Goal: Task Accomplishment & Management: Manage account settings

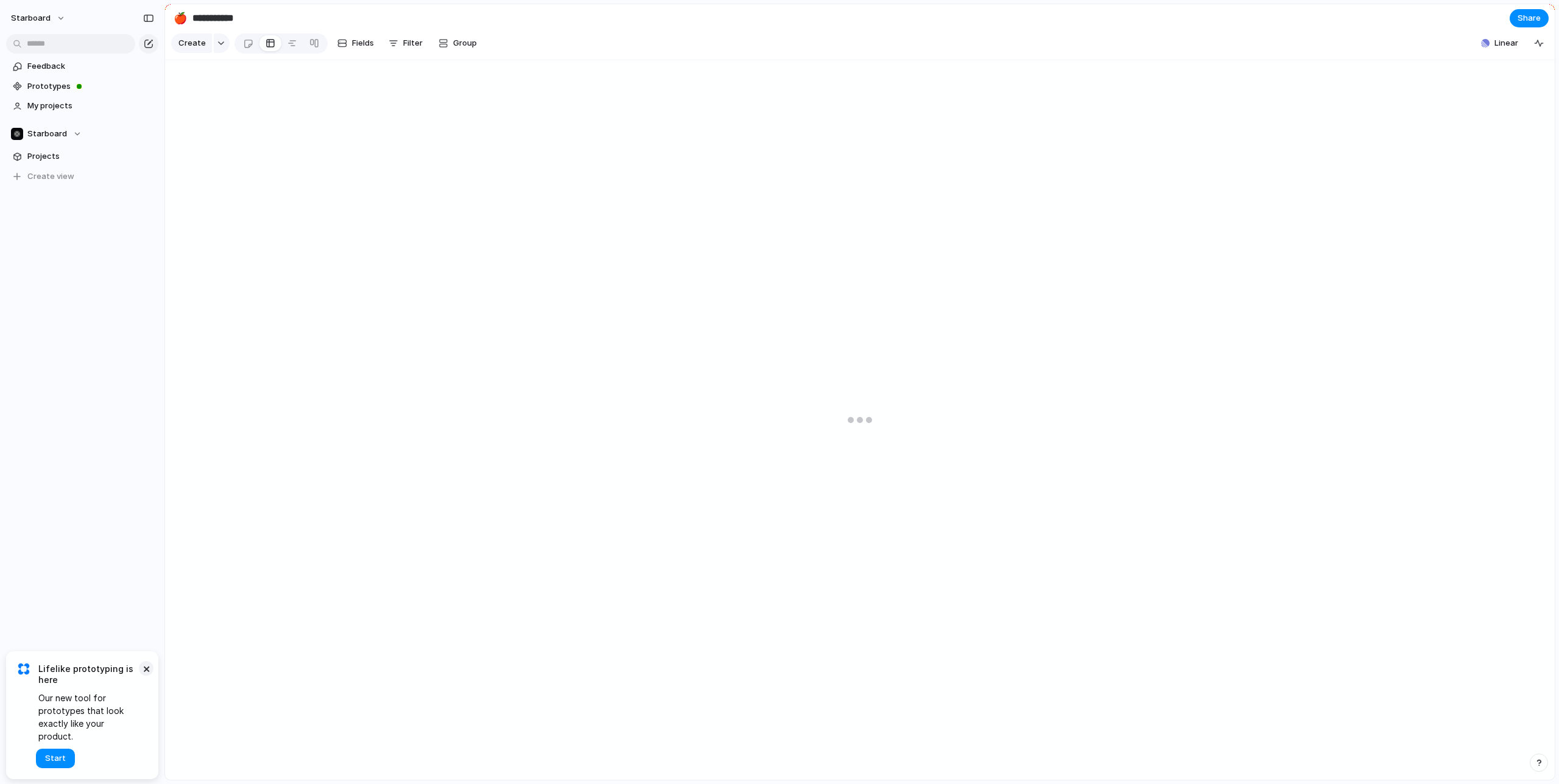
click at [148, 676] on button "×" at bounding box center [146, 669] width 14 height 14
click at [44, 151] on span "Projects" at bounding box center [91, 157] width 127 height 12
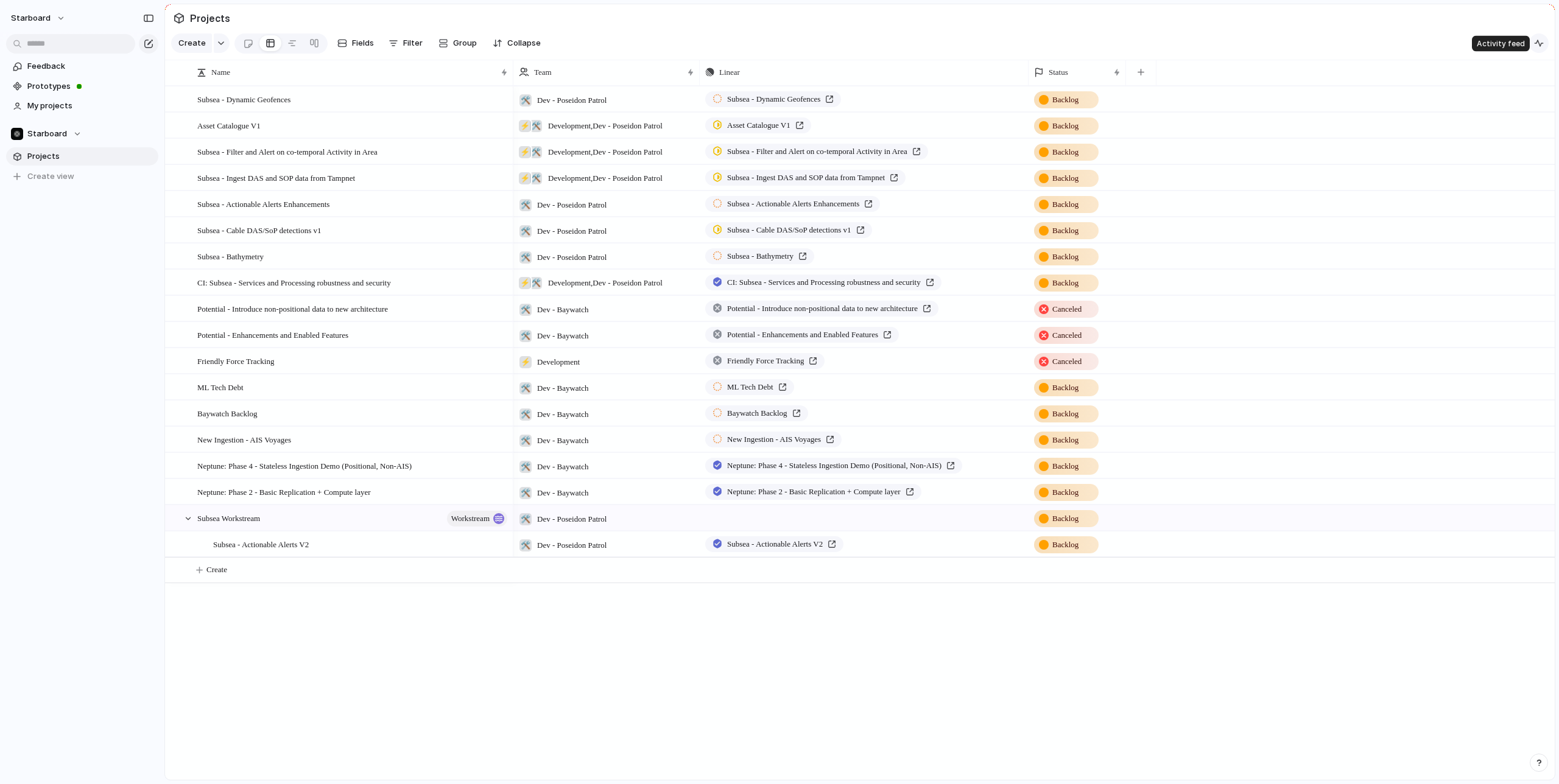
click at [1539, 45] on div "button" at bounding box center [1539, 43] width 9 height 9
click at [1535, 78] on div "button" at bounding box center [1535, 77] width 13 height 13
click at [1500, 42] on span "Linear" at bounding box center [1506, 43] width 24 height 12
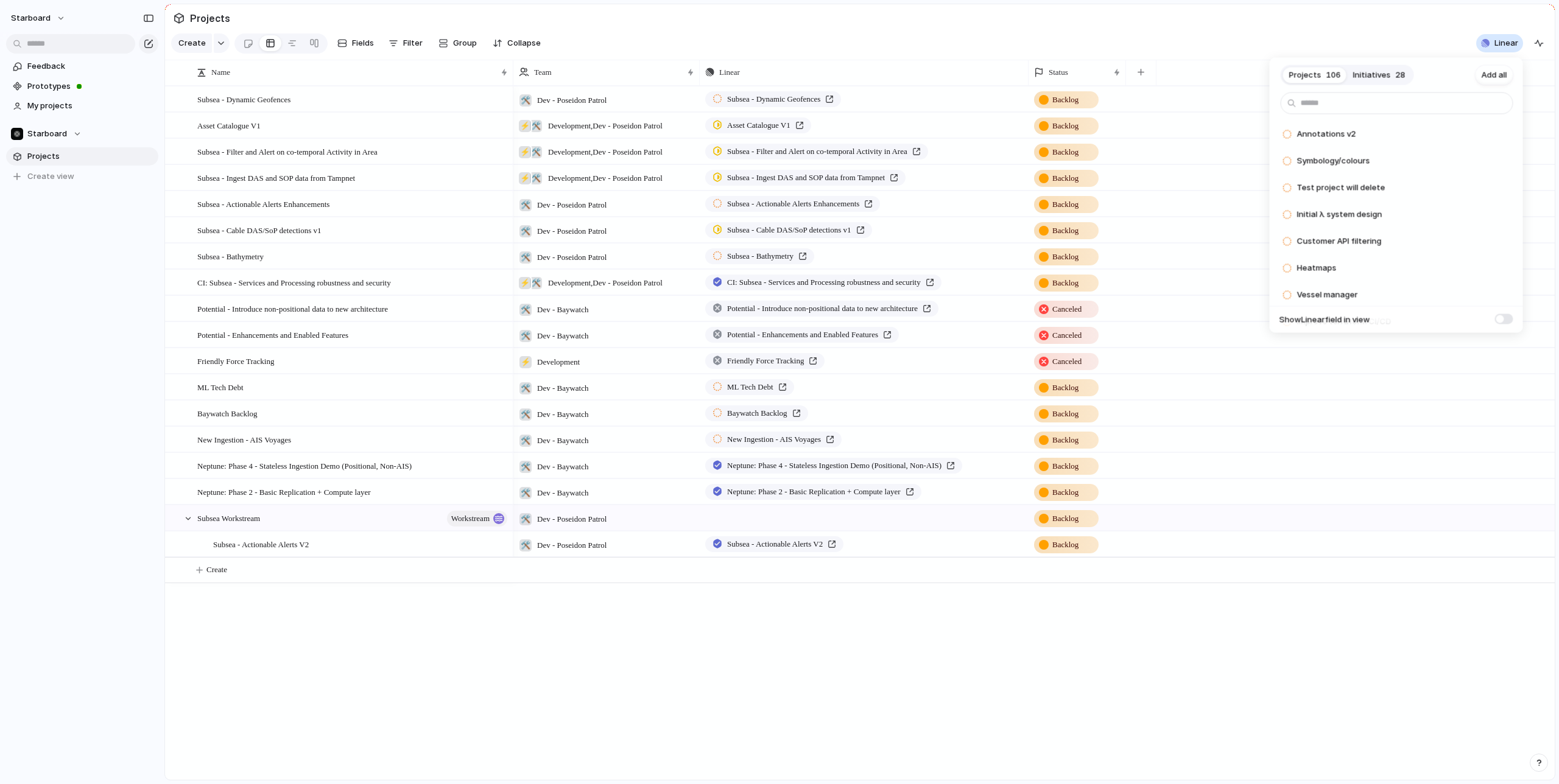
click at [1371, 72] on span "Initiatives" at bounding box center [1372, 75] width 38 height 12
click at [1315, 74] on span "Projects" at bounding box center [1305, 75] width 33 height 12
click at [1491, 73] on span "Add all" at bounding box center [1494, 75] width 25 height 12
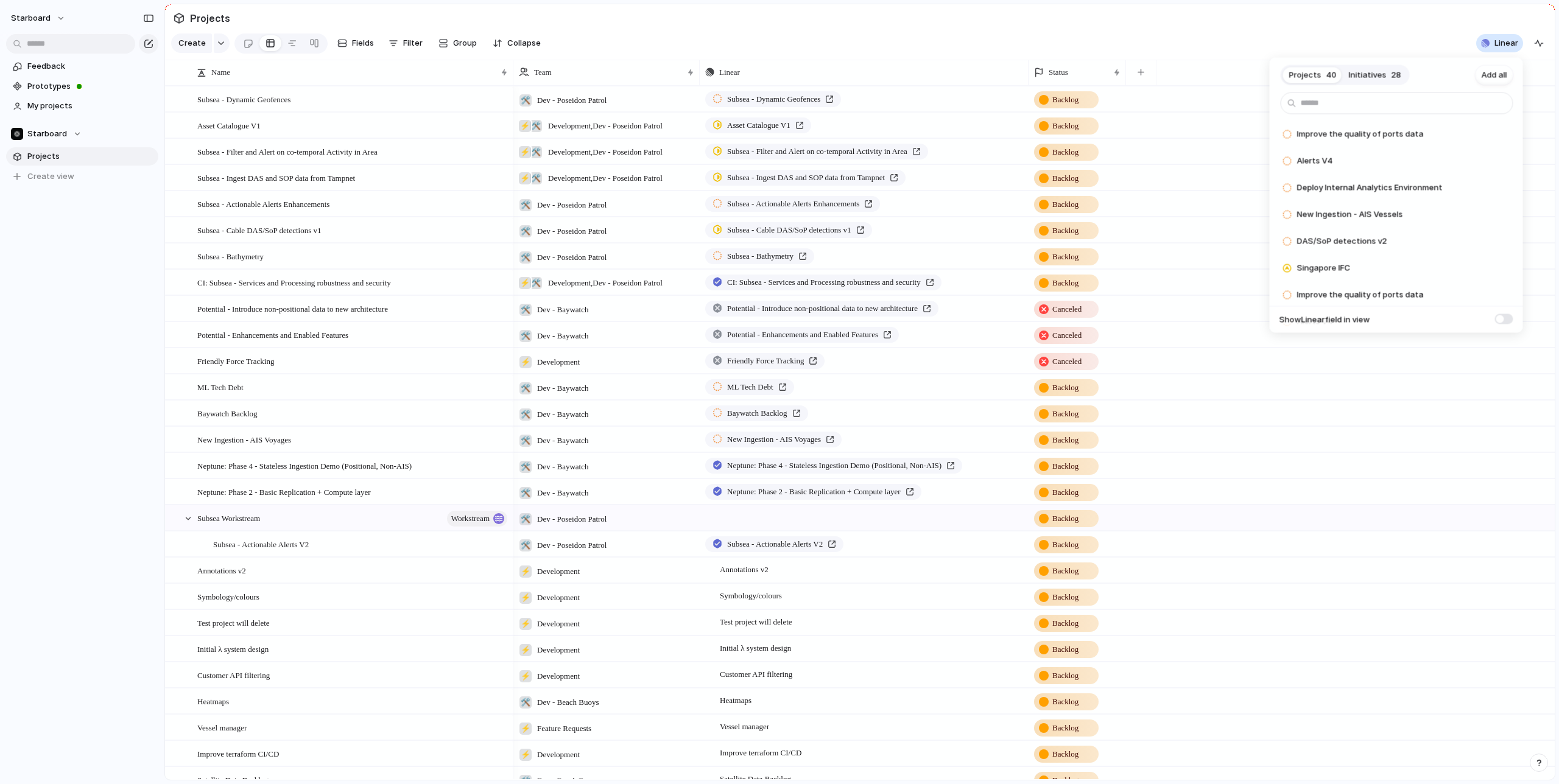
click at [1384, 74] on button "Initiatives 28" at bounding box center [1375, 75] width 65 height 20
click at [1502, 74] on span "Add all" at bounding box center [1494, 75] width 25 height 12
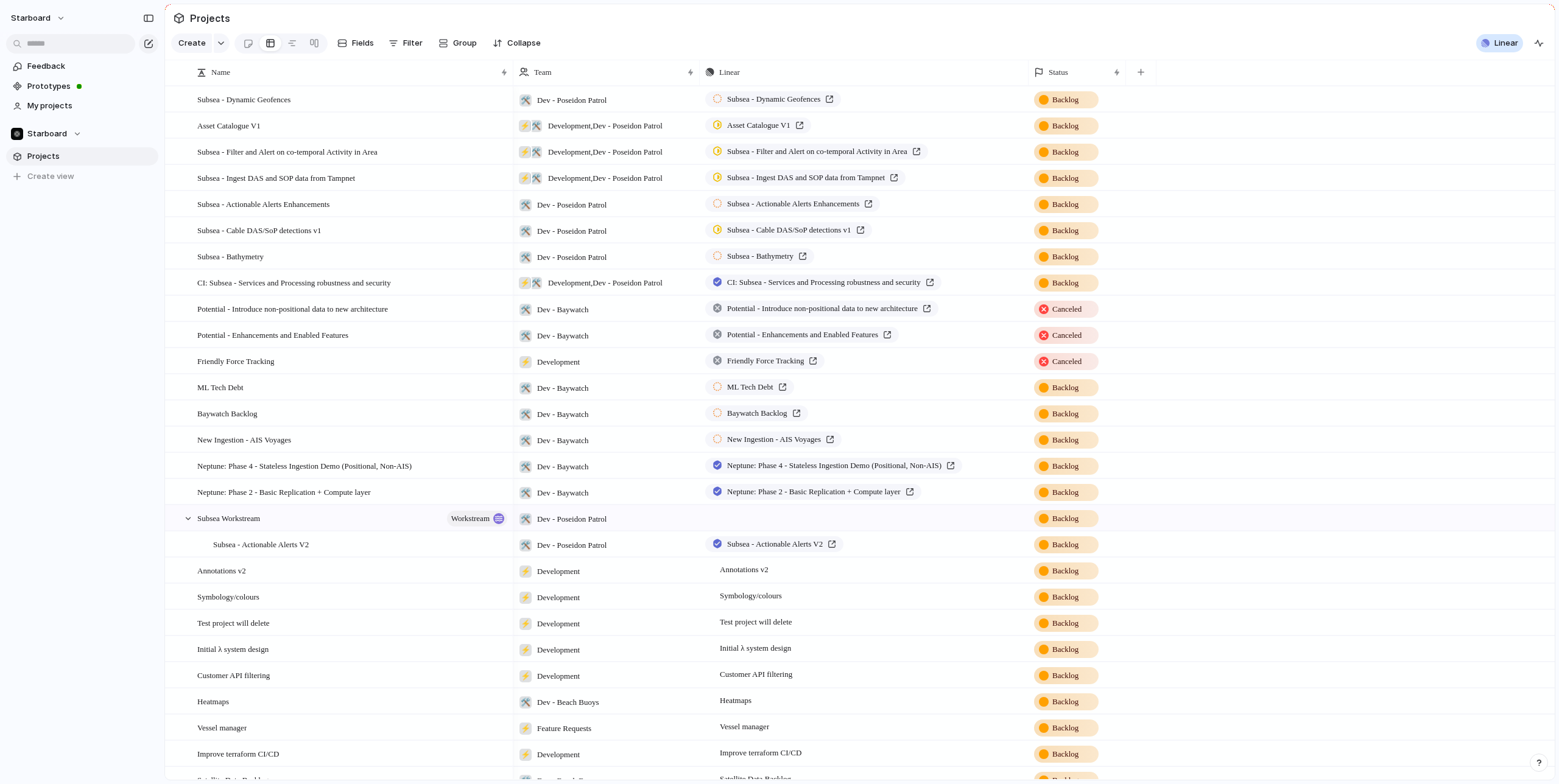
click at [1289, 36] on div "Projects 61 Initiatives 27 Add all Improve the quality of ports data Add Alerts…" at bounding box center [779, 392] width 1559 height 784
click at [1077, 73] on div "Status" at bounding box center [1071, 72] width 75 height 12
click at [1076, 104] on span "Modify" at bounding box center [1068, 99] width 26 height 12
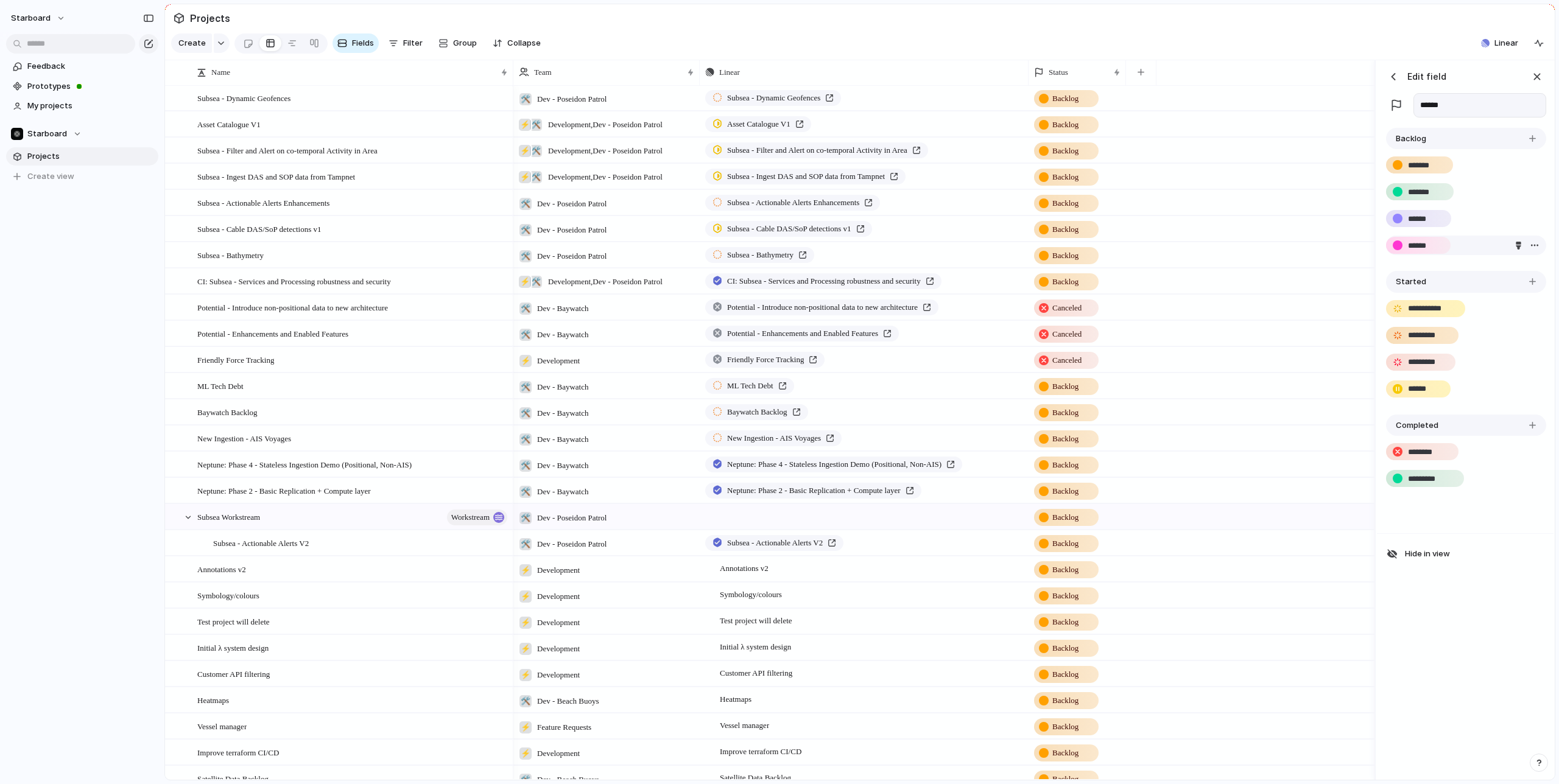
click at [1439, 246] on input "******" at bounding box center [1424, 246] width 32 height 12
click at [1031, 43] on section "Create Fields Filter Group Zoom Collapse Linear" at bounding box center [860, 46] width 1390 height 29
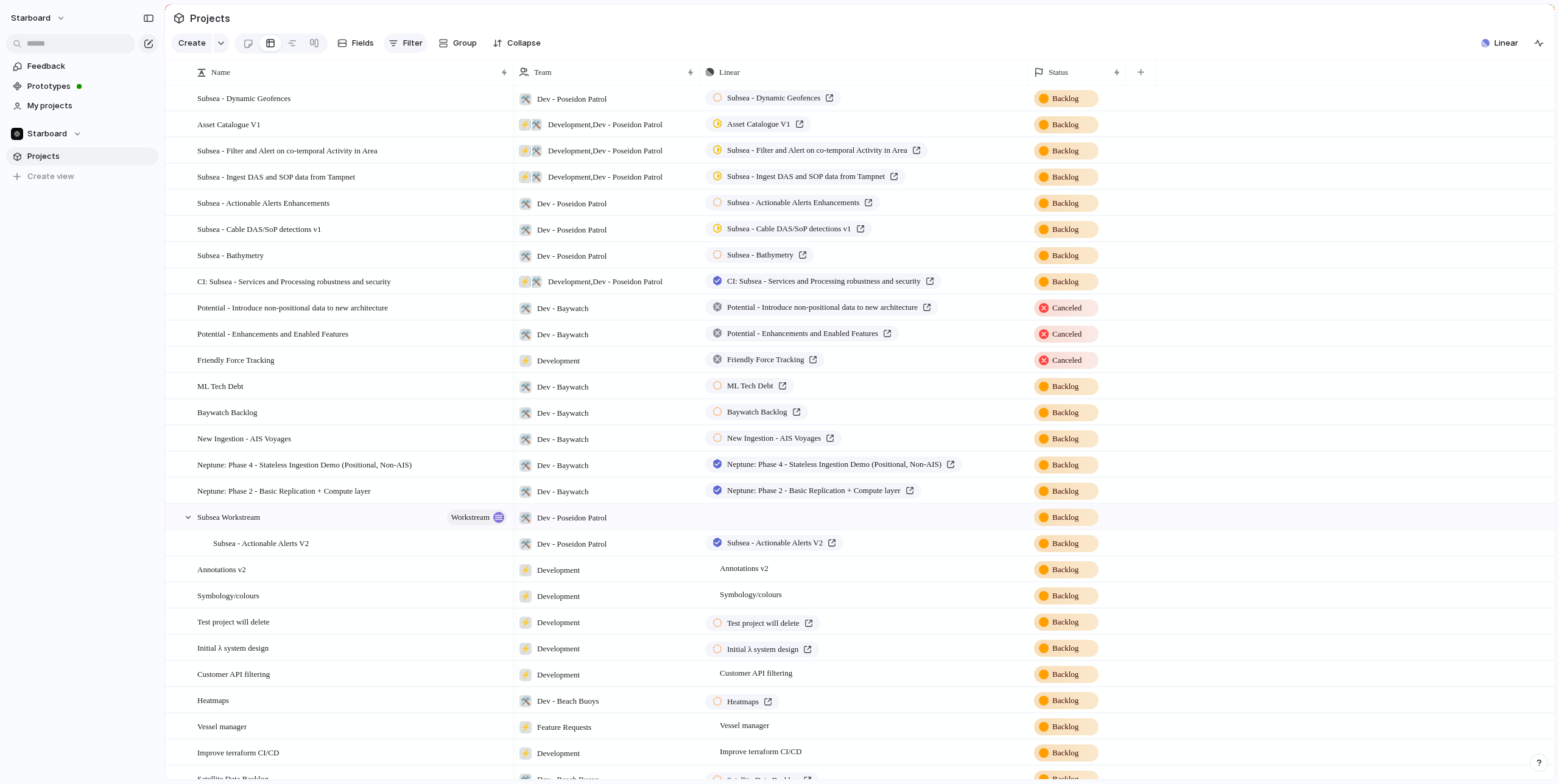
click at [399, 39] on button "Filter" at bounding box center [405, 43] width 44 height 20
click at [428, 520] on div at bounding box center [431, 519] width 21 height 16
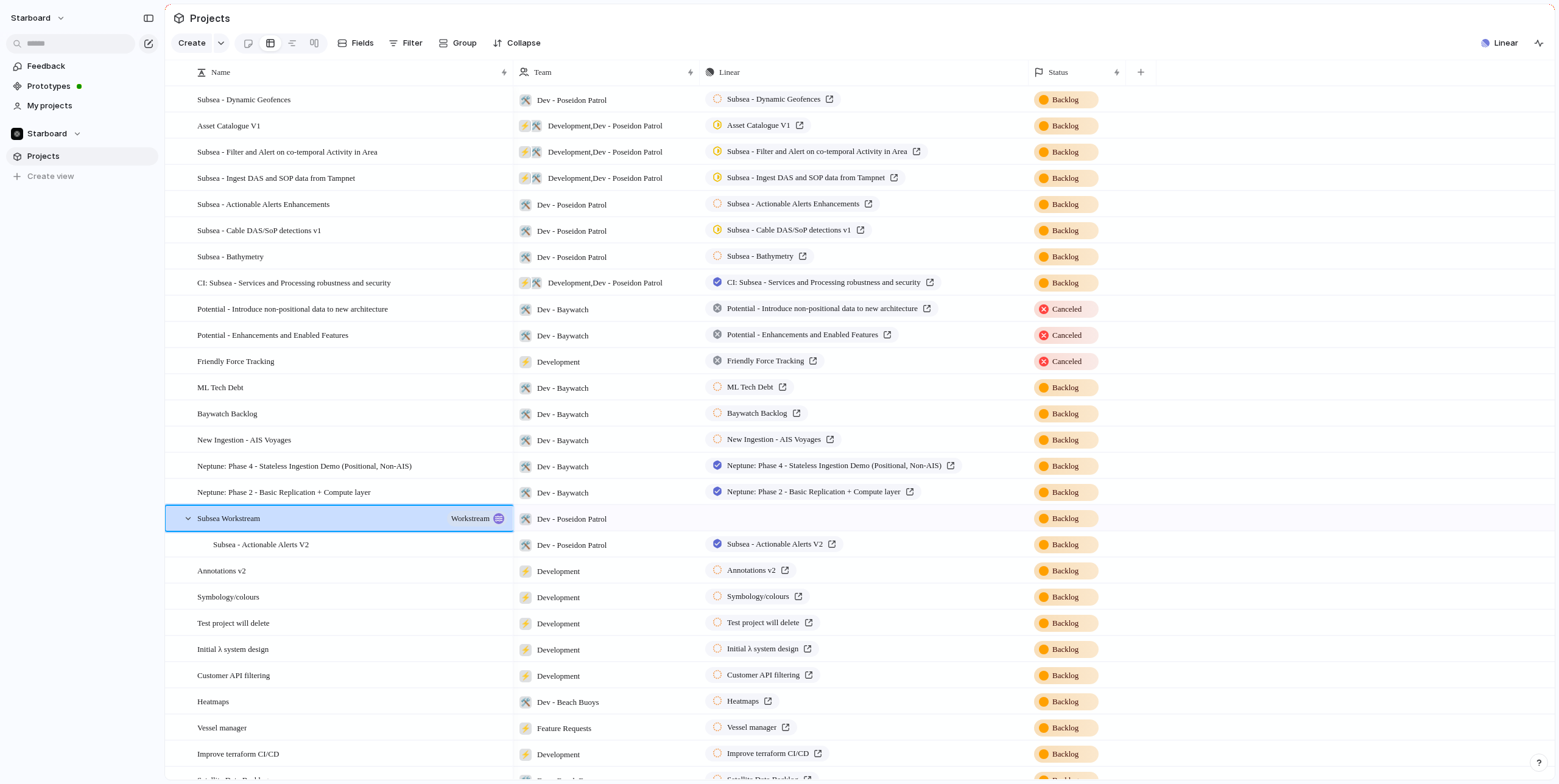
click at [121, 489] on div "starboard Feedback Prototypes My projects Starboard Projects To pick up a dragg…" at bounding box center [82, 392] width 165 height 784
click at [81, 137] on button "Starboard" at bounding box center [82, 133] width 152 height 18
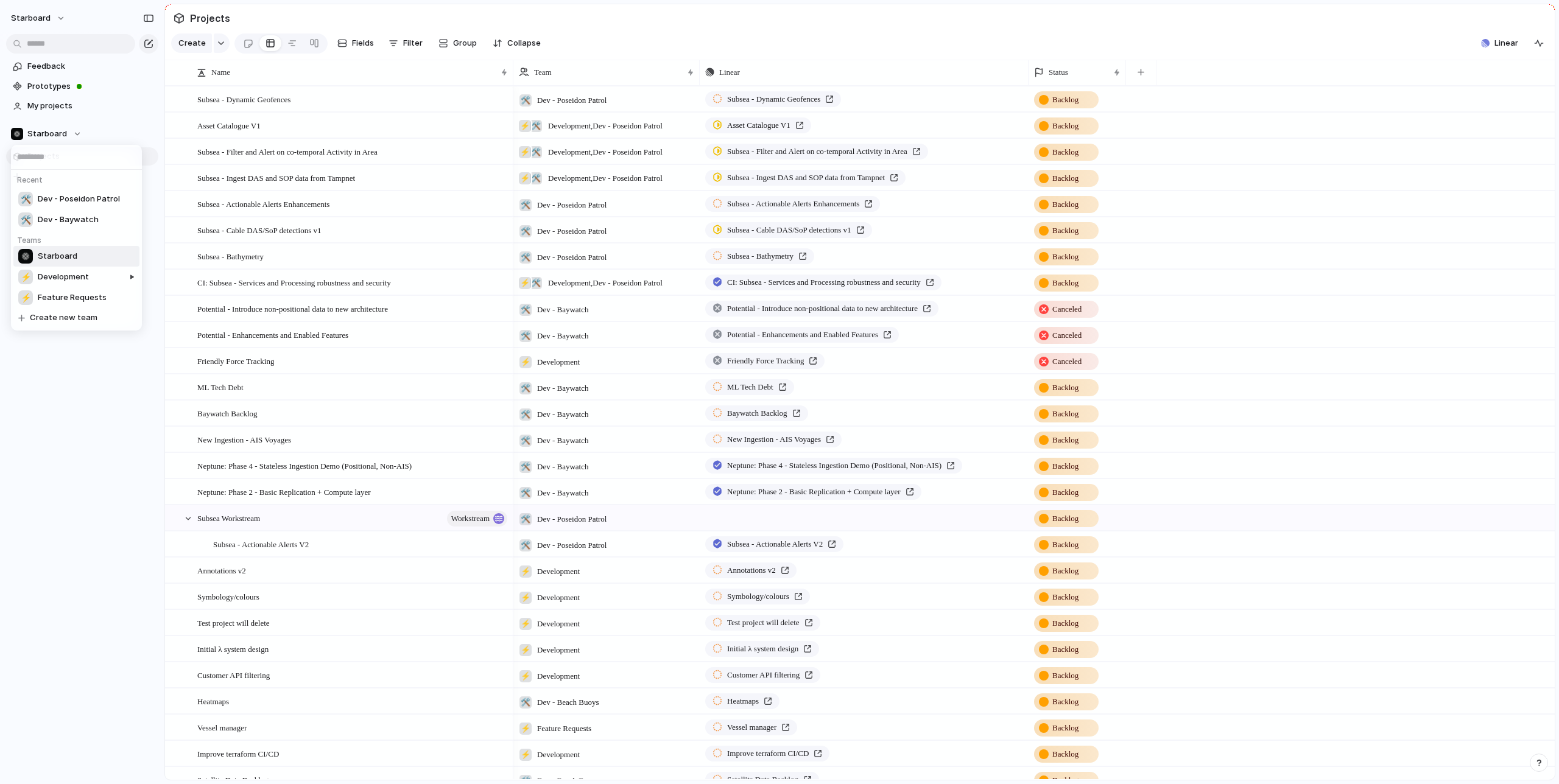
click at [74, 134] on div "Recent 🛠️ Dev - Poseidon Patrol 🛠️ Dev - Baywatch Teams Starboard ⚡ Development…" at bounding box center [779, 392] width 1559 height 784
click at [156, 134] on button "Starboard" at bounding box center [82, 133] width 152 height 18
click at [88, 383] on div "Recent 🛠️ Dev - Poseidon Patrol 🛠️ Dev - Baywatch Teams Starboard ⚡ Development…" at bounding box center [779, 392] width 1559 height 784
click at [288, 41] on div at bounding box center [292, 43] width 9 height 20
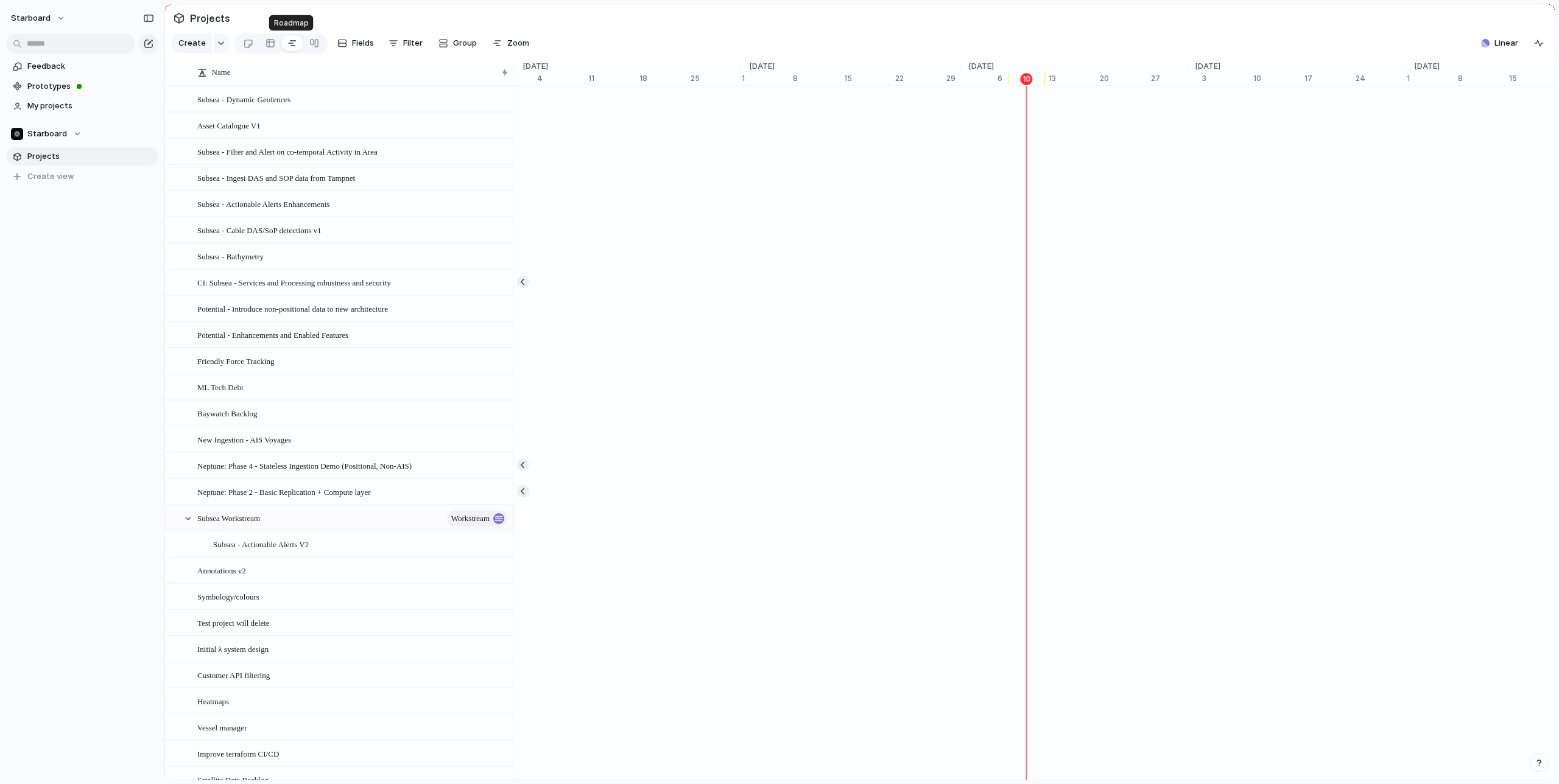
scroll to position [0, 7563]
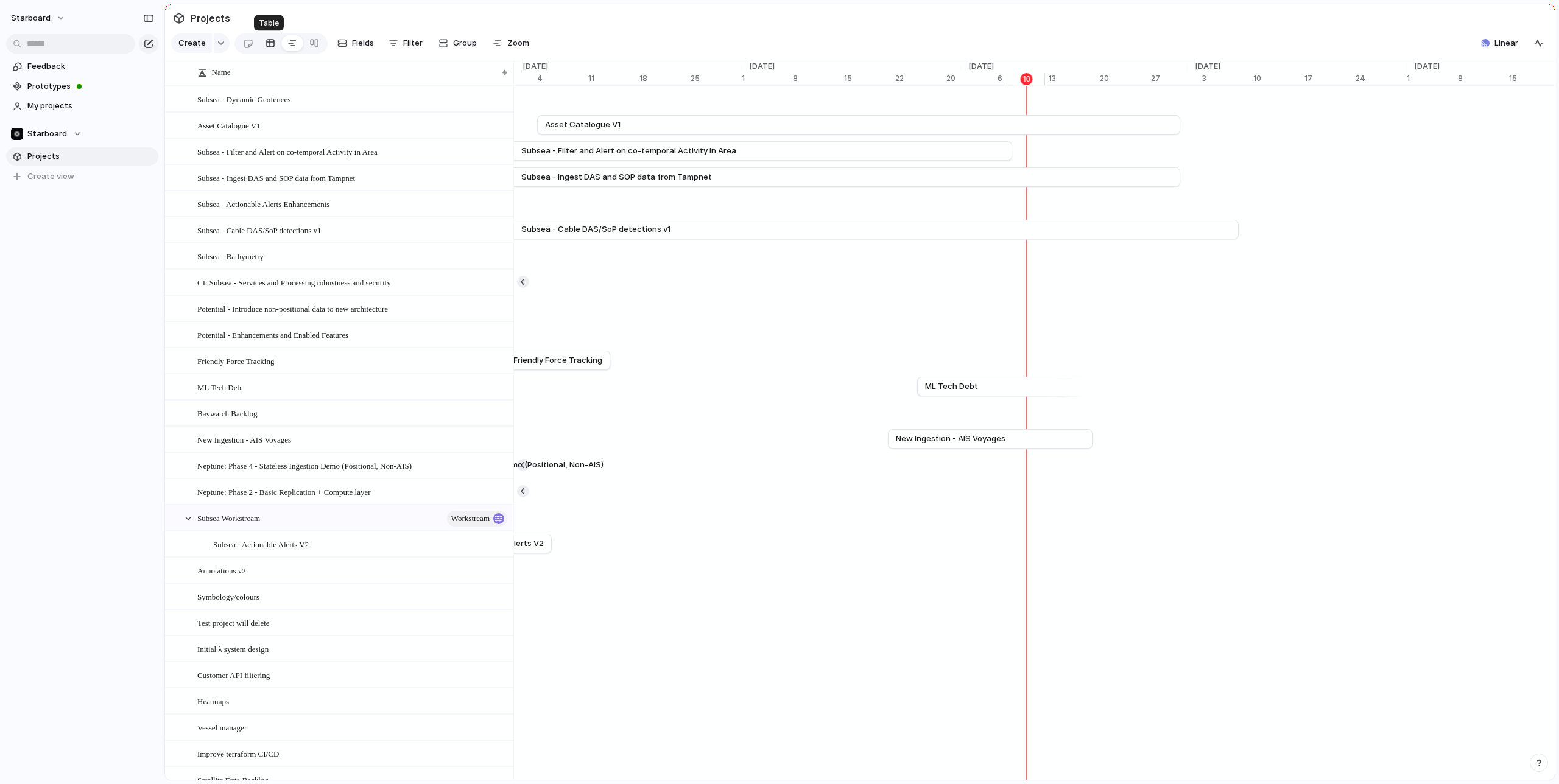
click at [262, 45] on link at bounding box center [270, 43] width 22 height 20
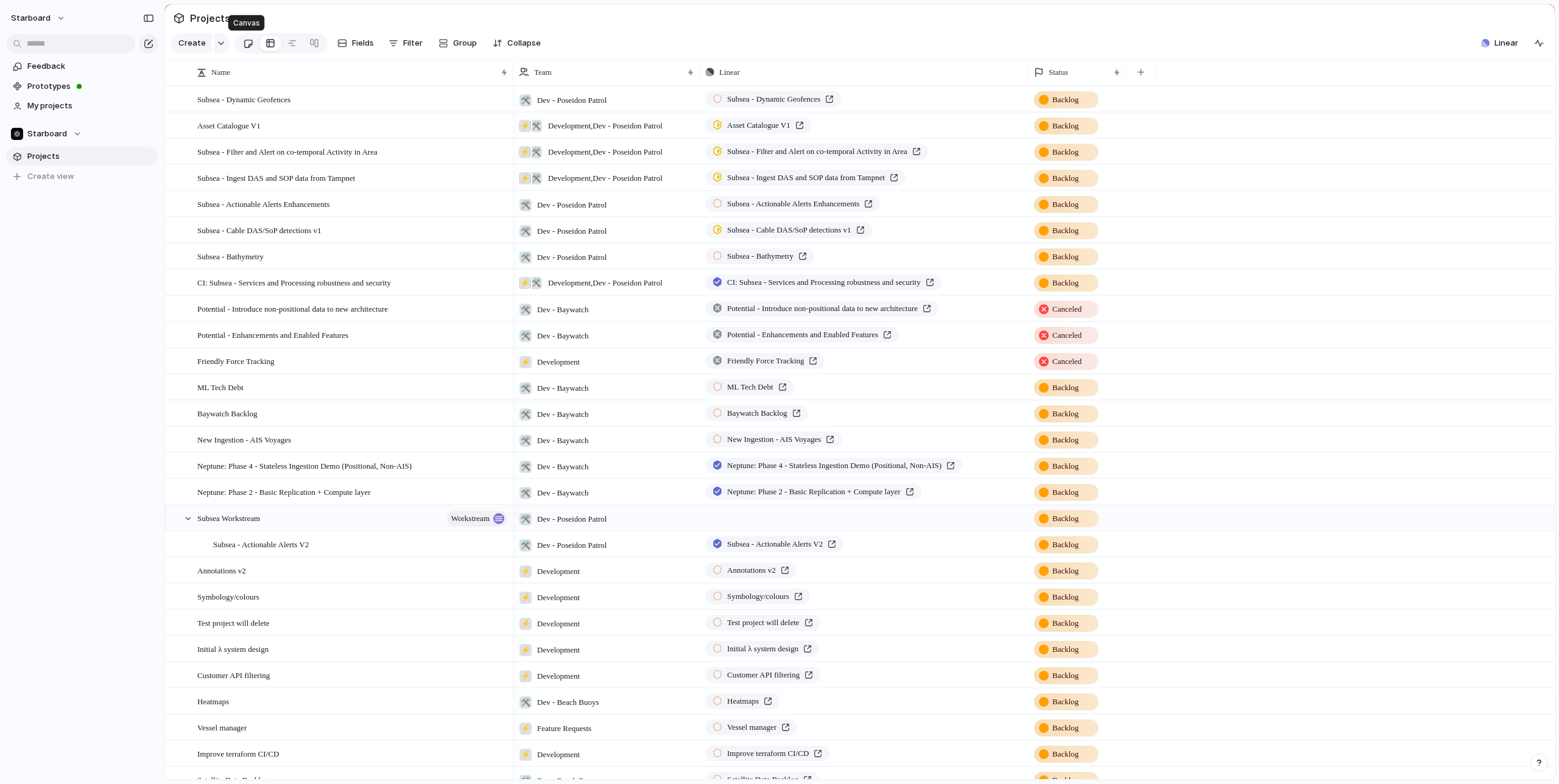
click at [250, 45] on div at bounding box center [248, 43] width 10 height 20
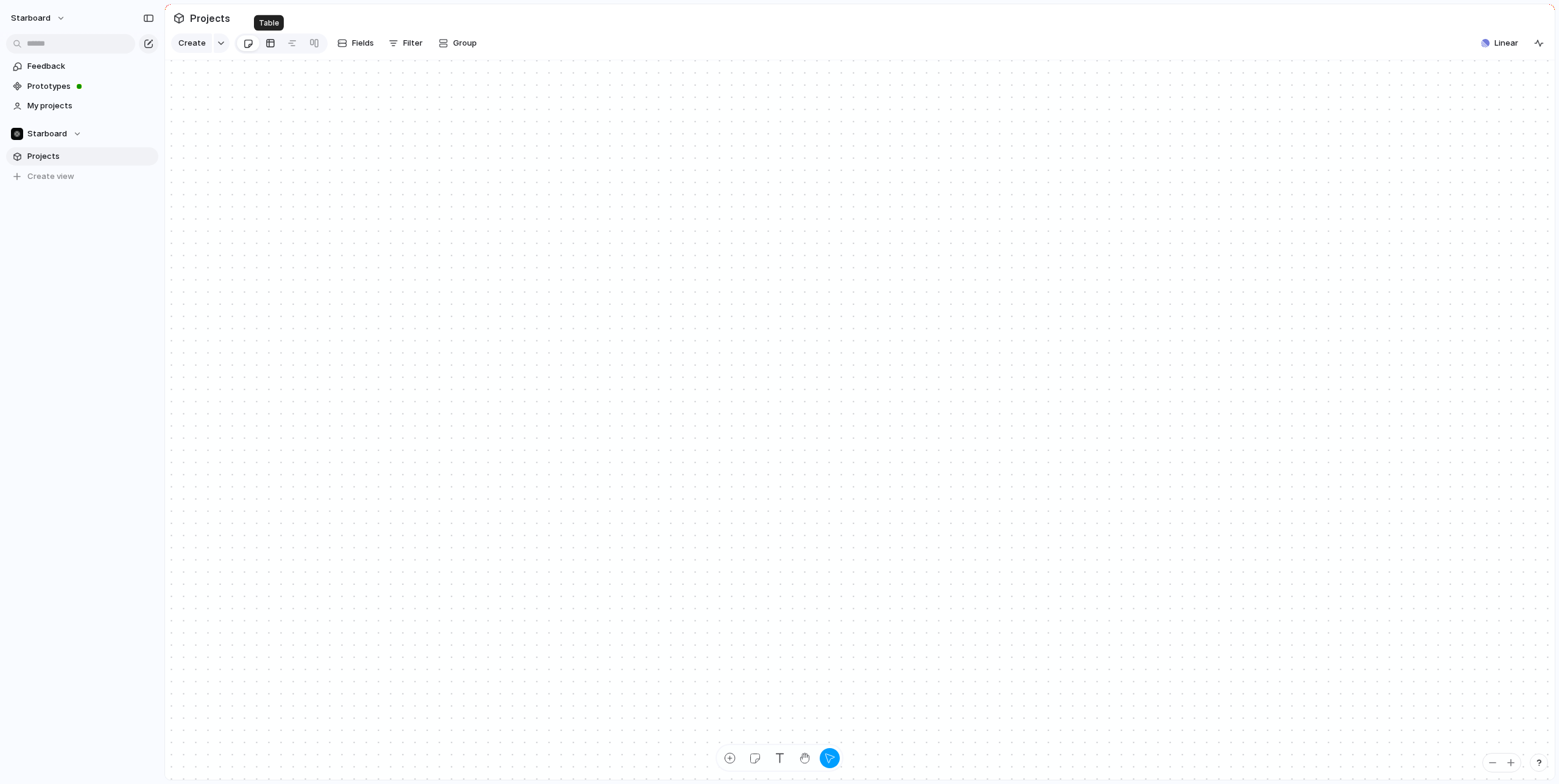
click at [265, 44] on div at bounding box center [270, 43] width 9 height 20
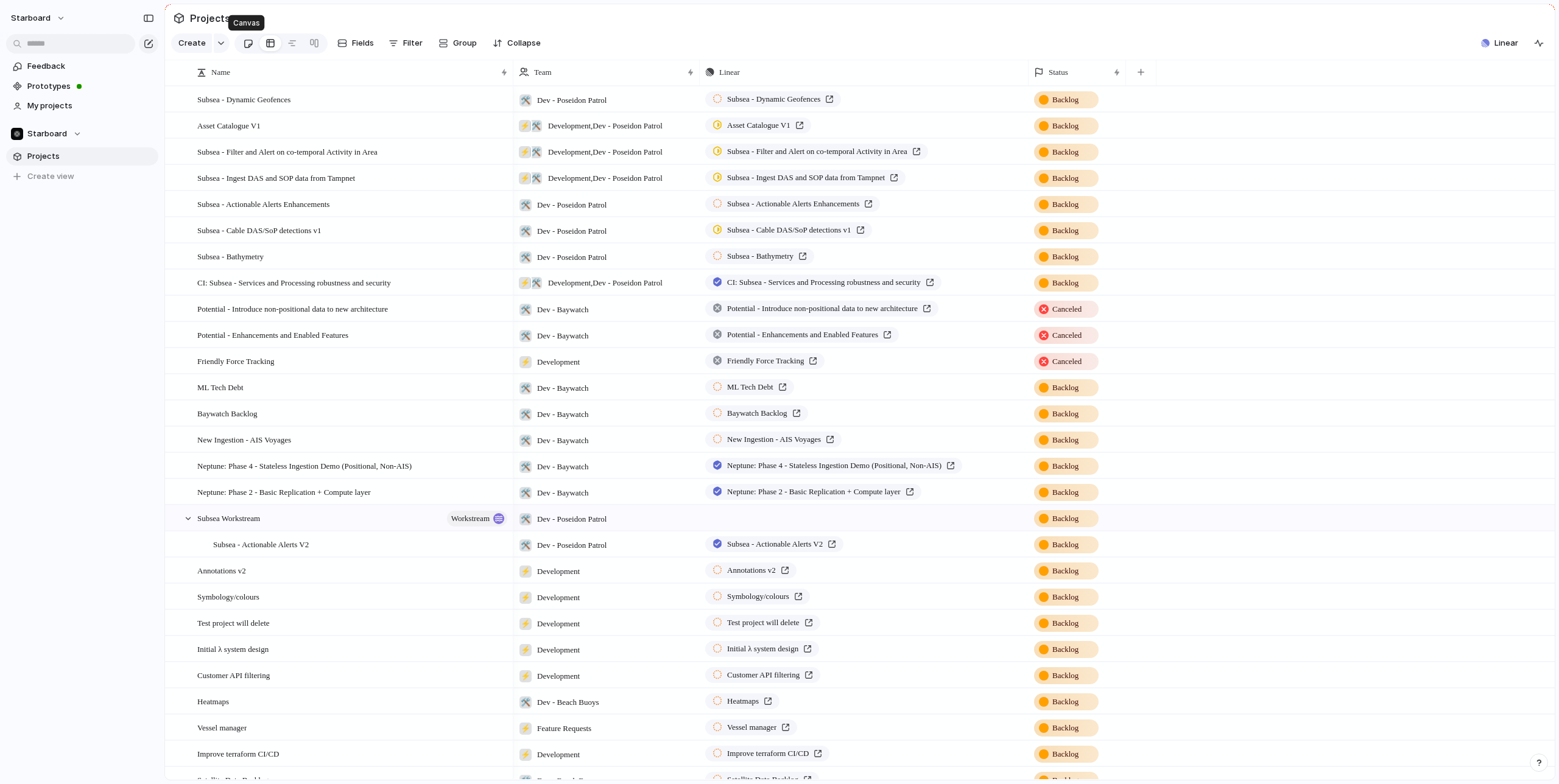
click at [246, 42] on div at bounding box center [248, 43] width 10 height 20
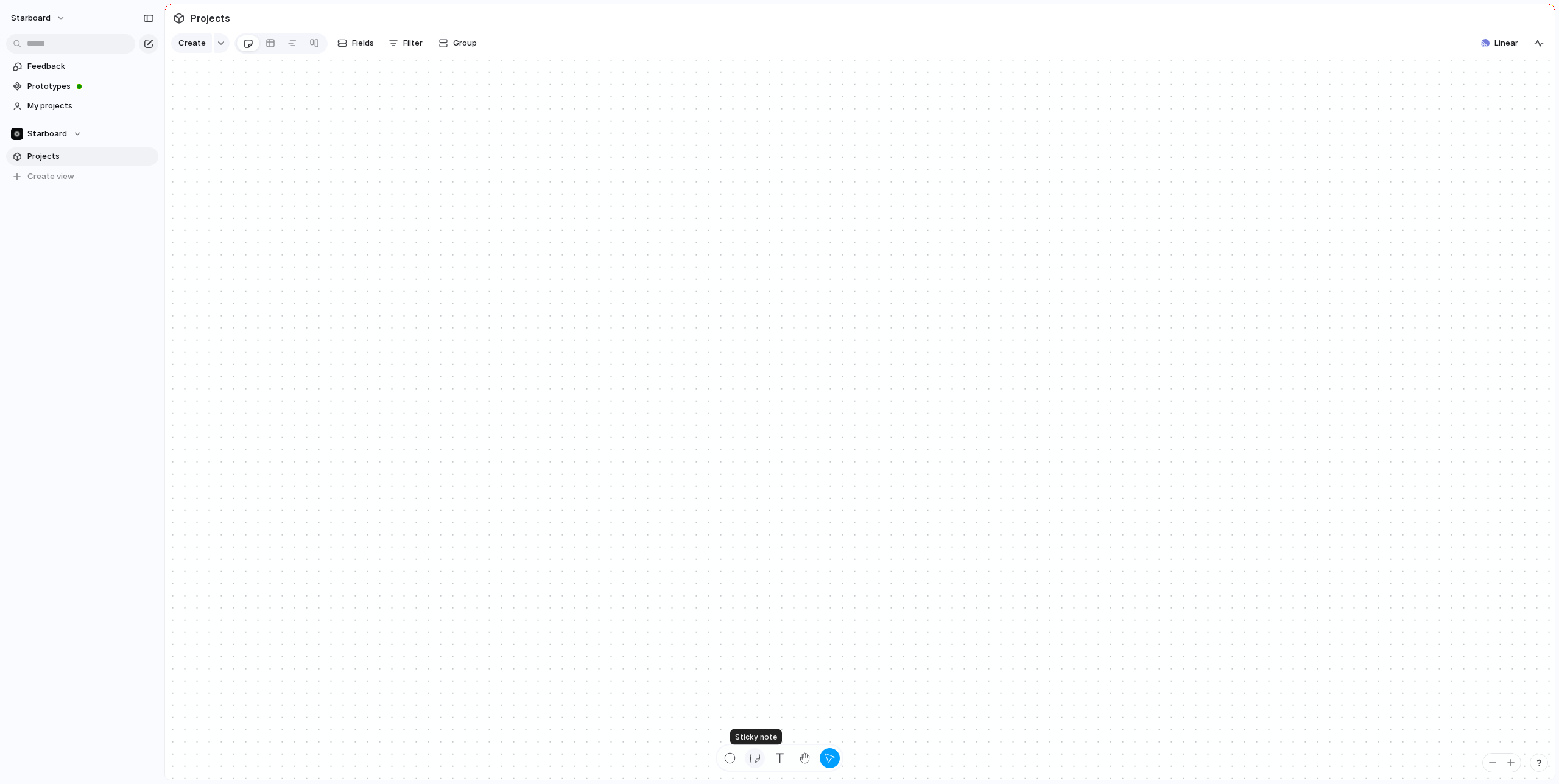
click at [754, 757] on div "button" at bounding box center [755, 759] width 13 height 13
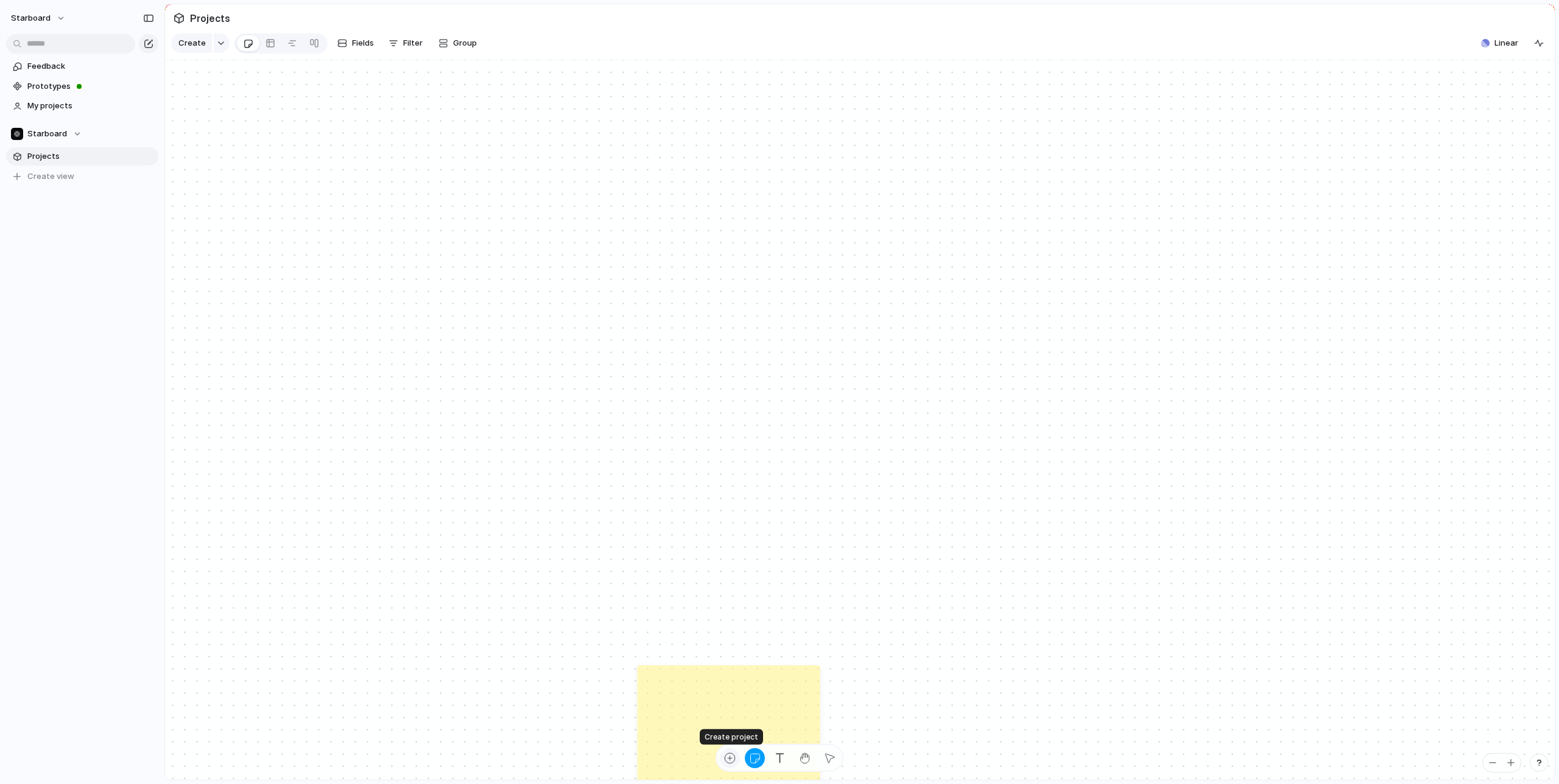
click at [729, 756] on div "button" at bounding box center [730, 759] width 13 height 13
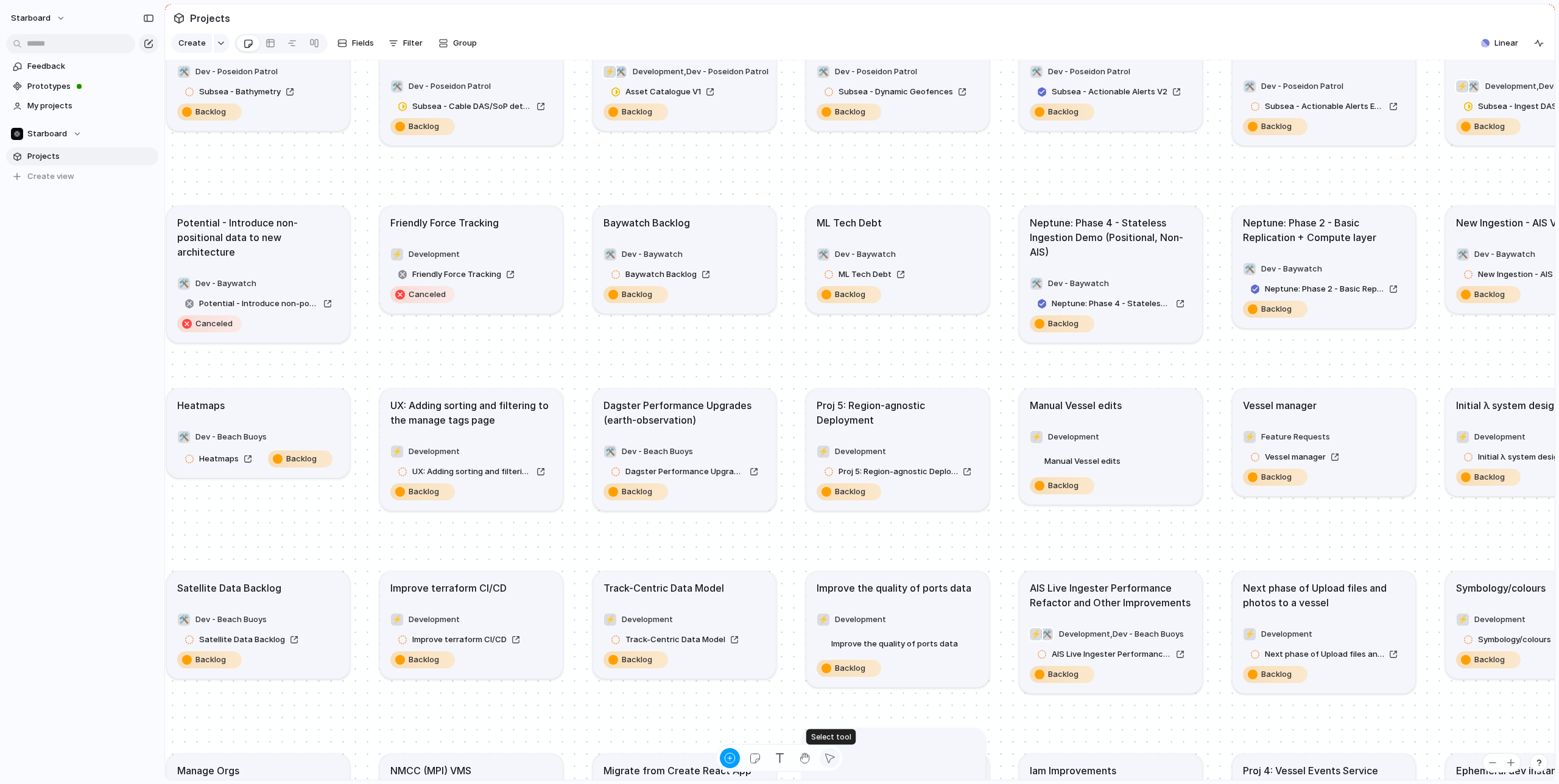
click at [833, 759] on div "button" at bounding box center [830, 759] width 13 height 13
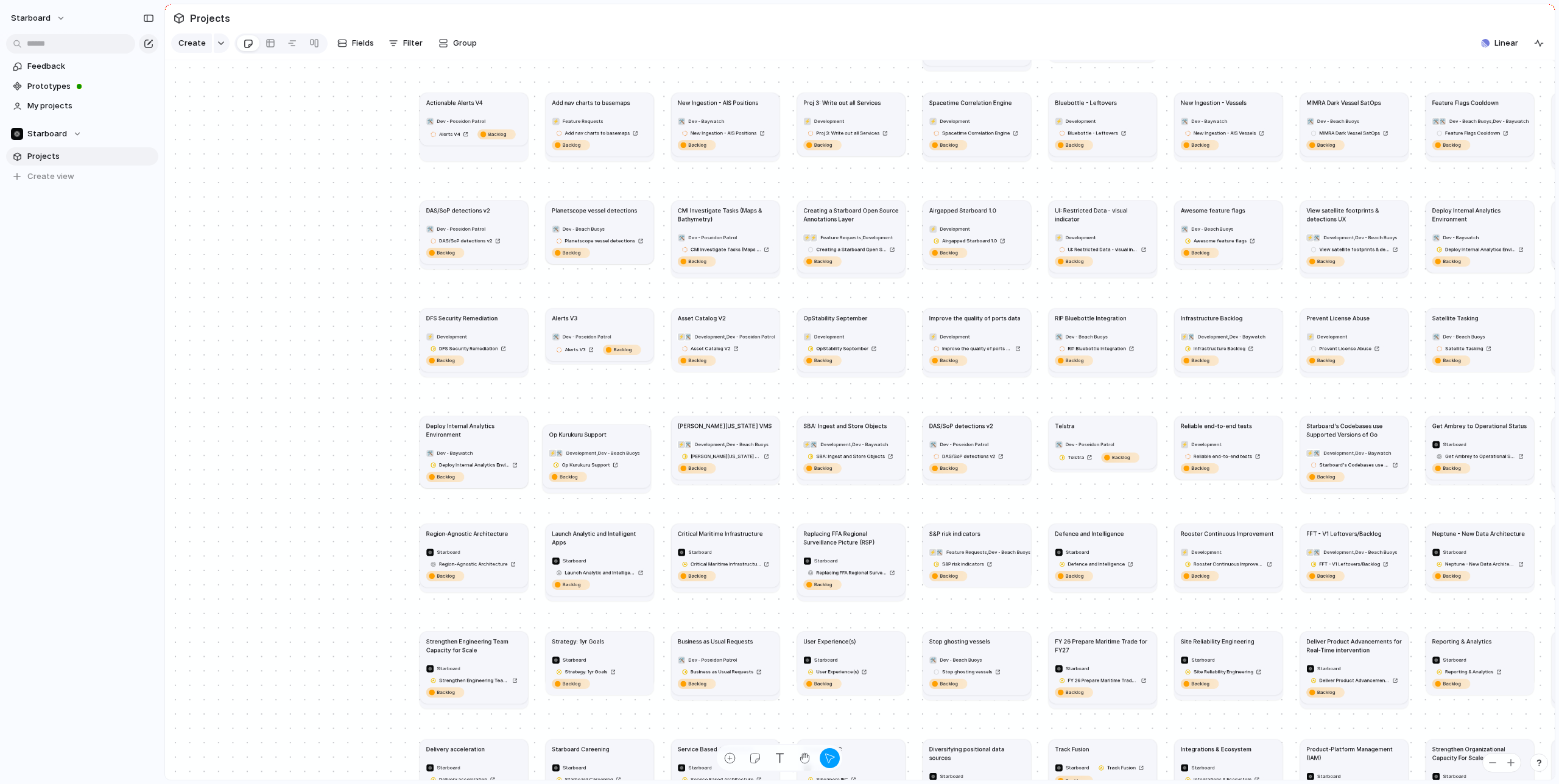
drag, startPoint x: 589, startPoint y: 426, endPoint x: 585, endPoint y: 438, distance: 12.6
click at [585, 438] on h1 "Op Kurukuru Support" at bounding box center [577, 434] width 57 height 9
drag, startPoint x: 359, startPoint y: 492, endPoint x: 372, endPoint y: 493, distance: 13.0
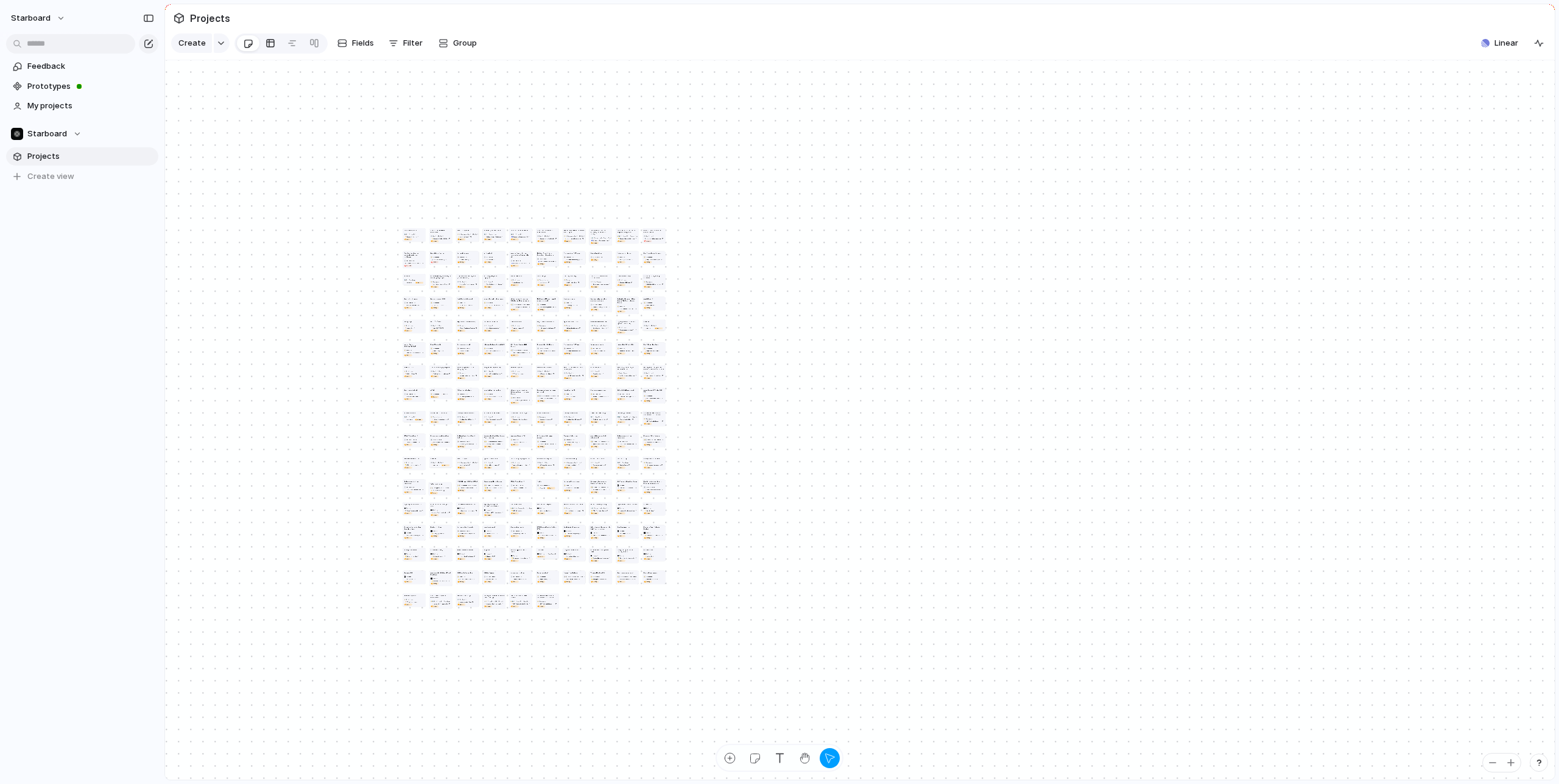
click at [270, 43] on div at bounding box center [270, 43] width 9 height 20
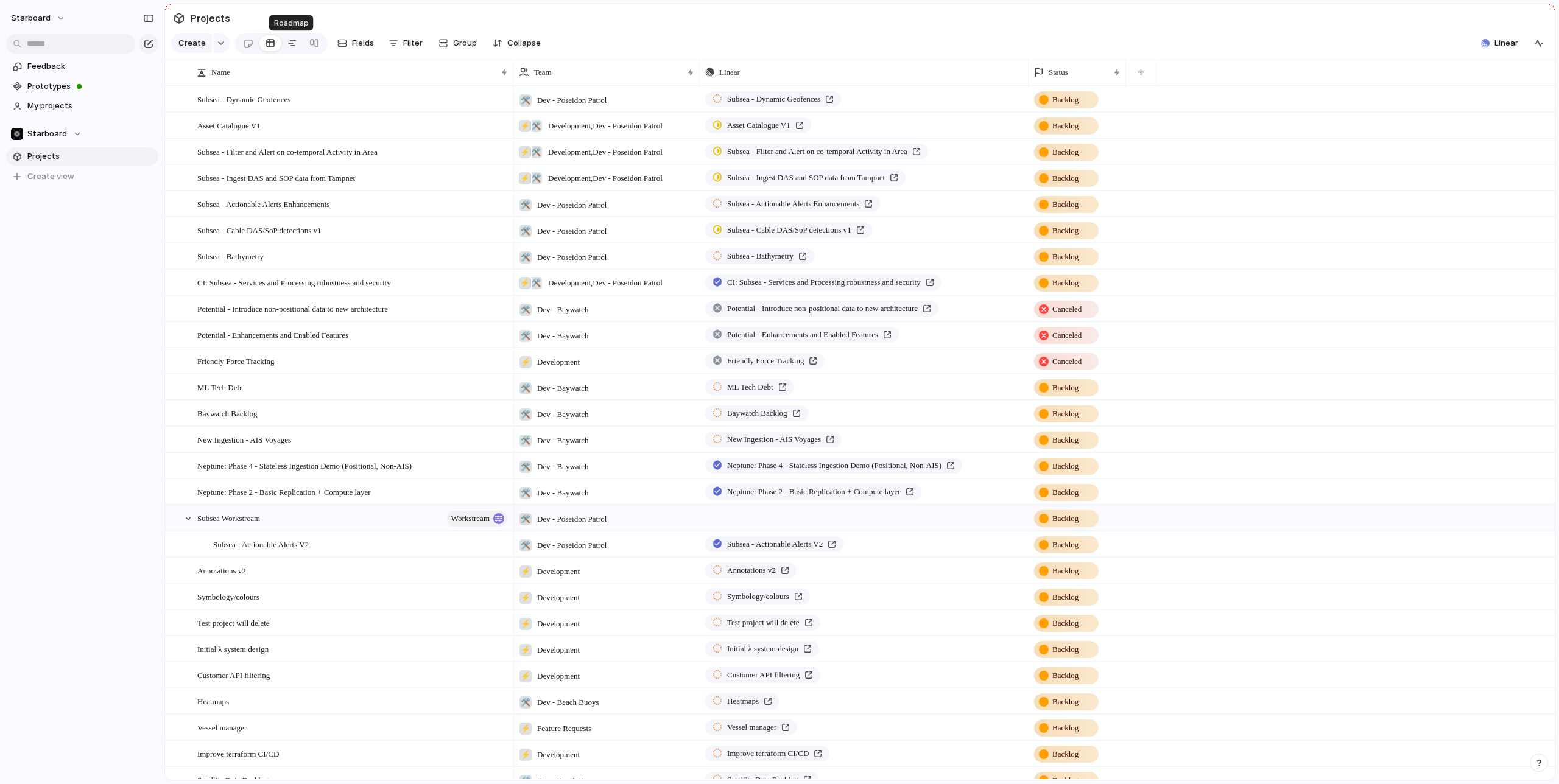
click at [288, 43] on div at bounding box center [292, 43] width 9 height 20
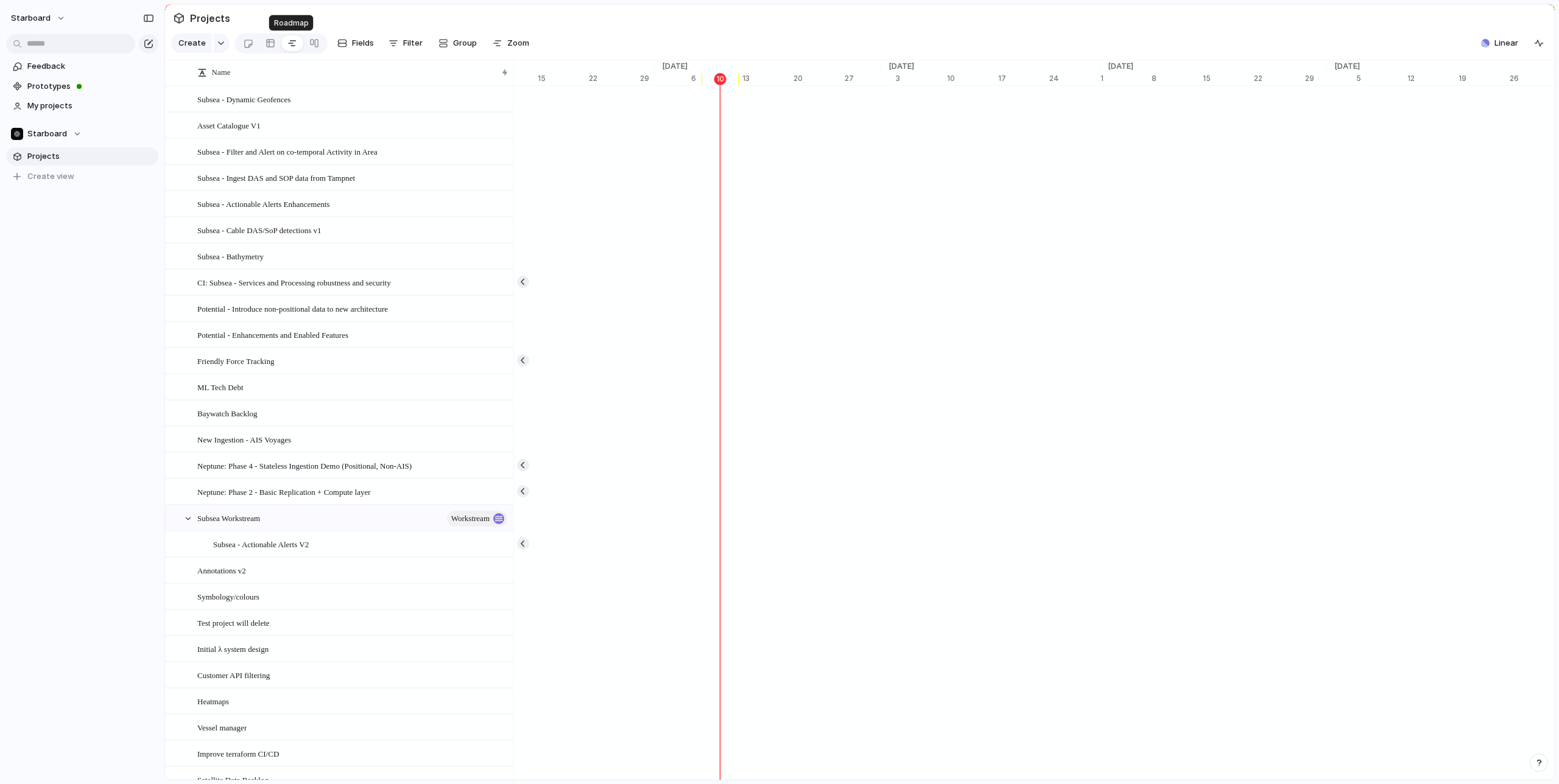
scroll to position [0, 7869]
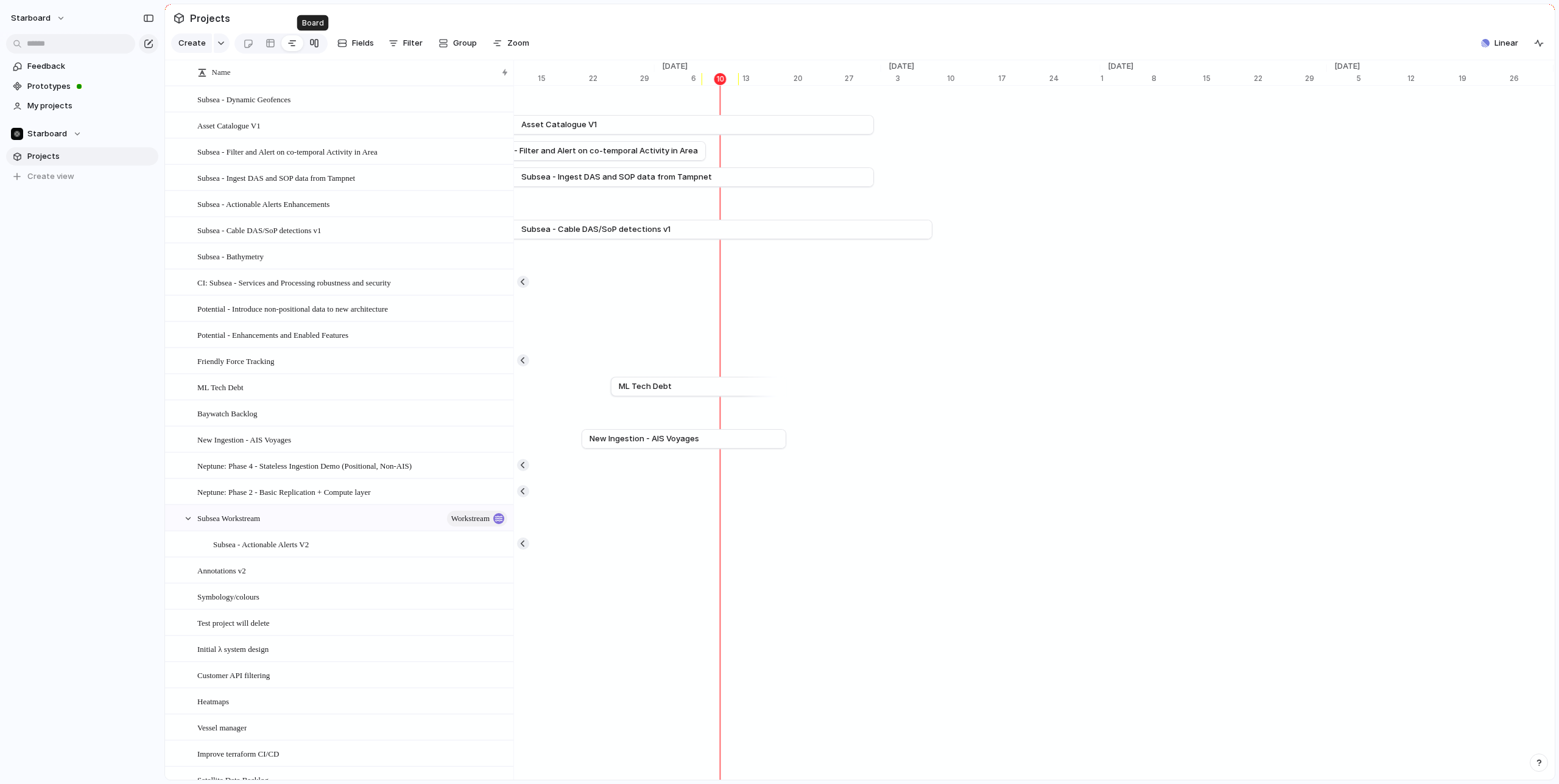
click at [310, 41] on div at bounding box center [314, 43] width 9 height 20
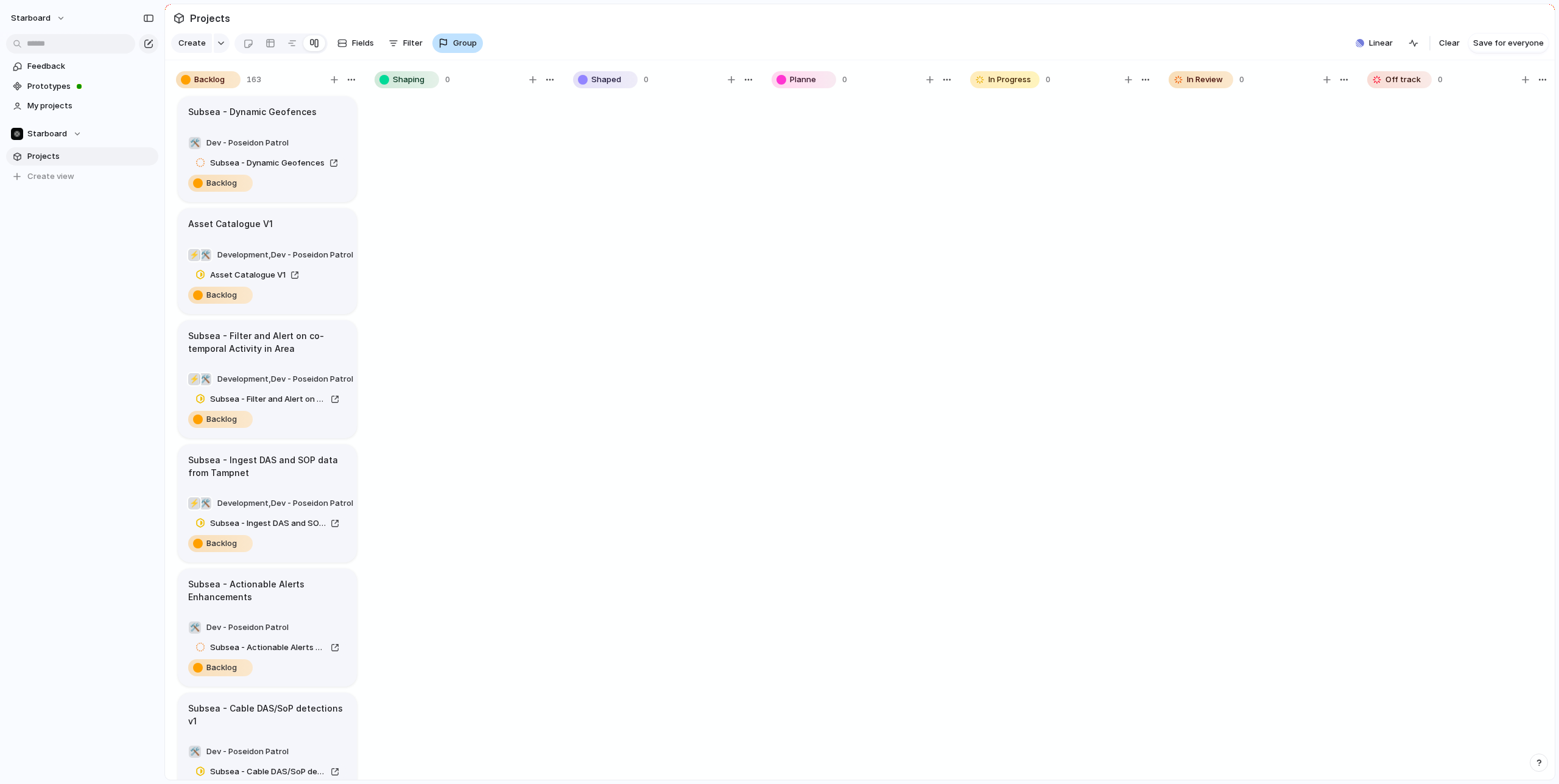
click at [455, 43] on span "Group" at bounding box center [465, 43] width 24 height 12
click at [532, 27] on div "Priority Impact Effort Design ready Team Owner Status Customer Created by" at bounding box center [779, 392] width 1559 height 784
click at [269, 45] on div at bounding box center [270, 43] width 9 height 20
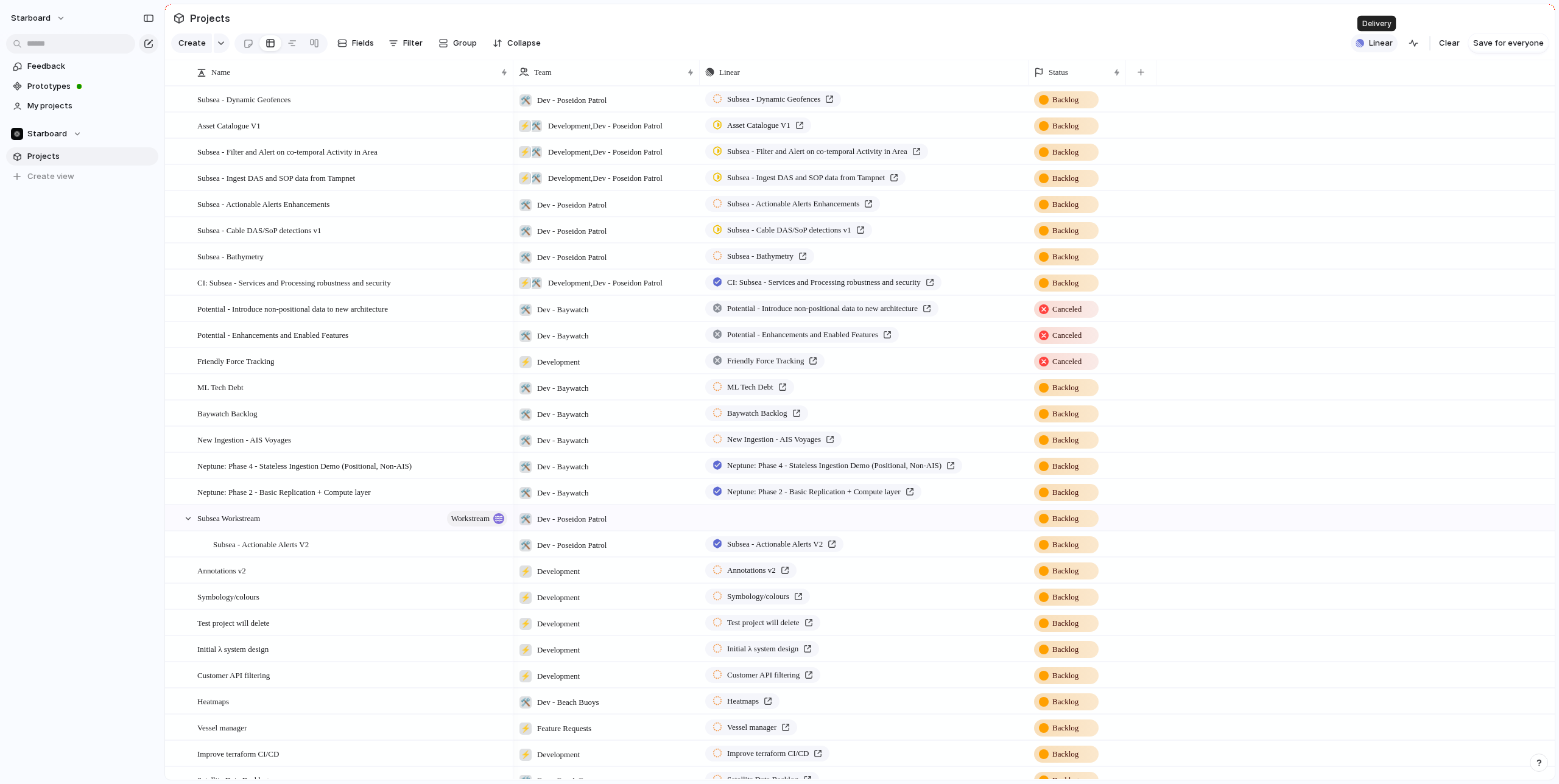
click at [1372, 45] on span "Linear" at bounding box center [1381, 43] width 24 height 12
click at [1451, 42] on span "Clear" at bounding box center [1450, 43] width 21 height 12
click at [348, 47] on button "Fields" at bounding box center [356, 43] width 46 height 20
click at [372, 14] on section "Projects" at bounding box center [860, 18] width 1390 height 28
click at [404, 46] on span "Filter" at bounding box center [412, 43] width 20 height 12
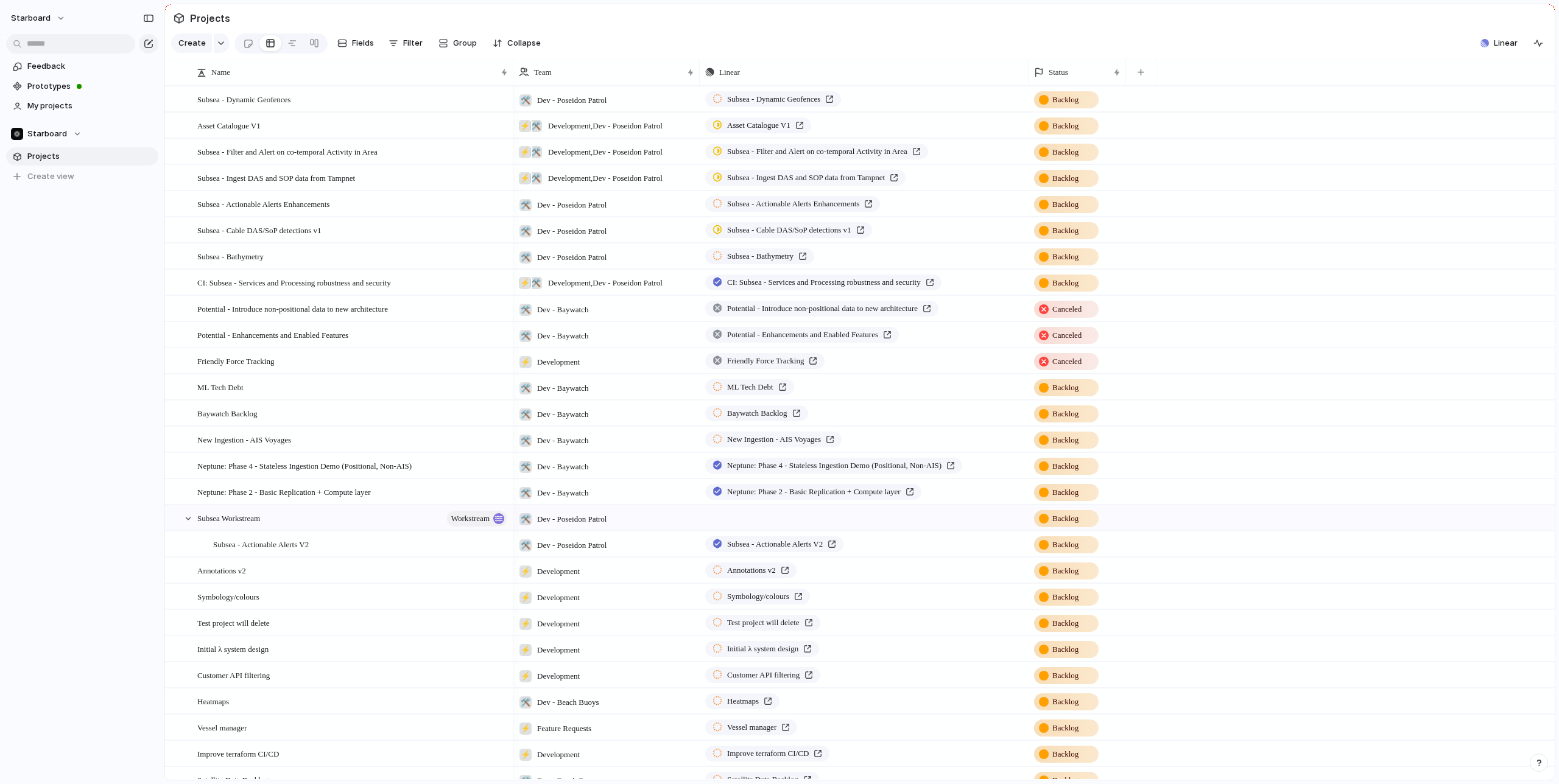
click at [434, 15] on div "Description Start date Target date Priority Impact Effort Design ready Team Own…" at bounding box center [779, 392] width 1559 height 784
click at [1060, 75] on span "Status" at bounding box center [1058, 72] width 20 height 12
click at [1074, 93] on li "Modify" at bounding box center [1079, 99] width 90 height 20
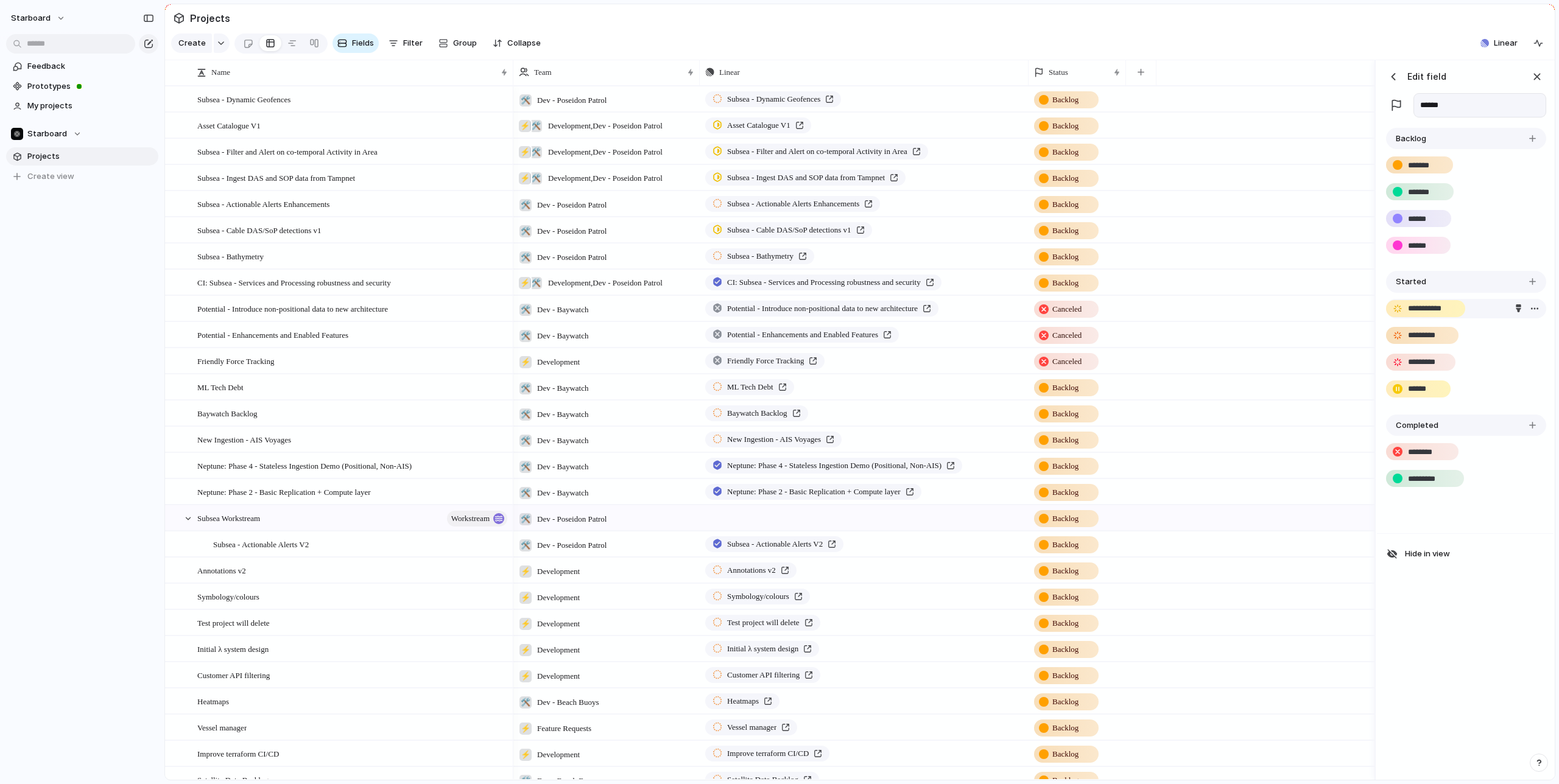
click at [1531, 310] on div "button" at bounding box center [1534, 308] width 9 height 9
click at [1470, 310] on div "Delete" at bounding box center [779, 392] width 1559 height 784
click at [841, 28] on section "Projects" at bounding box center [860, 18] width 1390 height 28
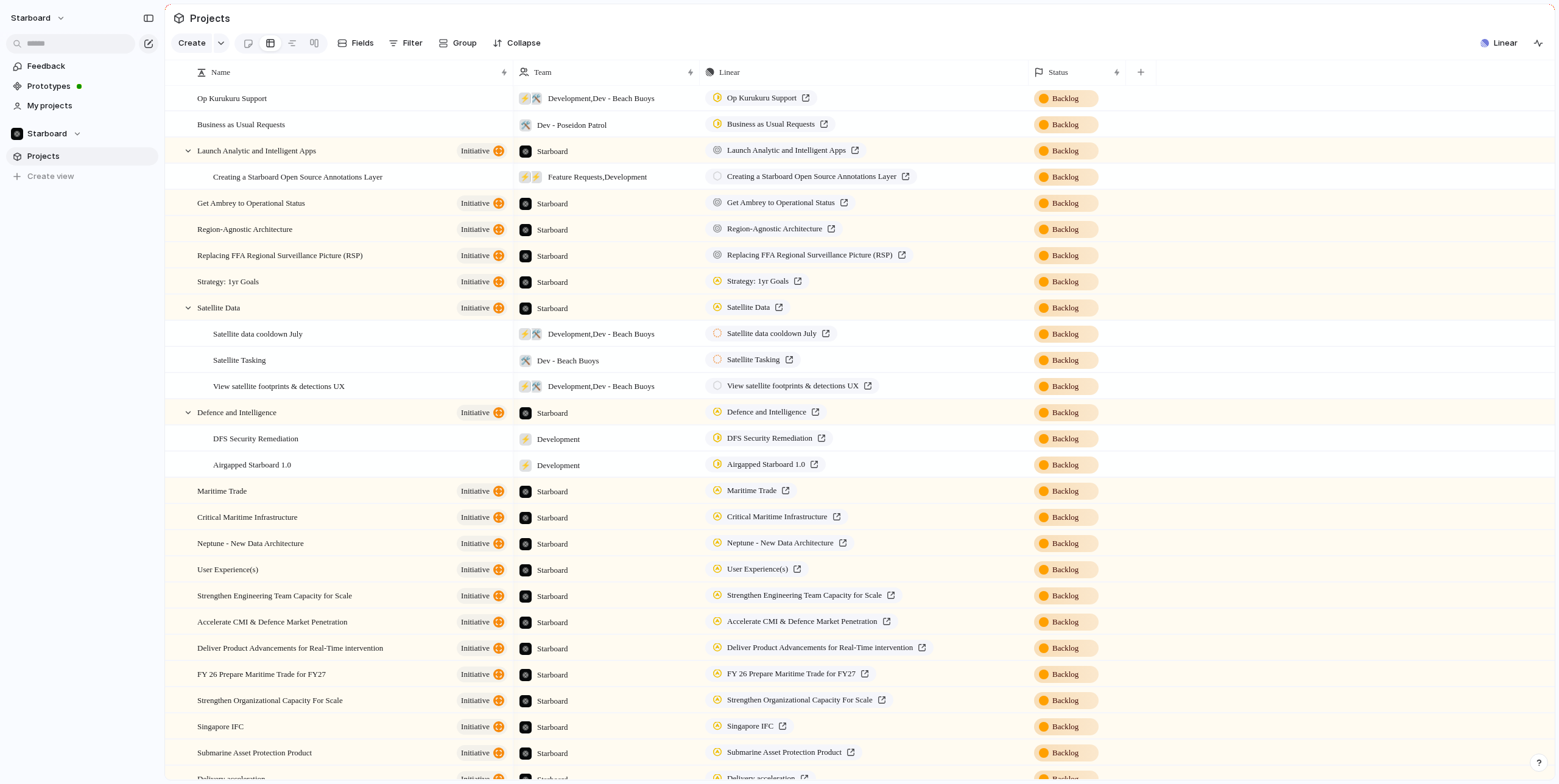
scroll to position [0, 0]
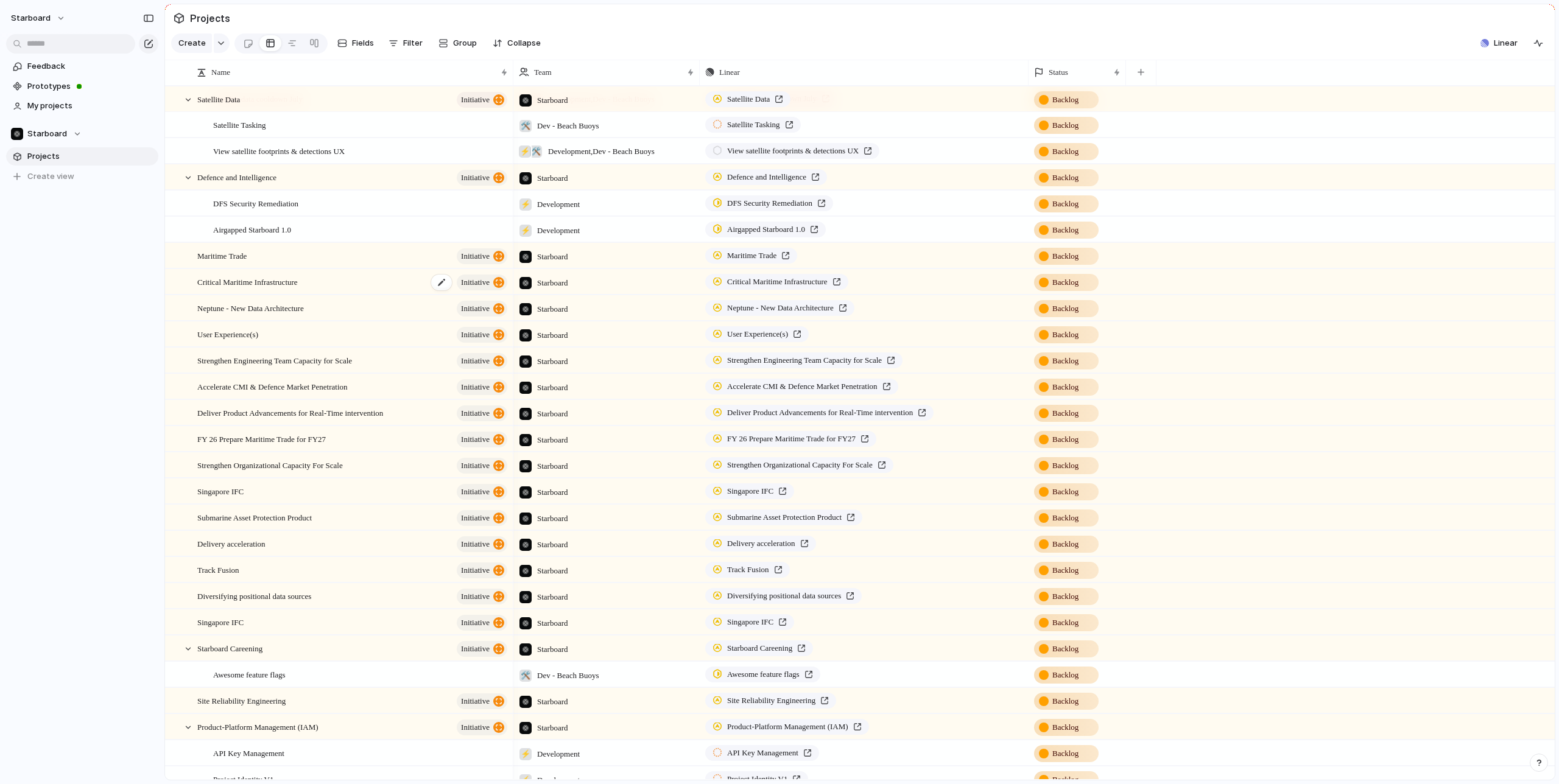
click at [283, 280] on span "Critical Maritime Infrastructure" at bounding box center [247, 281] width 101 height 14
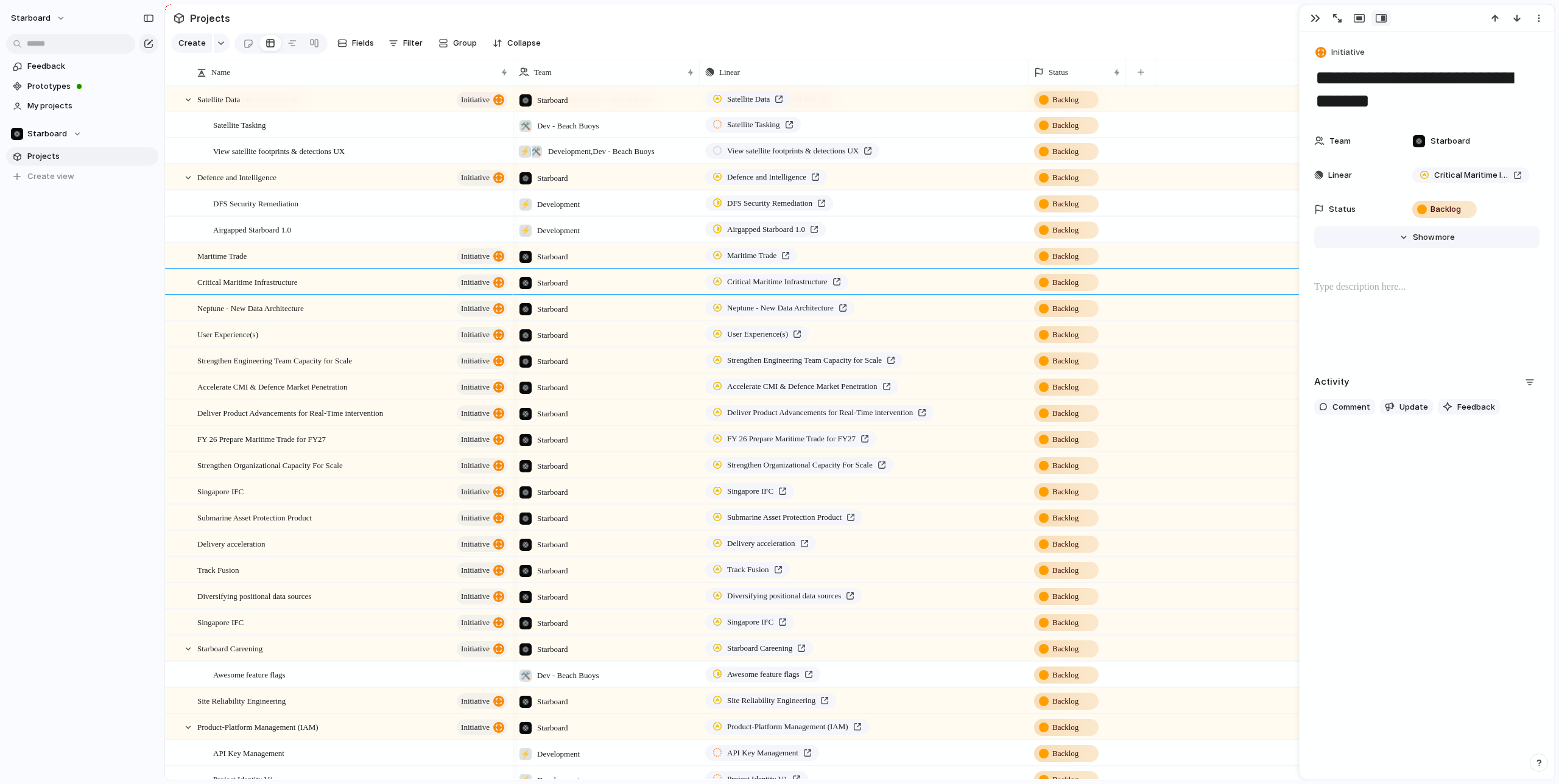
click at [1402, 237] on button "Hide Show more" at bounding box center [1426, 238] width 225 height 22
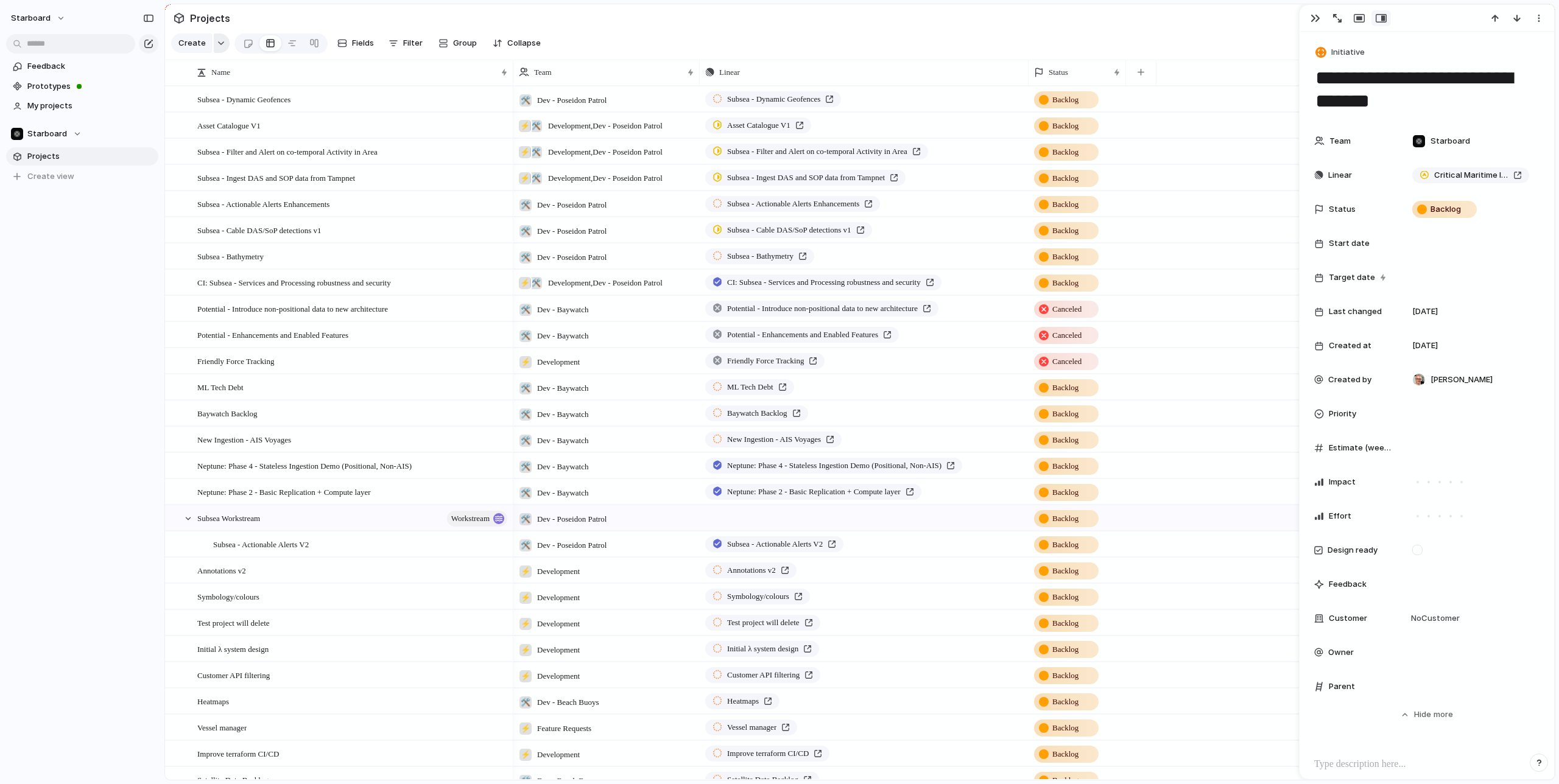
click at [221, 45] on div "button" at bounding box center [221, 43] width 9 height 5
click at [303, 12] on div "Initiative Launch Goal Objective Key result Workstream Program Project Customize" at bounding box center [779, 392] width 1559 height 784
click at [281, 12] on section "Projects" at bounding box center [860, 18] width 1390 height 28
click at [221, 48] on button "button" at bounding box center [222, 43] width 16 height 20
click at [283, 14] on div "Initiative Launch Goal Objective Key result Workstream Program Project Customize" at bounding box center [779, 392] width 1559 height 784
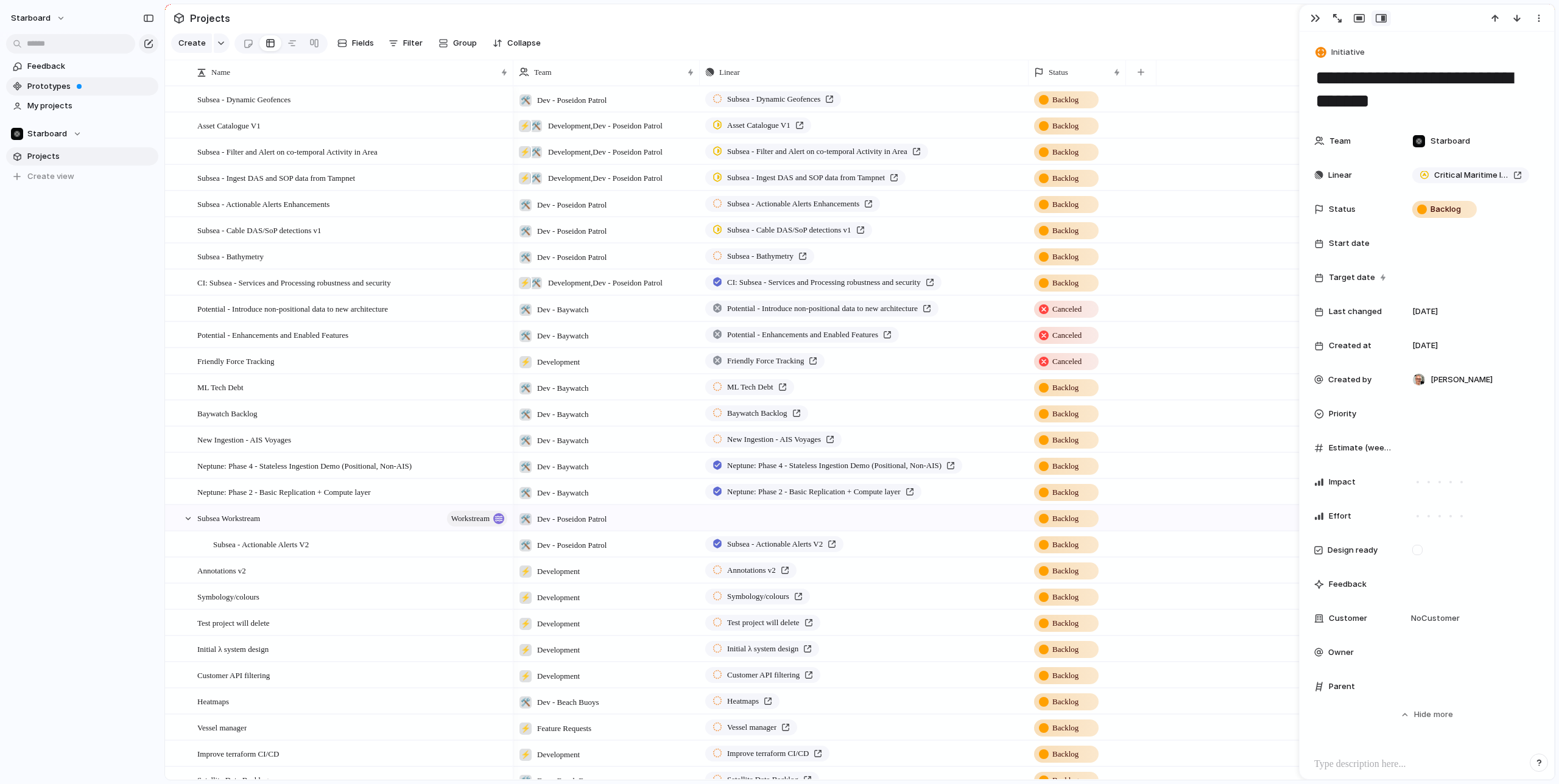
click at [48, 87] on span "Prototypes" at bounding box center [91, 86] width 127 height 12
click at [748, 36] on section "Create Fields Filter Group Zoom Collapse Linear Clear Save for everyone" at bounding box center [860, 46] width 1390 height 29
click at [453, 40] on span "Group" at bounding box center [465, 43] width 24 height 12
click at [603, 25] on div "Priority Impact Effort Design ready Team Status Customer Owner Created by" at bounding box center [779, 392] width 1559 height 784
click at [464, 49] on span "Group" at bounding box center [465, 43] width 24 height 12
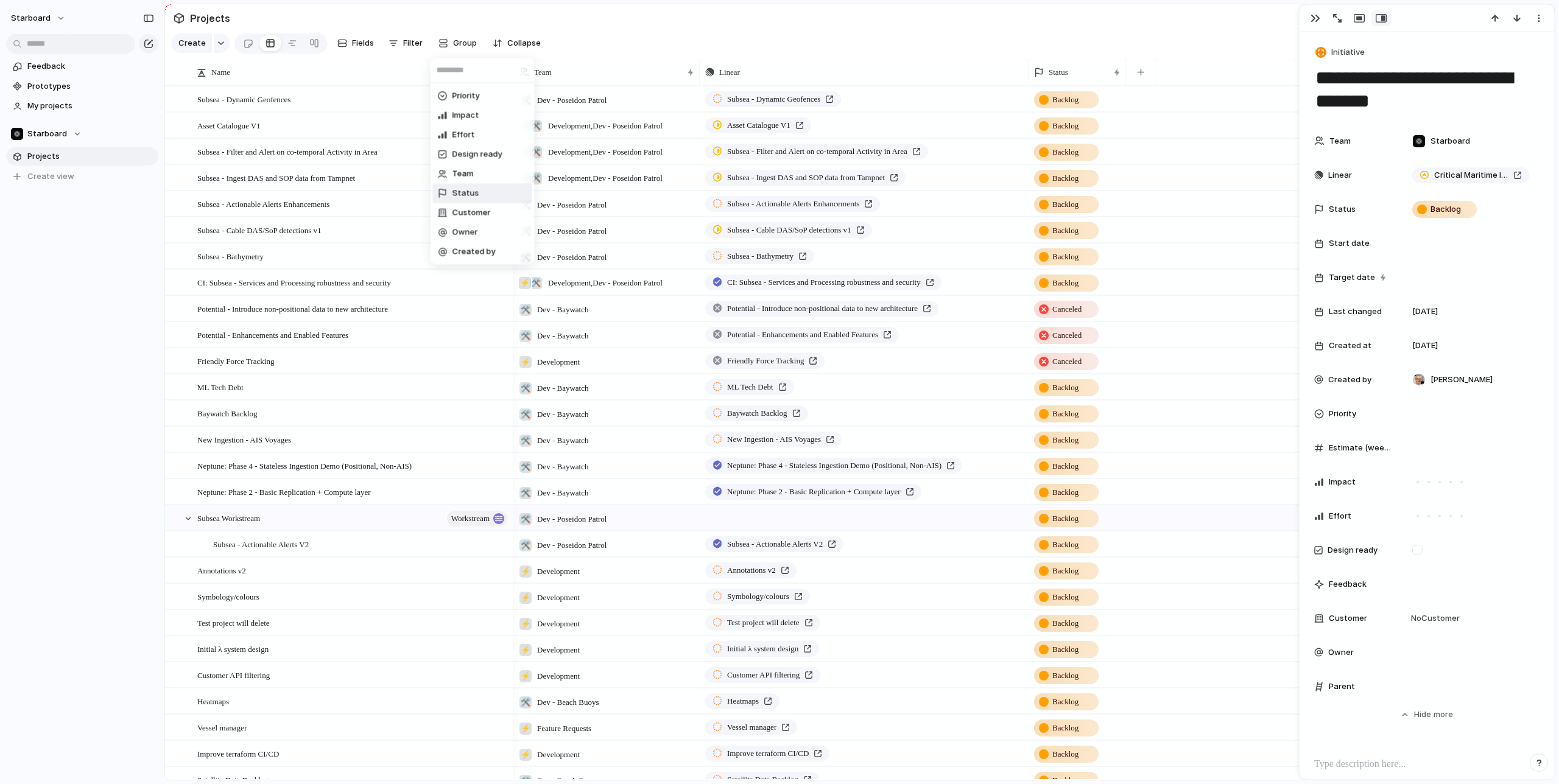
click at [467, 193] on span "Status" at bounding box center [465, 193] width 27 height 12
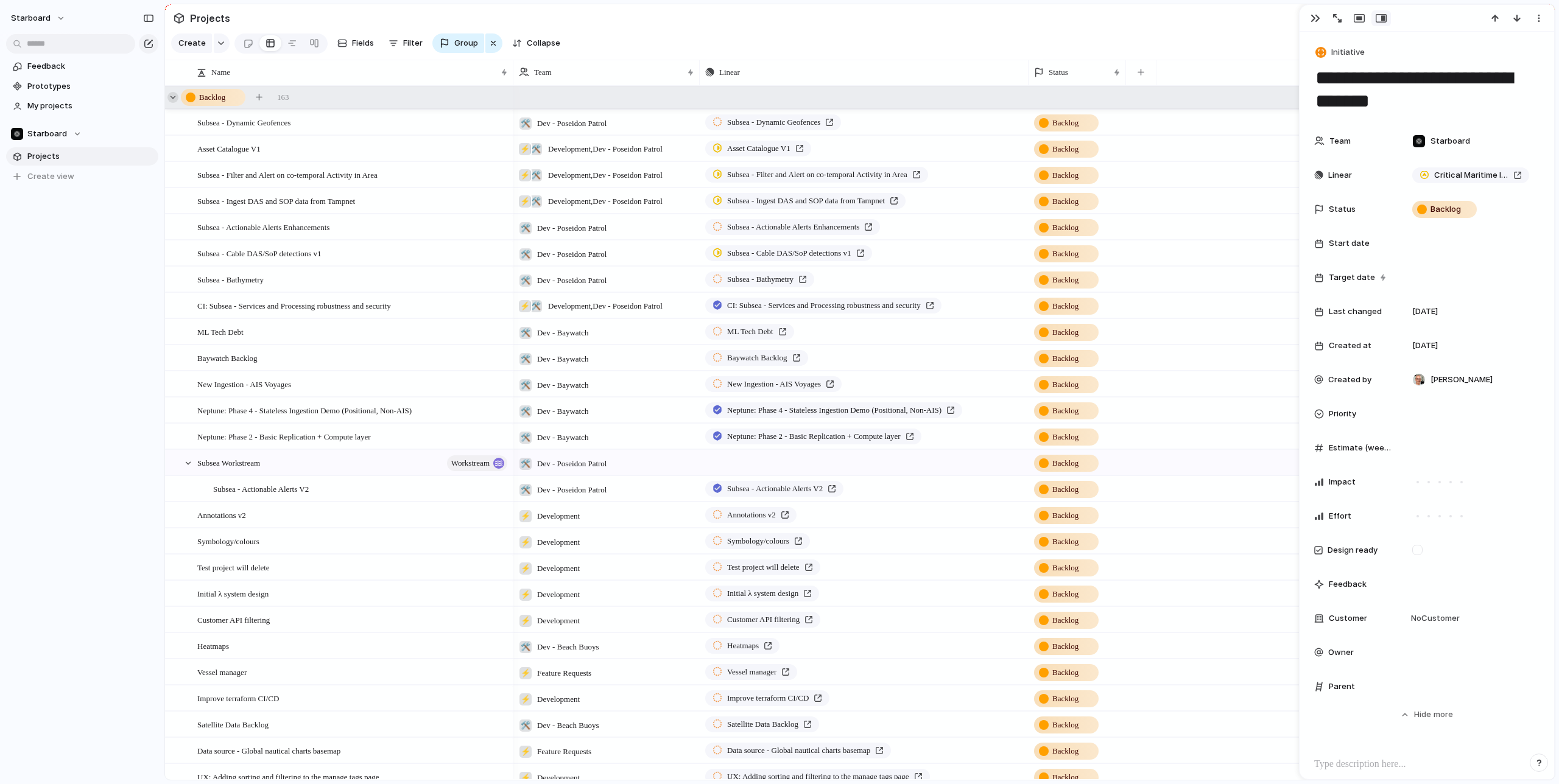
click at [171, 98] on div at bounding box center [172, 97] width 11 height 11
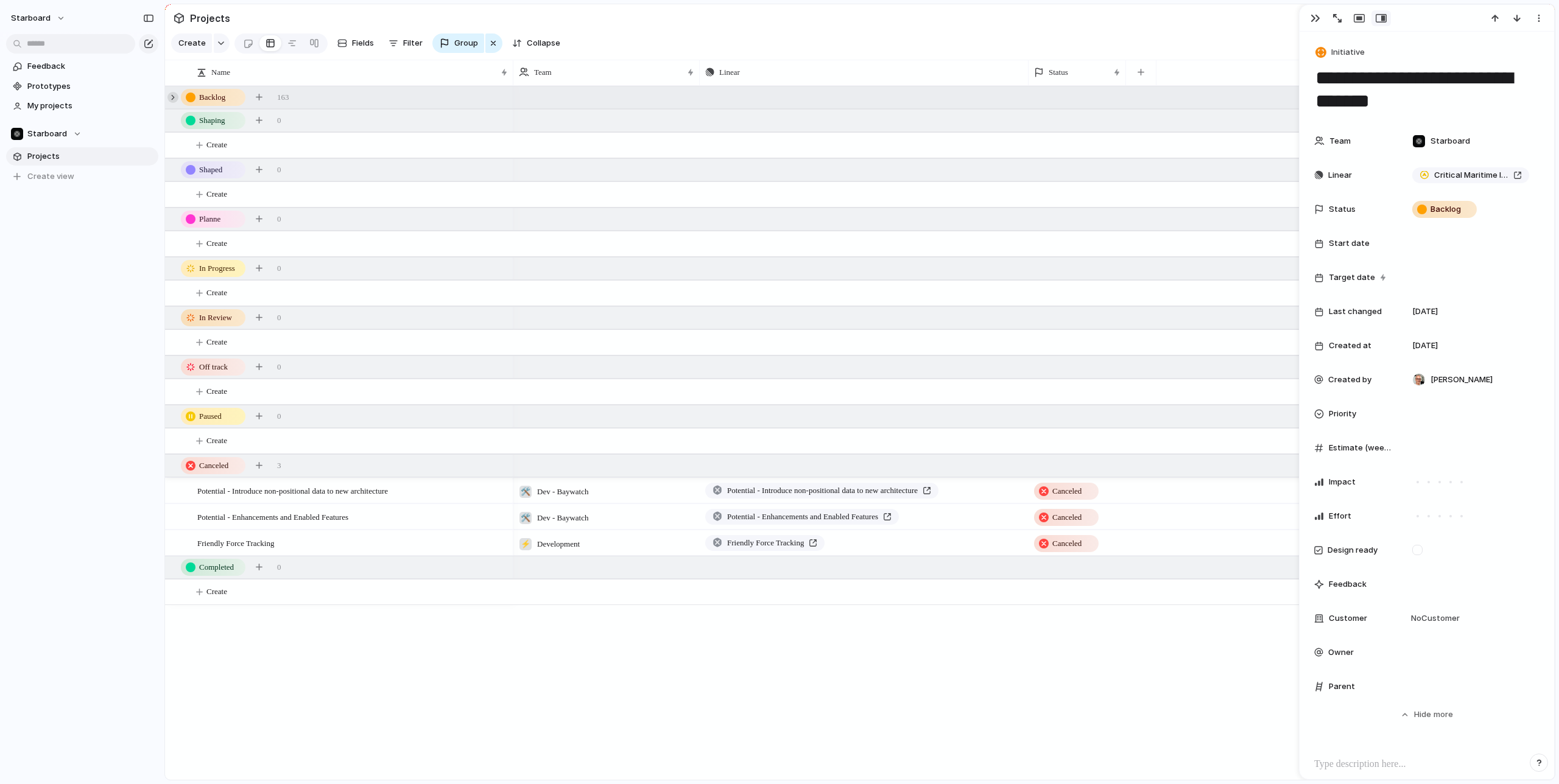
click at [173, 97] on div at bounding box center [172, 97] width 11 height 11
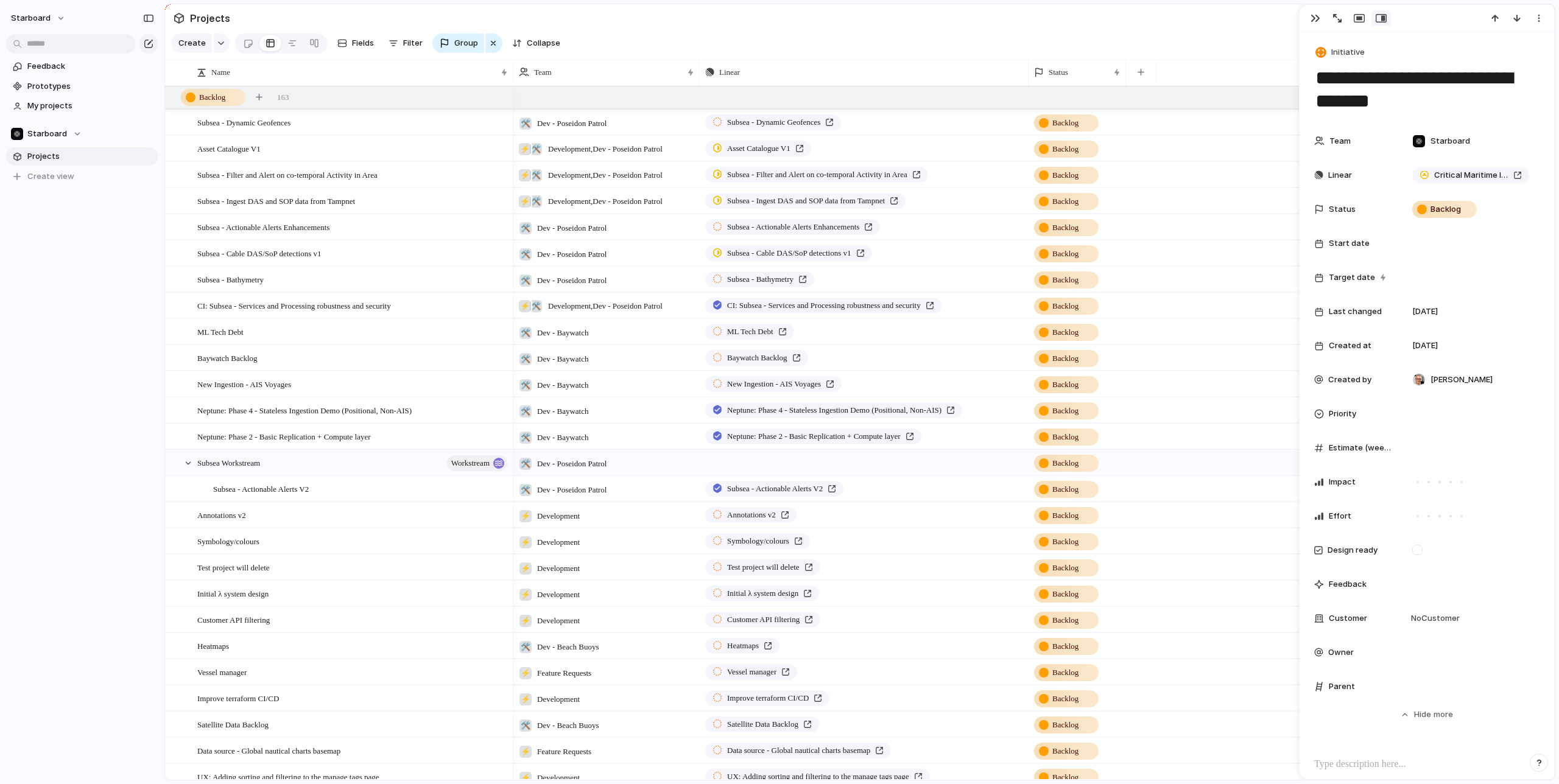
drag, startPoint x: 1092, startPoint y: 41, endPoint x: 1381, endPoint y: 31, distance: 289.2
click at [1093, 41] on section "Create Fields Filter Group Zoom Collapse Linear Clear Save for everyone" at bounding box center [860, 46] width 1390 height 29
click at [1540, 20] on div "button" at bounding box center [1539, 17] width 9 height 9
drag, startPoint x: 1178, startPoint y: 40, endPoint x: 1363, endPoint y: 28, distance: 185.4
click at [1178, 40] on div "Mark as duplicate Delete" at bounding box center [779, 392] width 1559 height 784
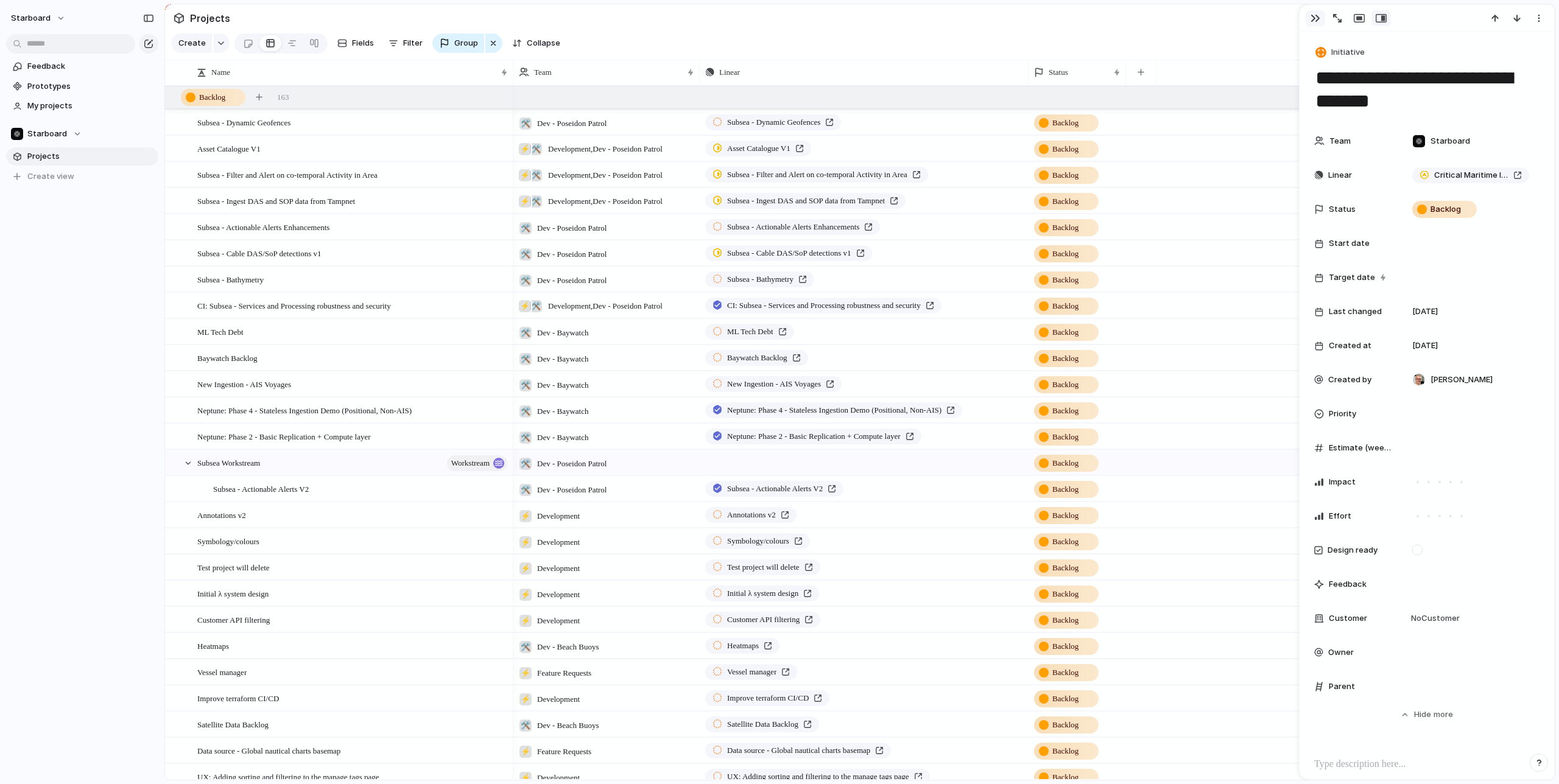
click at [1316, 20] on div "button" at bounding box center [1315, 17] width 9 height 9
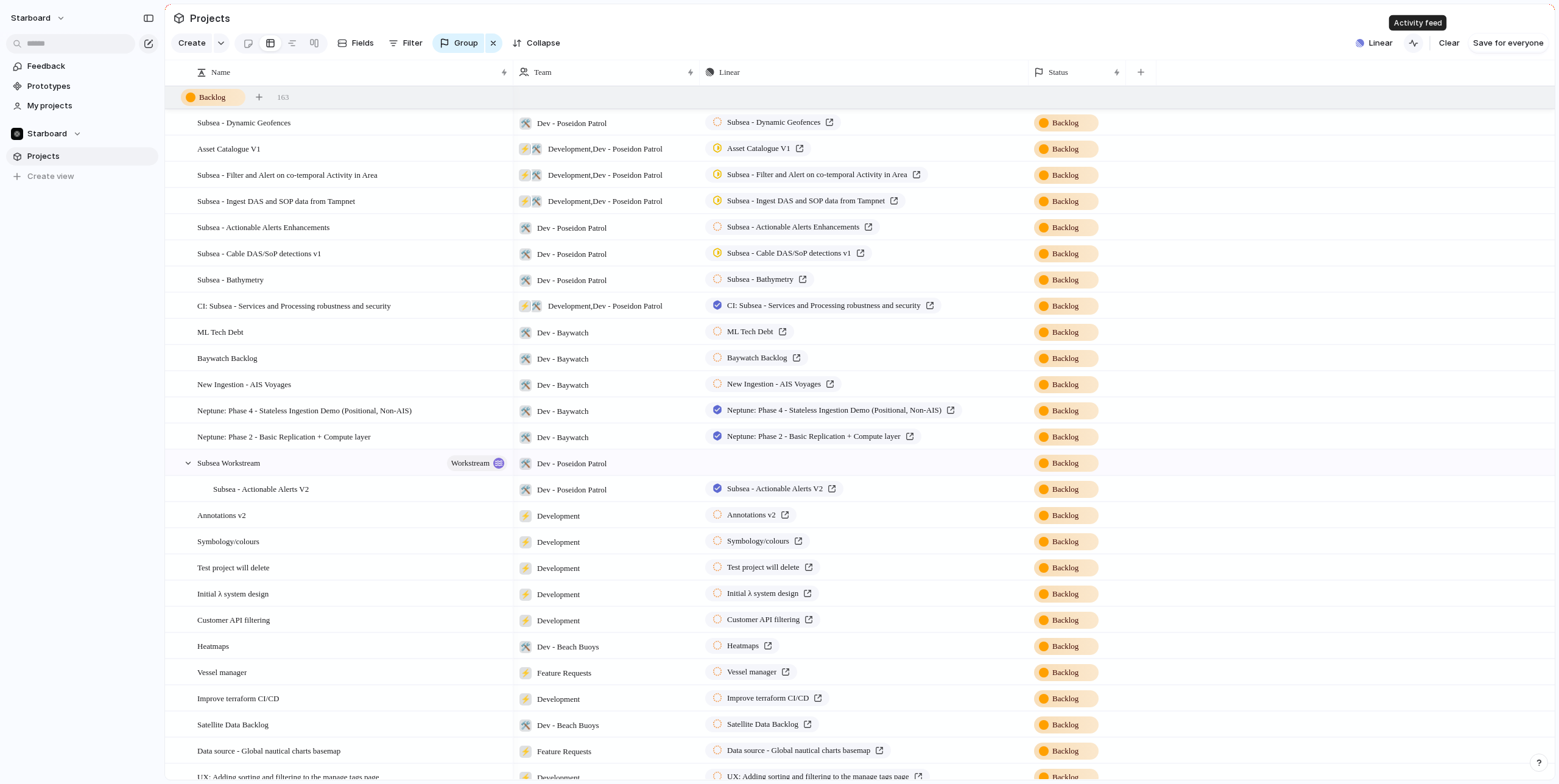
click at [1415, 43] on div "button" at bounding box center [1413, 43] width 9 height 9
click at [1385, 44] on span "Linear" at bounding box center [1381, 43] width 24 height 12
click at [1379, 40] on div "Projects 0 Initiatives 0 Add all ✅️ In sync with Linear Show Linear field in vi…" at bounding box center [779, 392] width 1559 height 784
drag, startPoint x: 1374, startPoint y: 22, endPoint x: 1371, endPoint y: 28, distance: 6.7
click at [1373, 22] on section "Projects" at bounding box center [860, 18] width 1390 height 28
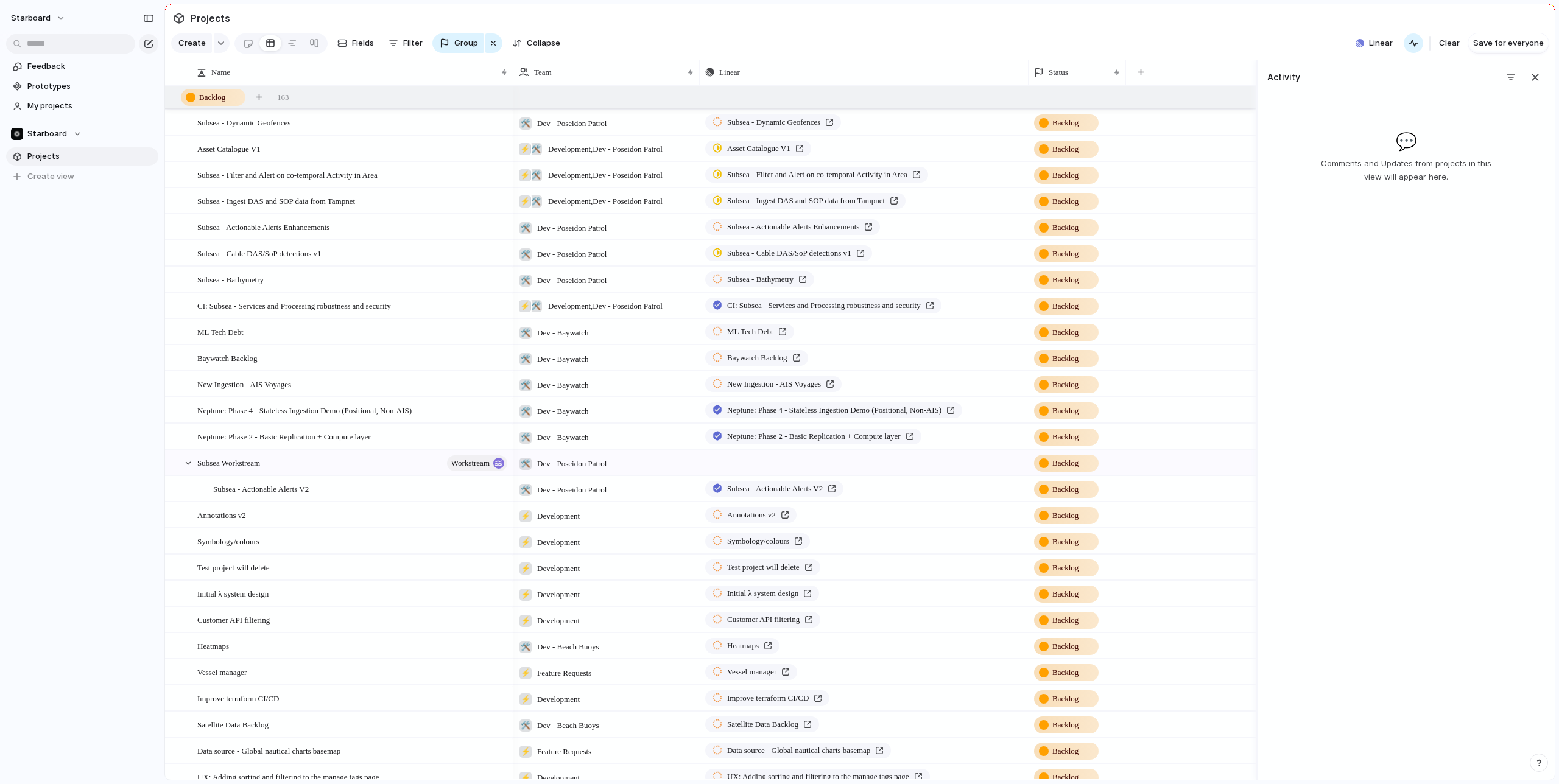
click at [1545, 75] on div "Activity 💬 Comments and Updates from projects in this view will appear here." at bounding box center [1406, 420] width 299 height 720
click at [1539, 76] on div "button" at bounding box center [1535, 77] width 13 height 13
click at [491, 43] on div "button" at bounding box center [493, 43] width 9 height 14
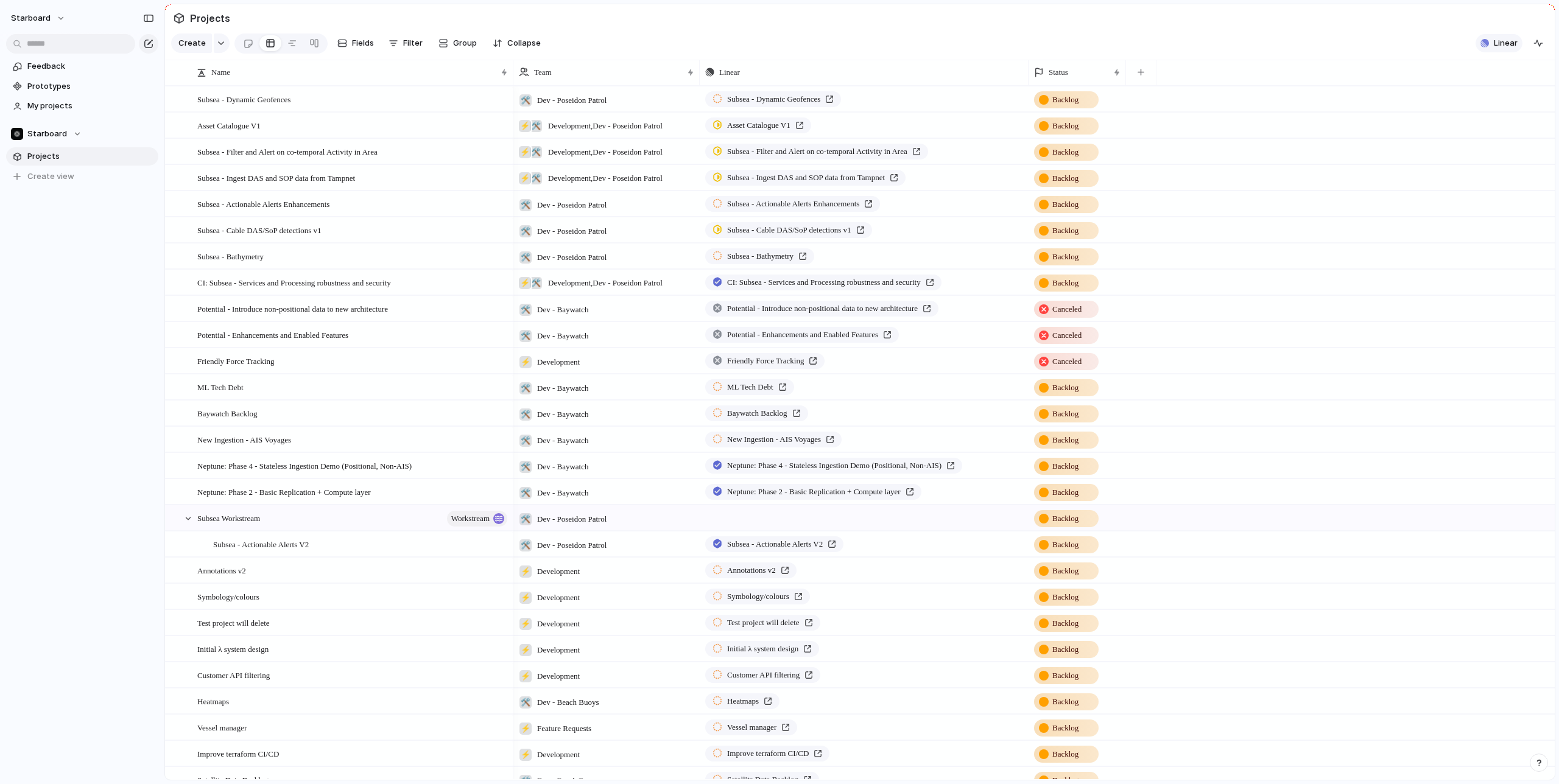
click at [1499, 43] on span "Linear" at bounding box center [1505, 43] width 24 height 12
click at [1509, 193] on span at bounding box center [1505, 193] width 18 height 10
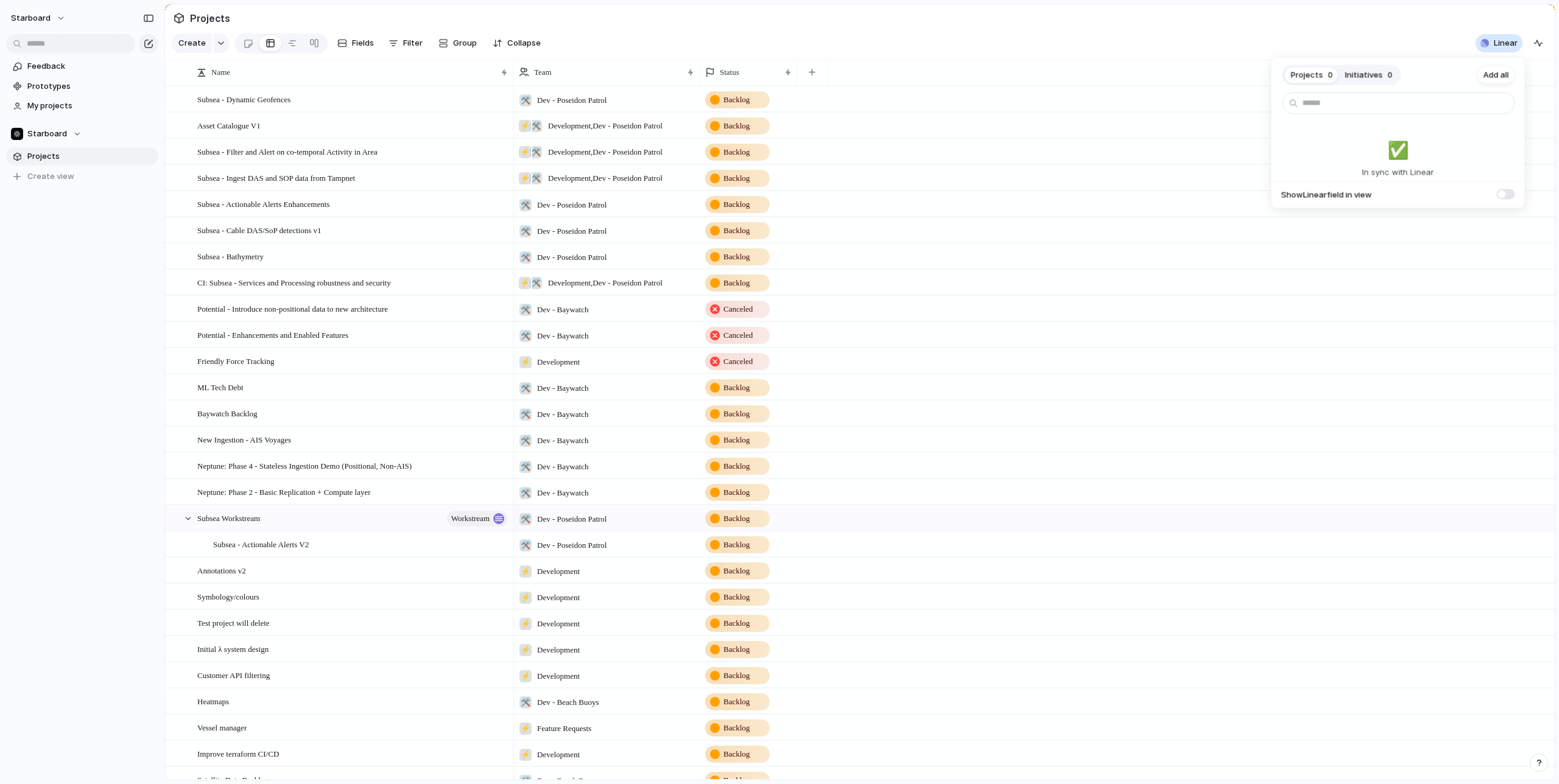
click at [1510, 193] on span at bounding box center [1505, 193] width 18 height 10
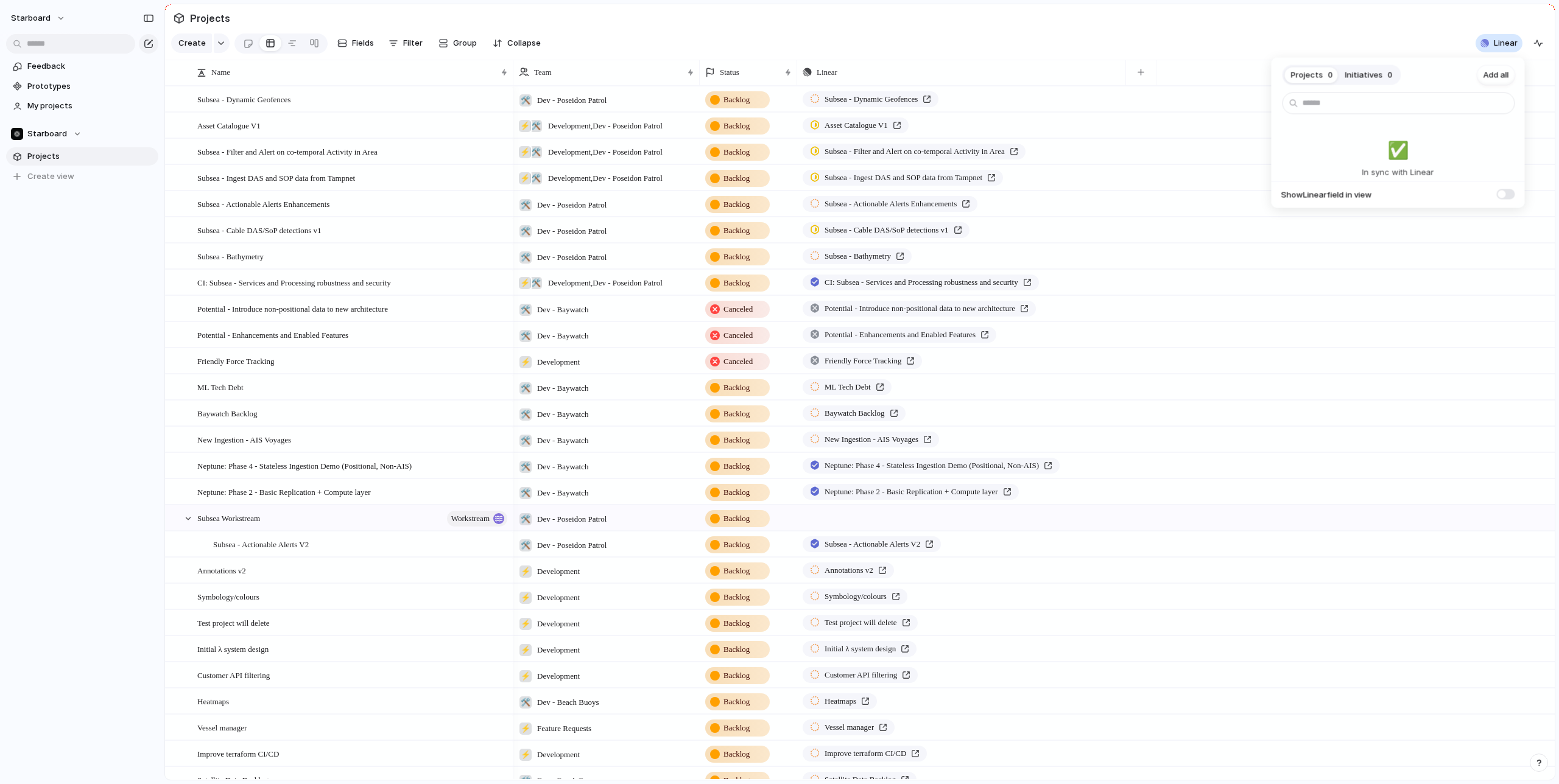
click at [1509, 193] on span at bounding box center [1505, 193] width 18 height 10
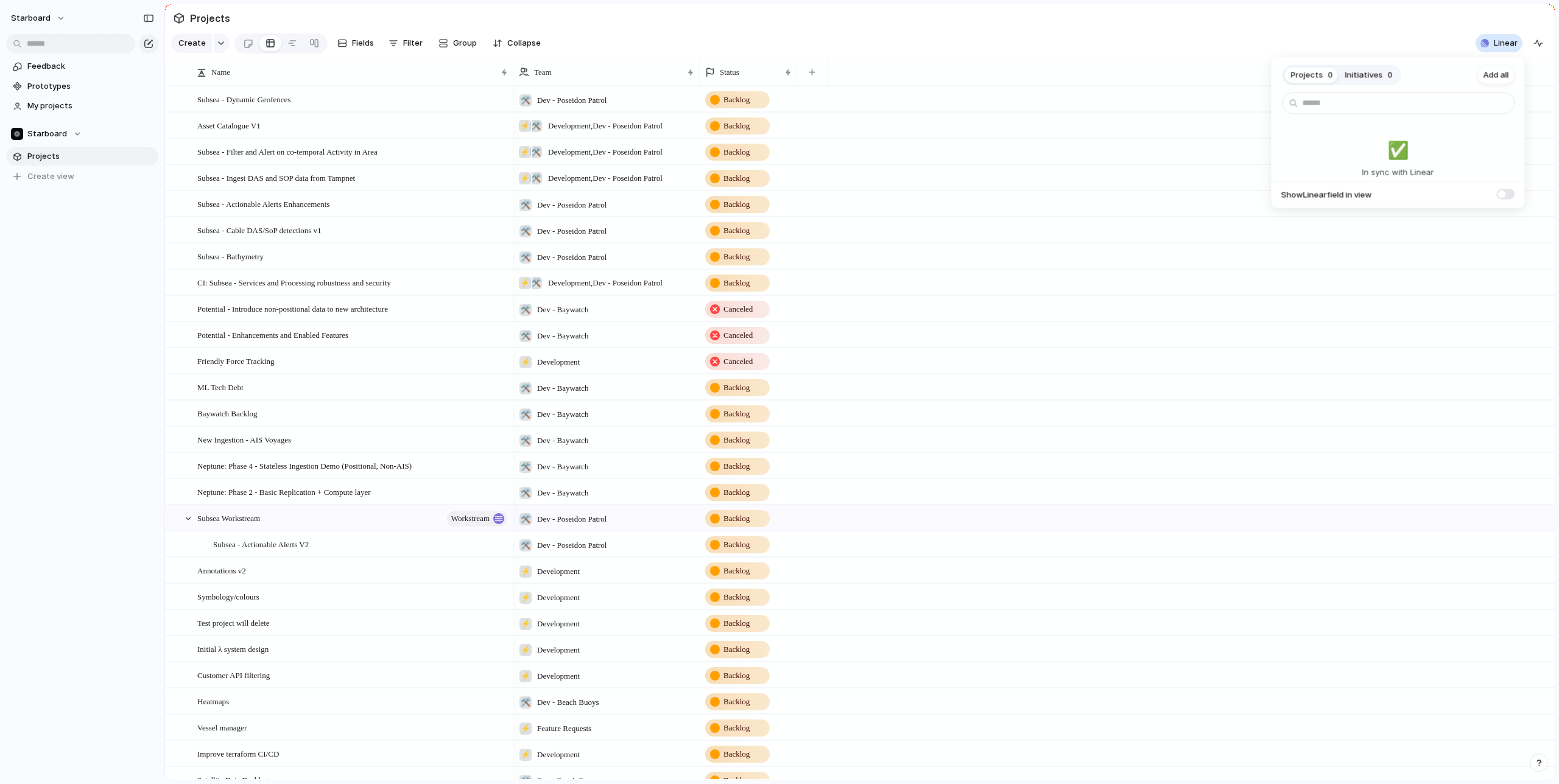
click at [1509, 193] on span at bounding box center [1505, 193] width 18 height 10
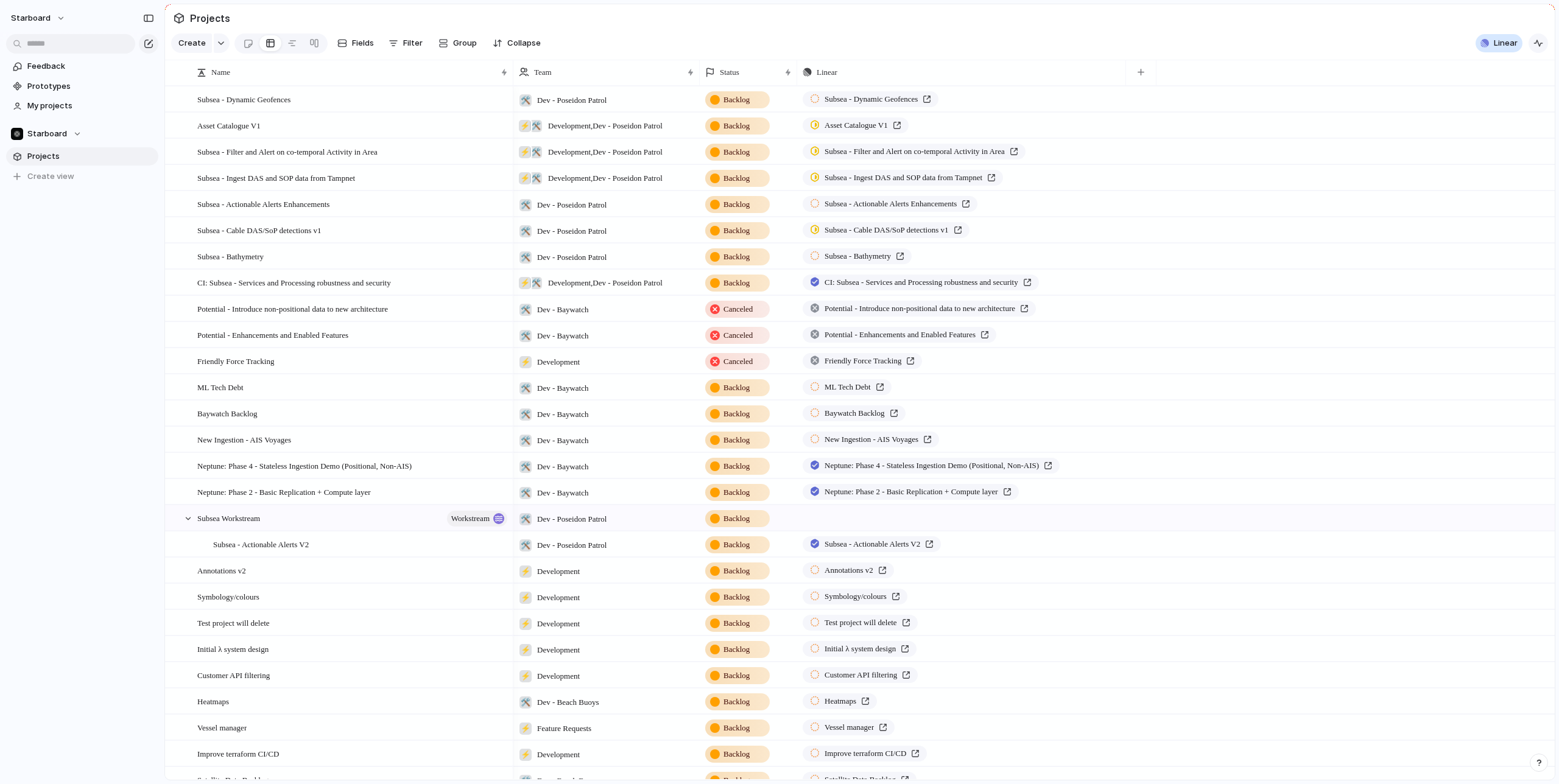
drag, startPoint x: 1439, startPoint y: 32, endPoint x: 1539, endPoint y: 44, distance: 100.7
click at [1457, 34] on div "Projects 0 Initiatives 0 Add all ✅️ In sync with Linear Show Linear field in vi…" at bounding box center [779, 392] width 1559 height 784
click at [1543, 43] on div "button" at bounding box center [1538, 43] width 9 height 9
click at [1510, 76] on div "button" at bounding box center [1510, 77] width 9 height 9
click at [1449, 143] on div at bounding box center [1447, 143] width 21 height 21
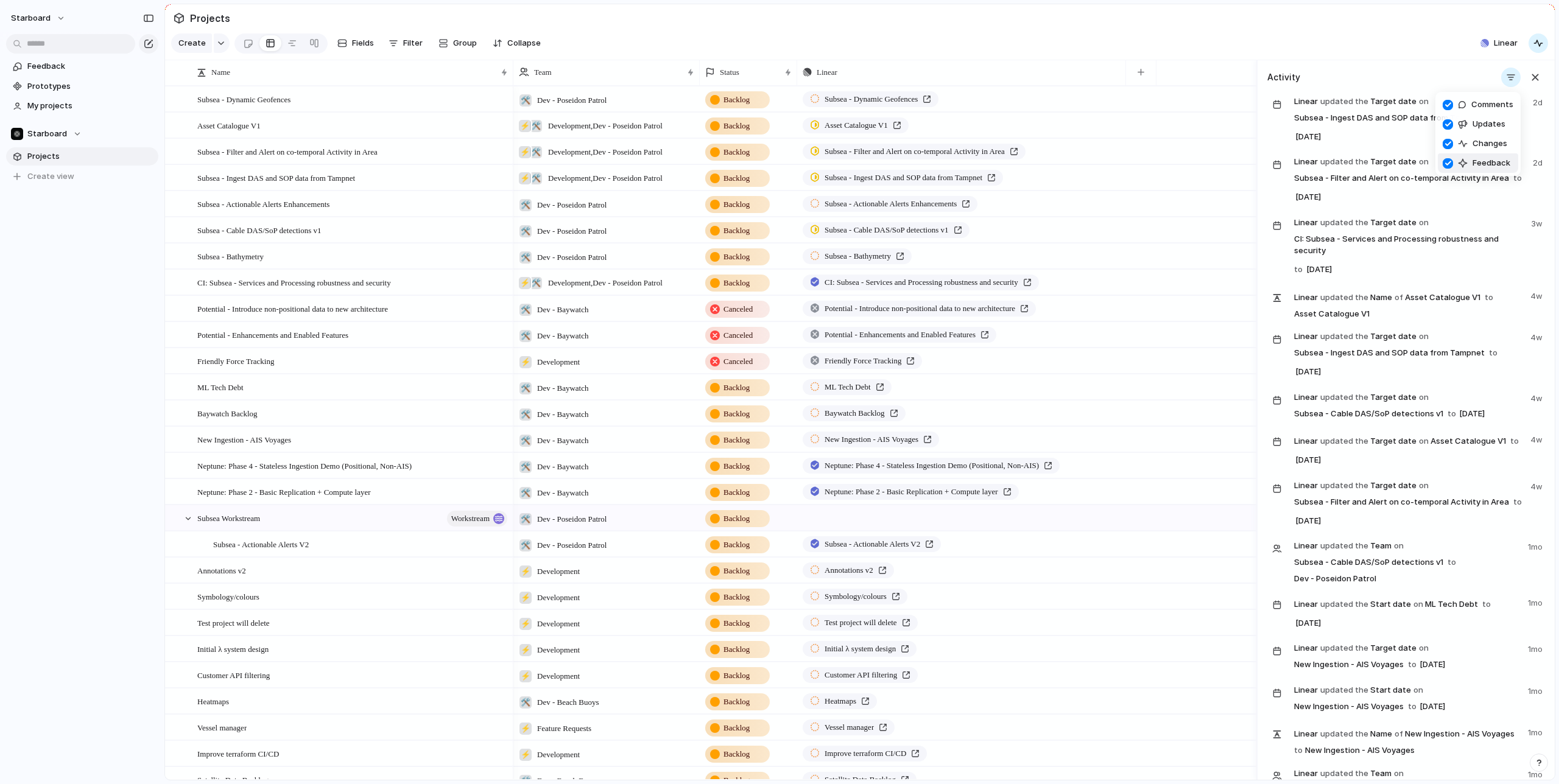
click at [1448, 164] on div at bounding box center [1447, 163] width 21 height 21
click at [1447, 143] on div at bounding box center [1447, 143] width 21 height 21
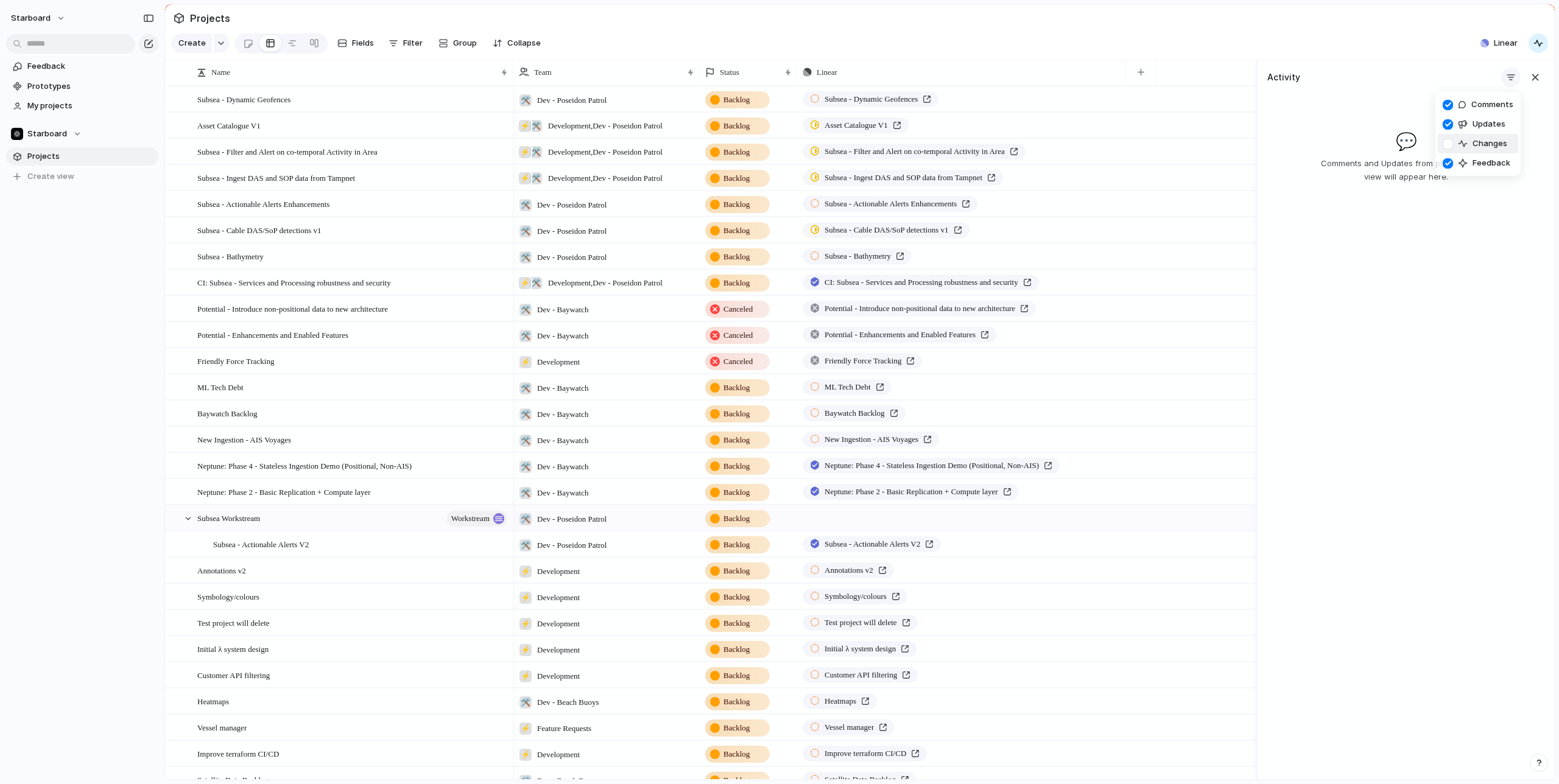
click at [1447, 143] on div at bounding box center [1447, 143] width 21 height 21
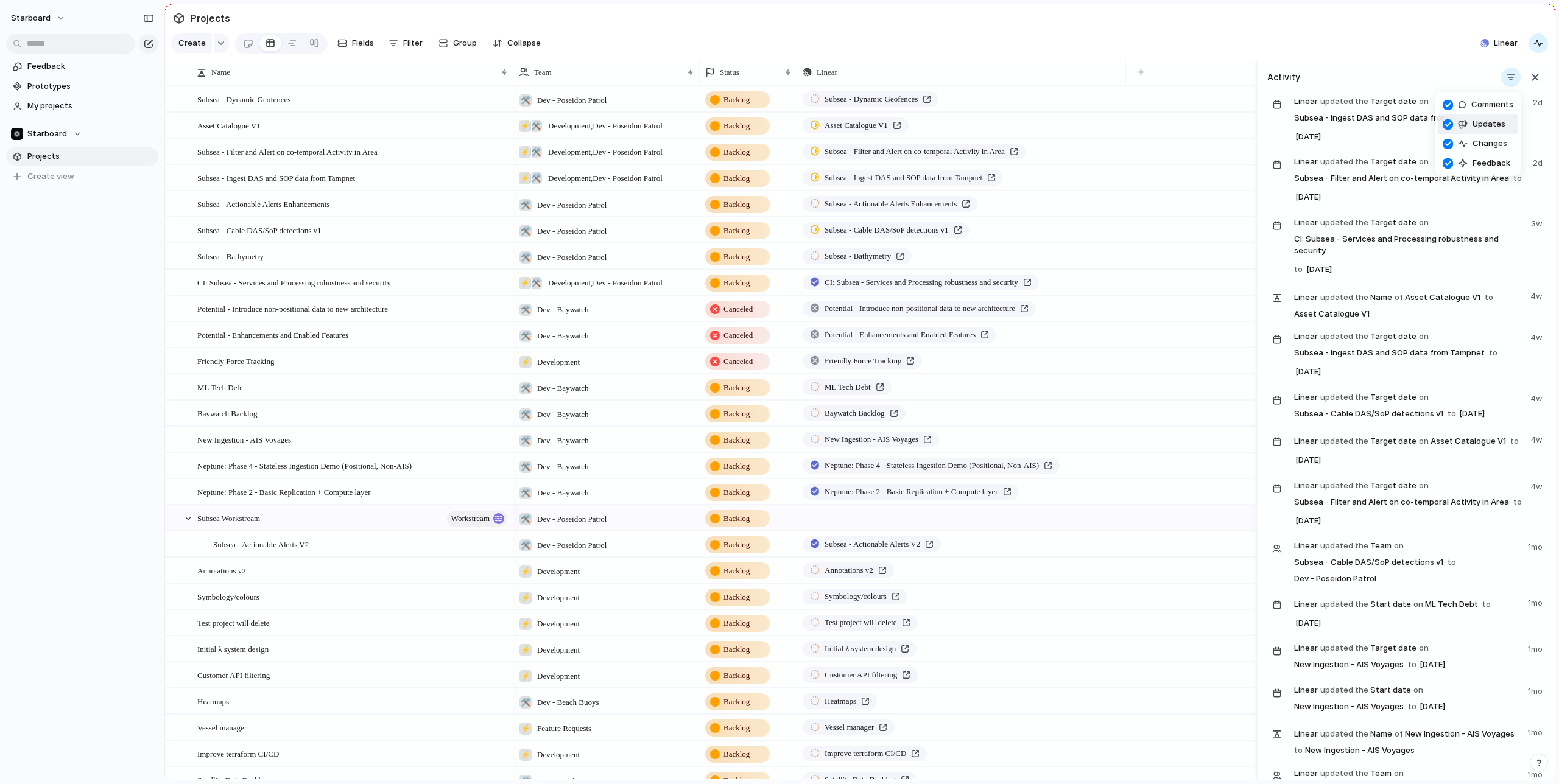
click at [1448, 120] on div at bounding box center [1447, 124] width 21 height 21
click at [1447, 124] on div at bounding box center [1447, 124] width 21 height 21
click at [1449, 103] on div at bounding box center [1447, 104] width 21 height 21
click at [1450, 105] on div at bounding box center [1447, 104] width 21 height 21
click at [1470, 49] on div "Comments Updates Changes Feedback" at bounding box center [779, 392] width 1559 height 784
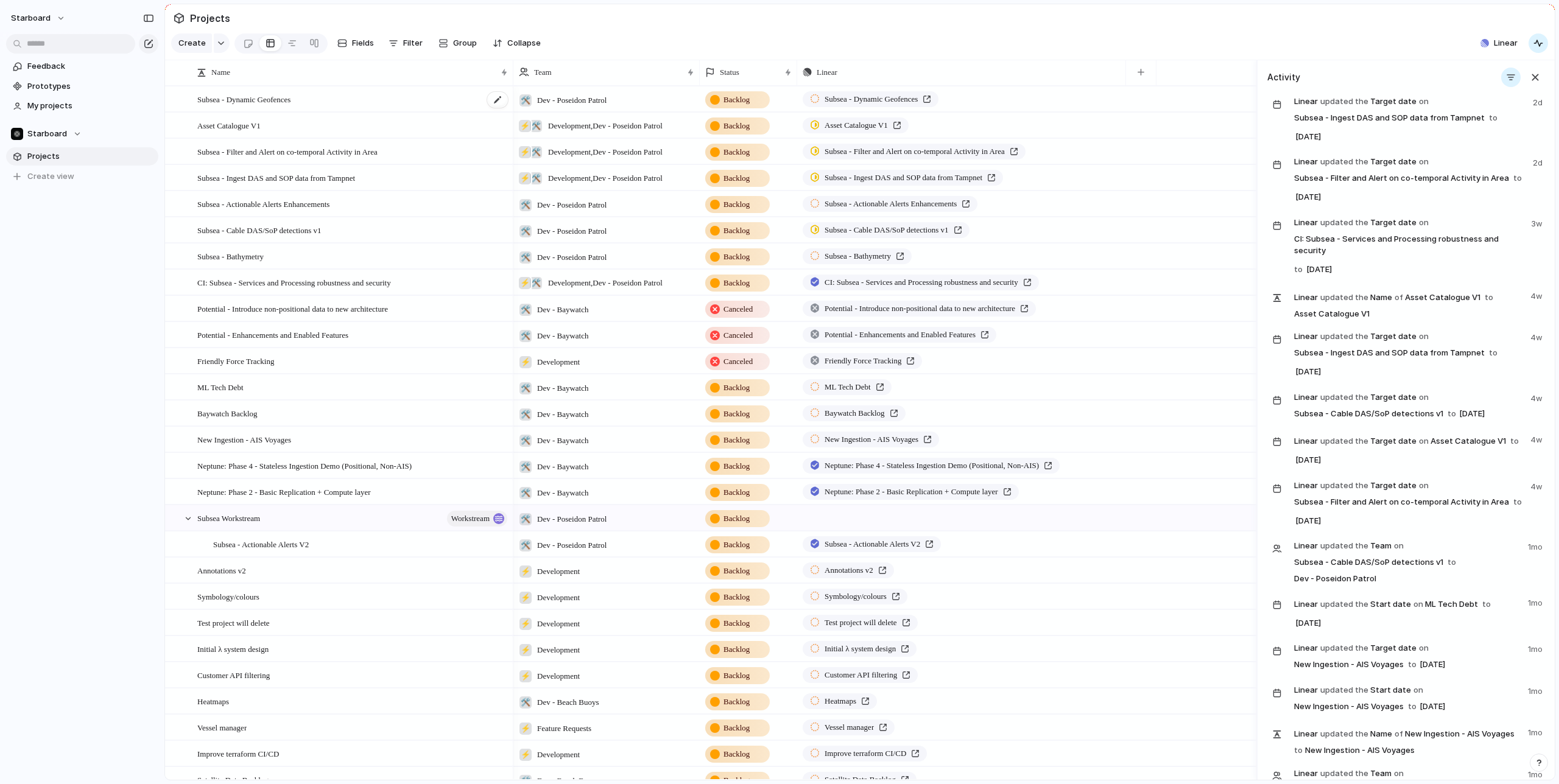
click at [338, 97] on div "Subsea - Dynamic Geofences" at bounding box center [353, 99] width 312 height 25
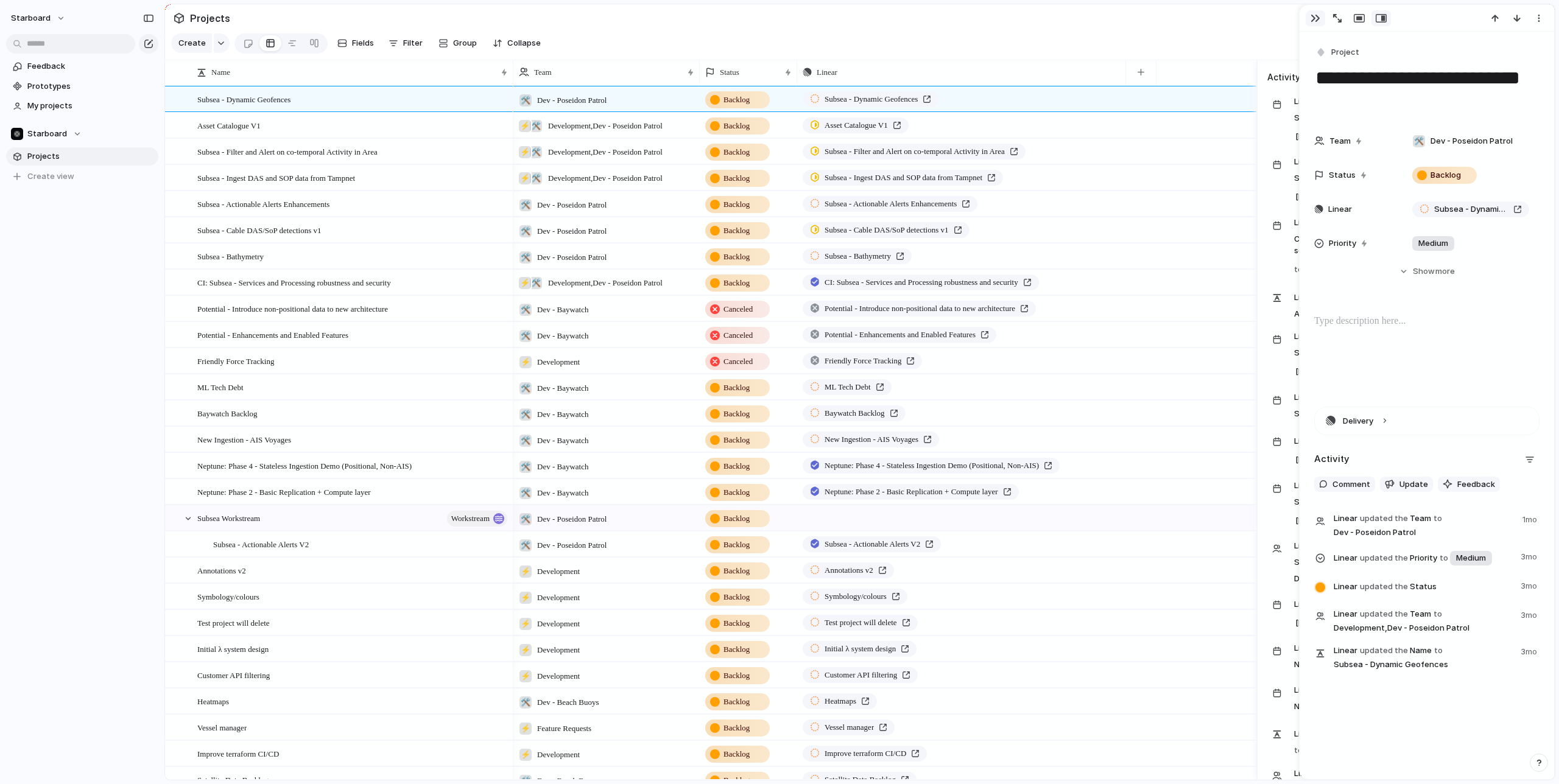
click at [1317, 14] on div "button" at bounding box center [1315, 17] width 9 height 9
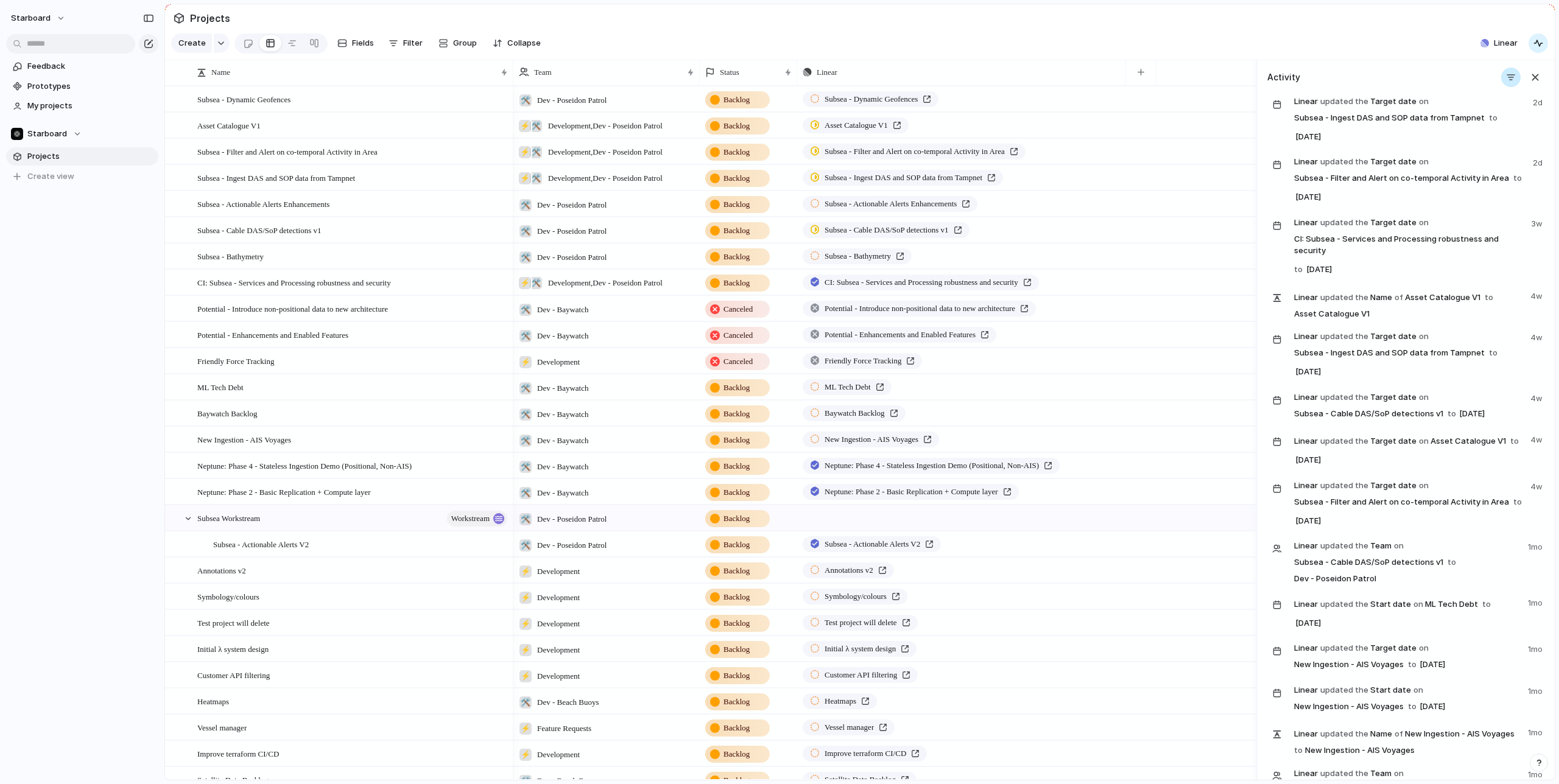
click at [1512, 82] on div "button" at bounding box center [1510, 77] width 9 height 9
click at [1450, 145] on div at bounding box center [1447, 143] width 21 height 21
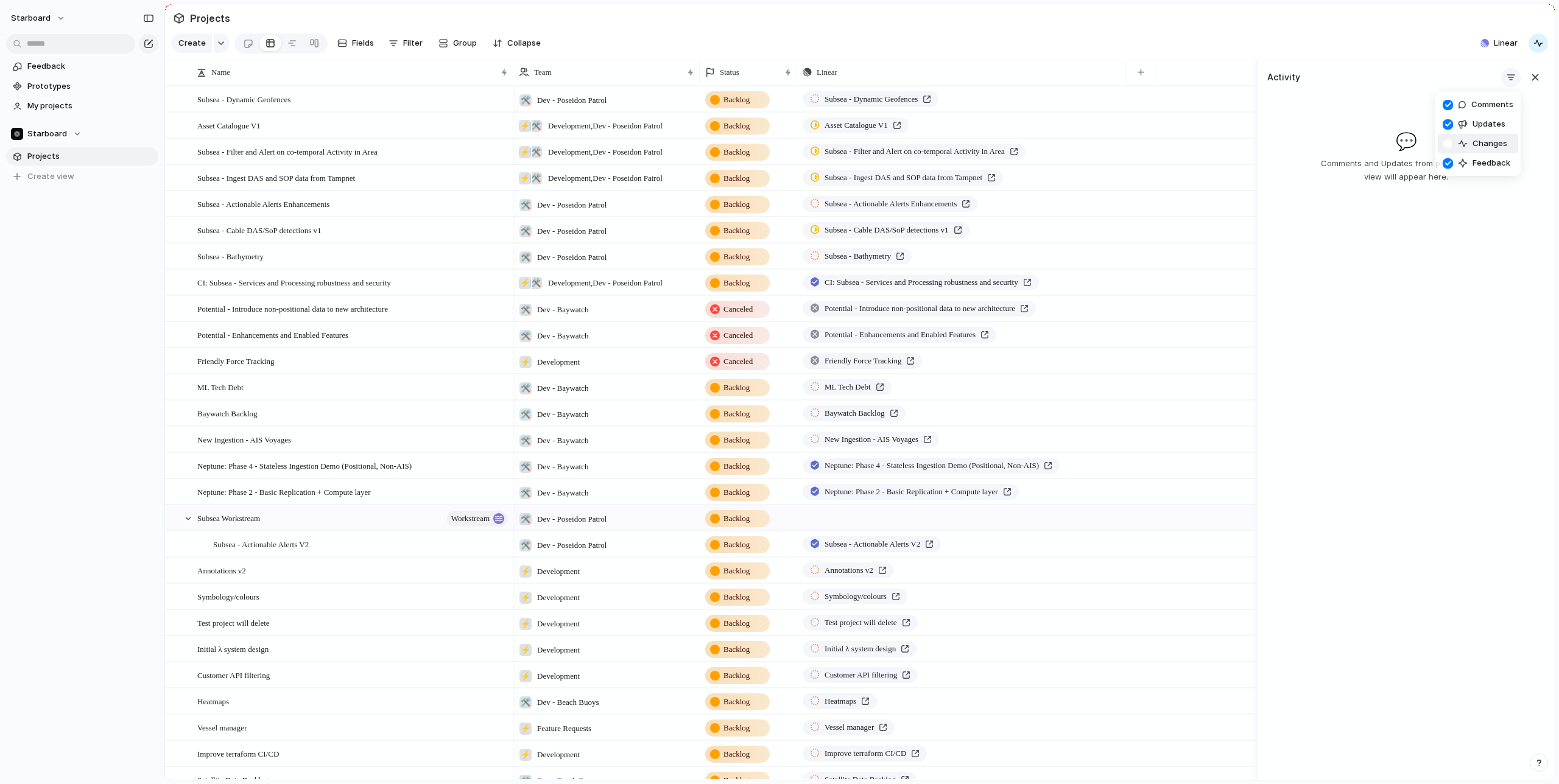
drag, startPoint x: 1447, startPoint y: 143, endPoint x: 1502, endPoint y: 105, distance: 66.9
click at [1450, 140] on div at bounding box center [1447, 143] width 21 height 21
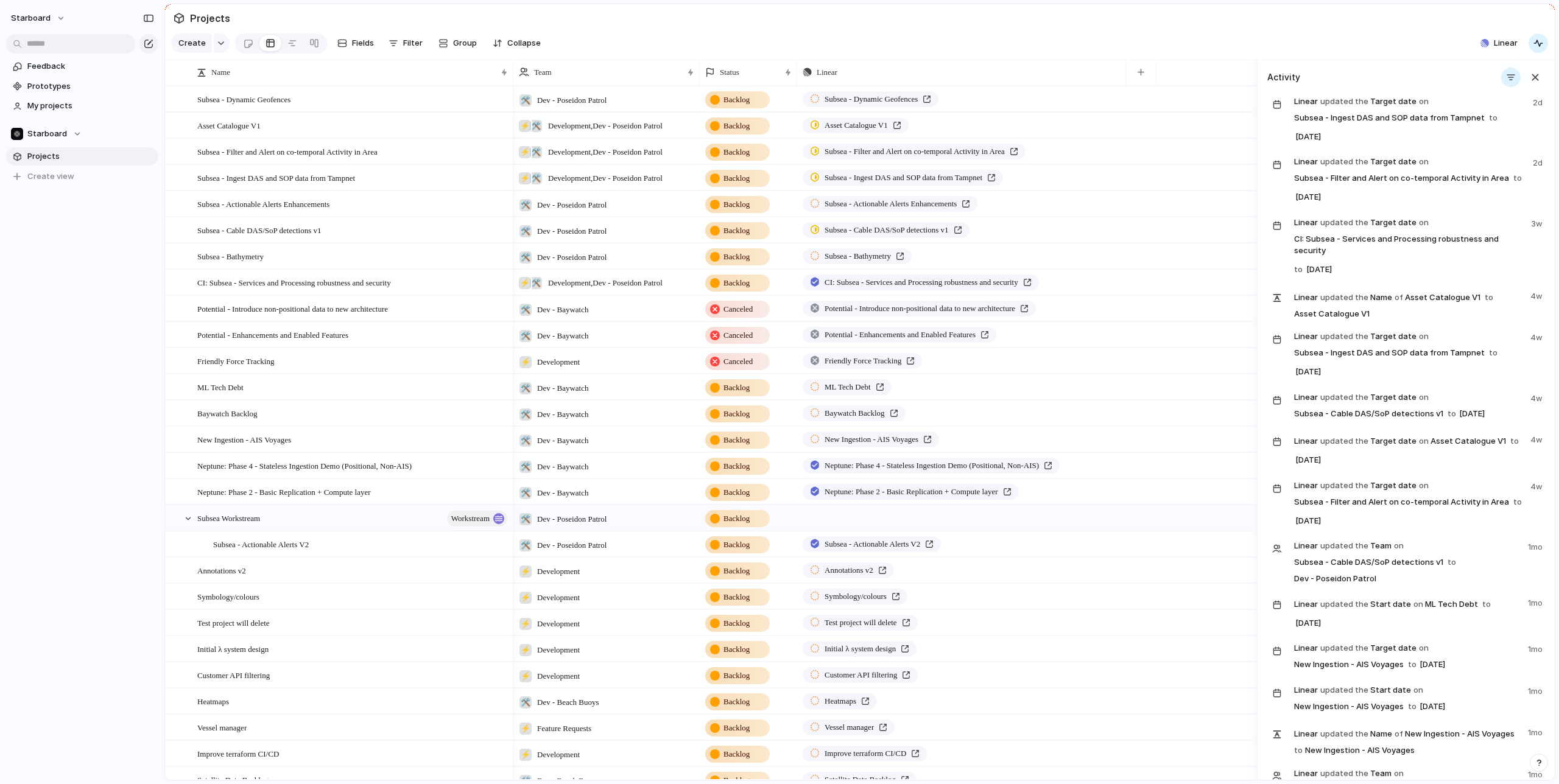
click at [1537, 75] on div "Comments Updates Changes Feedback" at bounding box center [779, 392] width 1559 height 784
click at [1535, 77] on div "button" at bounding box center [1535, 77] width 13 height 13
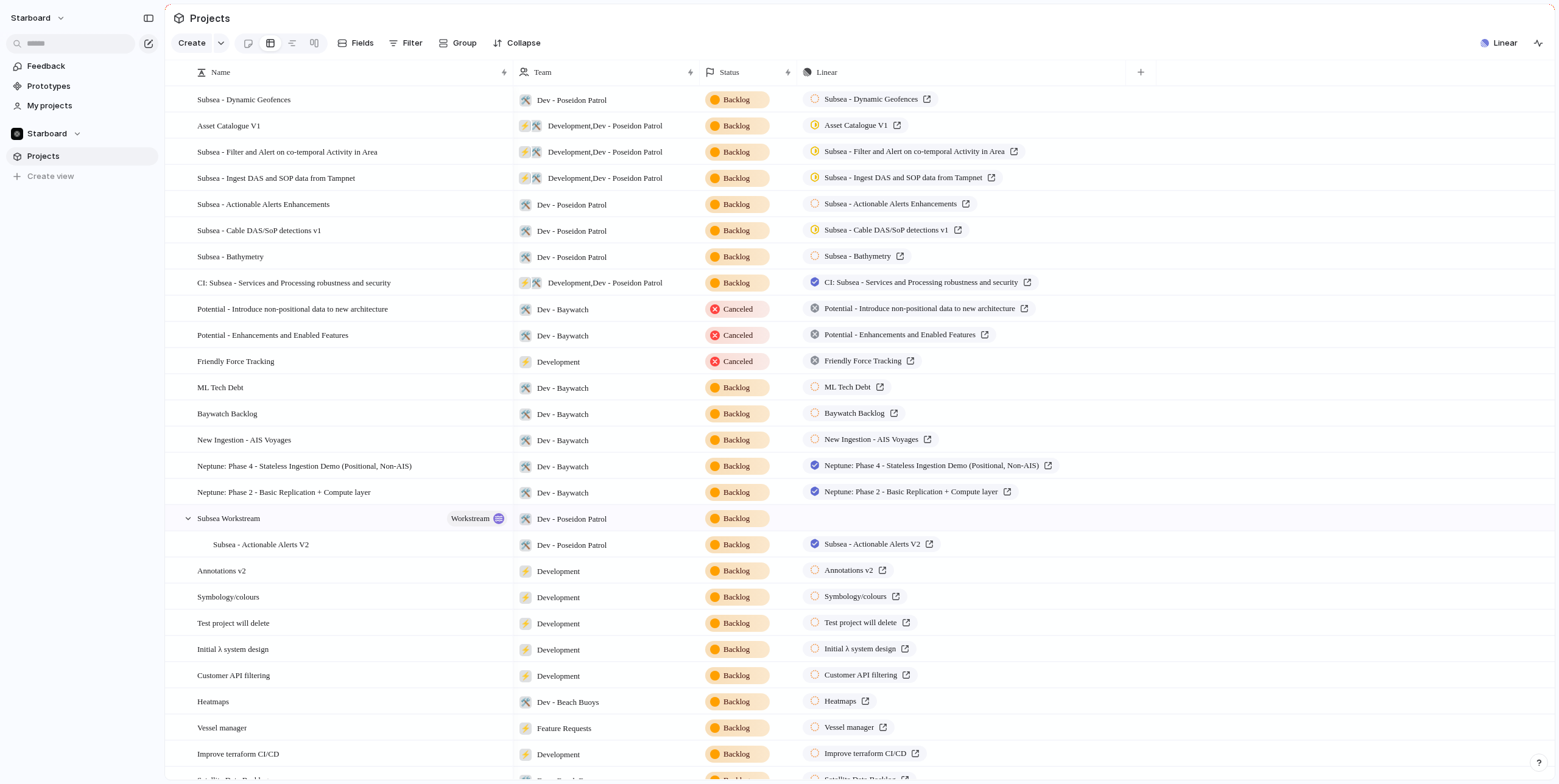
drag, startPoint x: 1397, startPoint y: 50, endPoint x: 1457, endPoint y: 45, distance: 60.2
click at [1404, 50] on section "Create Fields Filter Group Zoom Collapse Linear Clear Save for everyone" at bounding box center [860, 46] width 1390 height 29
click at [1493, 40] on button "Linear" at bounding box center [1499, 43] width 47 height 18
drag, startPoint x: 1300, startPoint y: 25, endPoint x: 1001, endPoint y: 116, distance: 312.5
click at [1298, 27] on div "Projects 0 Initiatives 0 Add all ✅️ In sync with Linear Show Linear field in vi…" at bounding box center [779, 392] width 1559 height 784
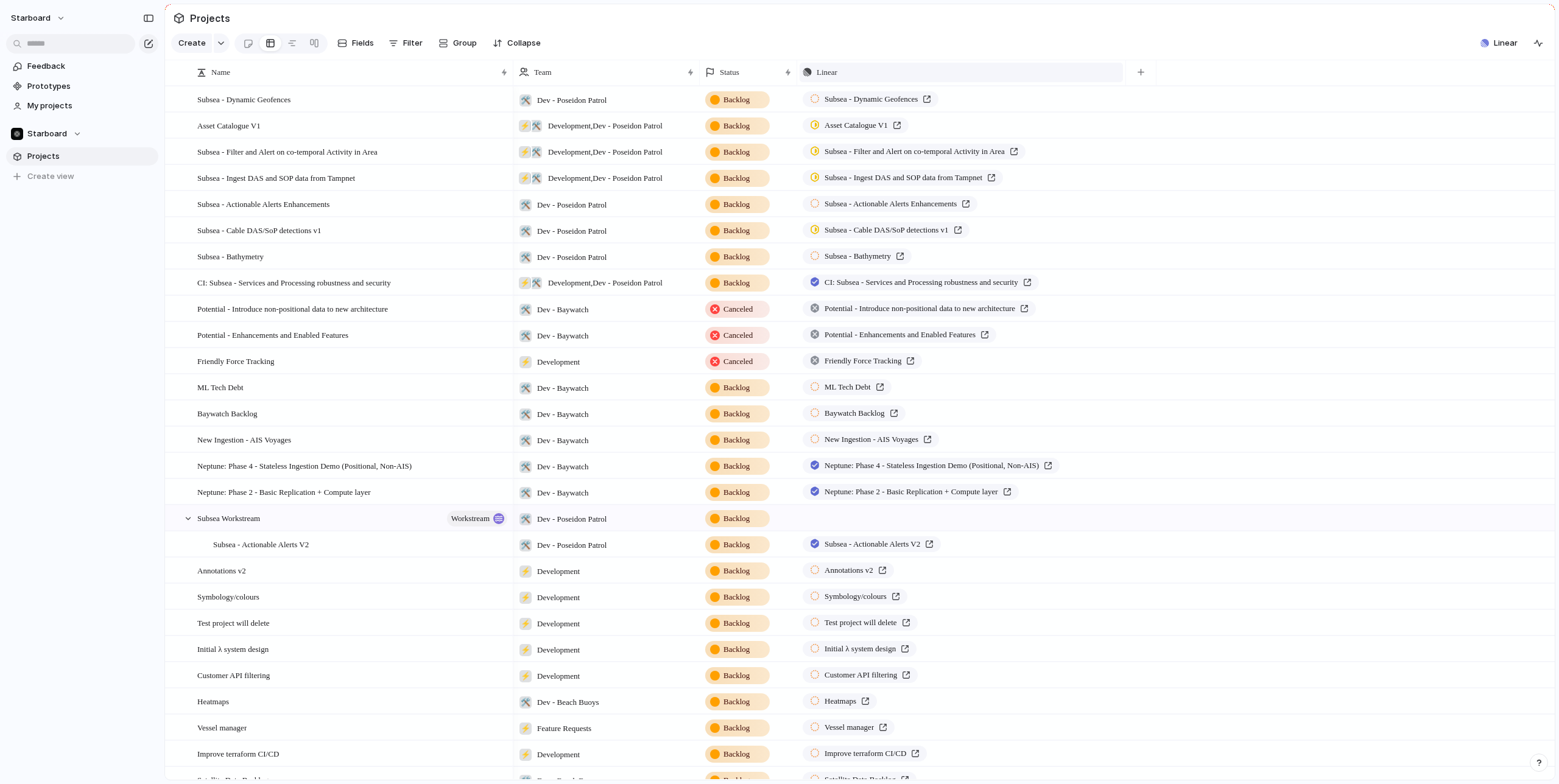
click at [844, 74] on div "Linear" at bounding box center [961, 72] width 317 height 12
click at [810, 100] on div at bounding box center [812, 100] width 11 height 9
click at [871, 47] on section "Create Fields Filter Group Zoom Collapse Linear Clear Save for everyone" at bounding box center [860, 46] width 1390 height 29
click at [729, 75] on span "Status" at bounding box center [729, 72] width 20 height 12
click at [726, 101] on span "Modify" at bounding box center [739, 99] width 26 height 12
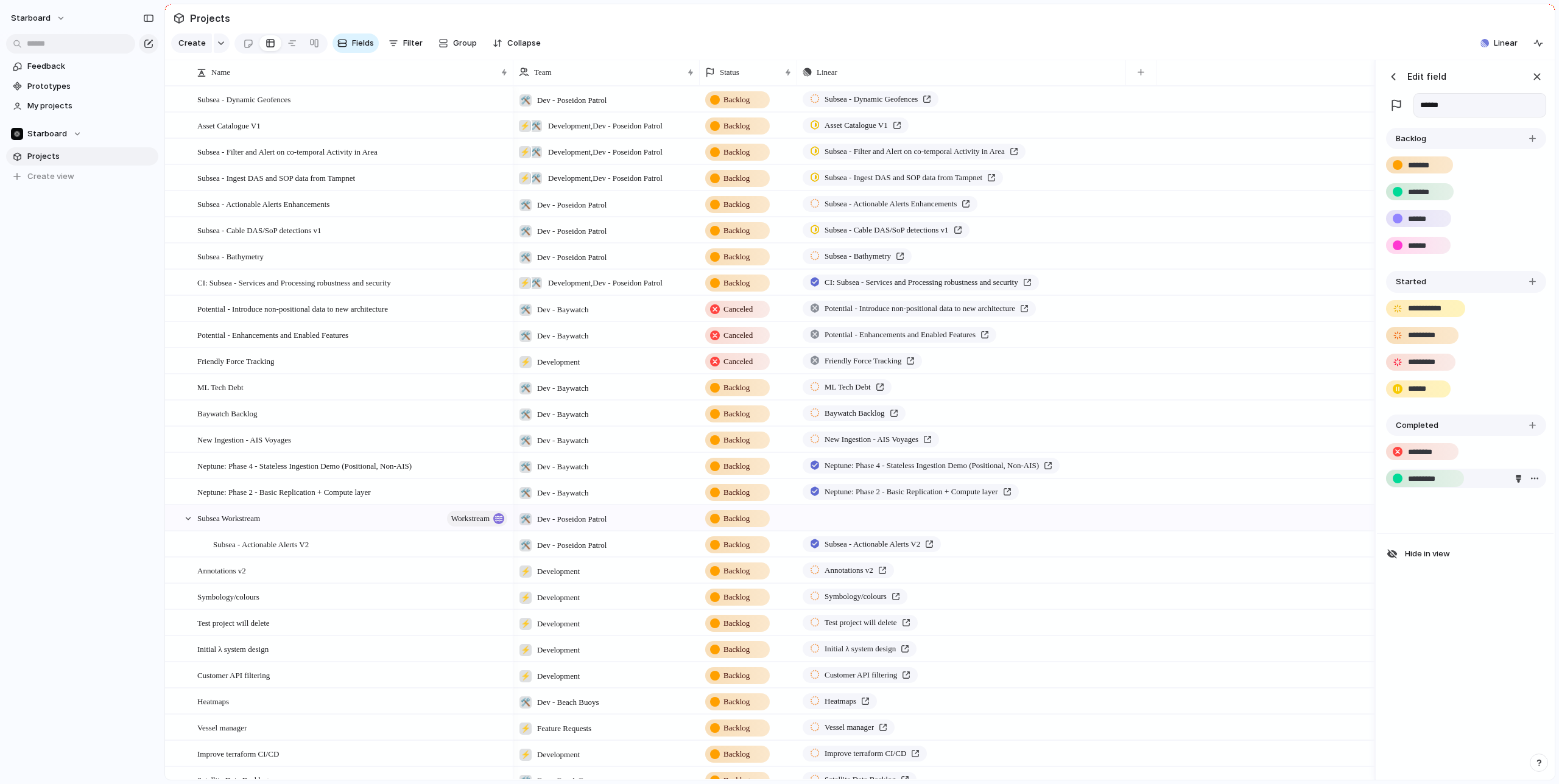
click at [1534, 480] on div "button" at bounding box center [1534, 478] width 9 height 9
click at [1518, 480] on div "Delete" at bounding box center [779, 392] width 1559 height 784
click at [1515, 479] on div "button" at bounding box center [1518, 478] width 8 height 8
drag, startPoint x: 1492, startPoint y: 482, endPoint x: 1450, endPoint y: 485, distance: 42.1
click at [1484, 483] on div at bounding box center [779, 392] width 1559 height 784
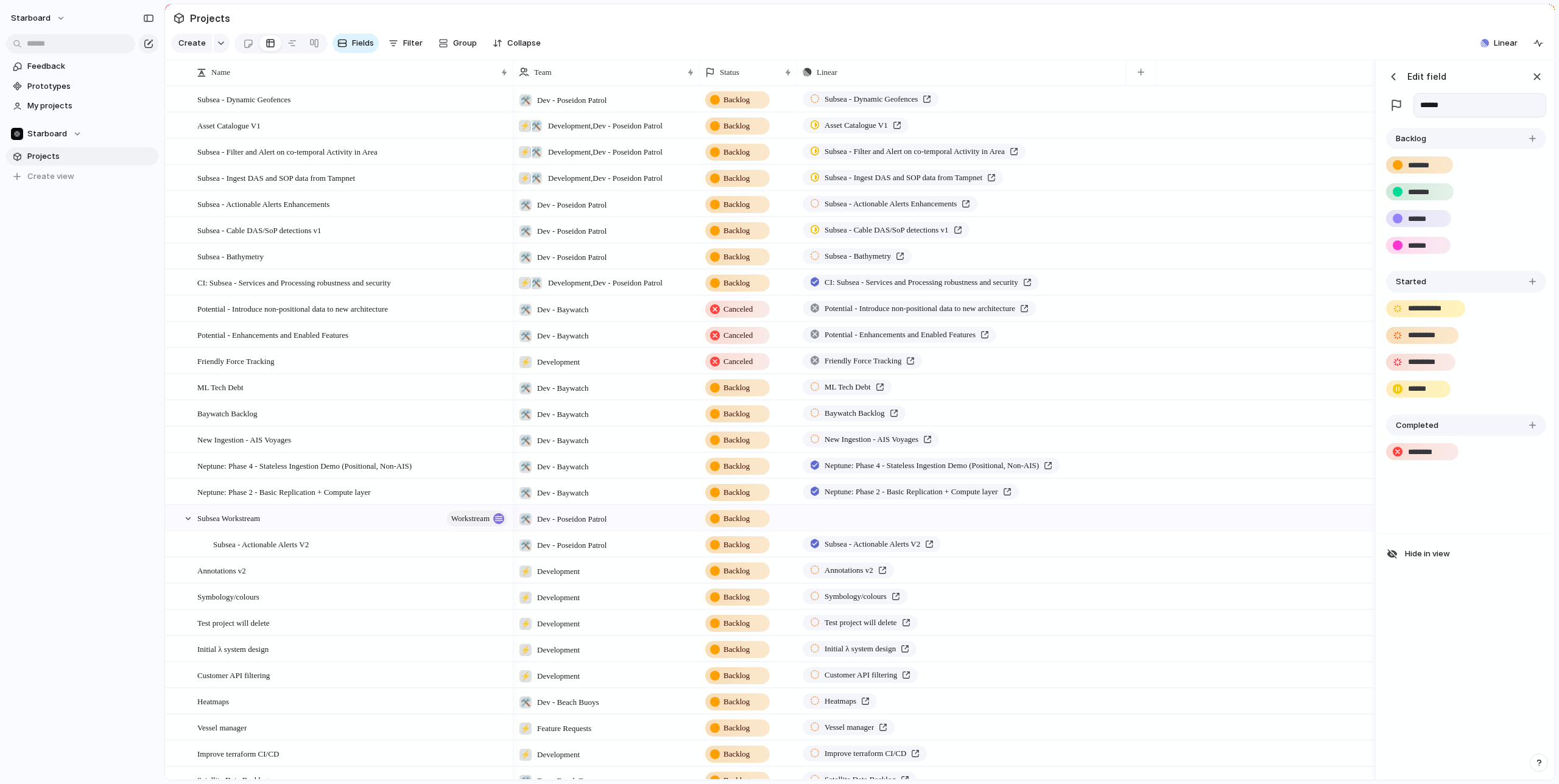
click at [1429, 481] on input "*********" at bounding box center [1432, 479] width 48 height 12
click at [1539, 761] on div "button" at bounding box center [1539, 763] width 9 height 9
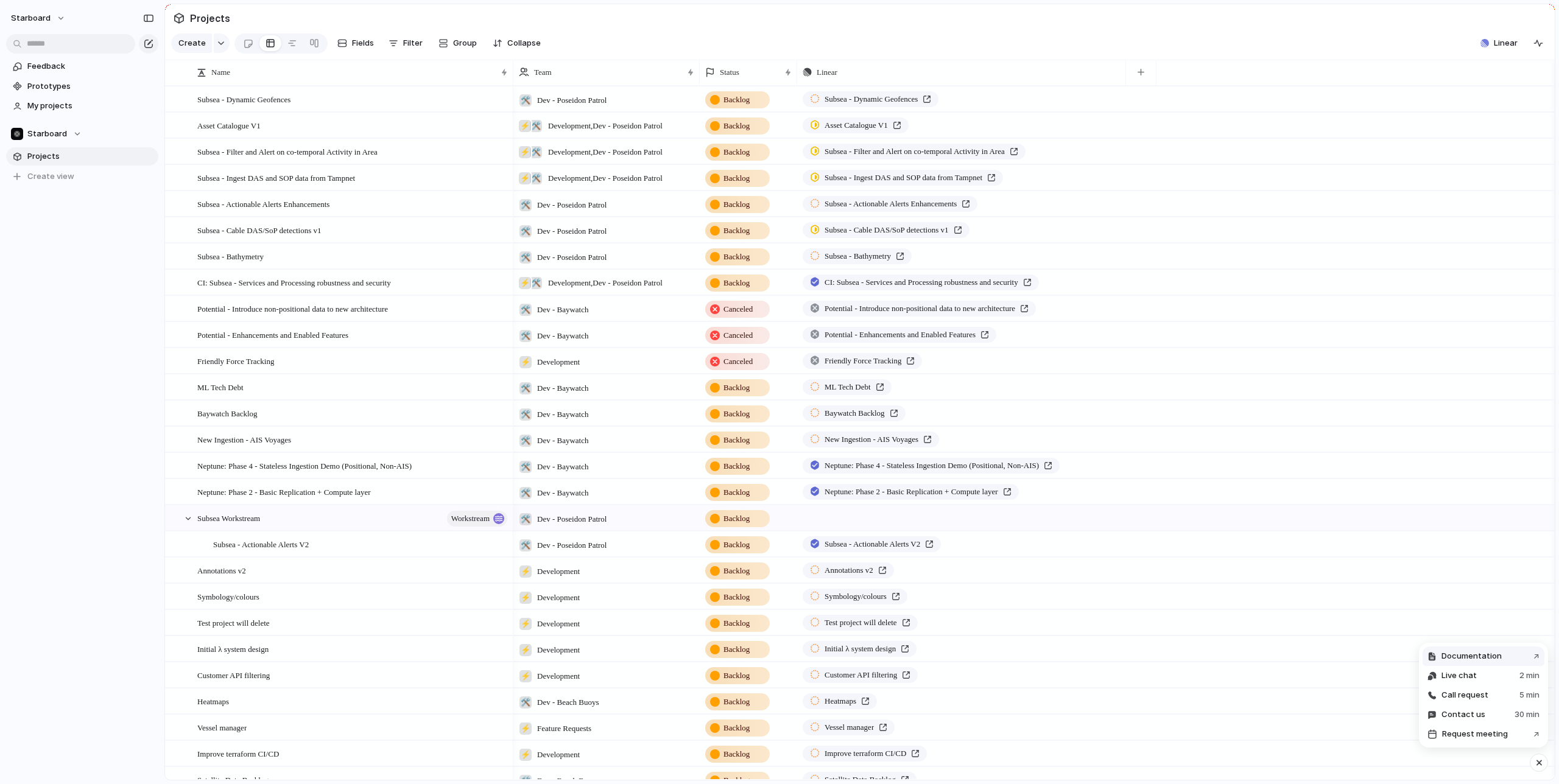
click at [1477, 654] on span "Documentation" at bounding box center [1471, 656] width 60 height 12
click at [334, 72] on div "Name" at bounding box center [346, 72] width 299 height 12
click at [333, 73] on div "Sort ascending Sort descending" at bounding box center [779, 392] width 1559 height 784
click at [568, 69] on div "Team" at bounding box center [601, 72] width 164 height 12
click at [528, 93] on div "Modify" at bounding box center [545, 99] width 42 height 12
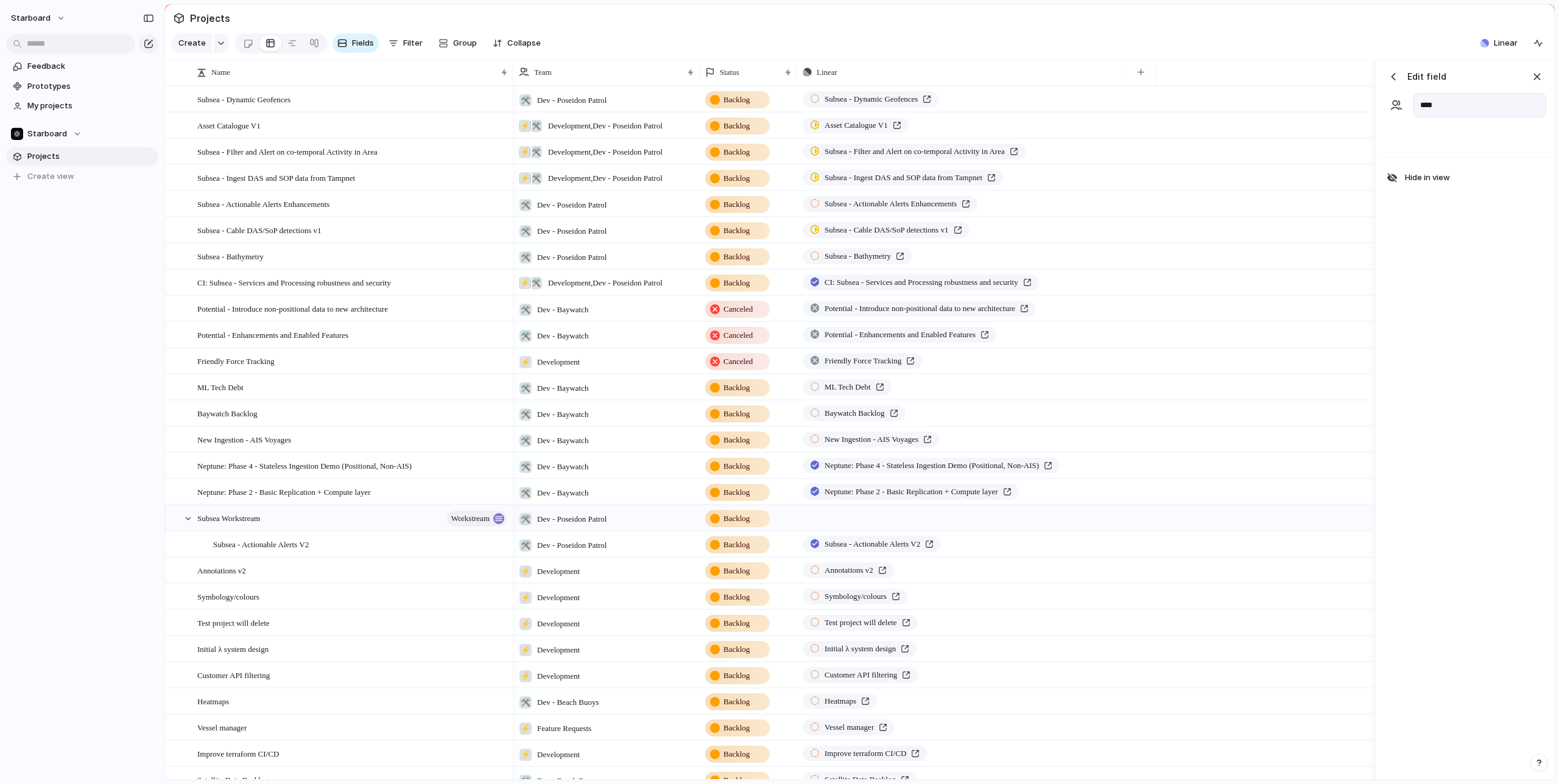
click at [1392, 75] on div "button" at bounding box center [1393, 76] width 12 height 12
click at [749, 71] on div "Status" at bounding box center [742, 72] width 75 height 12
click at [715, 96] on div at bounding box center [715, 100] width 11 height 9
click at [735, 48] on section "Create Fields Filter Group Zoom Collapse Linear Clear Save for everyone" at bounding box center [860, 46] width 1390 height 29
click at [171, 161] on span "Team settings" at bounding box center [183, 159] width 55 height 12
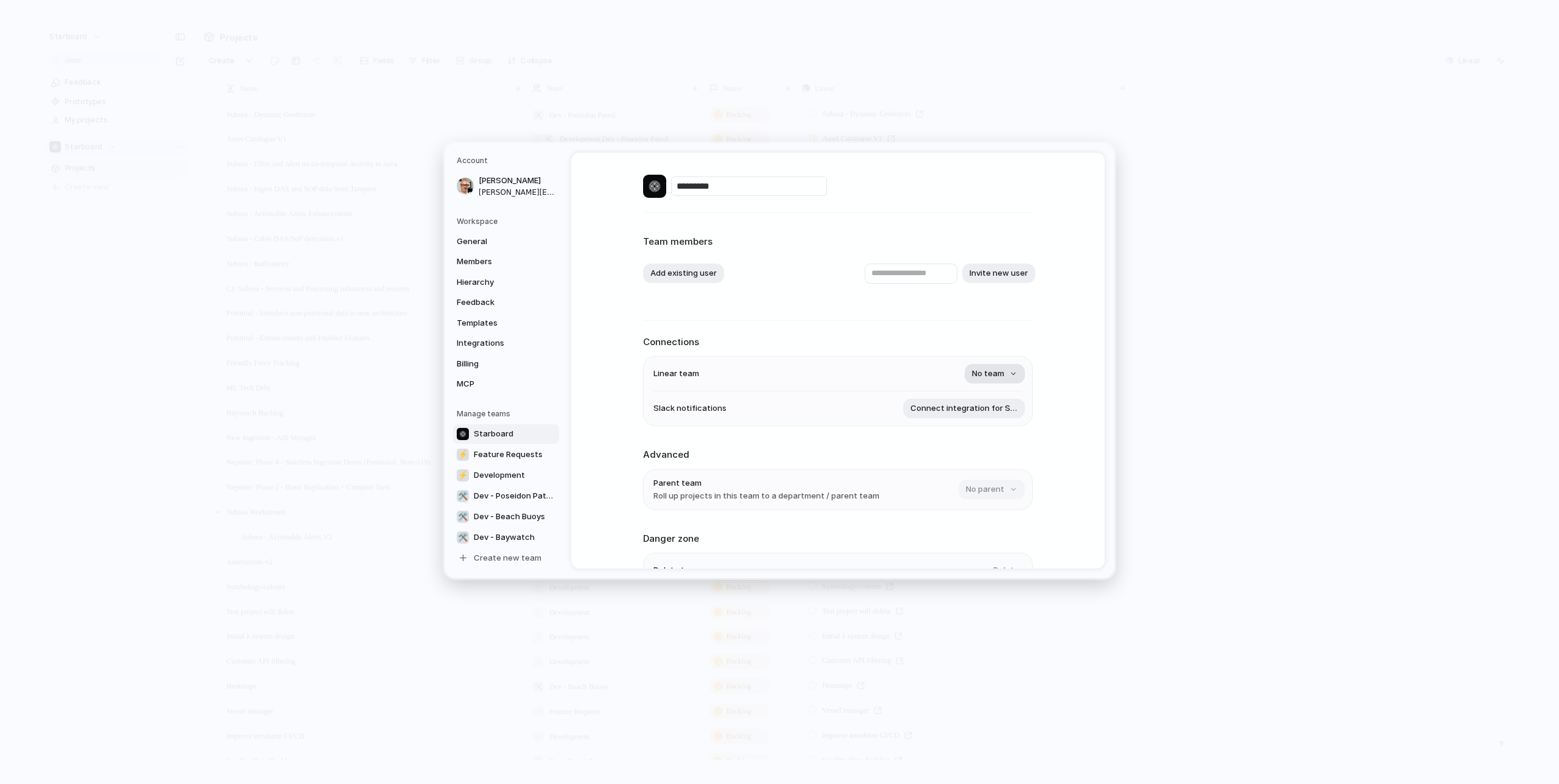
click at [998, 375] on span "No team" at bounding box center [988, 374] width 33 height 12
click at [1003, 319] on div "Loading..." at bounding box center [779, 392] width 1559 height 784
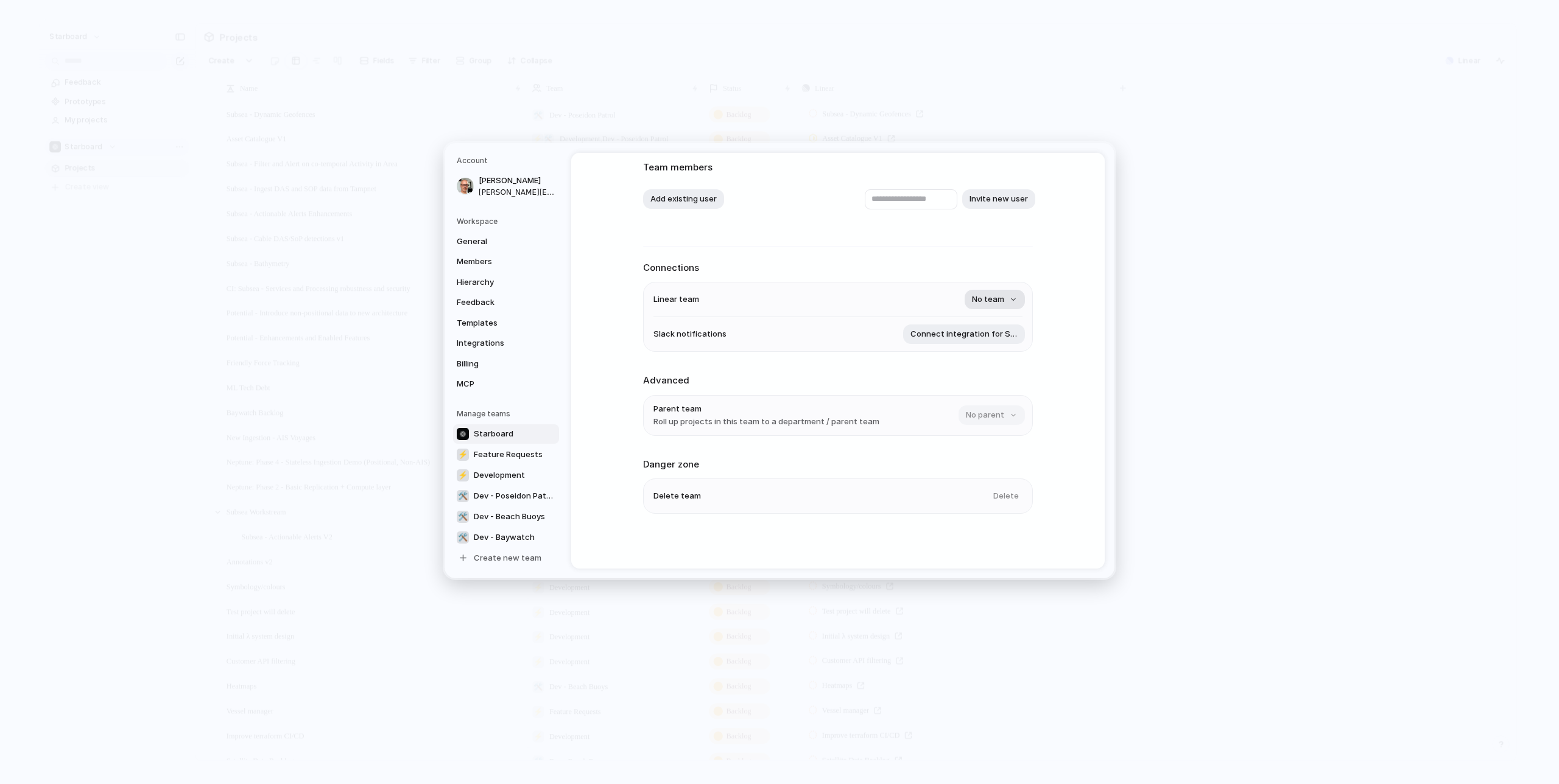
click at [994, 299] on span "No team" at bounding box center [988, 299] width 33 height 12
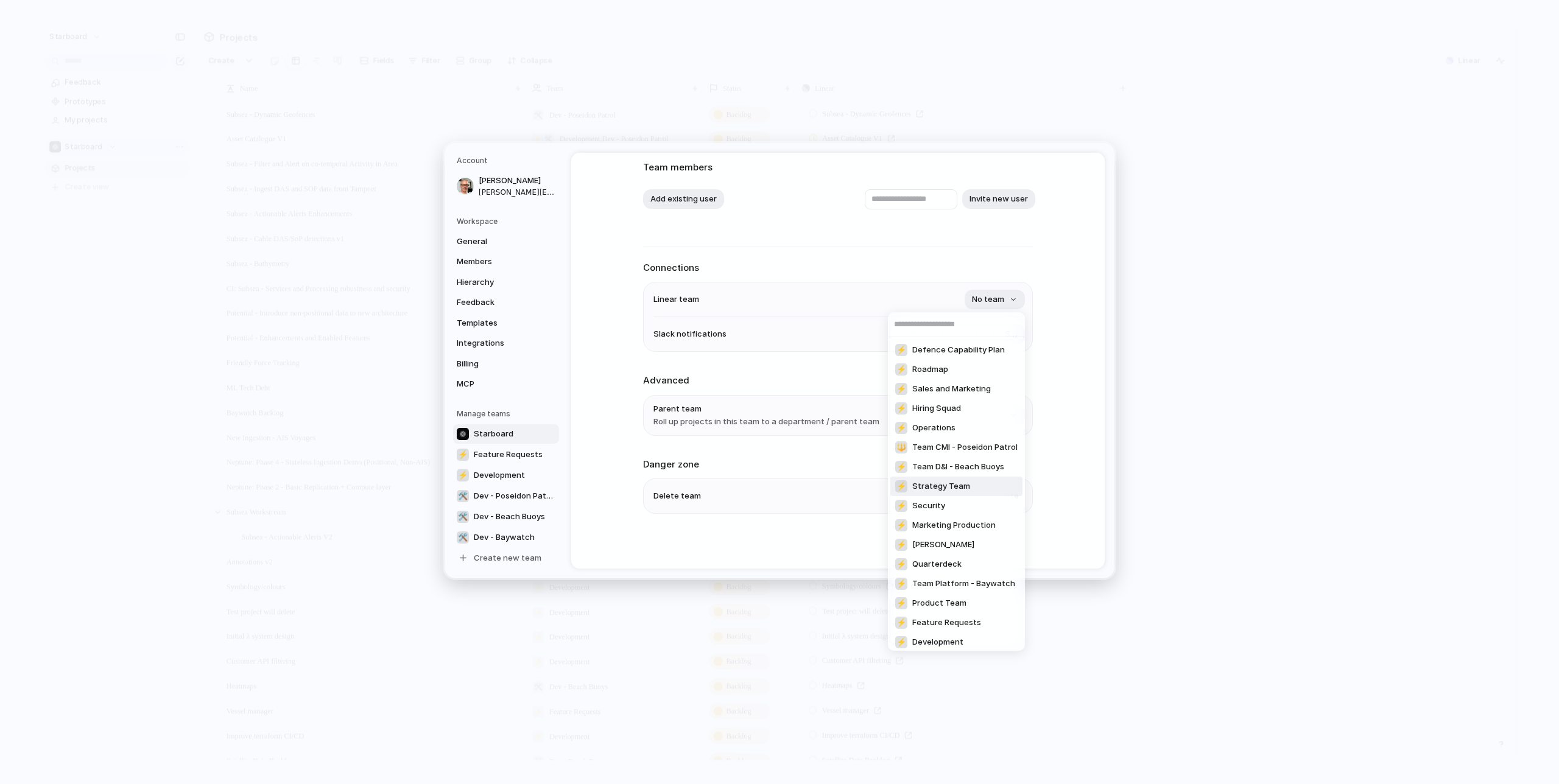
scroll to position [4, 0]
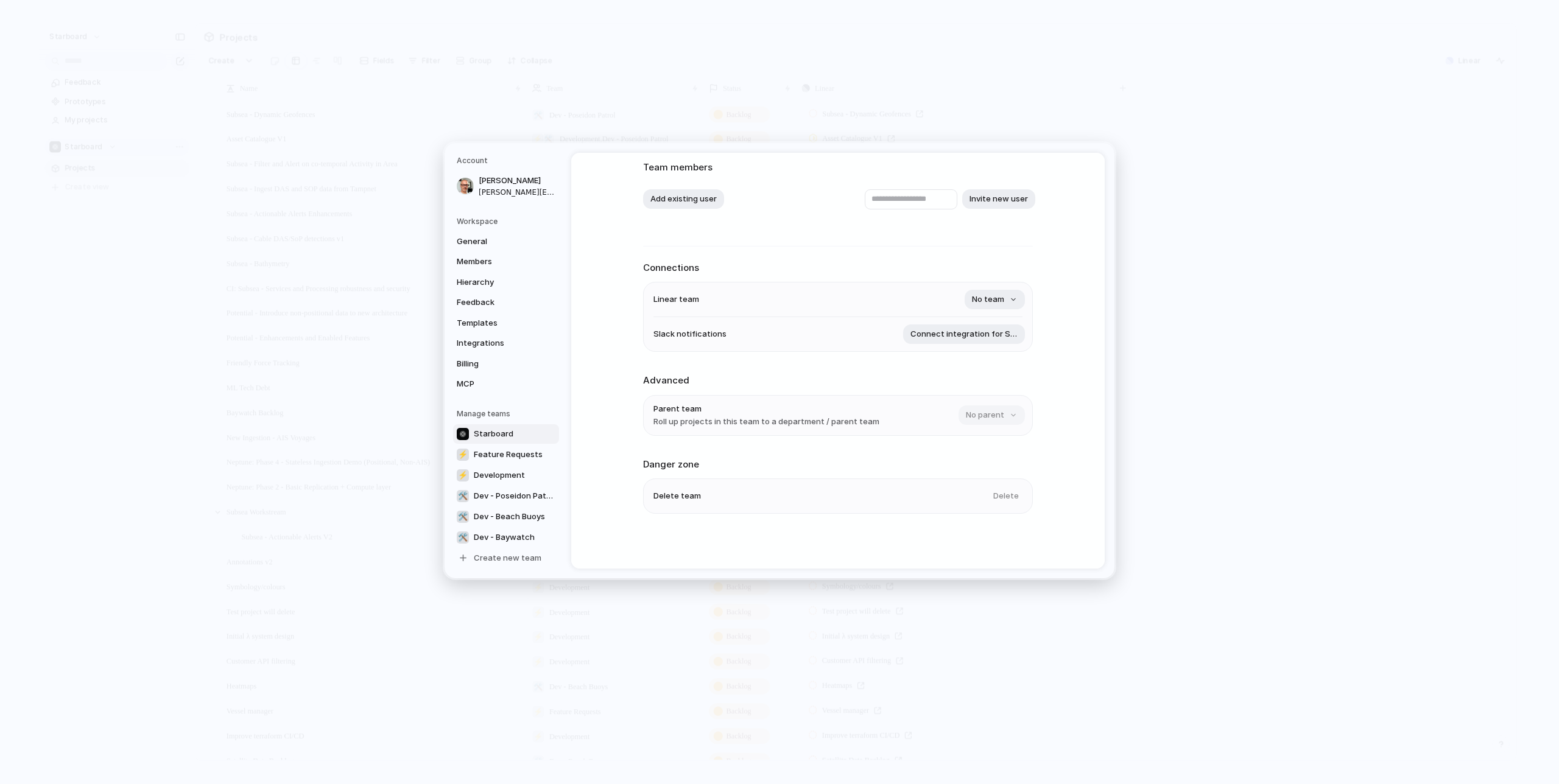
drag, startPoint x: 591, startPoint y: 443, endPoint x: 574, endPoint y: 456, distance: 21.4
click at [589, 444] on div "⚡ Defence Capability Plan ⚡ Roadmap ⚡ Sales and Marketing ⚡ Hiring Squad ⚡ Oper…" at bounding box center [779, 392] width 1559 height 784
click at [505, 465] on link "⚡ Development" at bounding box center [506, 473] width 106 height 20
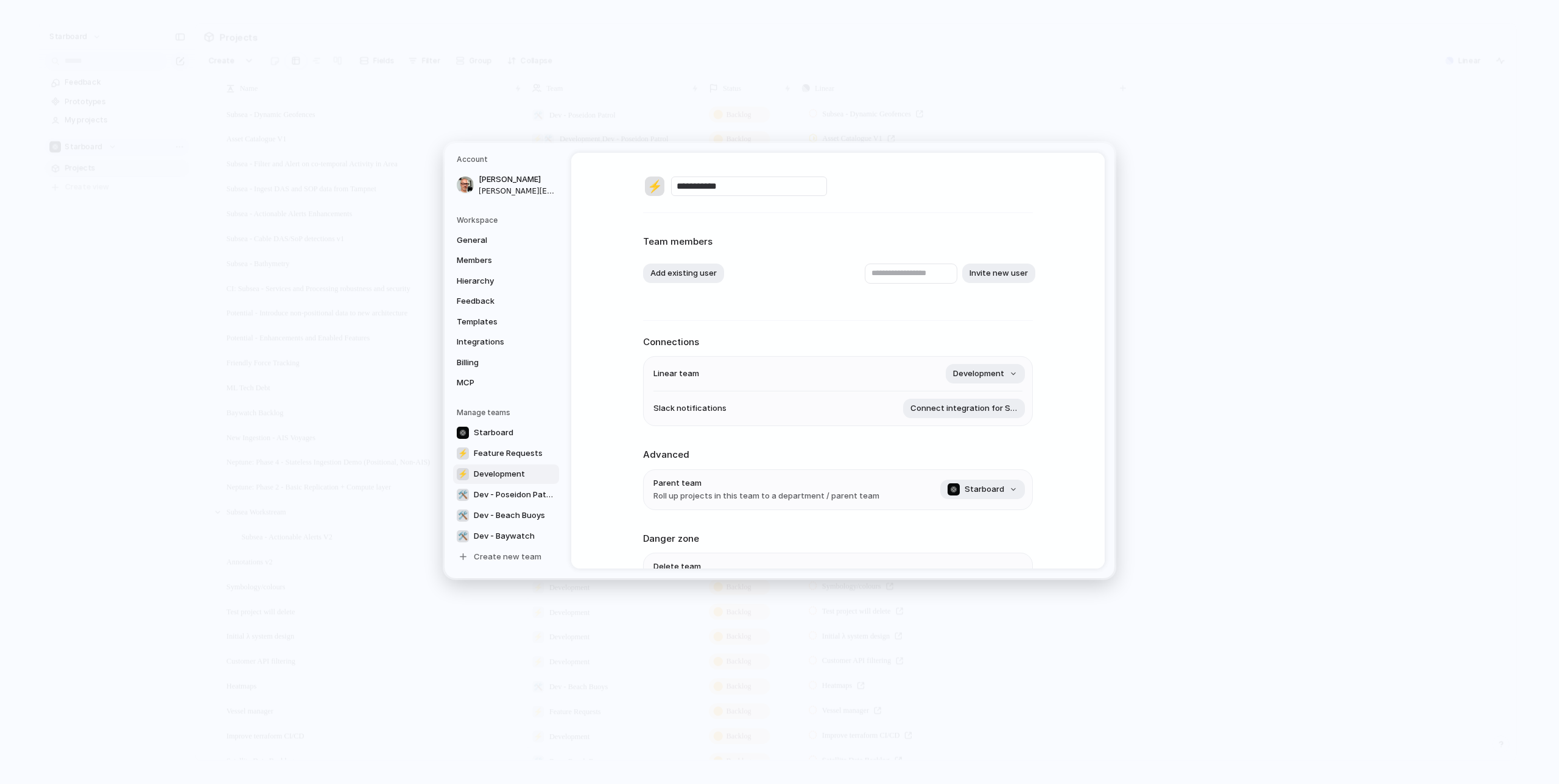
scroll to position [82, 0]
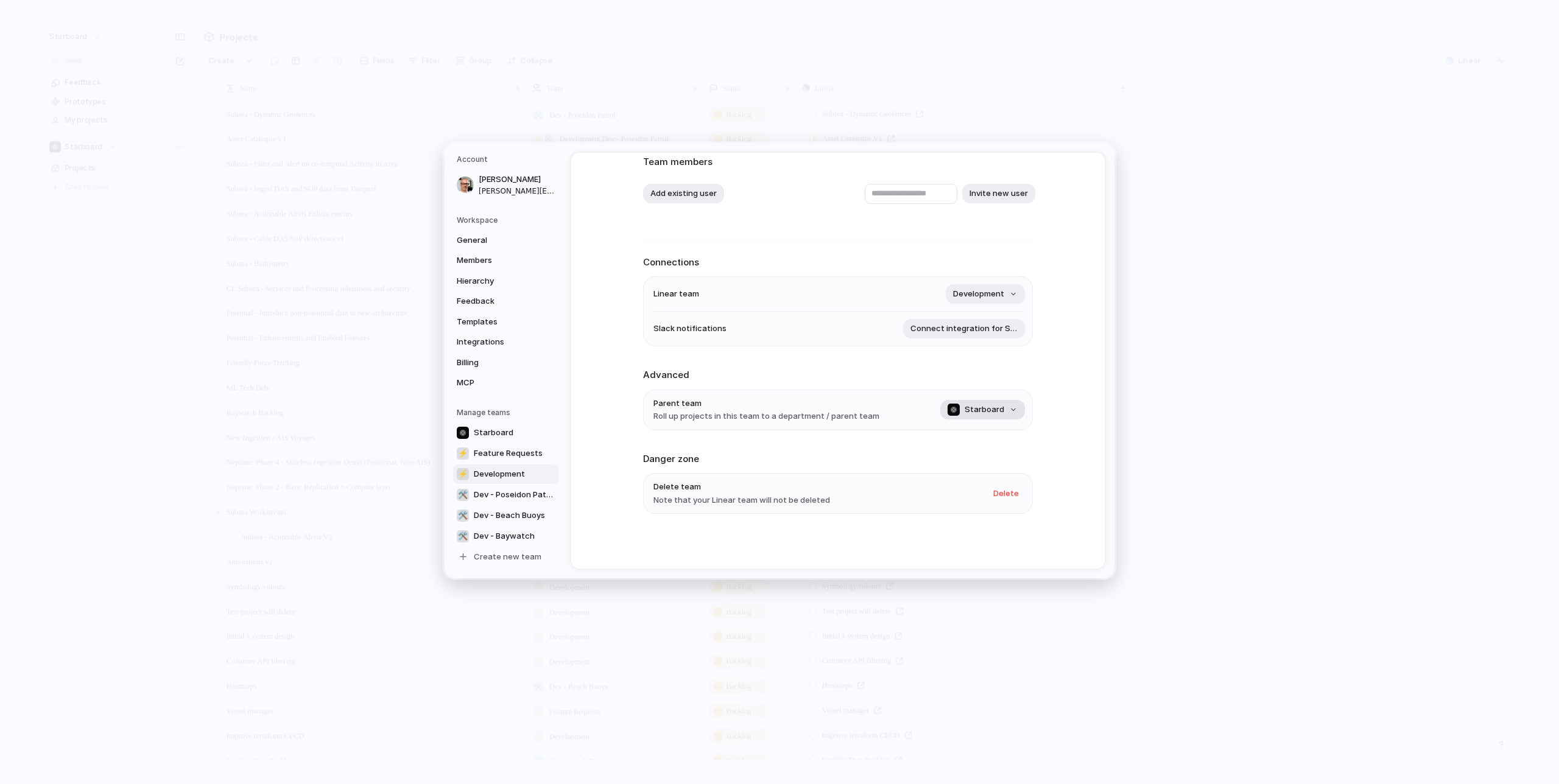
click at [1001, 410] on span "Starboard" at bounding box center [984, 409] width 40 height 12
click at [1057, 357] on div "No team Starboard ⚡ Feature Requests" at bounding box center [779, 392] width 1559 height 784
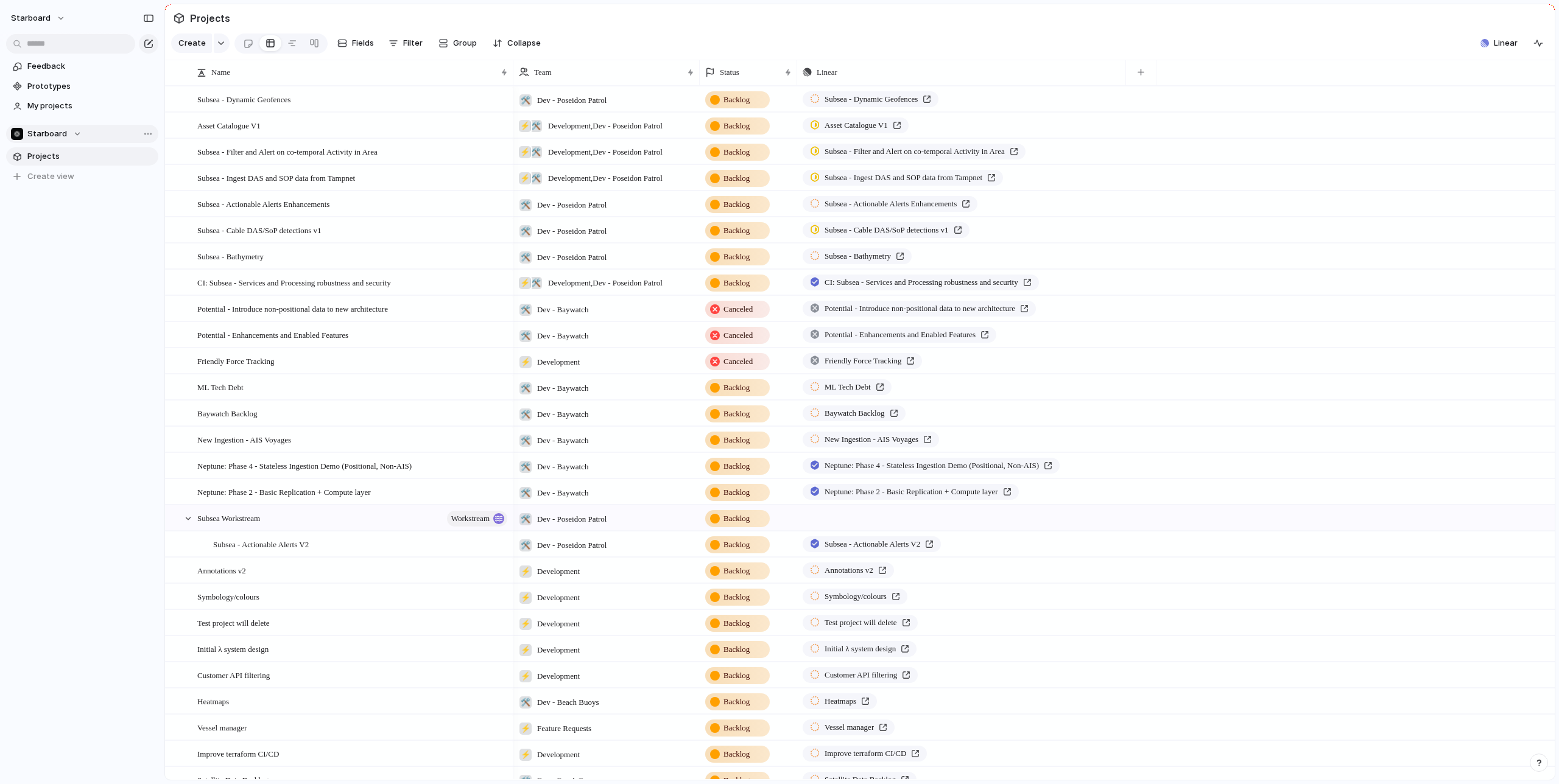
click at [739, 99] on span "Backlog" at bounding box center [736, 99] width 26 height 12
click at [738, 58] on div "Backlog Shaping Shaped Planne In Progress In Review Off track Paused Canceled C…" at bounding box center [779, 392] width 1559 height 784
click at [752, 68] on div "Status" at bounding box center [742, 72] width 75 height 12
drag, startPoint x: 744, startPoint y: 36, endPoint x: 705, endPoint y: 49, distance: 41.1
click at [744, 37] on div "Modify Hide Sort ascending Sort descending" at bounding box center [779, 392] width 1559 height 784
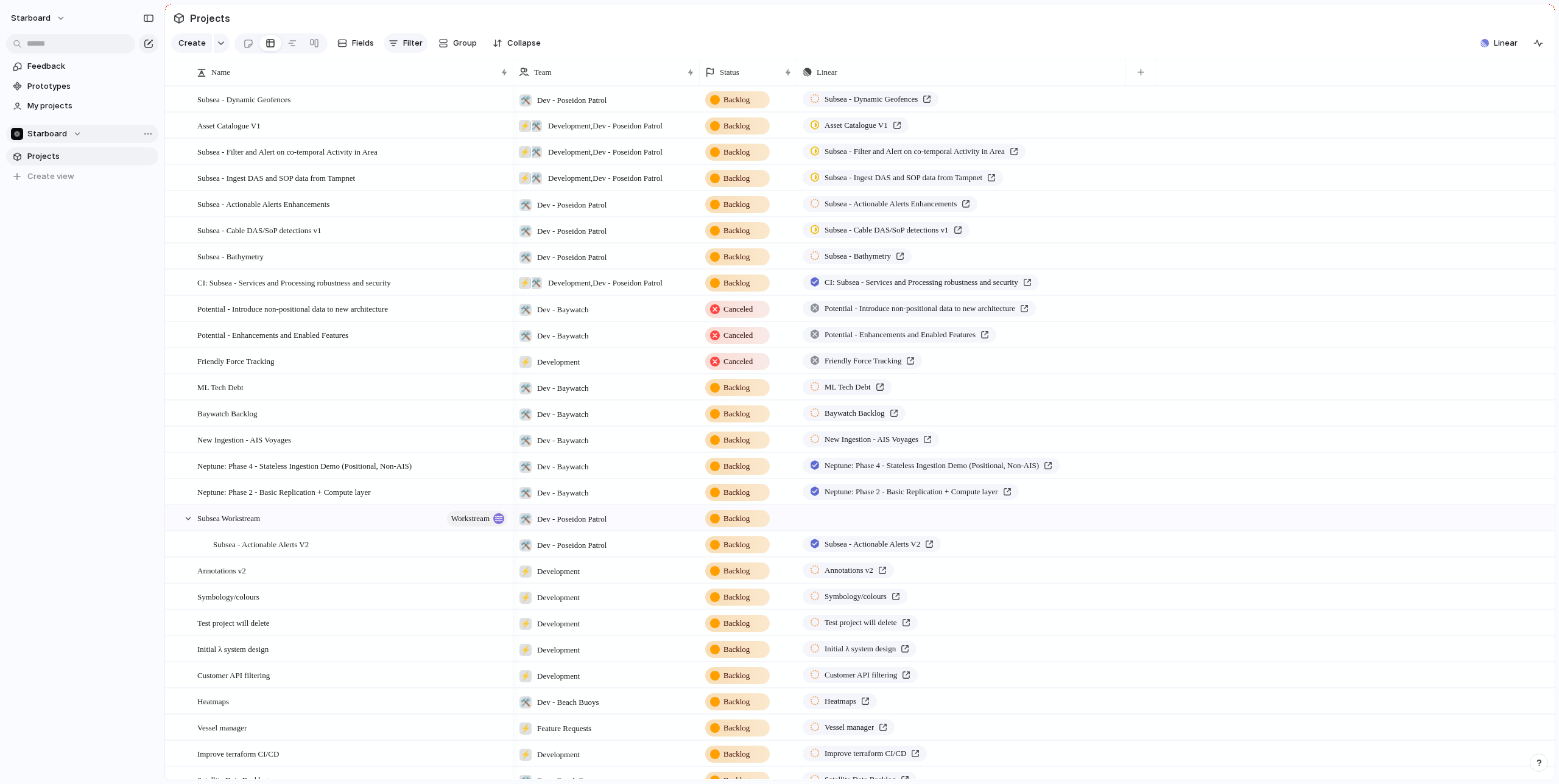
click at [397, 45] on button "Filter" at bounding box center [405, 43] width 44 height 20
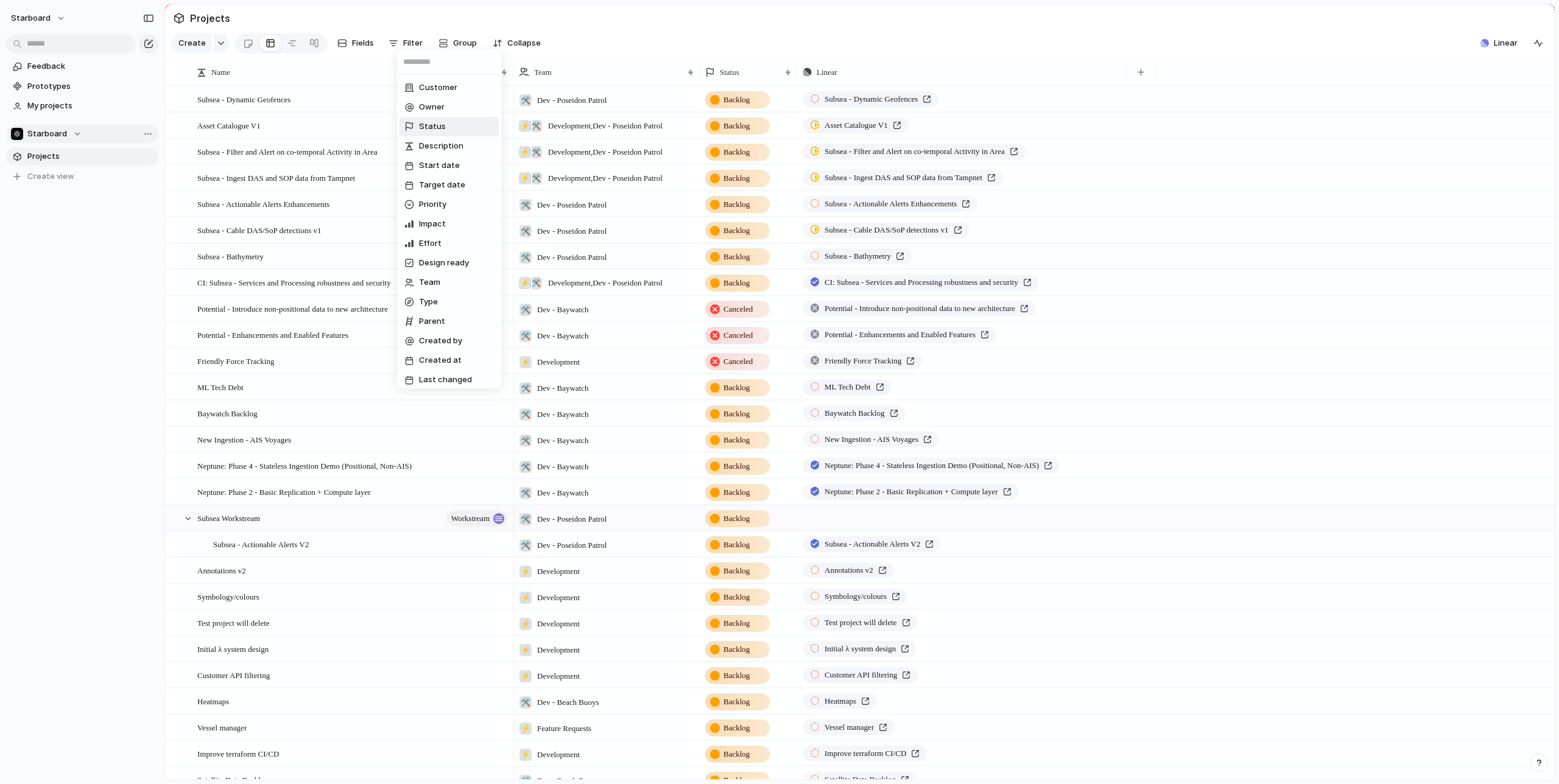
click at [455, 130] on li "Status" at bounding box center [449, 126] width 99 height 20
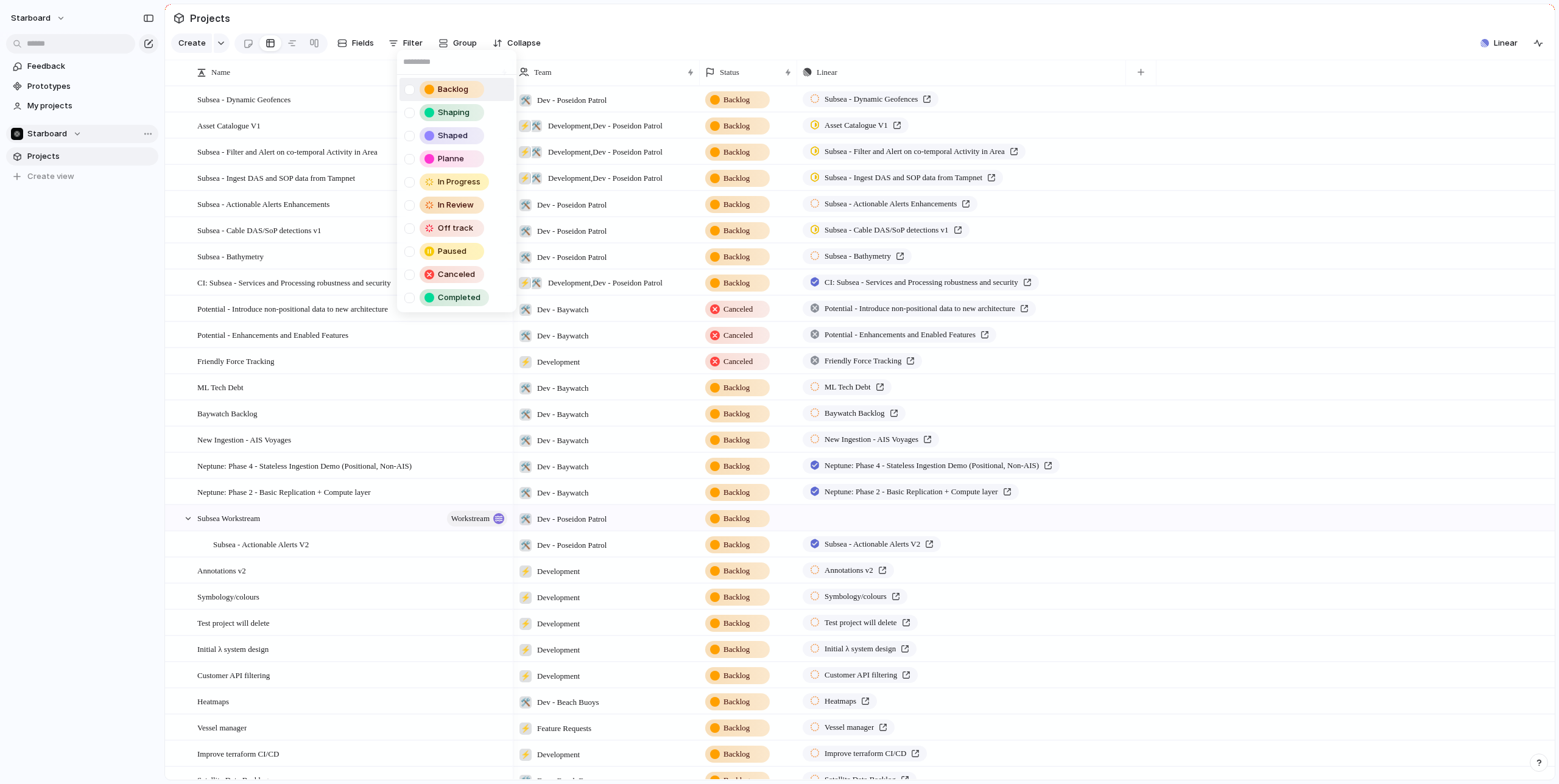
click at [410, 92] on div at bounding box center [410, 90] width 10 height 10
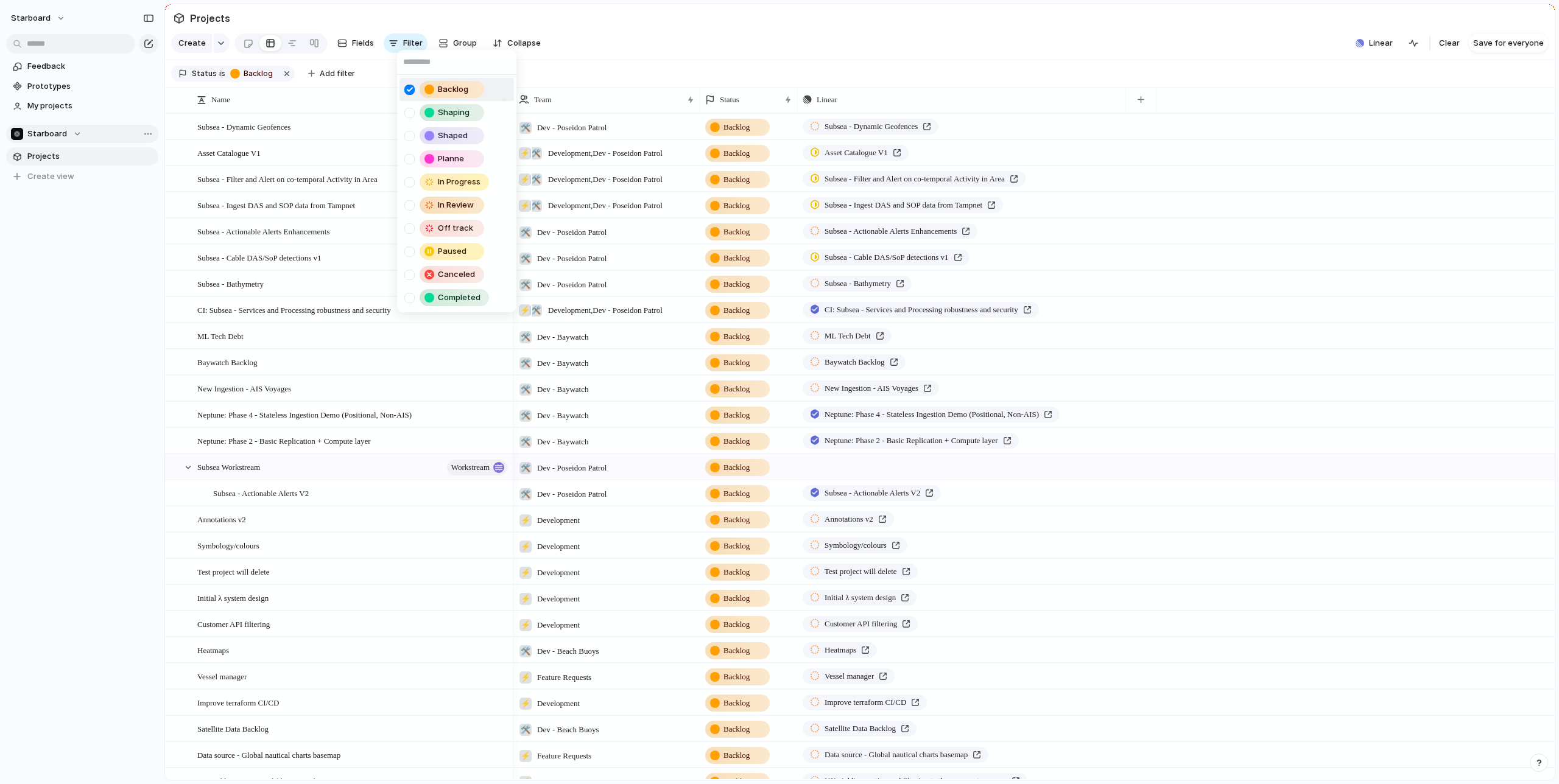
drag, startPoint x: 407, startPoint y: 93, endPoint x: 410, endPoint y: 101, distance: 8.5
click at [407, 93] on div at bounding box center [410, 90] width 10 height 10
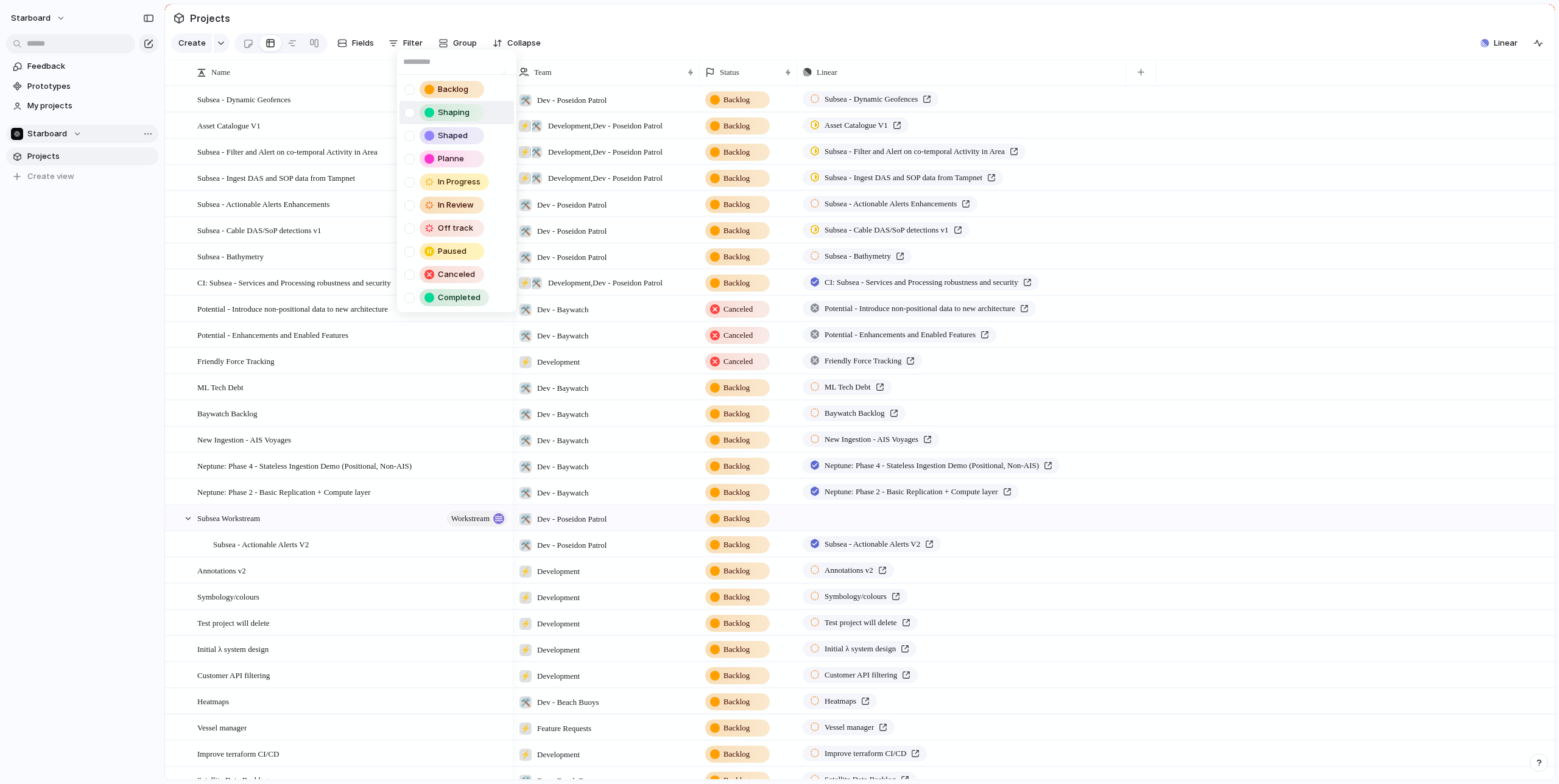
click at [408, 112] on div at bounding box center [410, 113] width 10 height 10
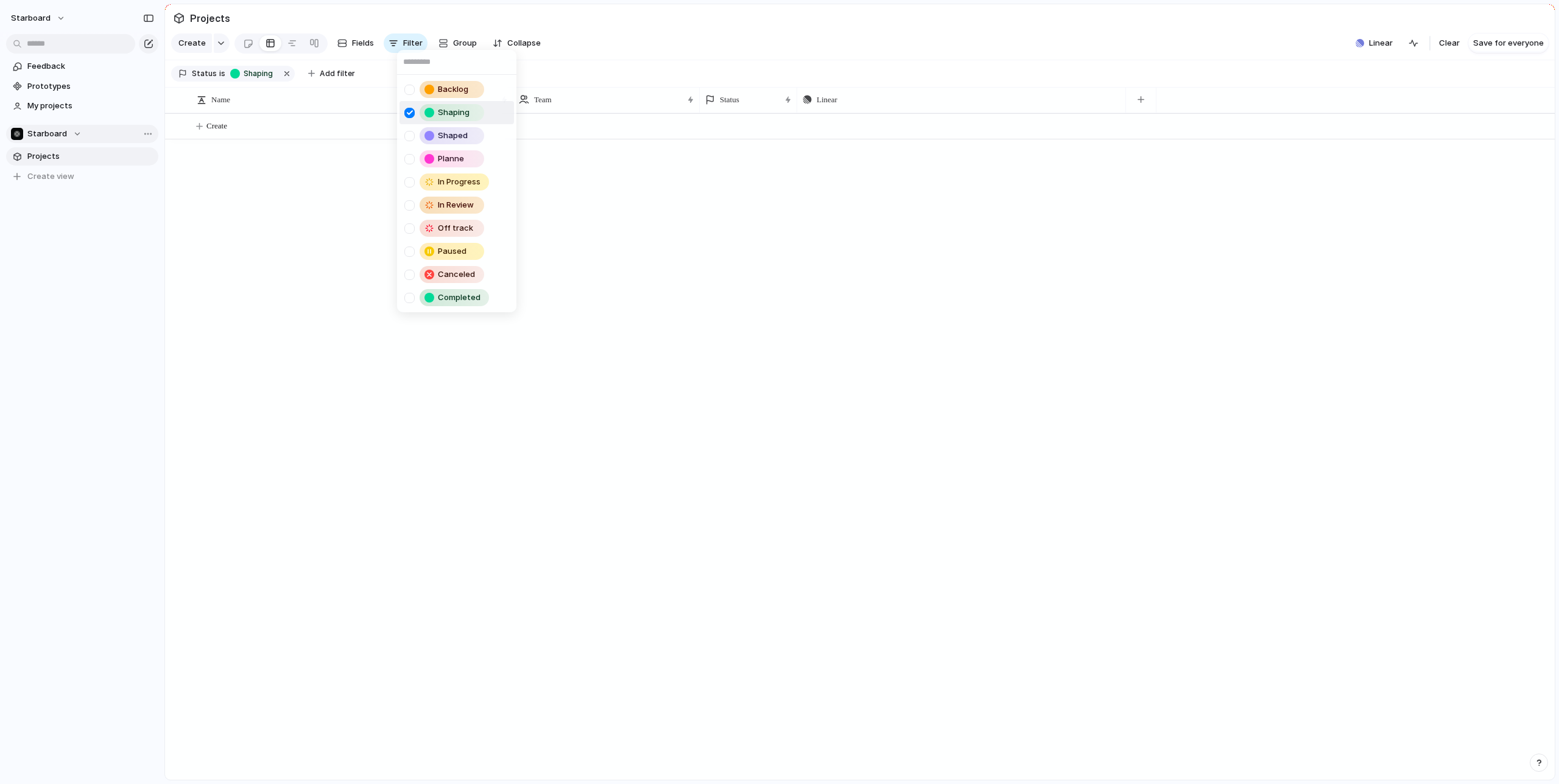
click at [408, 112] on div at bounding box center [410, 113] width 10 height 10
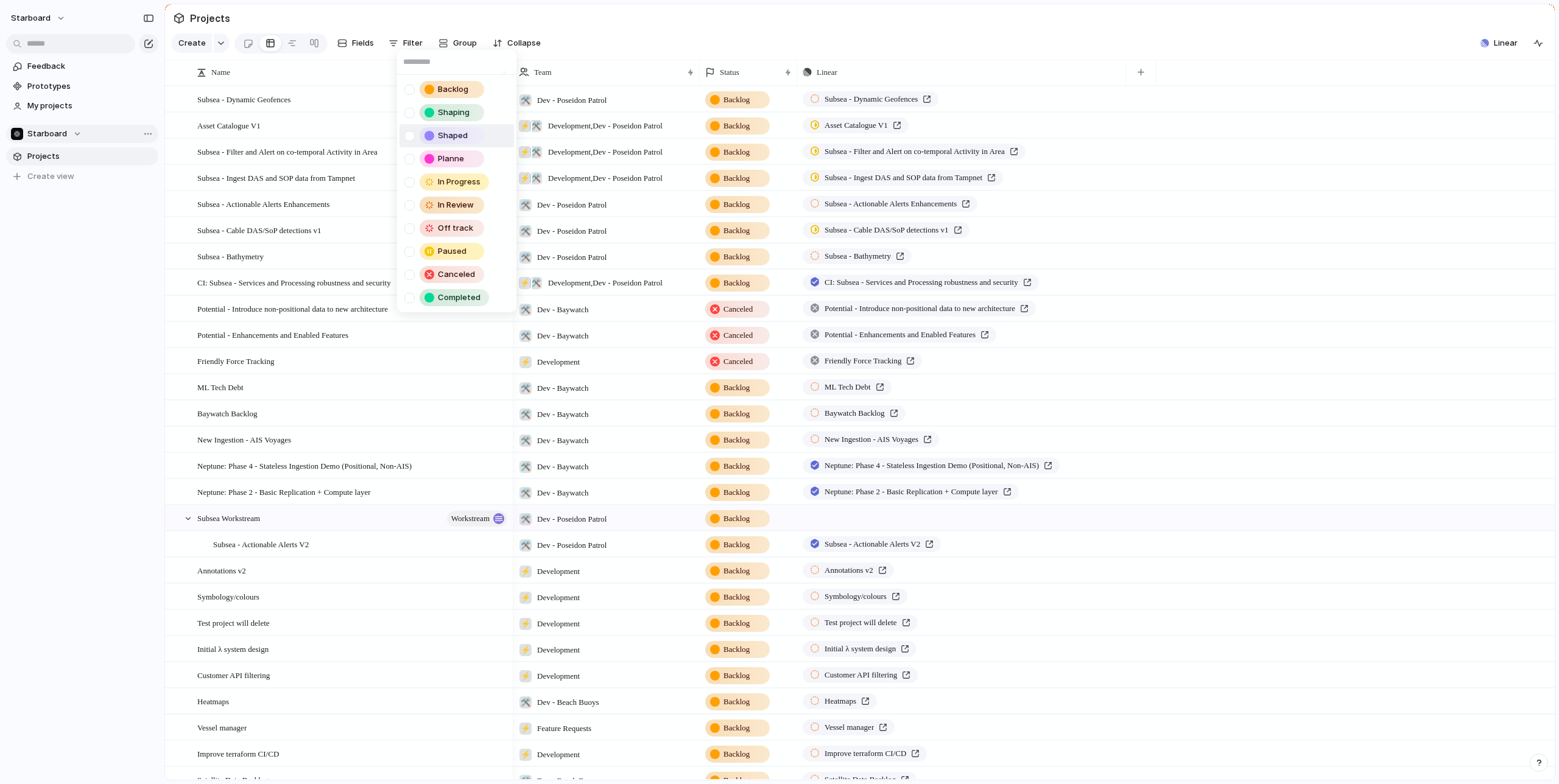
click at [410, 135] on div at bounding box center [410, 136] width 10 height 10
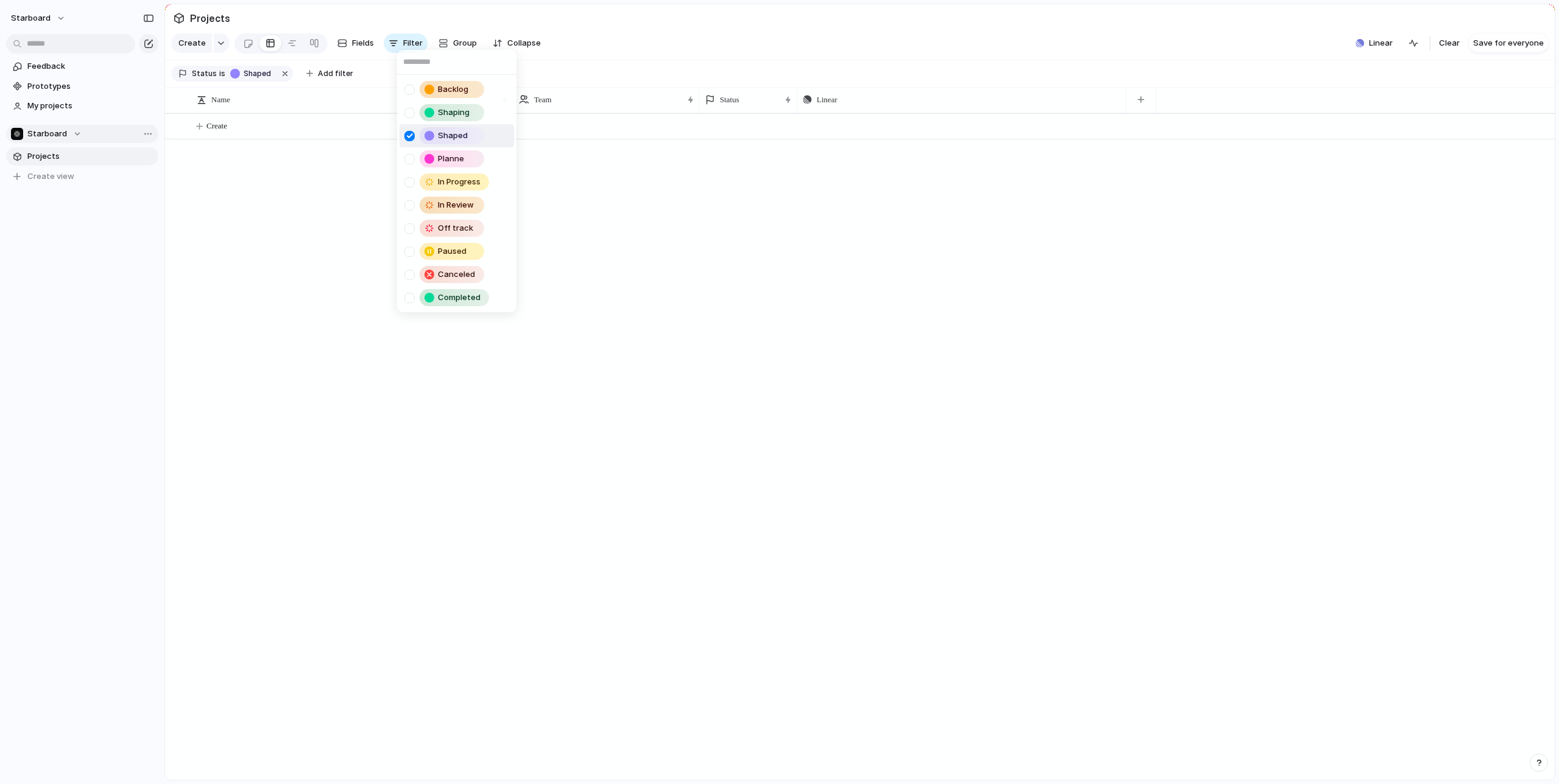
click at [410, 135] on div at bounding box center [410, 136] width 10 height 10
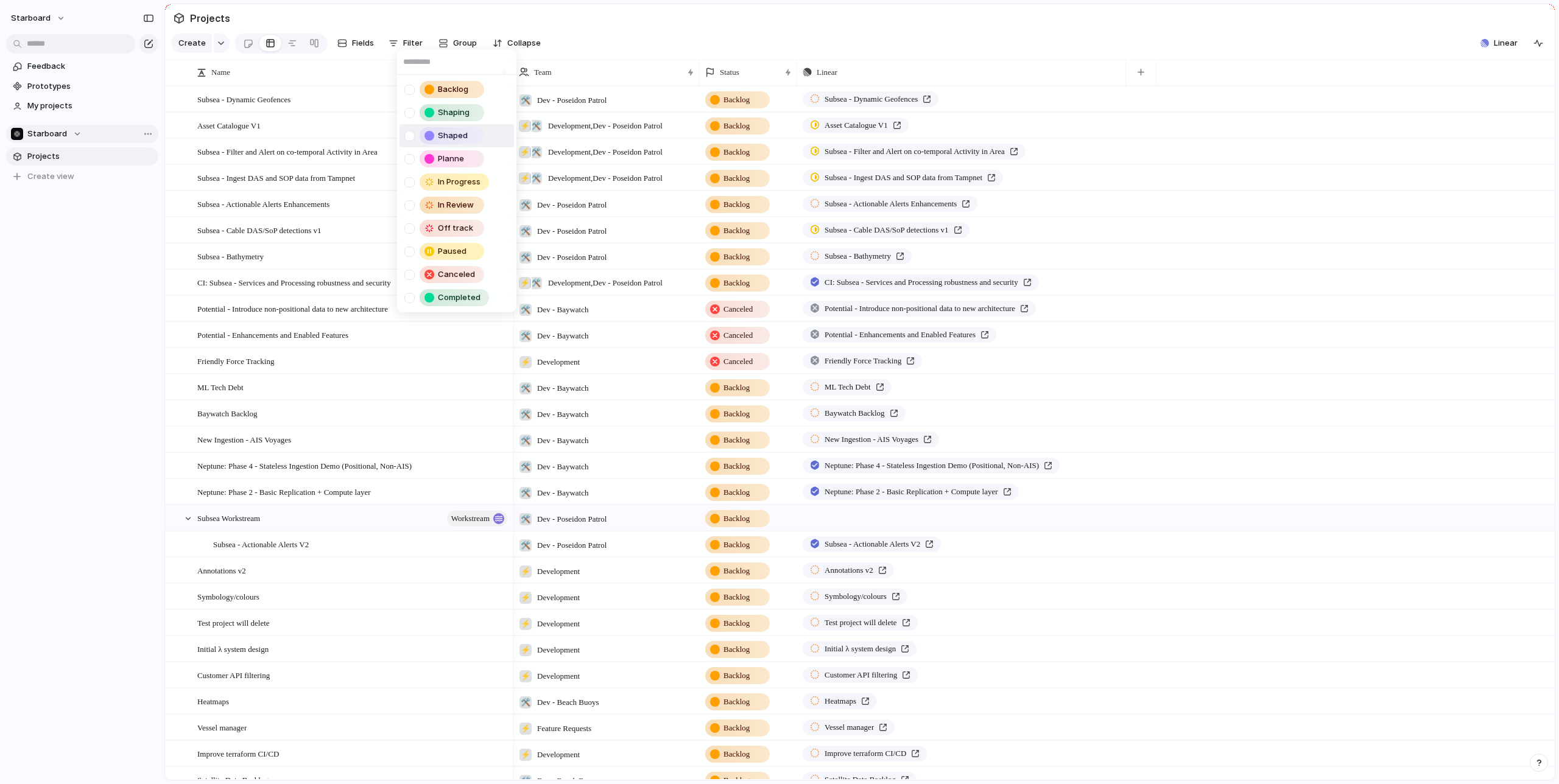
drag, startPoint x: 628, startPoint y: 24, endPoint x: 1298, endPoint y: 31, distance: 670.0
click at [679, 17] on div "Backlog Shaping Shaped Planne In Progress In Review Off track Paused Canceled C…" at bounding box center [779, 392] width 1559 height 784
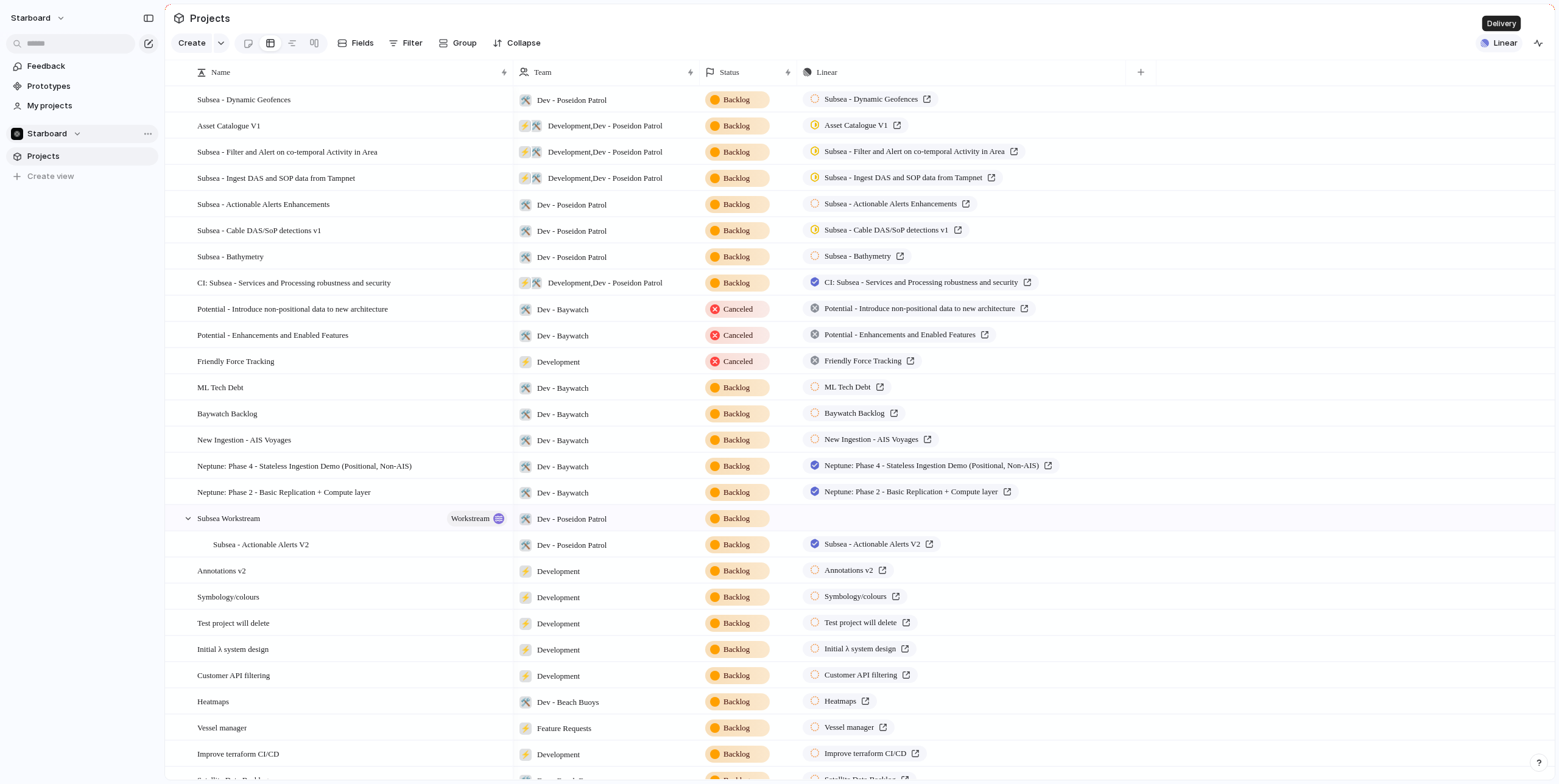
click at [1494, 44] on button "Linear" at bounding box center [1499, 43] width 47 height 18
click at [1508, 43] on span "Linear" at bounding box center [1505, 43] width 24 height 12
click at [1319, 105] on input "text" at bounding box center [1399, 104] width 233 height 22
type input "*****"
click at [56, 49] on input "text" at bounding box center [70, 43] width 129 height 20
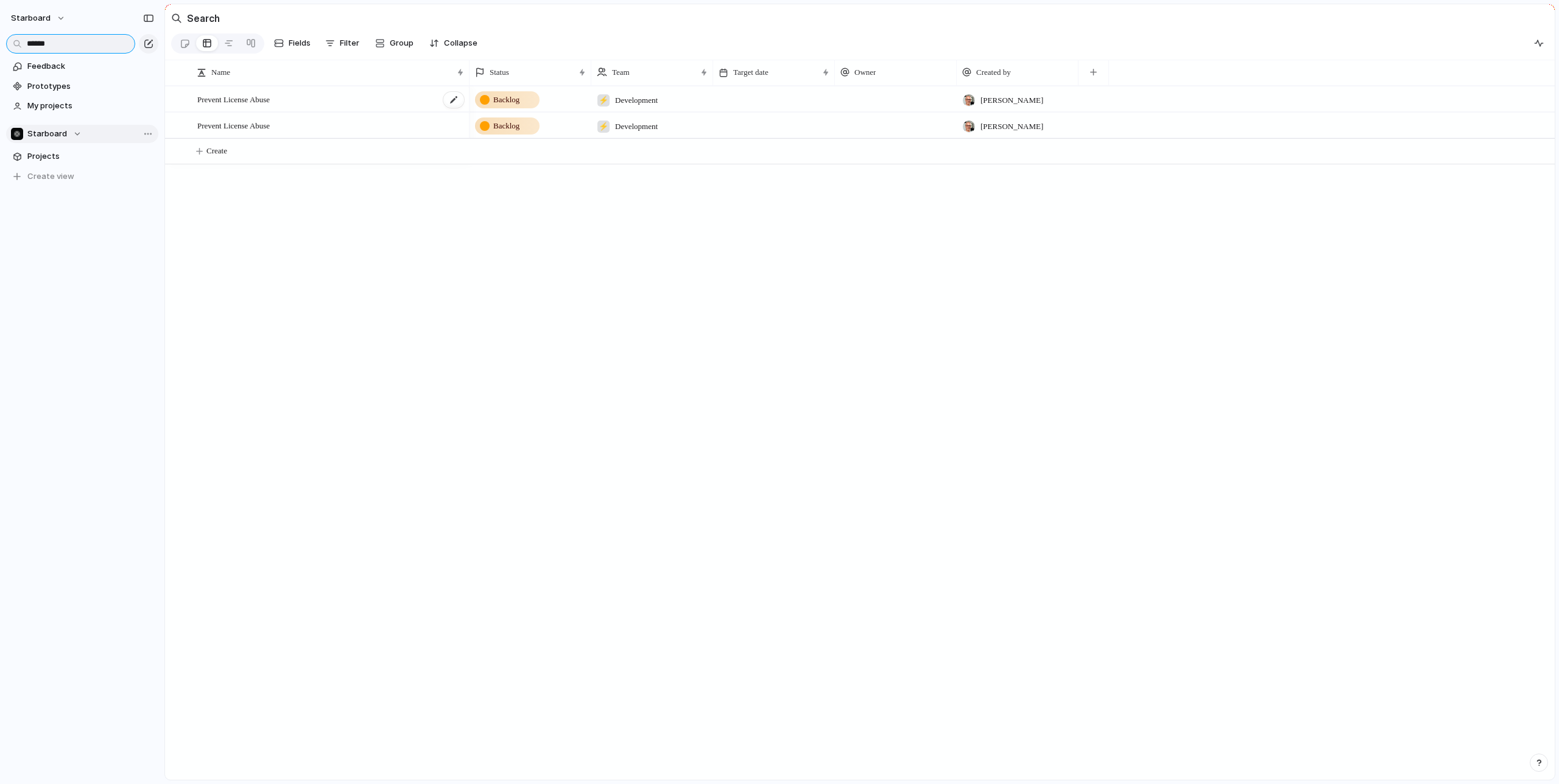
type input "******"
click at [302, 108] on div "Prevent License Abuse" at bounding box center [331, 99] width 268 height 25
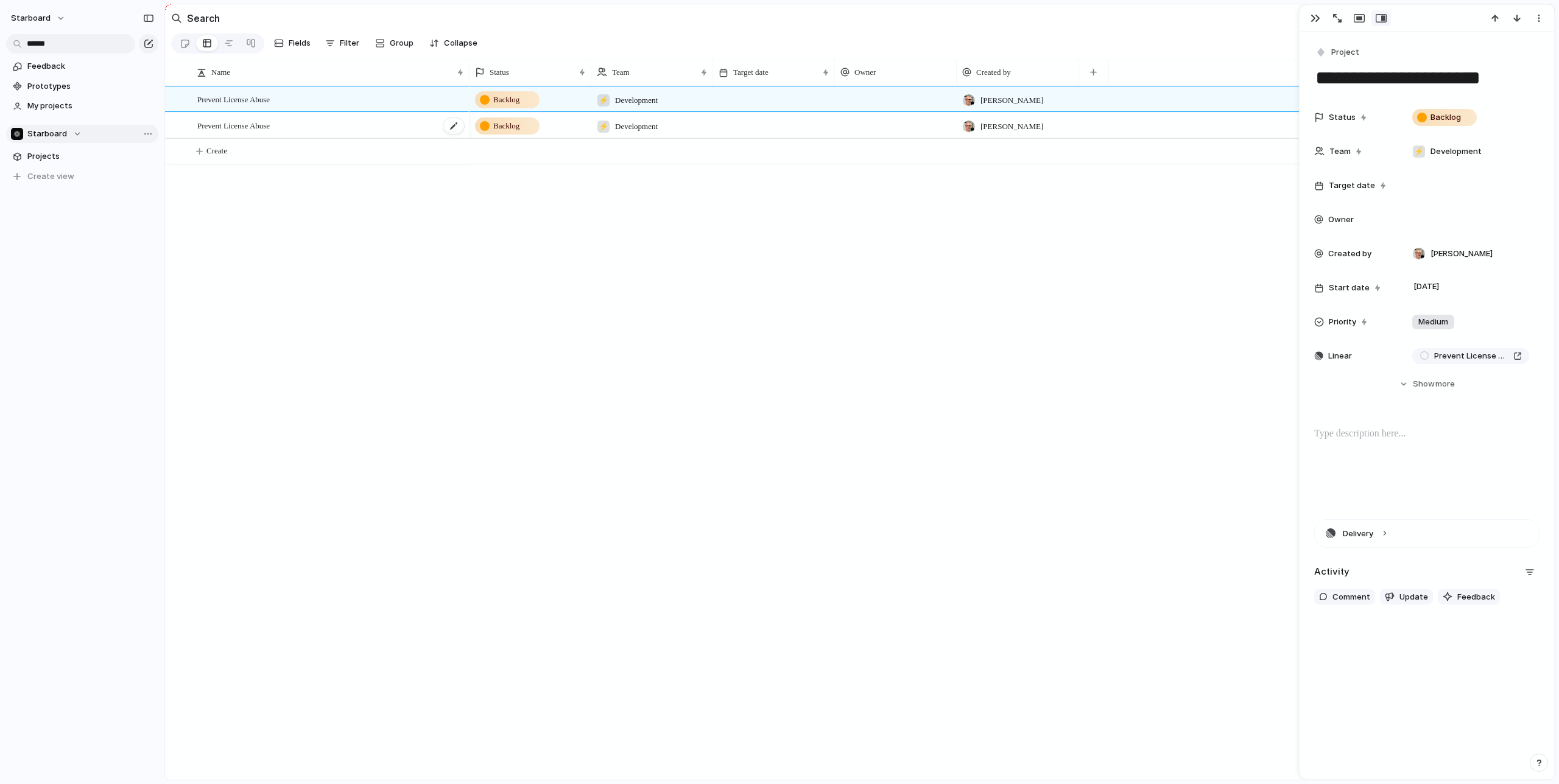
click at [404, 123] on div "Prevent License Abuse" at bounding box center [331, 125] width 268 height 25
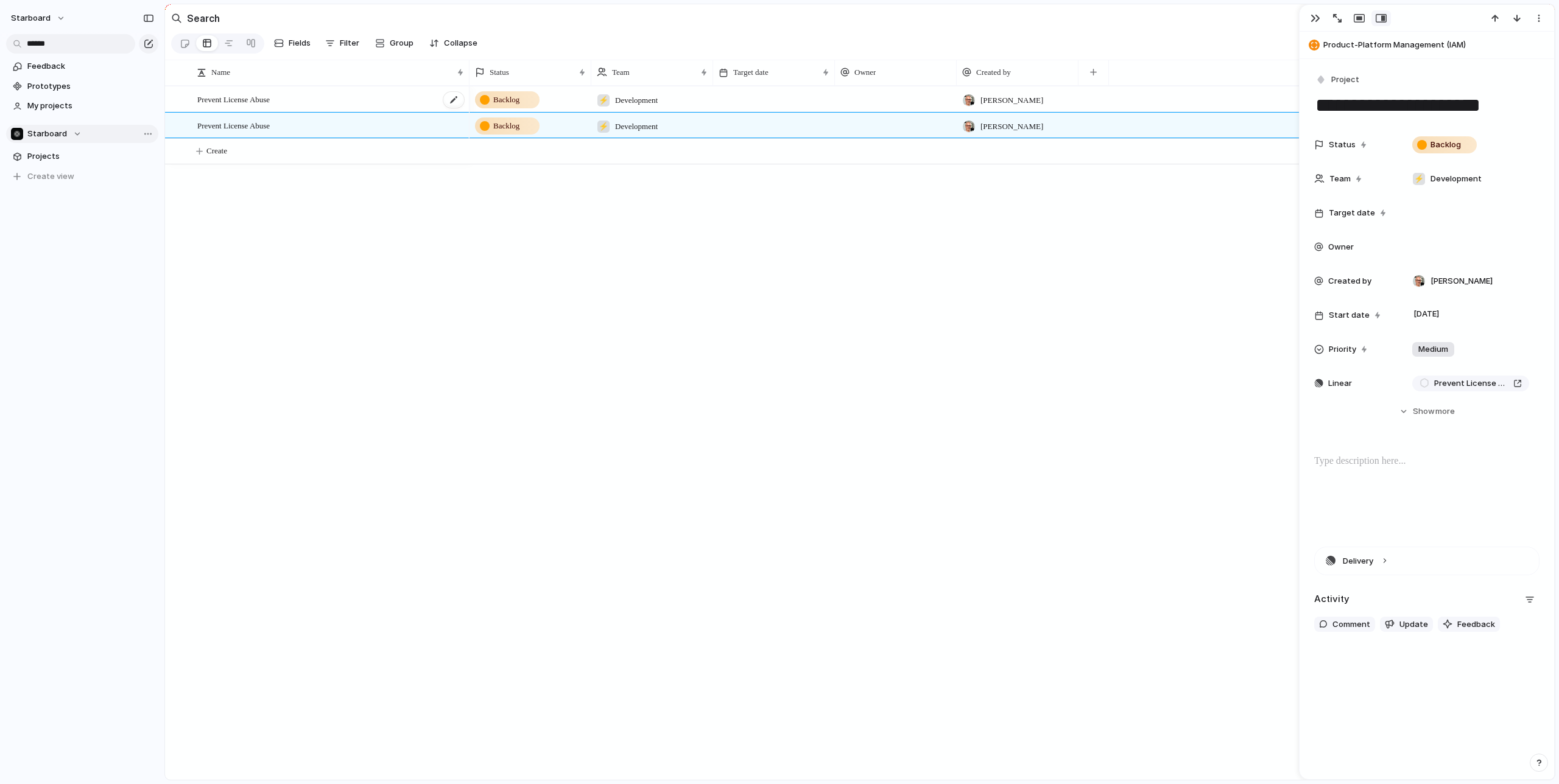
click at [383, 101] on div "Prevent License Abuse" at bounding box center [331, 99] width 268 height 25
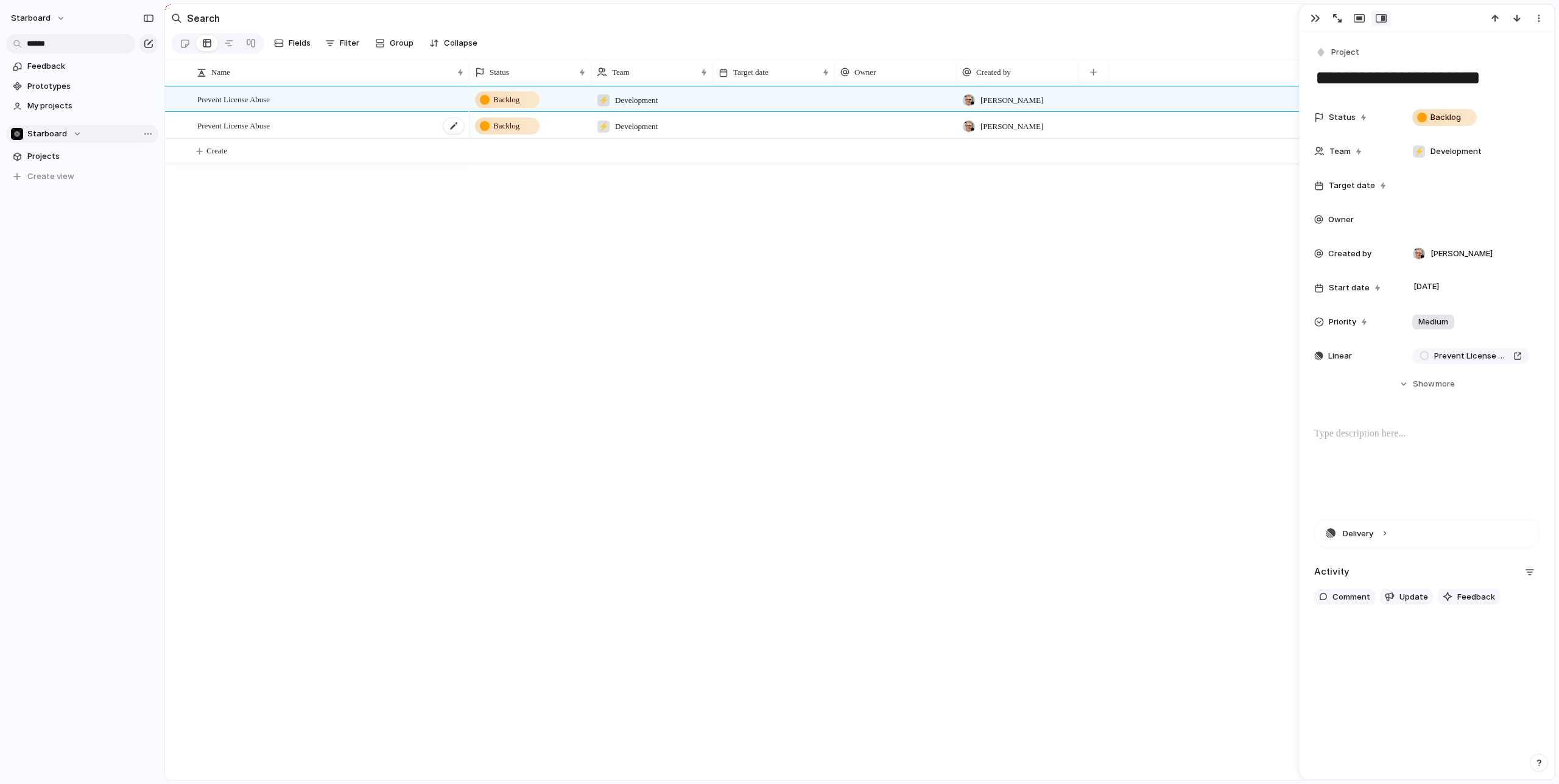
click at [397, 128] on div "Prevent License Abuse" at bounding box center [331, 125] width 268 height 25
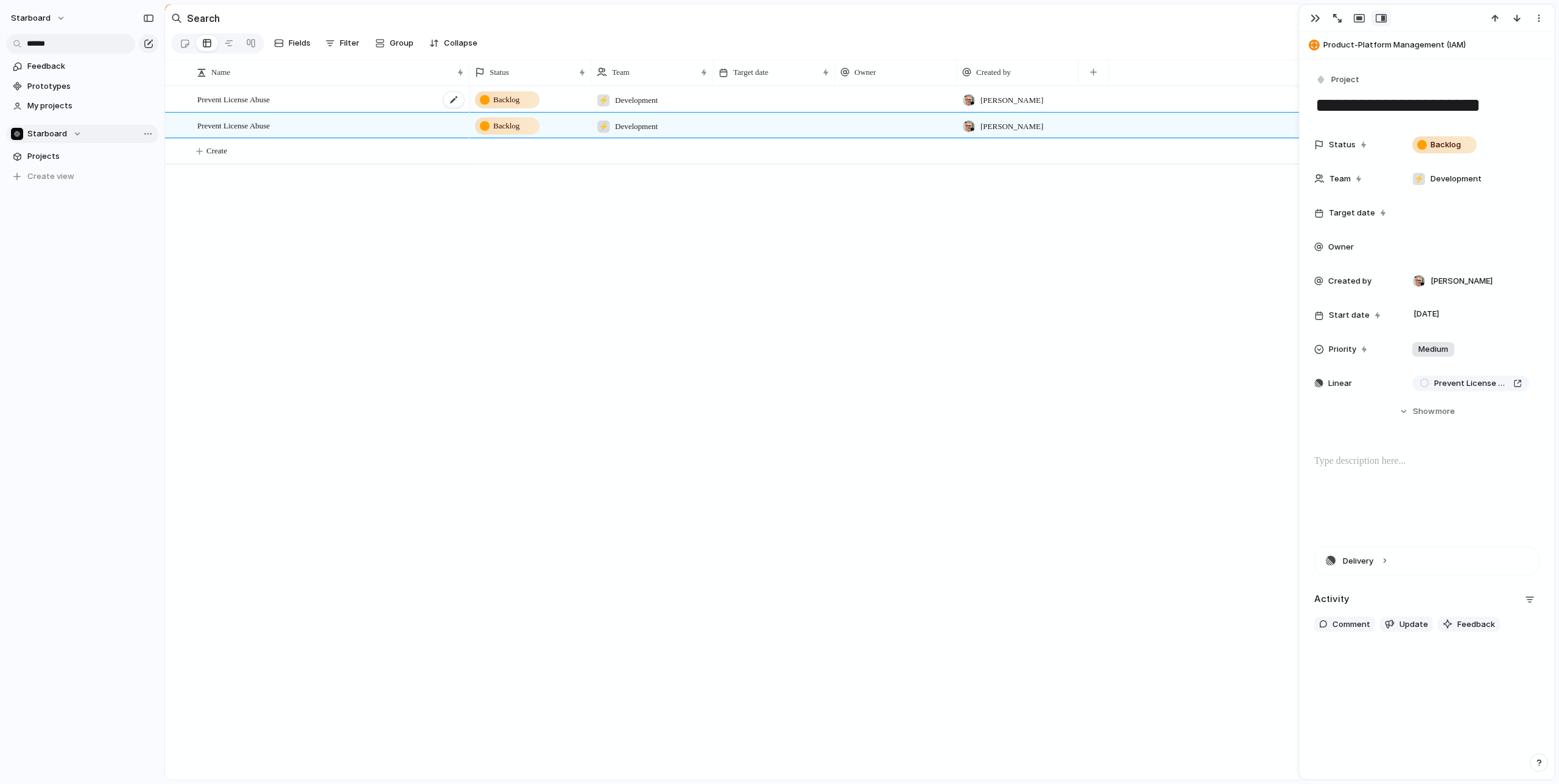
click at [380, 104] on div "Prevent License Abuse" at bounding box center [331, 99] width 268 height 25
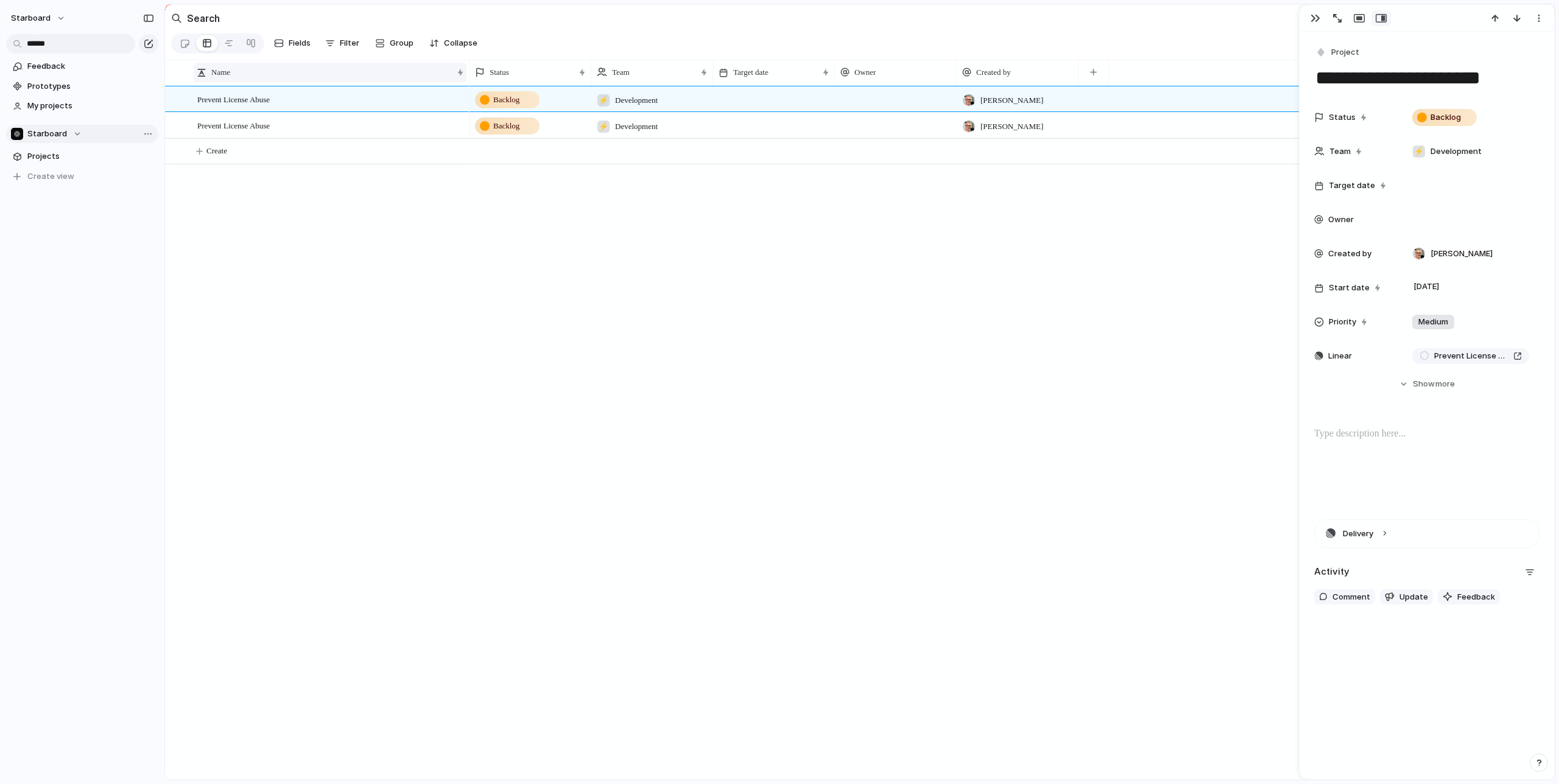
click at [212, 74] on div "Name" at bounding box center [324, 72] width 256 height 12
click at [277, 72] on div "Sort ascending Sort descending" at bounding box center [779, 392] width 1559 height 784
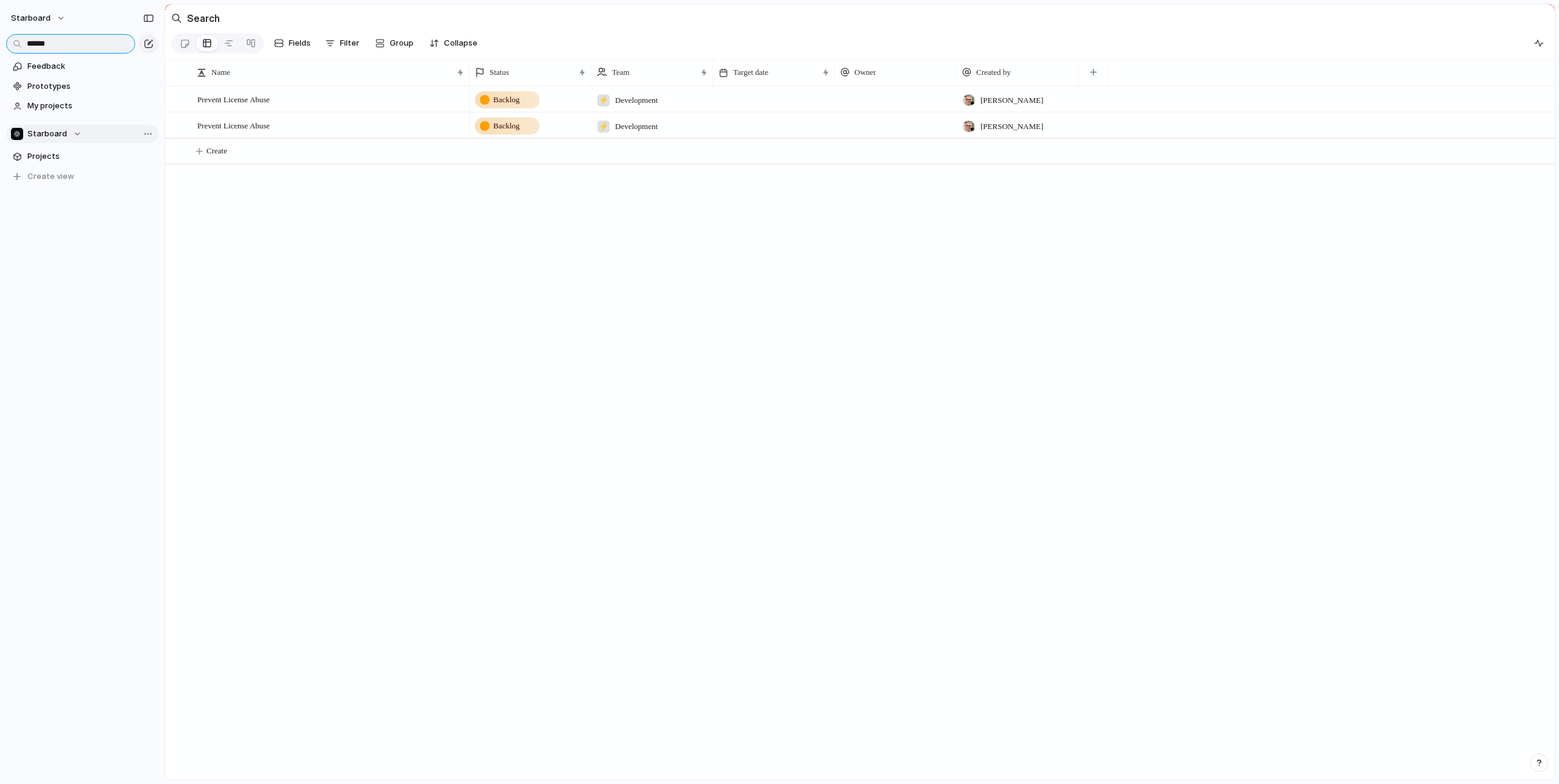
drag, startPoint x: 83, startPoint y: 45, endPoint x: 4, endPoint y: 39, distance: 79.2
click at [4, 38] on div "******" at bounding box center [82, 43] width 165 height 22
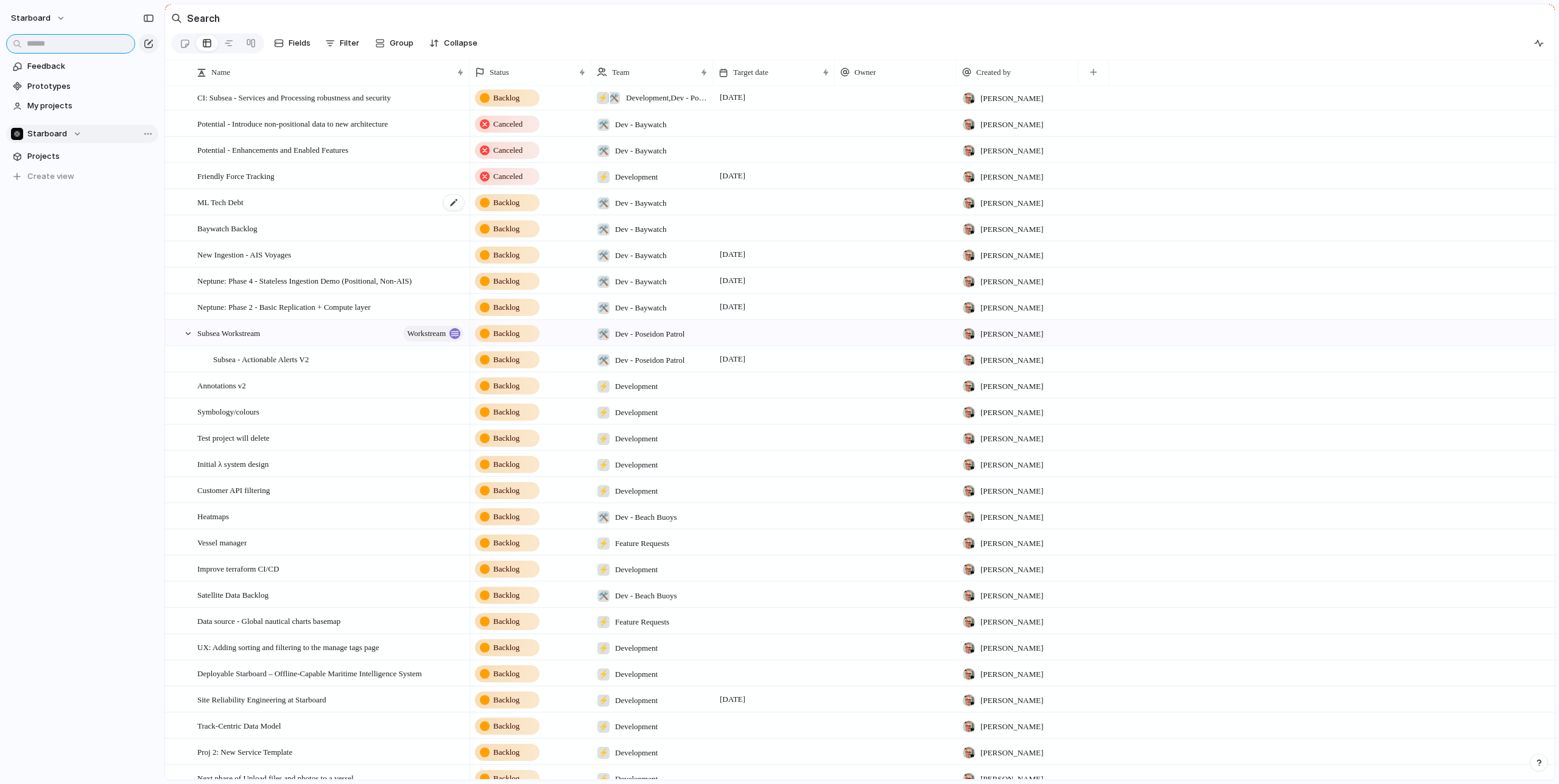
scroll to position [207, 0]
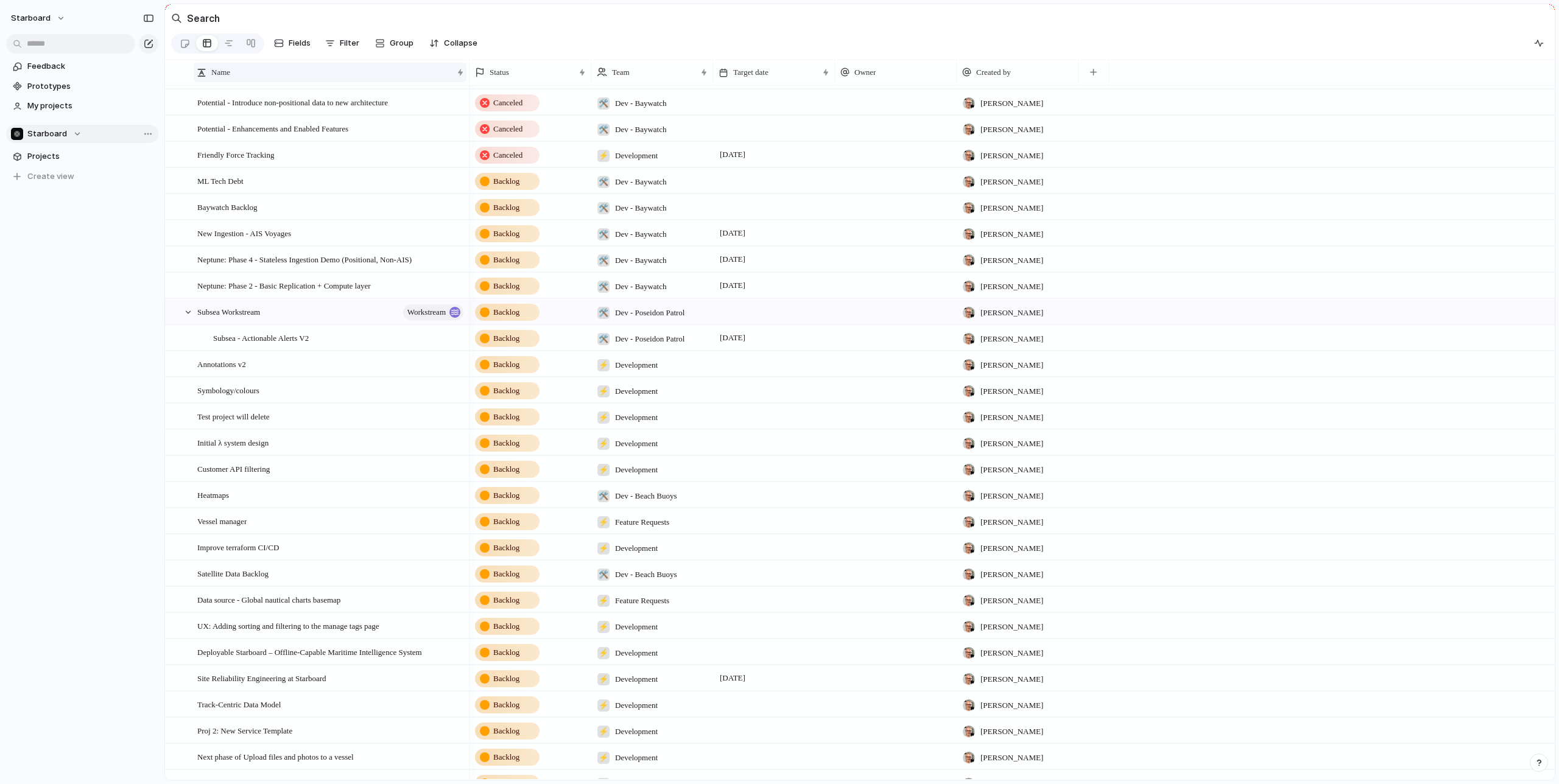
click at [227, 74] on span "Name" at bounding box center [221, 72] width 19 height 12
click at [242, 97] on span "Sort ascending" at bounding box center [247, 99] width 59 height 12
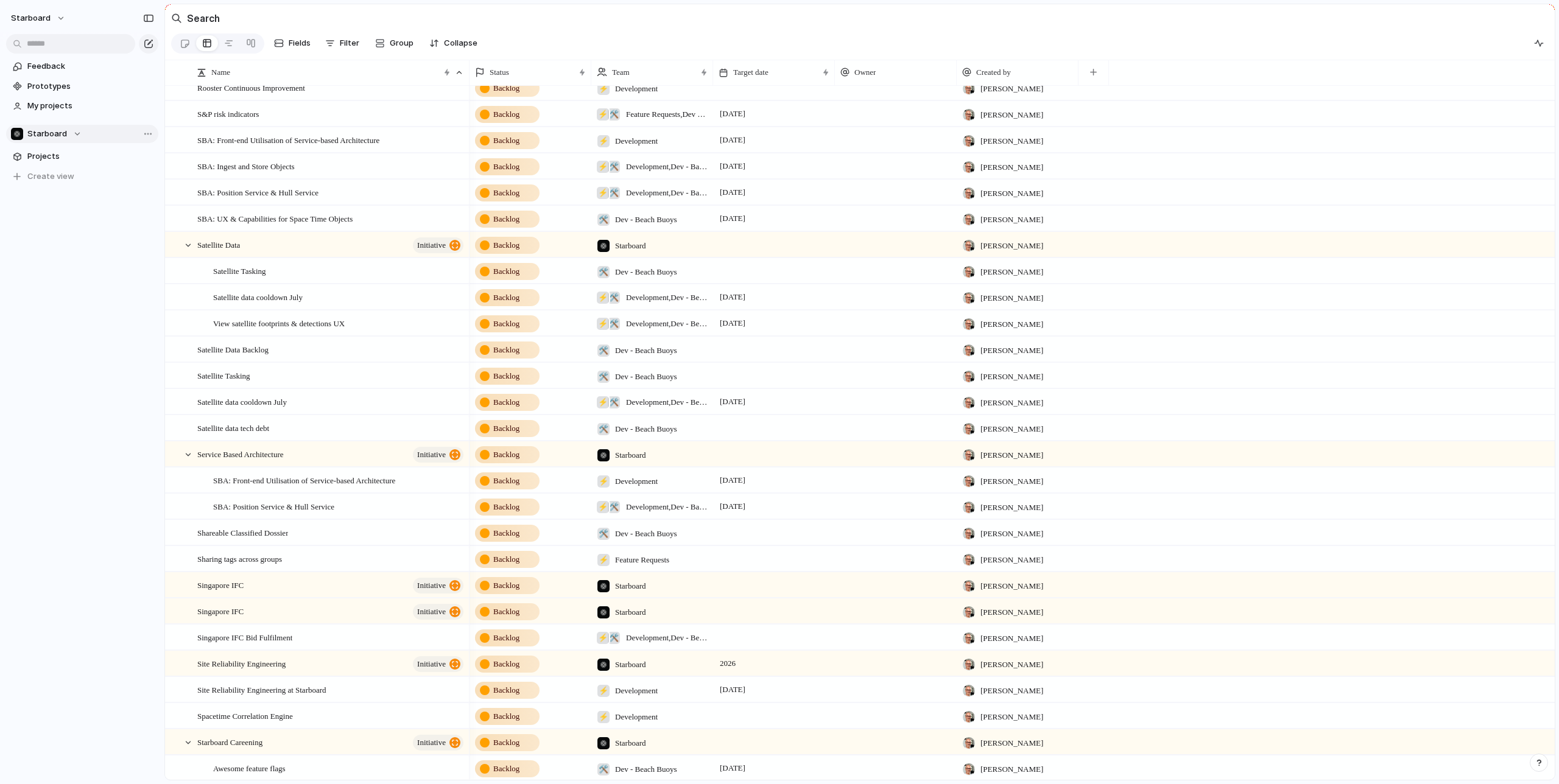
scroll to position [2500, 0]
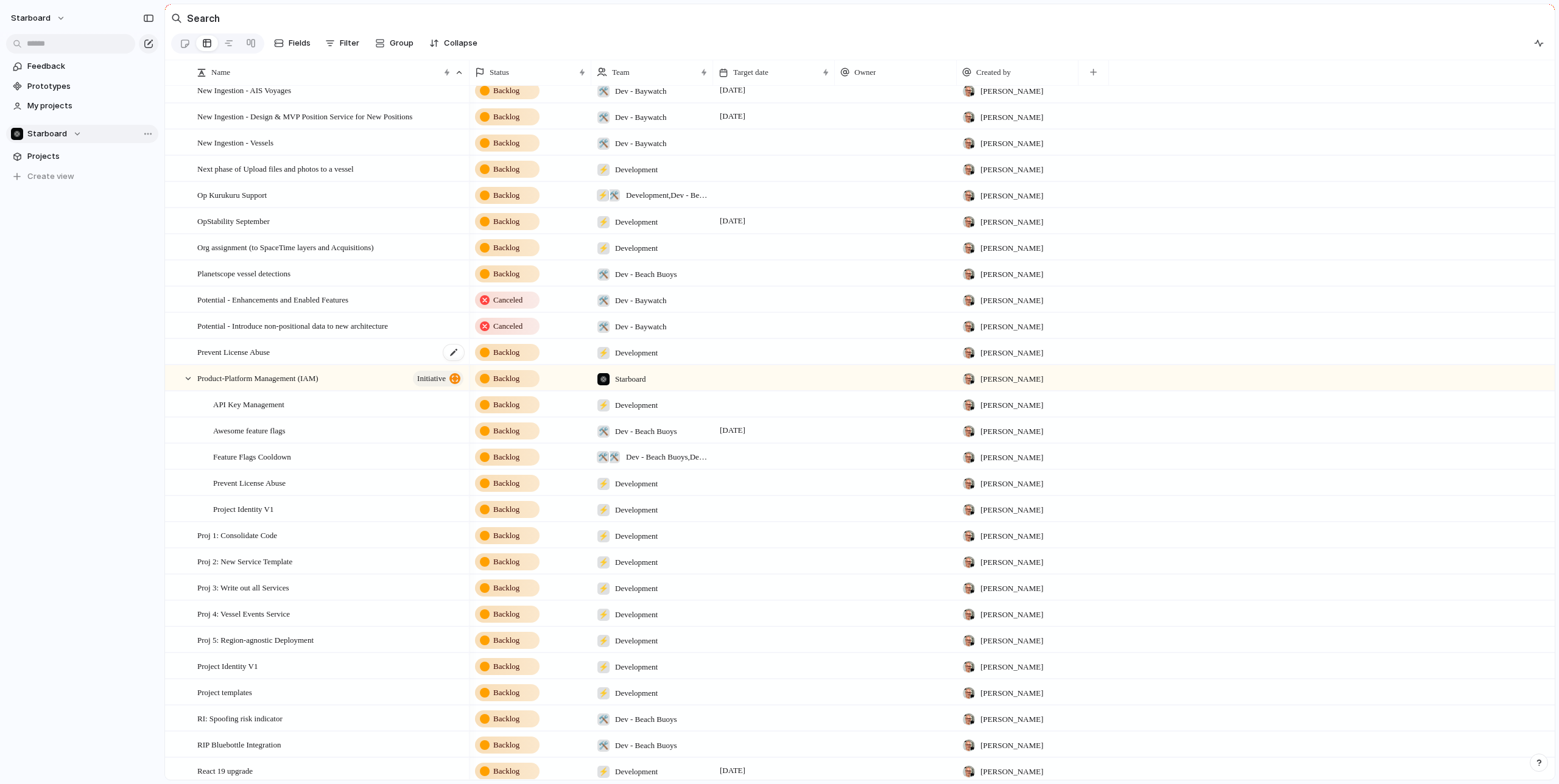
click at [269, 349] on span "Prevent License Abuse" at bounding box center [233, 351] width 72 height 14
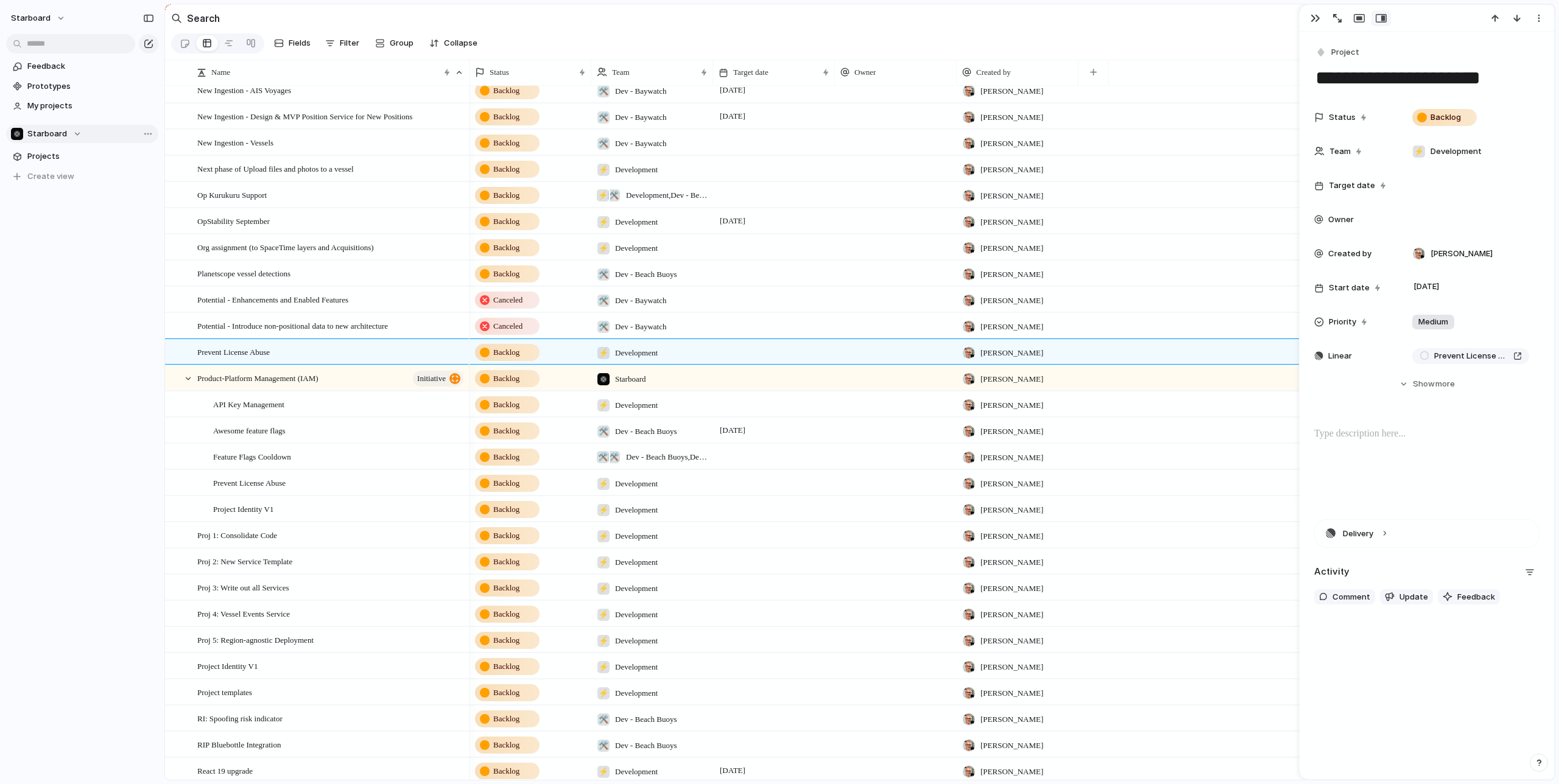
click at [514, 353] on span "Backlog" at bounding box center [507, 352] width 26 height 12
click at [1434, 122] on div "Backlog Shaping Shaped Planne In Progress In Review Off track Paused Canceled C…" at bounding box center [779, 392] width 1559 height 784
click at [1360, 116] on div at bounding box center [1363, 117] width 6 height 9
click at [1360, 116] on div "Backlog Shaping Shaped Planne In Progress In Review Off track Paused Canceled C…" at bounding box center [779, 392] width 1559 height 784
click at [1381, 696] on div "**********" at bounding box center [1426, 406] width 254 height 748
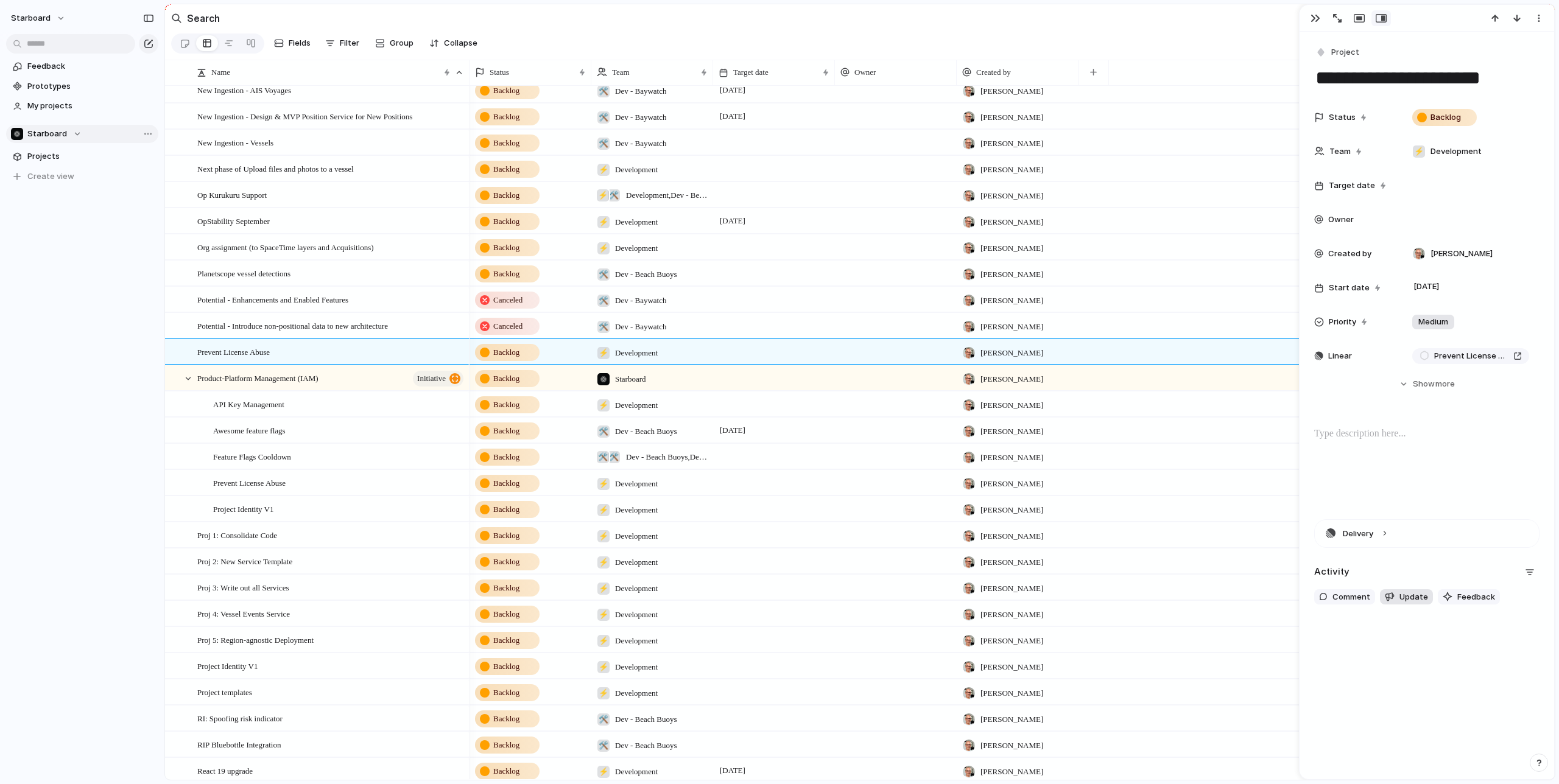
click at [1405, 596] on span "Update" at bounding box center [1413, 597] width 28 height 12
click at [1399, 557] on div "Delivery Activity Comment Update Feedback" at bounding box center [1426, 568] width 225 height 98
click at [1516, 355] on div "Prevent License Abuse" at bounding box center [1471, 356] width 102 height 12
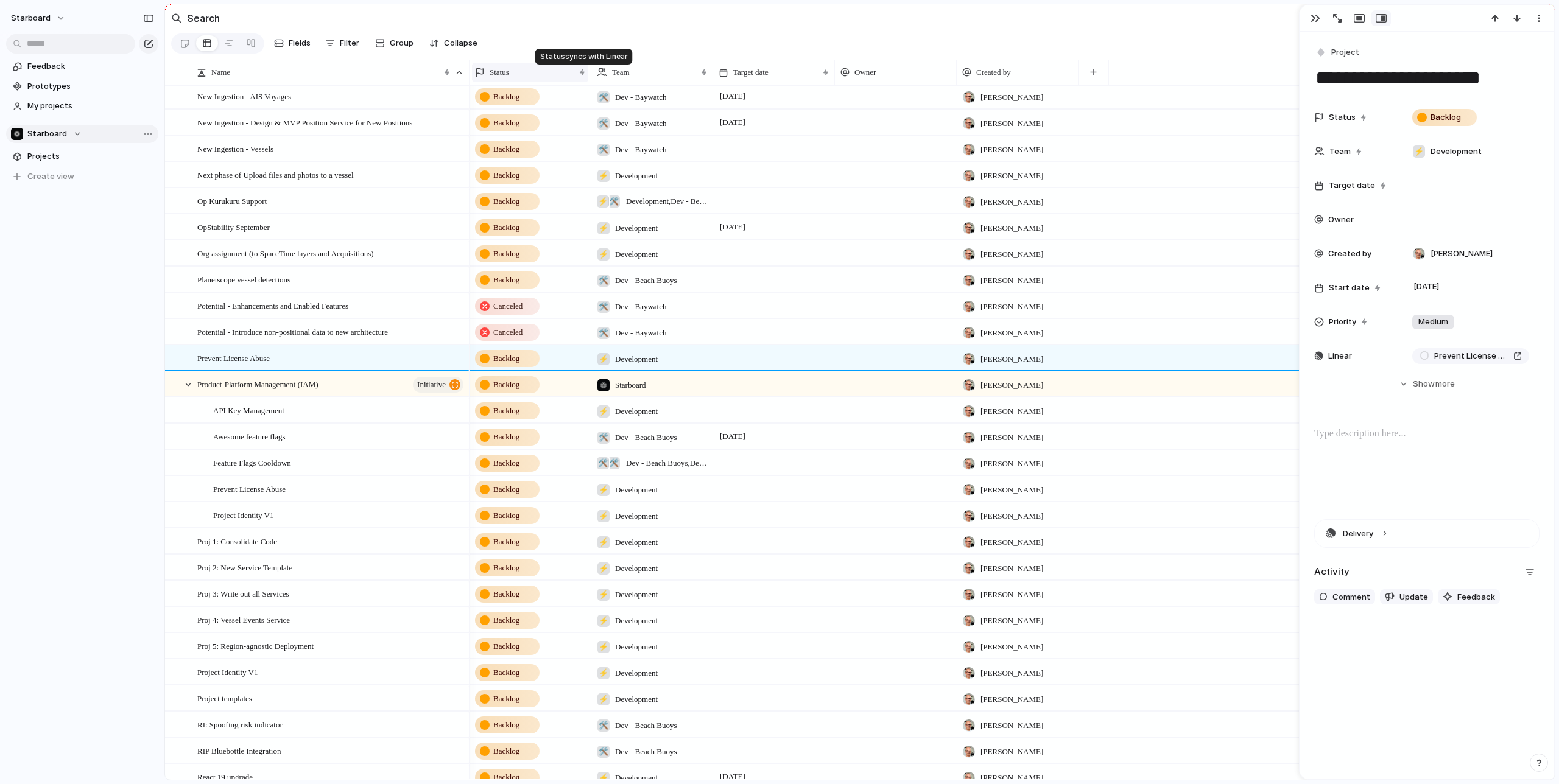
click at [582, 72] on div at bounding box center [582, 72] width 6 height 9
click at [562, 70] on div "Modify Hide Sort ascending Sort descending" at bounding box center [779, 392] width 1559 height 784
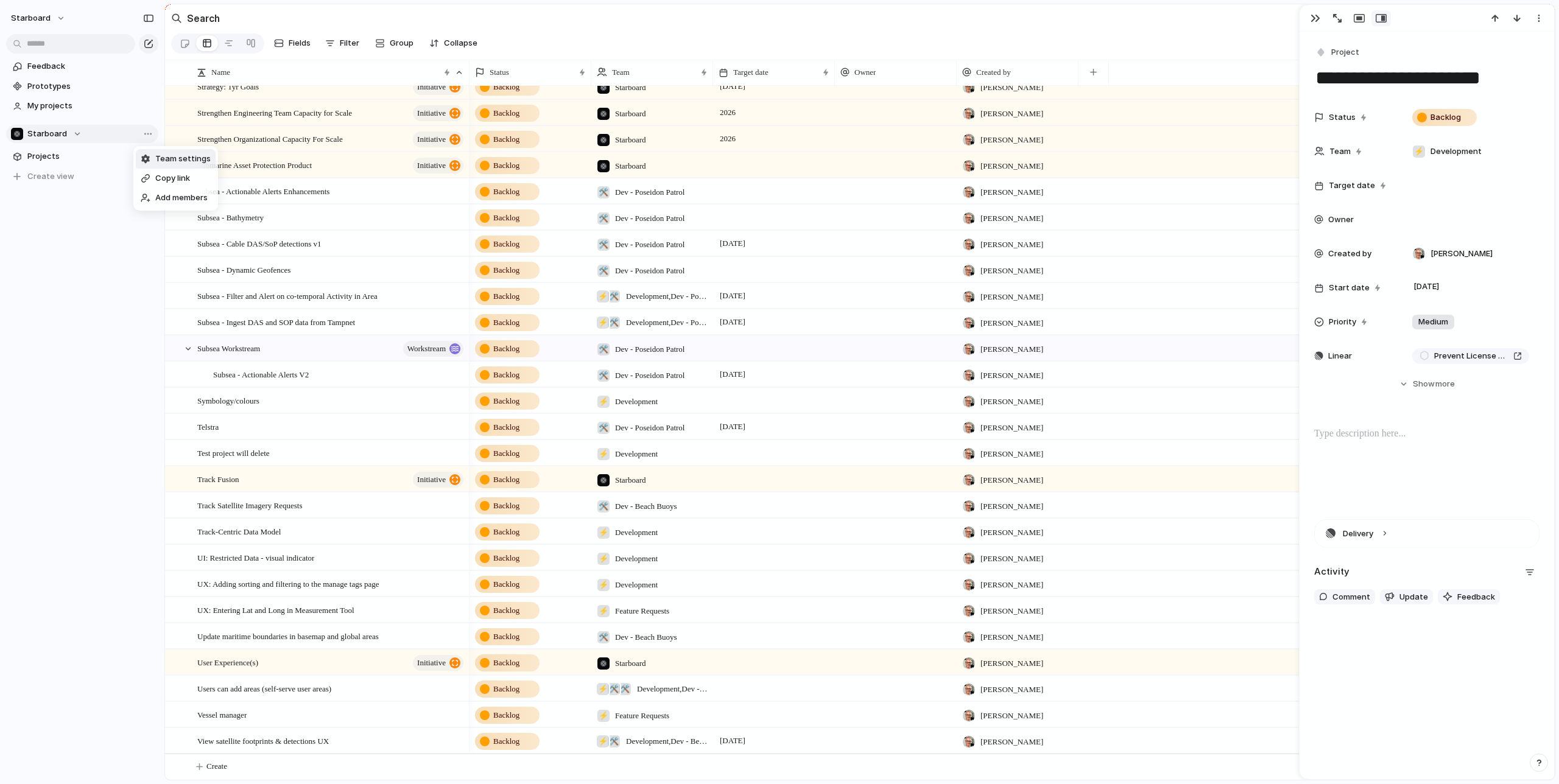
click at [162, 158] on span "Team settings" at bounding box center [183, 159] width 55 height 12
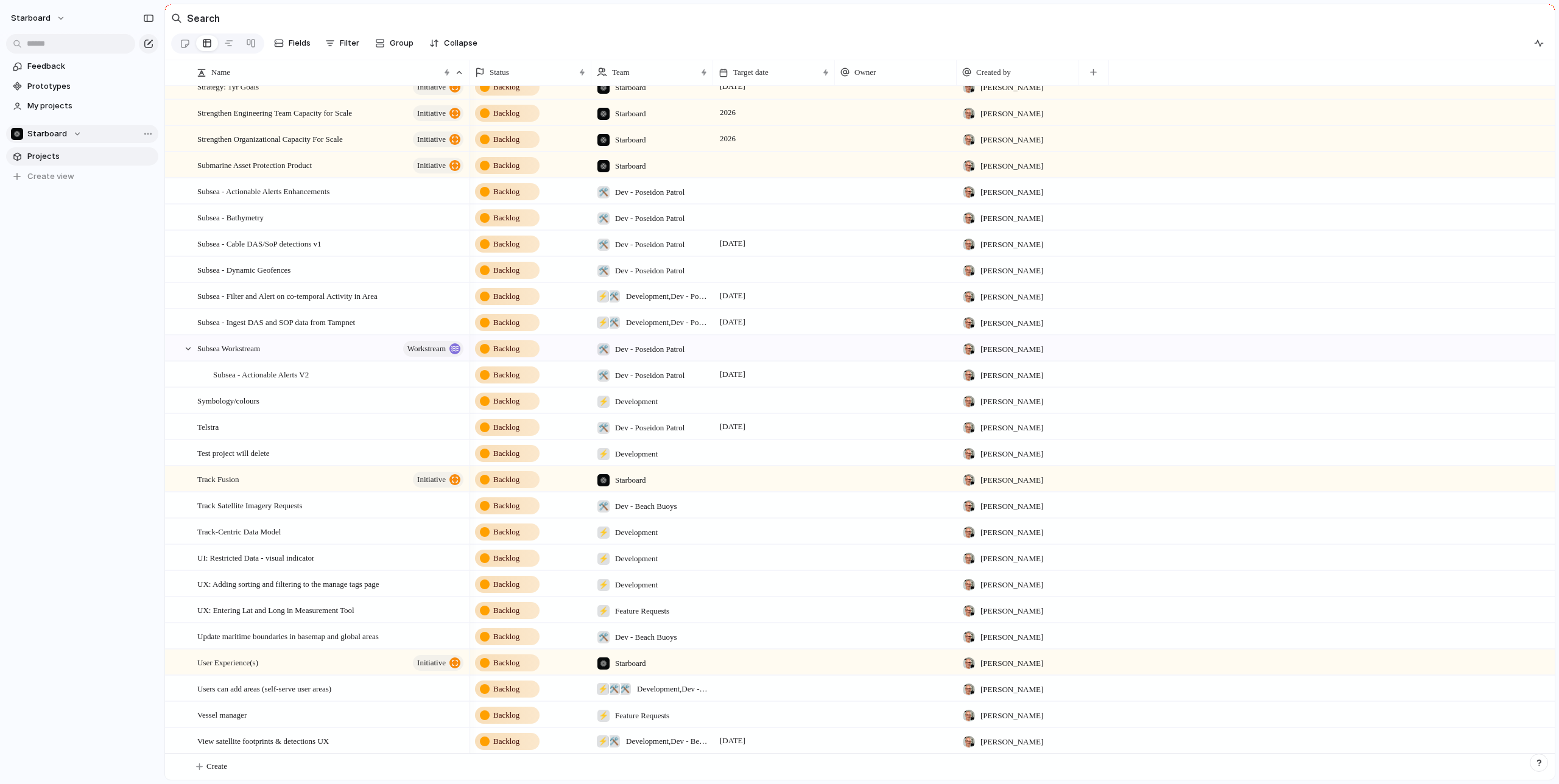
click at [49, 157] on span "Projects" at bounding box center [91, 157] width 127 height 12
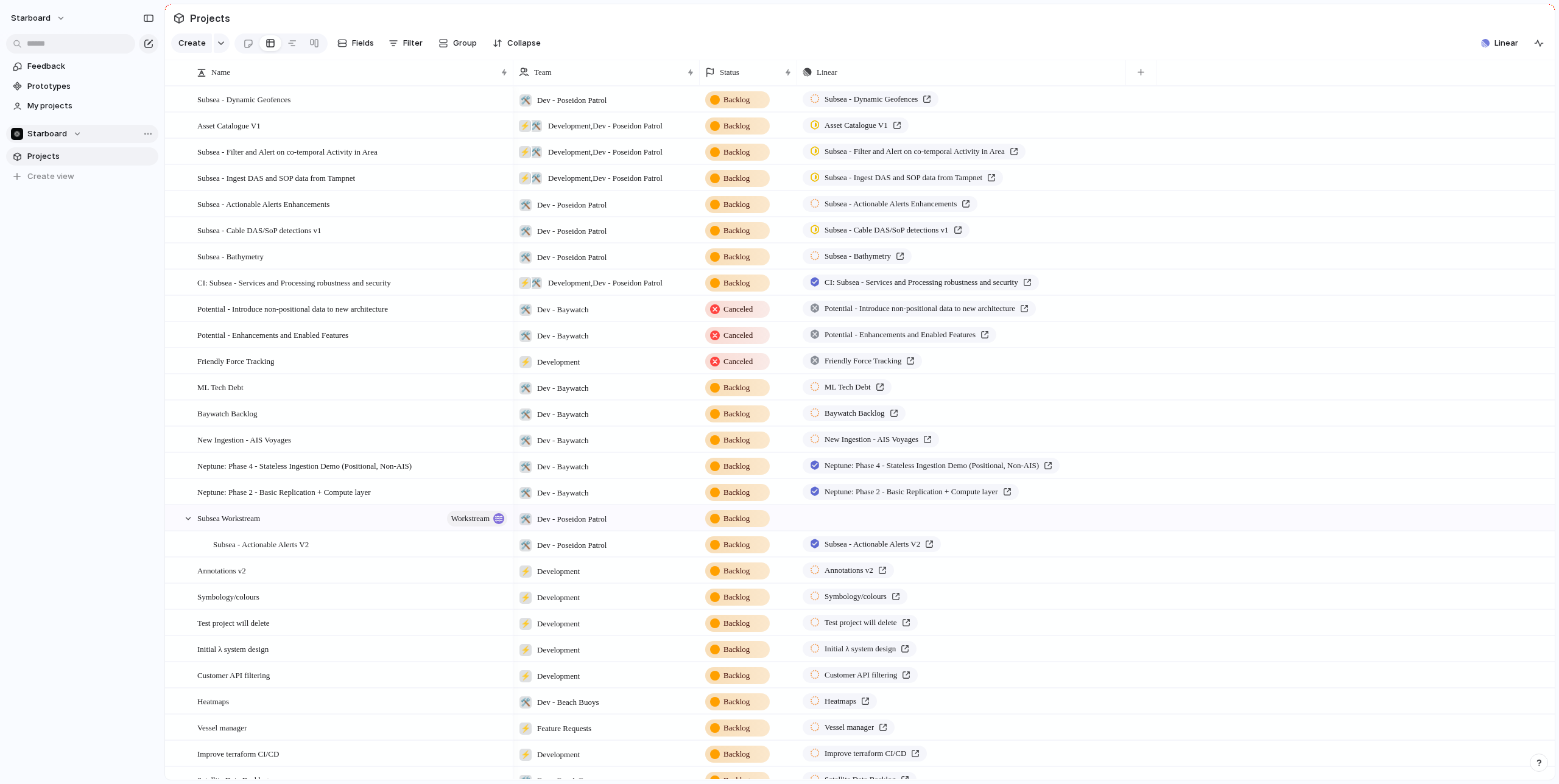
click at [75, 136] on div "Starboard" at bounding box center [46, 133] width 70 height 12
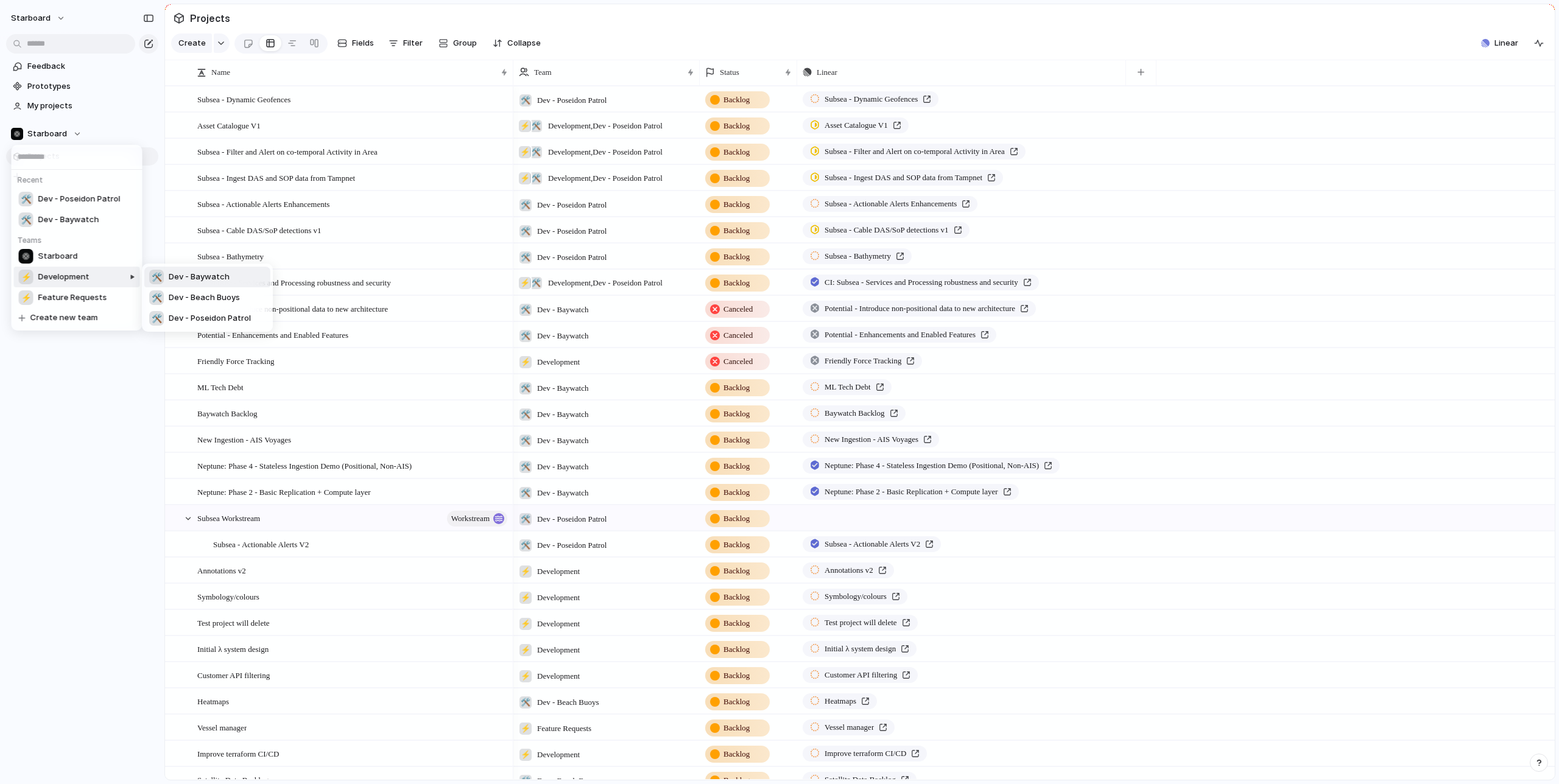
click at [63, 277] on span "Development" at bounding box center [64, 277] width 51 height 12
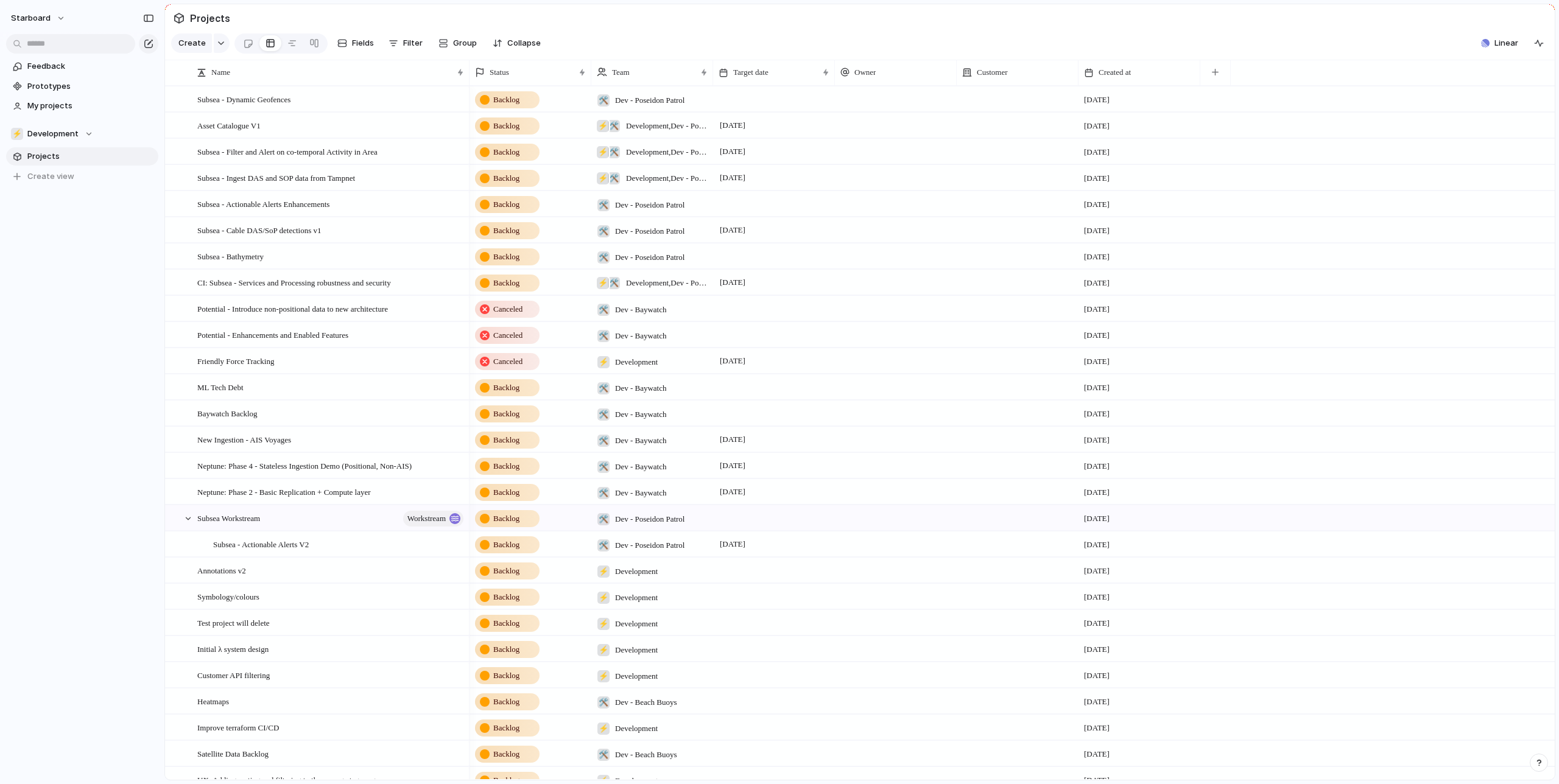
scroll to position [1104, 0]
click at [1503, 43] on span "Linear" at bounding box center [1506, 43] width 24 height 12
drag, startPoint x: 1431, startPoint y: 38, endPoint x: 1539, endPoint y: 39, distance: 108.0
click at [1437, 38] on div "Projects 0 Add all ✅️ In sync with Linear Show Linear field in view" at bounding box center [779, 392] width 1559 height 784
click at [1542, 39] on div "button" at bounding box center [1539, 43] width 9 height 9
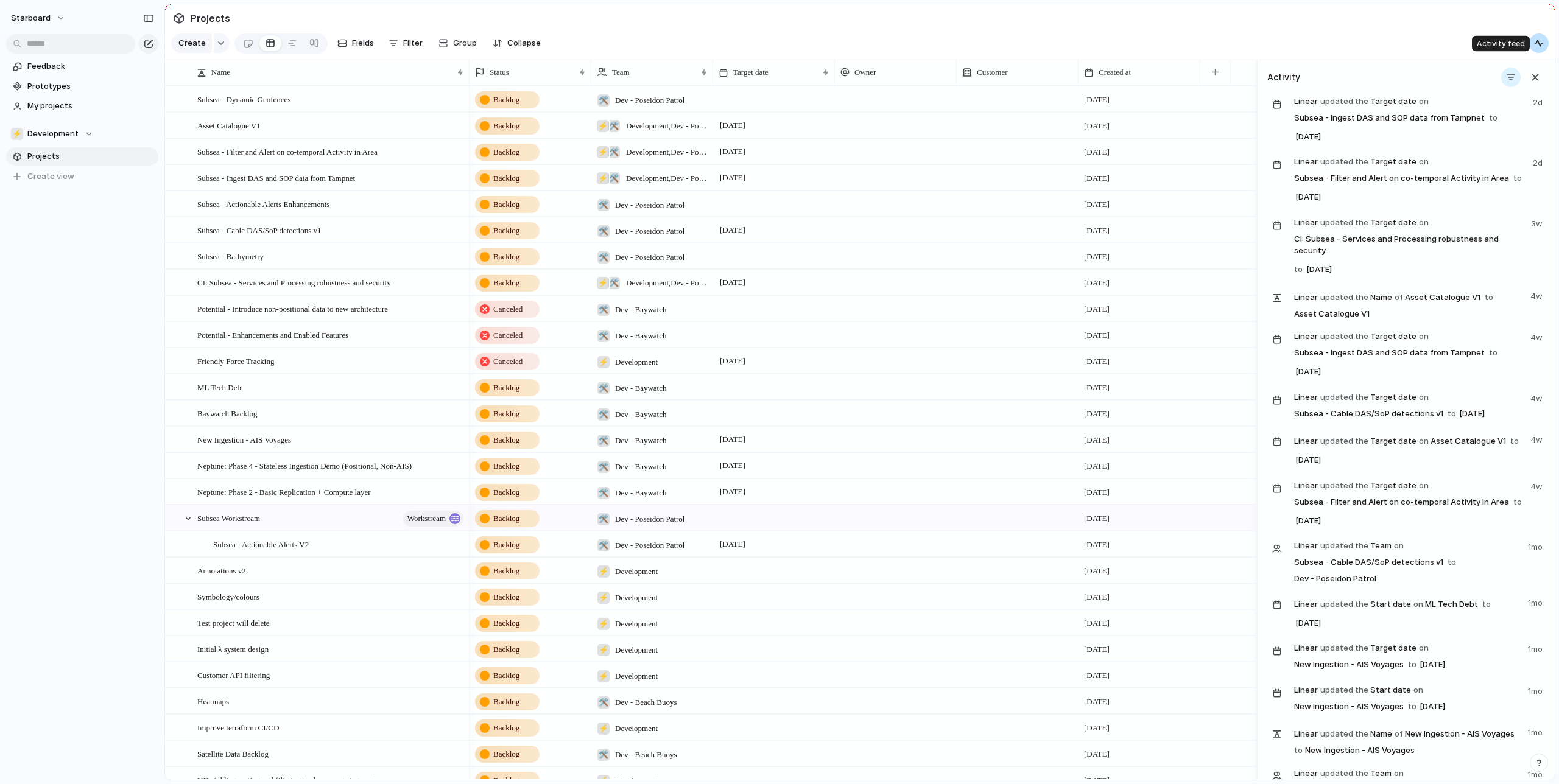
click at [1542, 43] on div "button" at bounding box center [1539, 43] width 9 height 9
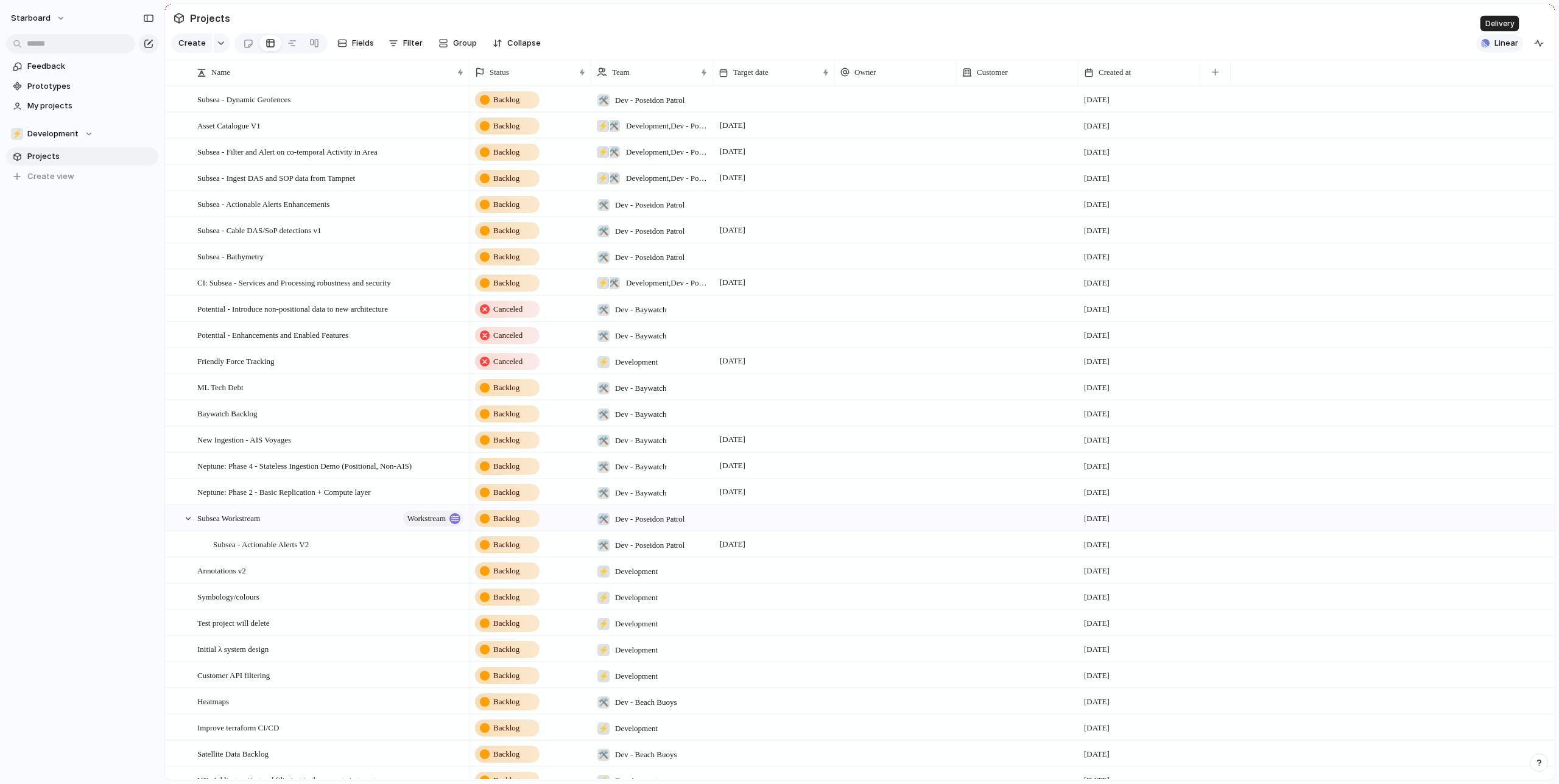
click at [1497, 43] on span "Linear" at bounding box center [1506, 43] width 24 height 12
drag, startPoint x: 78, startPoint y: 237, endPoint x: 77, endPoint y: 164, distance: 73.0
click at [80, 235] on div "Projects 0 Add all ✅️ In sync with Linear Show Linear field in view" at bounding box center [779, 392] width 1559 height 784
click at [82, 136] on div "⚡ Development" at bounding box center [51, 133] width 82 height 12
click at [59, 242] on span "Starboard" at bounding box center [57, 241] width 40 height 12
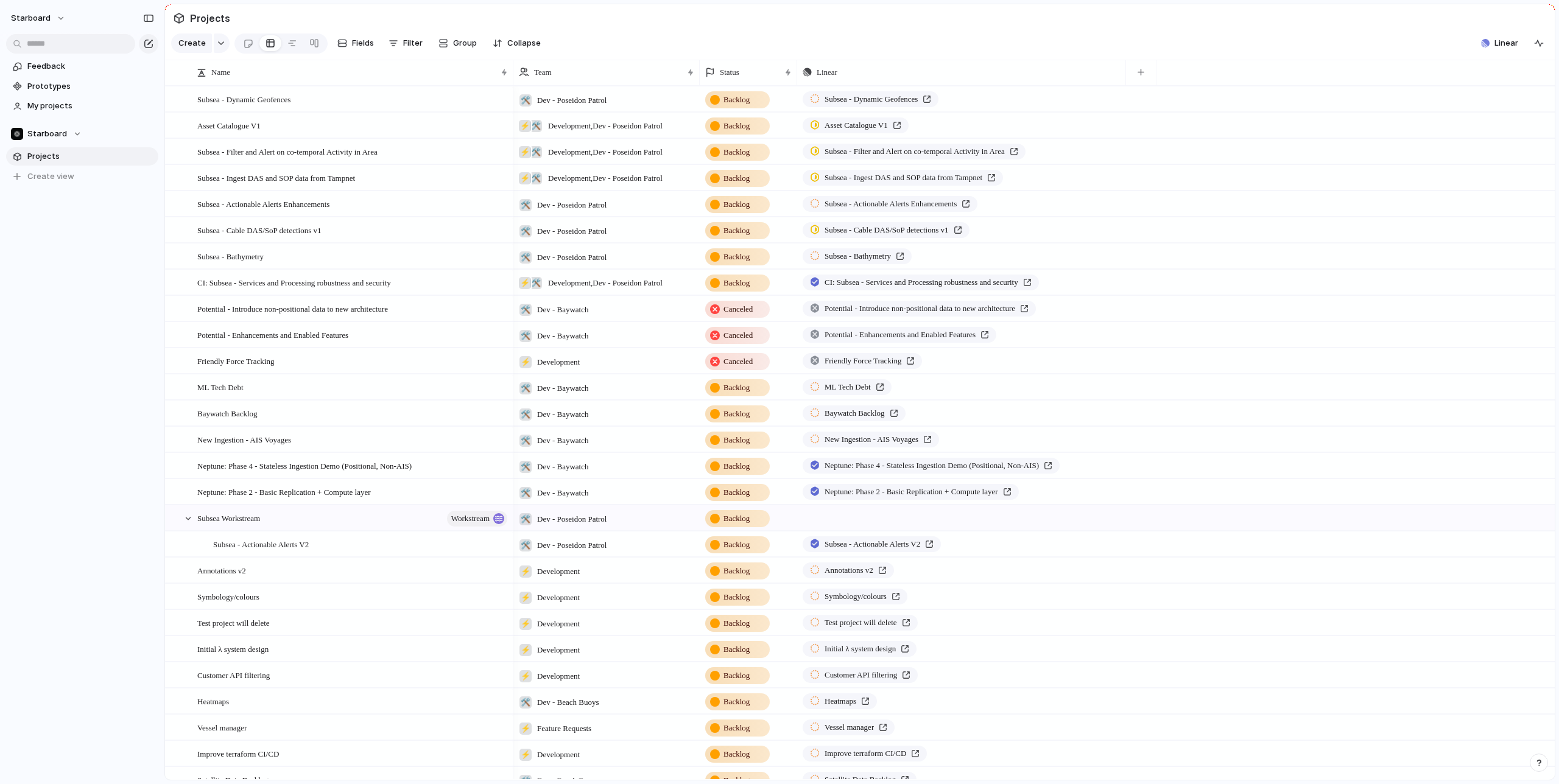
drag, startPoint x: 131, startPoint y: 254, endPoint x: 75, endPoint y: 193, distance: 82.8
click at [123, 239] on div "Feedback Prototypes My projects Starboard Projects To pick up a draggable item,…" at bounding box center [82, 142] width 165 height 284
click at [142, 157] on span "Projects" at bounding box center [91, 157] width 127 height 12
click at [34, 159] on span "Projects" at bounding box center [91, 157] width 127 height 12
click at [159, 199] on span "Add members" at bounding box center [181, 198] width 52 height 12
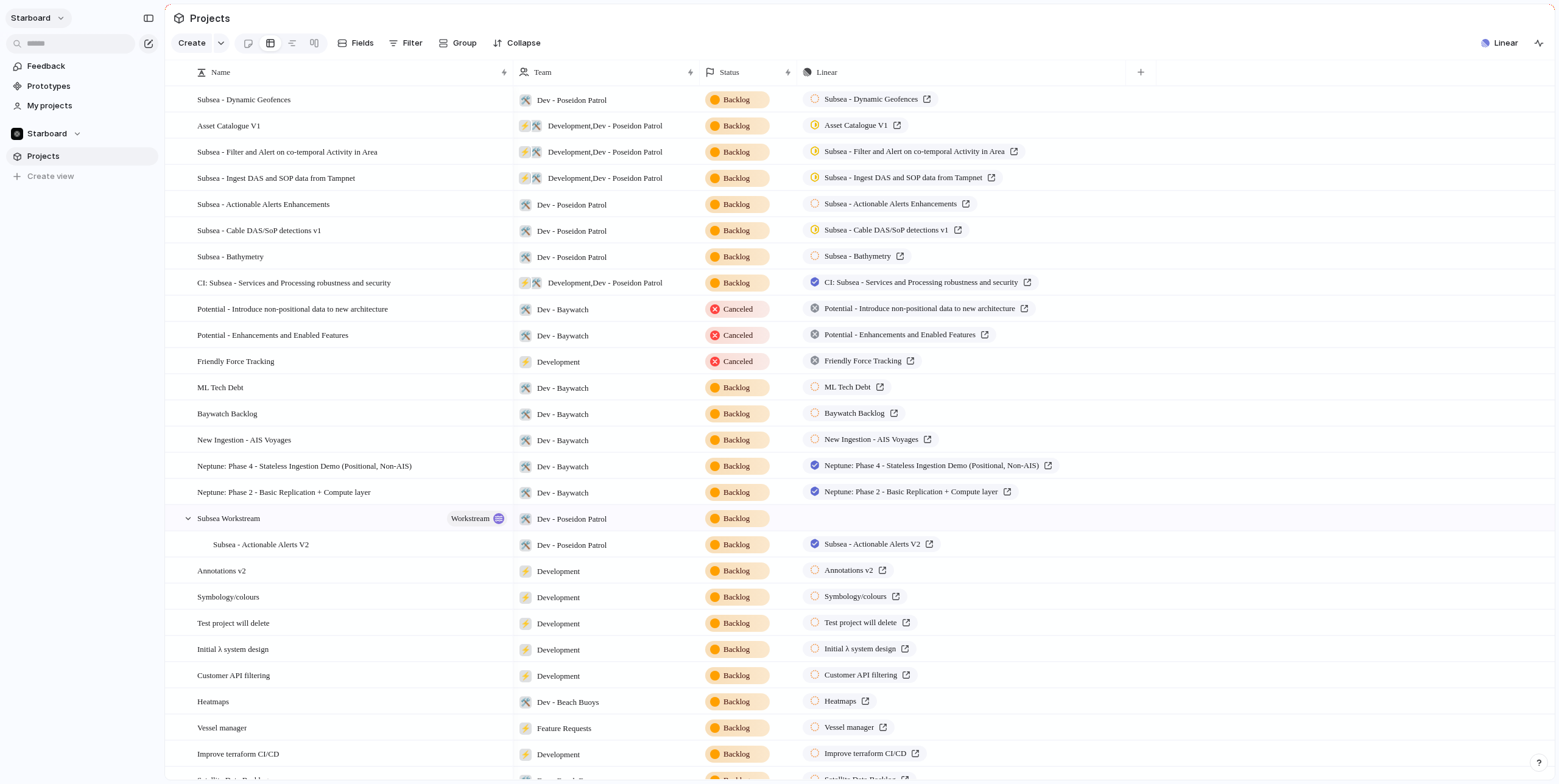
click at [53, 17] on button "starboard" at bounding box center [39, 18] width 67 height 20
click at [53, 49] on span "Settings" at bounding box center [45, 46] width 33 height 12
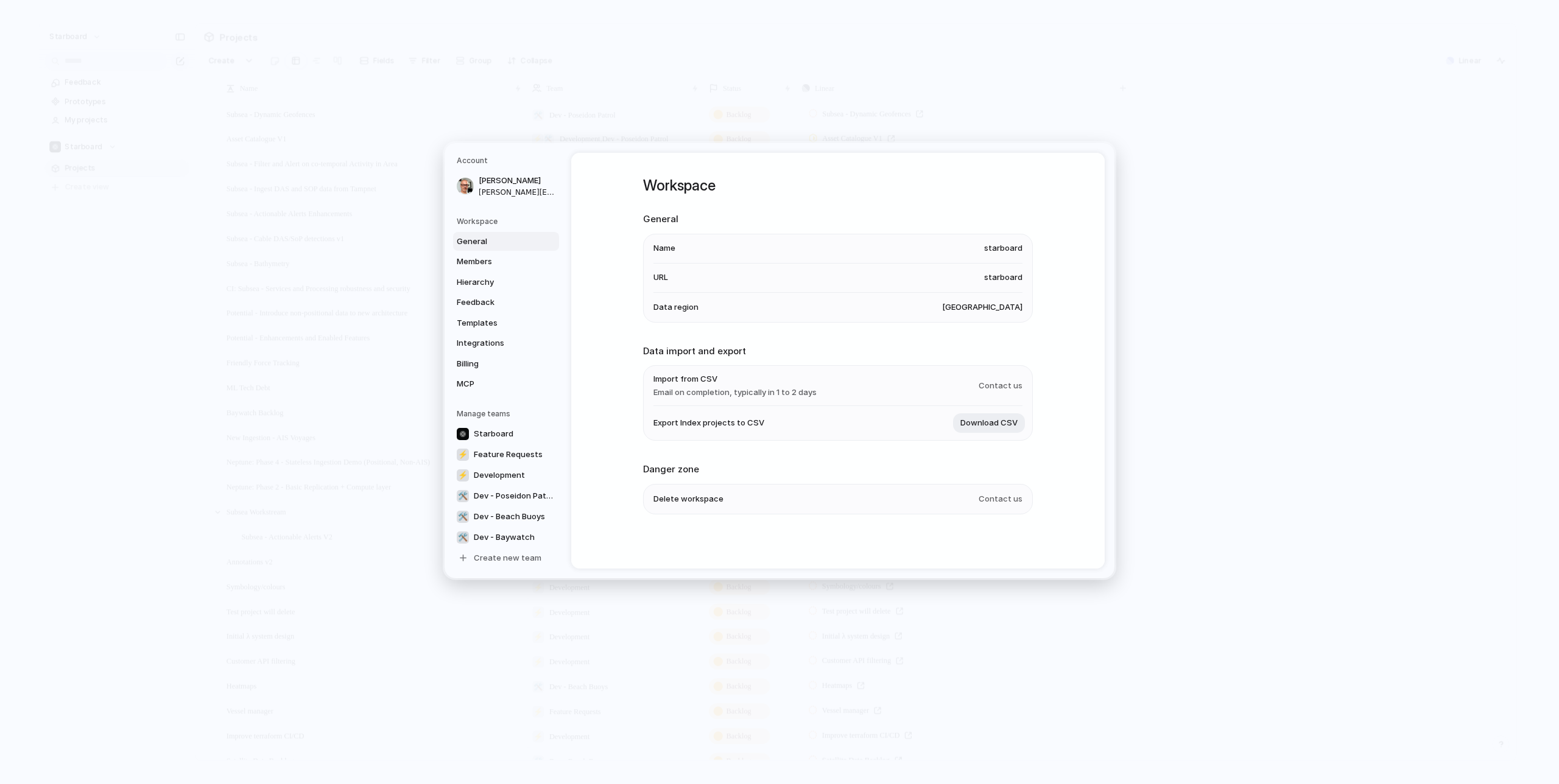
click at [1002, 307] on span "United States" at bounding box center [982, 307] width 80 height 12
click at [484, 261] on span "Members" at bounding box center [496, 262] width 78 height 12
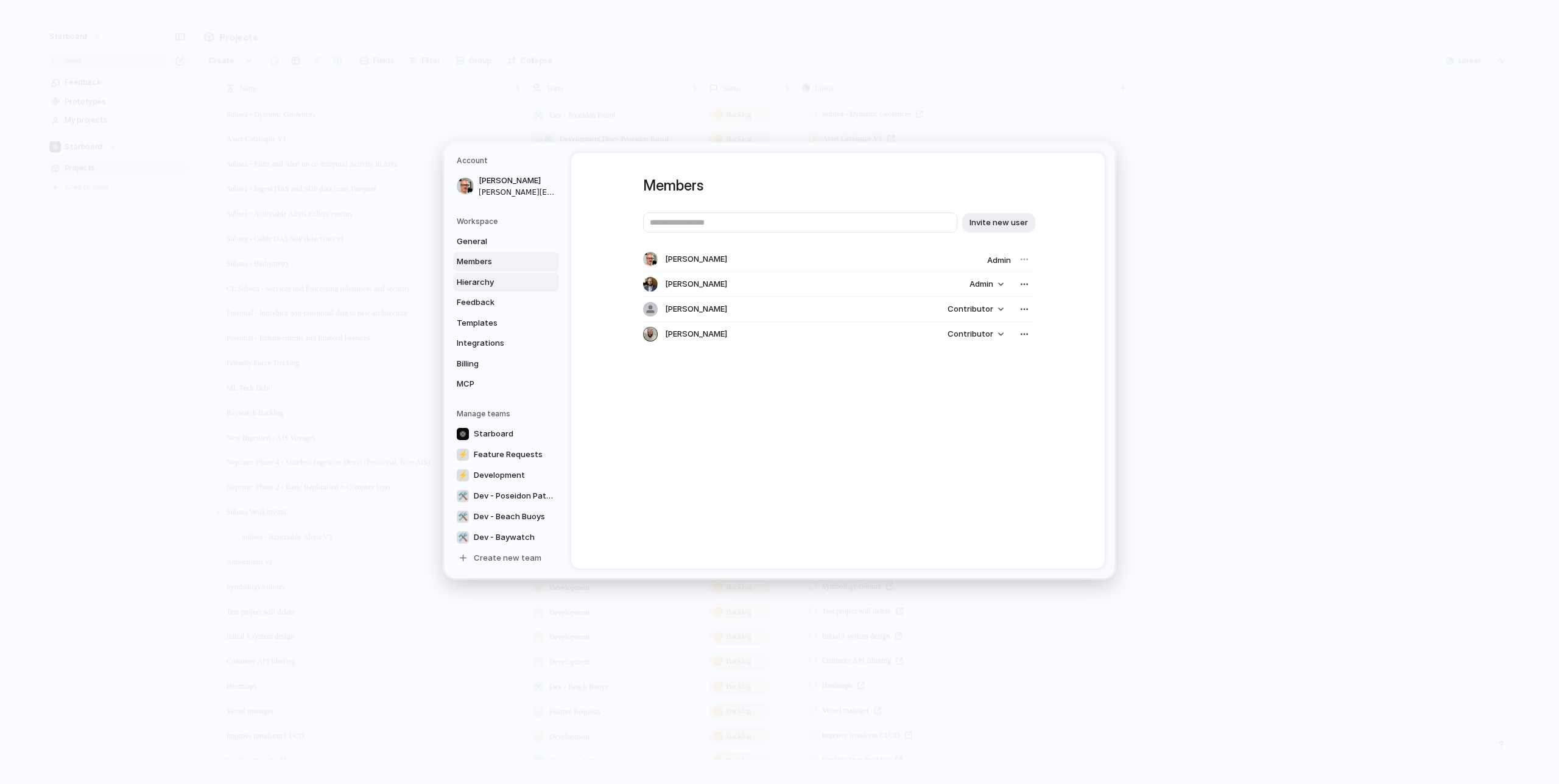
click at [472, 278] on span "Hierarchy" at bounding box center [496, 282] width 78 height 12
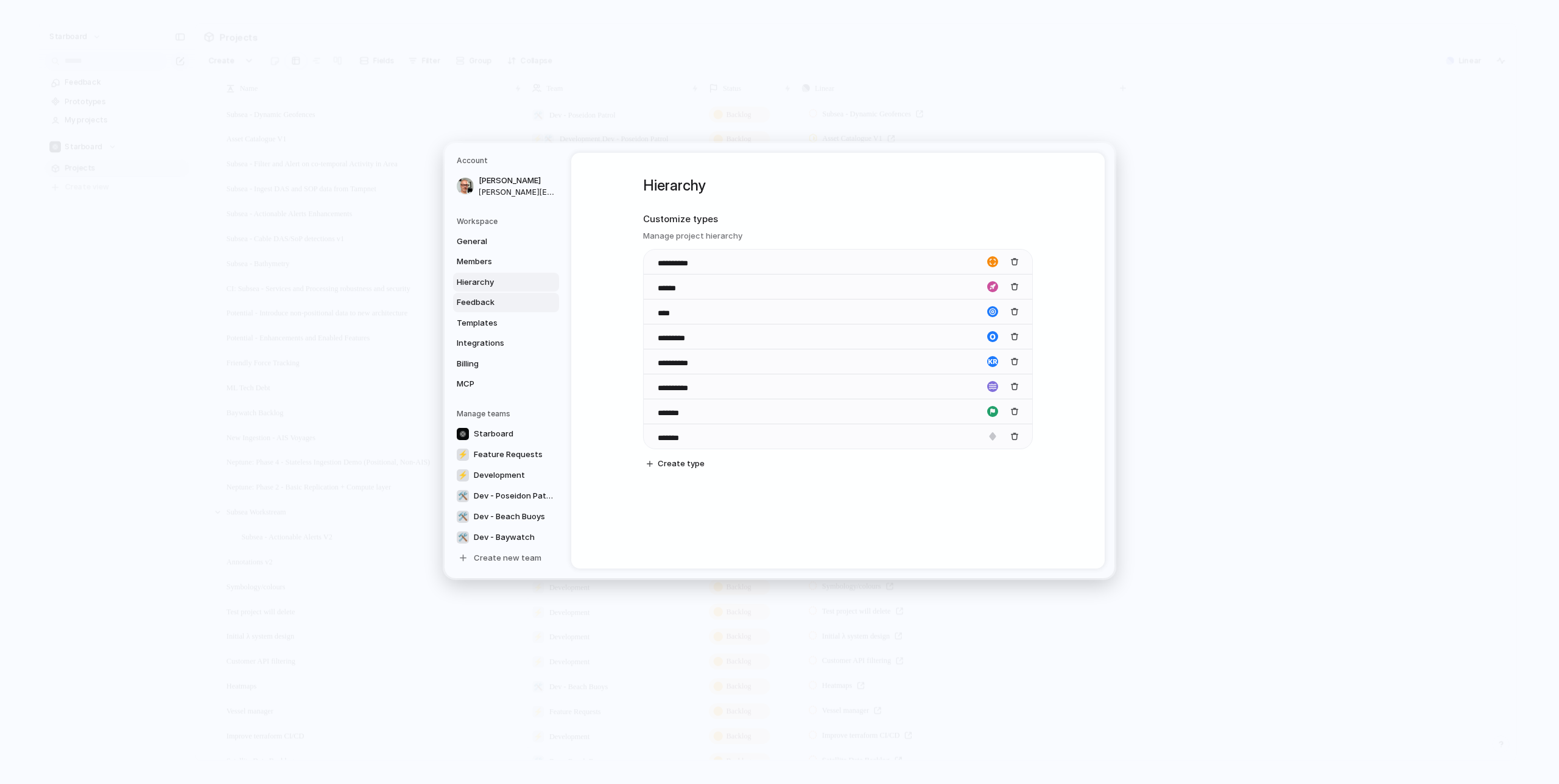
click at [489, 301] on span "Feedback" at bounding box center [496, 302] width 78 height 12
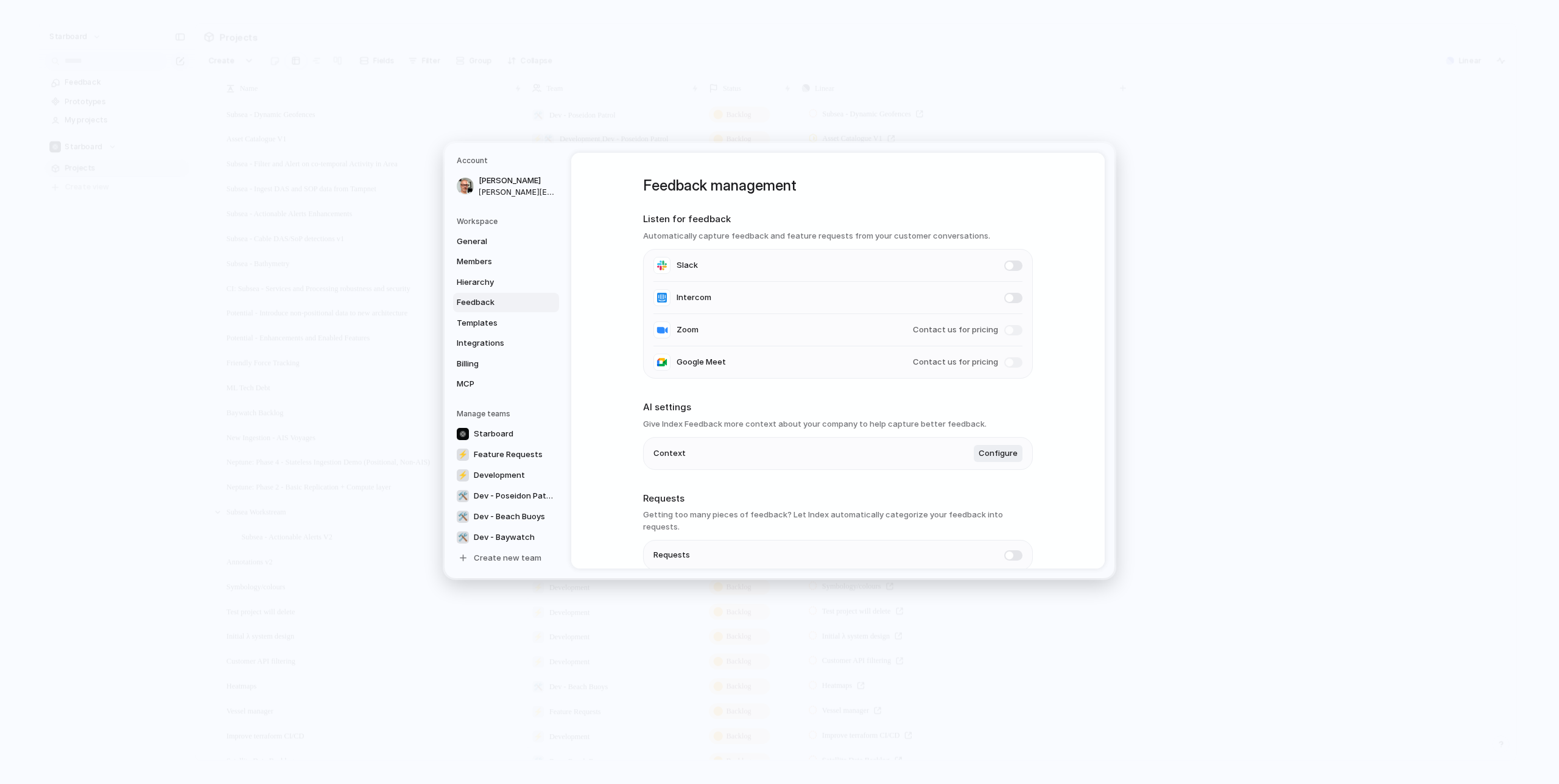
click at [487, 301] on span "Feedback" at bounding box center [496, 302] width 78 height 12
click at [488, 322] on span "Templates" at bounding box center [496, 322] width 78 height 12
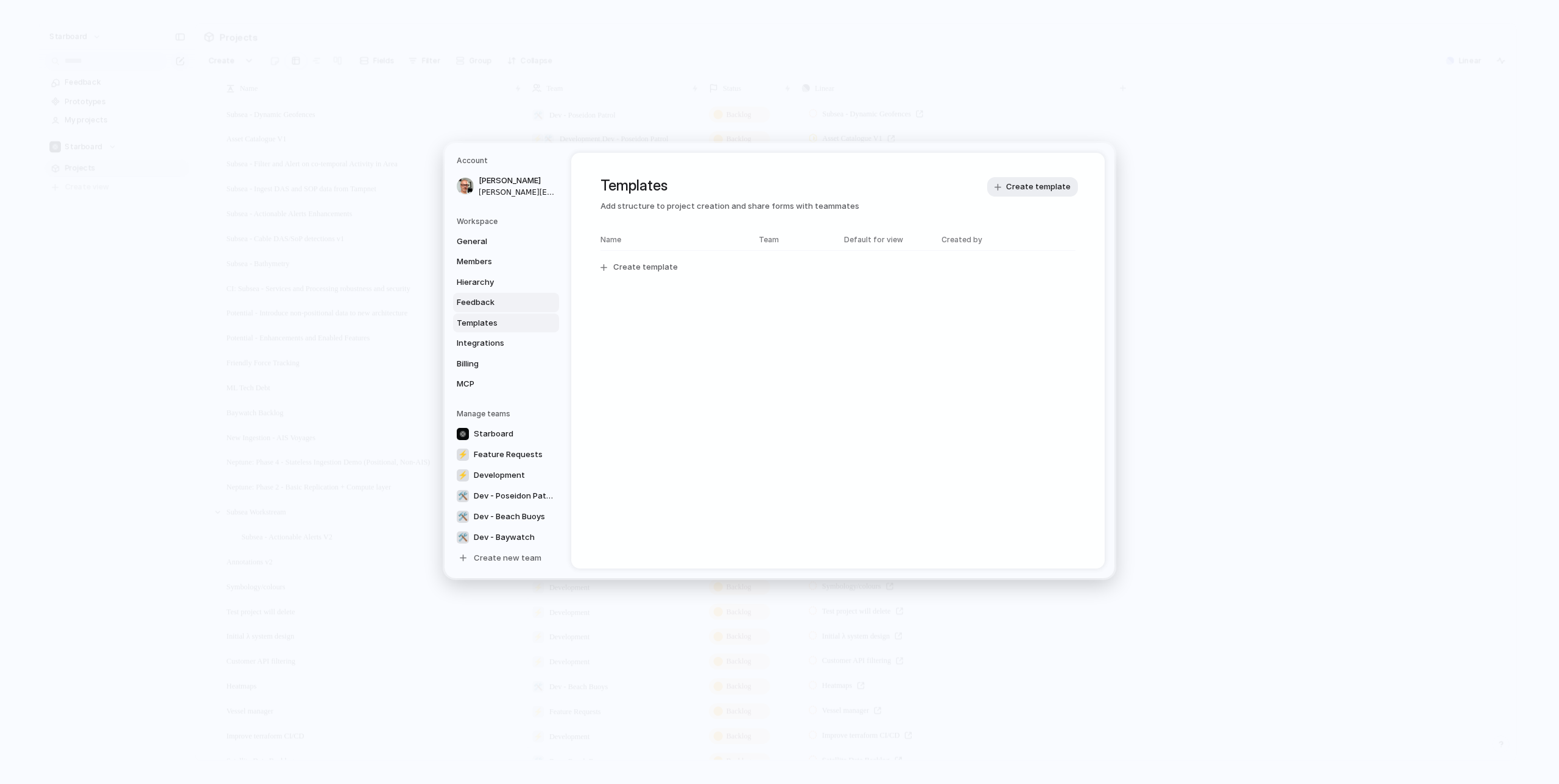
click at [491, 303] on span "Feedback" at bounding box center [496, 302] width 78 height 12
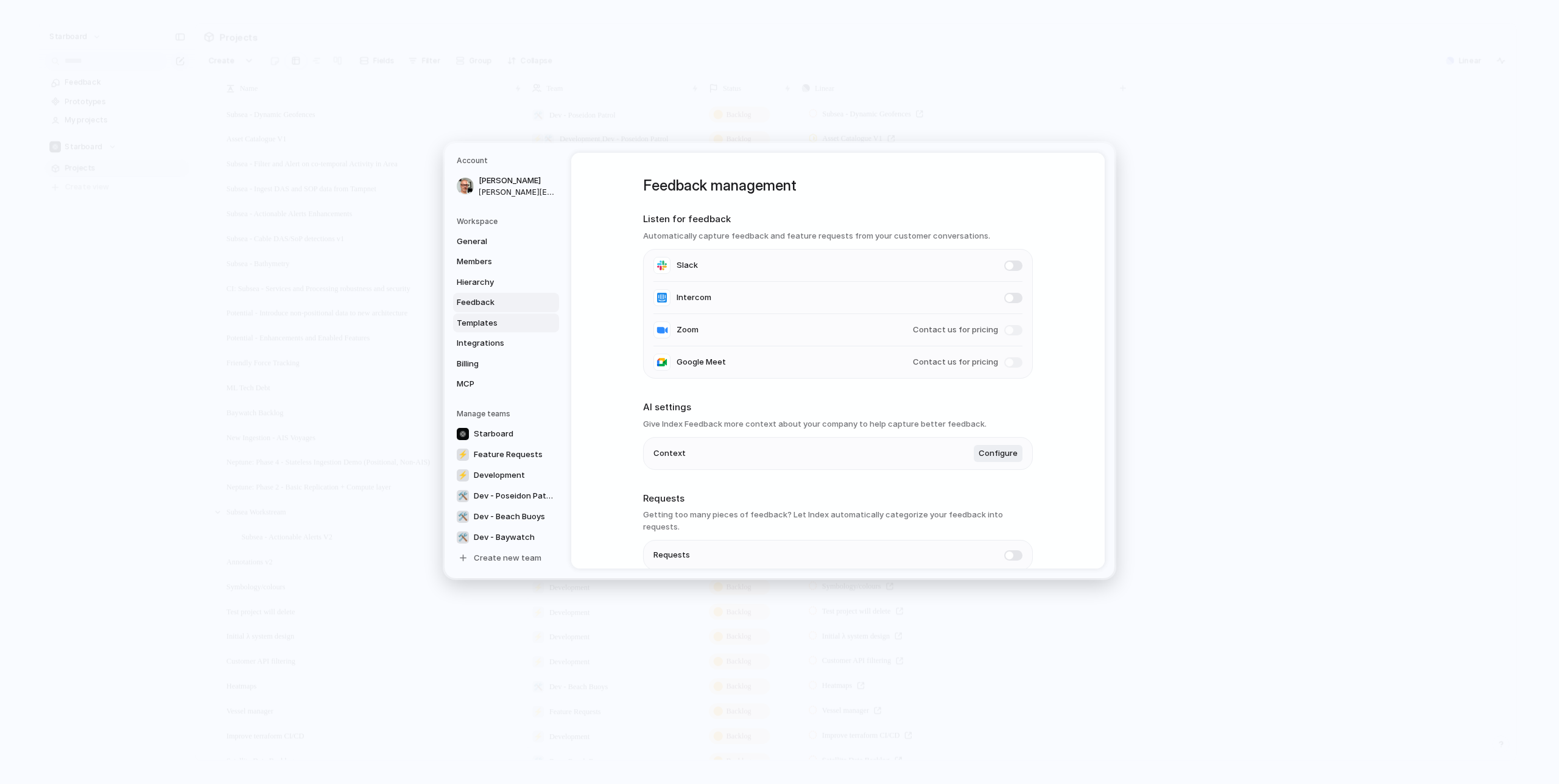
click at [484, 320] on span "Templates" at bounding box center [496, 322] width 78 height 12
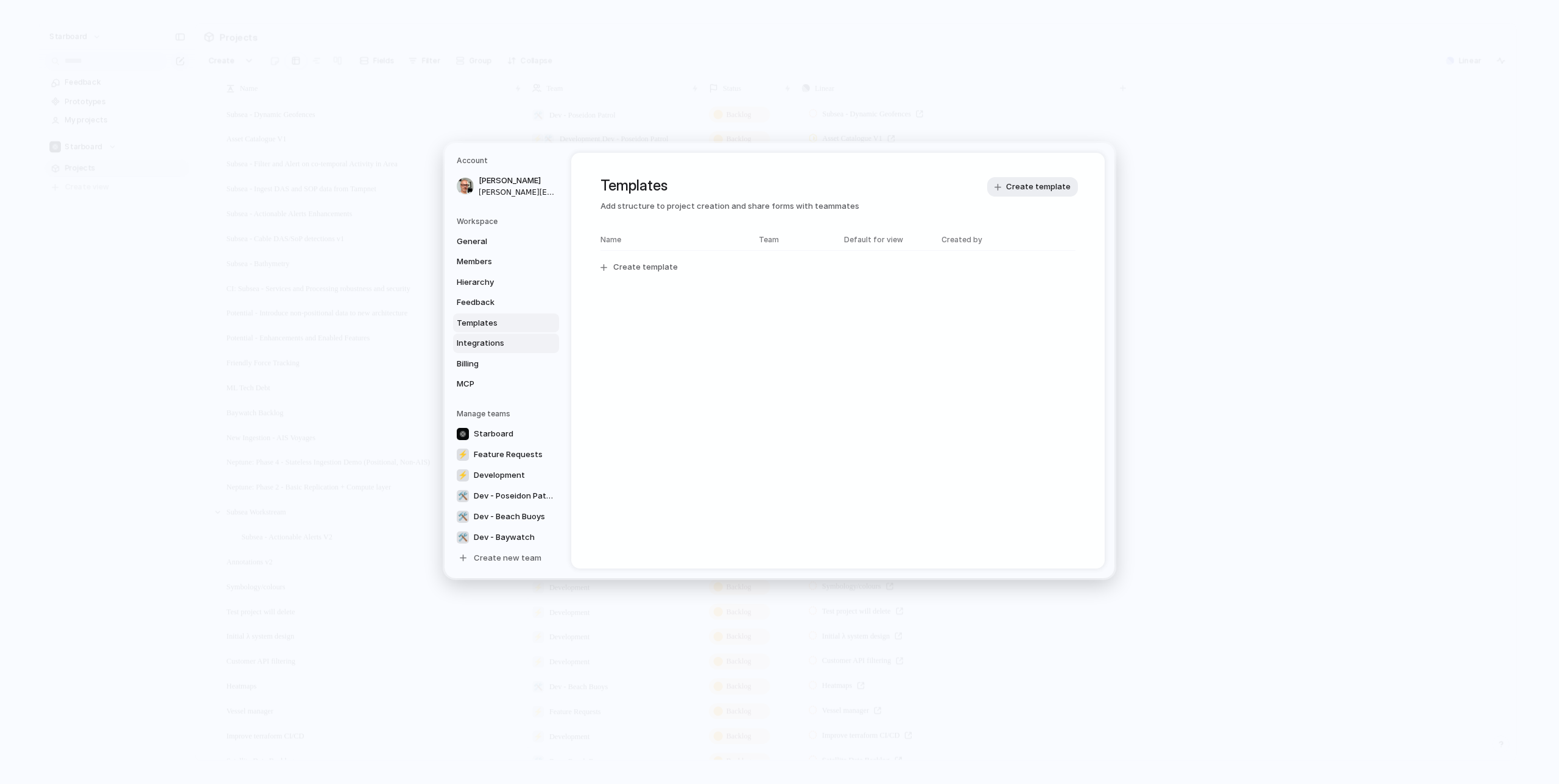
click at [495, 341] on span "Integrations" at bounding box center [496, 343] width 78 height 12
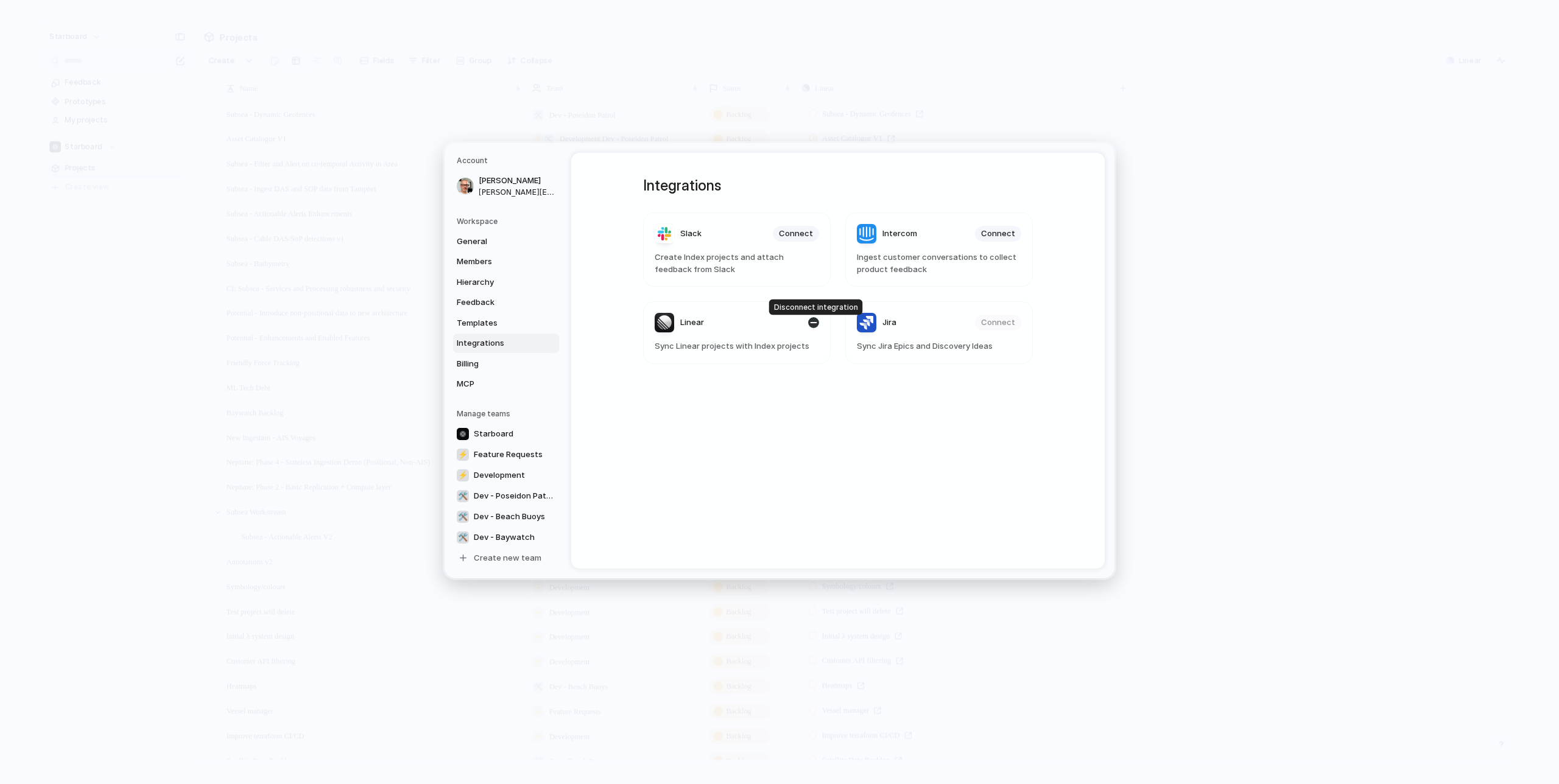
click at [815, 325] on div "button" at bounding box center [813, 322] width 11 height 11
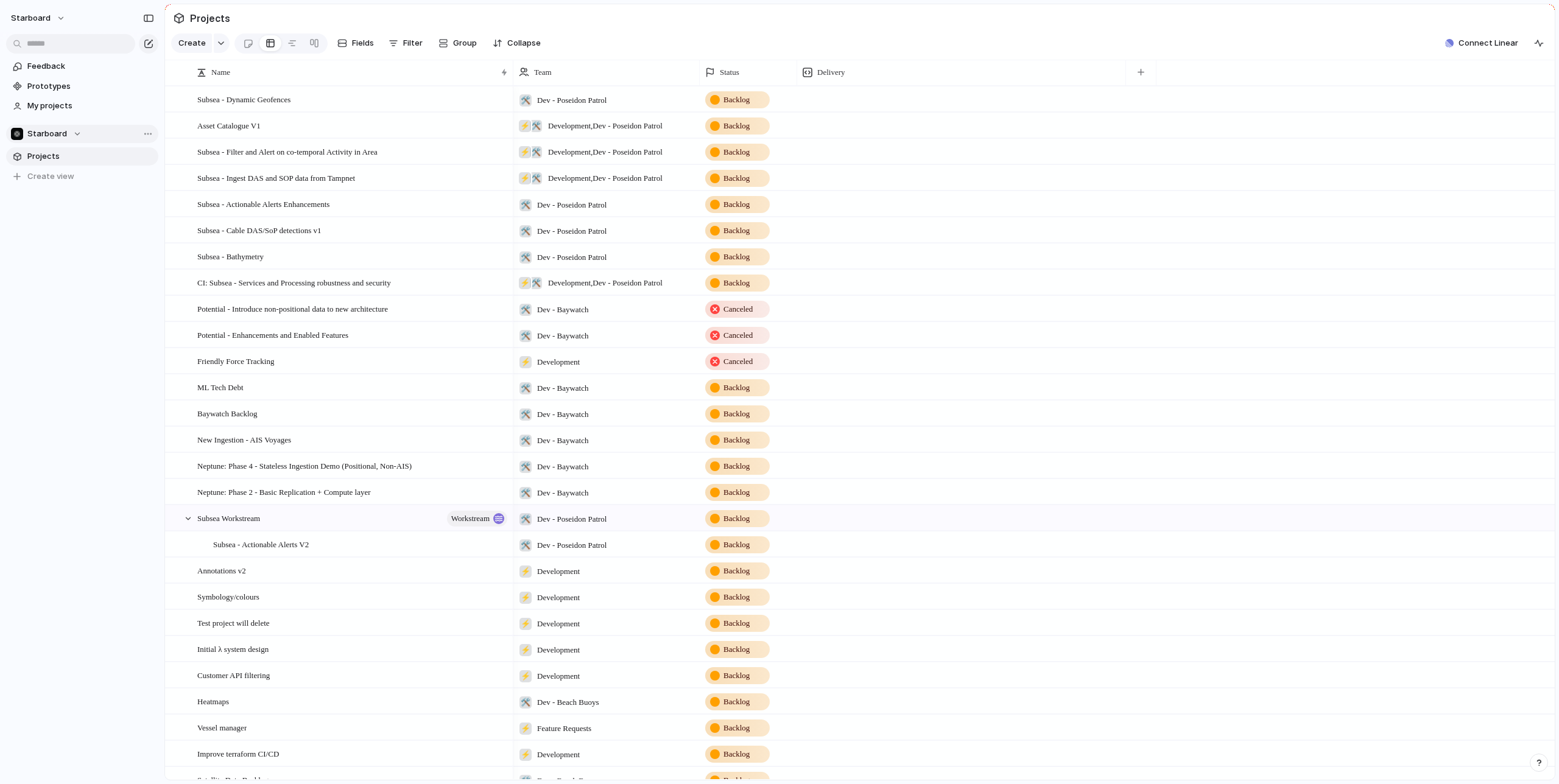
click at [85, 133] on button "Starboard" at bounding box center [82, 133] width 152 height 18
click at [157, 133] on div "Recent ⚡ Development 🛠️ Dev - Poseidon Patrol 🛠️ Dev - Baywatch Teams Starboard…" at bounding box center [779, 392] width 1559 height 784
click at [99, 135] on div "Team settings Copy link Add members" at bounding box center [779, 392] width 1559 height 784
click at [860, 101] on div at bounding box center [962, 99] width 329 height 25
click at [607, 96] on span "Dev - Poseidon Patrol" at bounding box center [572, 100] width 70 height 12
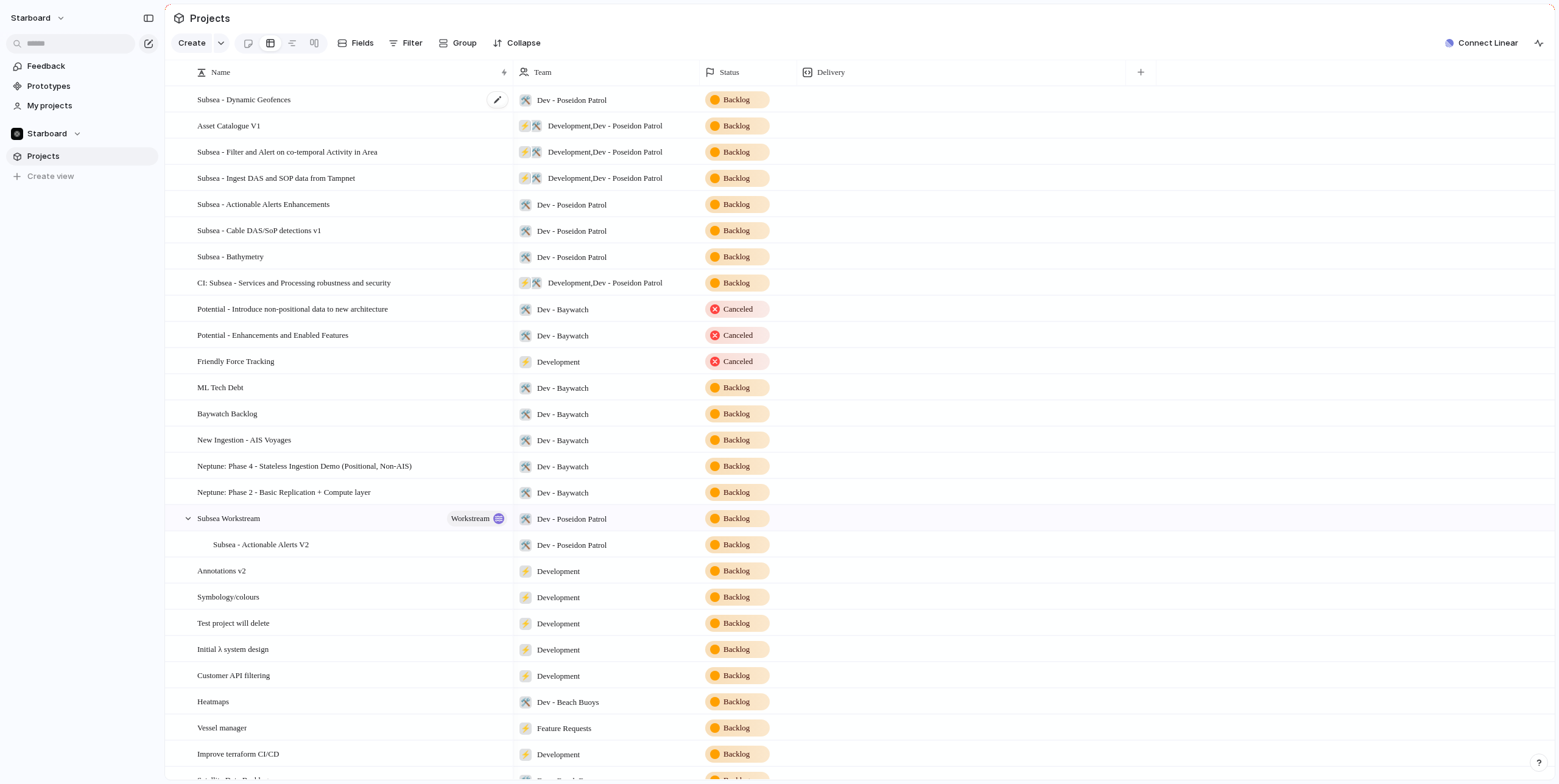
drag, startPoint x: 336, startPoint y: 100, endPoint x: 260, endPoint y: 101, distance: 76.0
click at [328, 101] on div "Starboard ⚡ Feature Requests ⚡ Development 🛠️ Dev - Poseidon Patrol 🛠️ Dev - Be…" at bounding box center [779, 392] width 1559 height 784
click at [259, 101] on span "Subsea - Dynamic Geofences" at bounding box center [244, 99] width 93 height 14
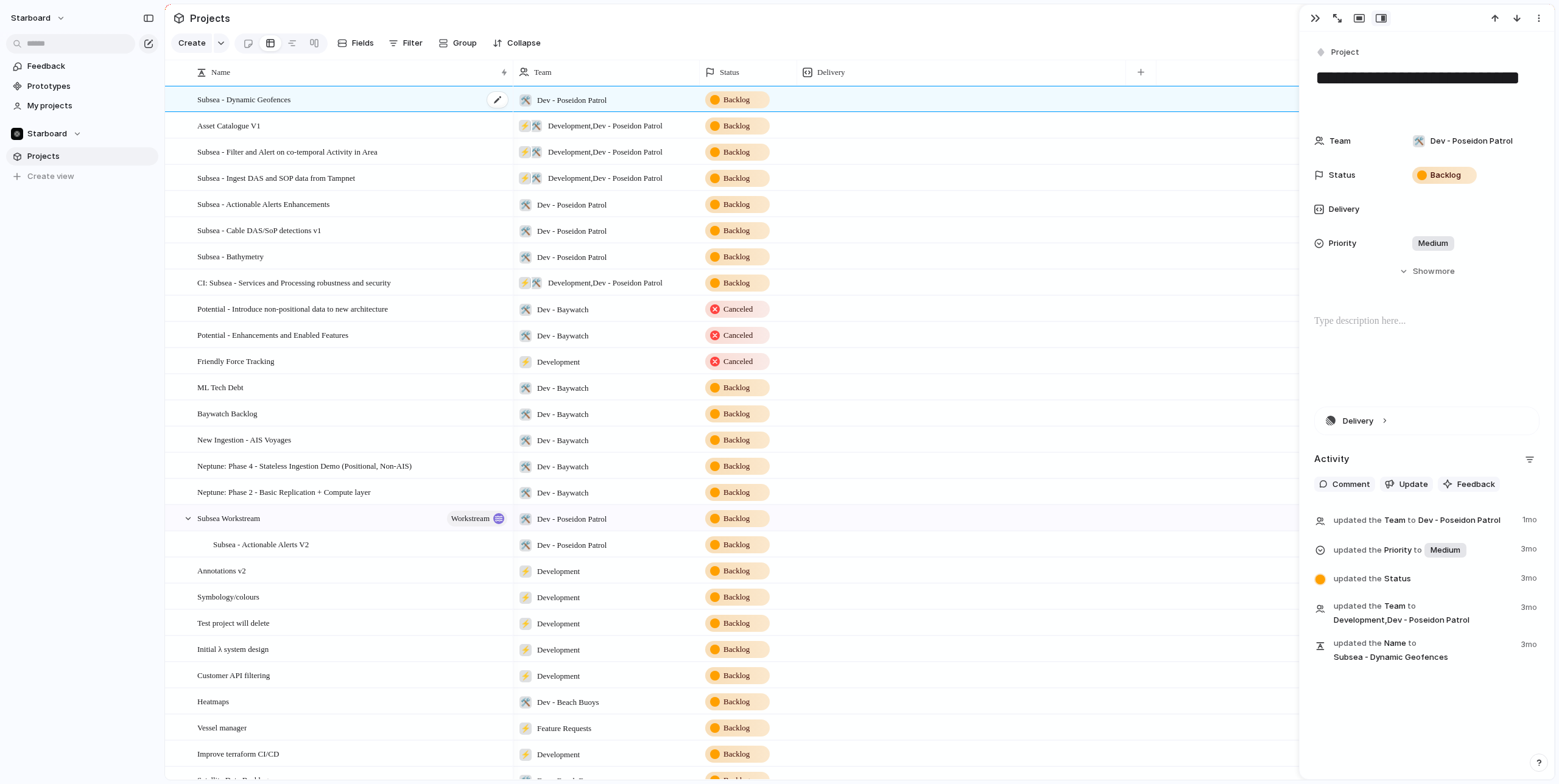
click at [259, 101] on span "Subsea - Dynamic Geofences" at bounding box center [244, 99] width 93 height 14
drag, startPoint x: 1354, startPoint y: 486, endPoint x: 1381, endPoint y: 488, distance: 27.1
click at [1355, 486] on span "Comment" at bounding box center [1352, 484] width 38 height 12
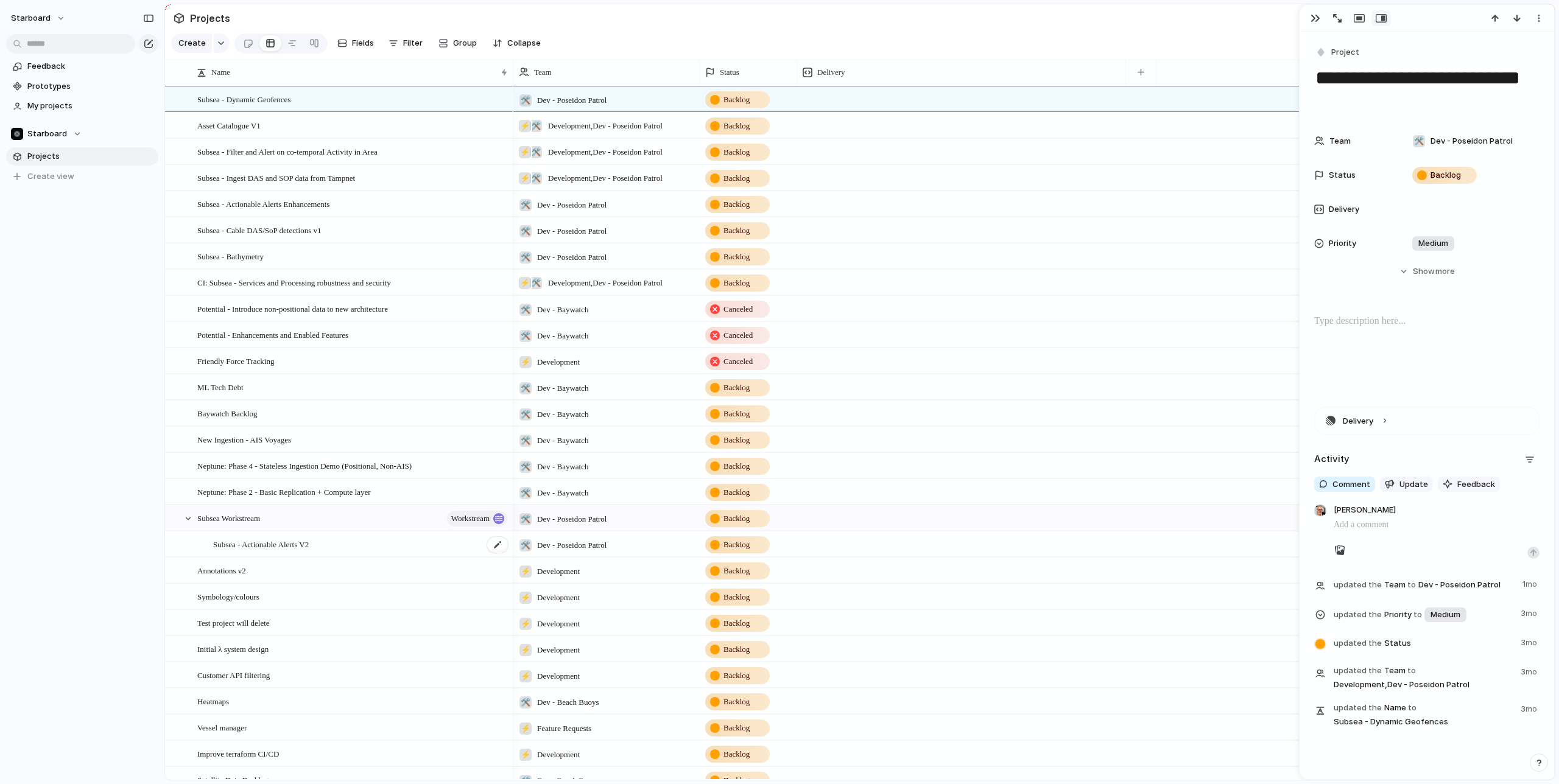
scroll to position [259, 0]
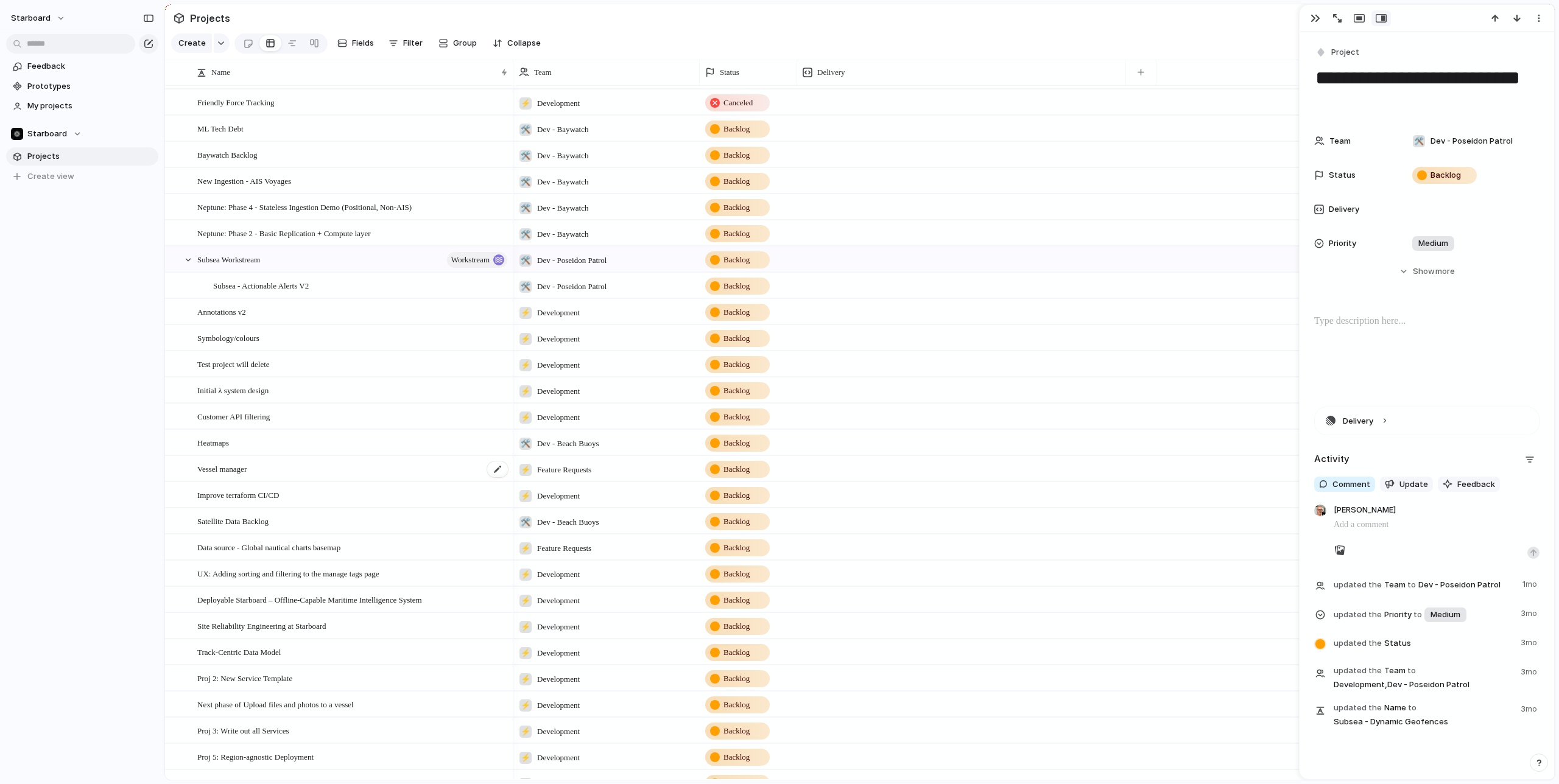
click at [246, 471] on span "Vessel manager" at bounding box center [222, 468] width 49 height 14
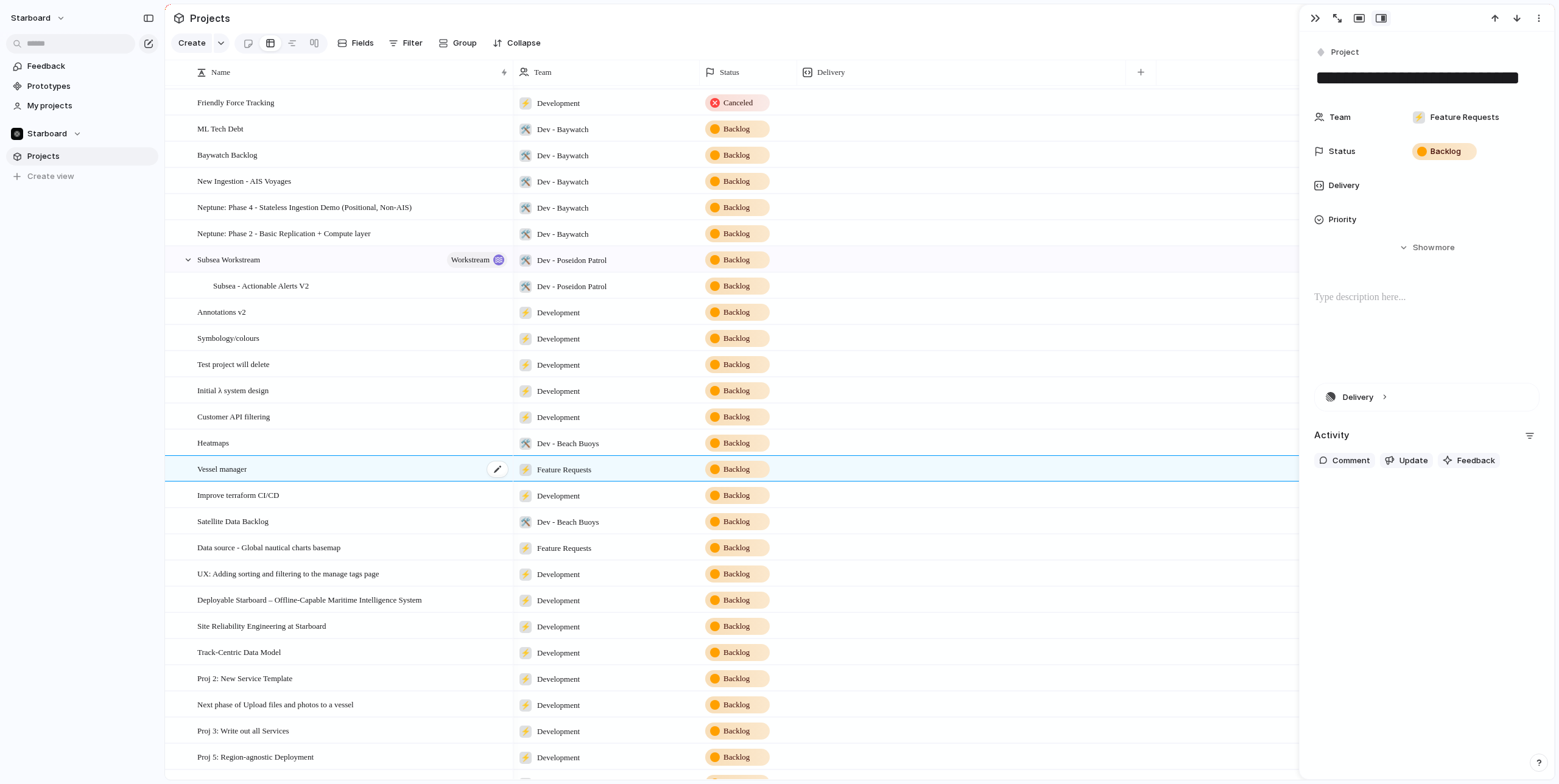
click at [270, 470] on div "Vessel manager" at bounding box center [353, 469] width 312 height 25
click at [505, 467] on div at bounding box center [497, 470] width 21 height 16
click at [1341, 457] on span "Comment" at bounding box center [1352, 461] width 38 height 12
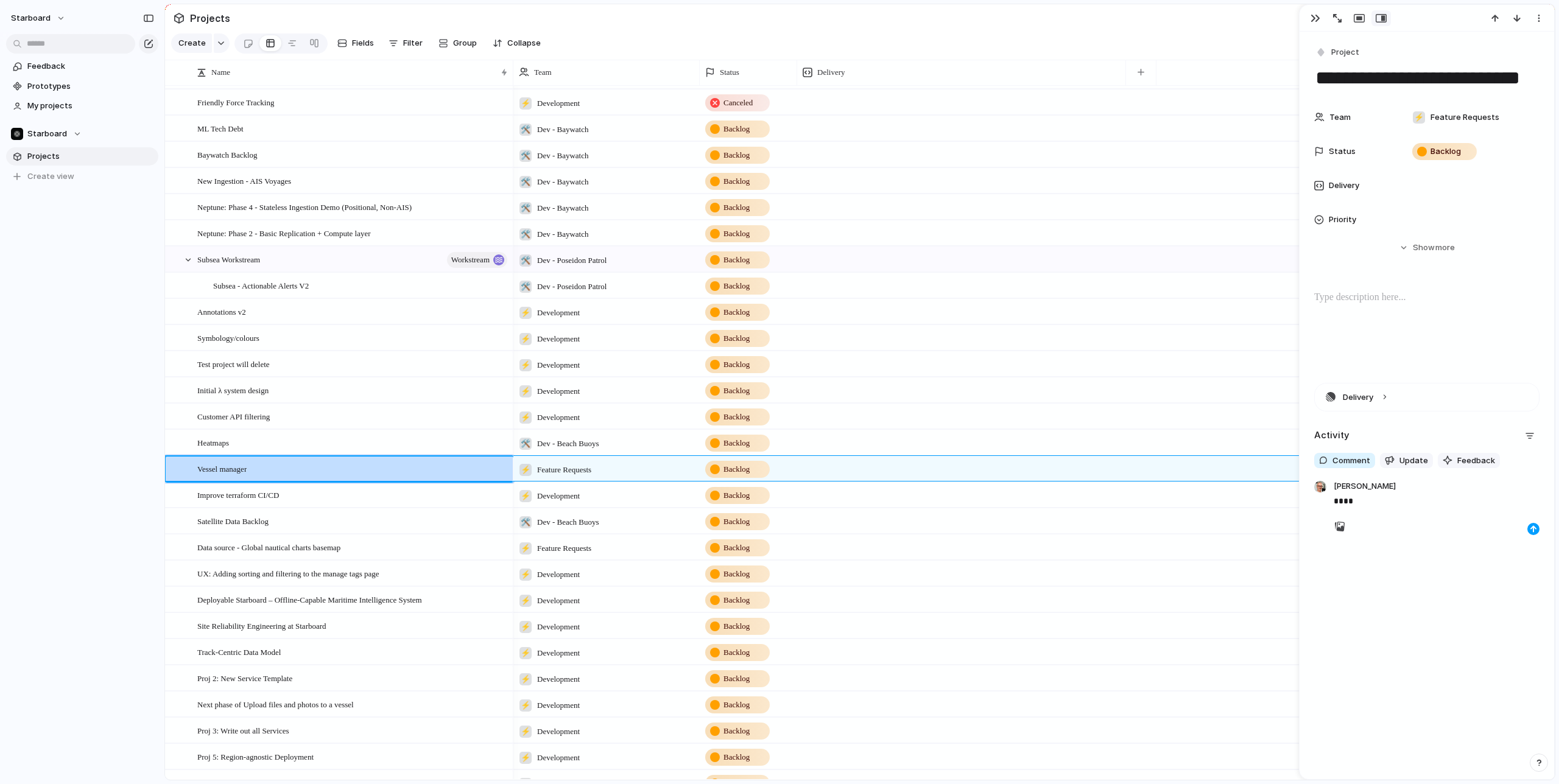
click at [1531, 531] on div "button" at bounding box center [1534, 529] width 7 height 7
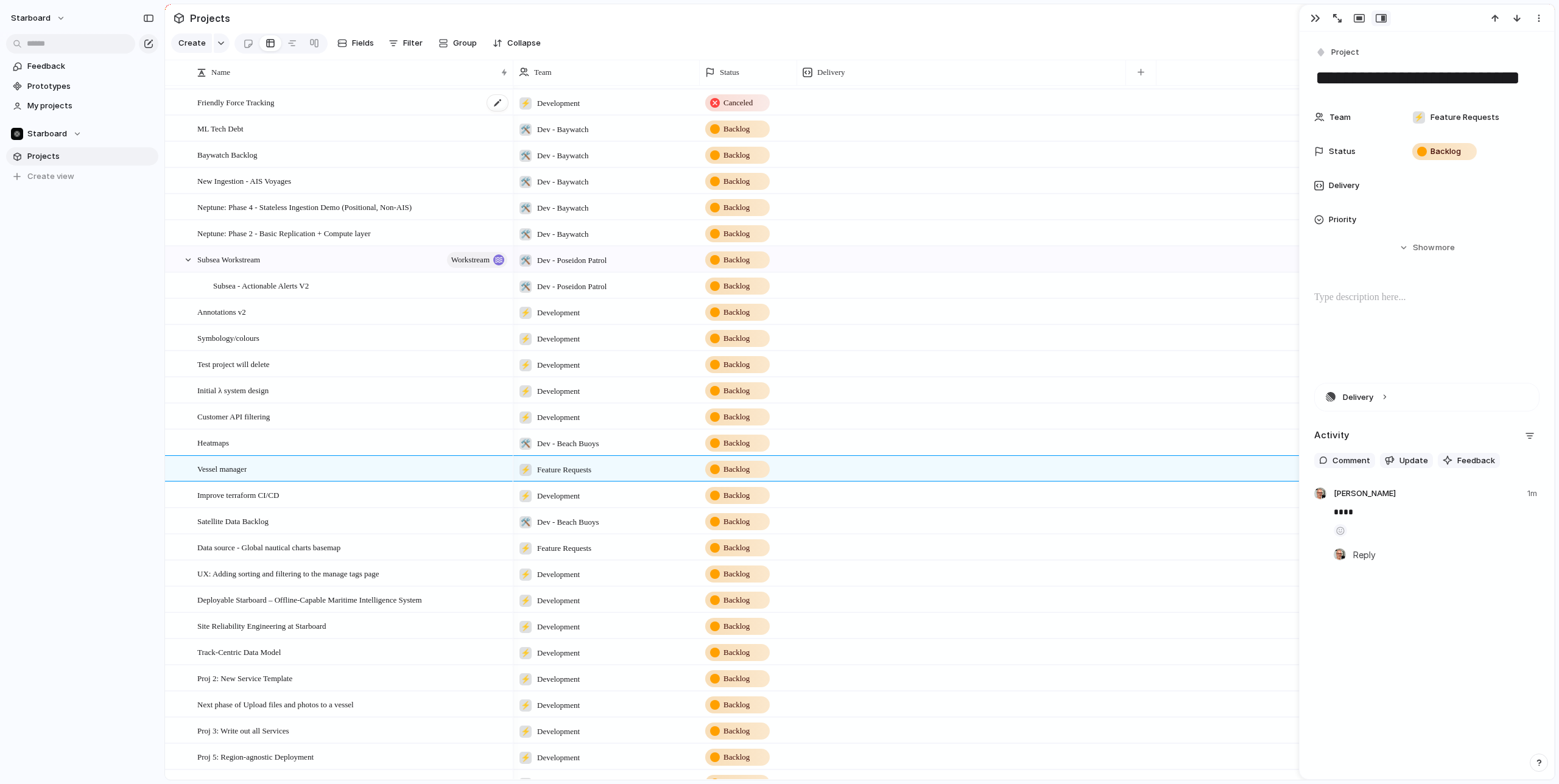
click at [371, 114] on div "Friendly Force Tracking" at bounding box center [353, 102] width 312 height 25
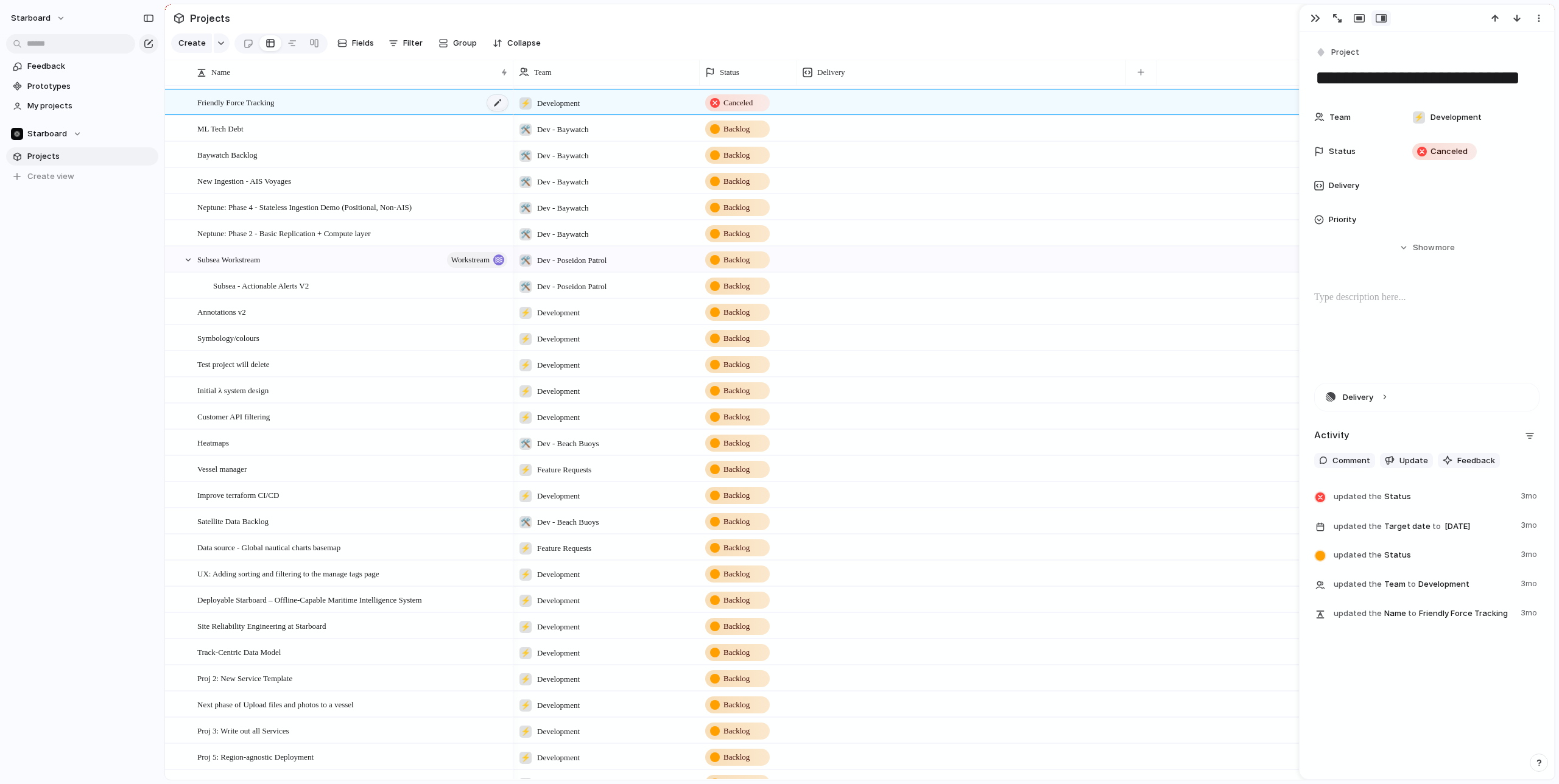
click at [497, 101] on div at bounding box center [497, 103] width 21 height 16
click at [433, 471] on div "Vessel manager" at bounding box center [353, 469] width 312 height 25
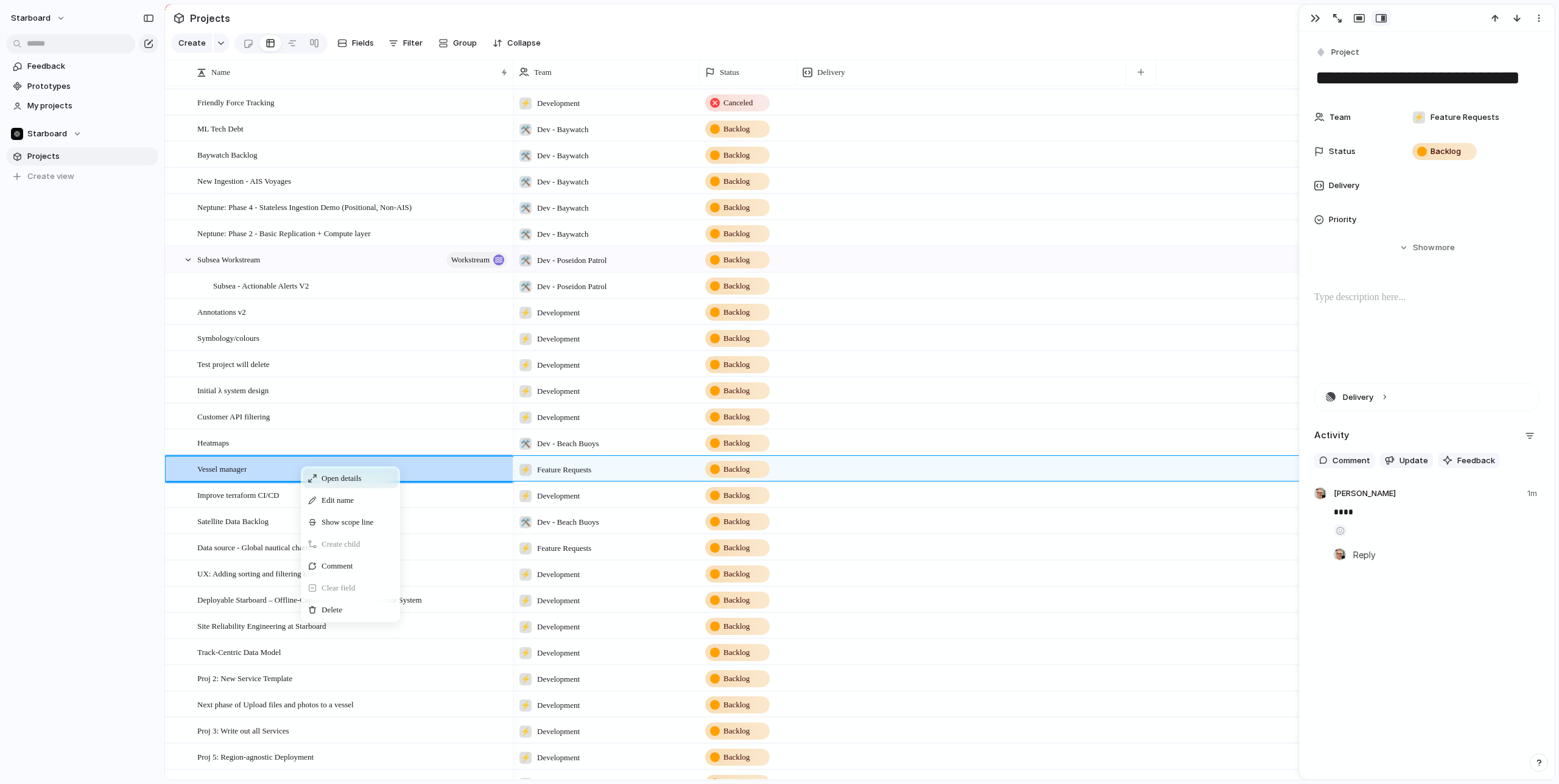
click at [361, 480] on span "Open details" at bounding box center [341, 478] width 40 height 12
click at [363, 610] on span "Delete" at bounding box center [362, 609] width 21 height 12
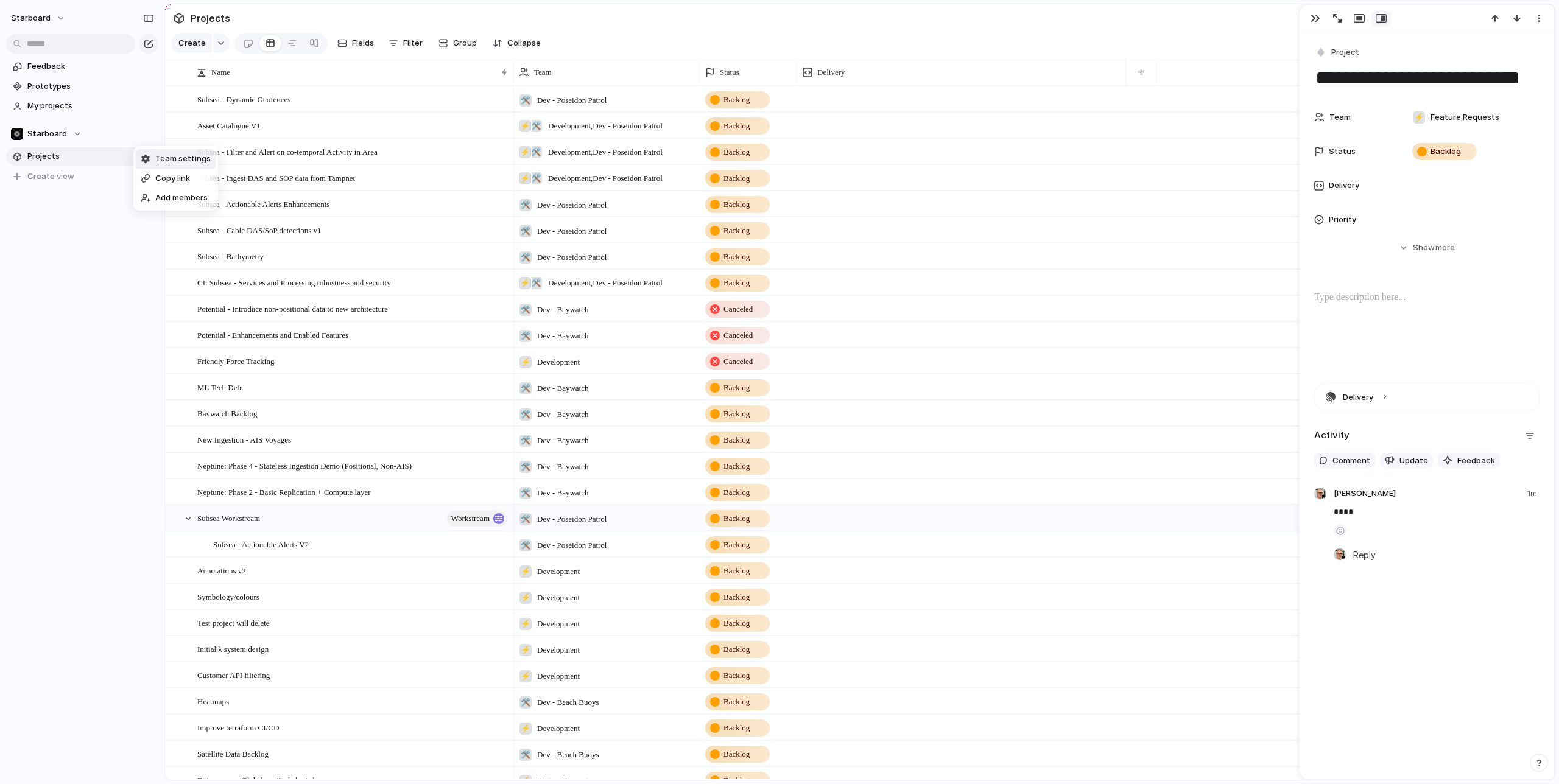
click at [159, 157] on span "Team settings" at bounding box center [183, 159] width 55 height 12
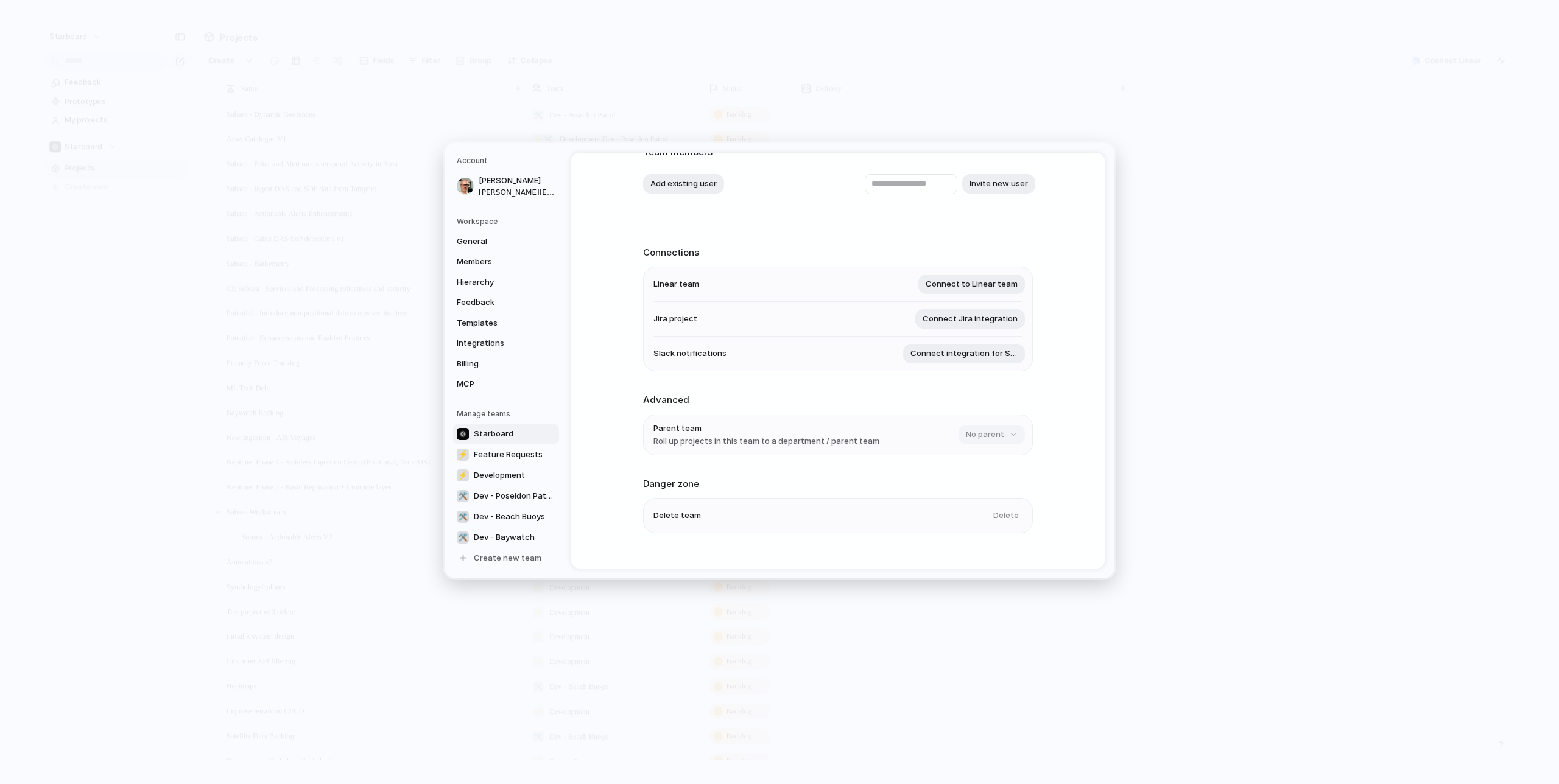
scroll to position [105, 0]
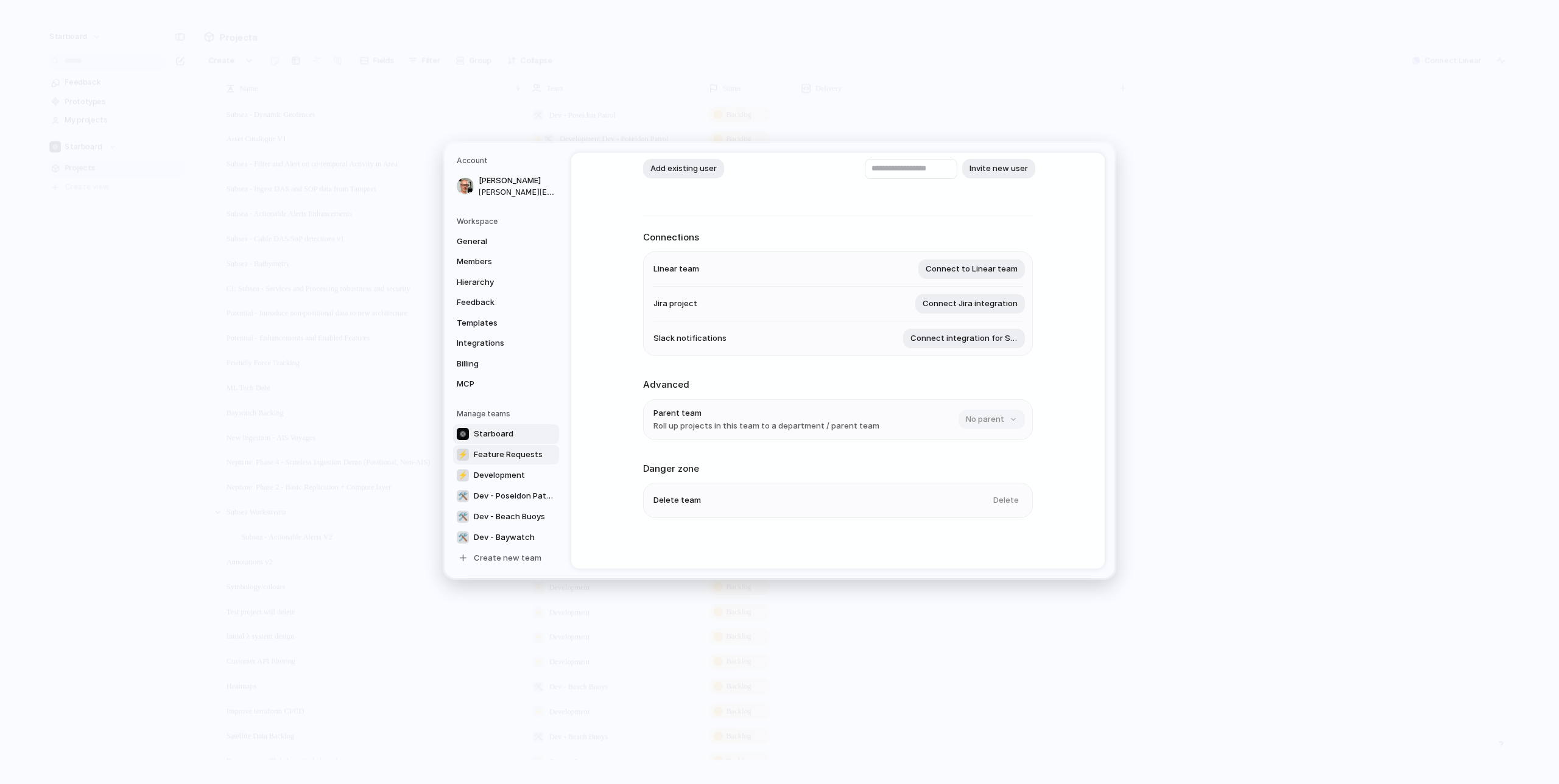
click at [520, 453] on span "Feature Requests" at bounding box center [508, 454] width 69 height 12
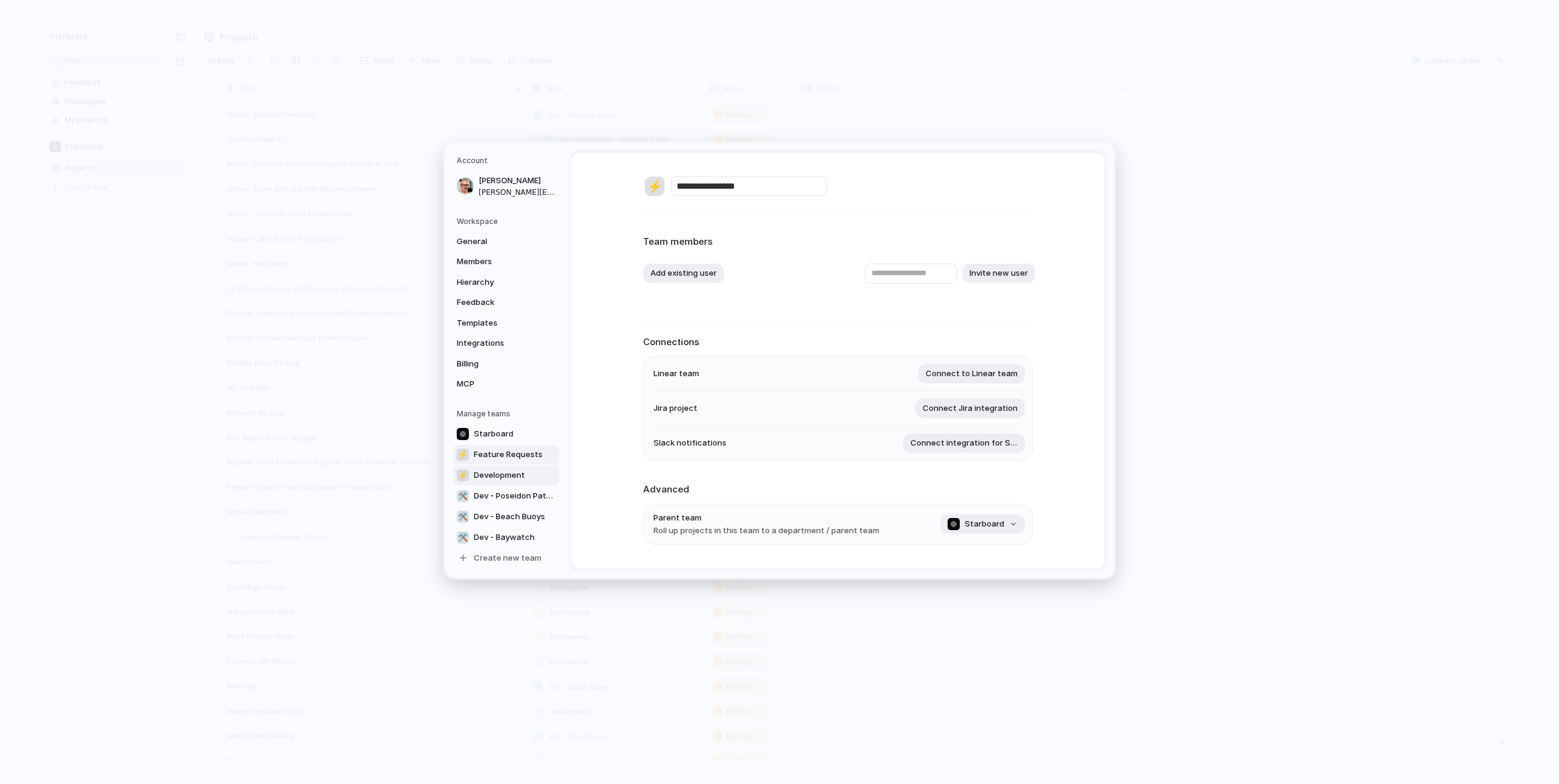
click at [502, 478] on span "Development" at bounding box center [499, 475] width 51 height 12
type input "**********"
click at [502, 496] on span "Dev - Poseidon Patrol" at bounding box center [515, 496] width 82 height 12
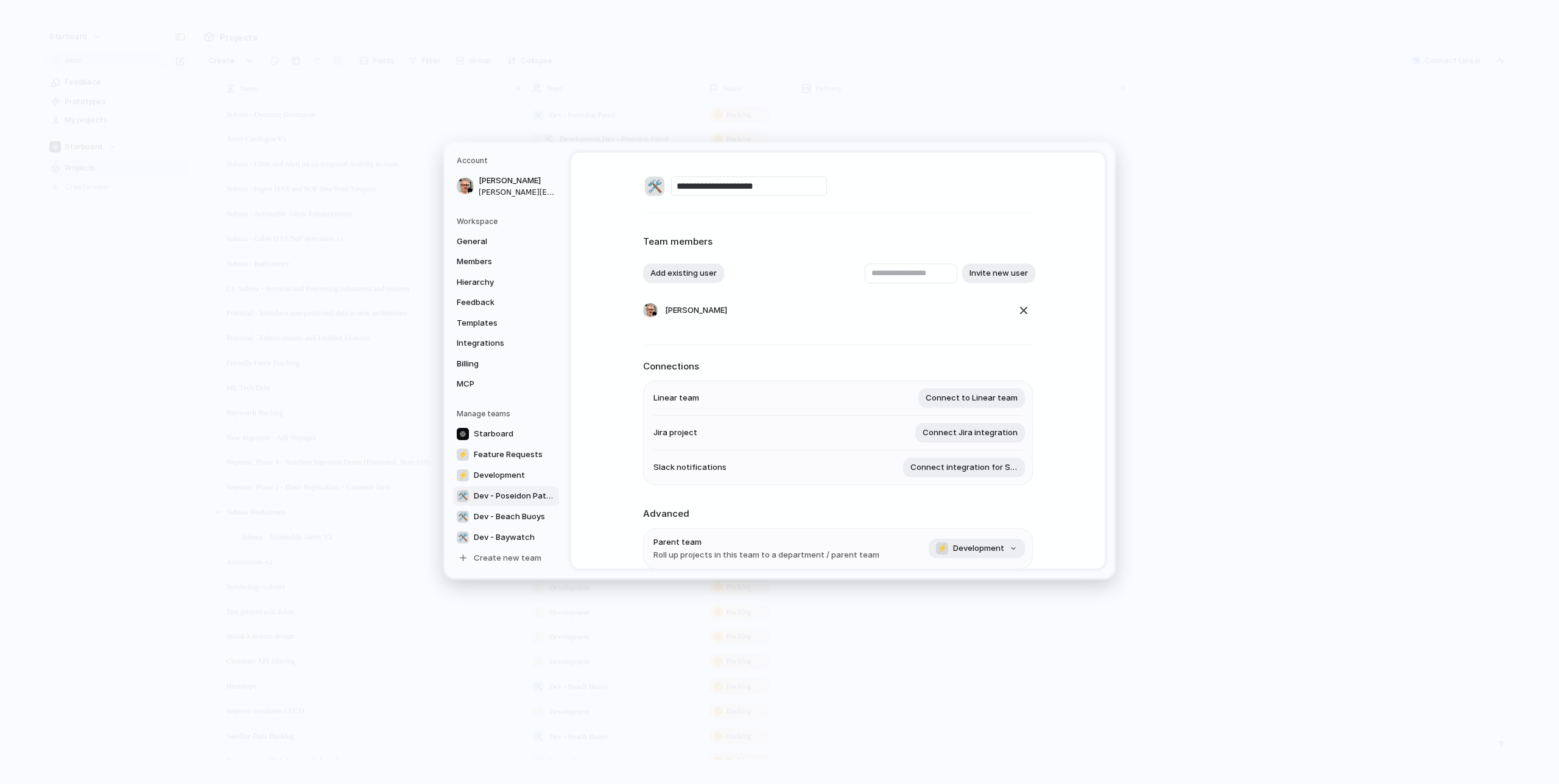
click at [521, 505] on link "🛠️ Dev - Poseidon Patrol" at bounding box center [506, 496] width 106 height 20
click at [521, 515] on span "Dev - Beach Buoys" at bounding box center [510, 517] width 71 height 12
click at [515, 541] on span "Dev - Baywatch" at bounding box center [504, 538] width 61 height 12
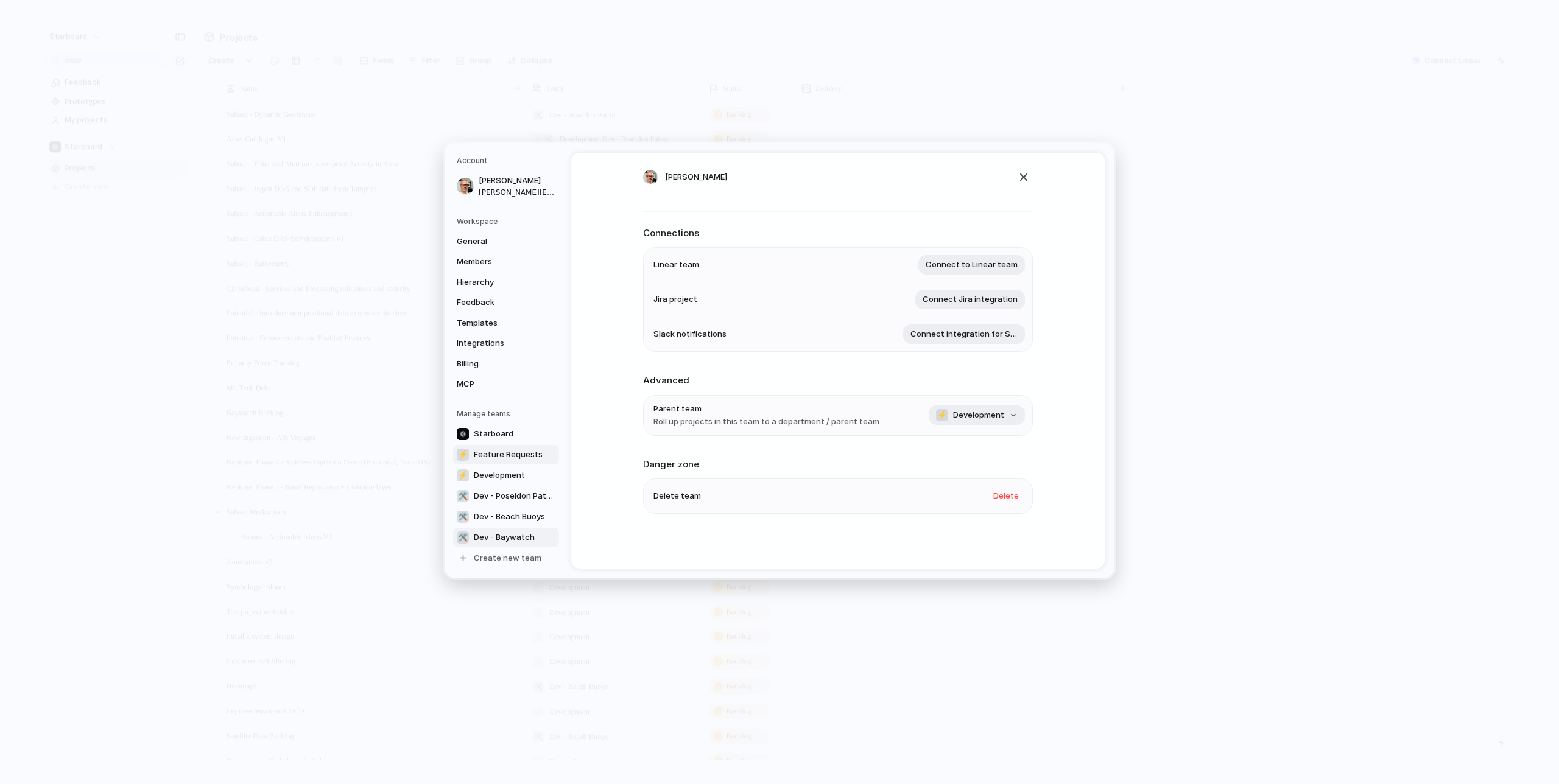
click at [511, 453] on span "Feature Requests" at bounding box center [508, 454] width 69 height 12
click at [518, 432] on link "Starboard" at bounding box center [506, 433] width 106 height 20
click at [520, 530] on link "🛠️ Dev - Baywatch" at bounding box center [506, 537] width 106 height 20
type input "**********"
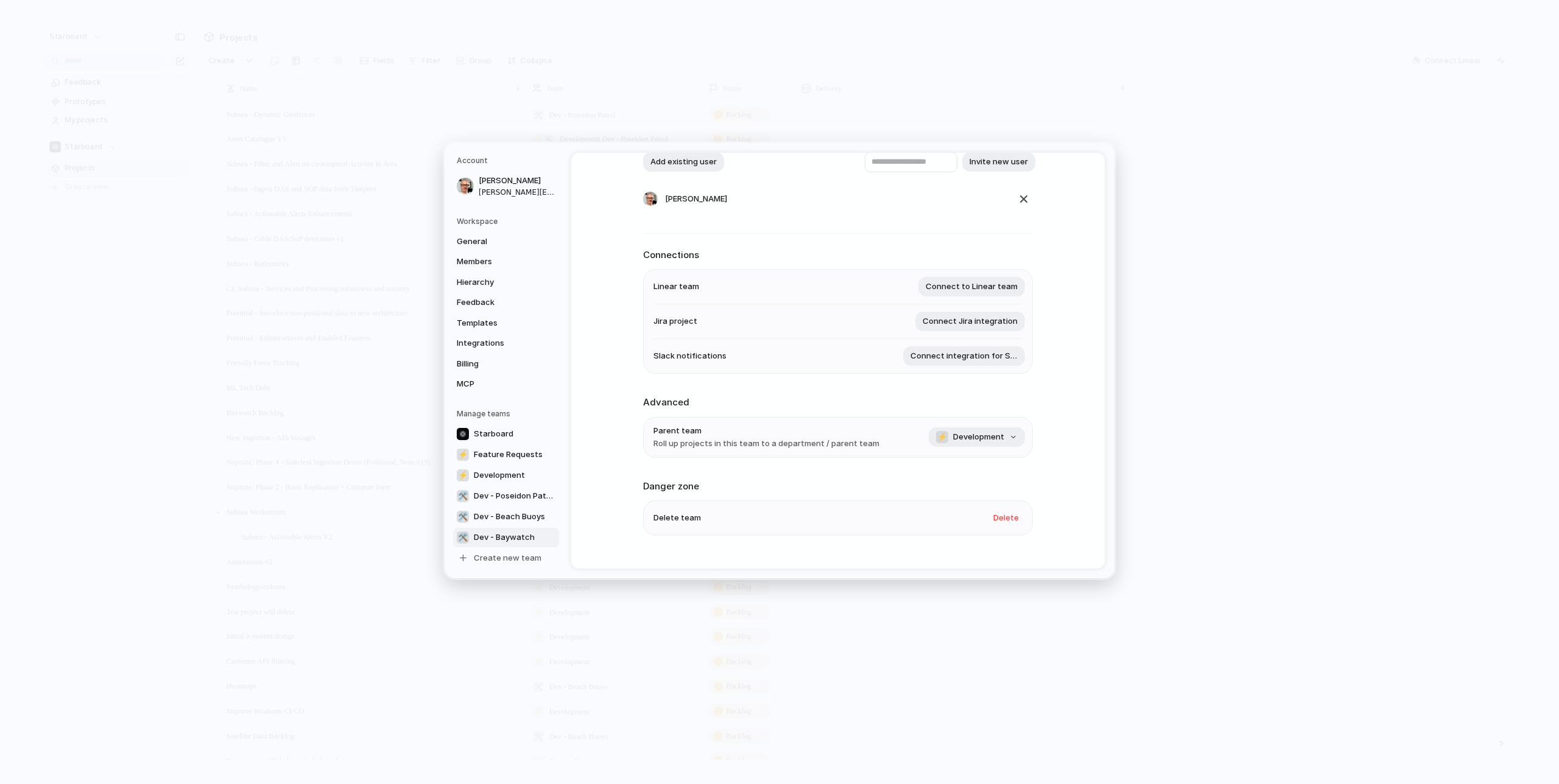
scroll to position [135, 0]
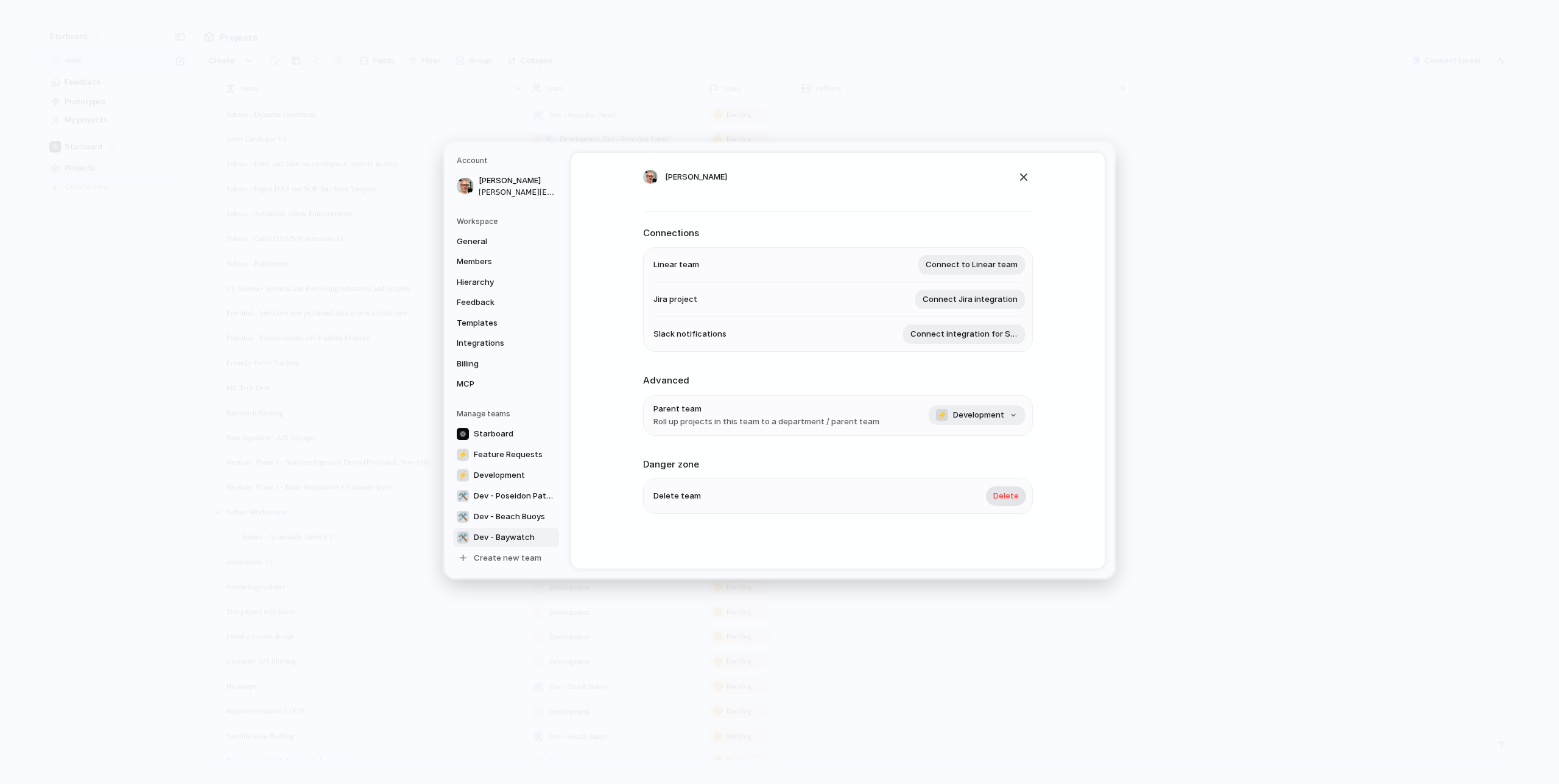
click at [1004, 490] on span "Delete" at bounding box center [1006, 496] width 25 height 12
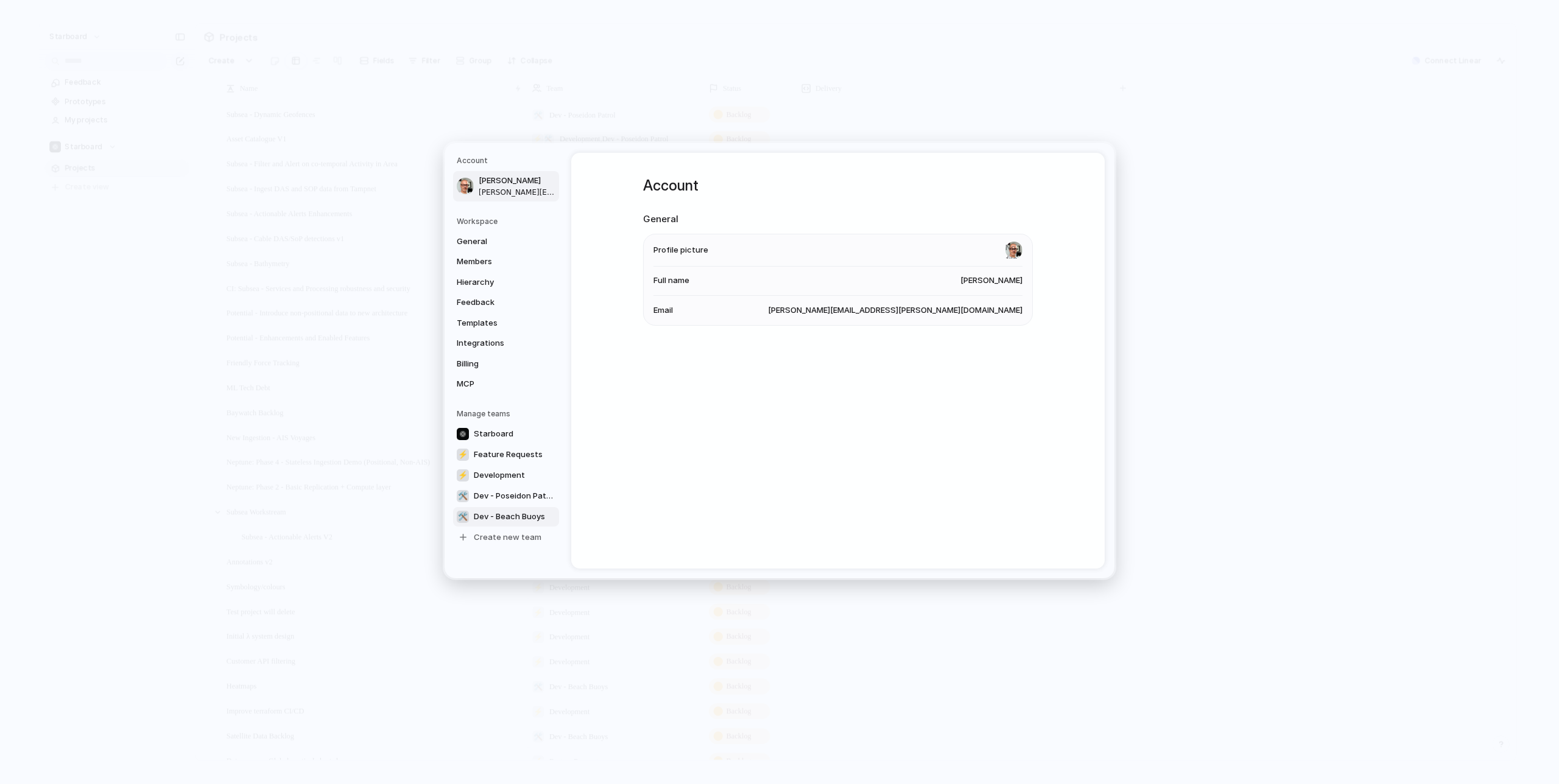
click at [520, 519] on span "Dev - Beach Buoys" at bounding box center [510, 517] width 71 height 12
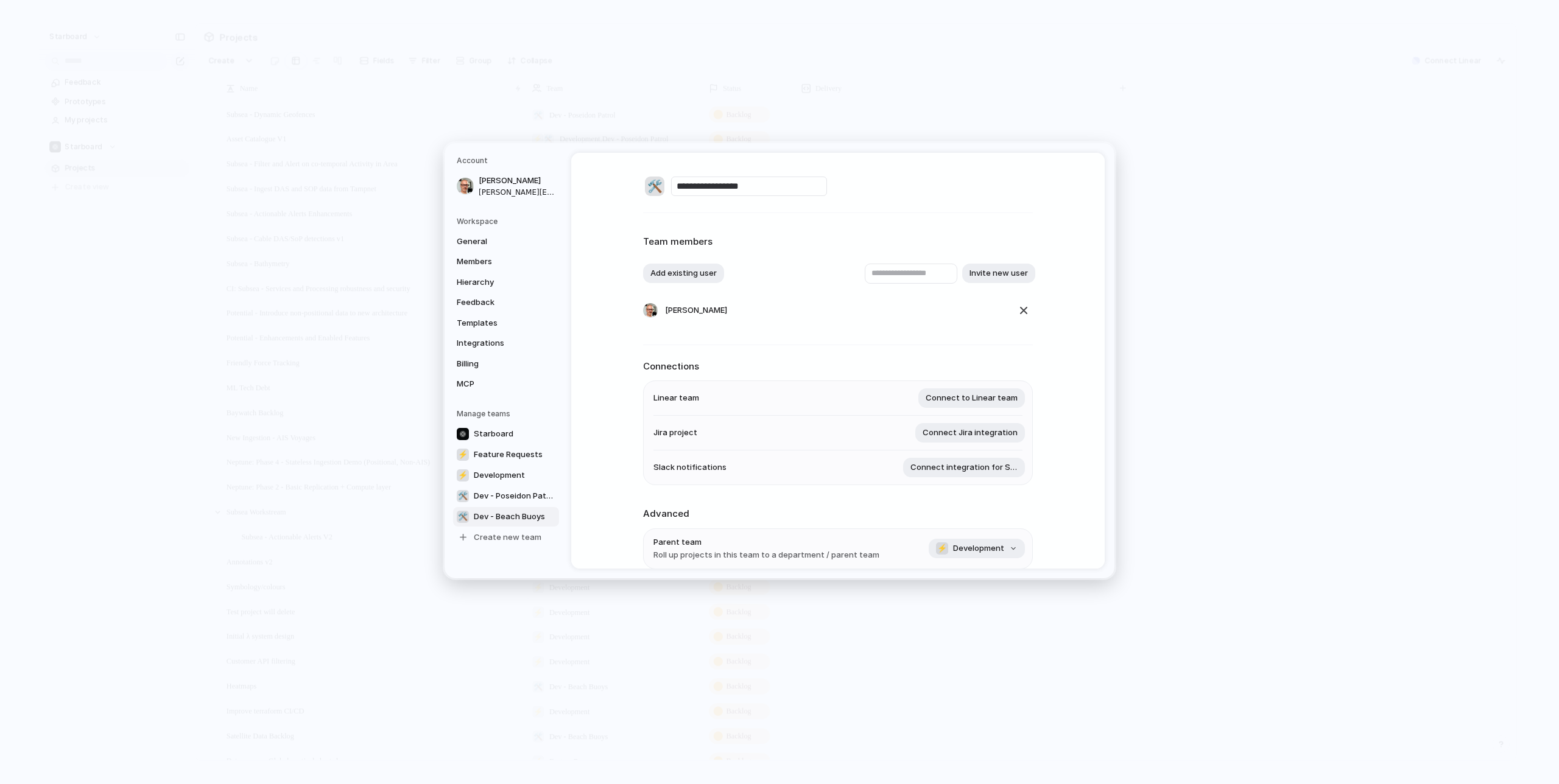
scroll to position [135, 0]
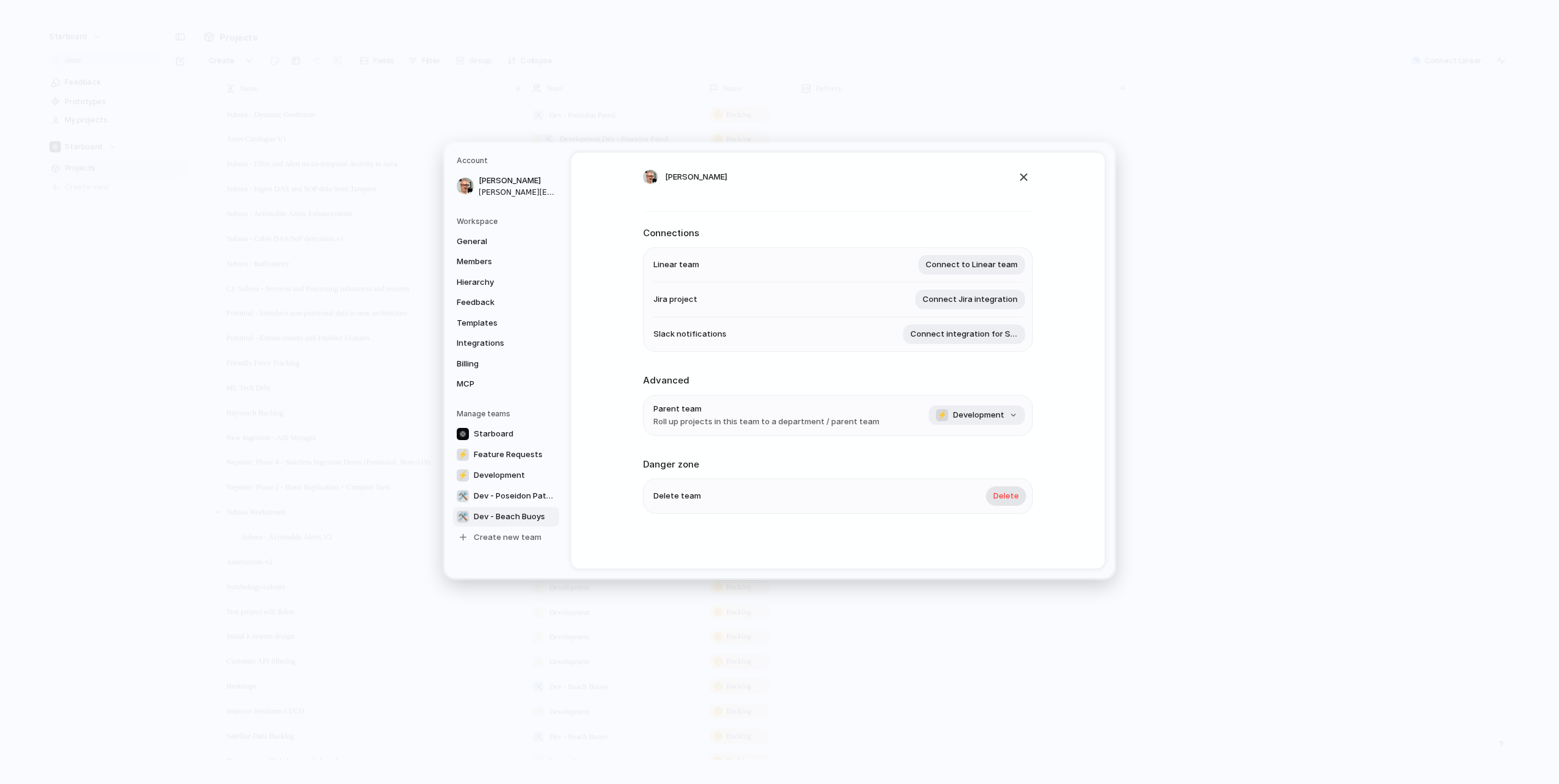
click at [1009, 493] on span "Delete" at bounding box center [1006, 496] width 25 height 12
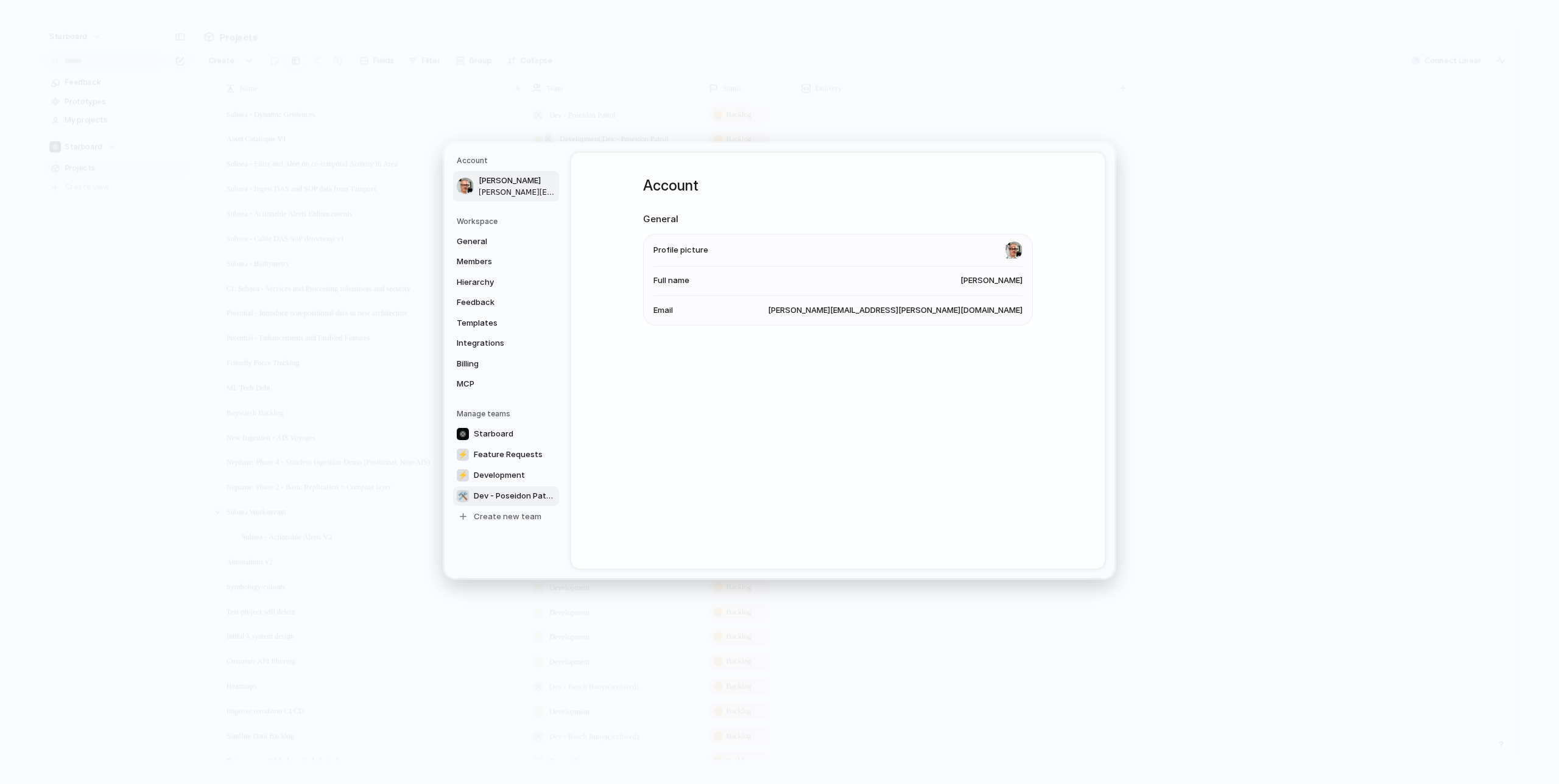
click at [520, 496] on span "Dev - Poseidon Patrol" at bounding box center [515, 496] width 82 height 12
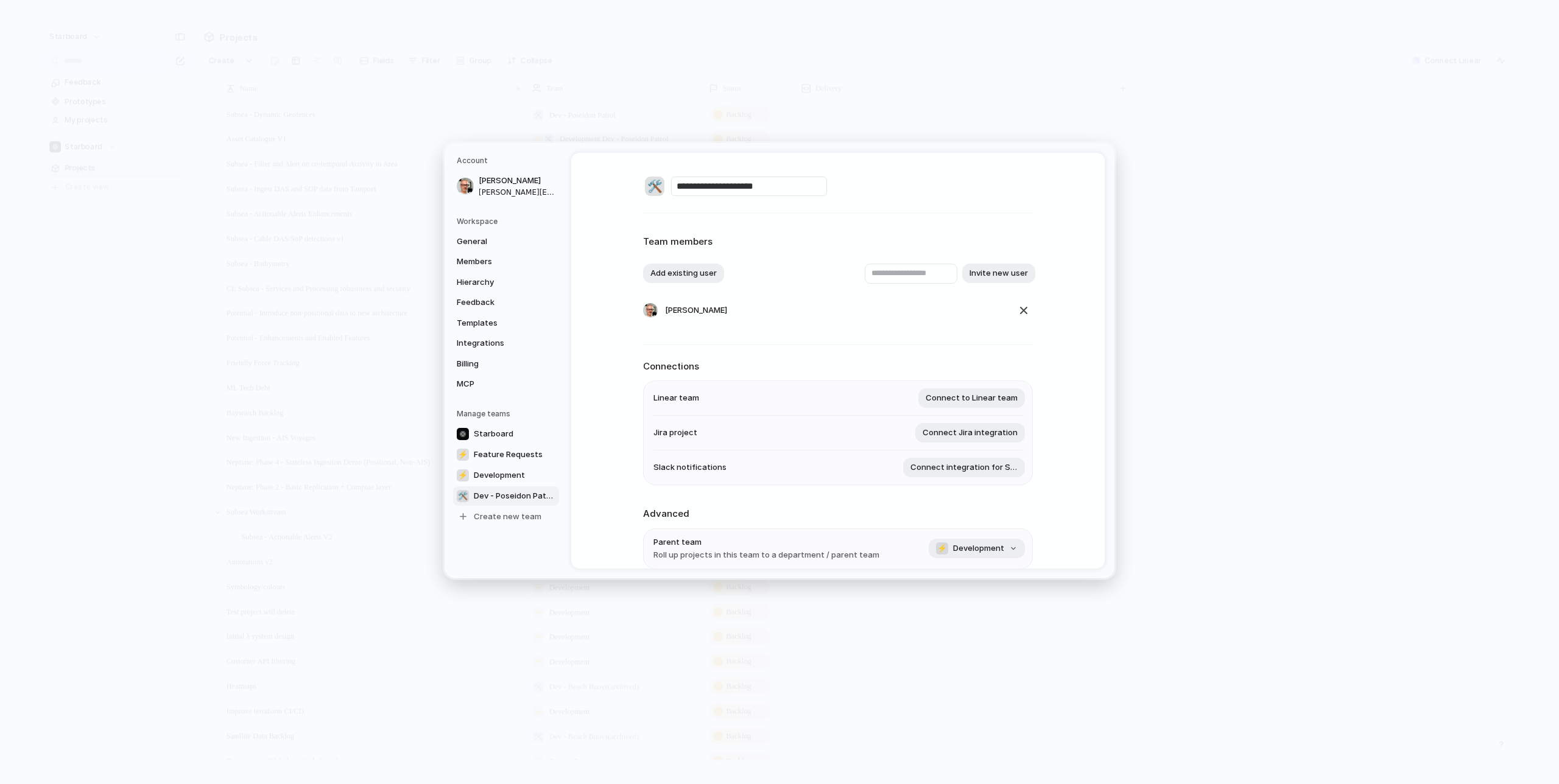
scroll to position [135, 0]
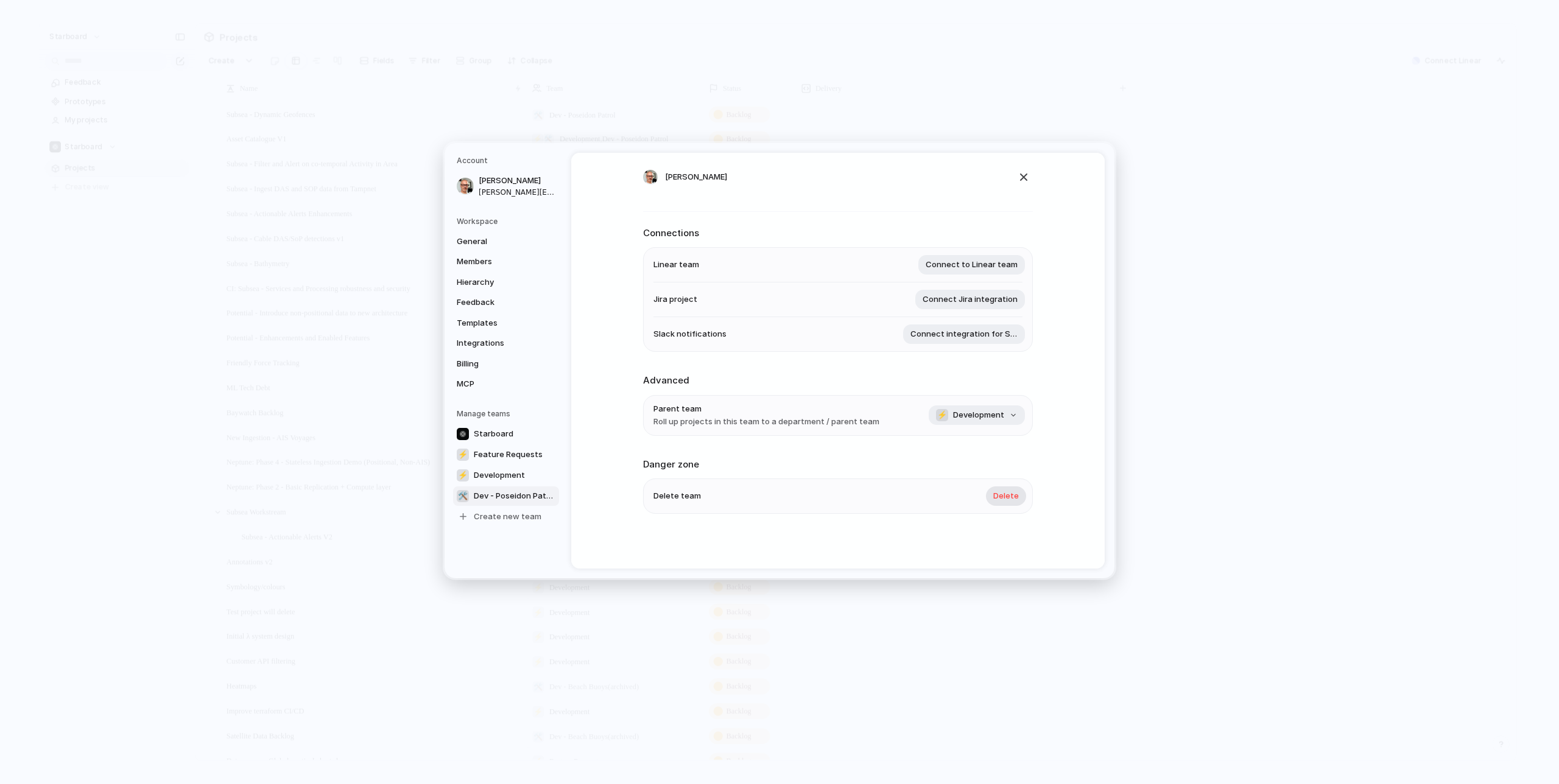
click at [1008, 496] on span "Delete" at bounding box center [1006, 496] width 25 height 12
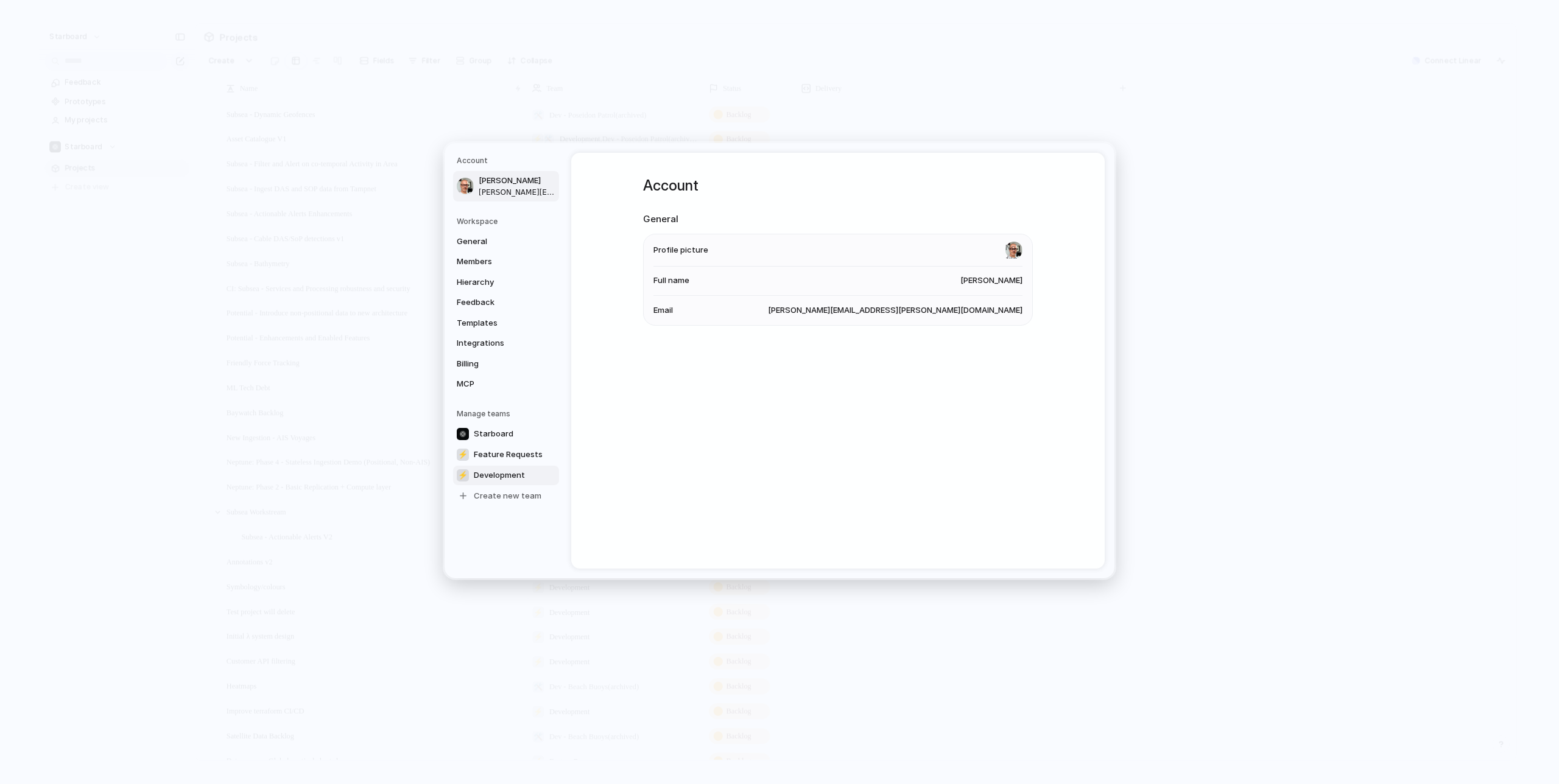
click at [552, 475] on link "⚡ Development" at bounding box center [506, 475] width 106 height 20
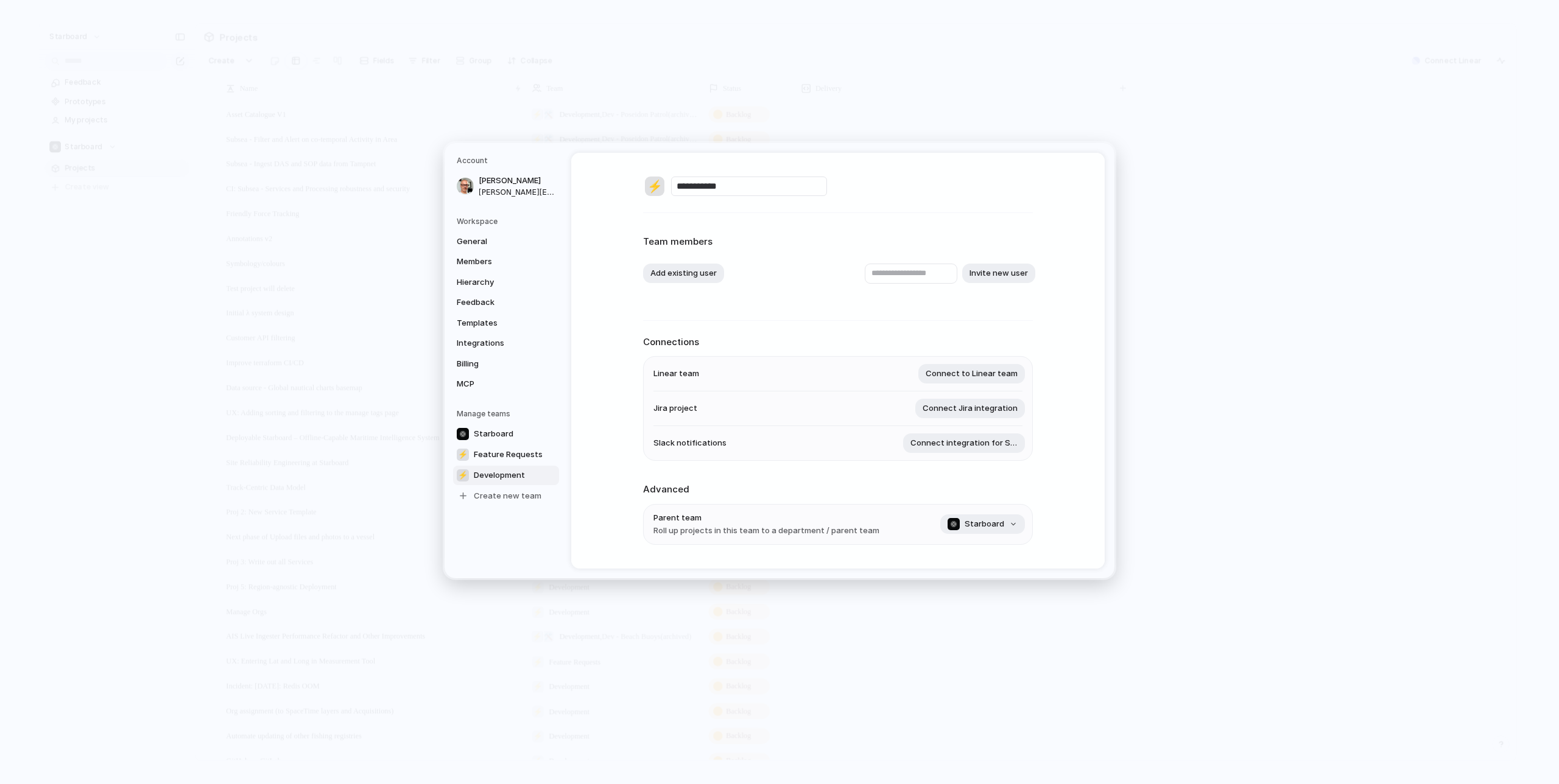
scroll to position [112, 0]
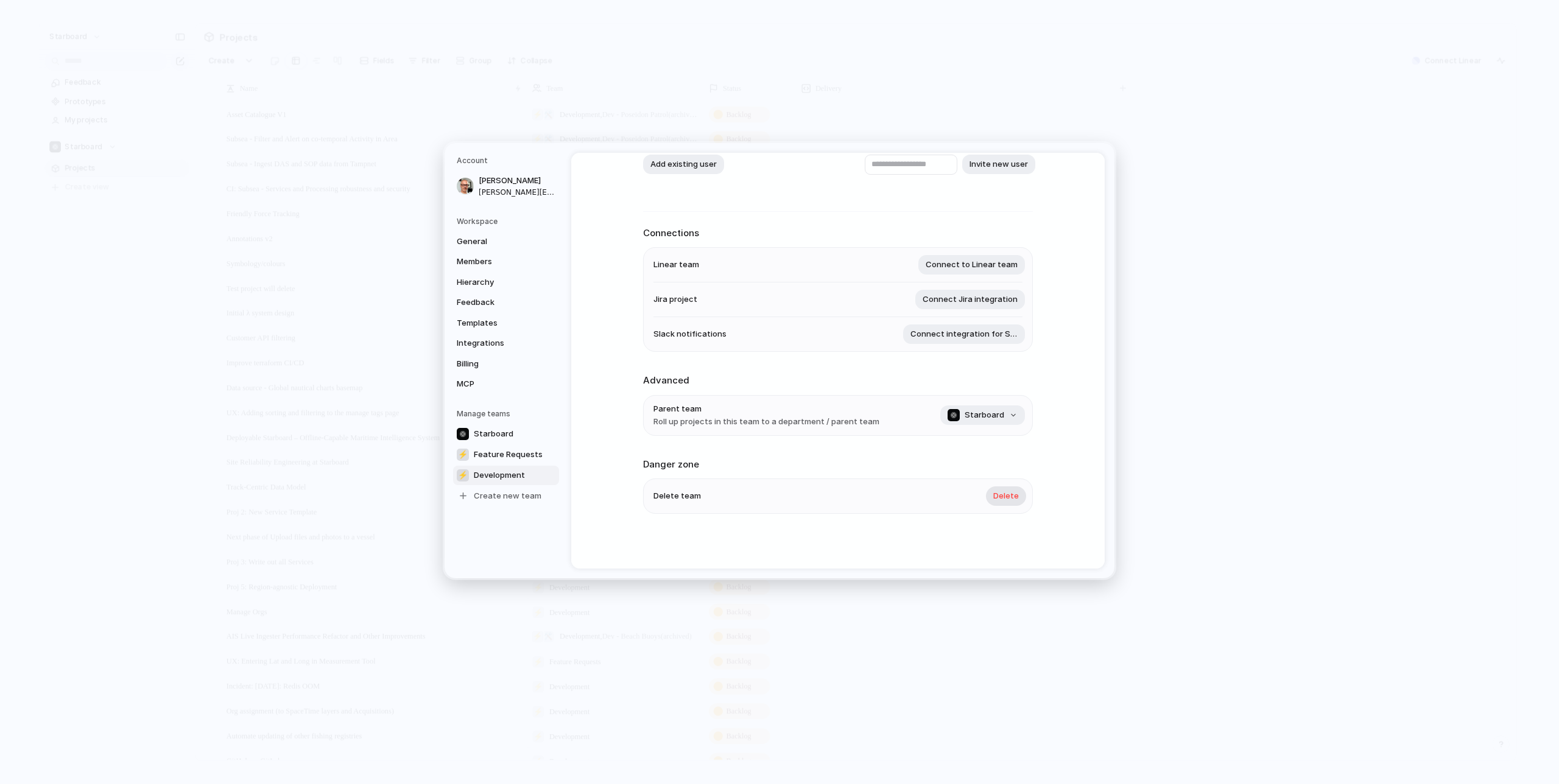
click at [1002, 496] on span "Delete" at bounding box center [1006, 496] width 25 height 12
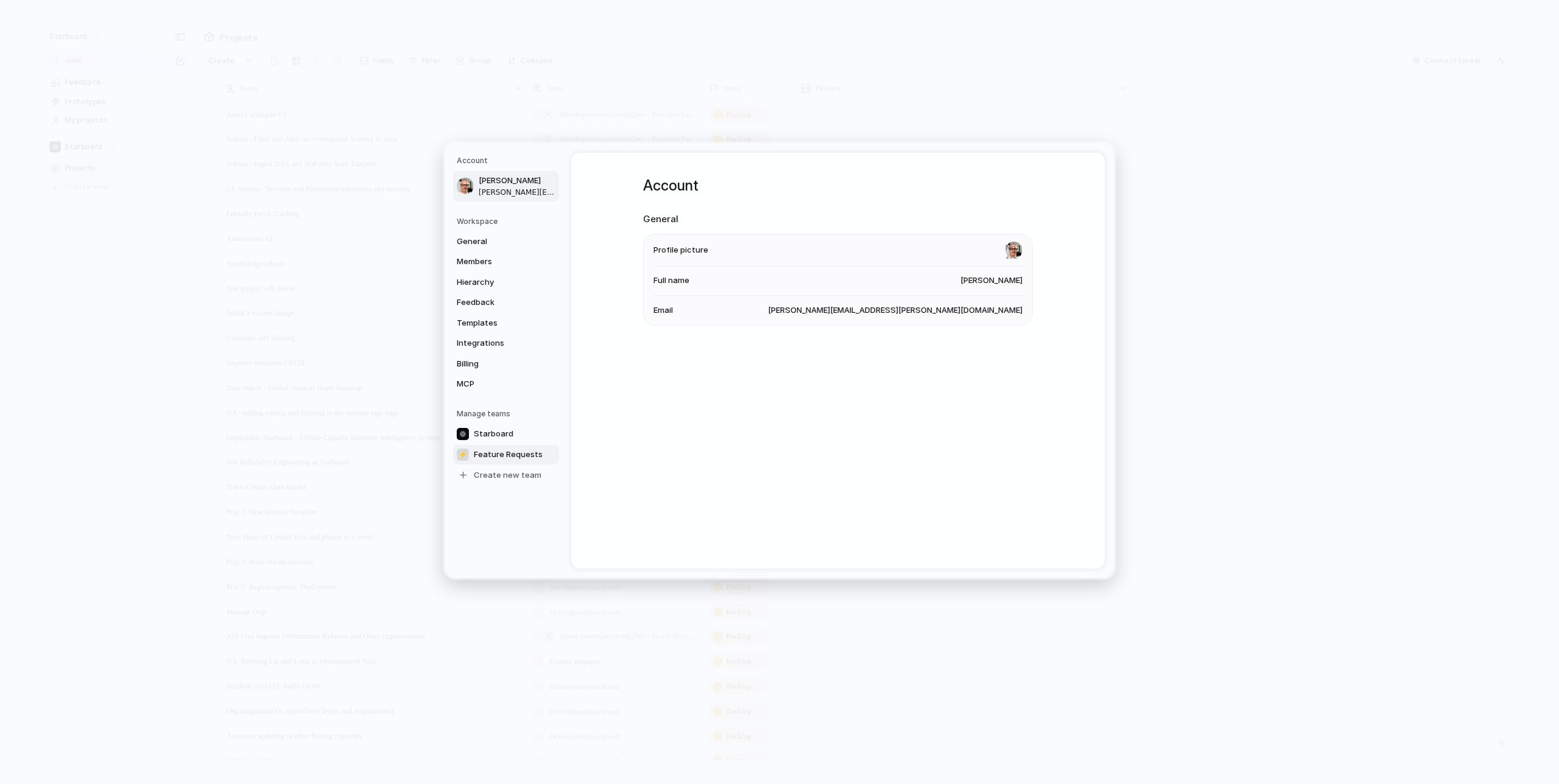
click at [523, 456] on span "Feature Requests" at bounding box center [508, 454] width 69 height 12
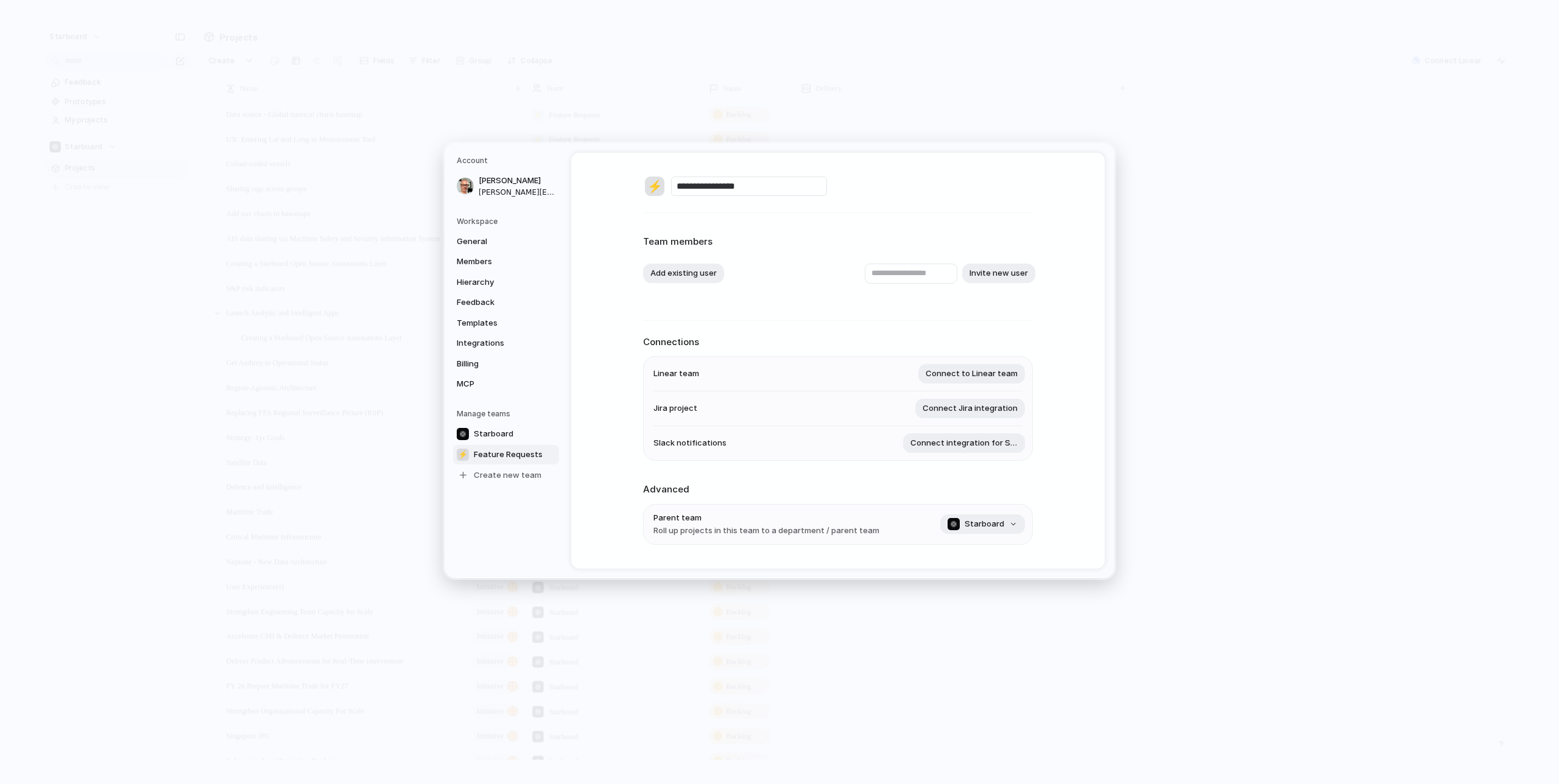
scroll to position [112, 0]
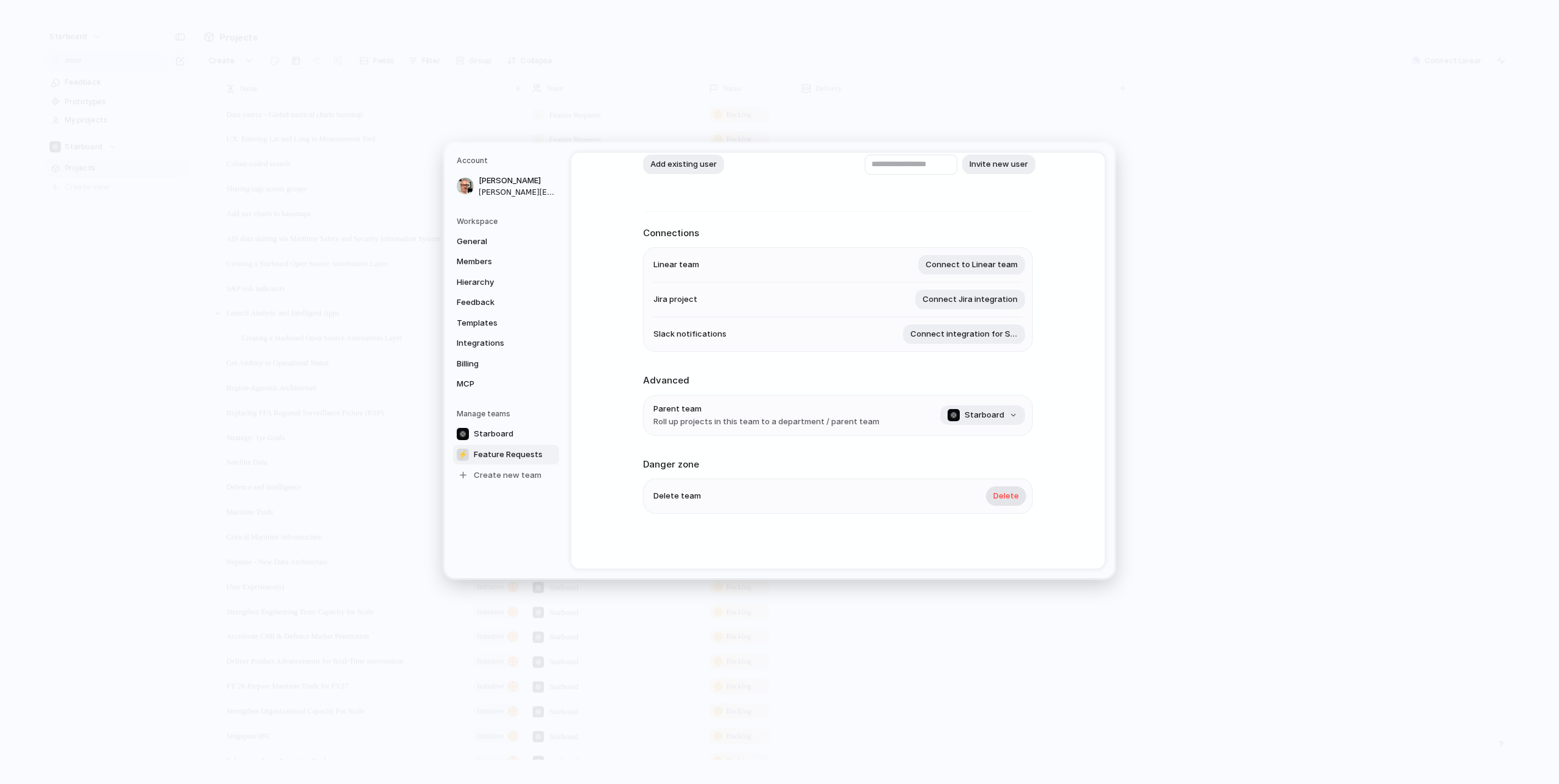
click at [1013, 495] on span "Delete" at bounding box center [1006, 496] width 25 height 12
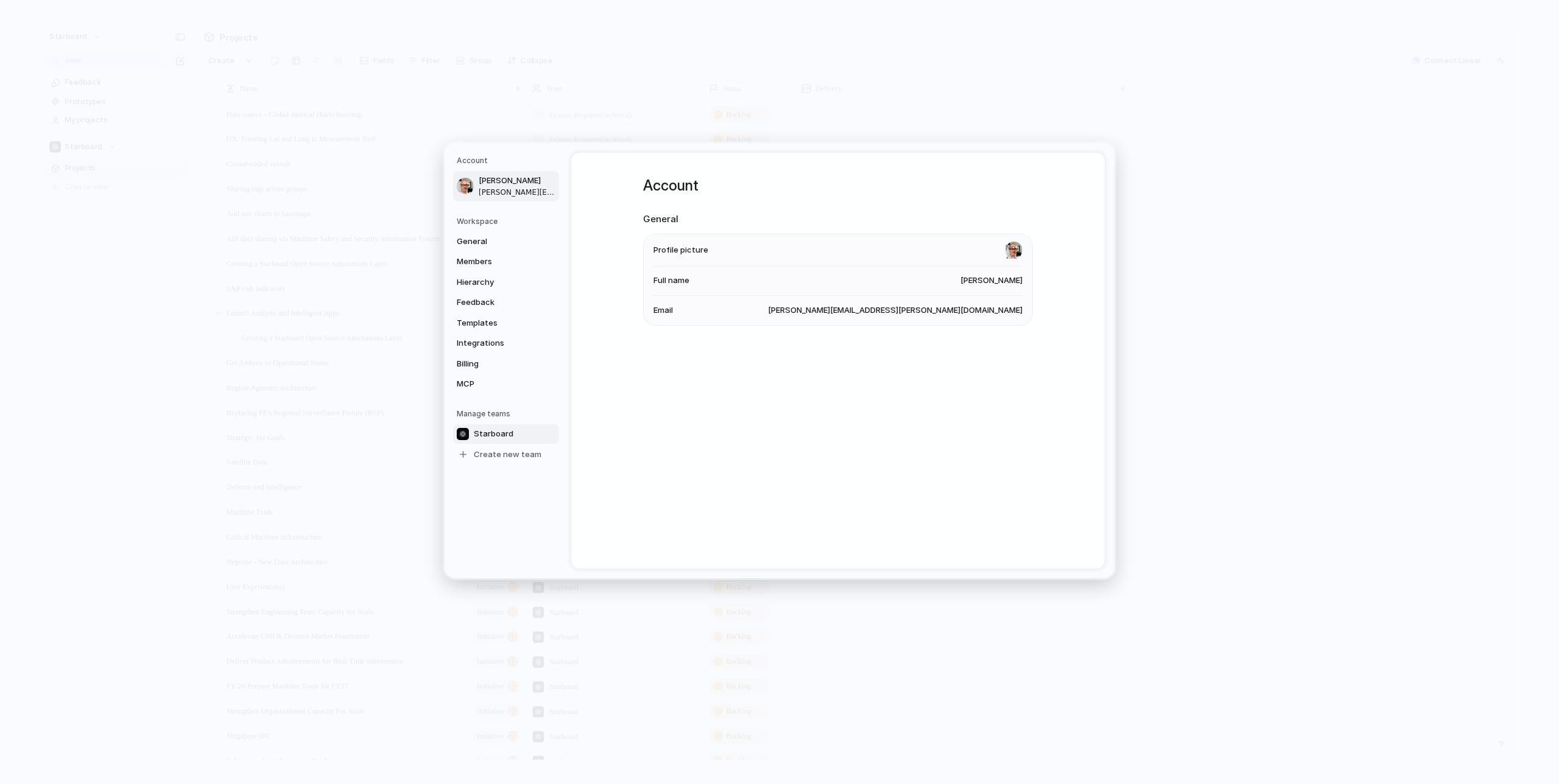
click at [507, 435] on span "Starboard" at bounding box center [494, 434] width 40 height 12
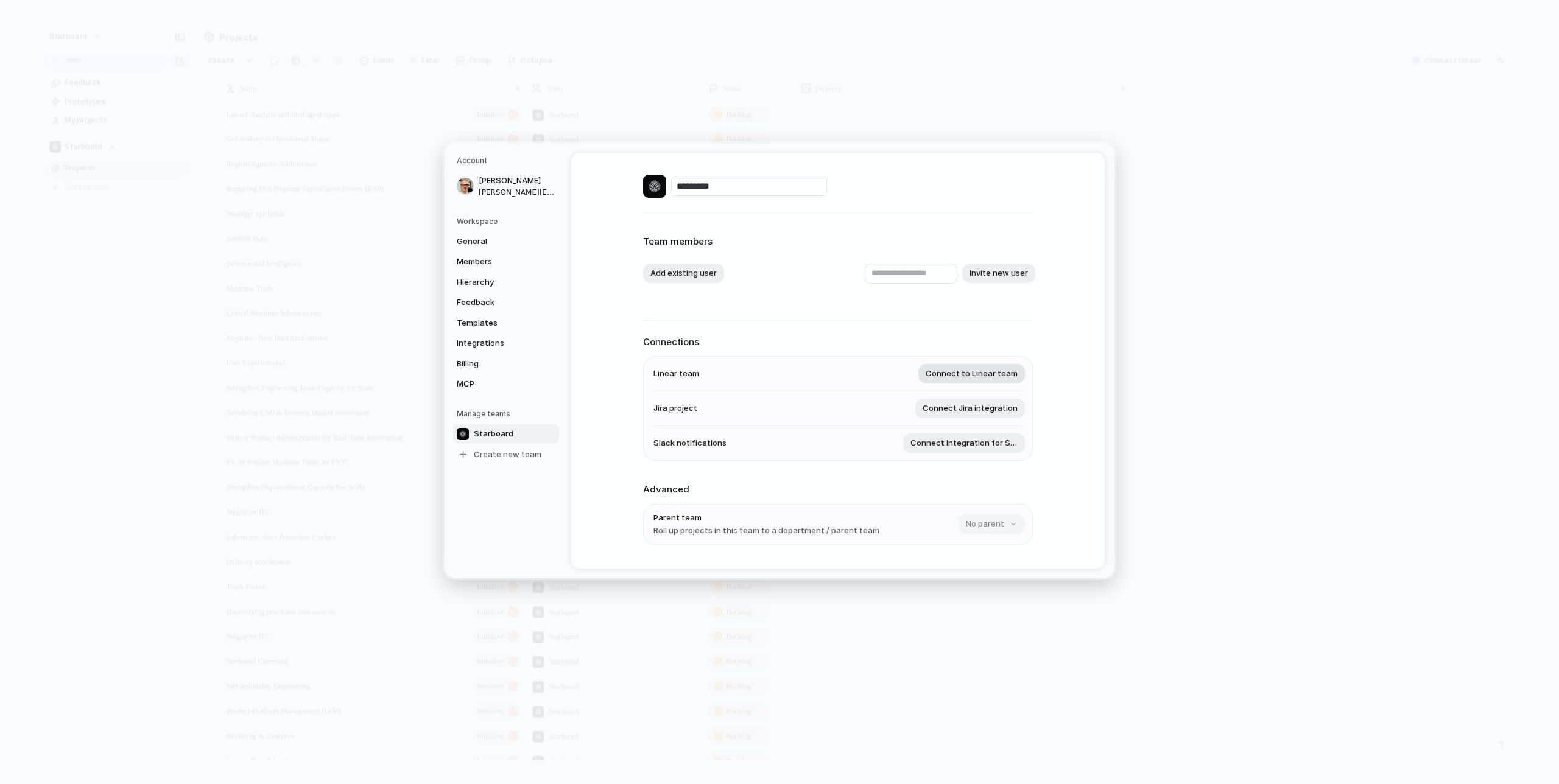
click at [977, 370] on span "Connect to Linear team" at bounding box center [971, 374] width 92 height 12
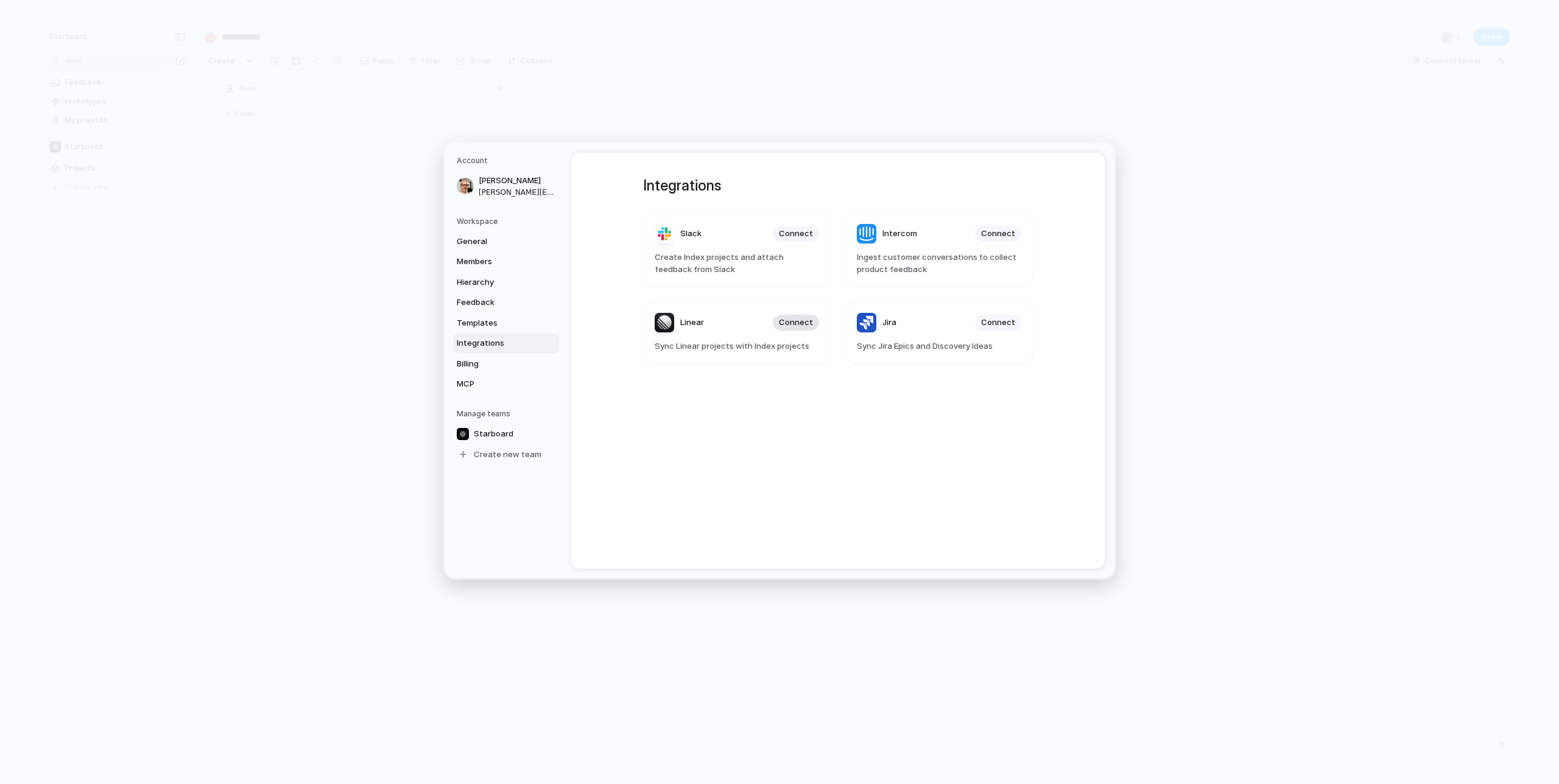
click at [792, 318] on span "Connect" at bounding box center [796, 322] width 34 height 12
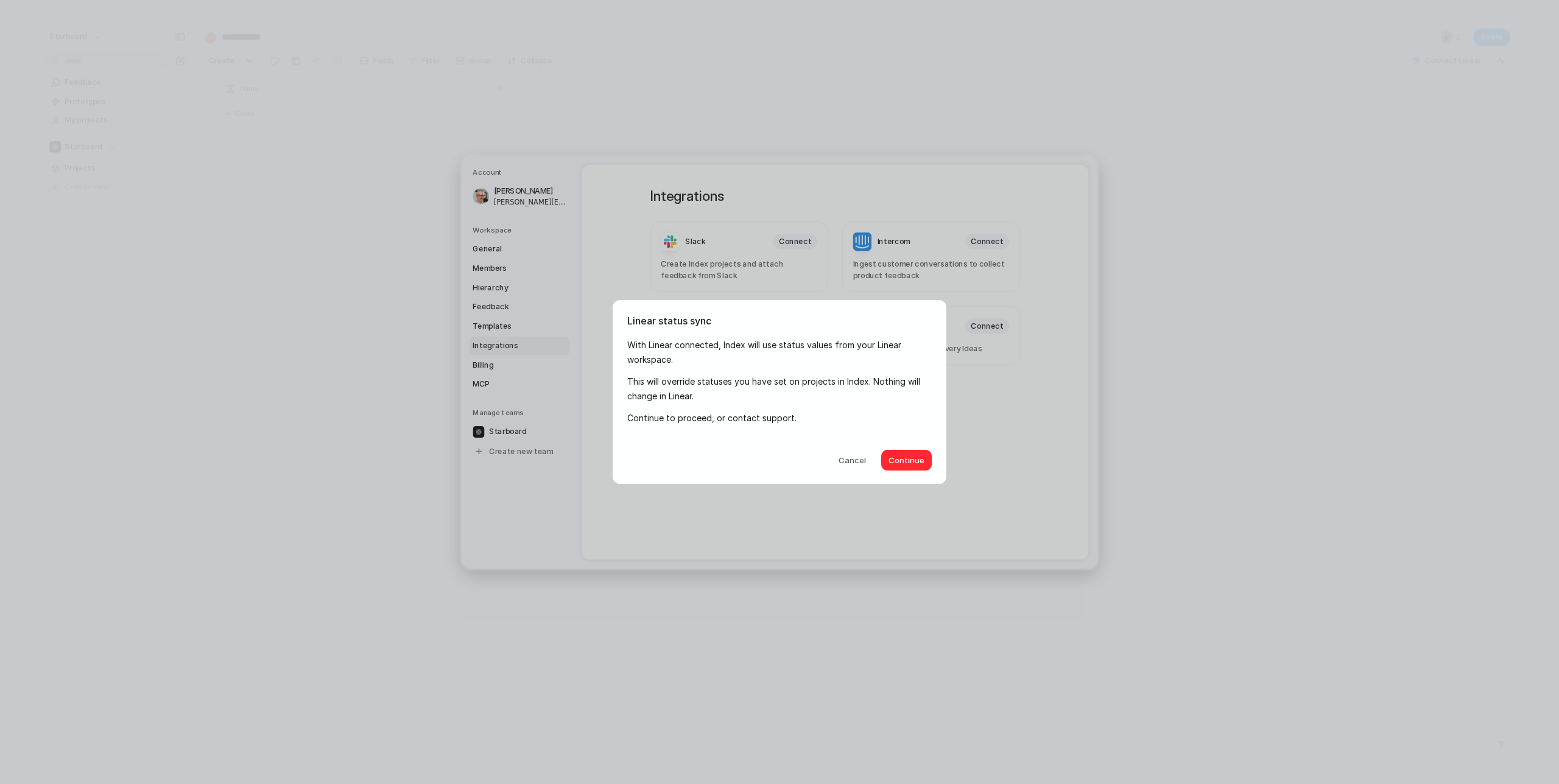
click at [915, 462] on span "Continue" at bounding box center [907, 461] width 36 height 12
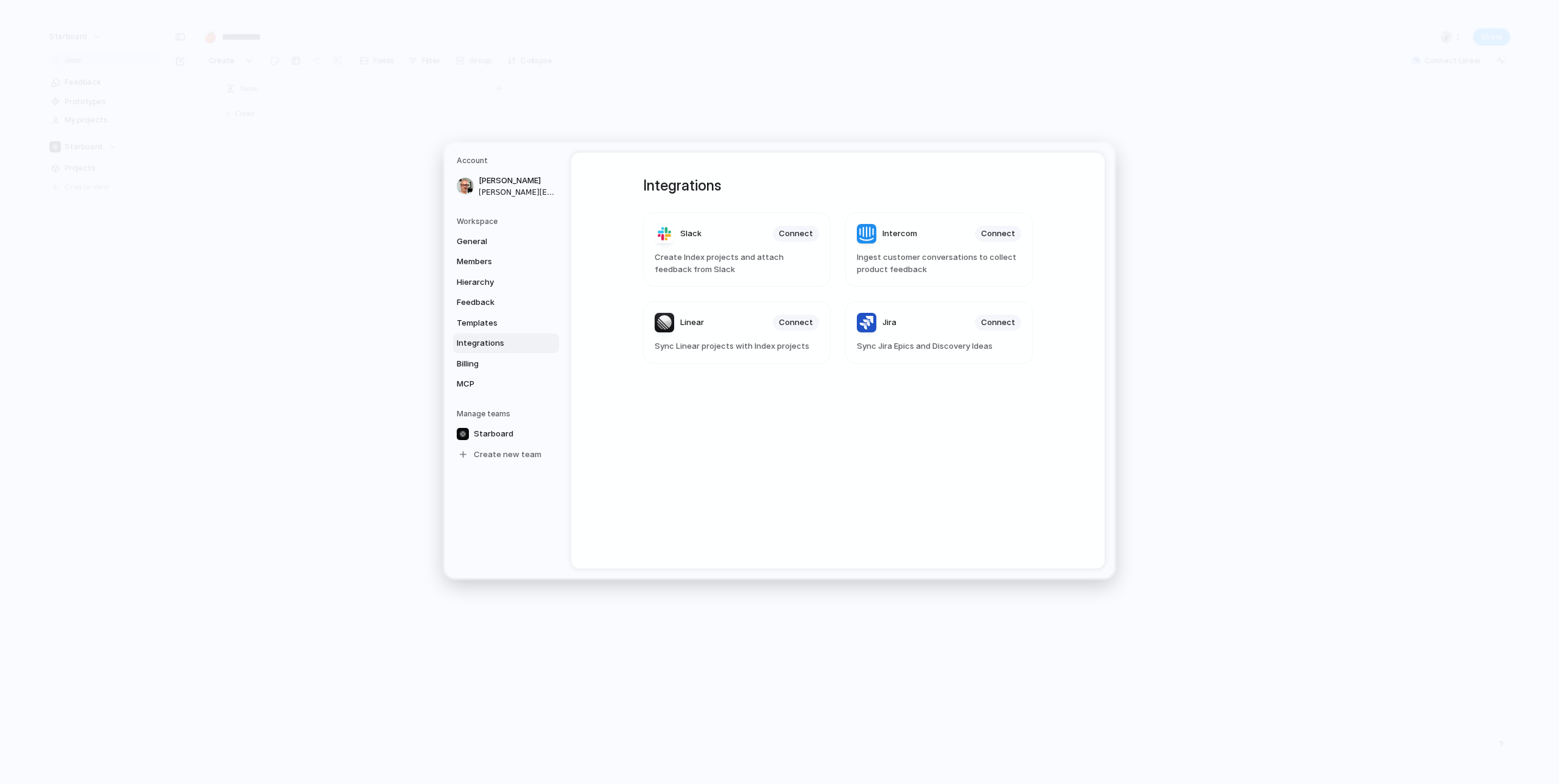
click at [704, 447] on div "Integrations Slack Connect Create Index projects and attach feedback from Slack…" at bounding box center [838, 361] width 433 height 416
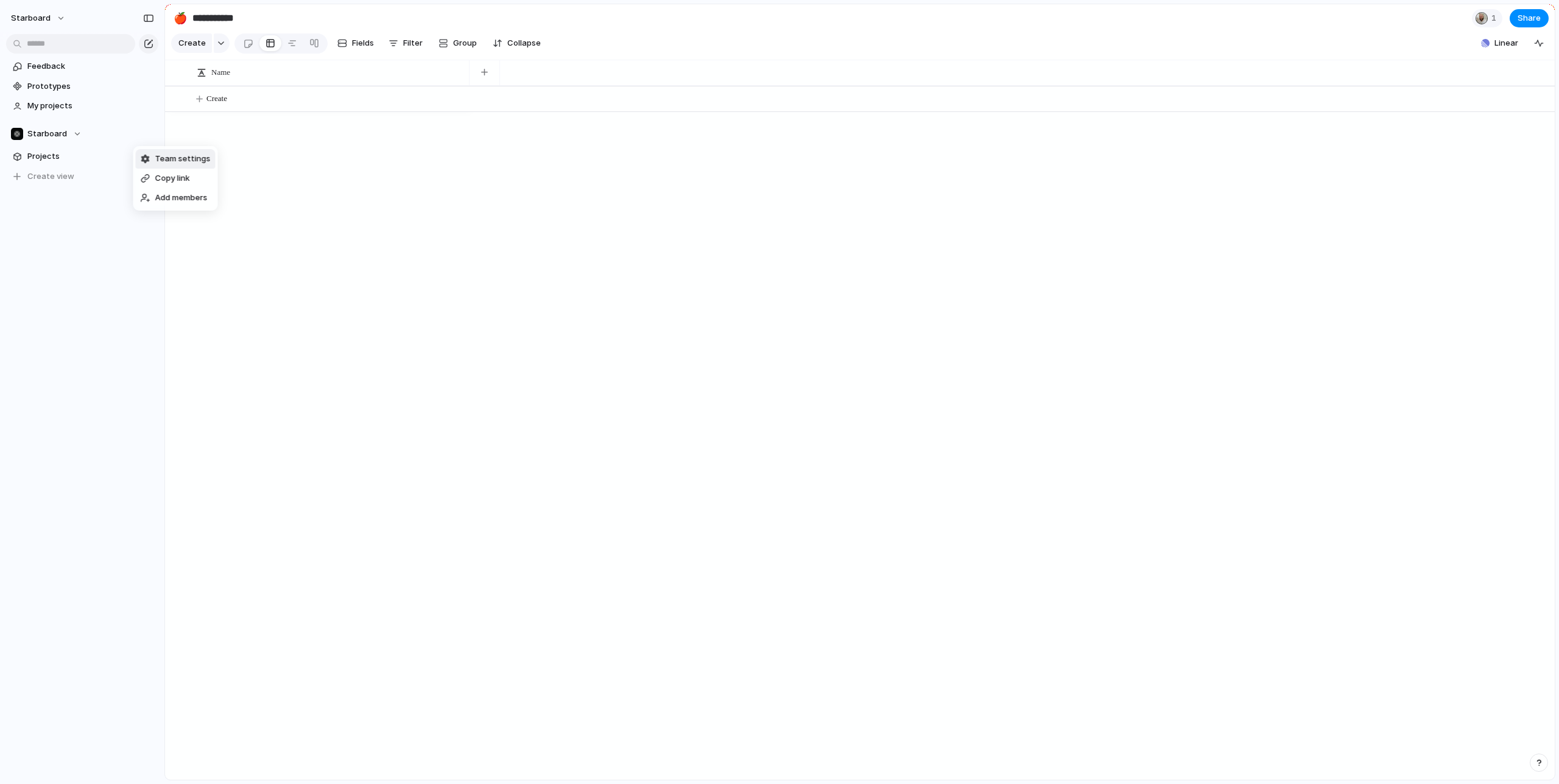
click at [167, 154] on span "Team settings" at bounding box center [183, 159] width 55 height 12
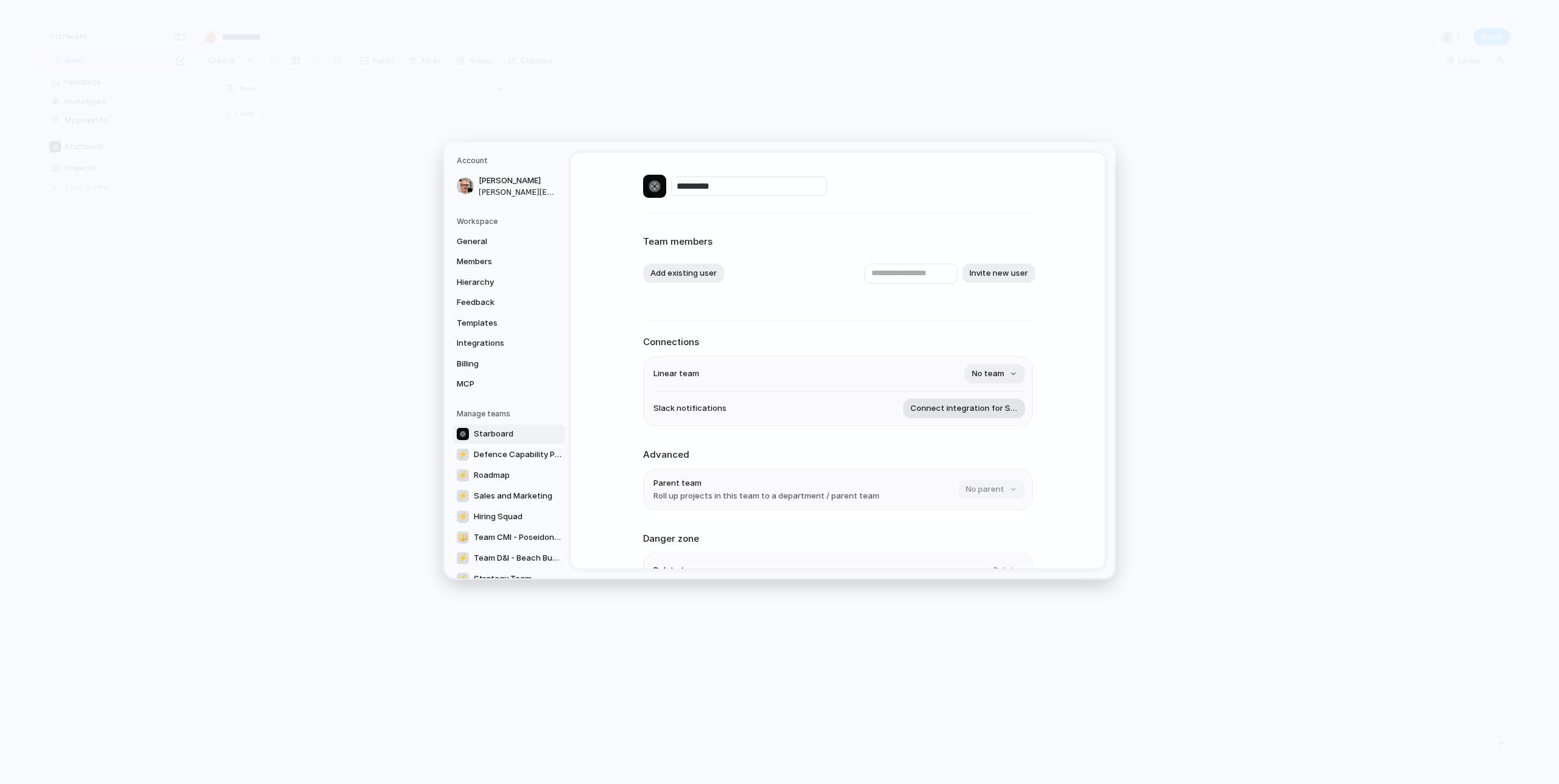
scroll to position [6, 0]
click at [1002, 367] on span "No team" at bounding box center [988, 367] width 33 height 12
click at [886, 307] on div "⚡ Defence Capability Plan ⚡ Roadmap ⚡ Sales and Marketing ⚡ Hiring Squad 🔱 Team…" at bounding box center [779, 392] width 1559 height 784
click at [994, 372] on span "No team" at bounding box center [988, 367] width 33 height 12
click at [886, 320] on div "⚡ Defence Capability Plan ⚡ Roadmap ⚡ Sales and Marketing ⚡ Hiring Squad 🔱 Team…" at bounding box center [779, 392] width 1559 height 784
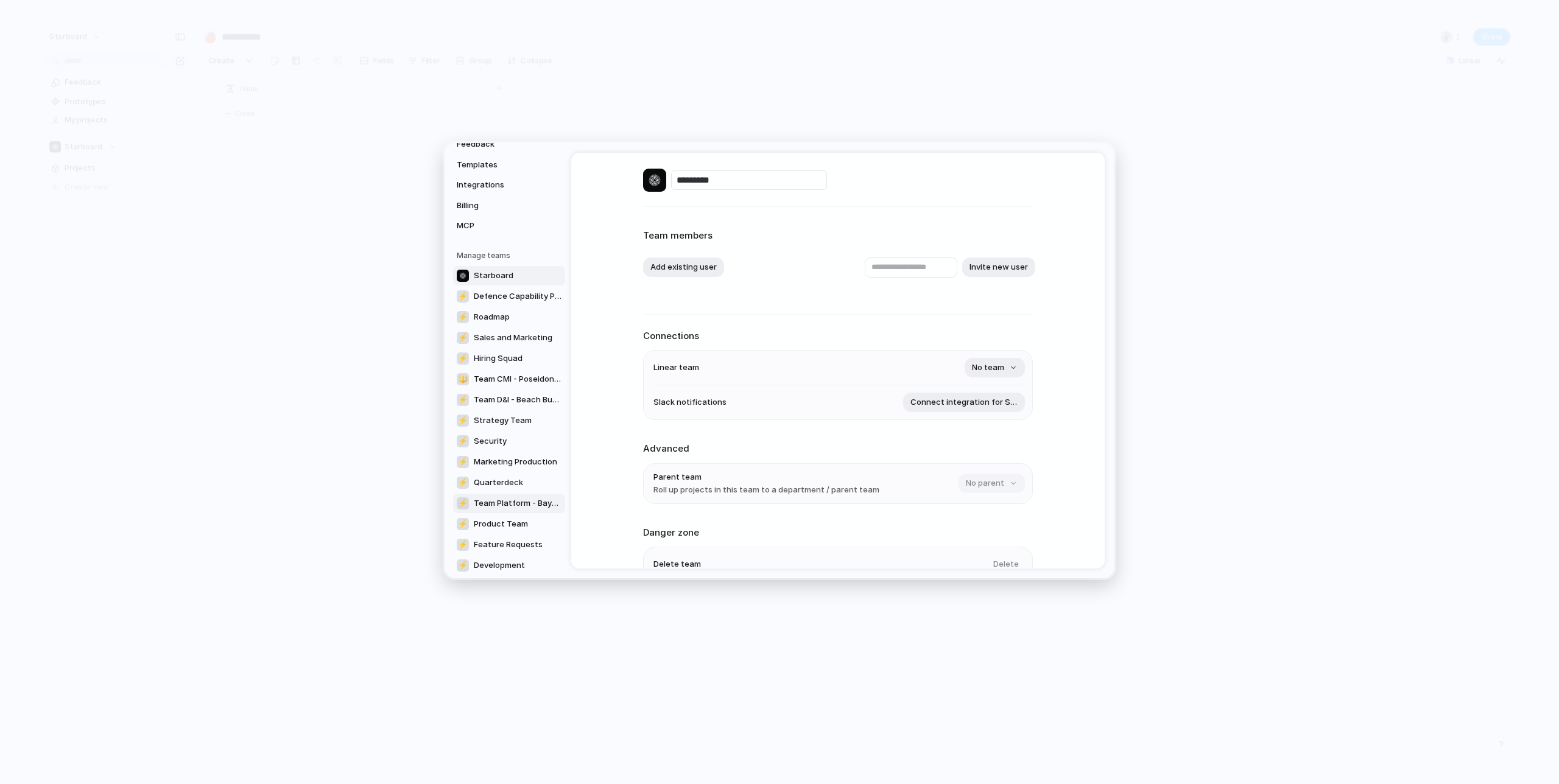
scroll to position [188, 0]
click at [494, 287] on span "Roadmap" at bounding box center [492, 288] width 36 height 12
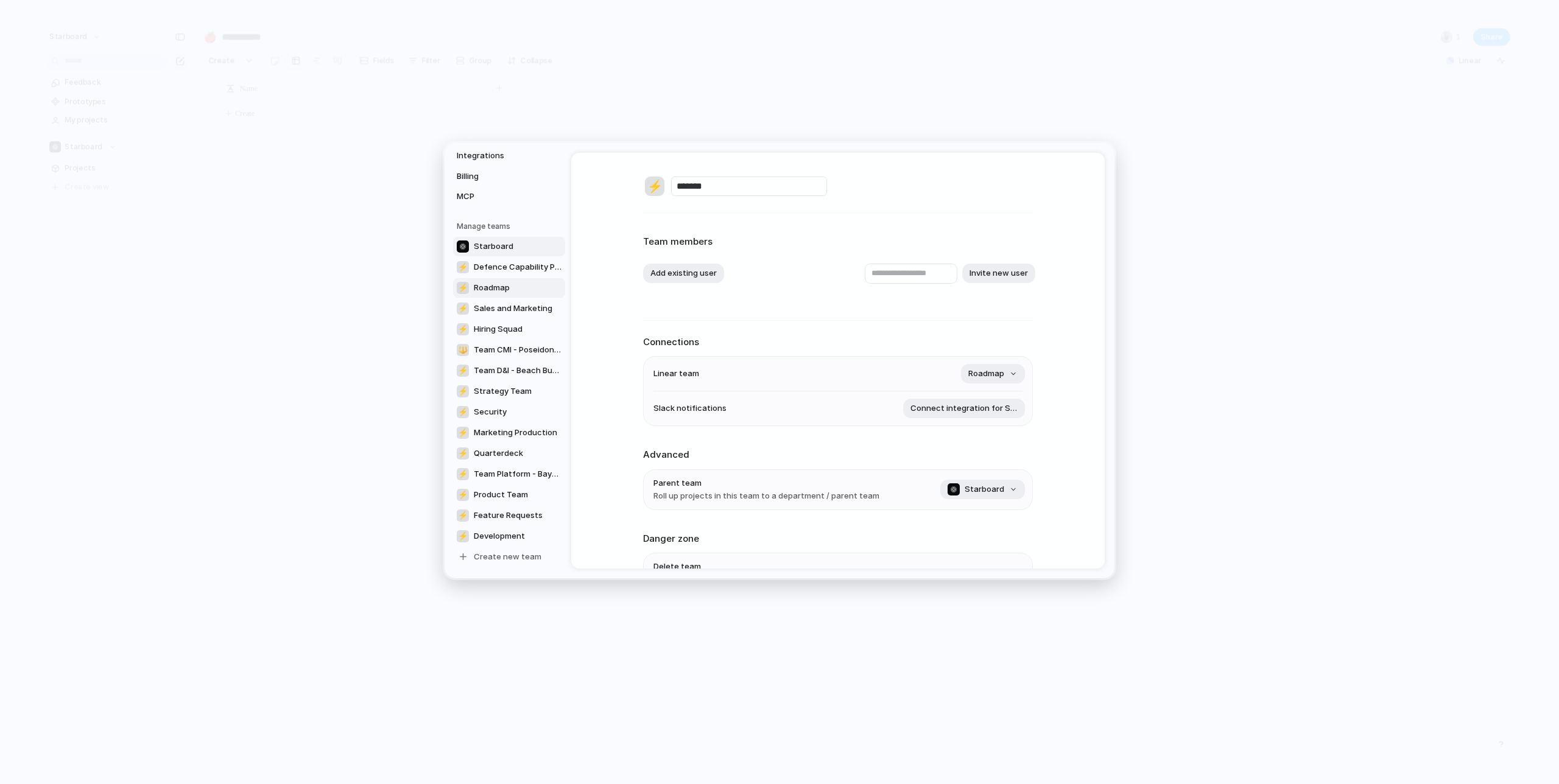
click at [502, 246] on span "Starboard" at bounding box center [494, 246] width 40 height 12
type input "*********"
click at [943, 411] on span "Connect integration for Slack" at bounding box center [964, 408] width 107 height 12
click at [799, 319] on div "********* Team members Add existing user Invite new user Connections Linear tea…" at bounding box center [838, 398] width 390 height 490
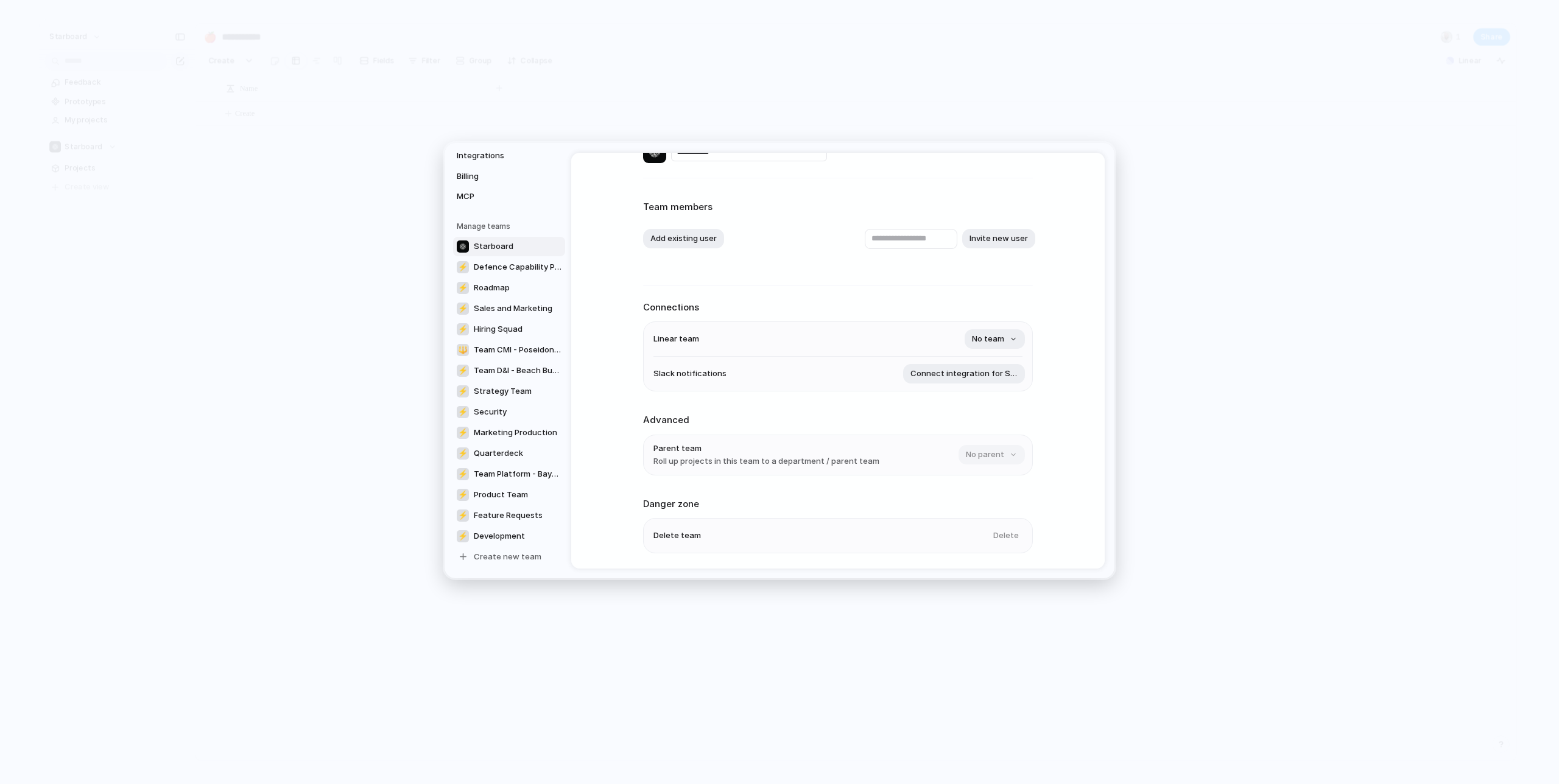
scroll to position [76, 0]
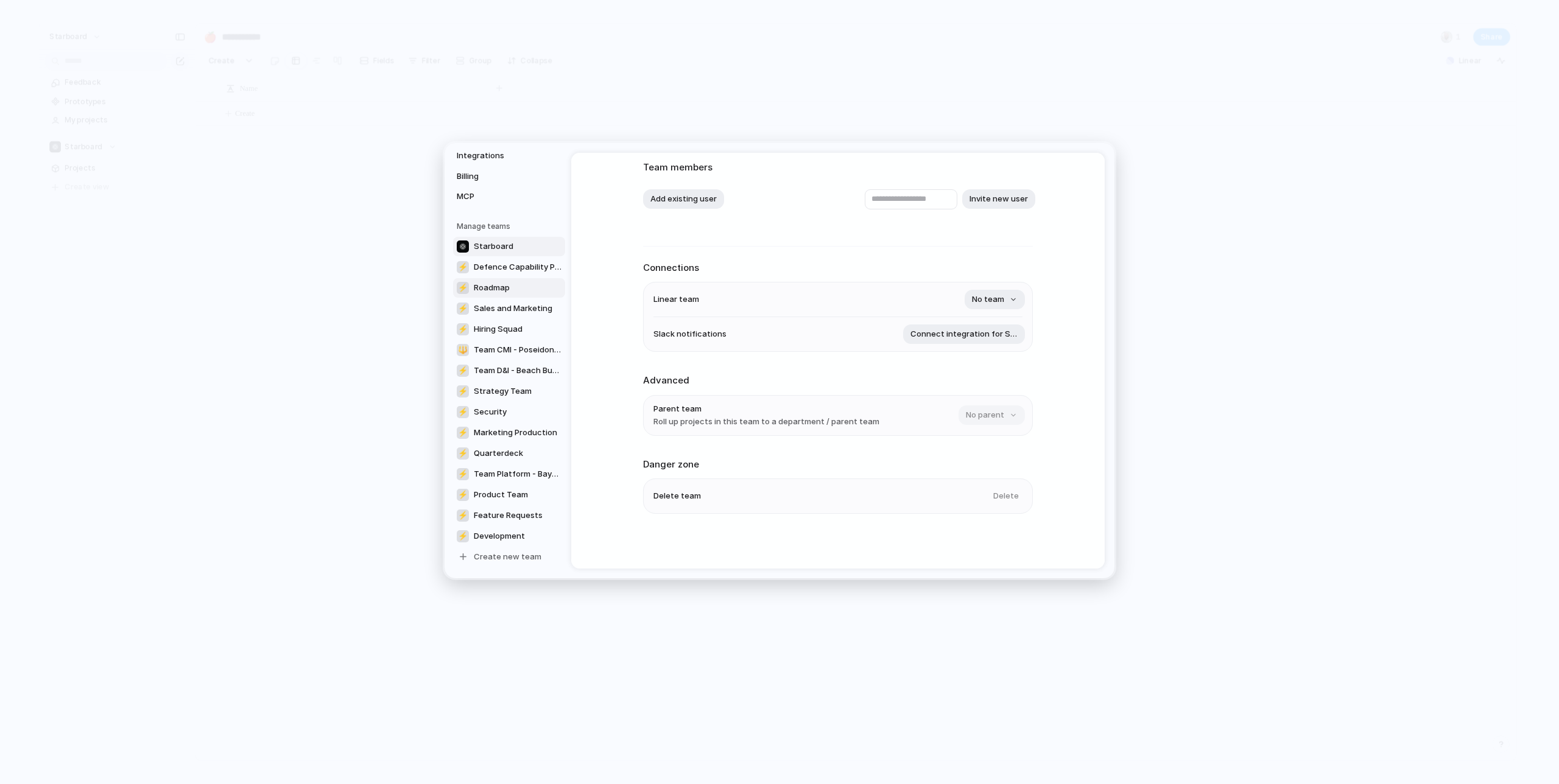
click at [489, 290] on span "Roadmap" at bounding box center [492, 288] width 36 height 12
type input "*******"
click at [499, 351] on span "Team CMI - Poseidon Patrol" at bounding box center [517, 350] width 88 height 12
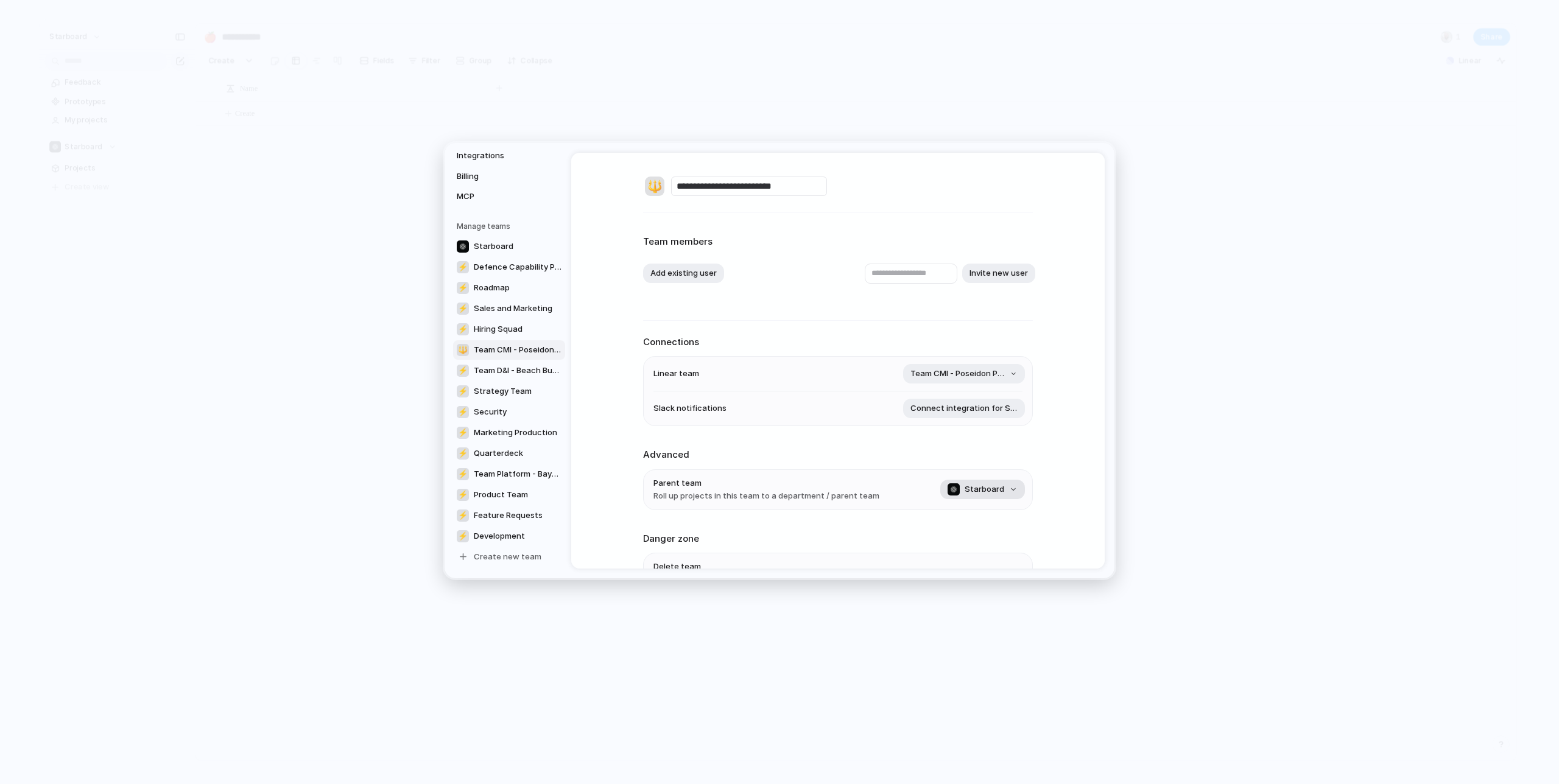
click at [1008, 493] on button "Starboard" at bounding box center [982, 489] width 85 height 20
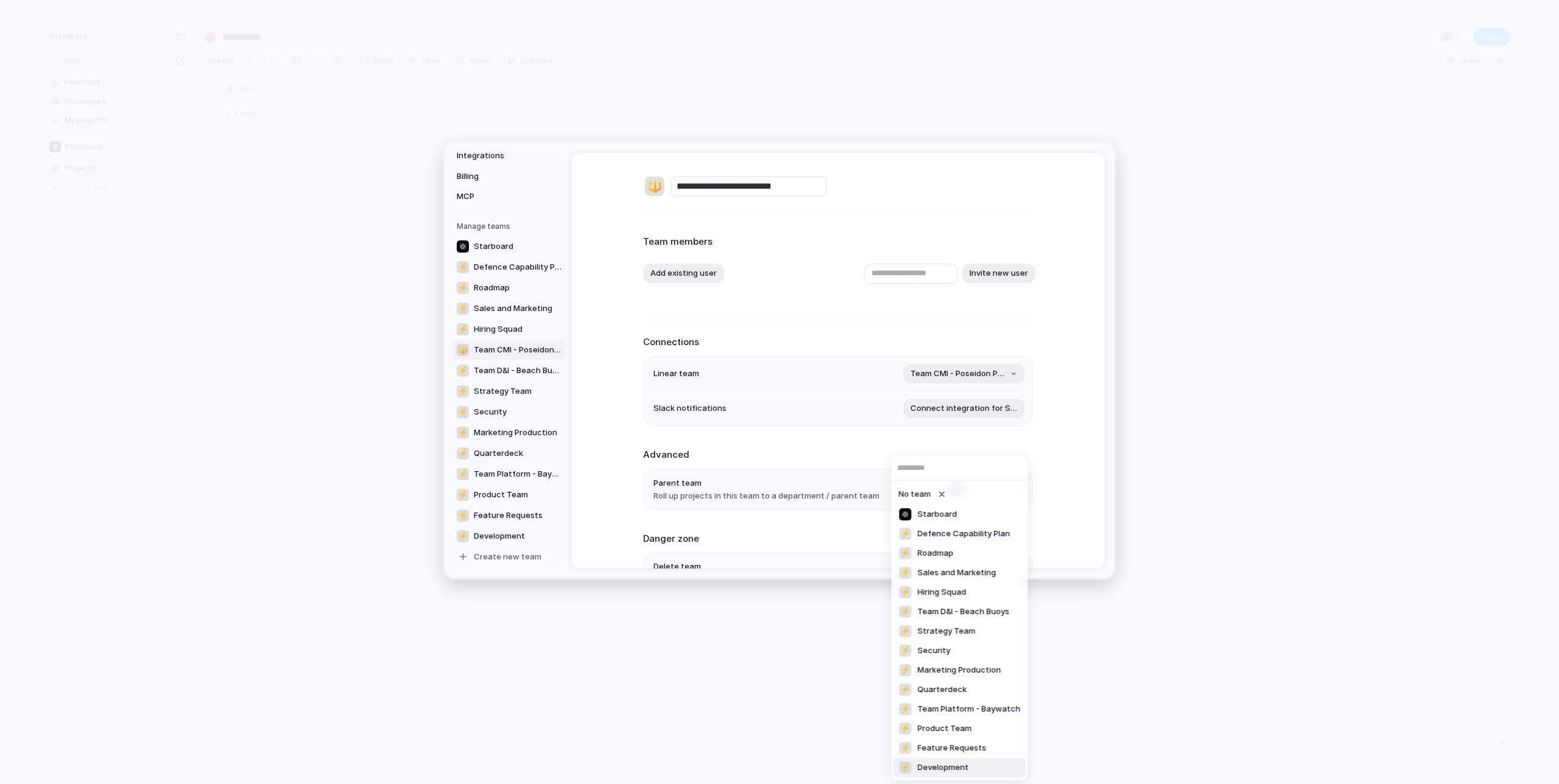
click at [950, 770] on span "Development" at bounding box center [943, 767] width 51 height 12
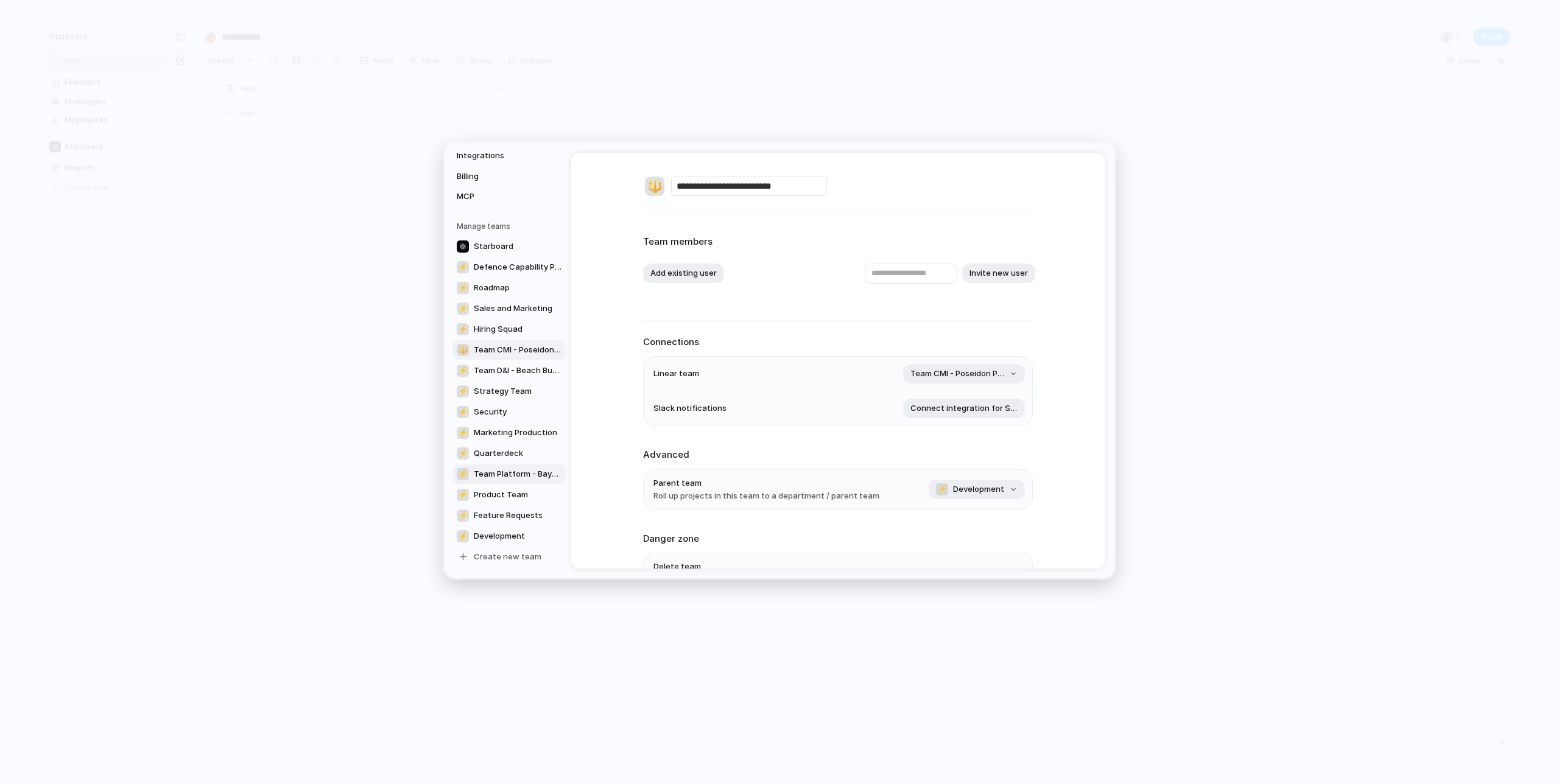
drag, startPoint x: 491, startPoint y: 471, endPoint x: 475, endPoint y: 473, distance: 16.1
click at [475, 473] on span "Team Platform - Baywatch" at bounding box center [517, 474] width 88 height 12
click at [462, 472] on div "⚡" at bounding box center [462, 473] width 12 height 12
click at [978, 494] on span "Starboard" at bounding box center [984, 489] width 40 height 12
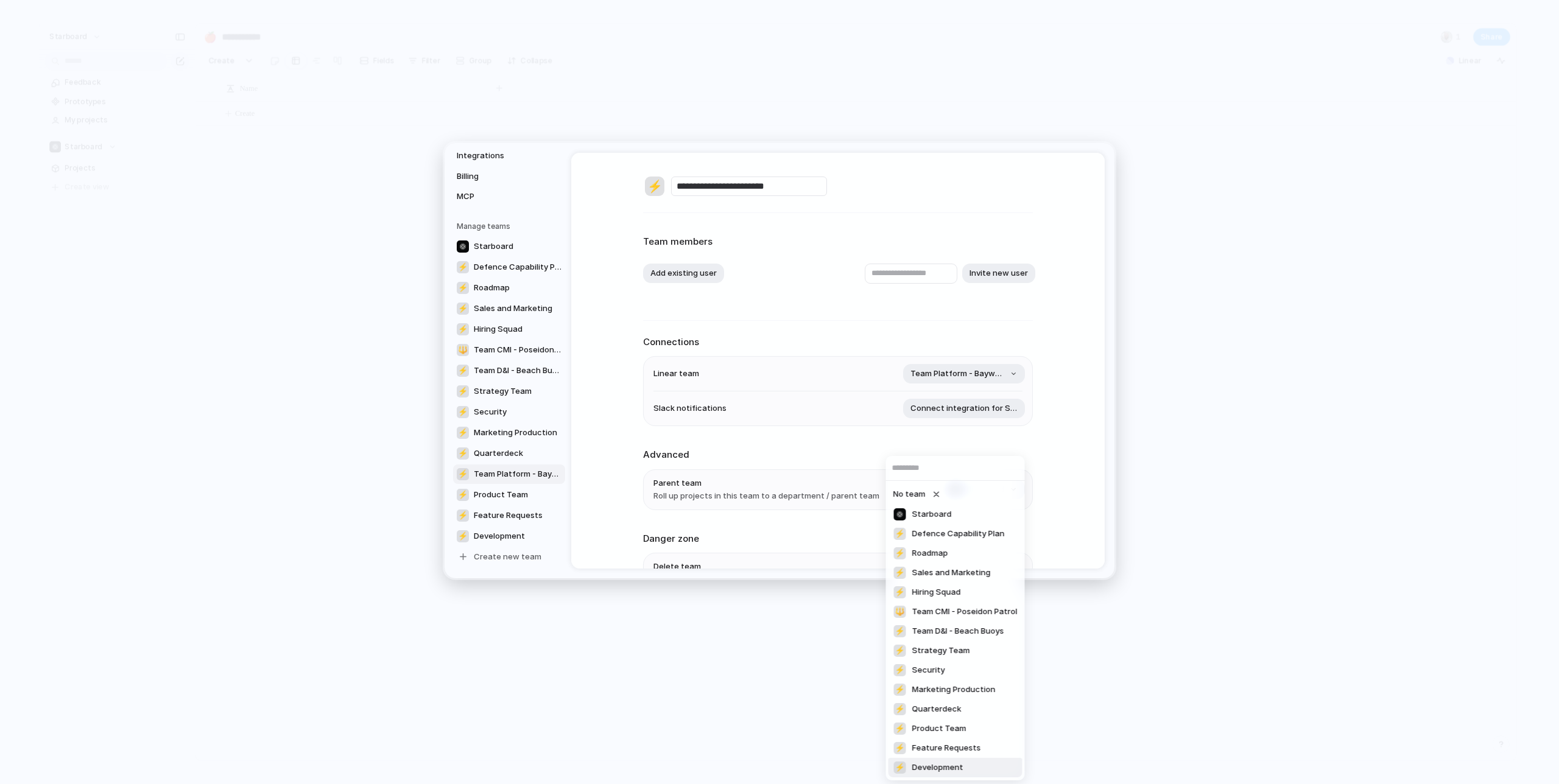
click at [947, 764] on span "Development" at bounding box center [938, 767] width 51 height 12
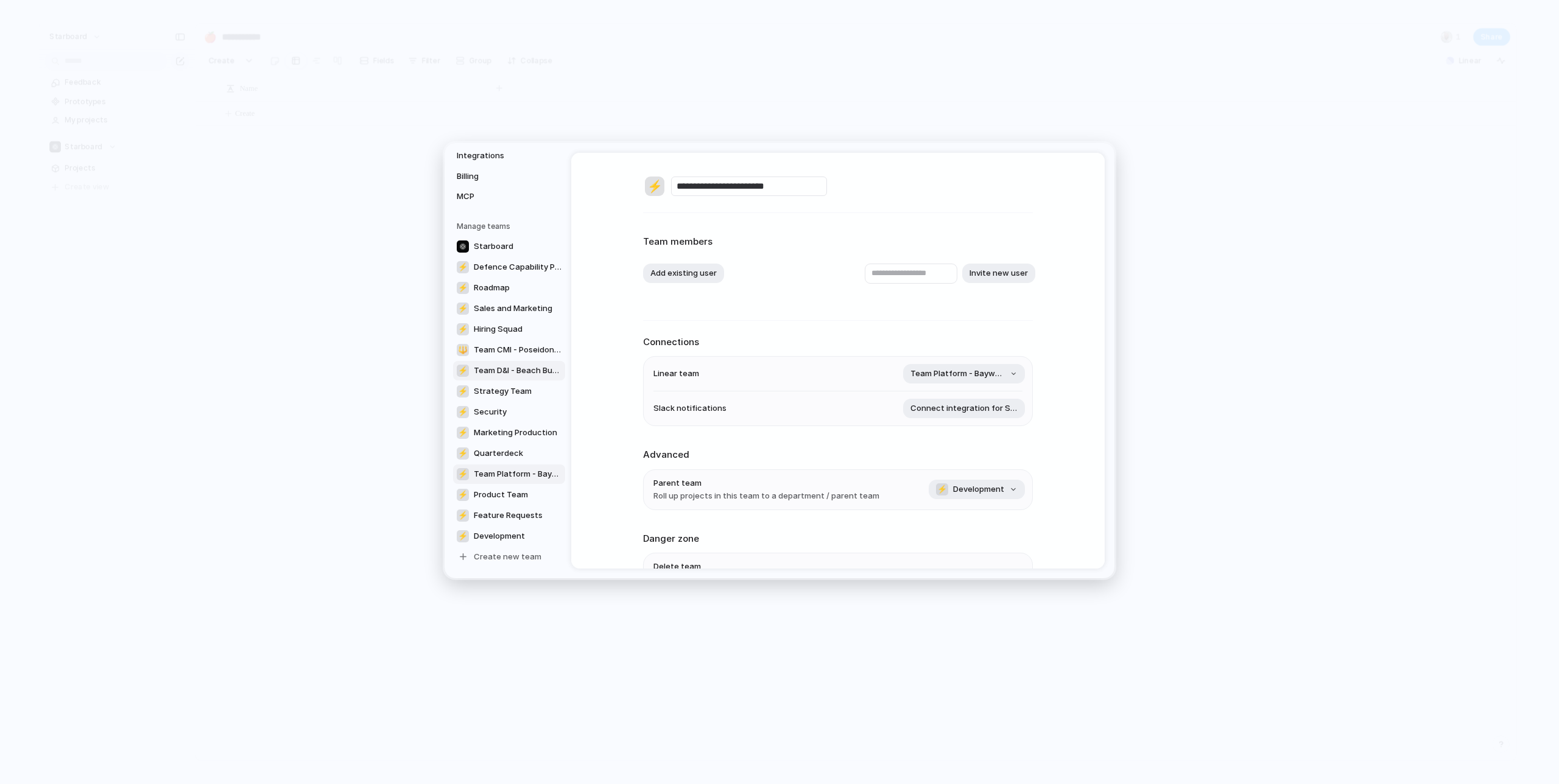
click at [495, 364] on link "⚡ Team D&I - Beach Buoys" at bounding box center [509, 370] width 112 height 20
click at [999, 492] on span "Starboard" at bounding box center [984, 489] width 40 height 12
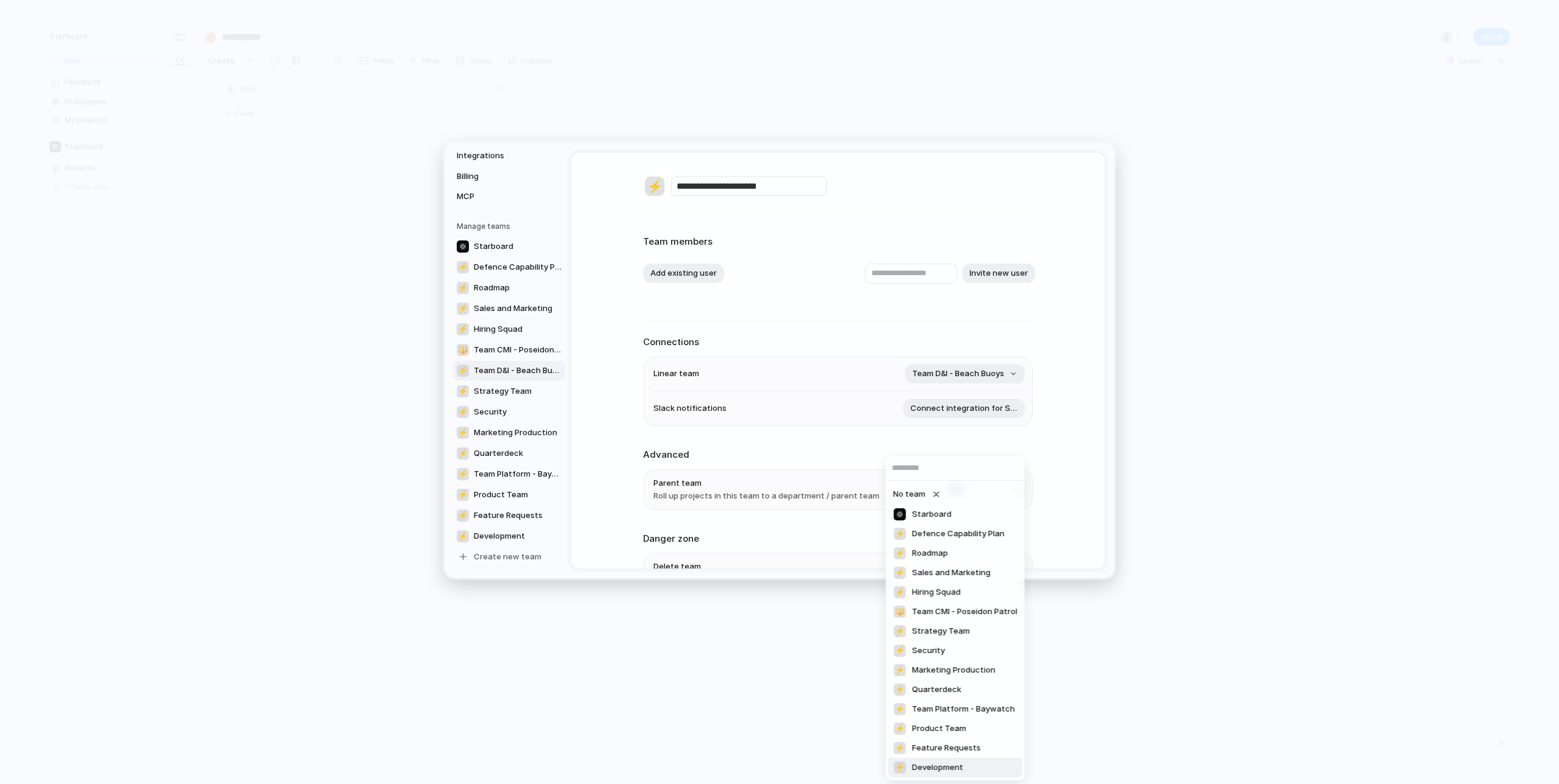
click at [940, 770] on span "Development" at bounding box center [938, 767] width 51 height 12
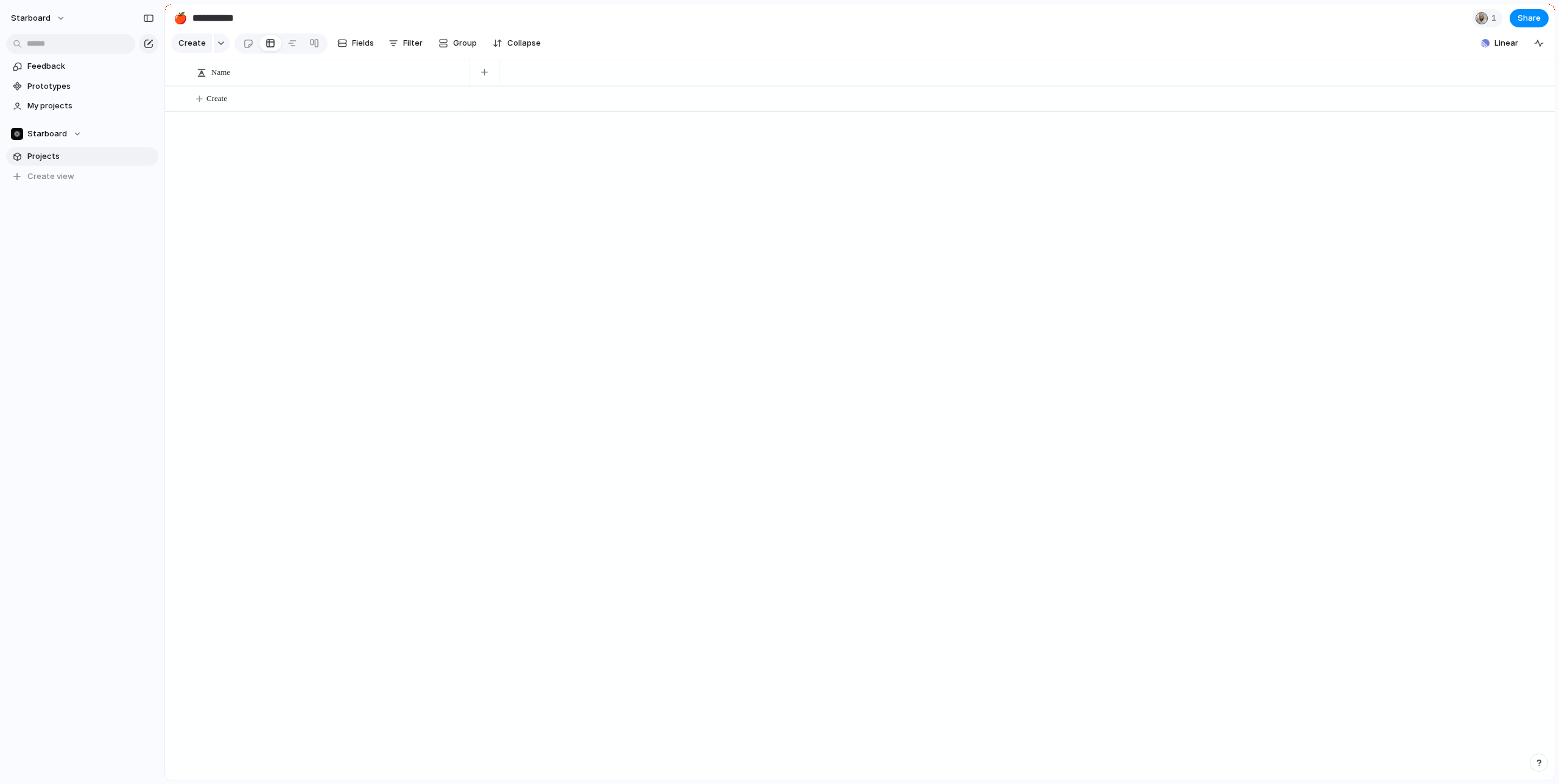
click at [28, 152] on link "Projects" at bounding box center [82, 156] width 152 height 18
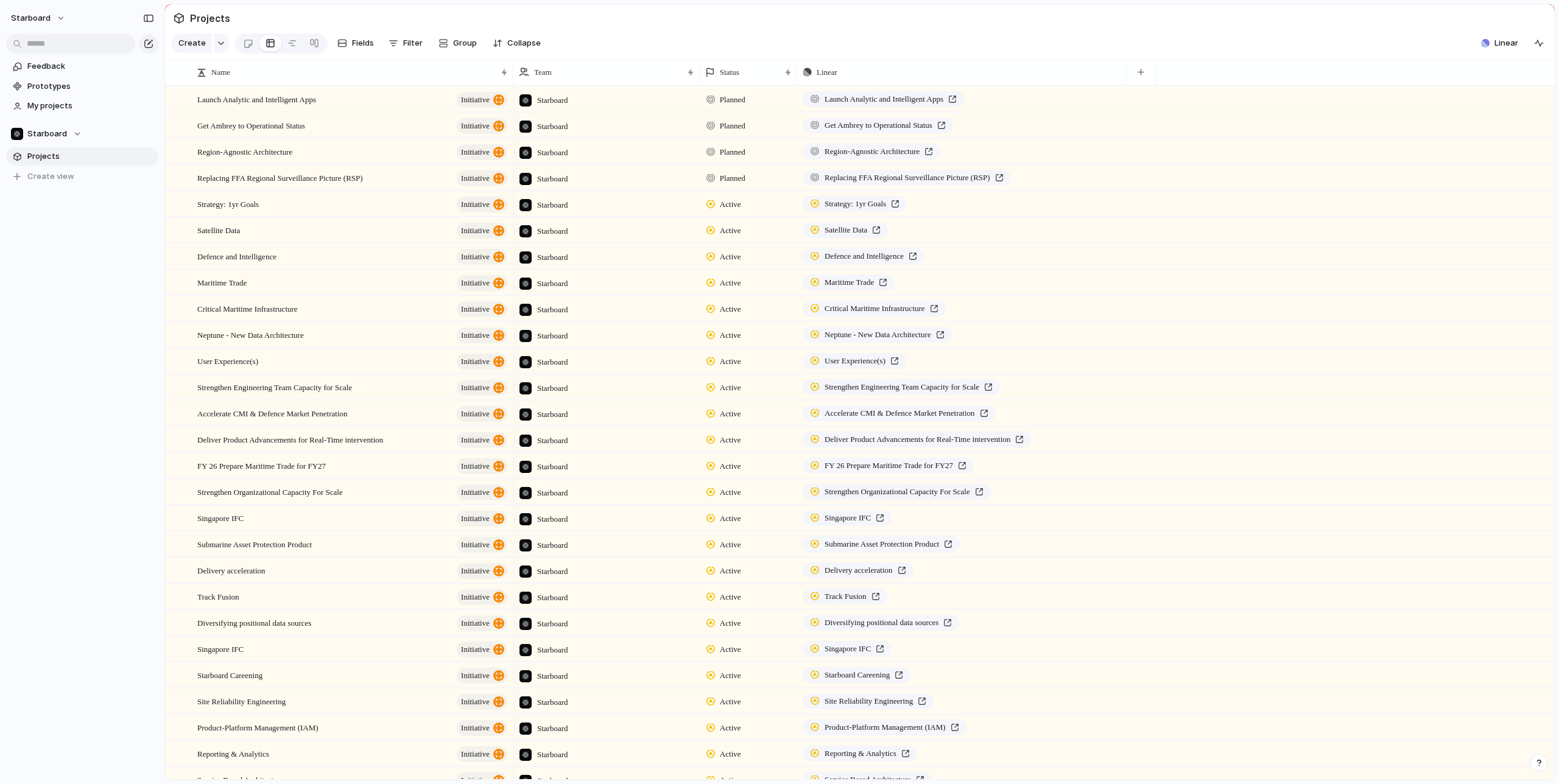
scroll to position [66, 0]
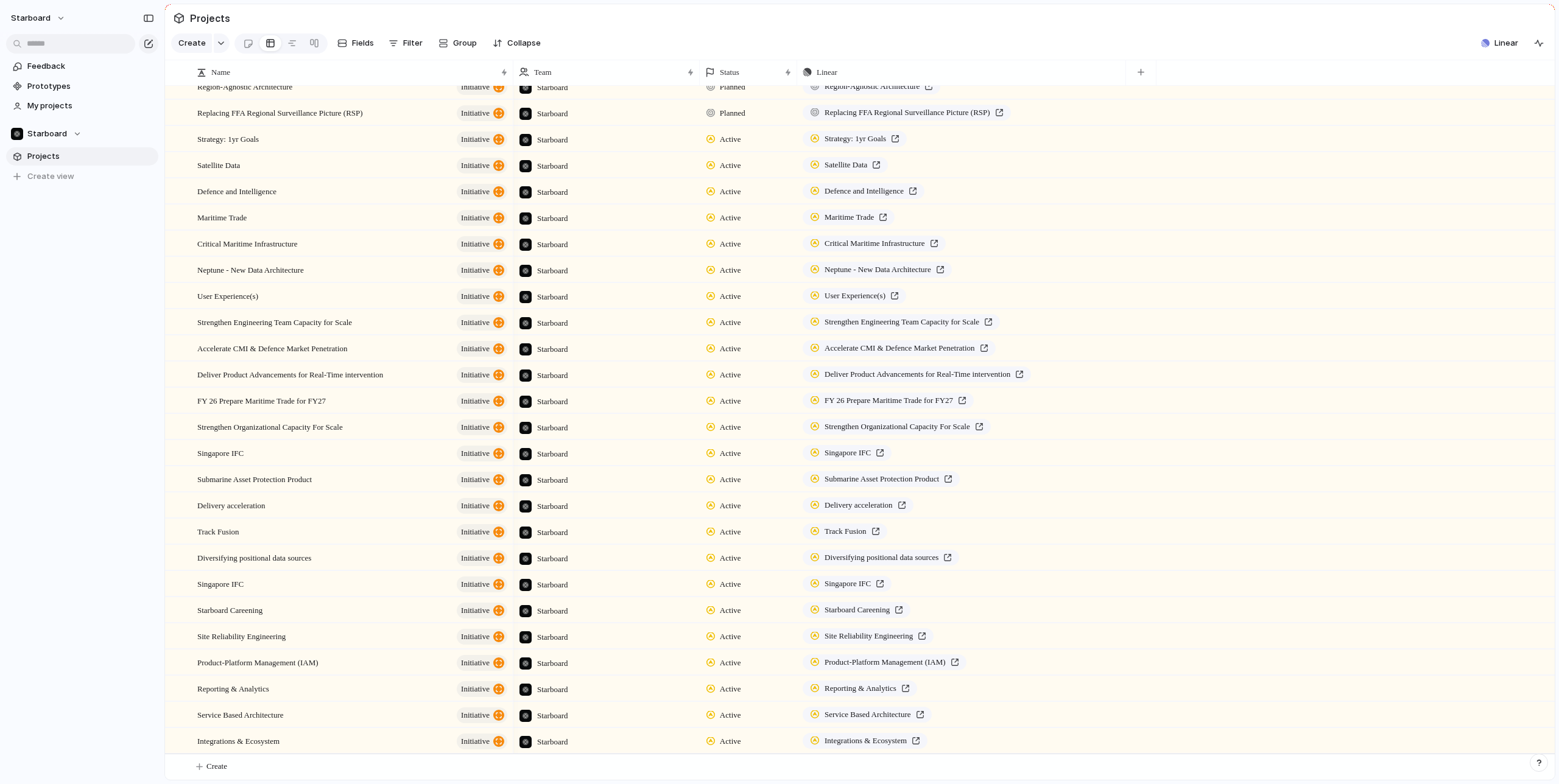
click at [42, 157] on span "Projects" at bounding box center [91, 157] width 127 height 12
click at [300, 107] on span "Replacing FFA Regional Surveillance Picture (RSP)" at bounding box center [280, 112] width 166 height 14
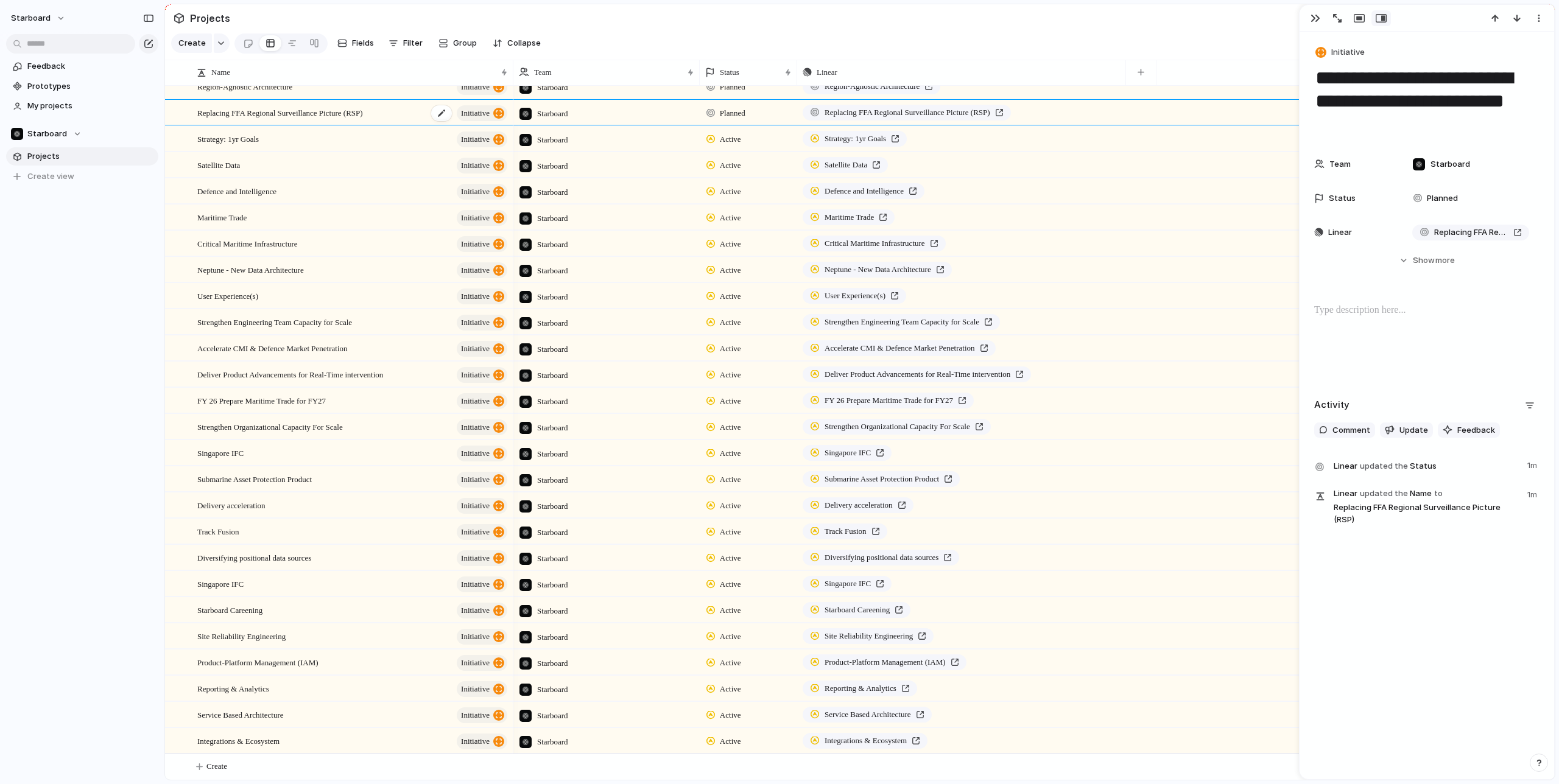
click at [479, 111] on span "initiative" at bounding box center [475, 114] width 28 height 17
click at [1347, 54] on span "Initiative" at bounding box center [1348, 52] width 33 height 12
click at [1178, 25] on div "Initiative Launch Goal Objective Key result Workstream Program Project Customize" at bounding box center [779, 392] width 1559 height 784
click at [486, 113] on span "initiative" at bounding box center [475, 114] width 28 height 17
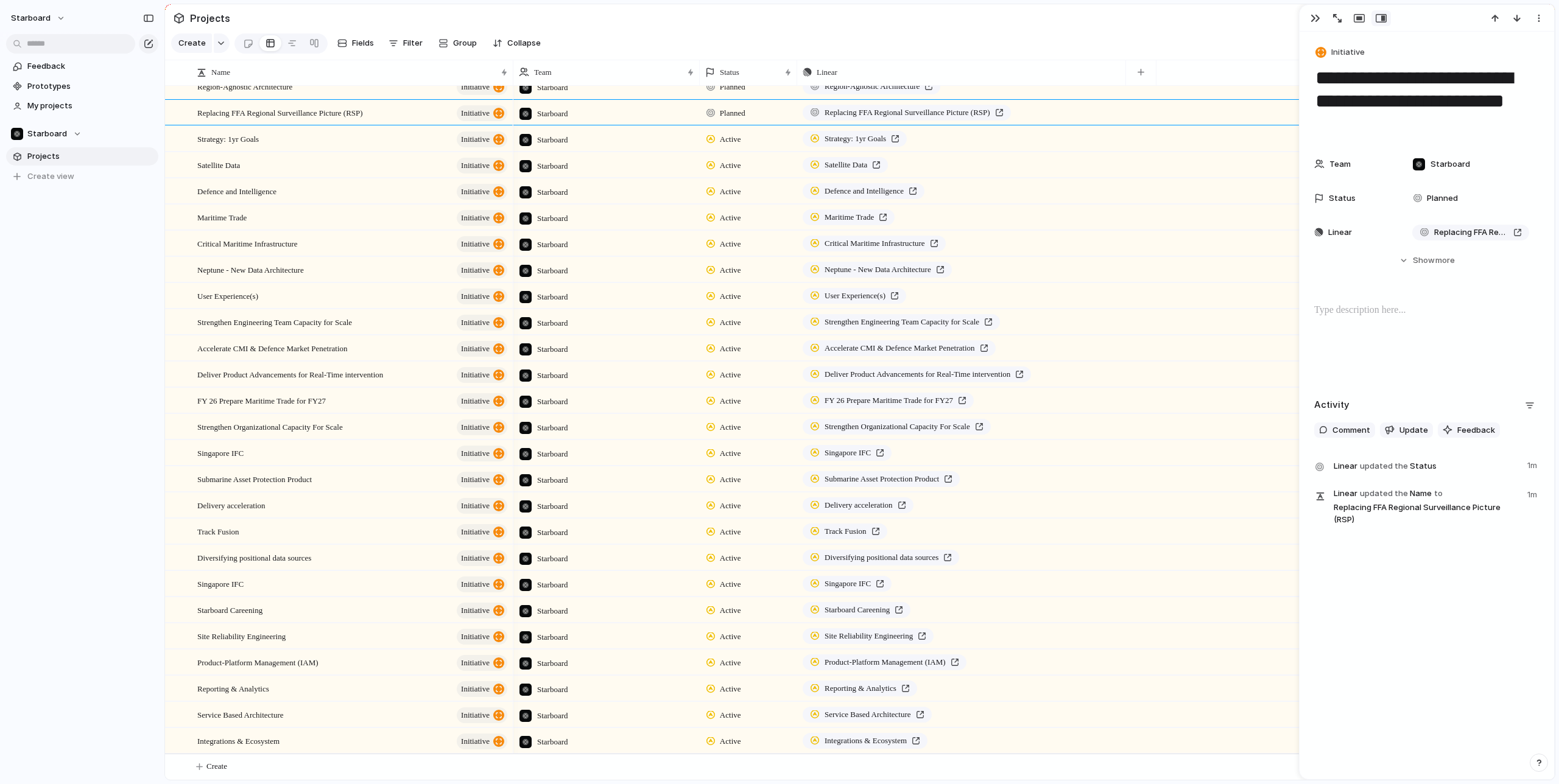
drag, startPoint x: 660, startPoint y: 36, endPoint x: 973, endPoint y: 54, distance: 313.5
click at [661, 36] on section "Create Fields Filter Group Zoom Collapse Linear" at bounding box center [860, 46] width 1390 height 29
click at [1360, 59] on button "Initiative" at bounding box center [1341, 53] width 55 height 17
click at [1142, 37] on div "Initiative Launch Goal Objective Key result Workstream Program Project Customize" at bounding box center [779, 392] width 1559 height 784
click at [1307, 20] on button "button" at bounding box center [1315, 18] width 20 height 16
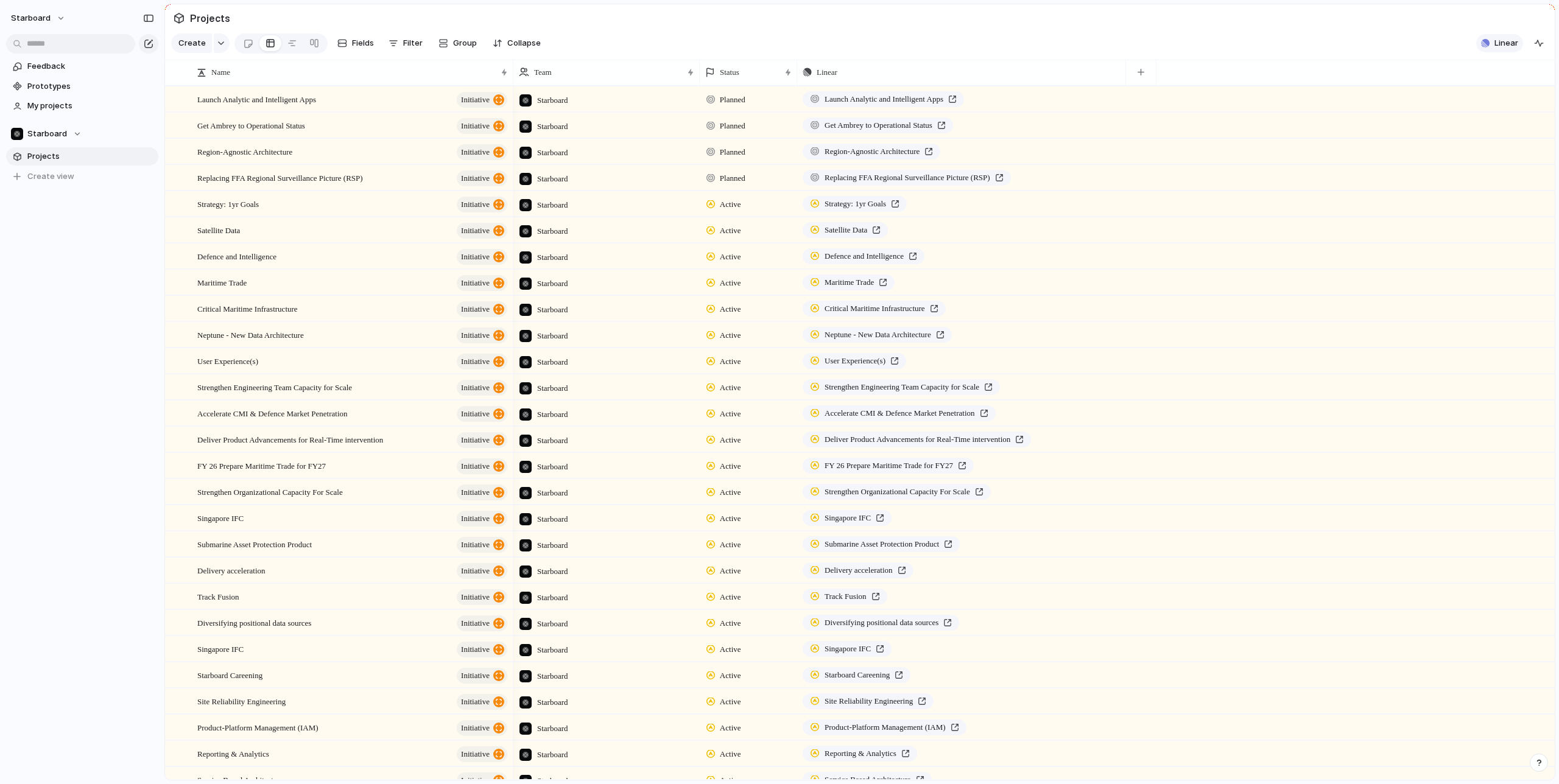
click at [1492, 40] on button "Linear" at bounding box center [1500, 43] width 47 height 18
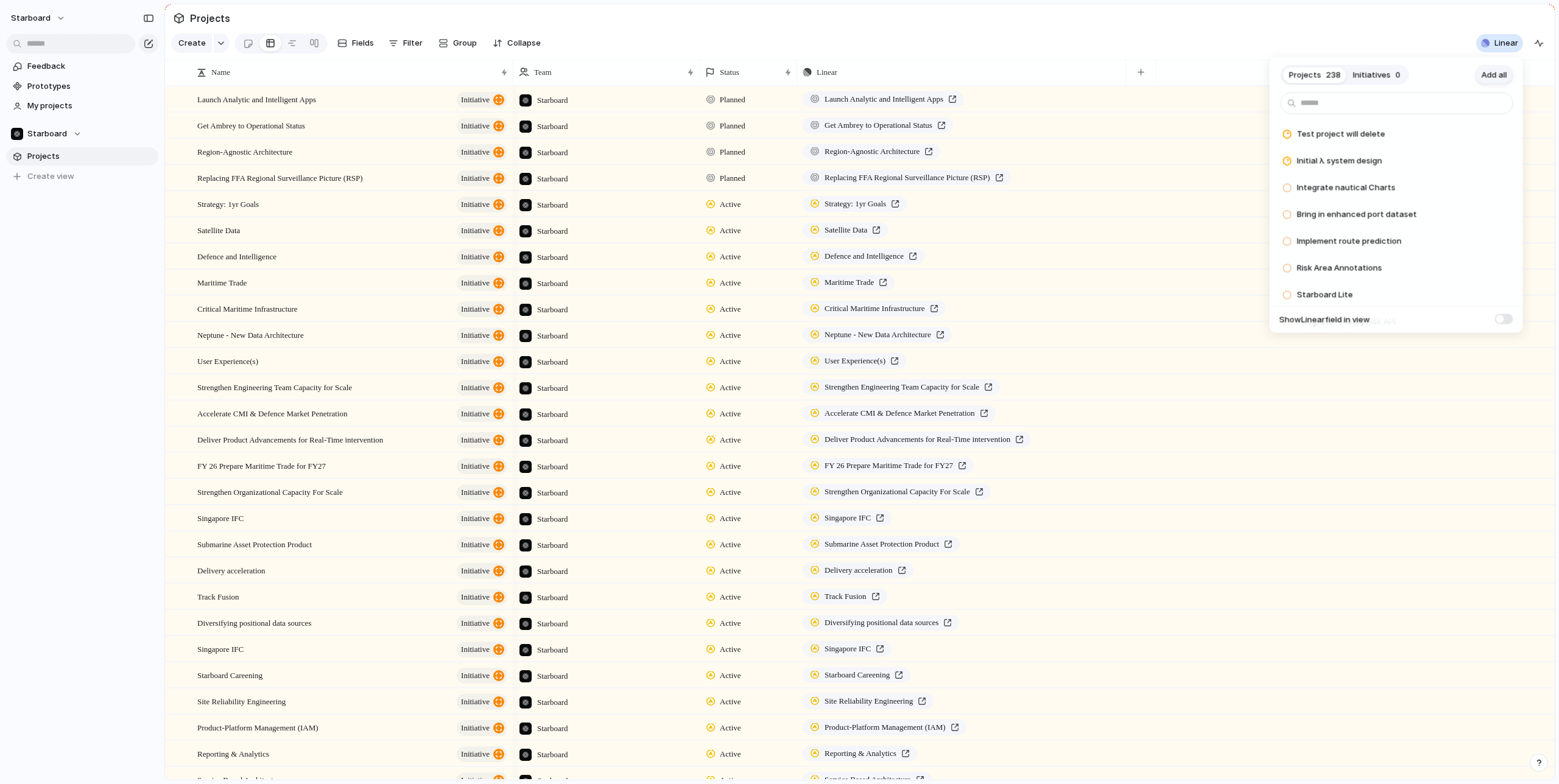
click at [1501, 76] on span "Add all" at bounding box center [1494, 75] width 25 height 12
click at [1242, 475] on div "Projects 238 Initiatives 0 Add all Test project will delete Add Initial λ syste…" at bounding box center [779, 392] width 1559 height 784
click at [1173, 36] on div "Projects 238 Initiatives 0 Add all Test project will delete Add Initial λ syste…" at bounding box center [779, 392] width 1559 height 784
click at [1195, 64] on div "Projects 238 Initiatives 0 Add all Test project will delete Add Initial λ syste…" at bounding box center [779, 392] width 1559 height 784
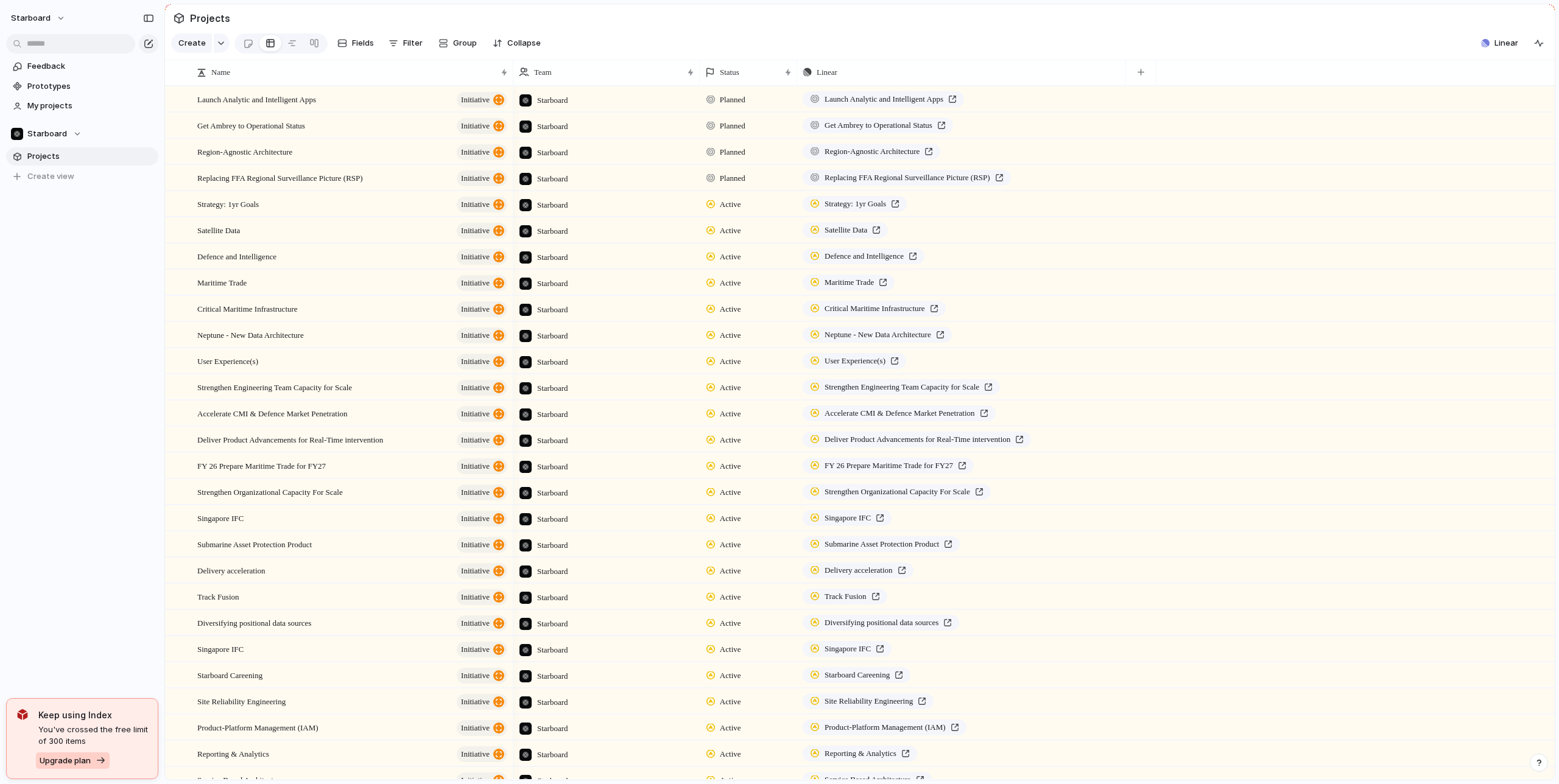
click at [67, 760] on span "Upgrade plan" at bounding box center [65, 761] width 51 height 12
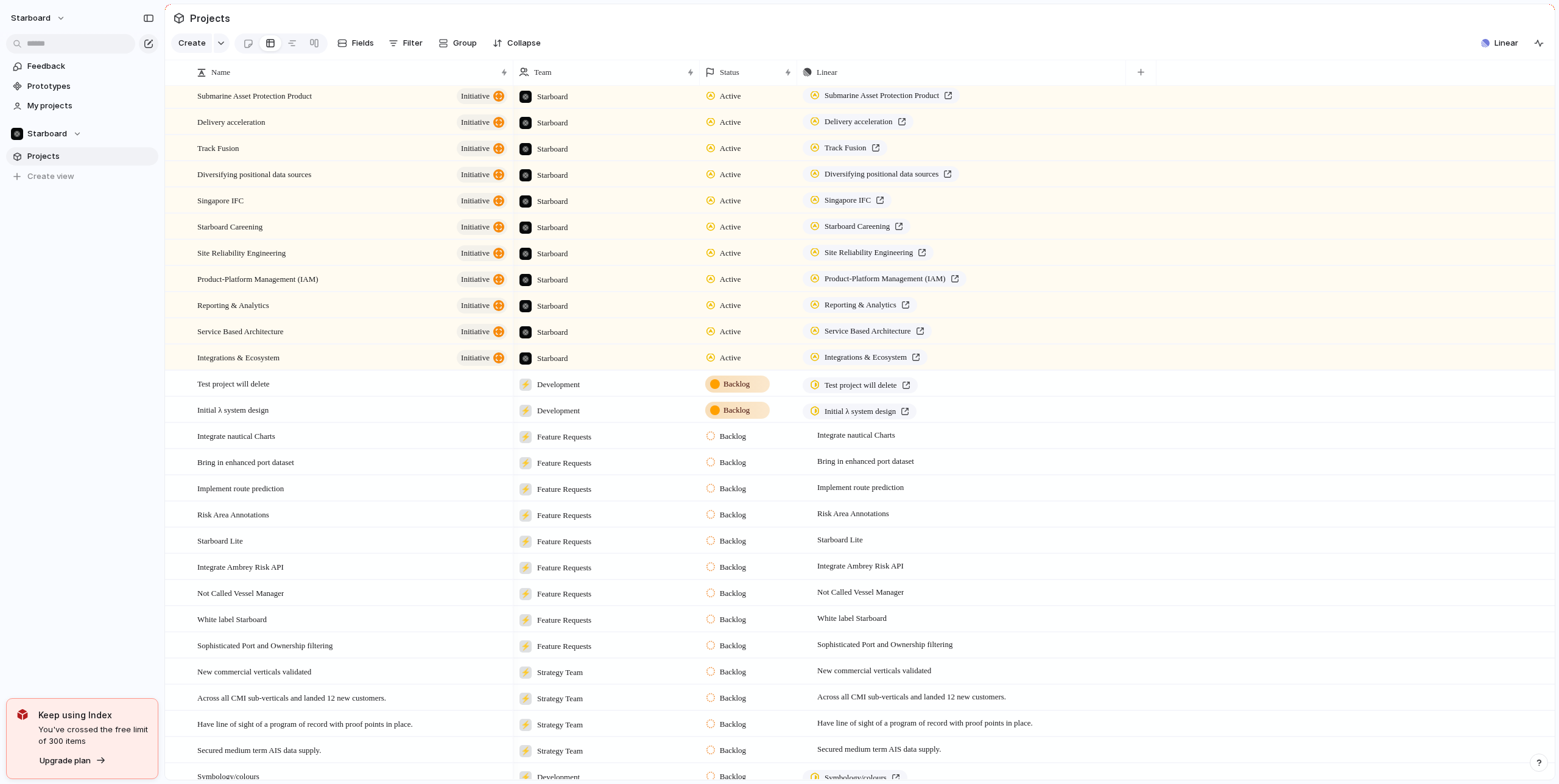
scroll to position [555, 0]
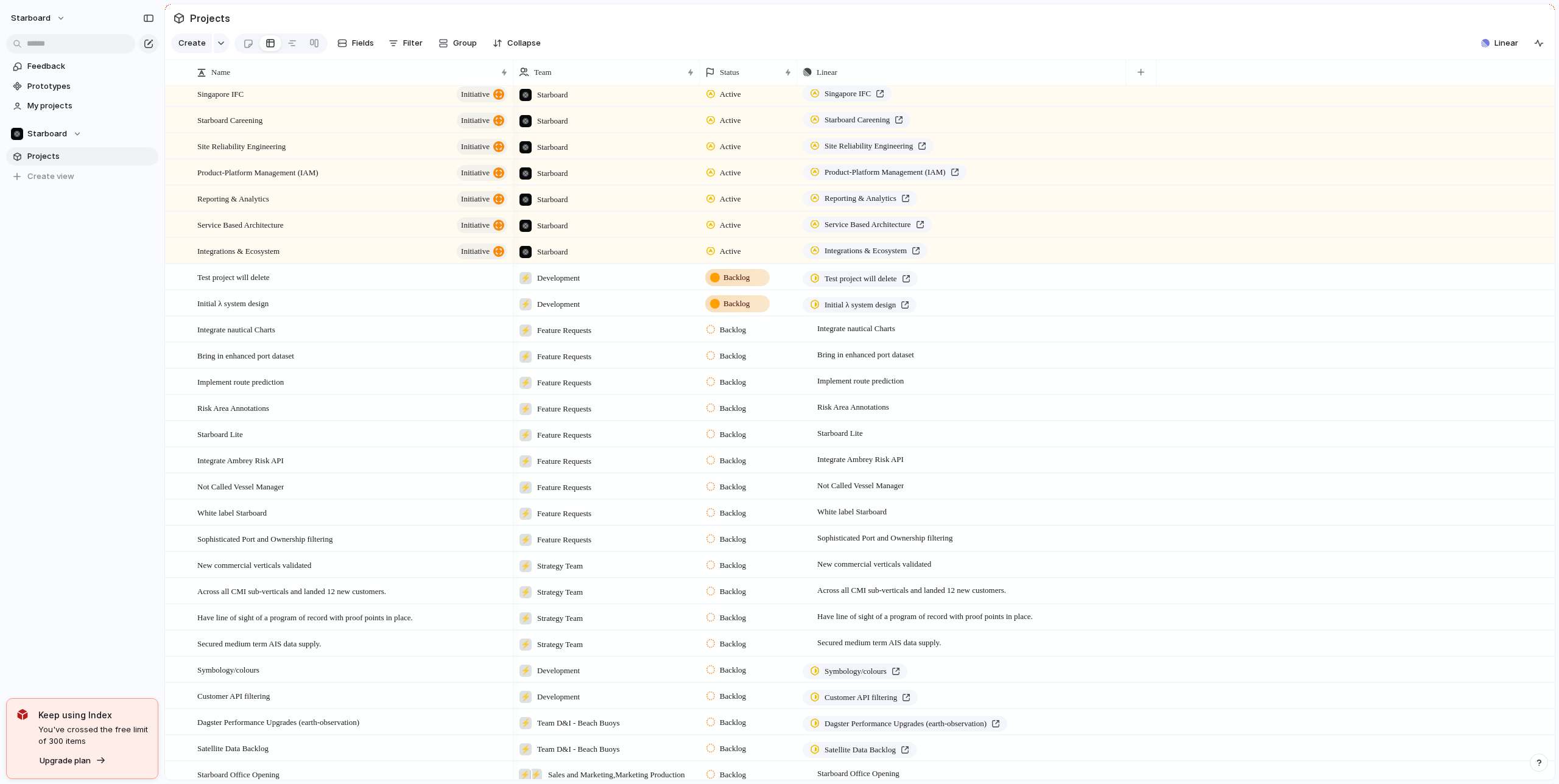
click at [733, 328] on span "Backlog" at bounding box center [733, 330] width 26 height 12
click at [133, 309] on div "Backlog Shaping Shaped Planned In Progress In Review Completed Canceled" at bounding box center [779, 392] width 1559 height 784
click at [164, 156] on span "Team settings" at bounding box center [183, 159] width 55 height 12
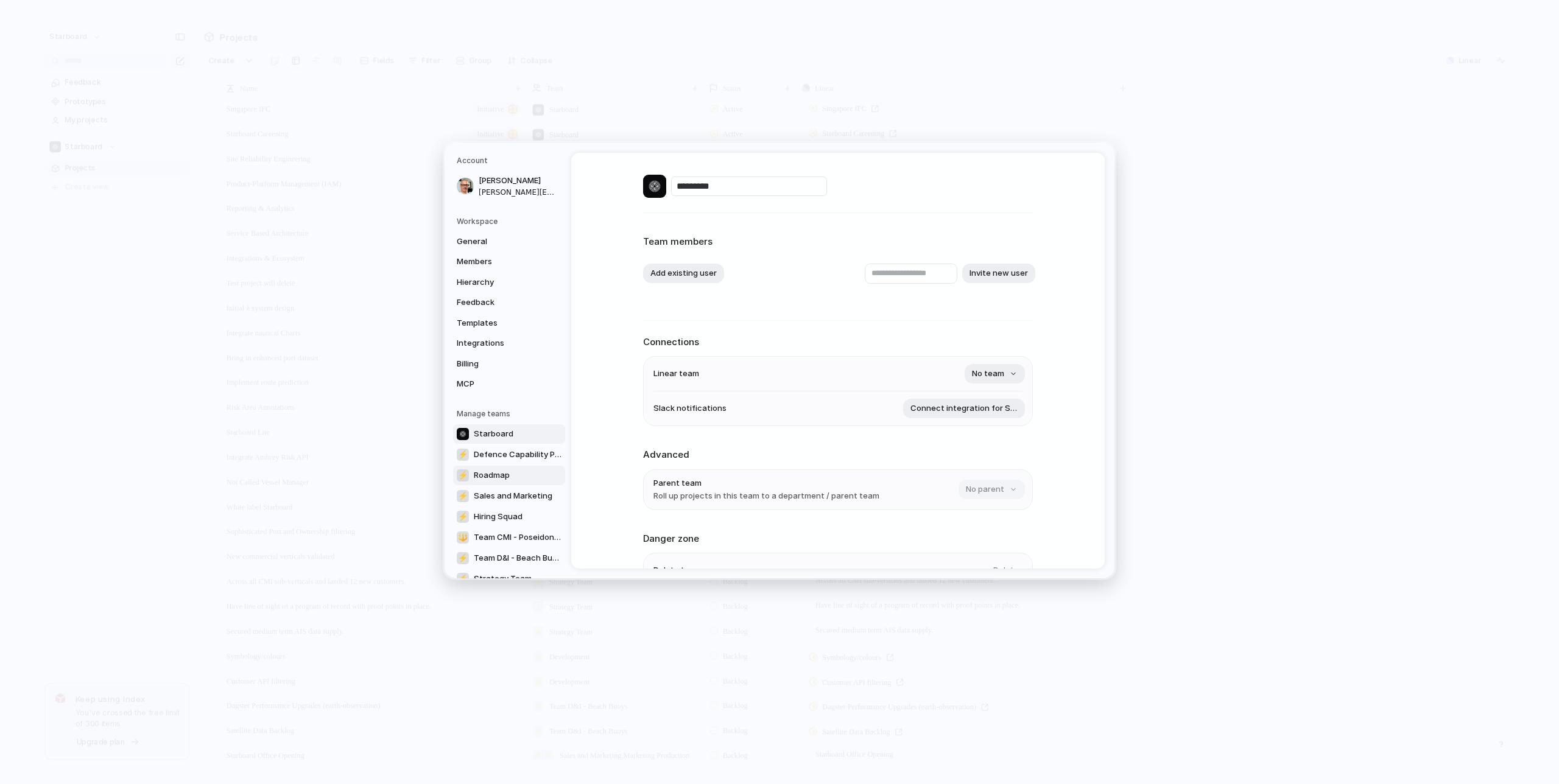
scroll to position [81, 0]
click at [520, 372] on span "Defence Capability Plan" at bounding box center [517, 374] width 88 height 12
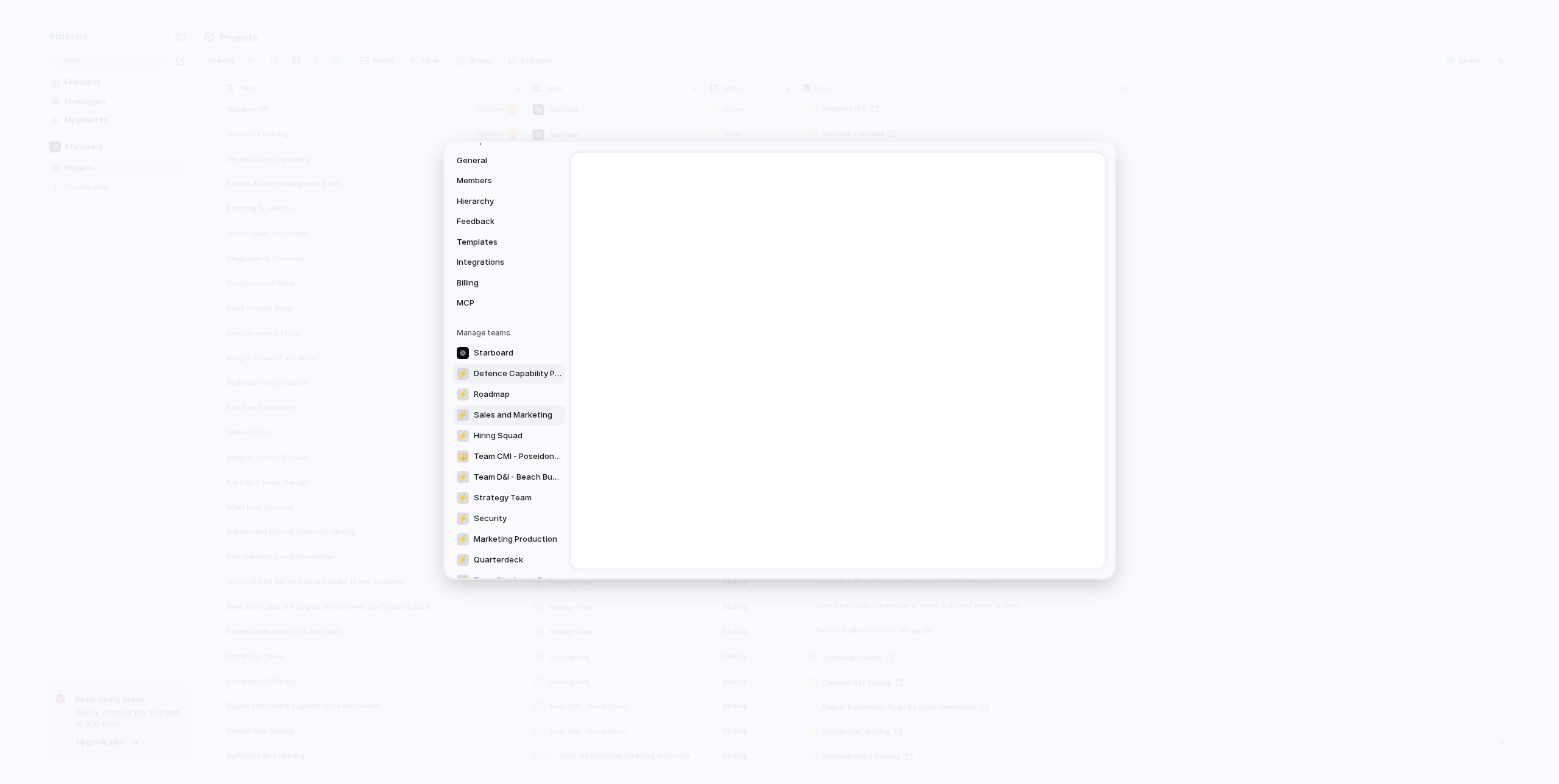
scroll to position [188, 0]
click at [510, 491] on span "Product Team" at bounding box center [501, 495] width 54 height 12
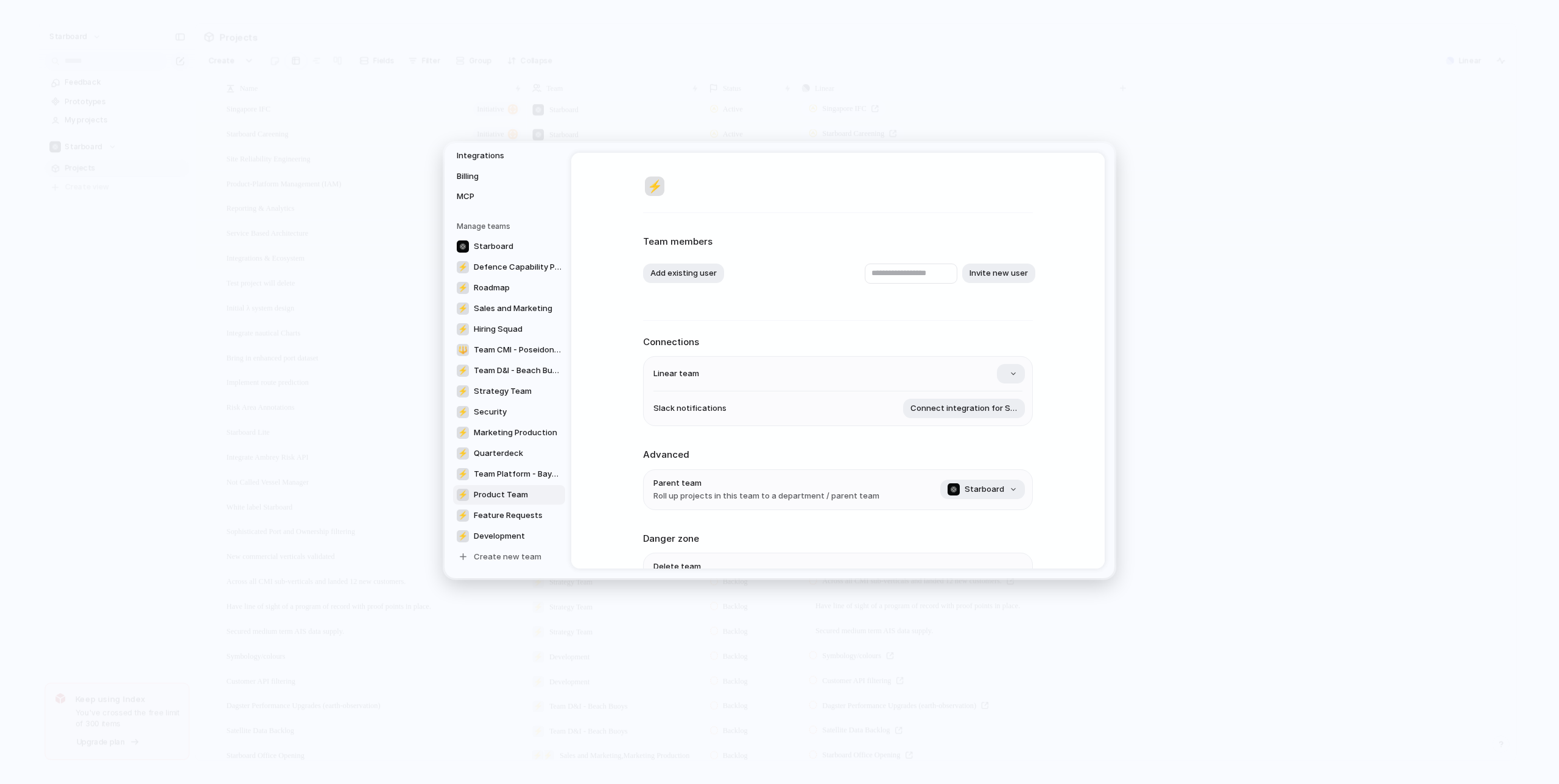
type input "**********"
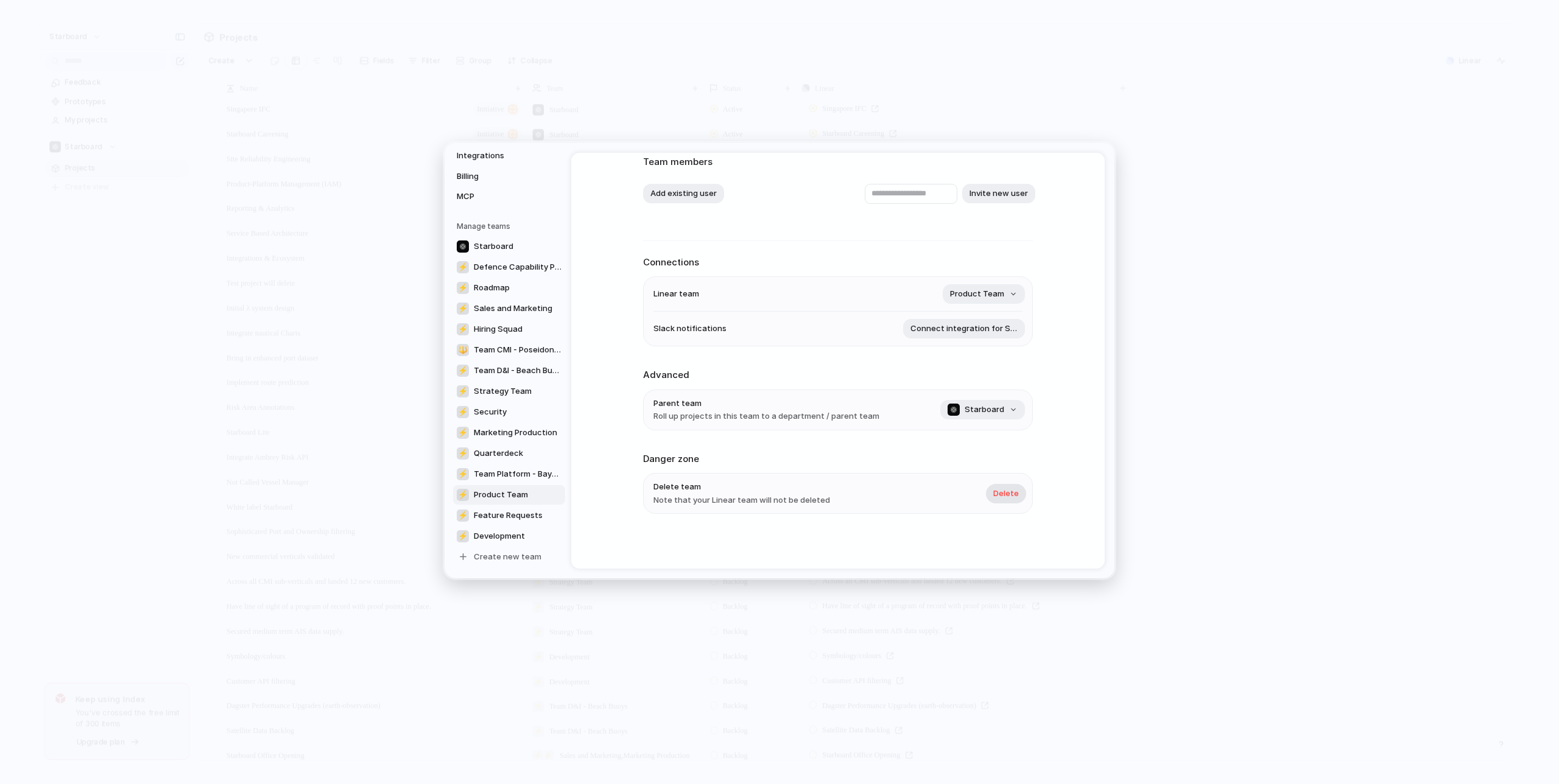
click at [1013, 492] on span "Delete" at bounding box center [1006, 493] width 25 height 12
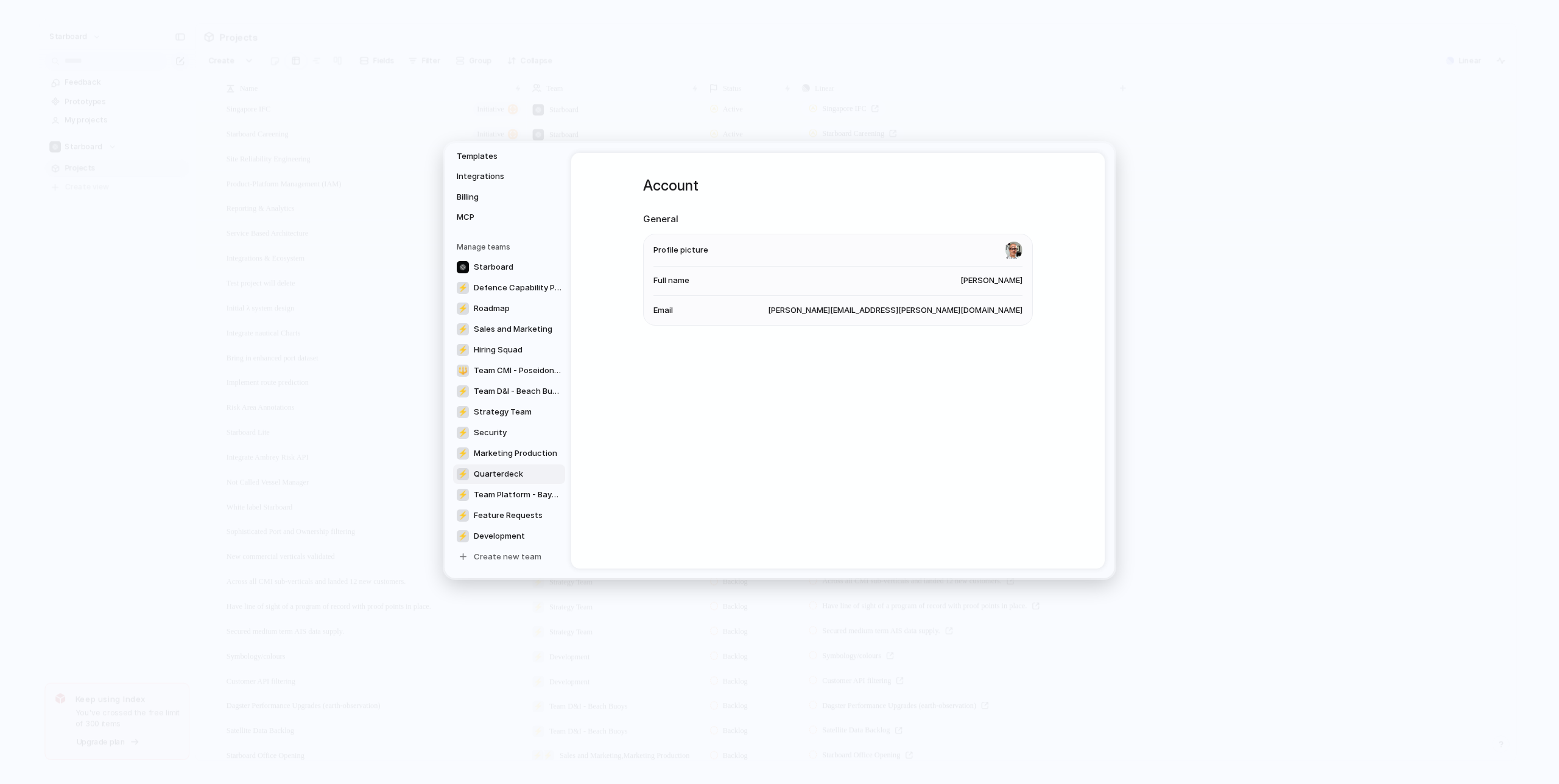
click at [557, 475] on link "⚡ Quarterdeck" at bounding box center [509, 473] width 112 height 20
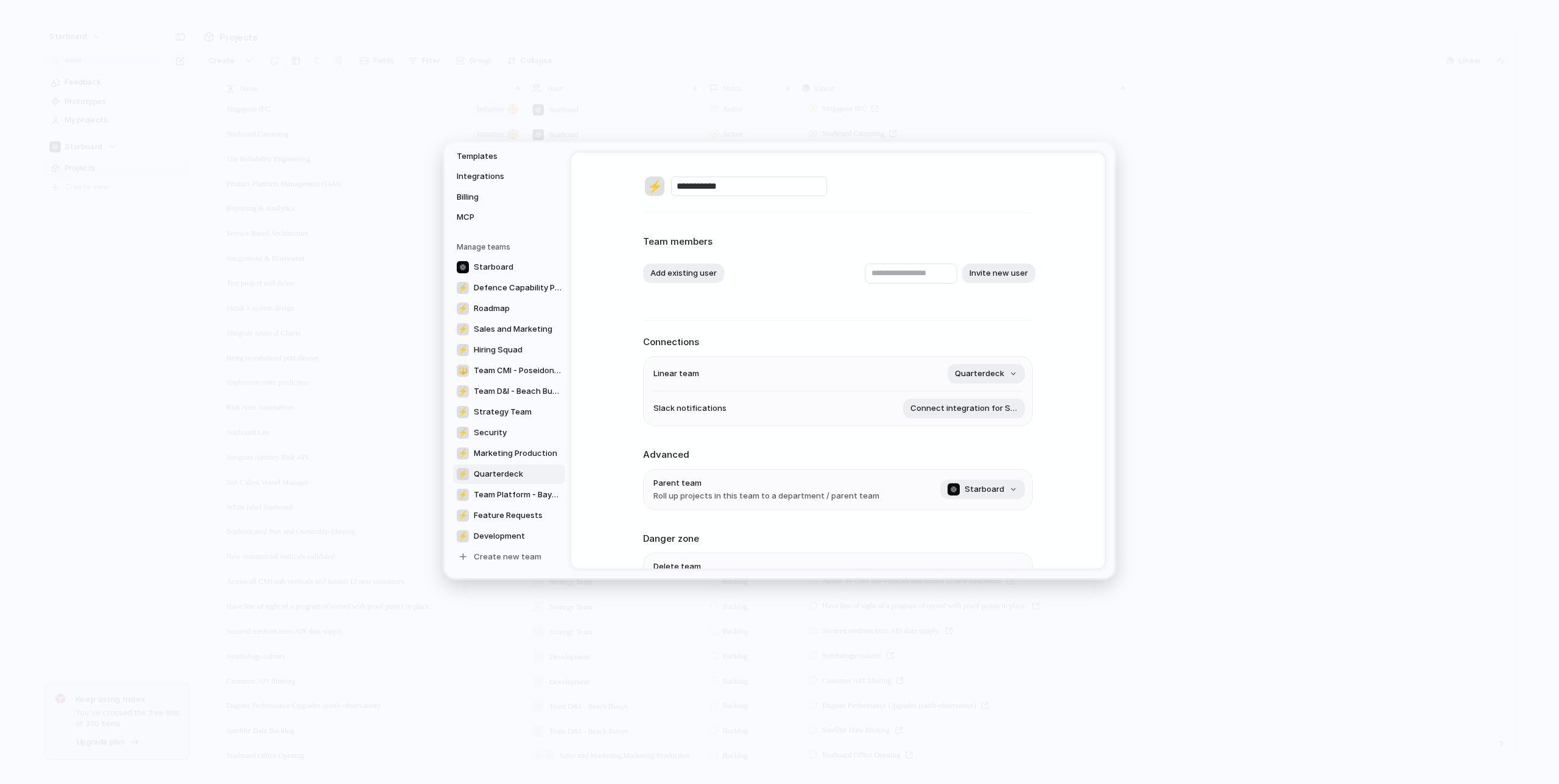
scroll to position [82, 0]
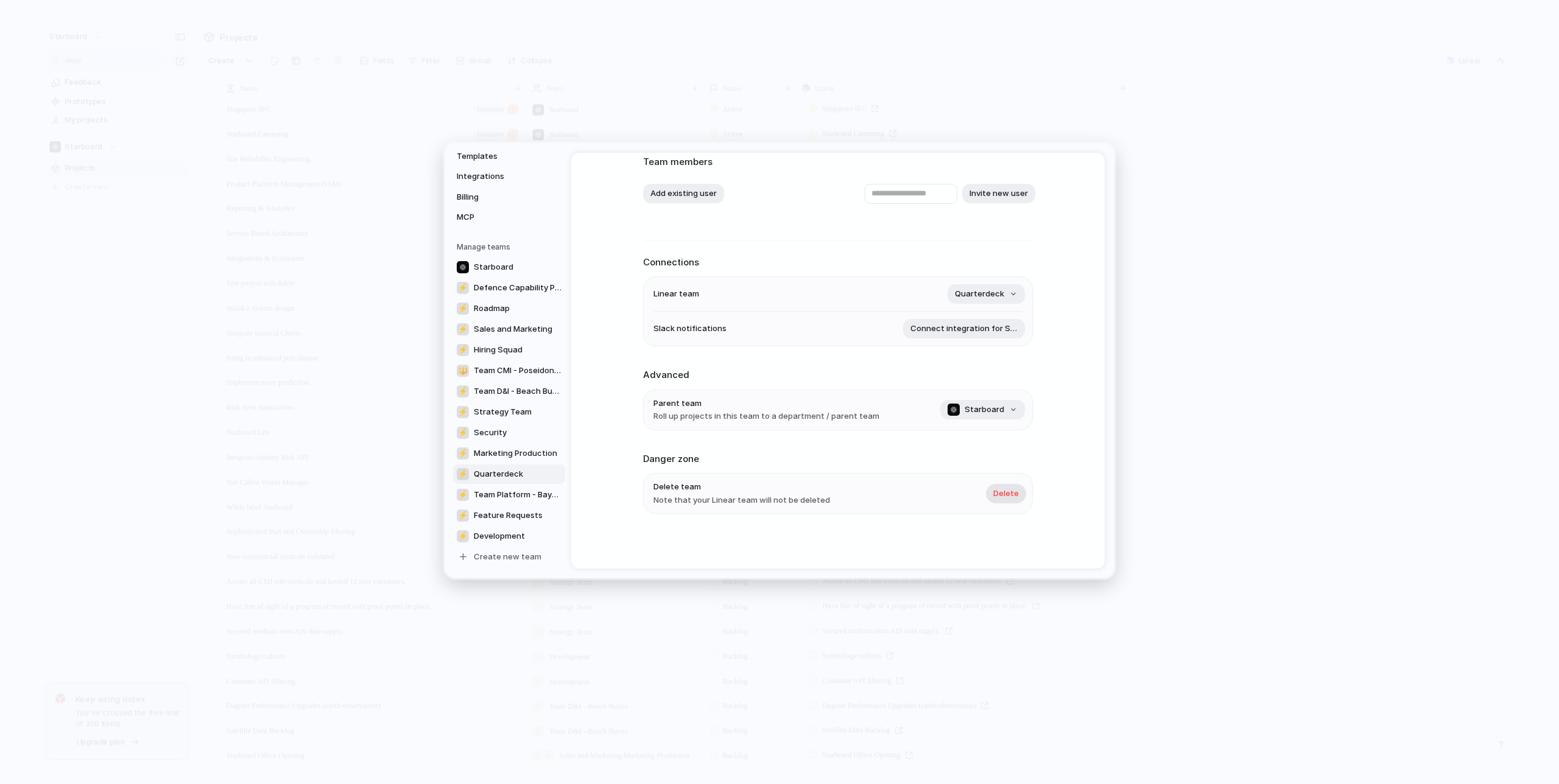
click at [1004, 494] on span "Delete" at bounding box center [1006, 493] width 25 height 12
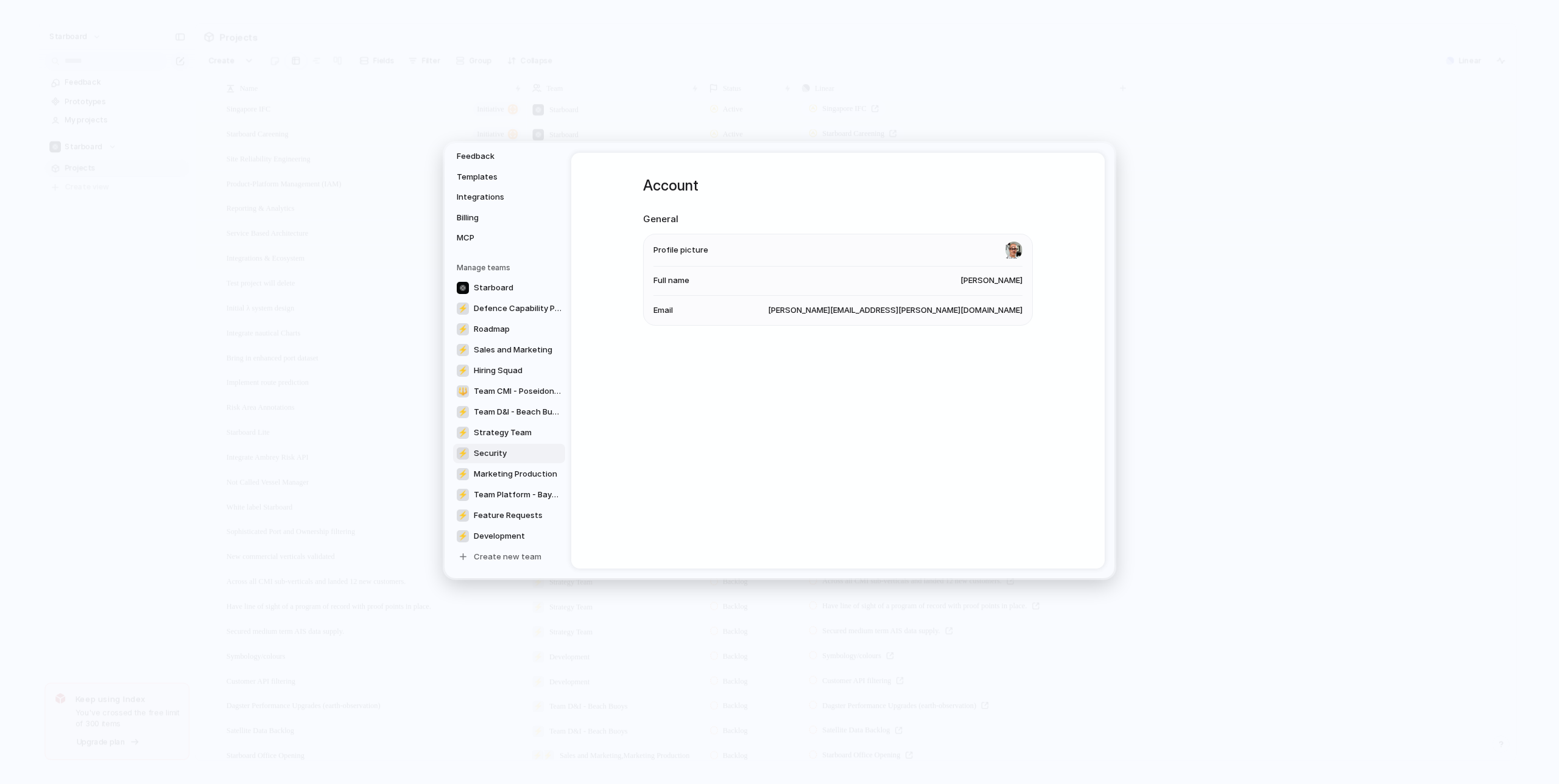
click at [528, 456] on link "⚡ Security" at bounding box center [509, 453] width 112 height 20
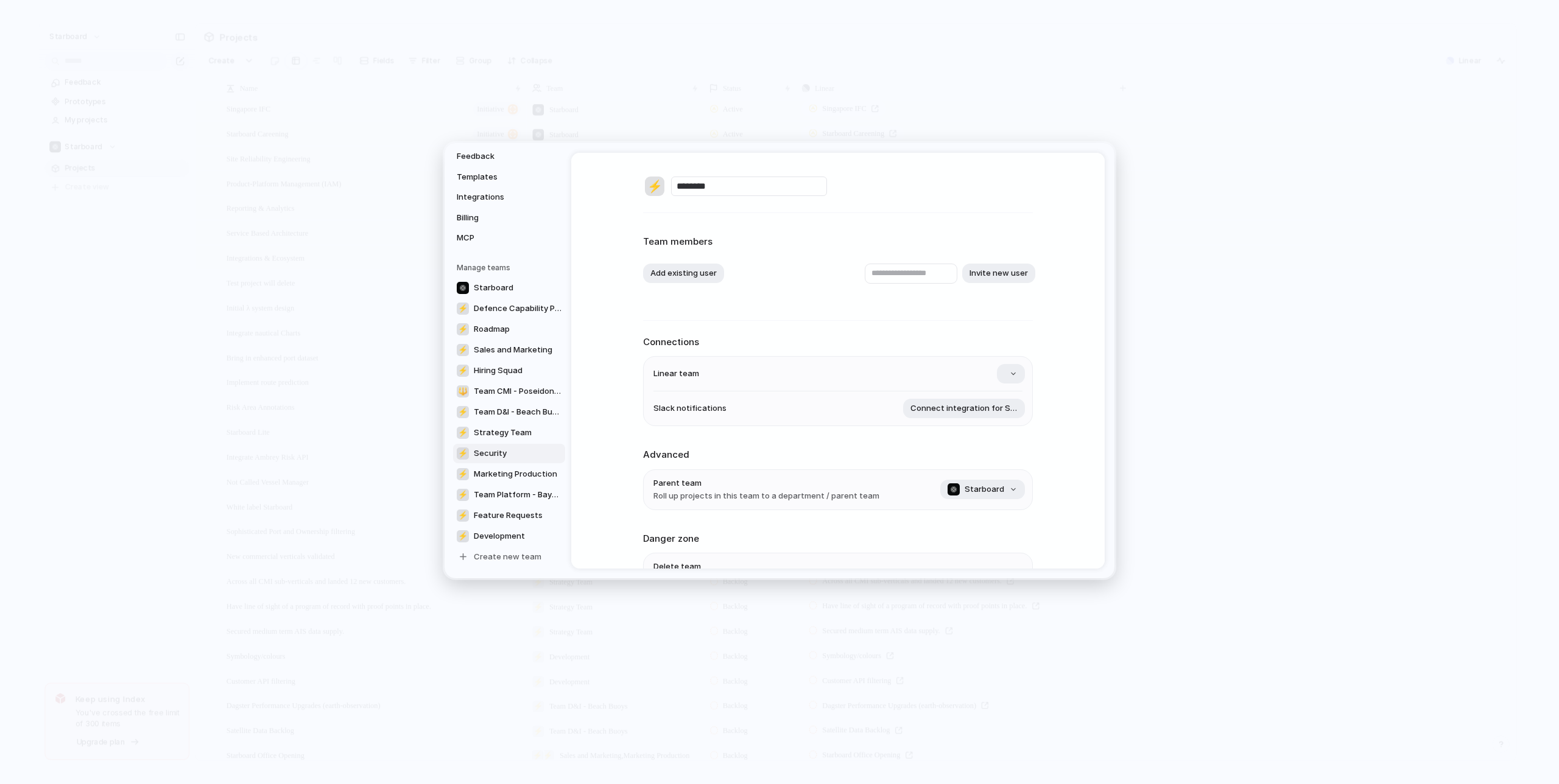
scroll to position [82, 0]
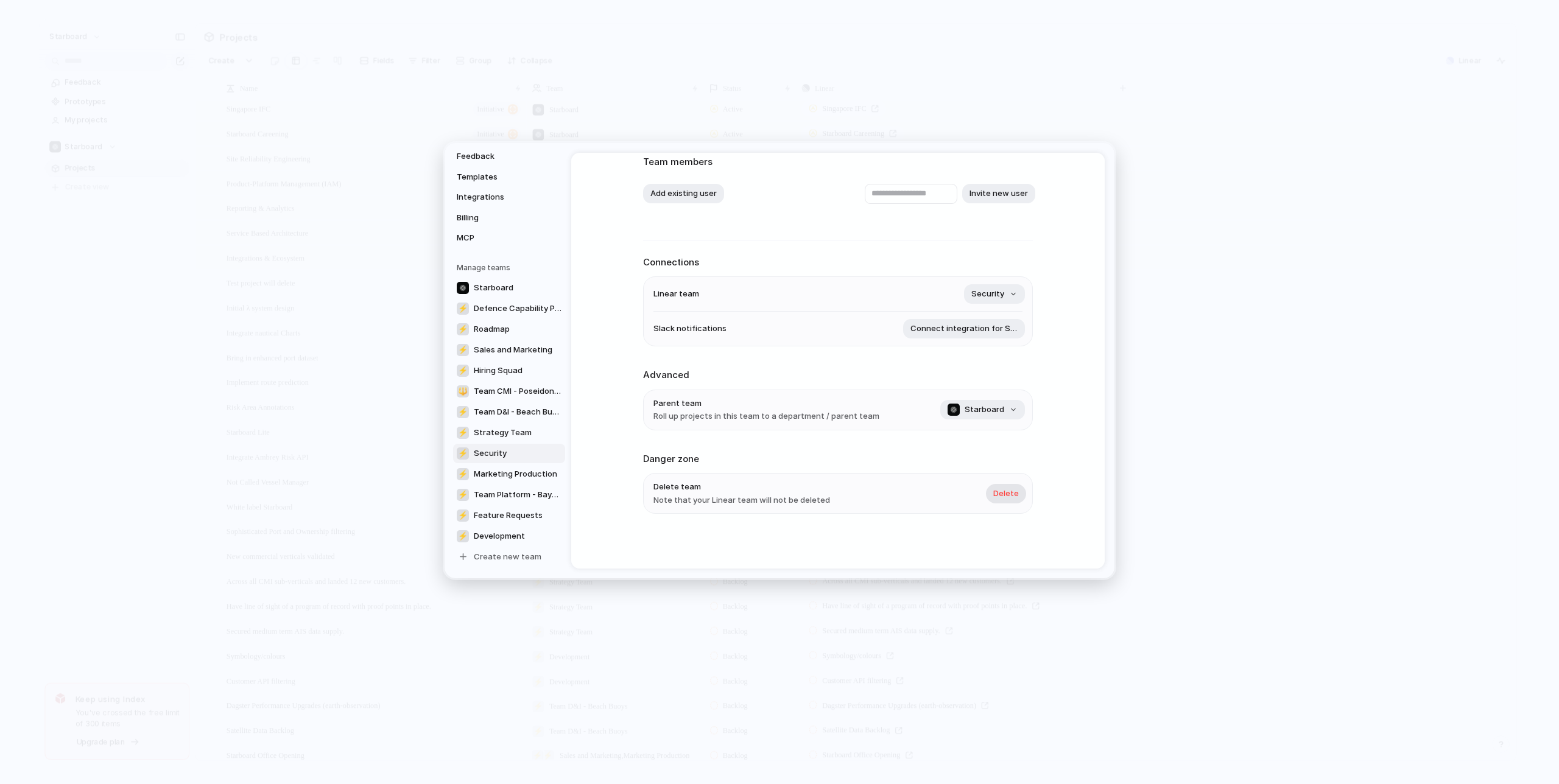
click at [1015, 494] on span "Delete" at bounding box center [1006, 493] width 25 height 12
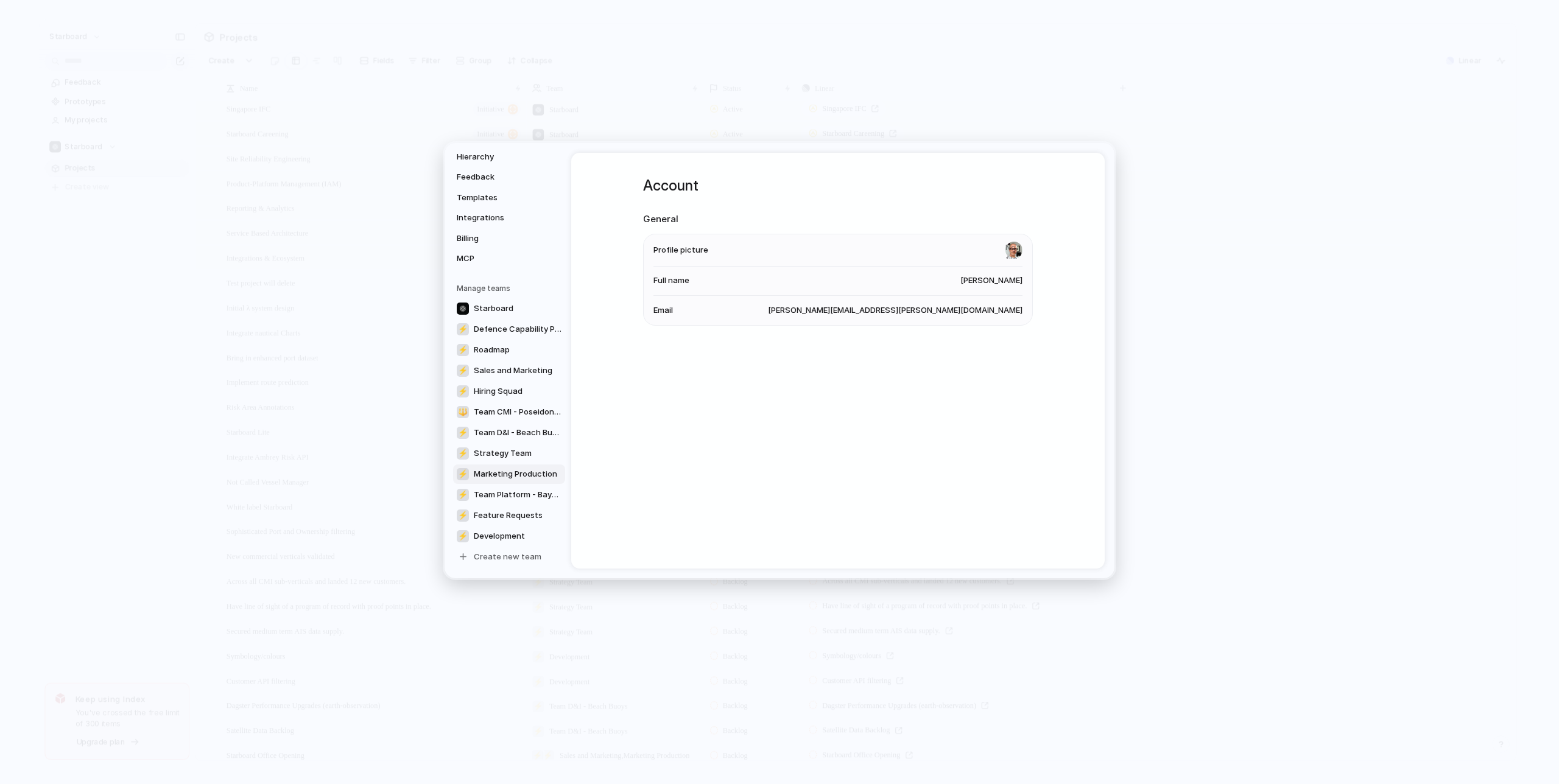
click at [525, 474] on span "Marketing Production" at bounding box center [515, 474] width 83 height 12
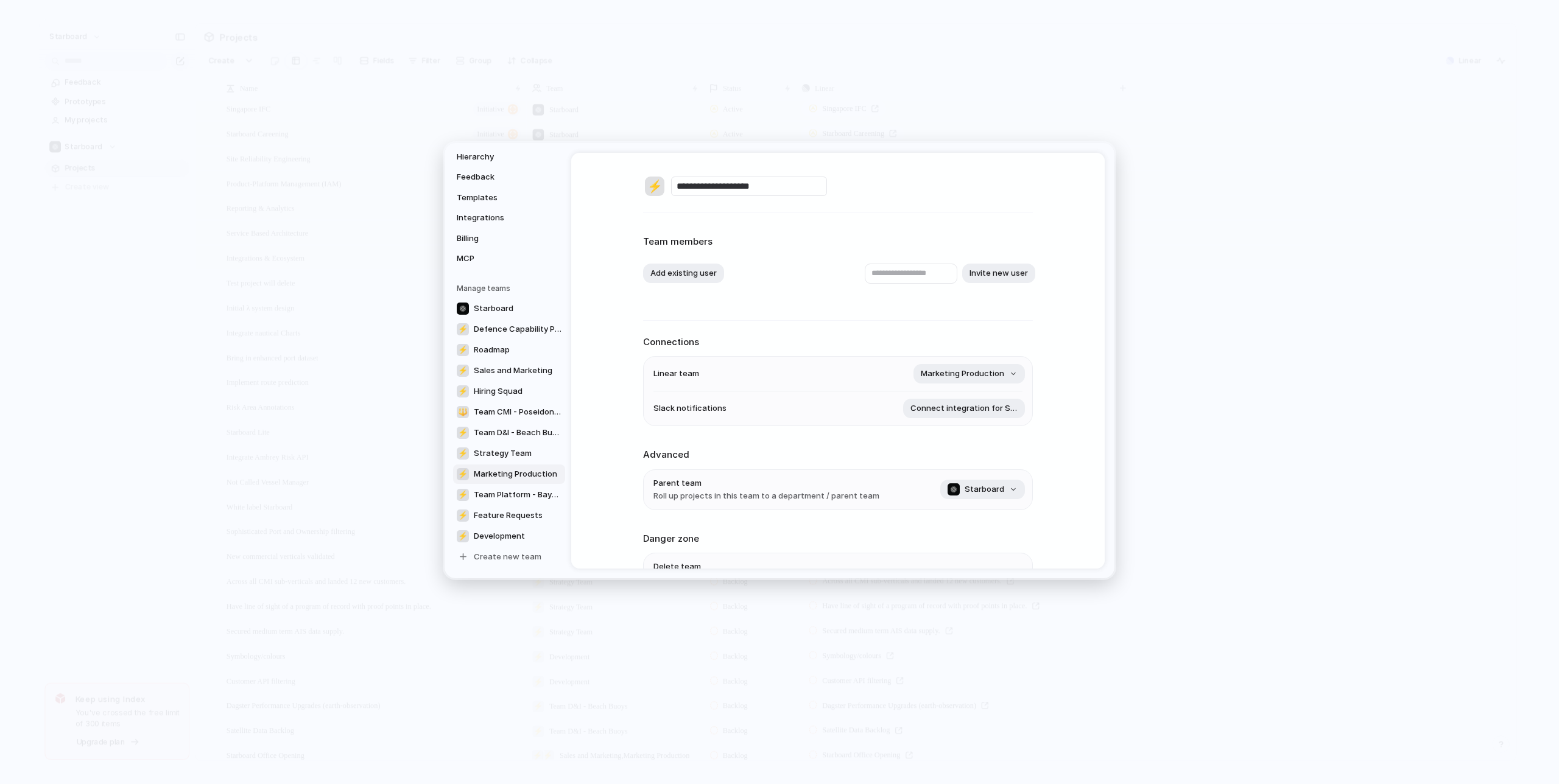
scroll to position [82, 0]
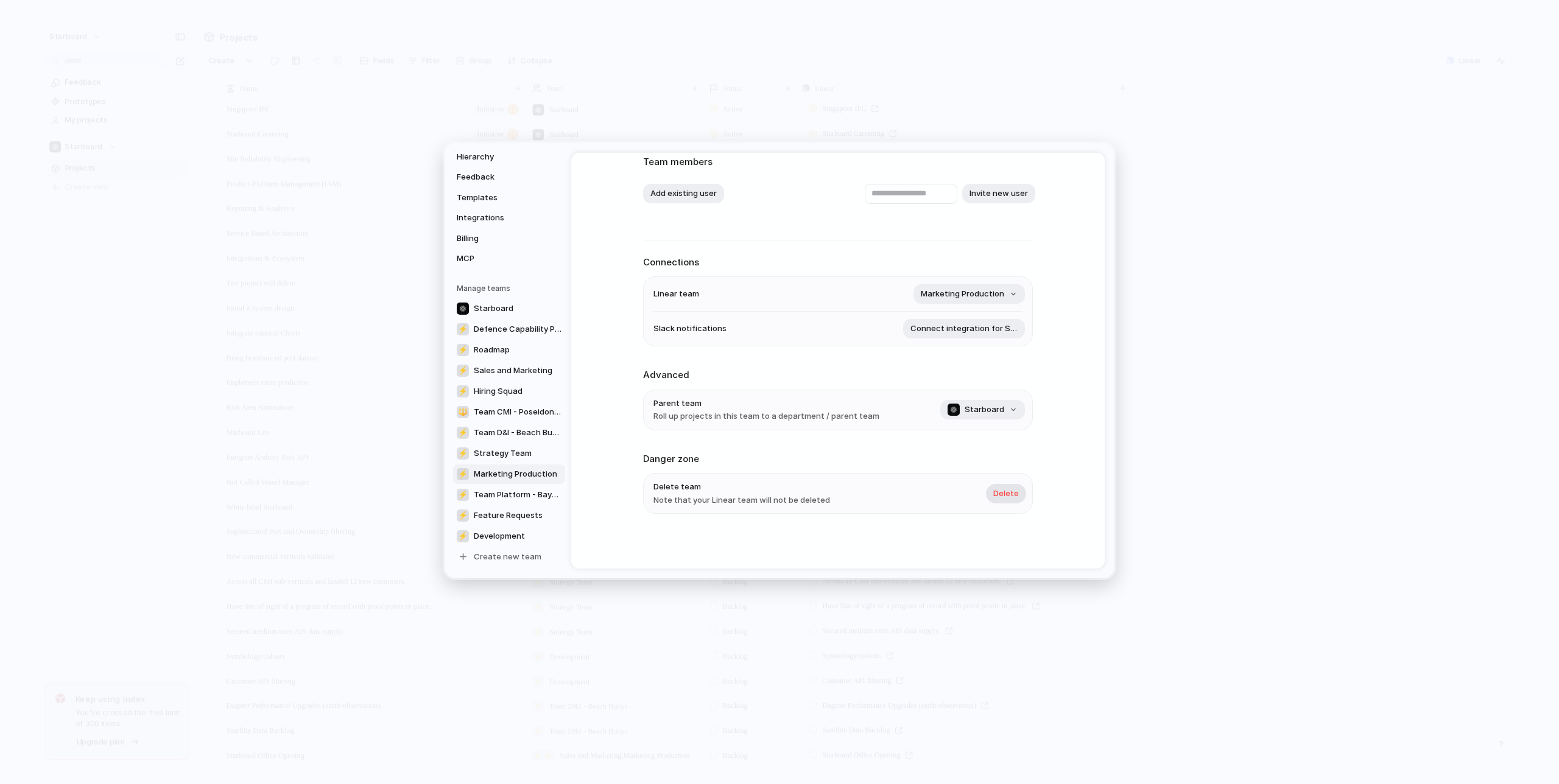
click at [1008, 493] on span "Delete" at bounding box center [1006, 493] width 25 height 12
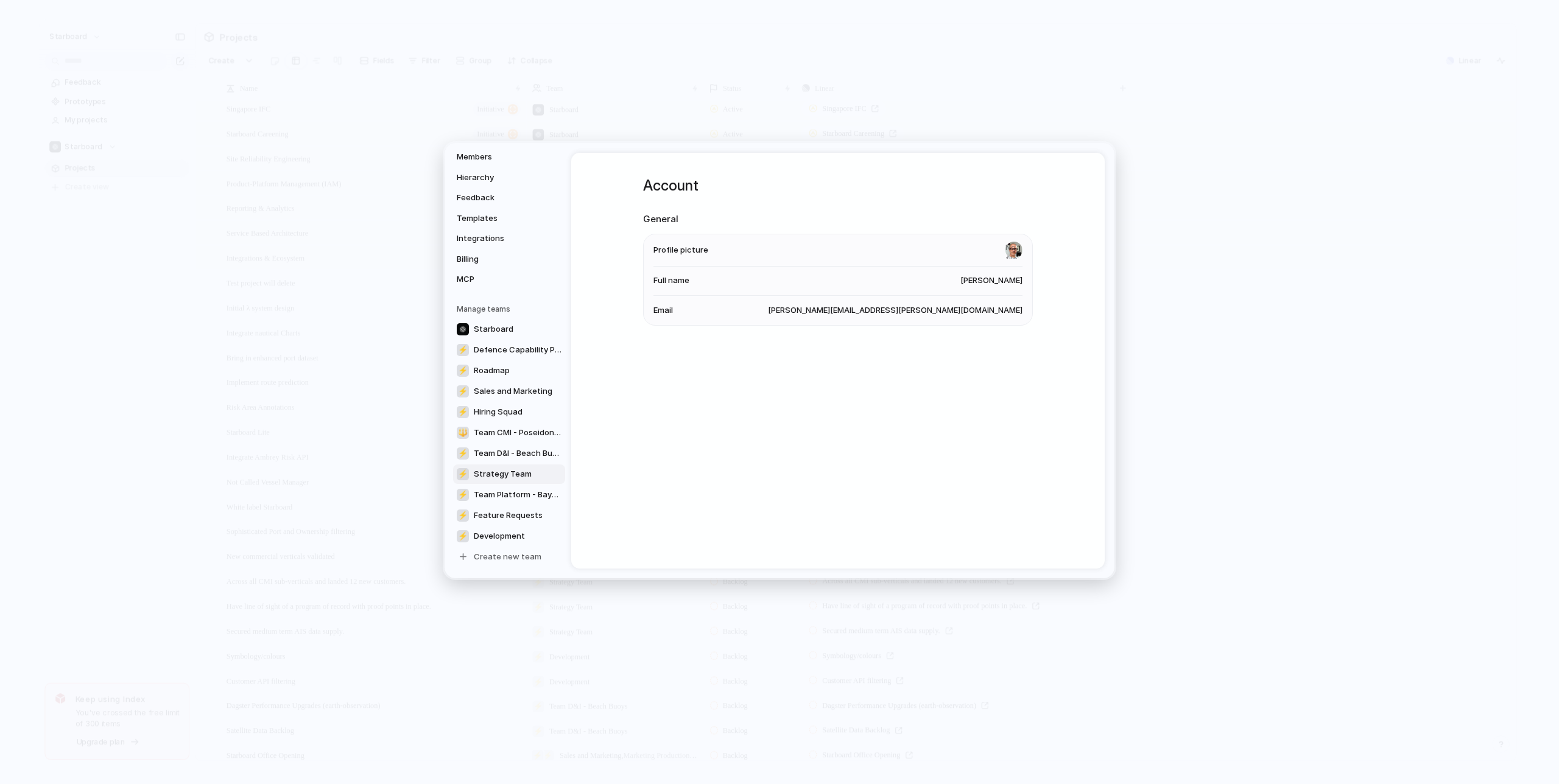
click at [506, 478] on span "Strategy Team" at bounding box center [503, 474] width 58 height 12
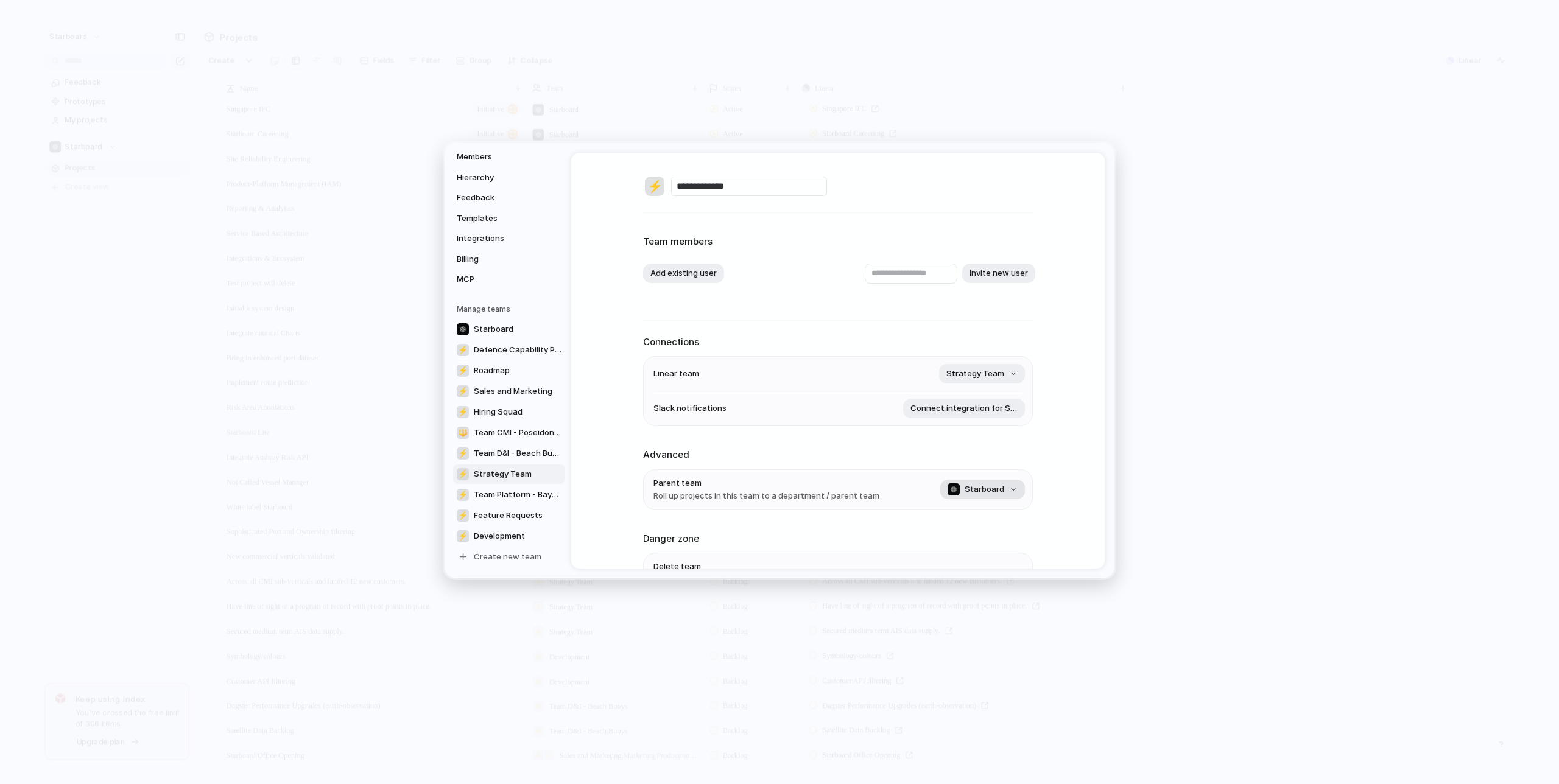
scroll to position [82, 0]
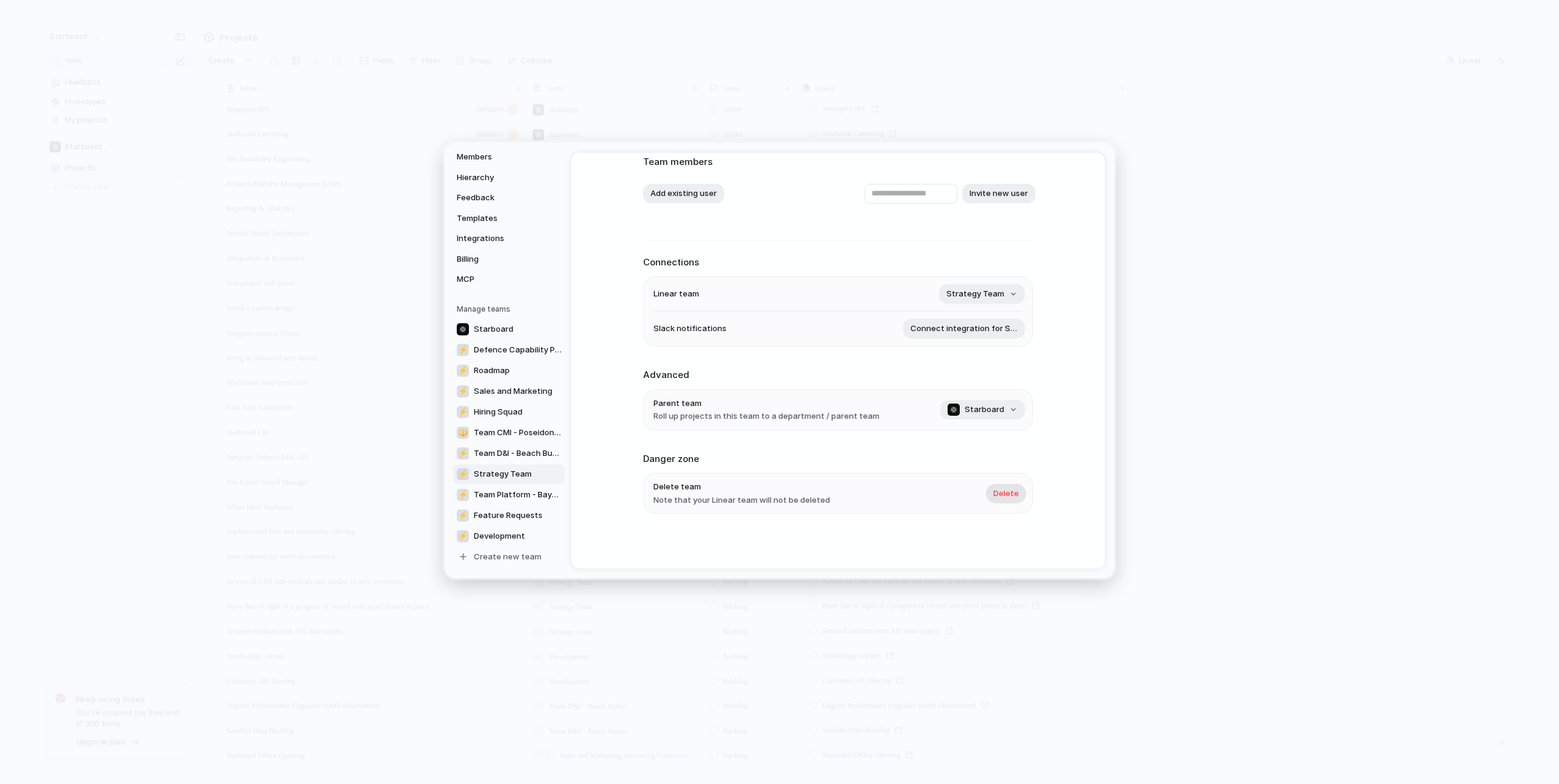
click at [1005, 494] on span "Delete" at bounding box center [1006, 493] width 25 height 12
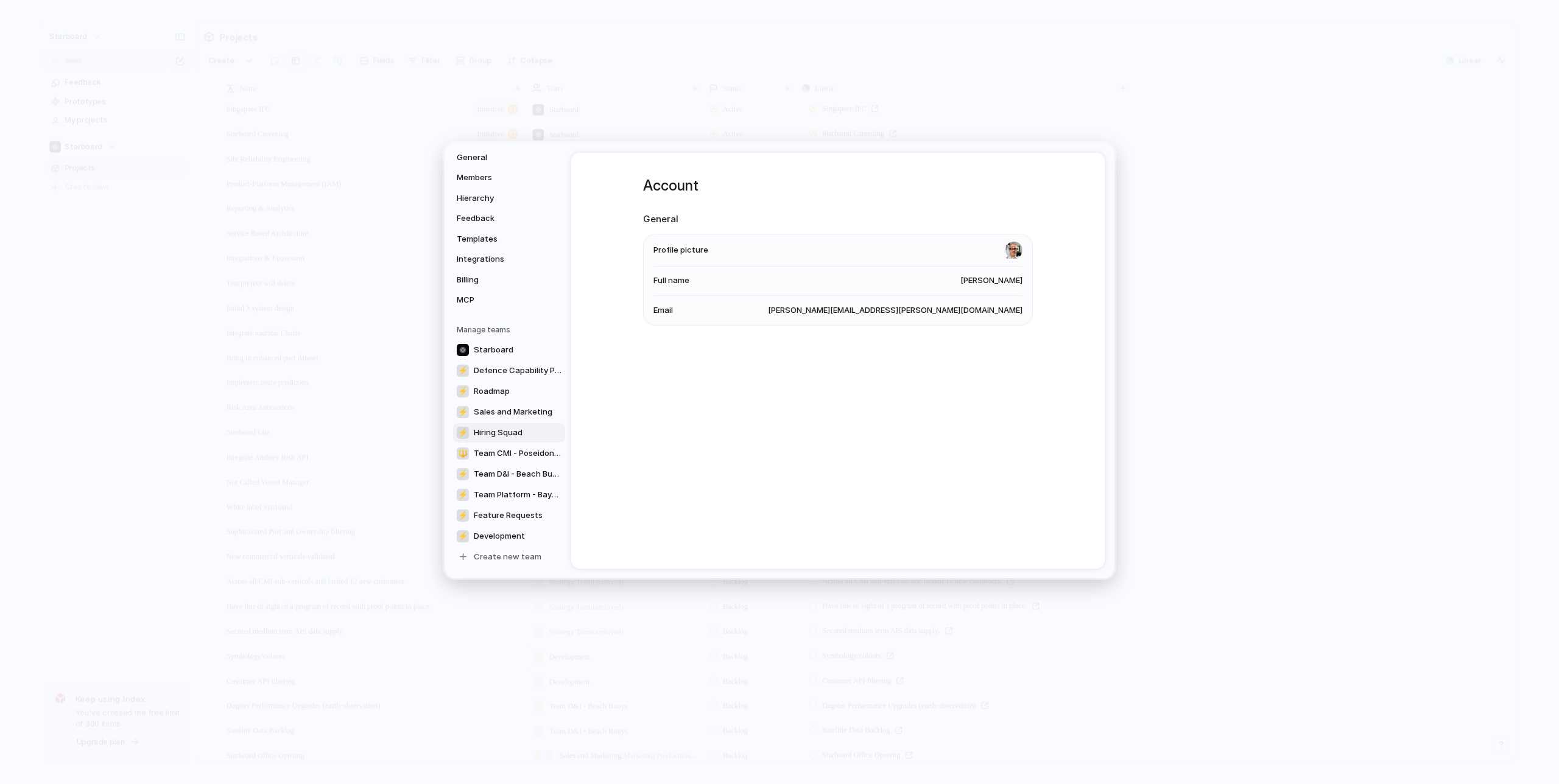
click at [528, 429] on link "⚡ Hiring Squad" at bounding box center [509, 432] width 112 height 20
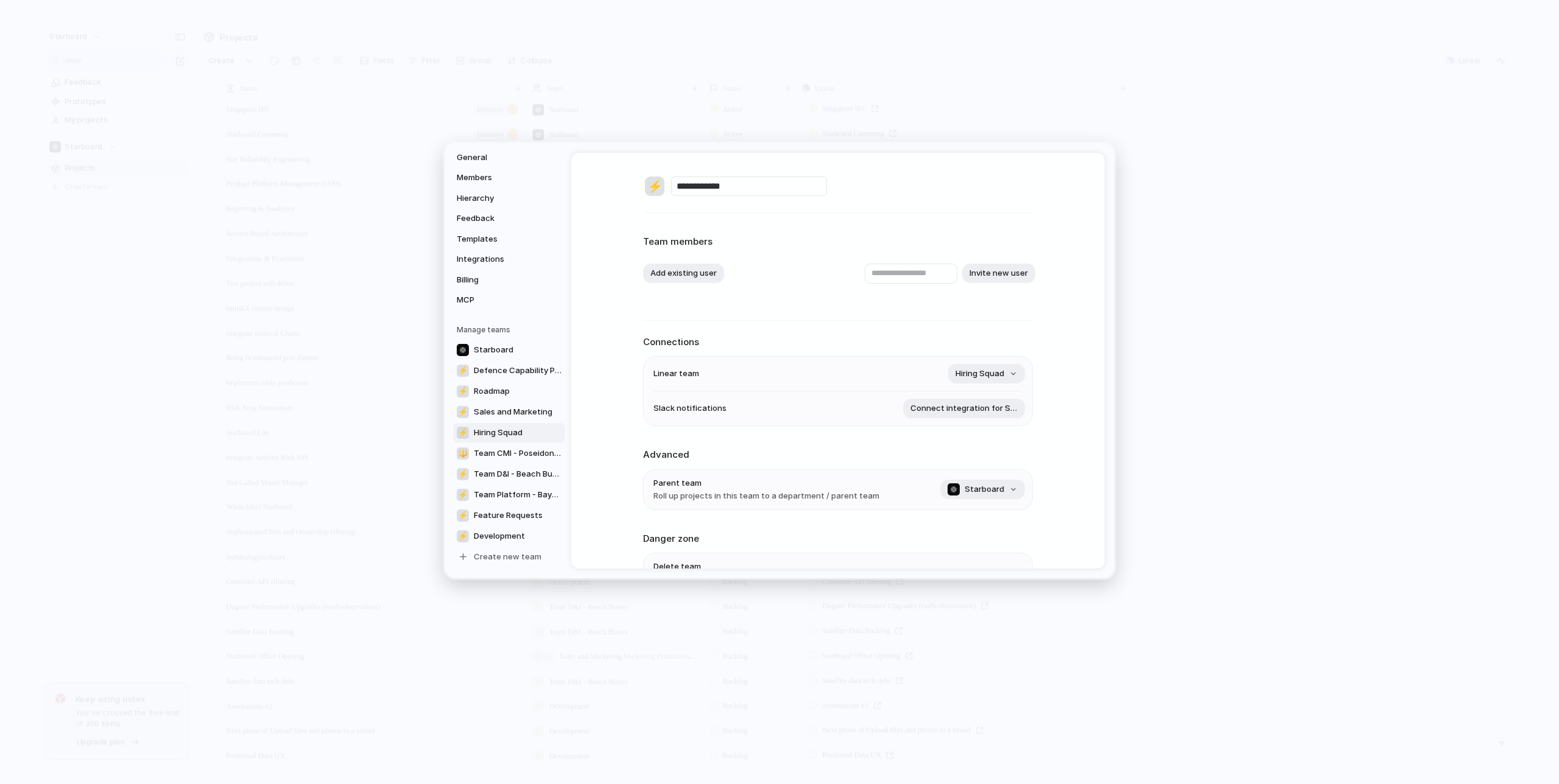
scroll to position [82, 0]
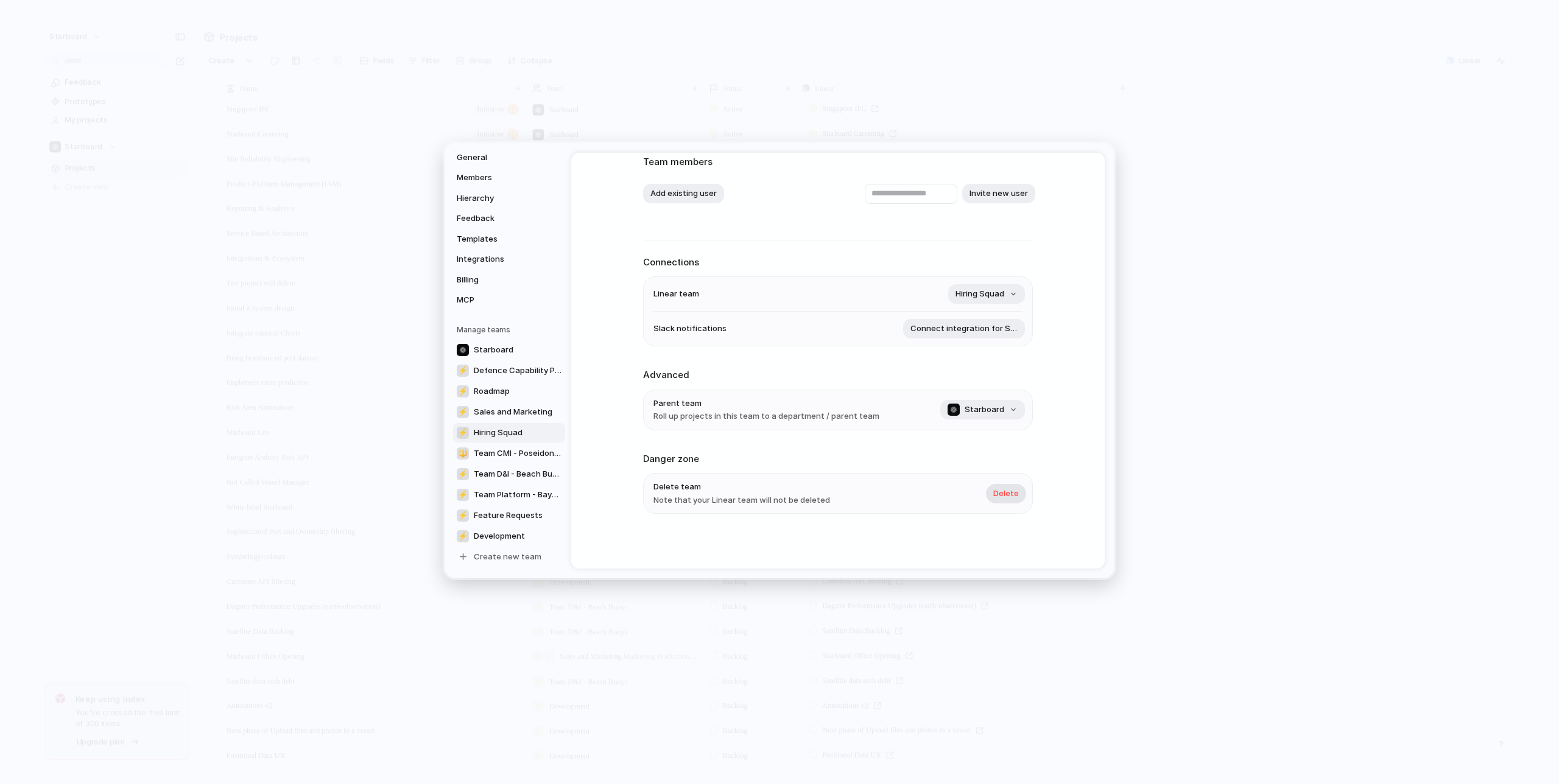
click at [1010, 497] on span "Delete" at bounding box center [1006, 493] width 25 height 12
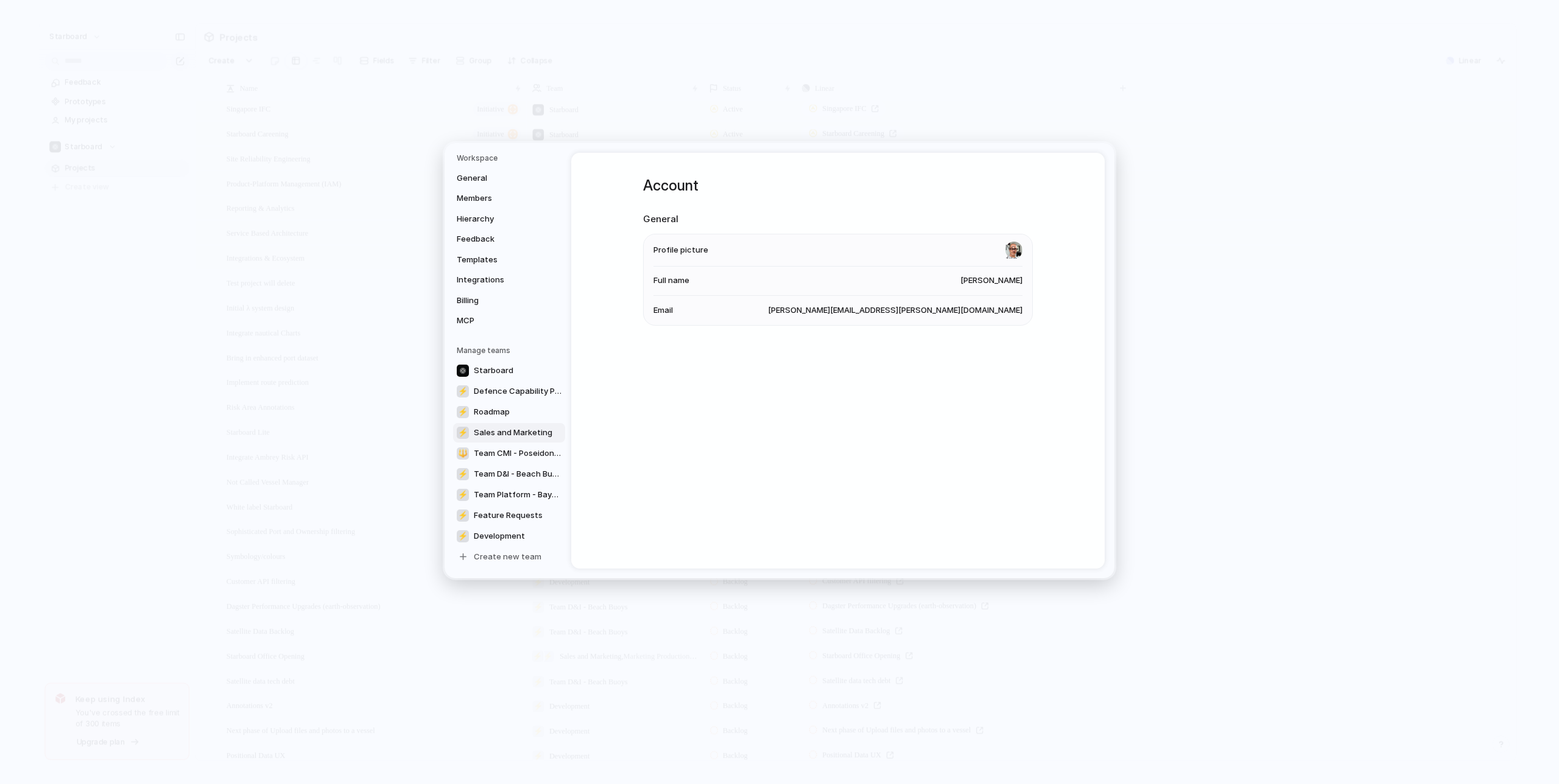
click at [529, 431] on span "Sales and Marketing" at bounding box center [513, 433] width 78 height 12
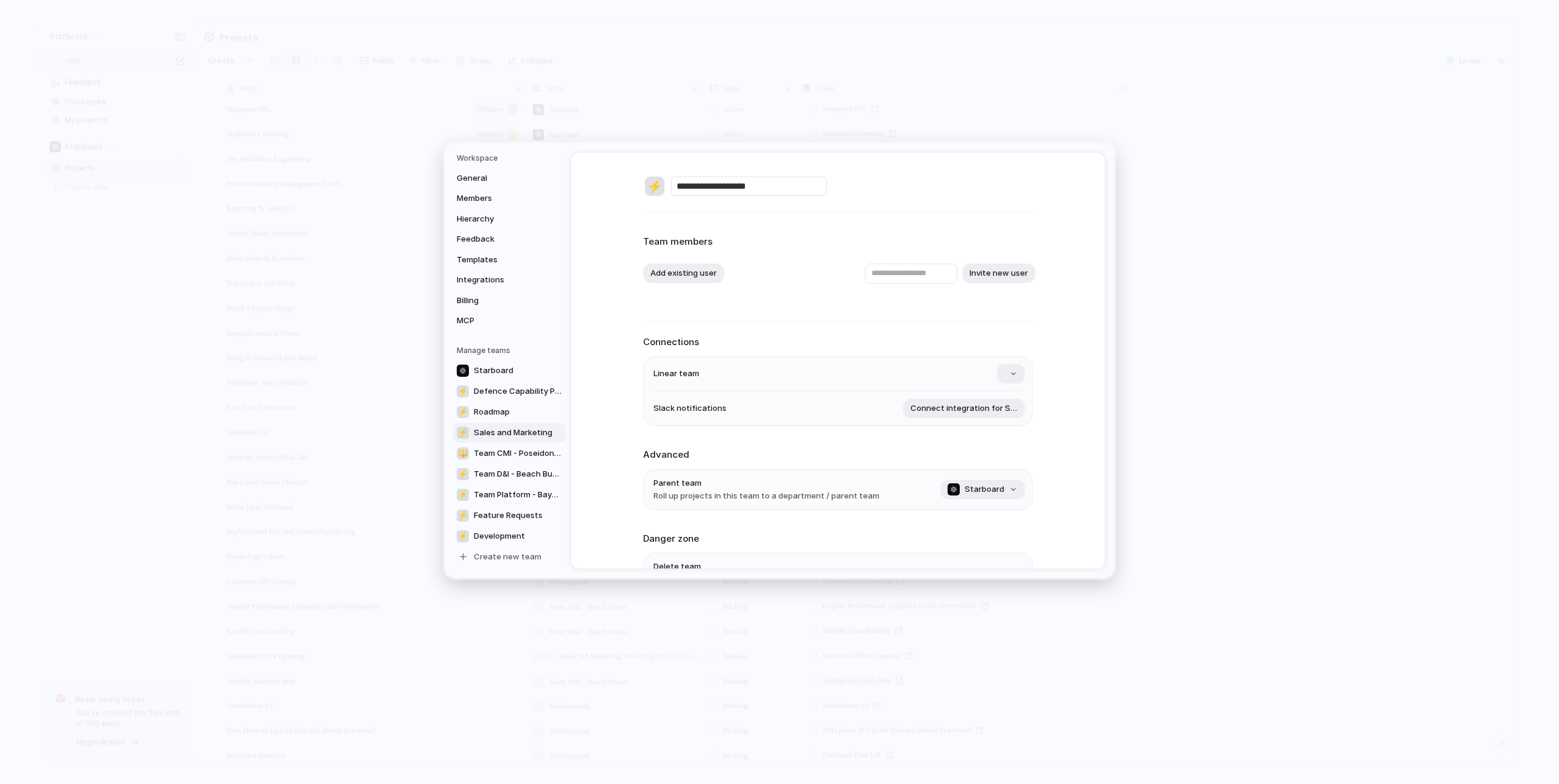
scroll to position [82, 0]
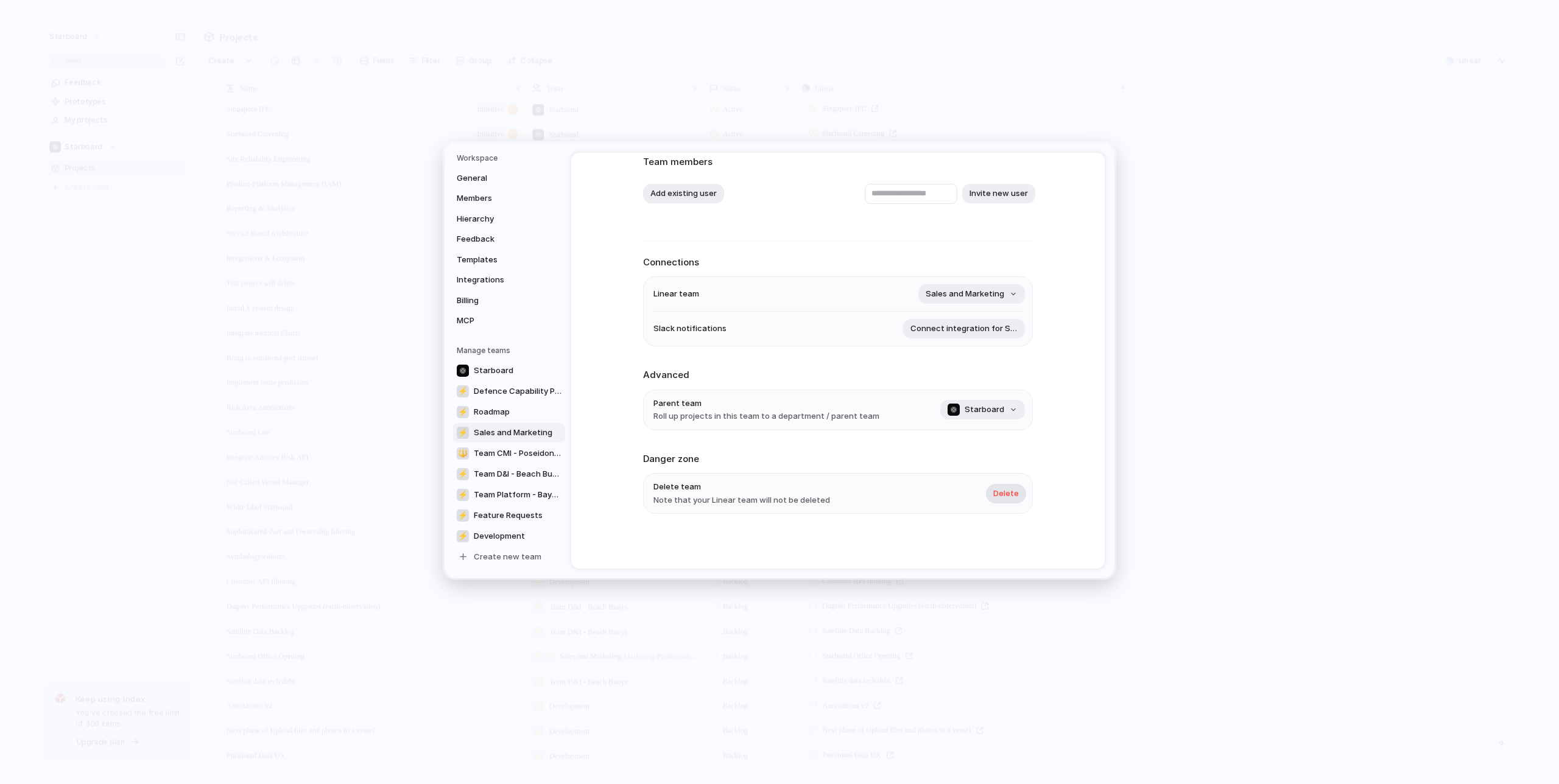
click at [1005, 491] on span "Delete" at bounding box center [1006, 493] width 25 height 12
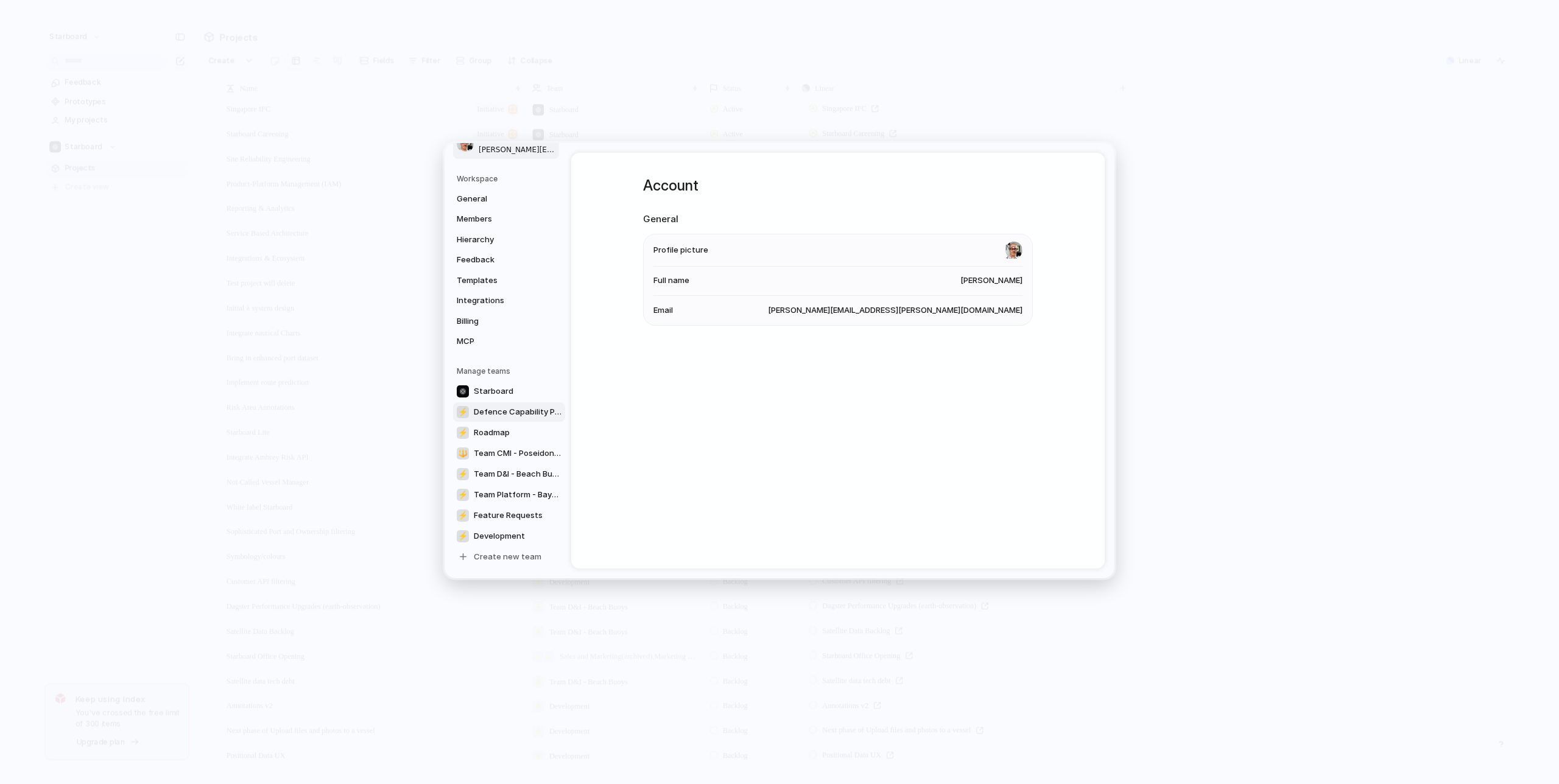
click at [532, 413] on span "Defence Capability Plan" at bounding box center [517, 412] width 88 height 12
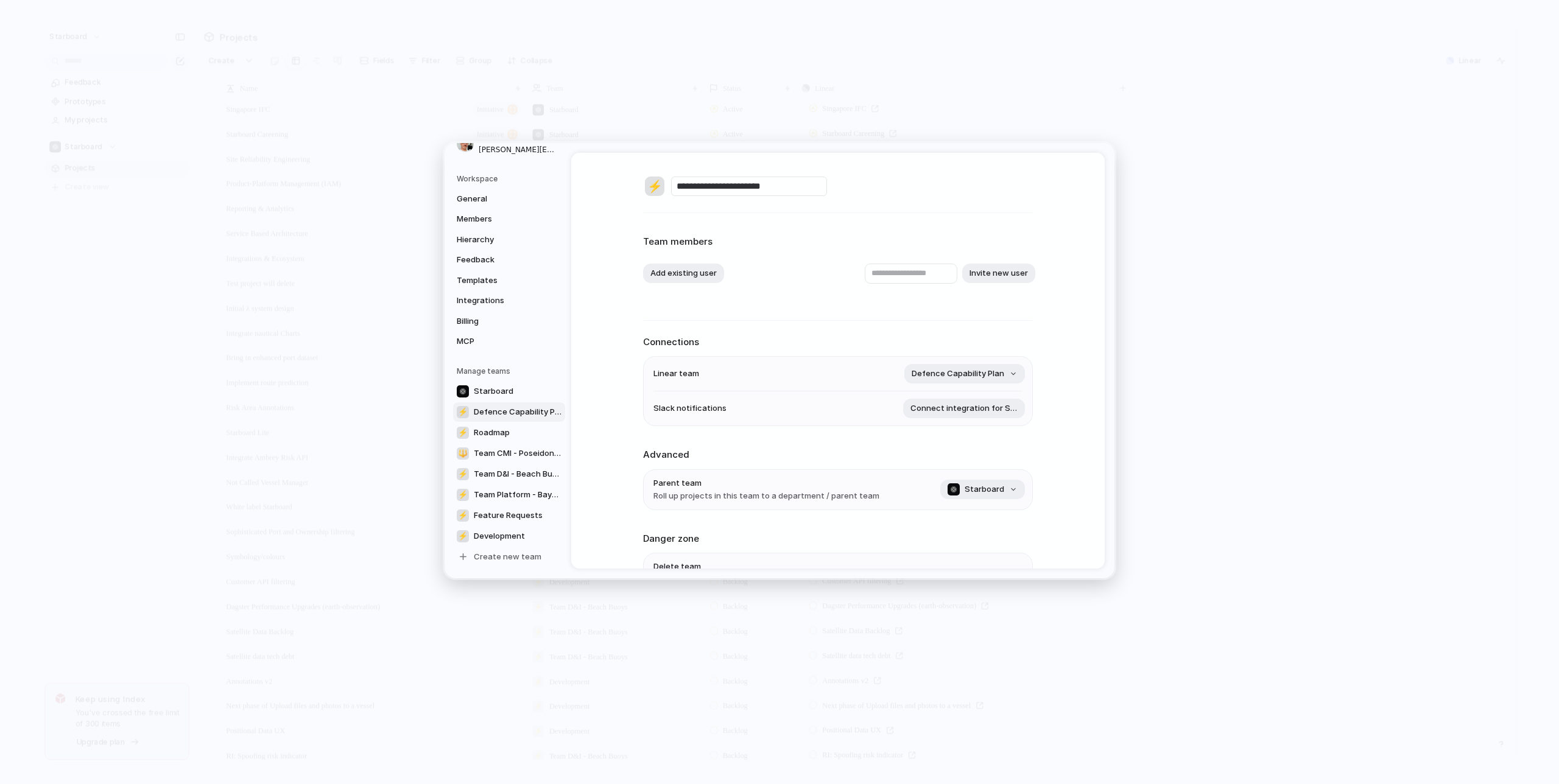
scroll to position [82, 0]
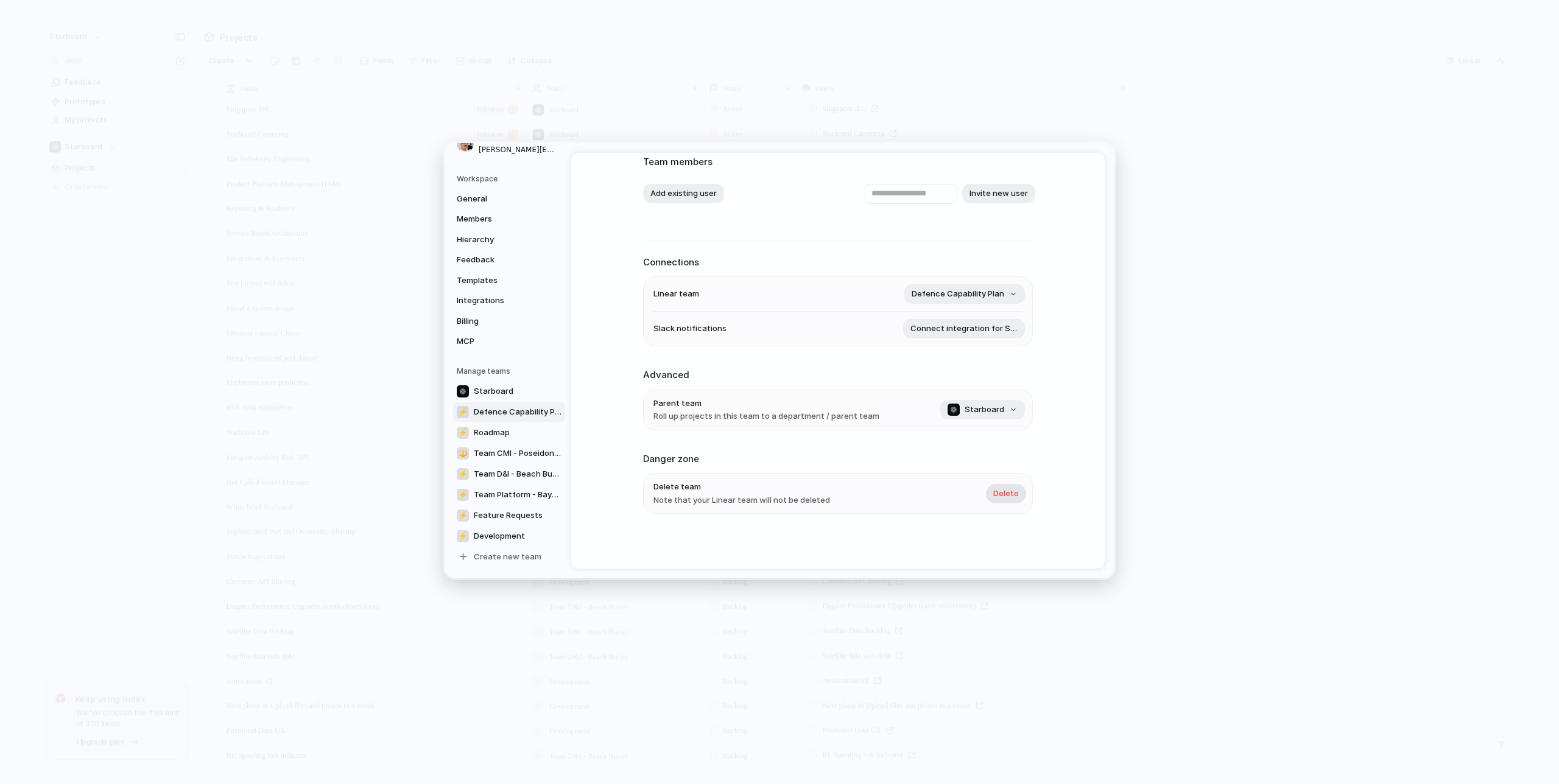
click at [1008, 498] on span "Delete" at bounding box center [1006, 493] width 25 height 12
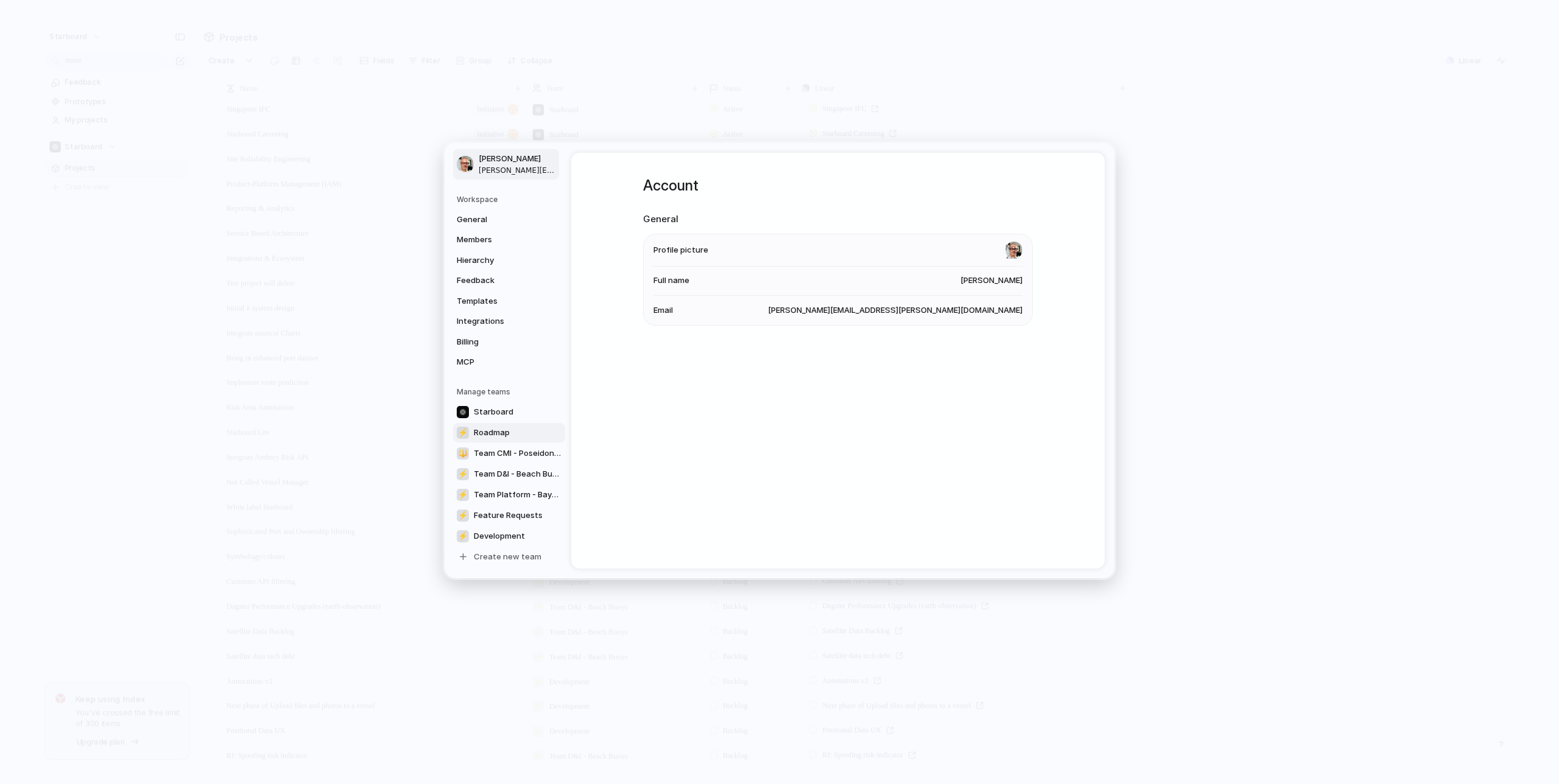
click at [539, 432] on link "⚡ Roadmap" at bounding box center [509, 432] width 112 height 20
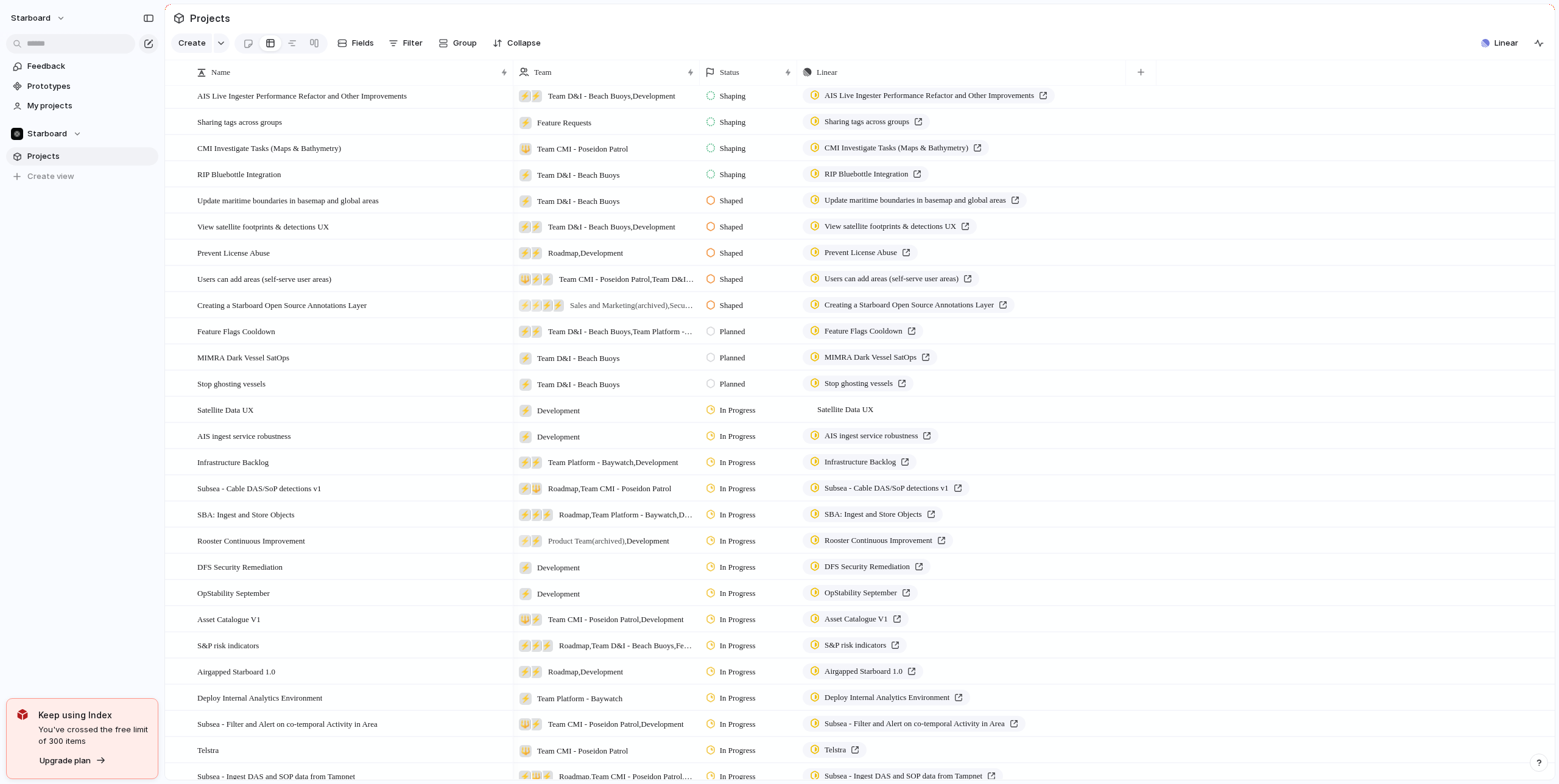
scroll to position [3495, 0]
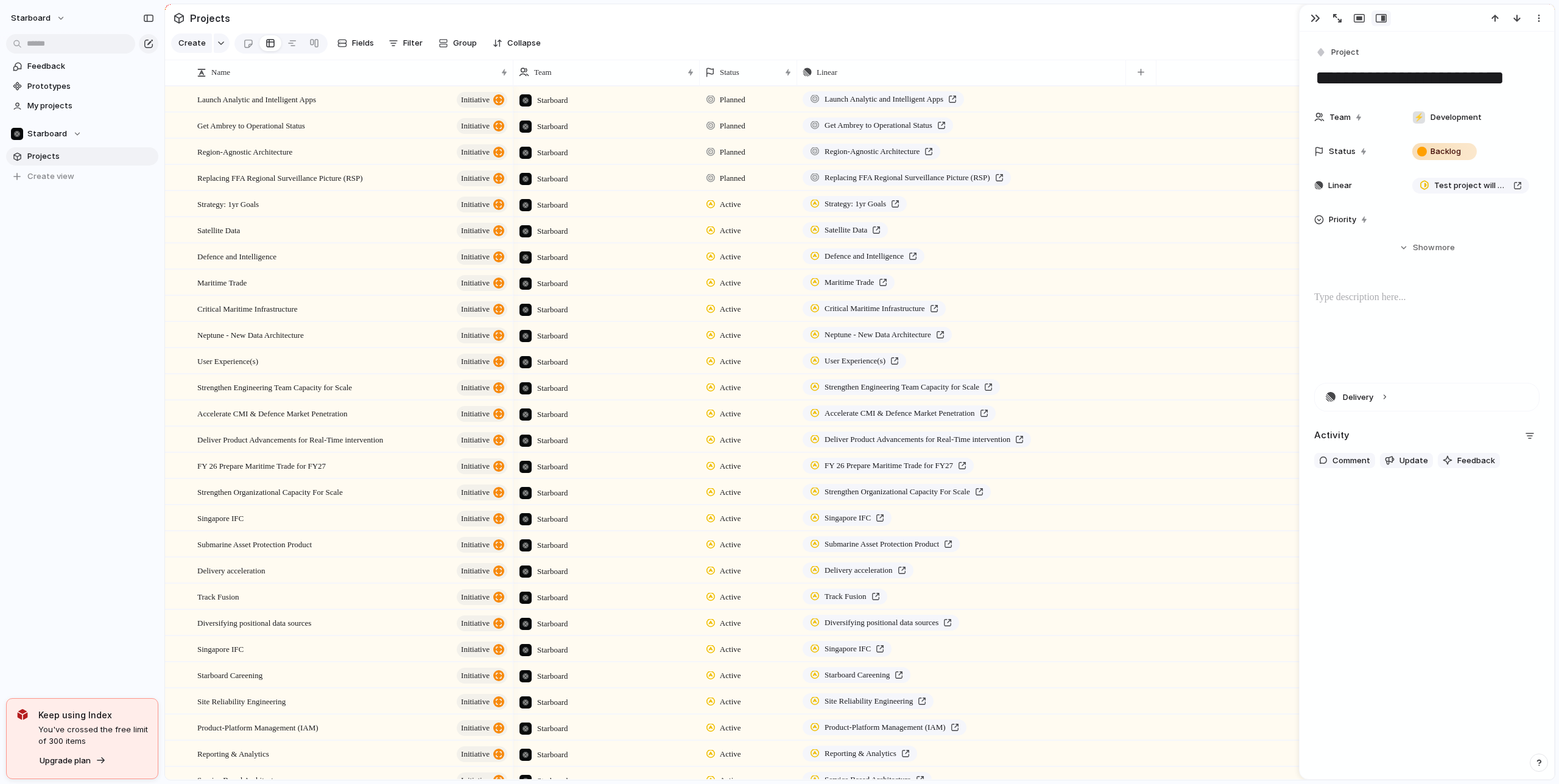
scroll to position [391, 0]
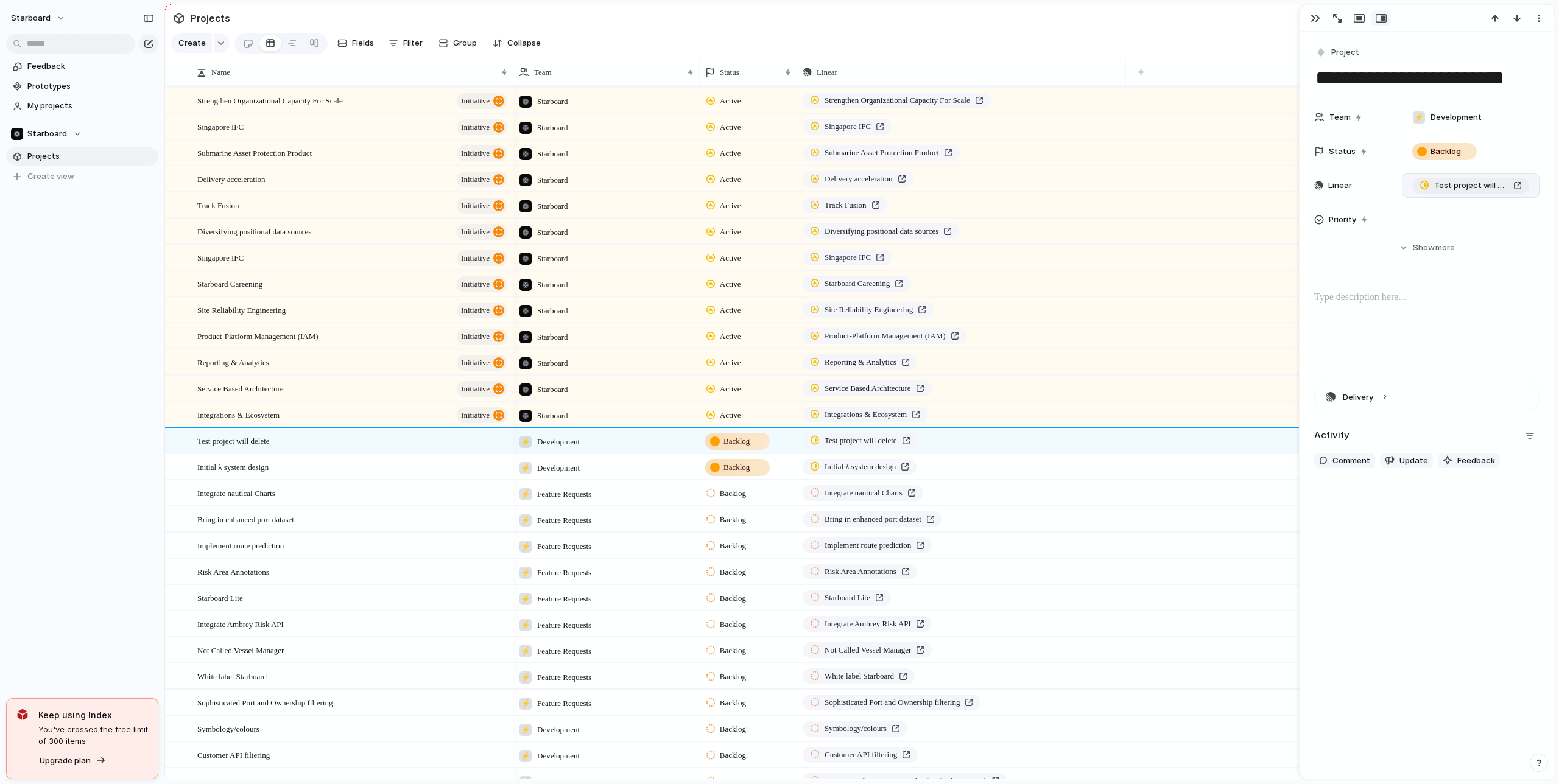
click at [1465, 190] on span "Test project will delete" at bounding box center [1471, 185] width 75 height 12
click at [1161, 446] on div "⚡ Development Backlog Test project will delete" at bounding box center [1034, 441] width 1042 height 26
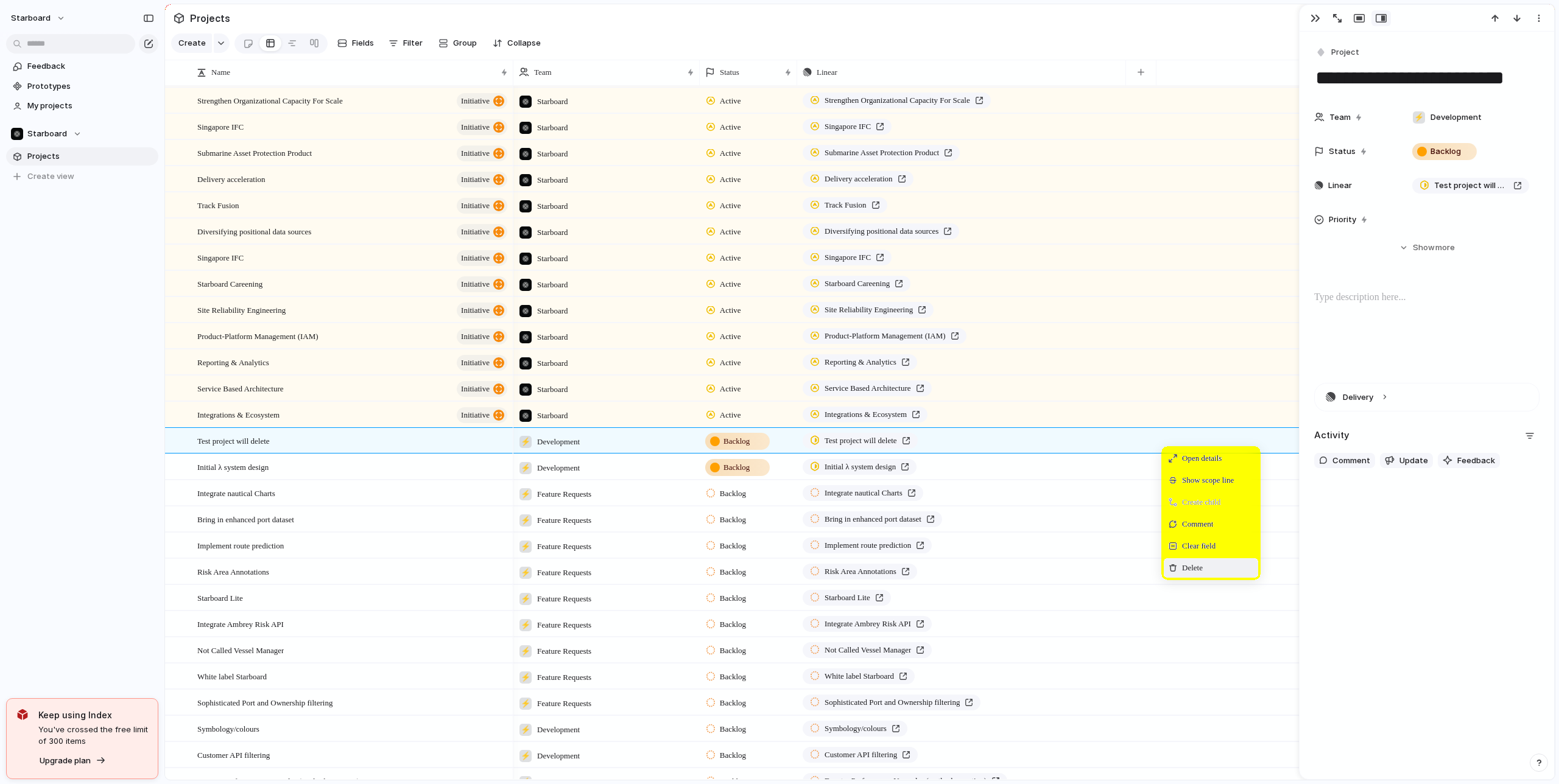
click at [1186, 568] on span "Delete" at bounding box center [1192, 568] width 21 height 12
click at [910, 467] on div "Initial λ system design" at bounding box center [860, 467] width 99 height 12
click at [916, 493] on div "Integrate nautical Charts" at bounding box center [863, 493] width 106 height 12
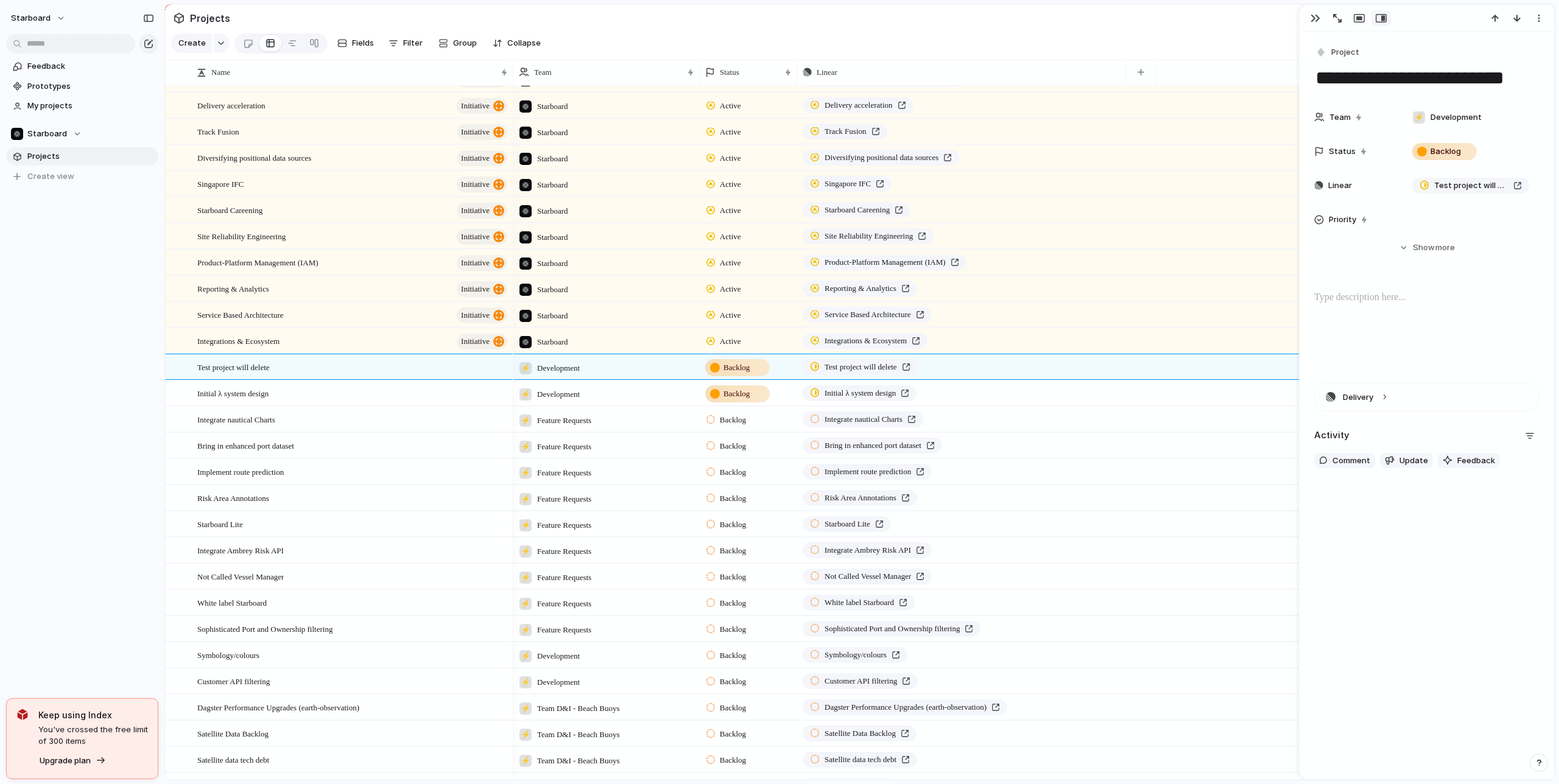
click at [103, 604] on div "starboard Feedback Prototypes My projects Starboard Projects To pick up a dragg…" at bounding box center [82, 392] width 165 height 784
click at [1539, 16] on div "button" at bounding box center [1539, 17] width 9 height 9
click at [1264, 21] on div "Mark as duplicate Delete" at bounding box center [779, 392] width 1559 height 784
click at [1313, 18] on div "button" at bounding box center [1315, 17] width 9 height 9
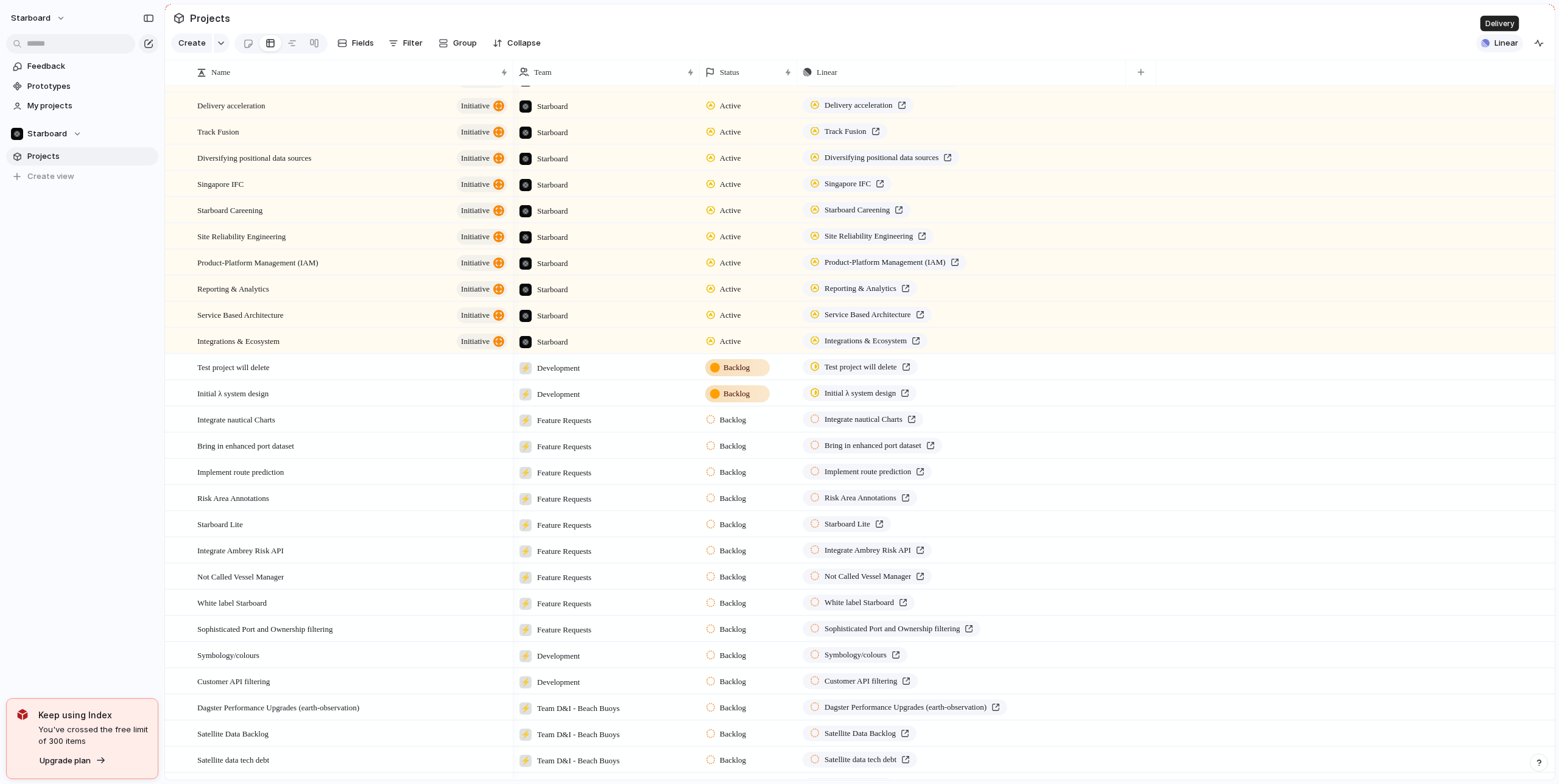
click at [1504, 43] on span "Linear" at bounding box center [1506, 43] width 24 height 12
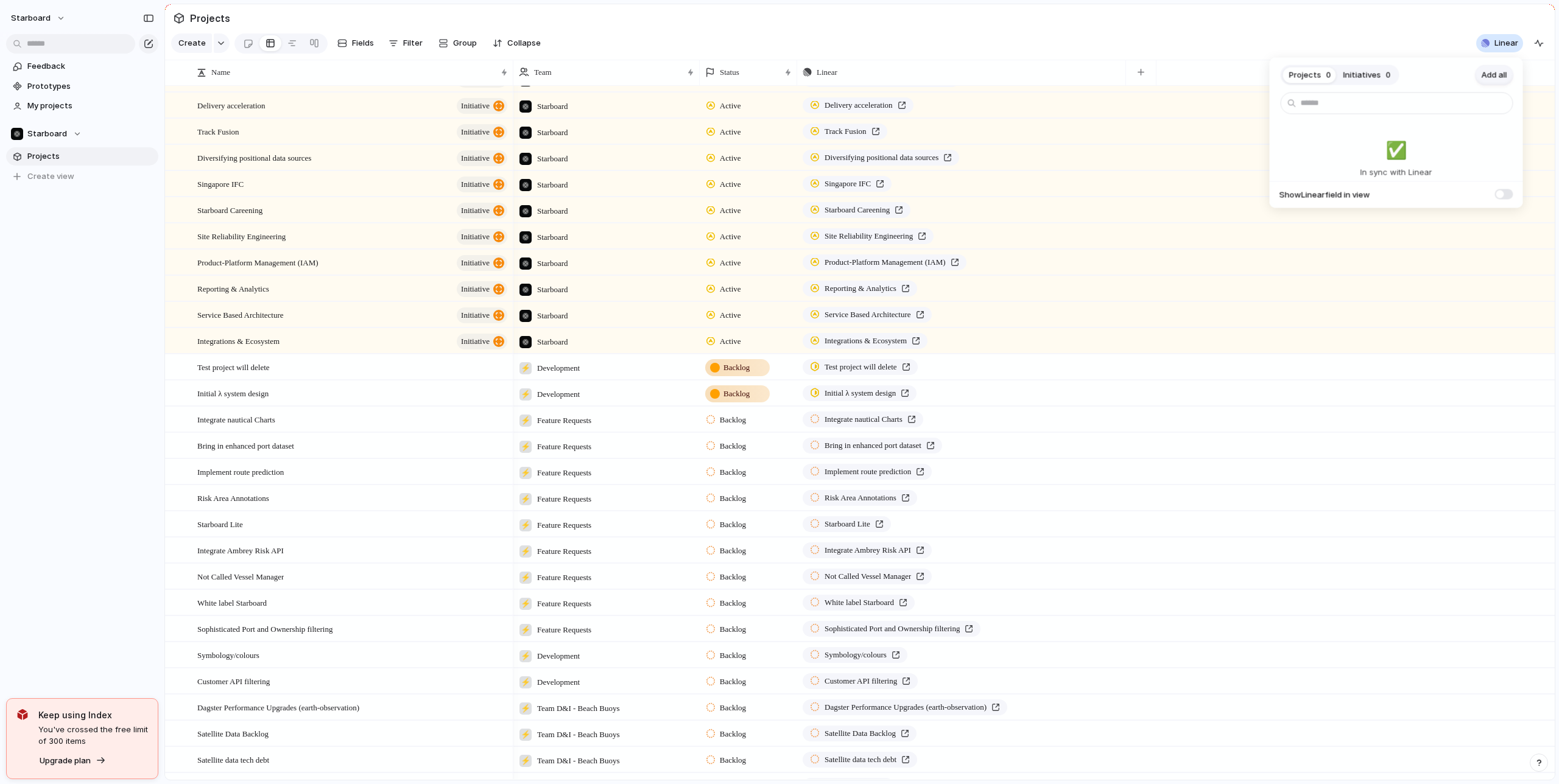
click at [1493, 77] on span "Add all" at bounding box center [1494, 75] width 25 height 12
click at [1128, 36] on div "Projects 0 Initiatives 0 Add all ✅️ In sync with Linear Show Linear field in vi…" at bounding box center [779, 392] width 1559 height 784
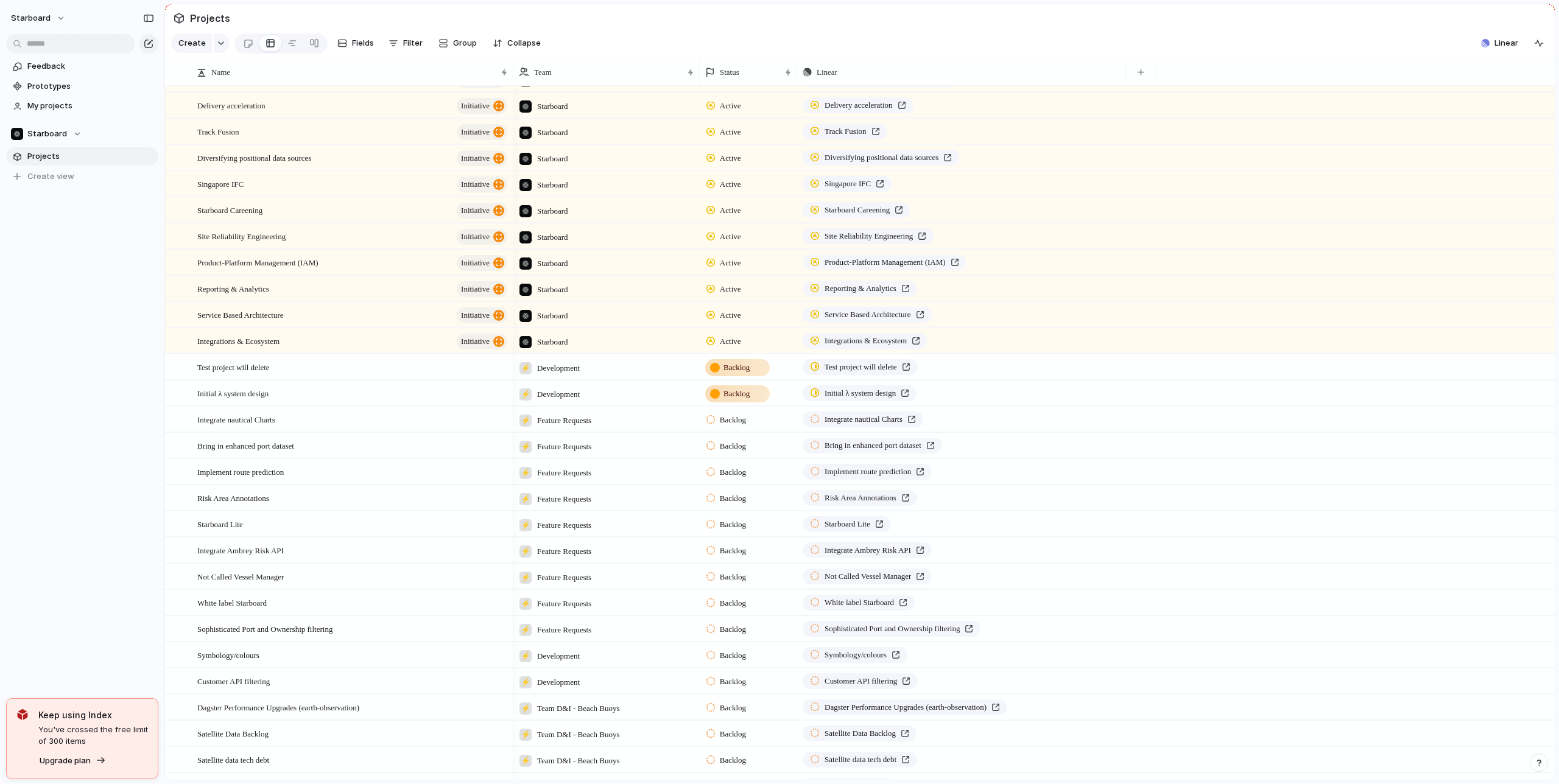
click at [87, 622] on div "starboard Feedback Prototypes My projects Starboard Projects To pick up a dragg…" at bounding box center [82, 392] width 165 height 784
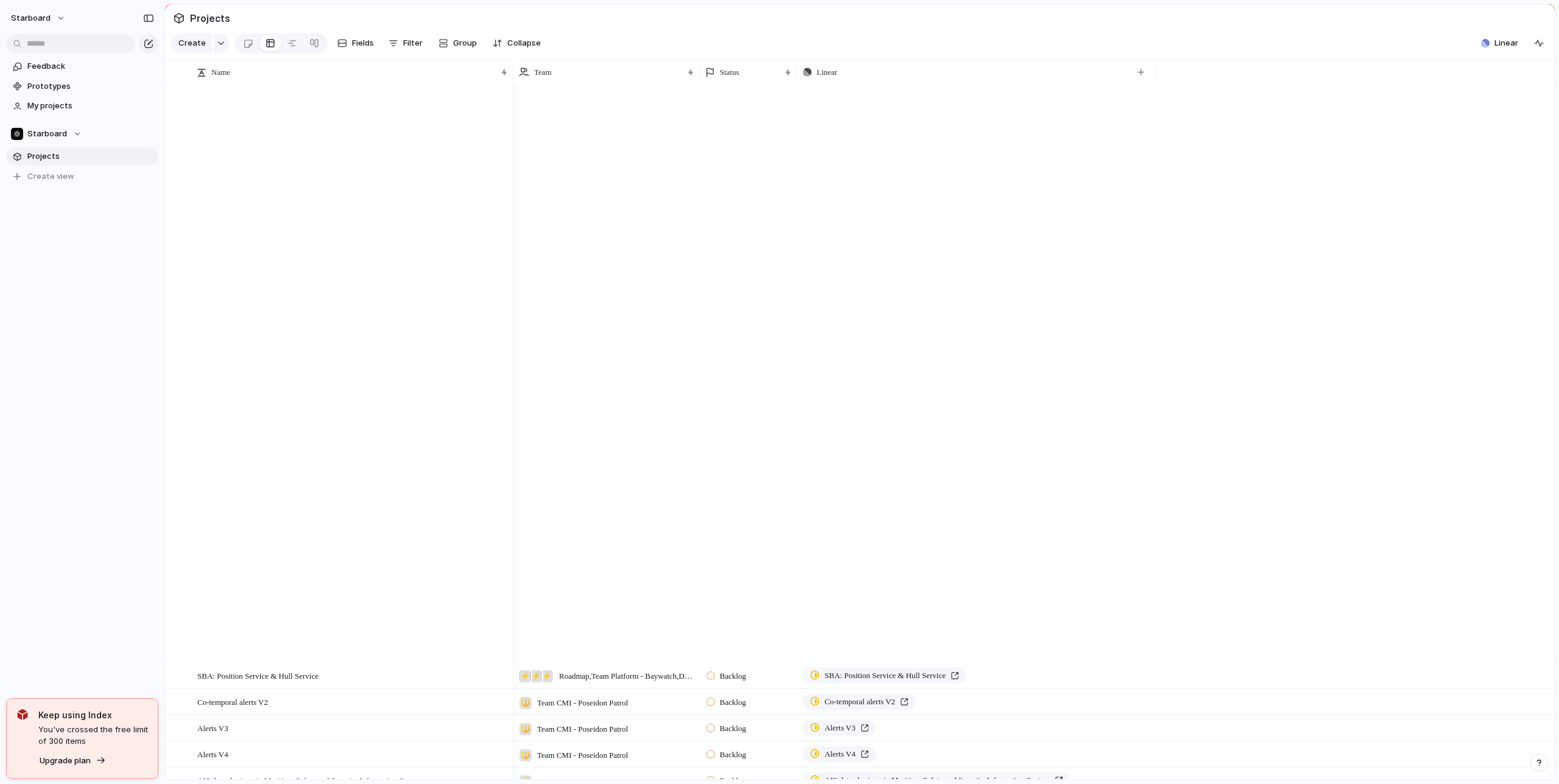
scroll to position [3495, 0]
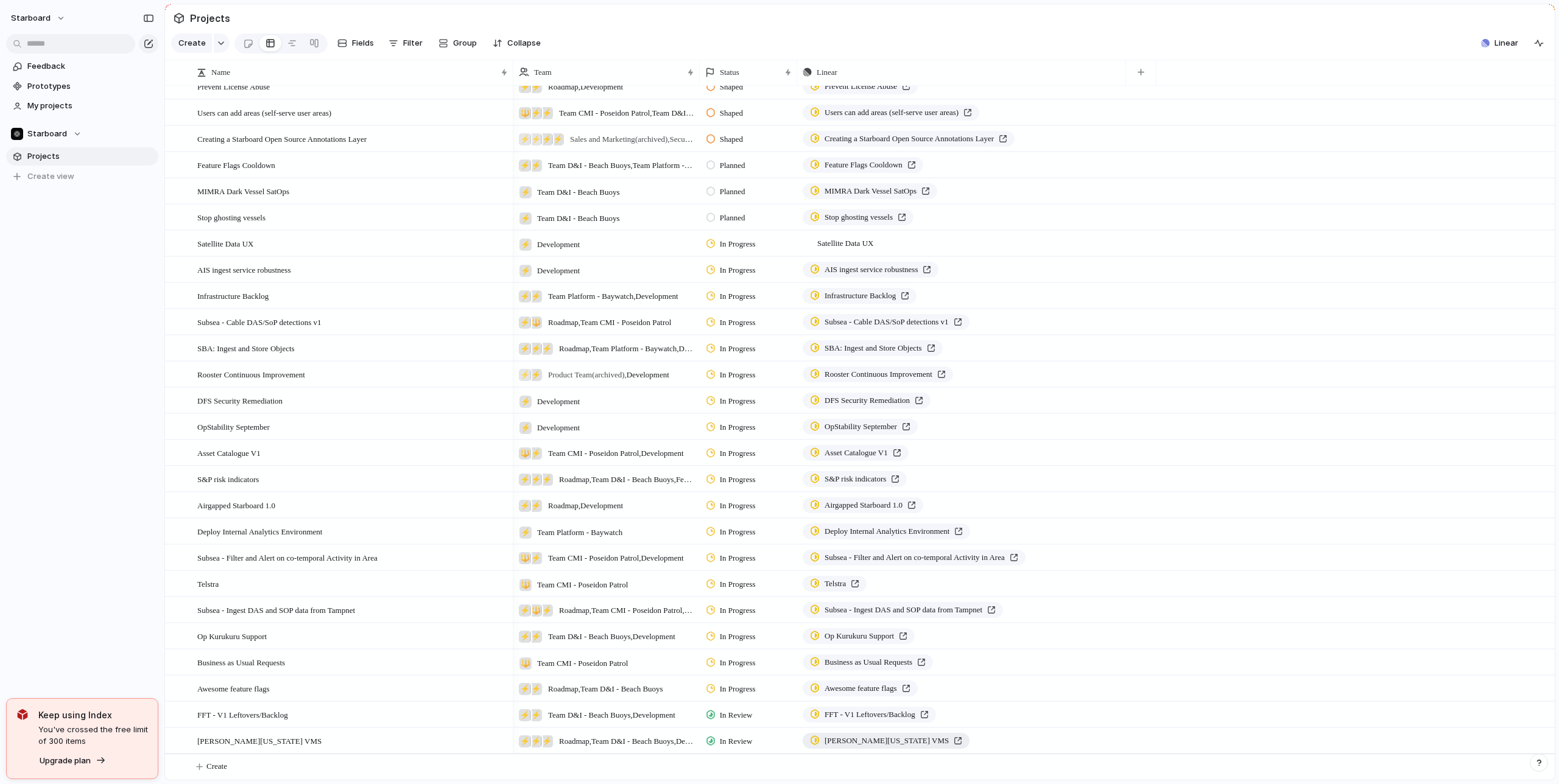
click at [913, 738] on div "[PERSON_NAME][US_STATE] VMS" at bounding box center [886, 741] width 152 height 12
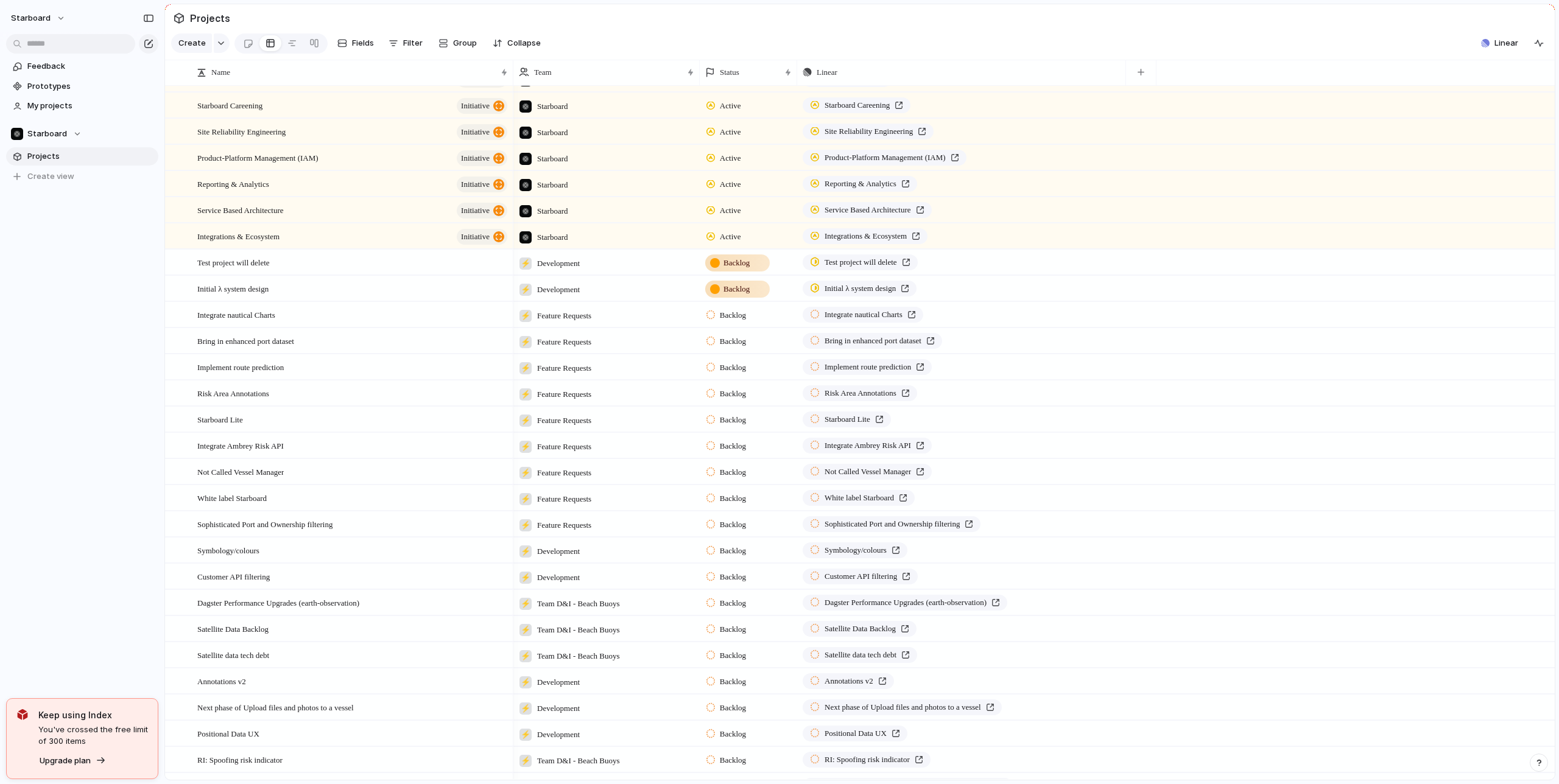
scroll to position [570, 0]
click at [916, 314] on div "Integrate nautical Charts" at bounding box center [863, 314] width 106 height 12
click at [259, 318] on span "Integrate nautical Charts" at bounding box center [236, 314] width 78 height 14
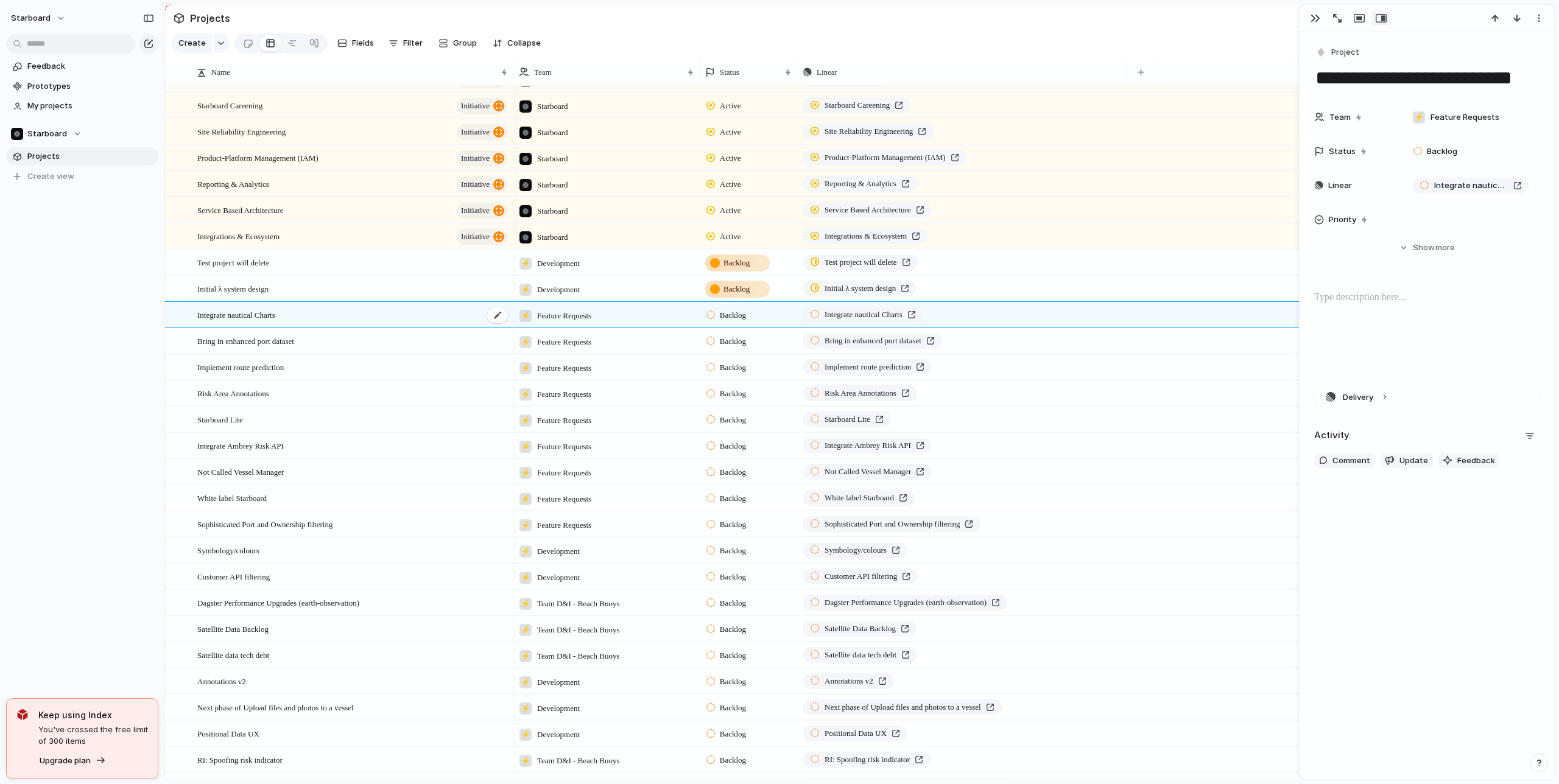
click at [265, 314] on span "Integrate nautical Charts" at bounding box center [236, 314] width 78 height 14
click at [265, 314] on textarea "**********" at bounding box center [351, 316] width 307 height 15
click at [935, 338] on div "Bring in enhanced port dataset" at bounding box center [873, 341] width 125 height 12
drag, startPoint x: 90, startPoint y: 241, endPoint x: 107, endPoint y: 160, distance: 82.8
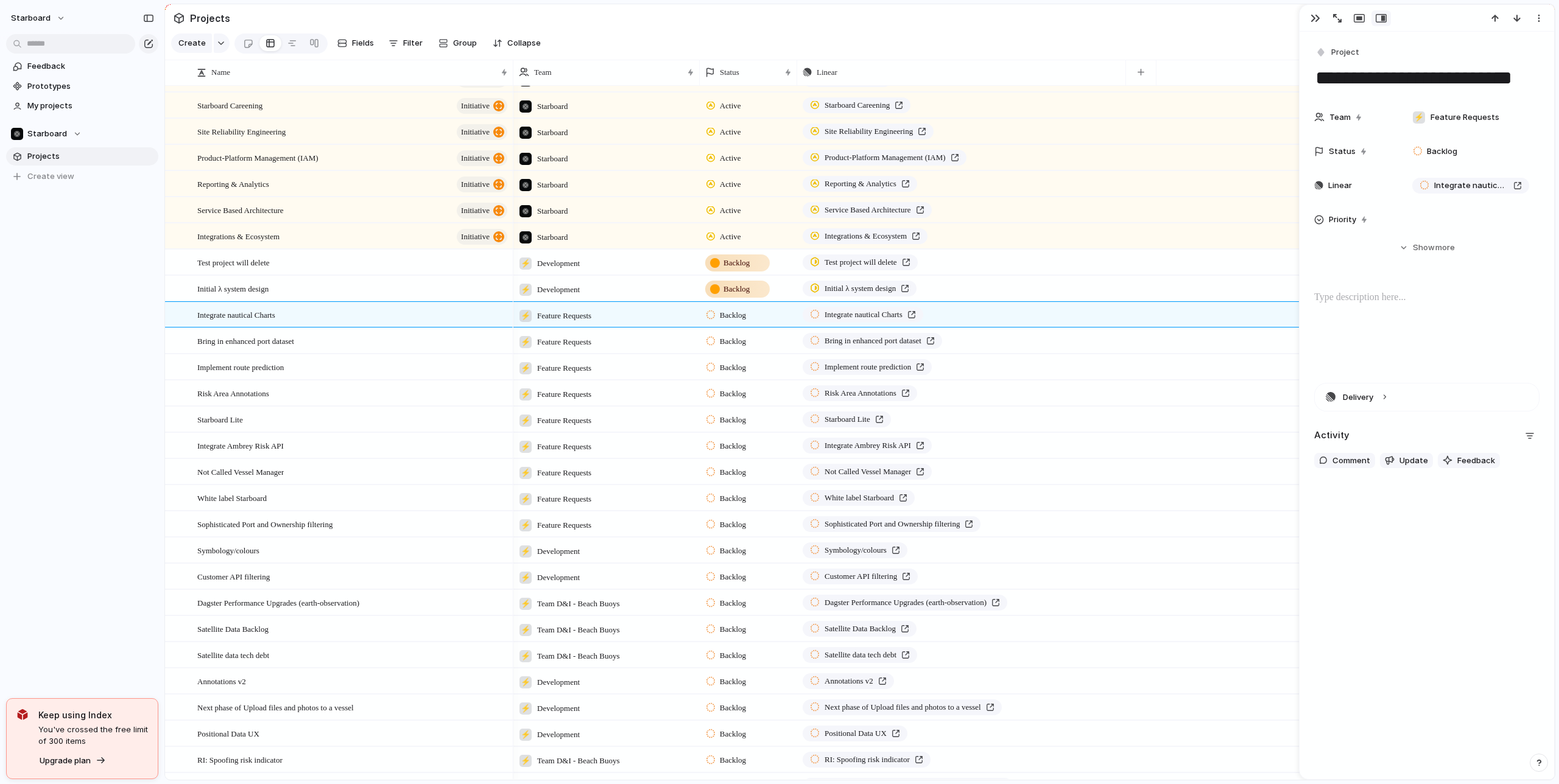
click at [93, 234] on div "Feedback Prototypes My projects Starboard Projects To pick up a draggable item,…" at bounding box center [82, 142] width 165 height 284
click at [154, 154] on div "Team settings" at bounding box center [175, 159] width 70 height 12
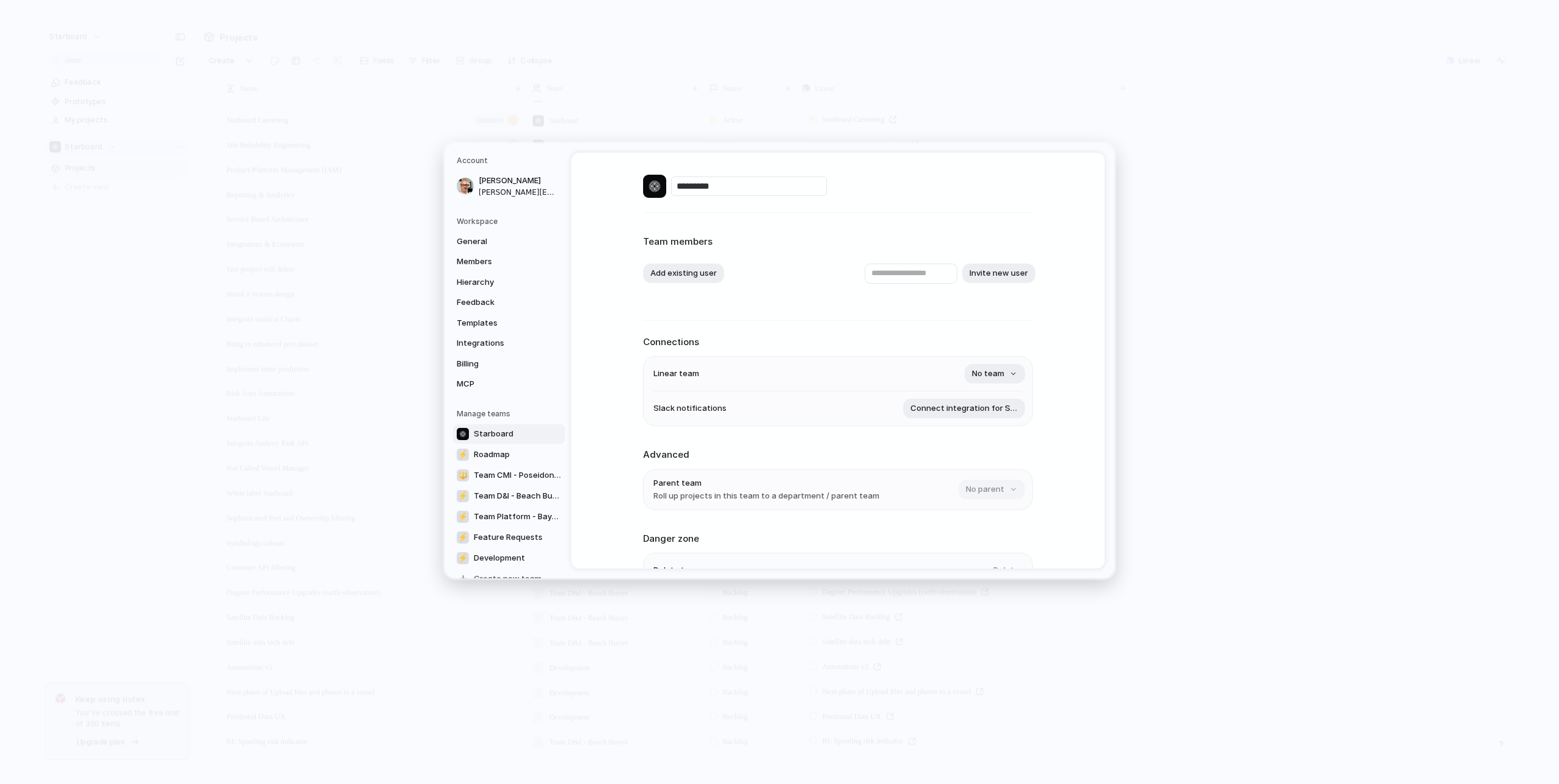
scroll to position [76, 0]
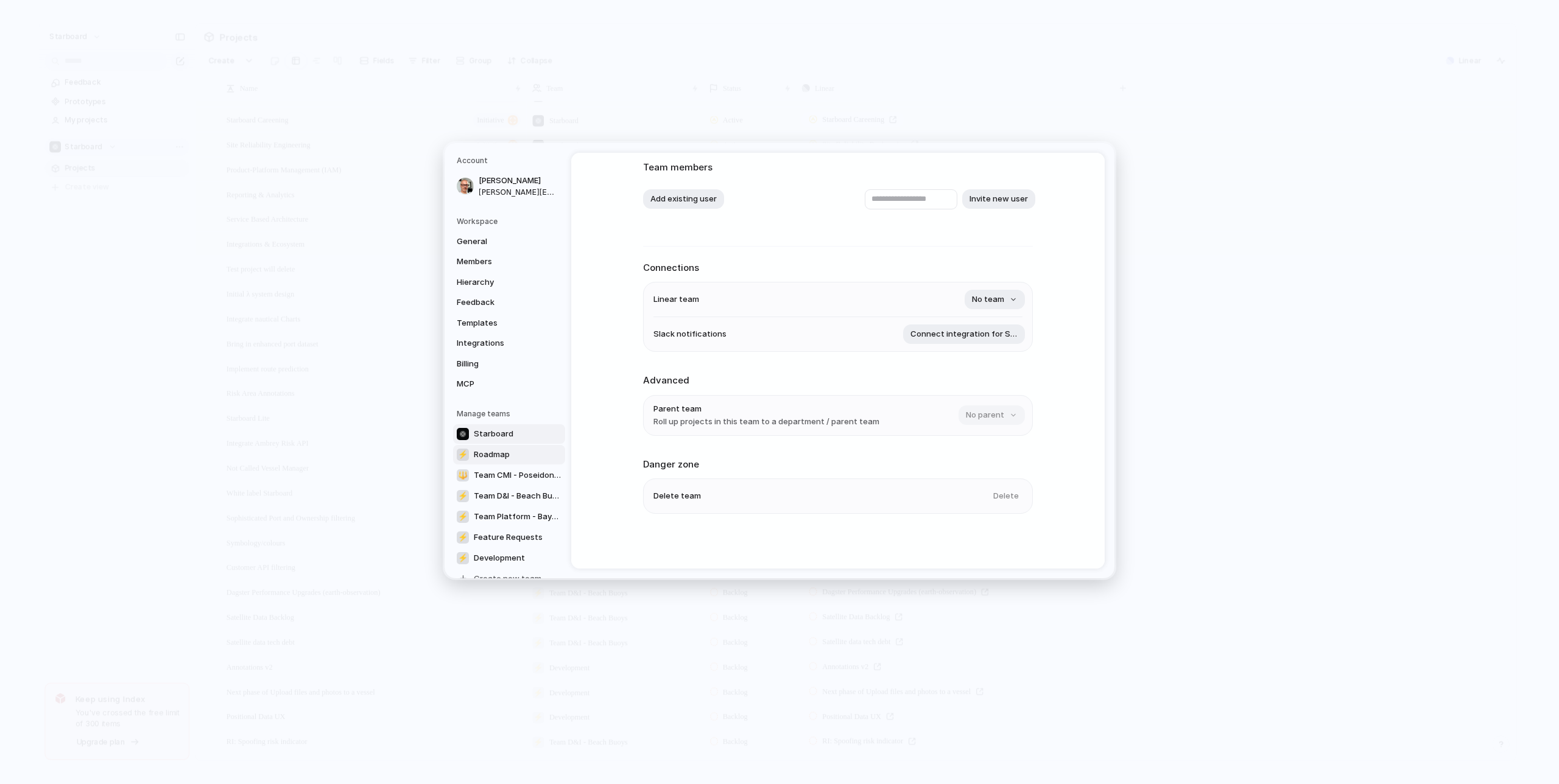
click at [520, 449] on link "⚡ Roadmap" at bounding box center [509, 454] width 112 height 20
type input "*******"
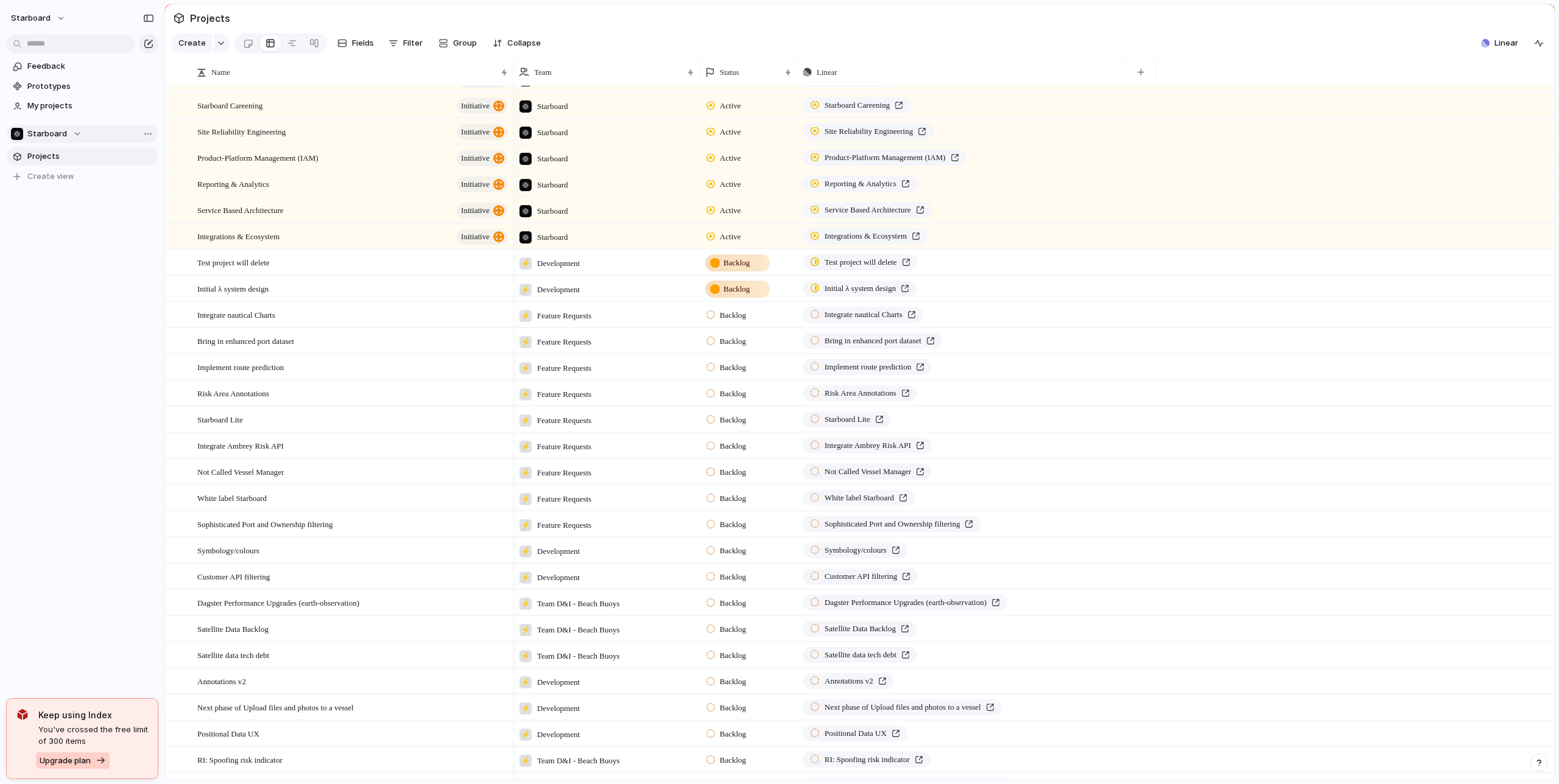
click at [91, 758] on button "Upgrade plan" at bounding box center [73, 762] width 74 height 17
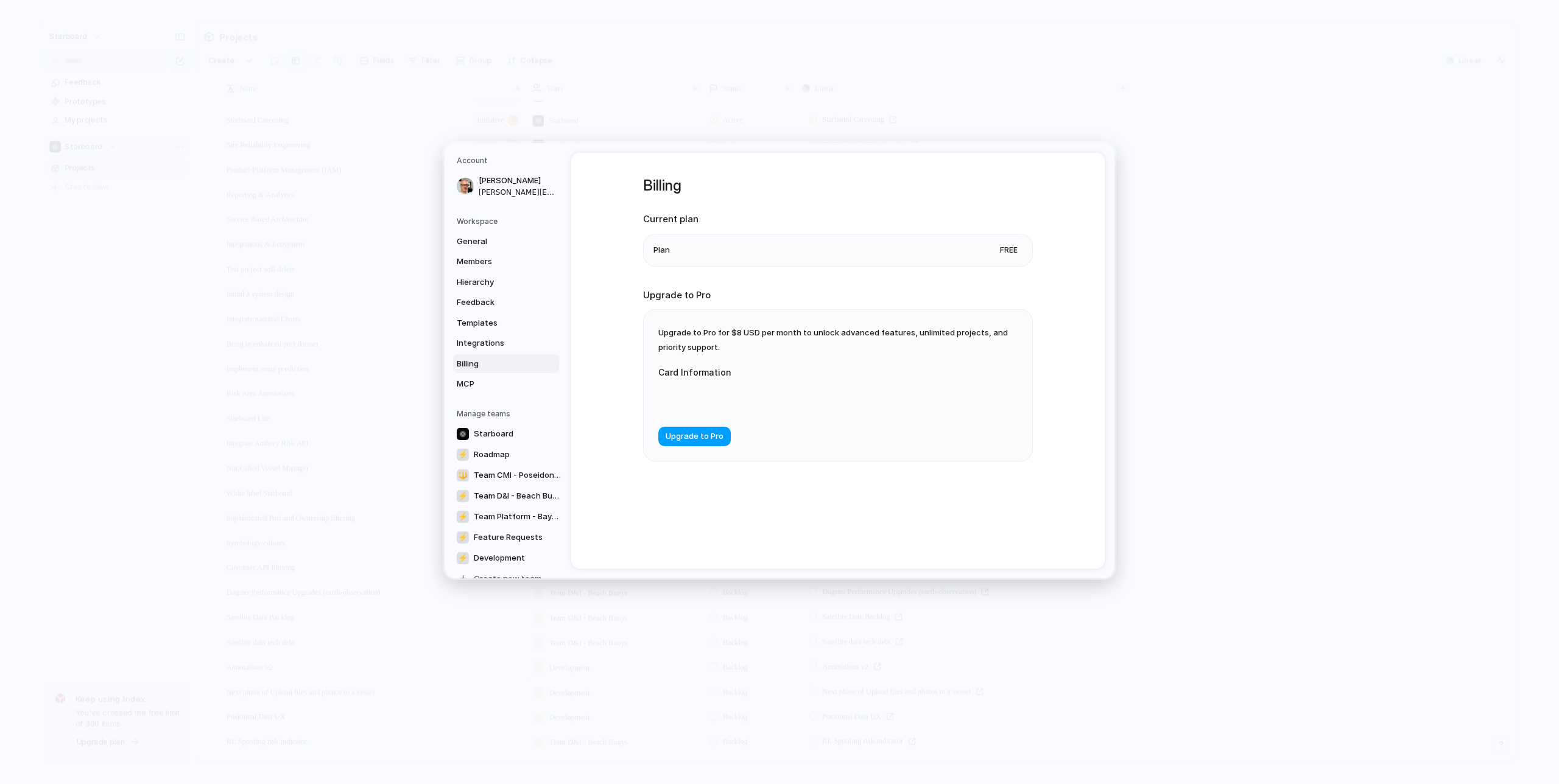
click at [713, 440] on span "Upgrade to Pro" at bounding box center [694, 436] width 58 height 12
click at [689, 484] on button "Upgrade to Pro" at bounding box center [694, 475] width 72 height 20
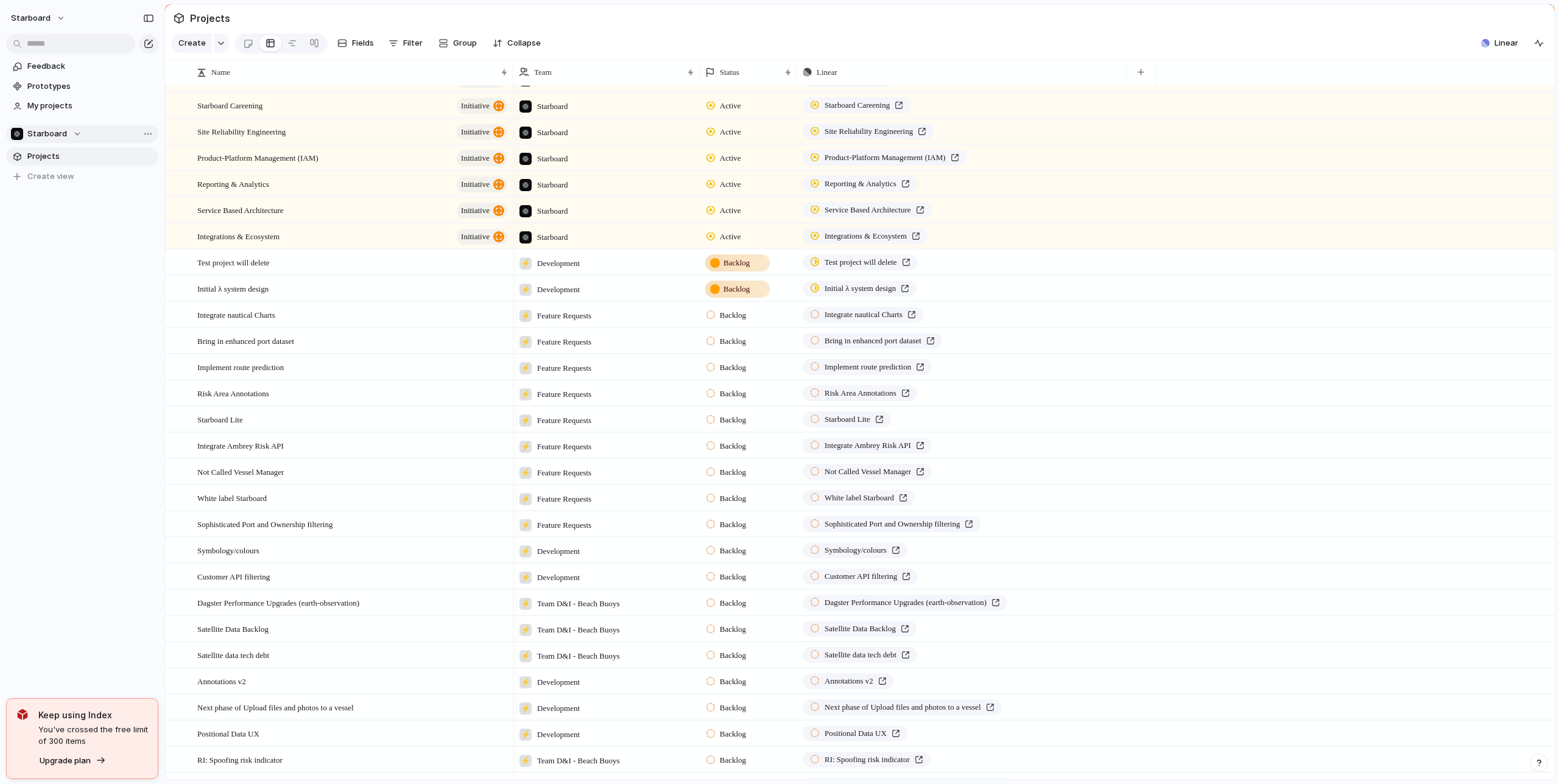
click at [128, 617] on div "starboard Feedback Prototypes My projects Starboard Projects To pick up a dragg…" at bounding box center [82, 392] width 165 height 784
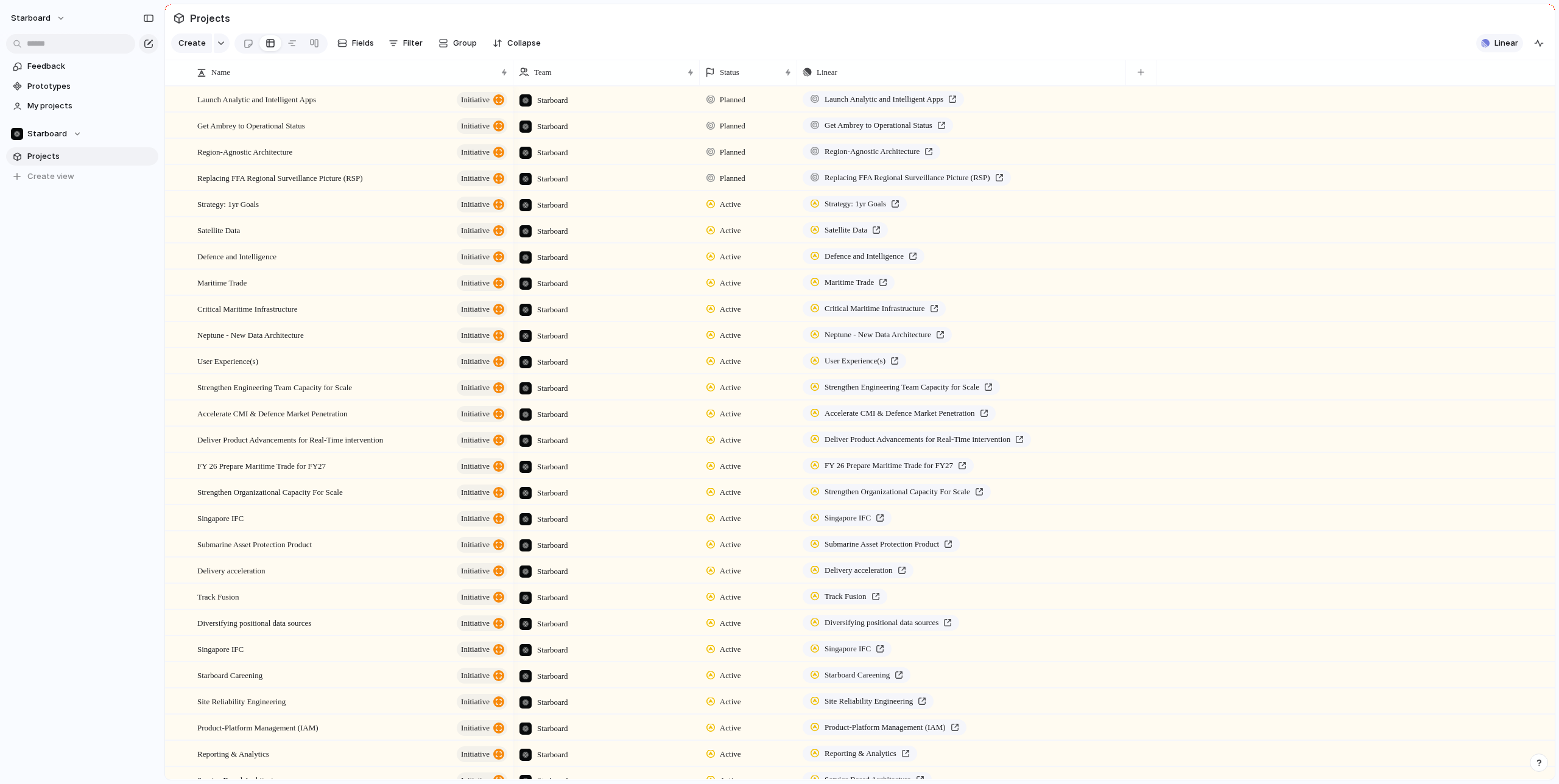
click at [1508, 42] on span "Linear" at bounding box center [1506, 43] width 24 height 12
click at [1203, 72] on div "Projects 0 Initiatives 0 Add all Show Linear field in view" at bounding box center [779, 392] width 1559 height 784
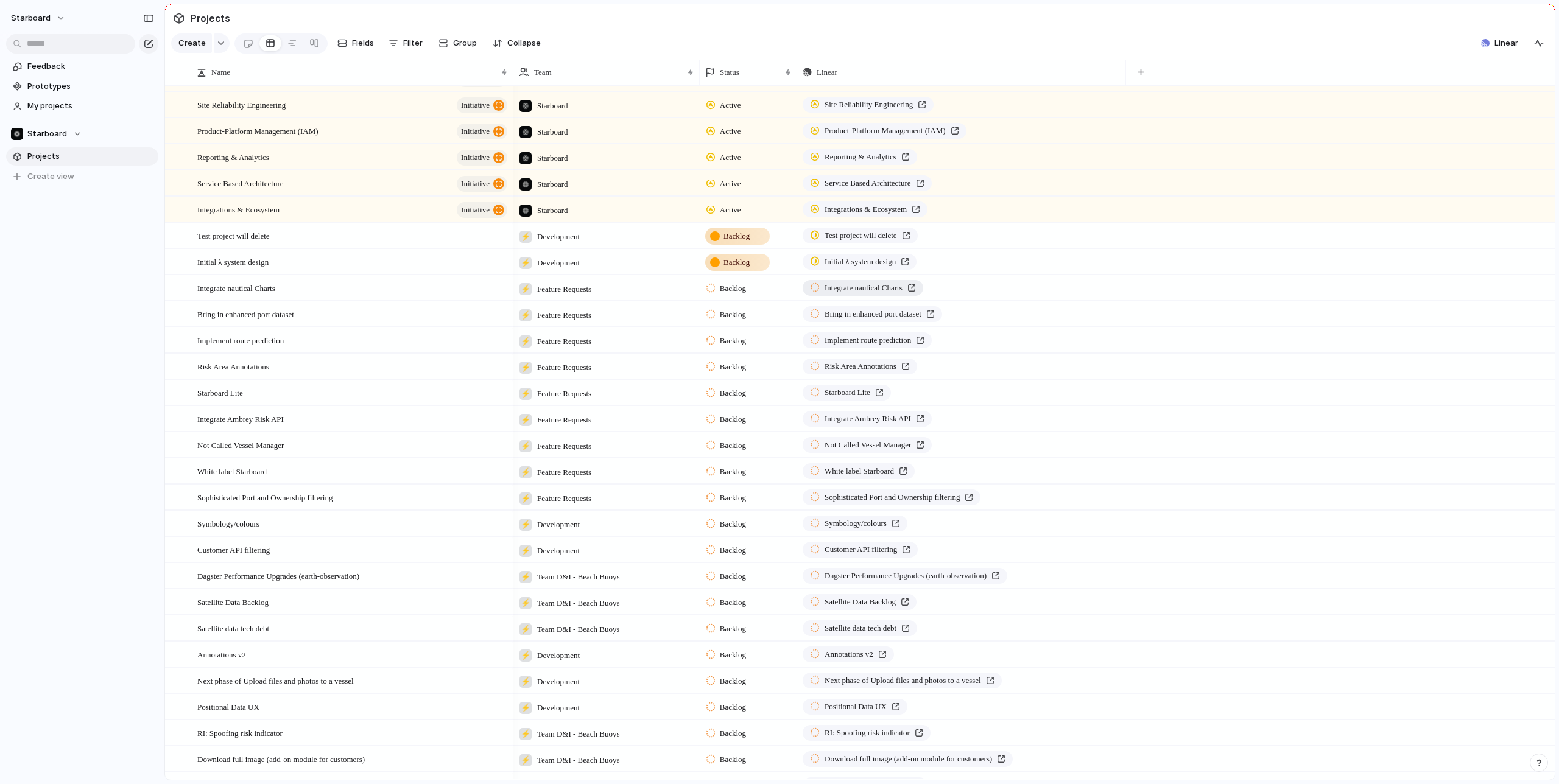
click at [916, 285] on div "Integrate nautical Charts" at bounding box center [863, 288] width 106 height 12
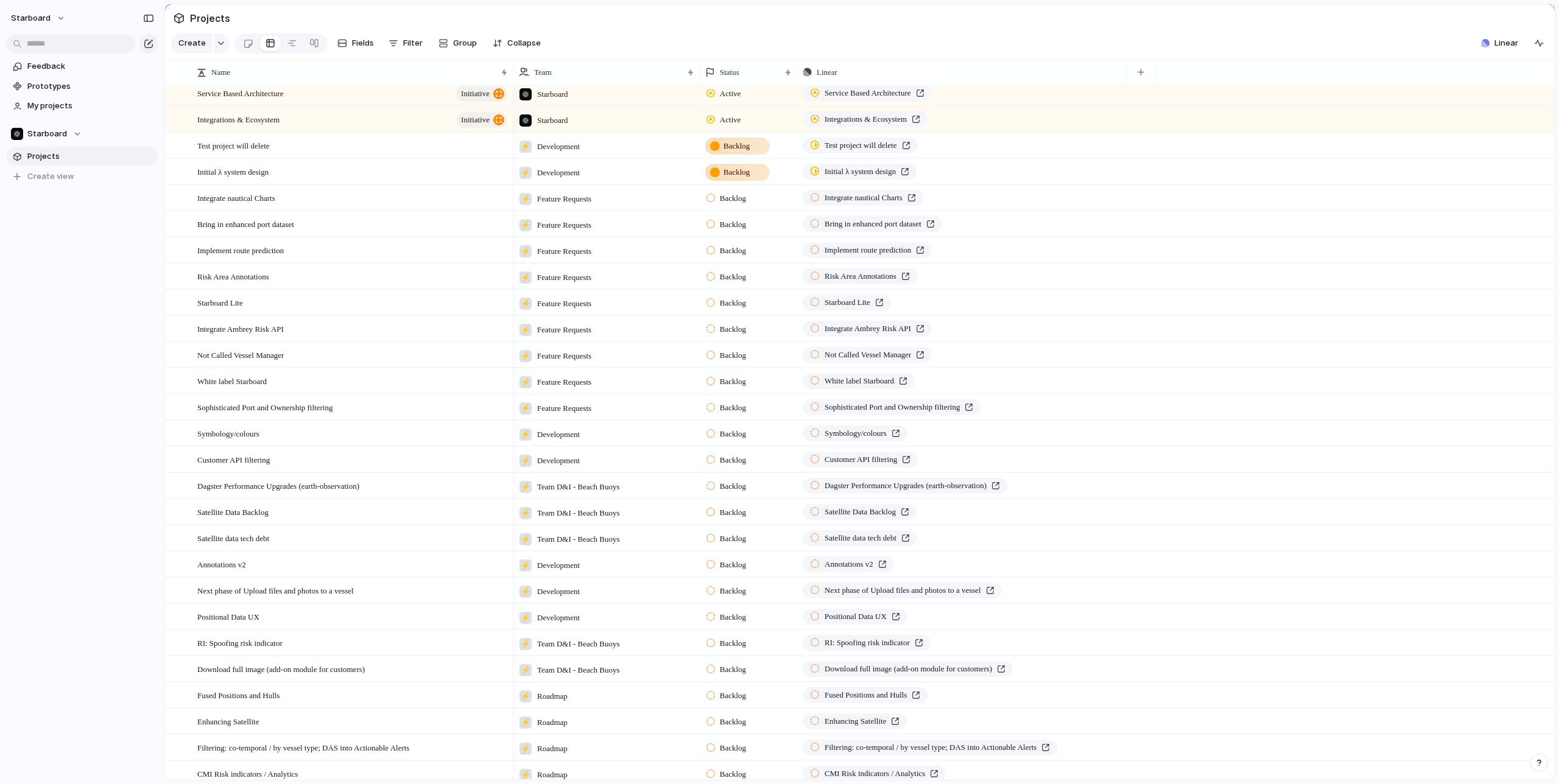
scroll to position [0, 0]
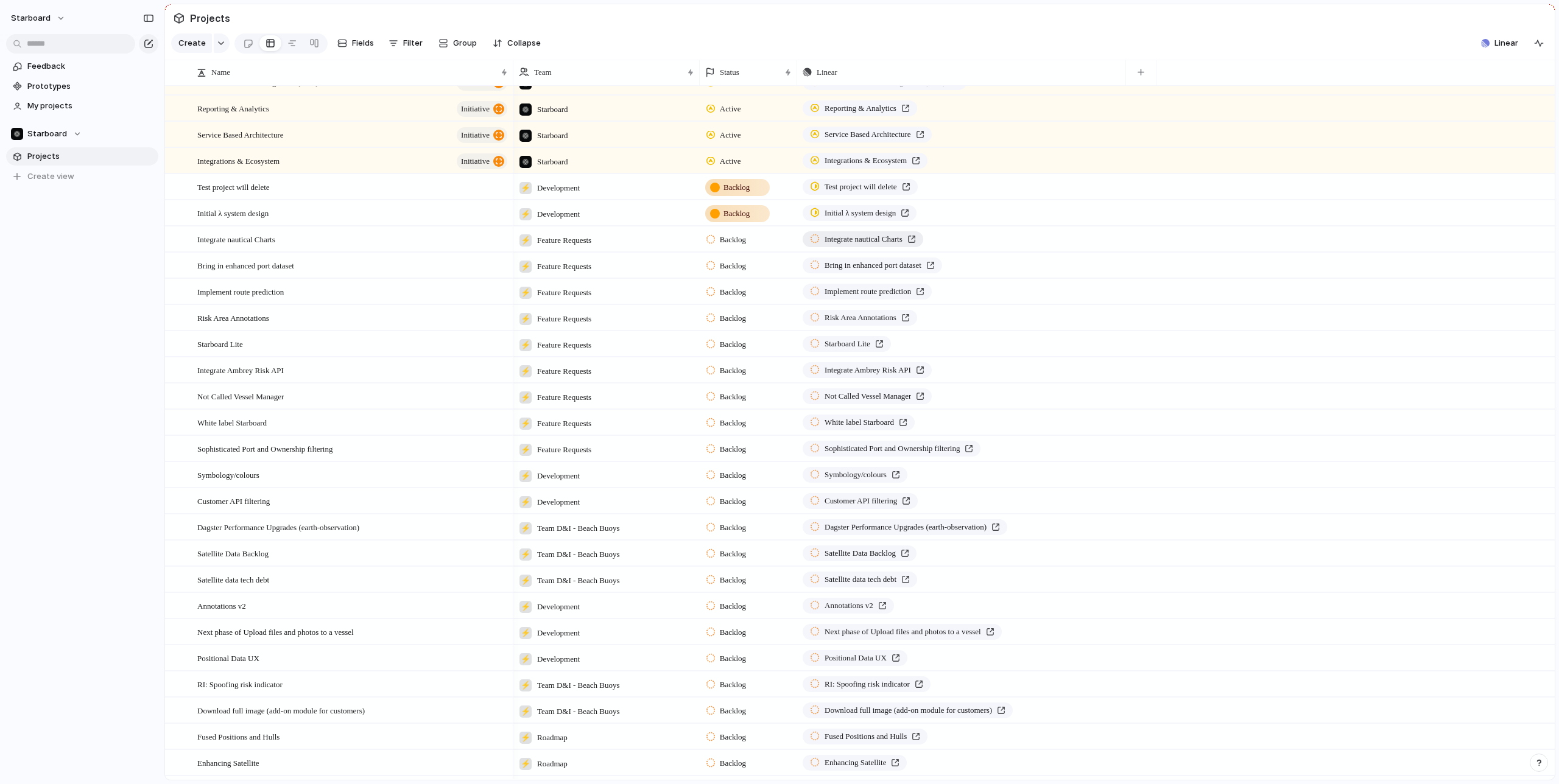
click at [869, 241] on span "Integrate nautical Charts" at bounding box center [864, 239] width 78 height 12
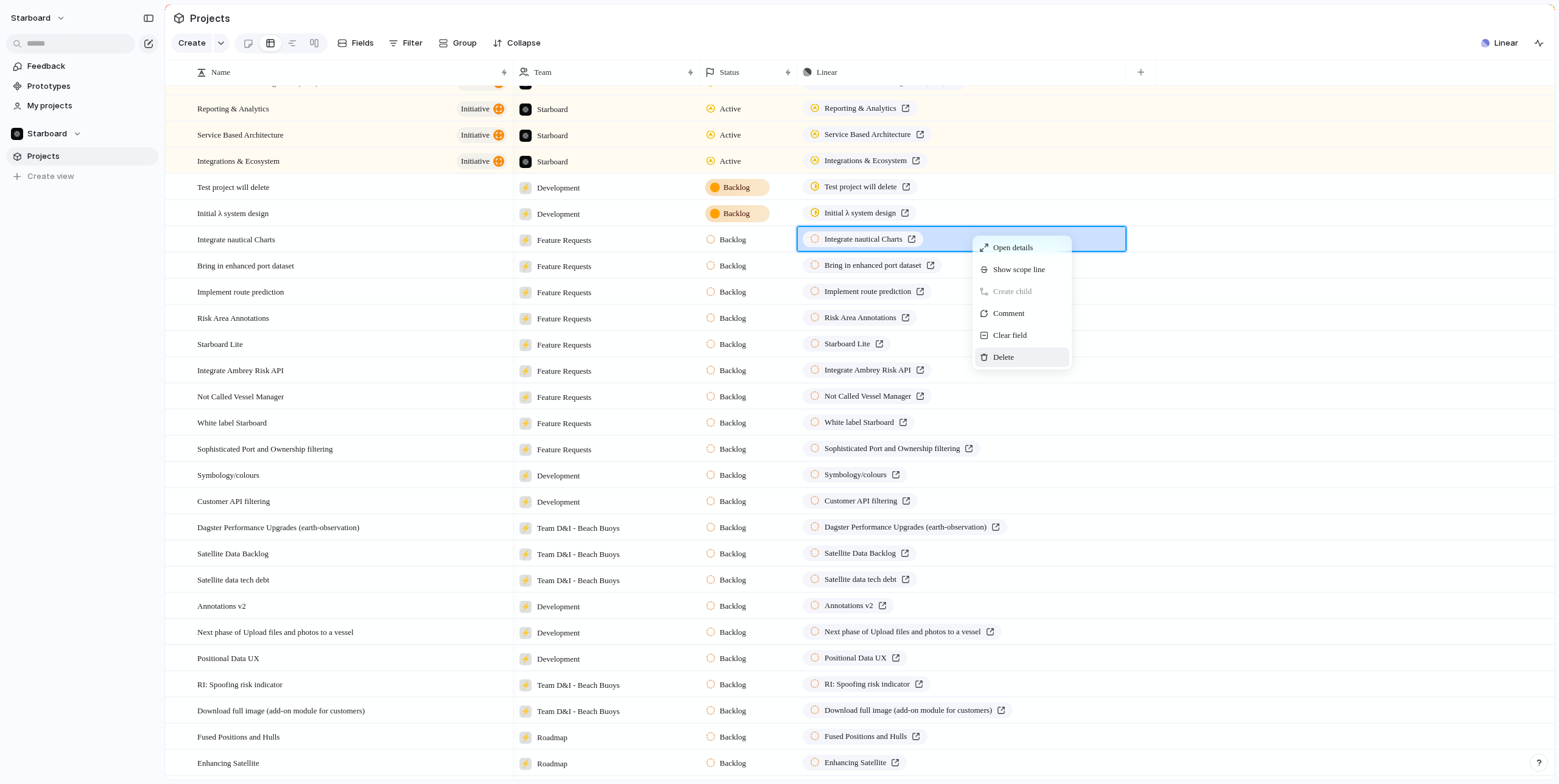
click at [1033, 355] on span "Context Menu" at bounding box center [1030, 357] width 5 height 12
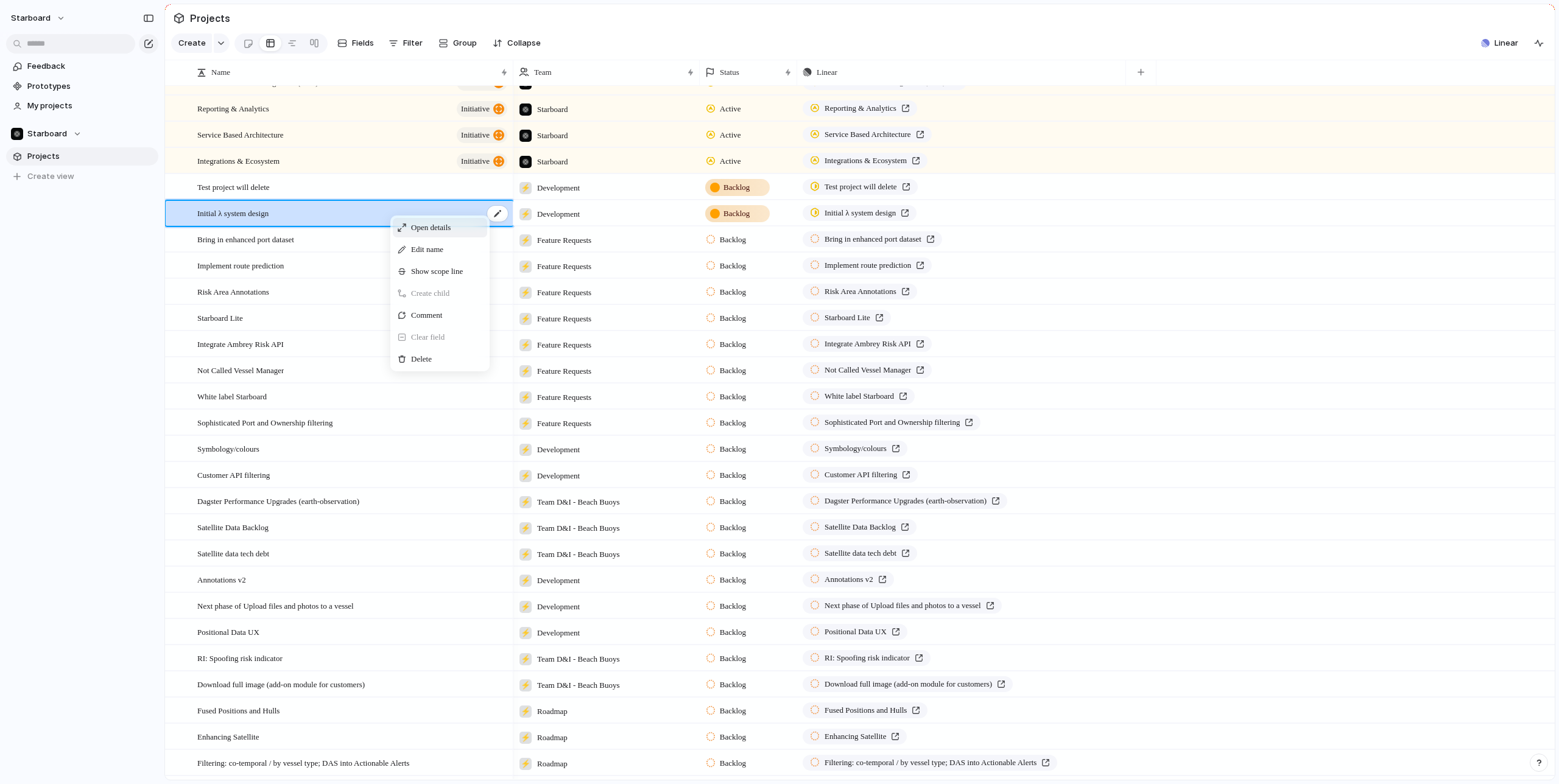
drag, startPoint x: 330, startPoint y: 208, endPoint x: 475, endPoint y: 196, distance: 145.5
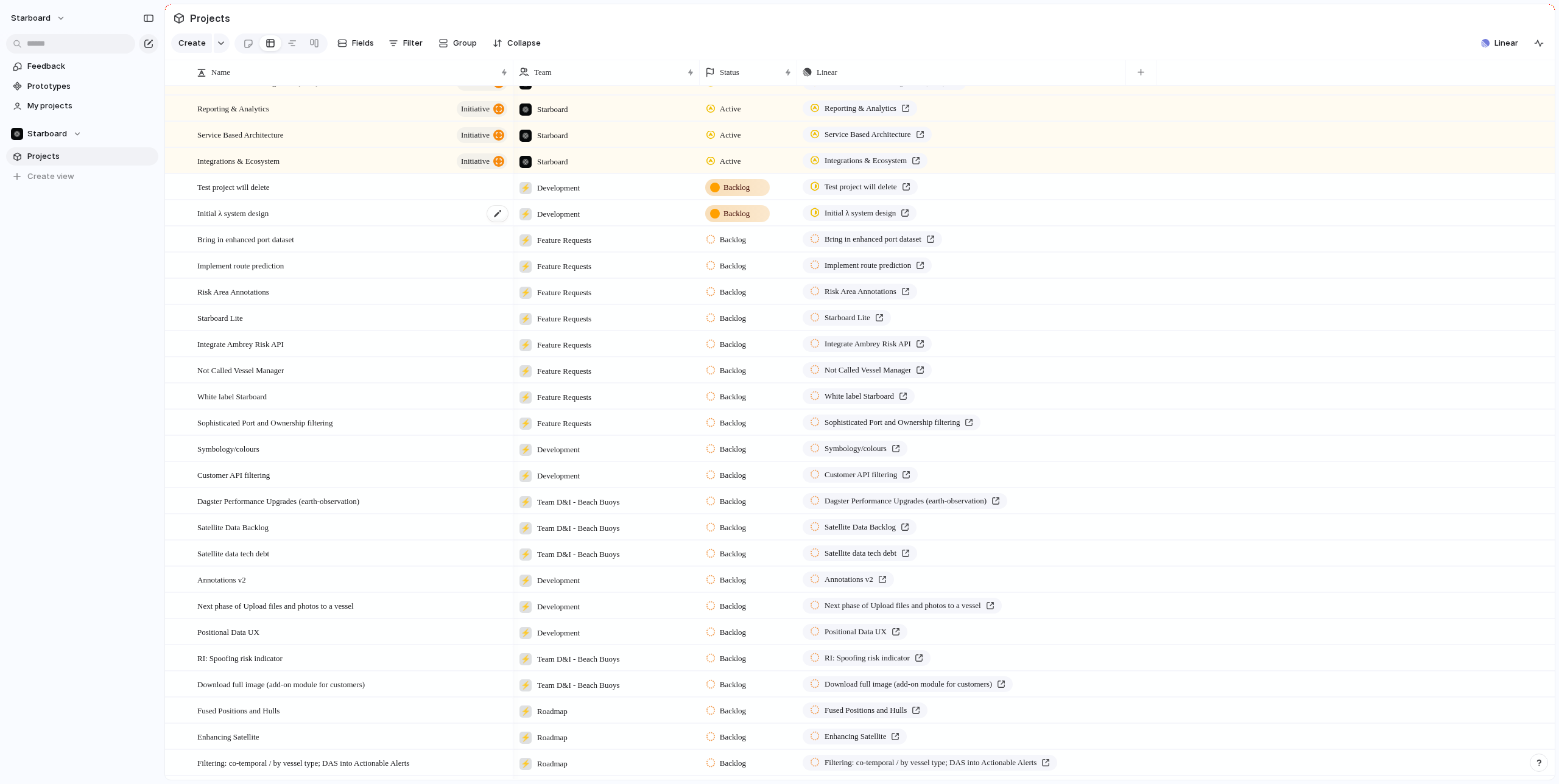
click at [244, 214] on span "Initial λ system design" at bounding box center [233, 212] width 71 height 14
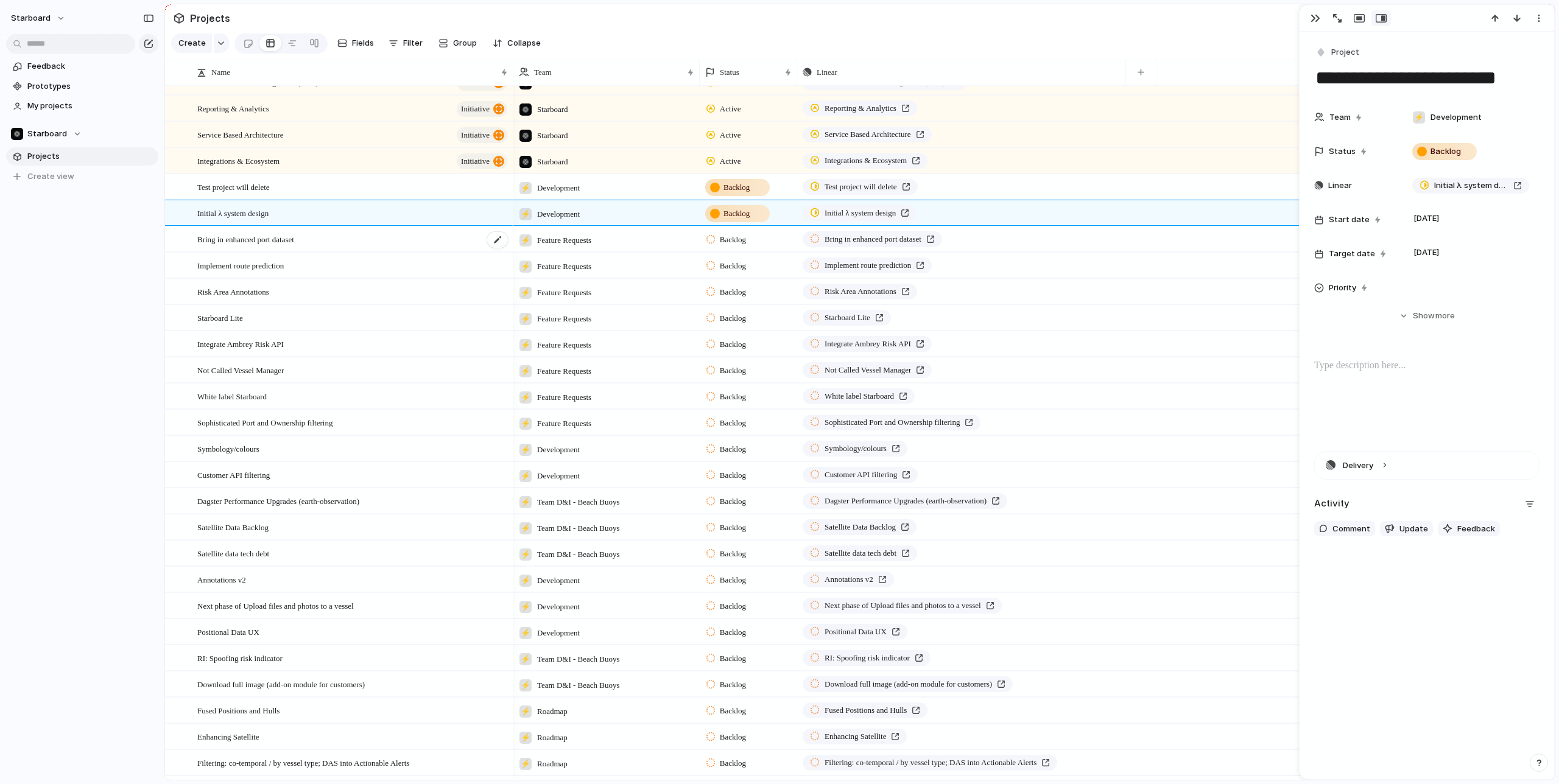
click at [375, 244] on div "Bring in enhanced port dataset" at bounding box center [353, 239] width 312 height 25
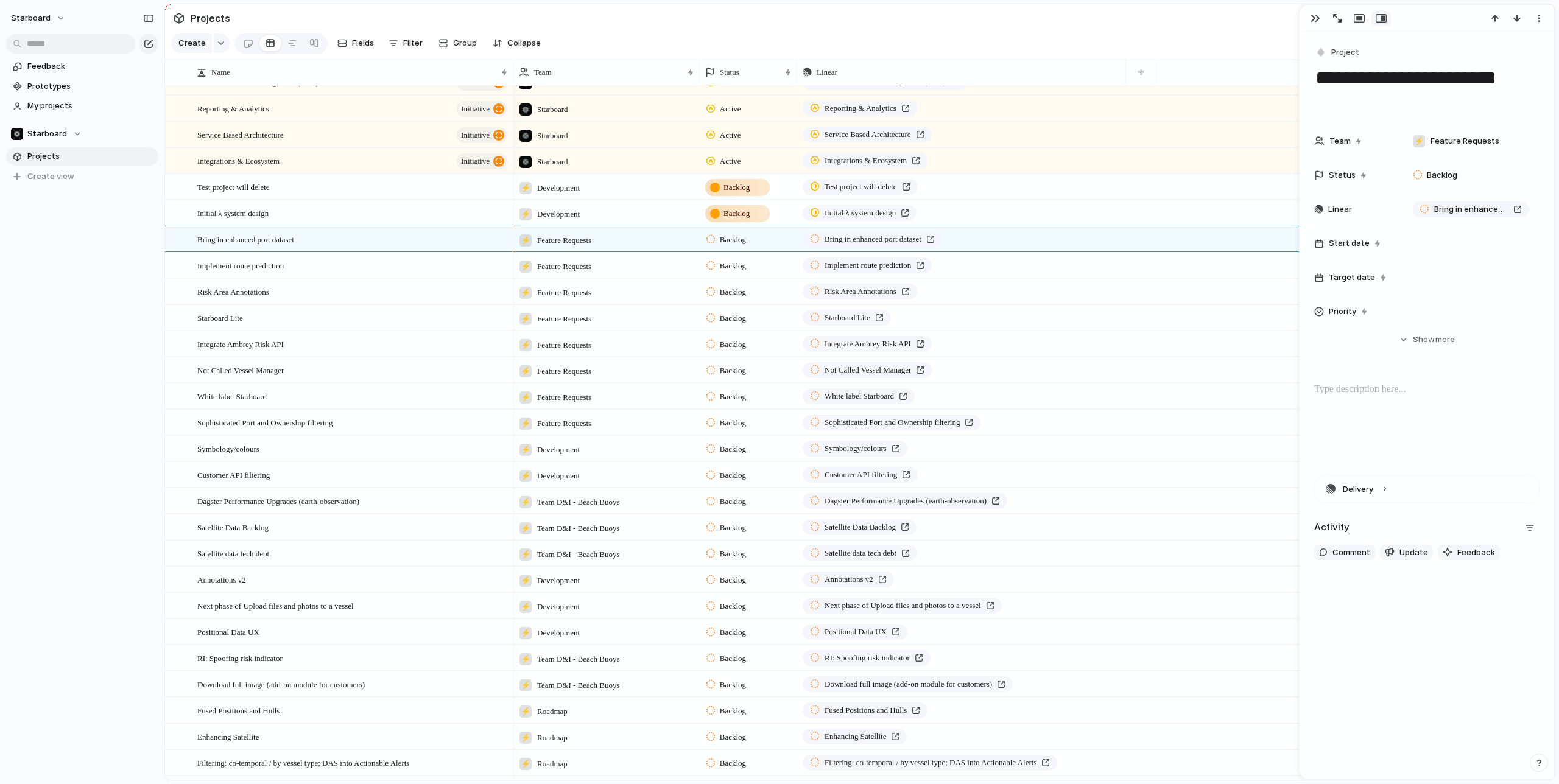
click at [44, 152] on span "Projects" at bounding box center [91, 157] width 127 height 12
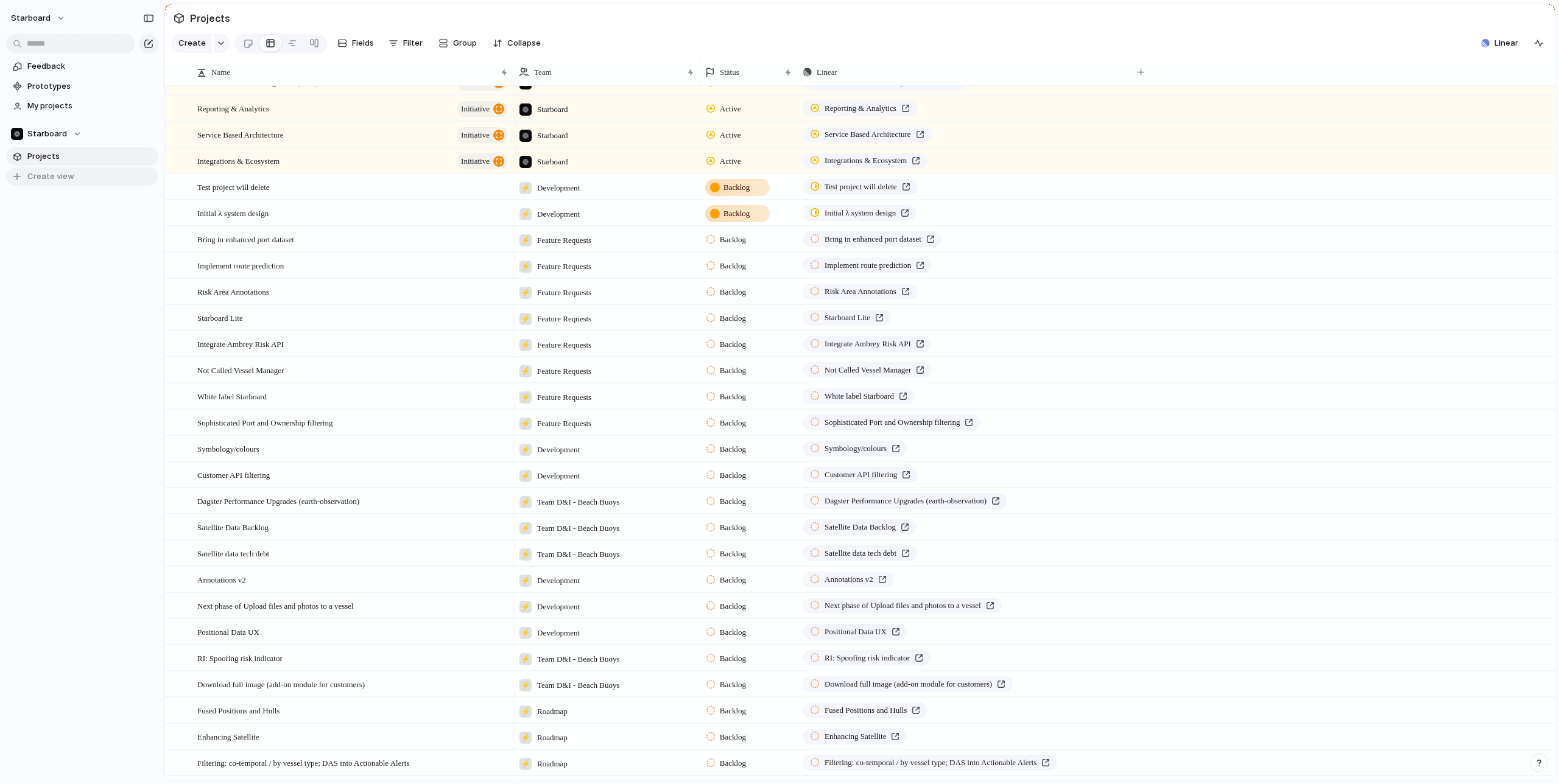
click at [40, 172] on span "Create view" at bounding box center [51, 176] width 47 height 12
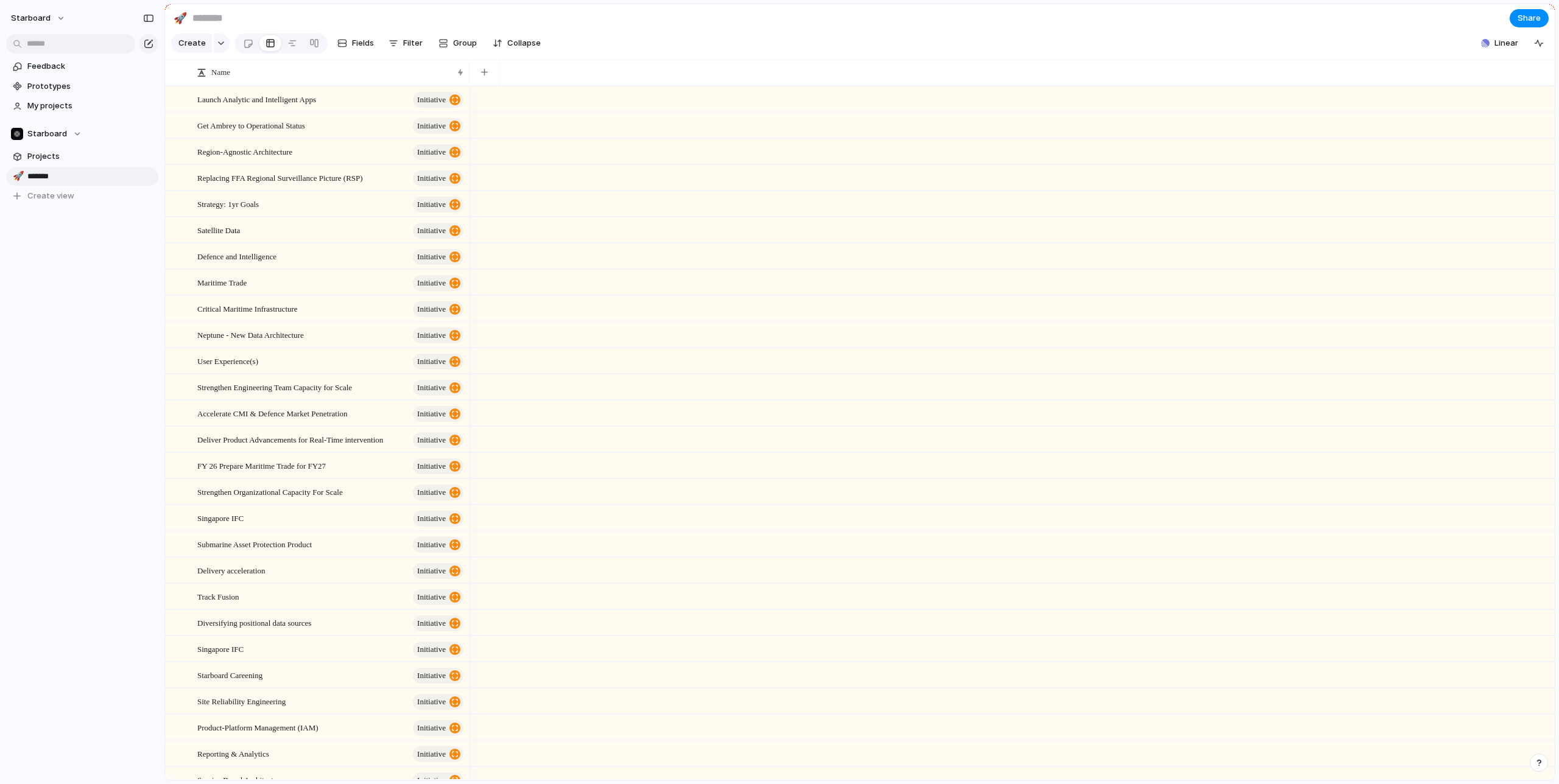
type input "********"
click at [59, 158] on span "Projects" at bounding box center [91, 157] width 127 height 12
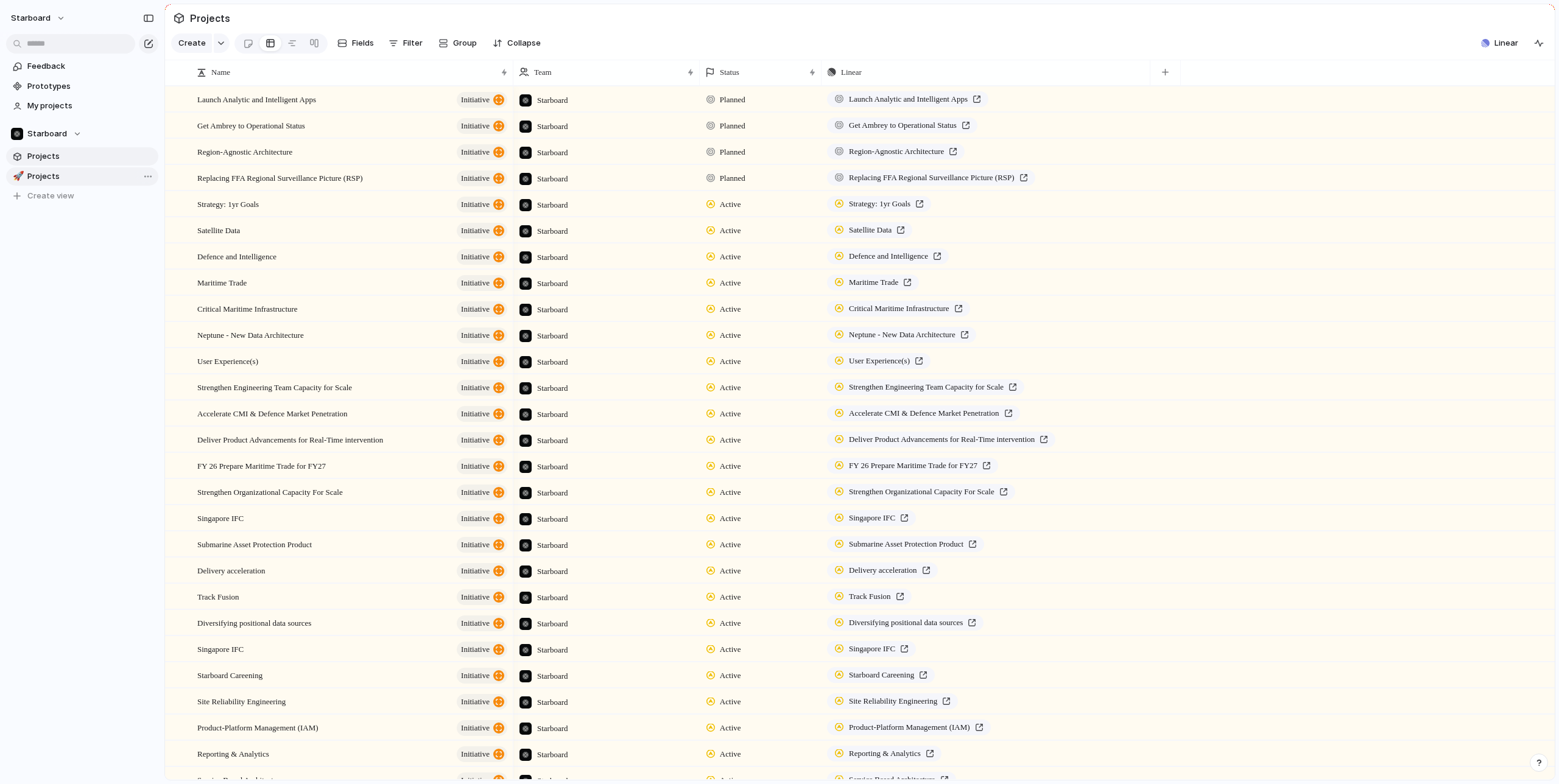
click at [51, 175] on span "Projects" at bounding box center [91, 176] width 127 height 12
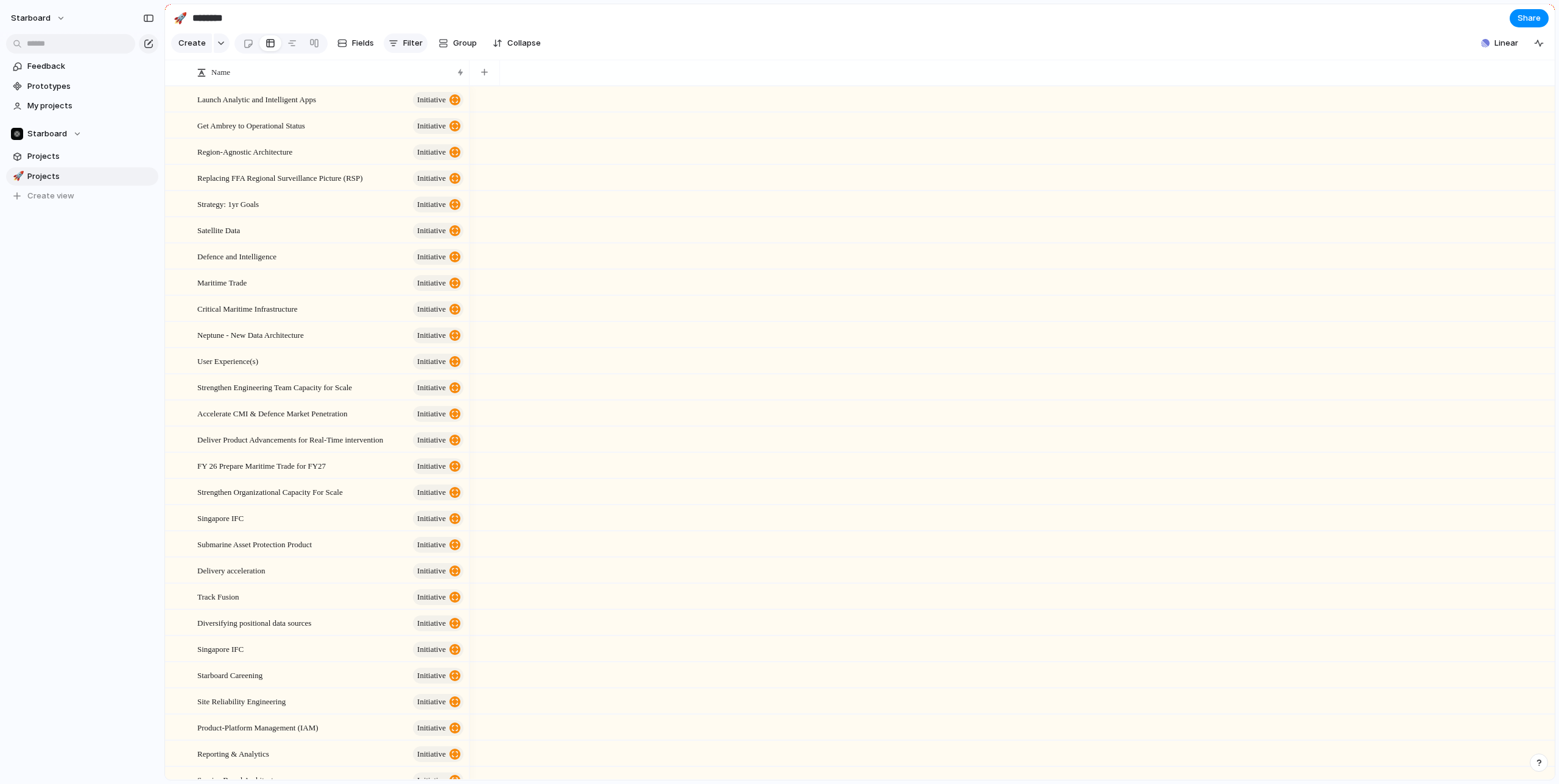
click at [404, 42] on span "Filter" at bounding box center [412, 43] width 20 height 12
drag, startPoint x: 404, startPoint y: 43, endPoint x: 364, endPoint y: 43, distance: 40.0
click at [402, 43] on div "Description Start date Target date Priority Impact Effort Design ready Team Sta…" at bounding box center [779, 392] width 1559 height 784
click at [360, 43] on span "Fields" at bounding box center [363, 43] width 22 height 12
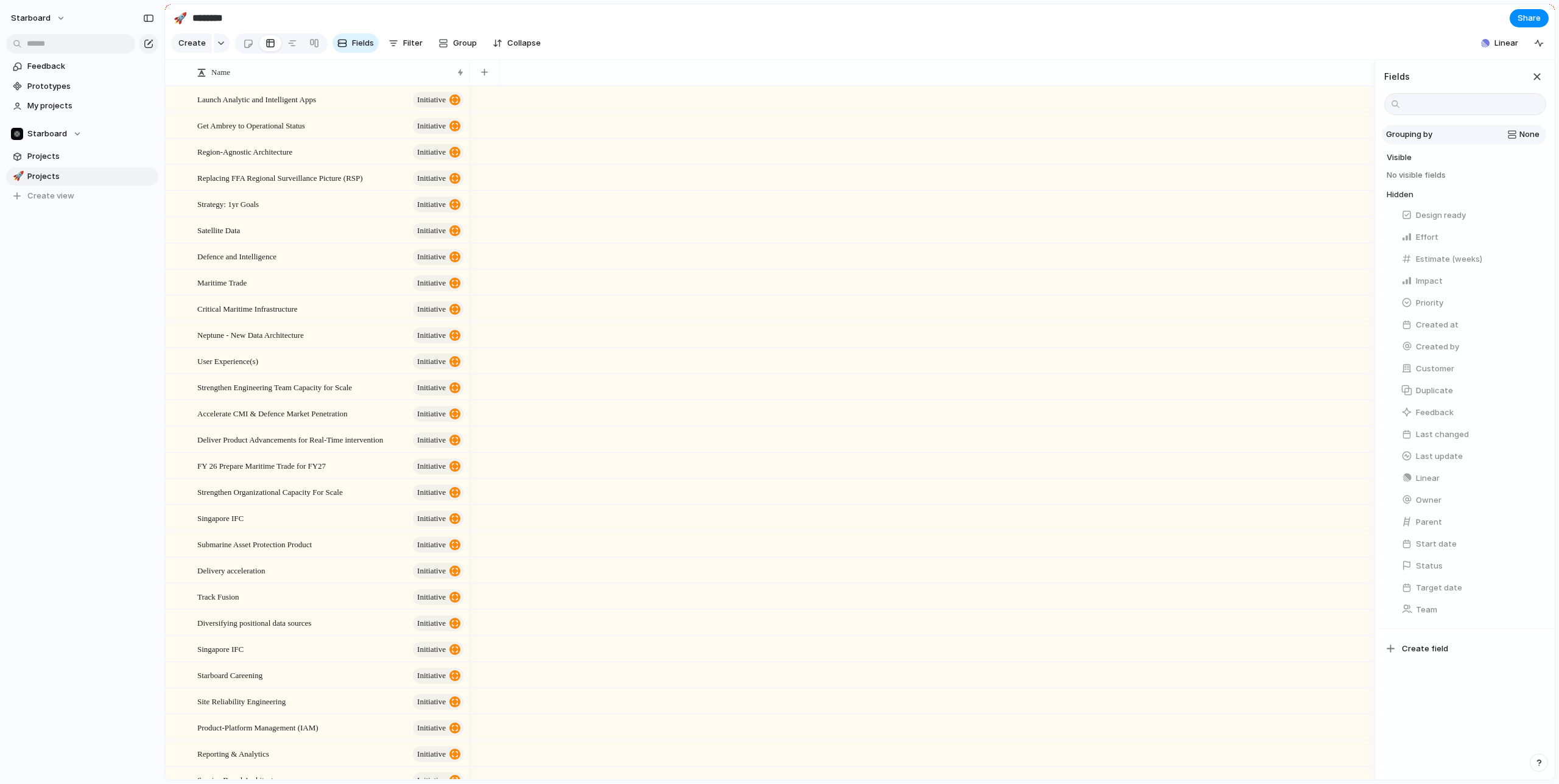
click at [1521, 138] on span "None" at bounding box center [1530, 134] width 20 height 12
click at [1539, 480] on button "Linear" at bounding box center [1471, 478] width 150 height 20
click at [1394, 73] on div "button" at bounding box center [1393, 76] width 12 height 12
drag, startPoint x: 1412, startPoint y: 470, endPoint x: 1420, endPoint y: 168, distance: 302.1
click at [1426, 178] on div "Grouping by None Visible No visible fields Hidden Design ready Effort Estimate …" at bounding box center [1466, 372] width 177 height 513
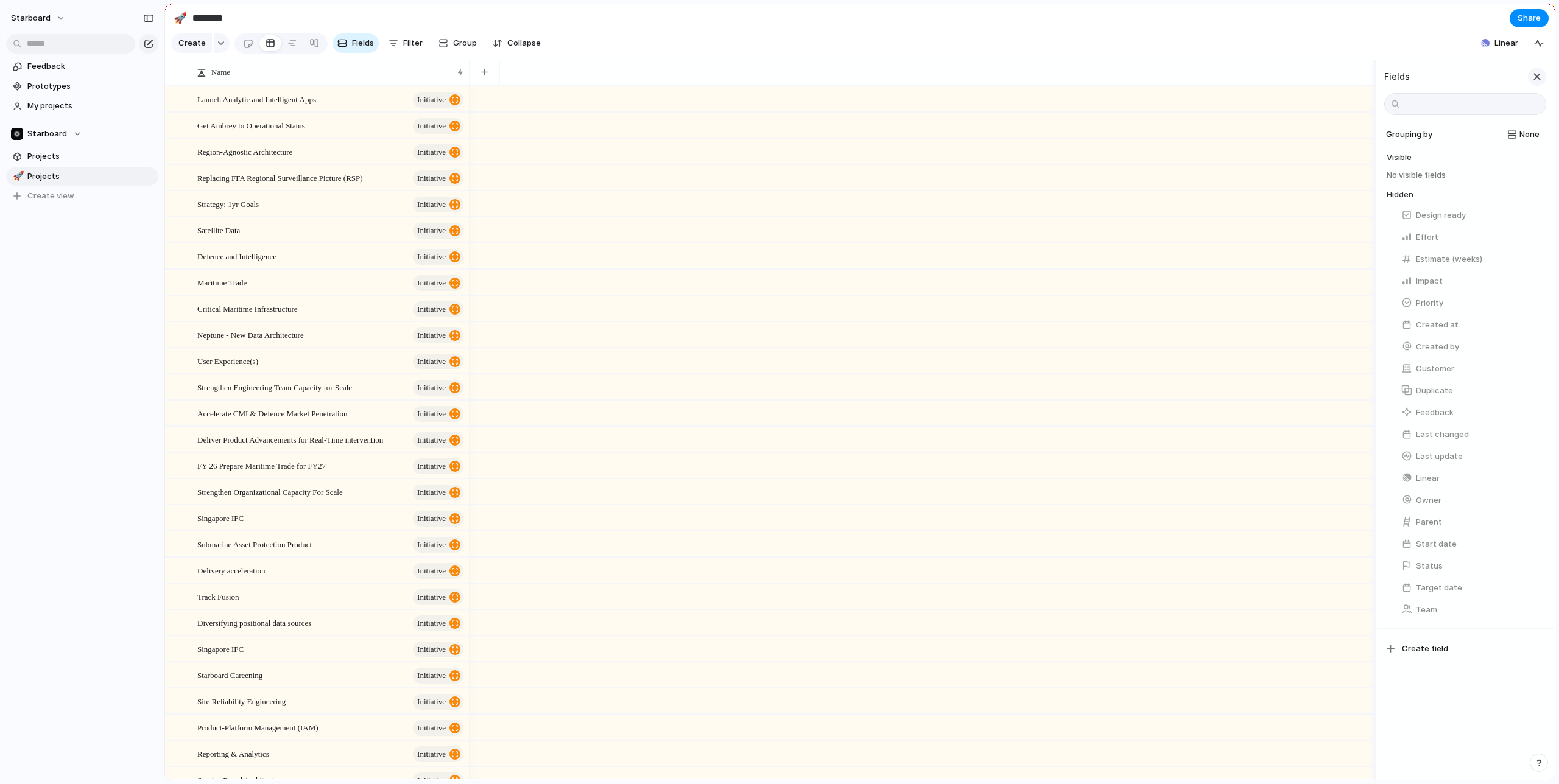
click at [1531, 75] on div "button" at bounding box center [1537, 77] width 13 height 13
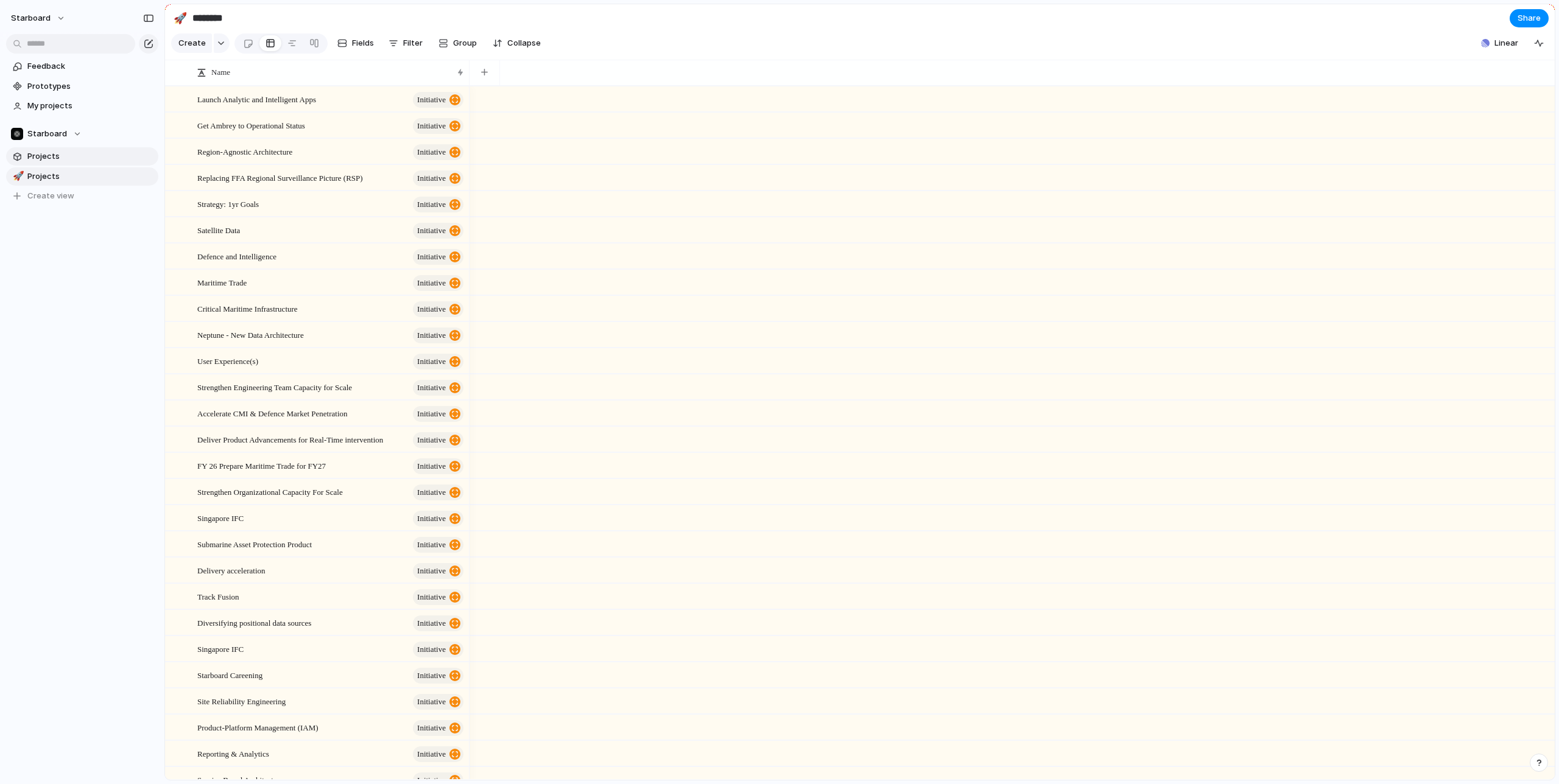
click at [67, 149] on link "Projects" at bounding box center [82, 156] width 152 height 18
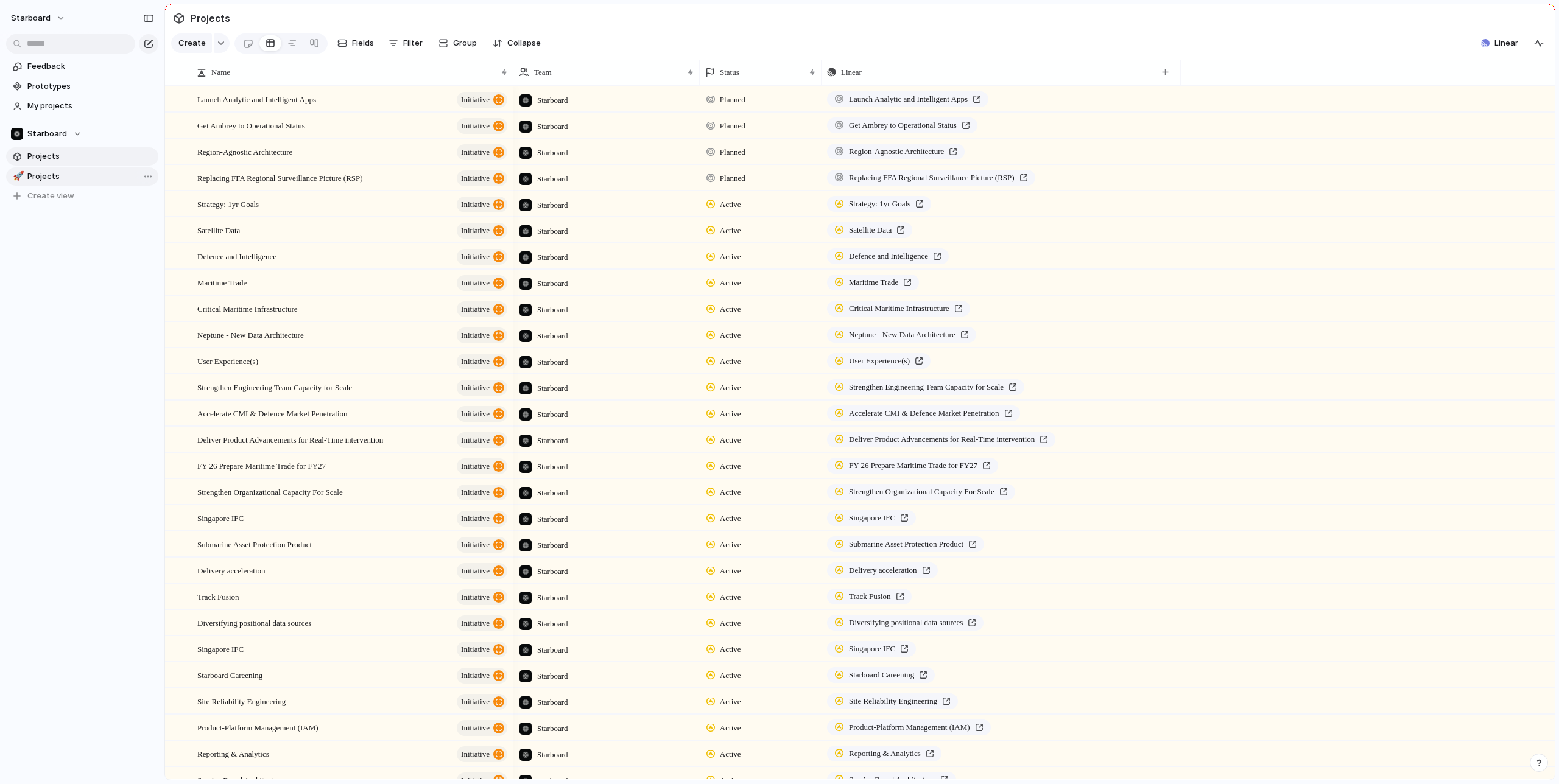
click at [56, 176] on span "Projects" at bounding box center [91, 176] width 127 height 12
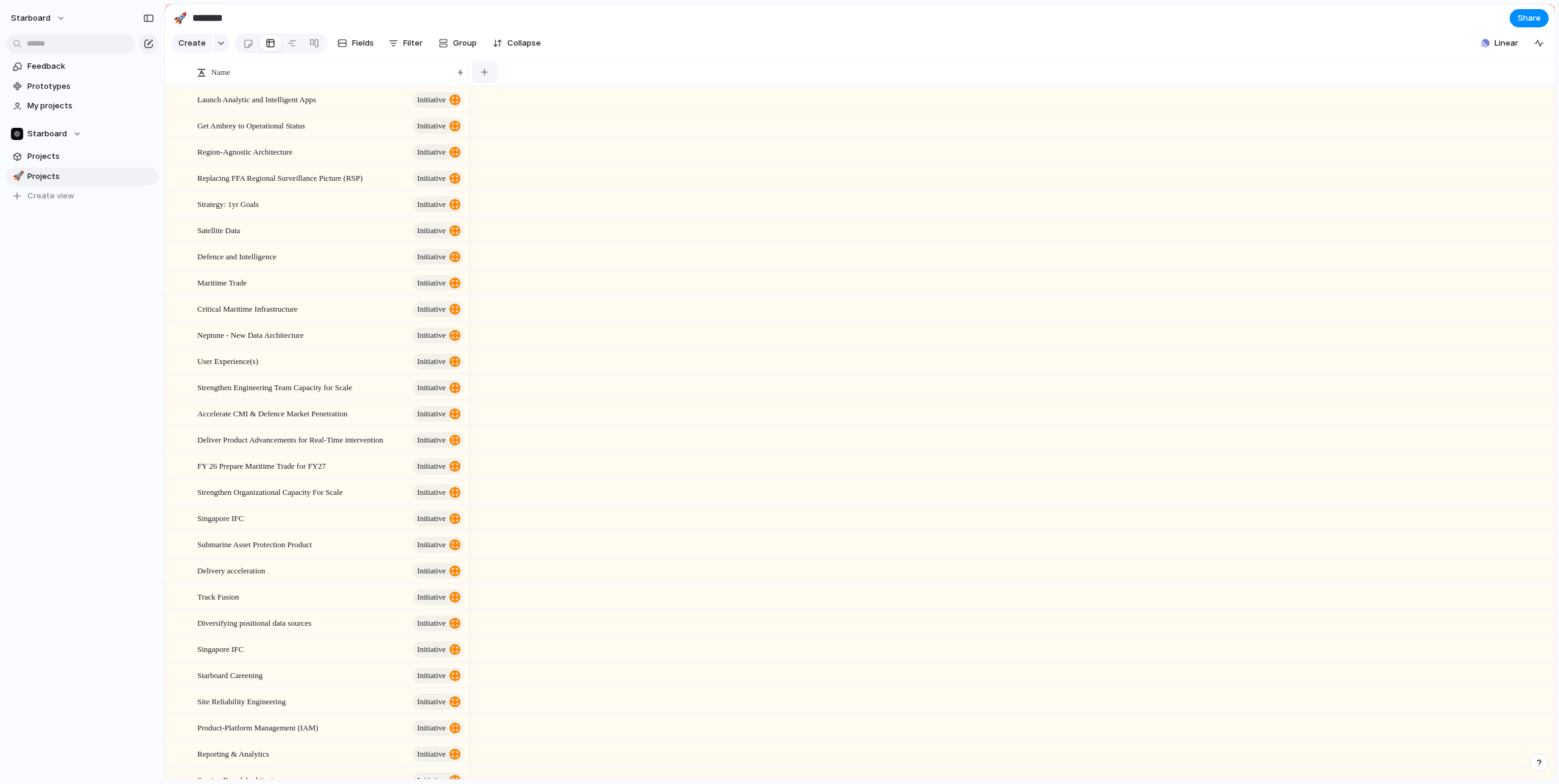
click at [475, 72] on button "button" at bounding box center [484, 72] width 25 height 22
type input "****"
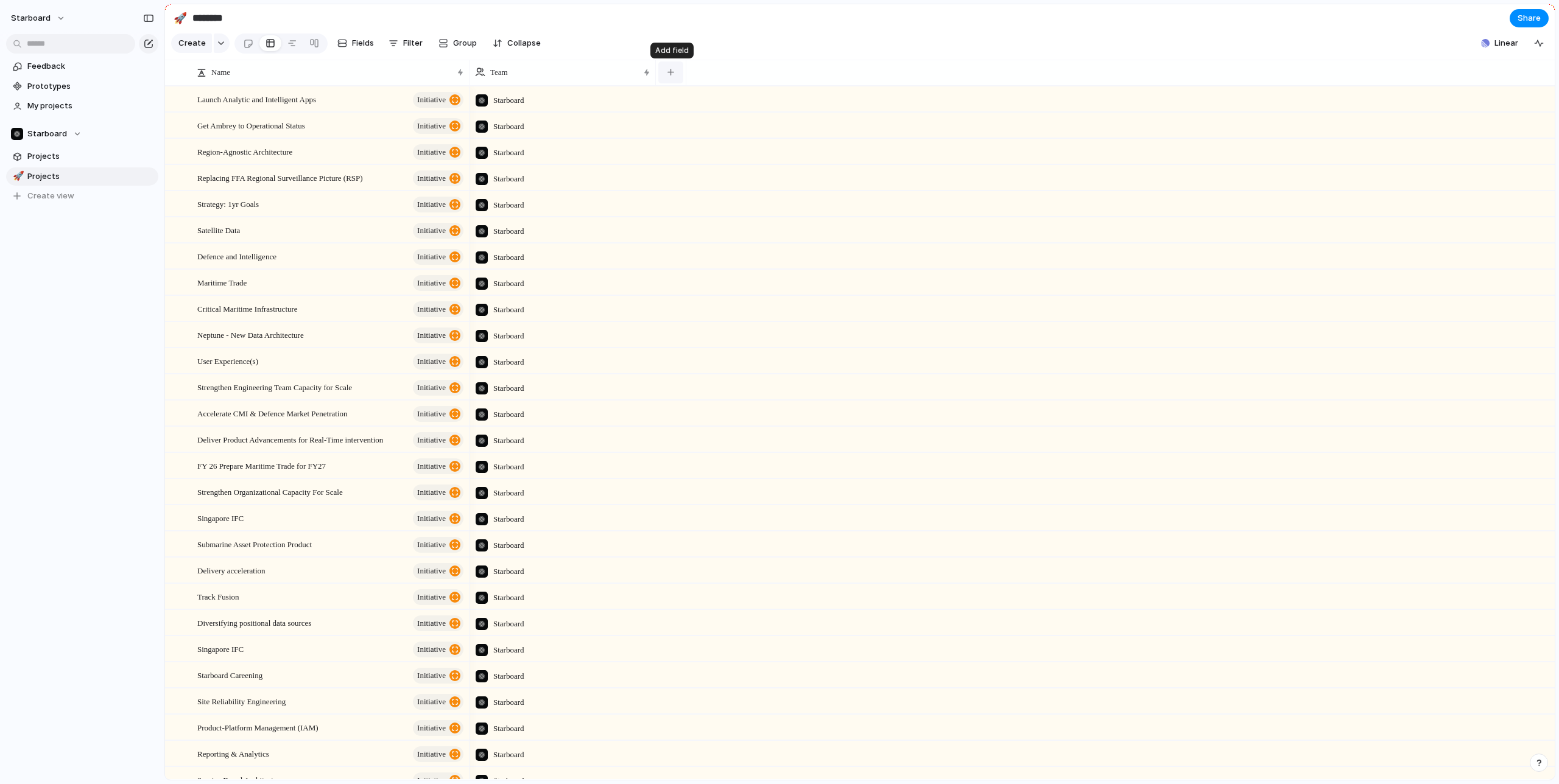
click at [673, 72] on div "button" at bounding box center [670, 72] width 7 height 7
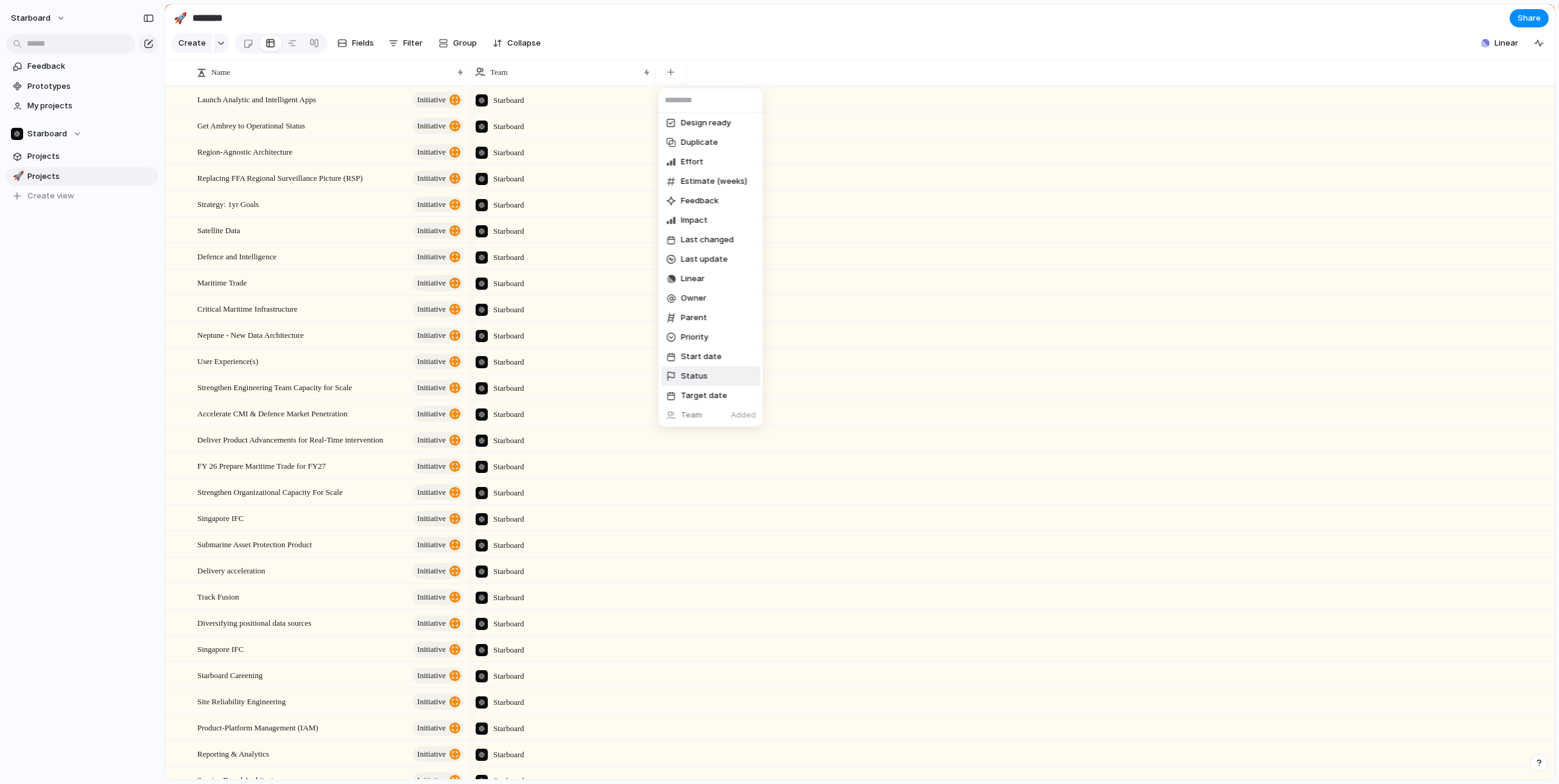
scroll to position [82, 0]
click at [666, 415] on div at bounding box center [670, 414] width 9 height 7
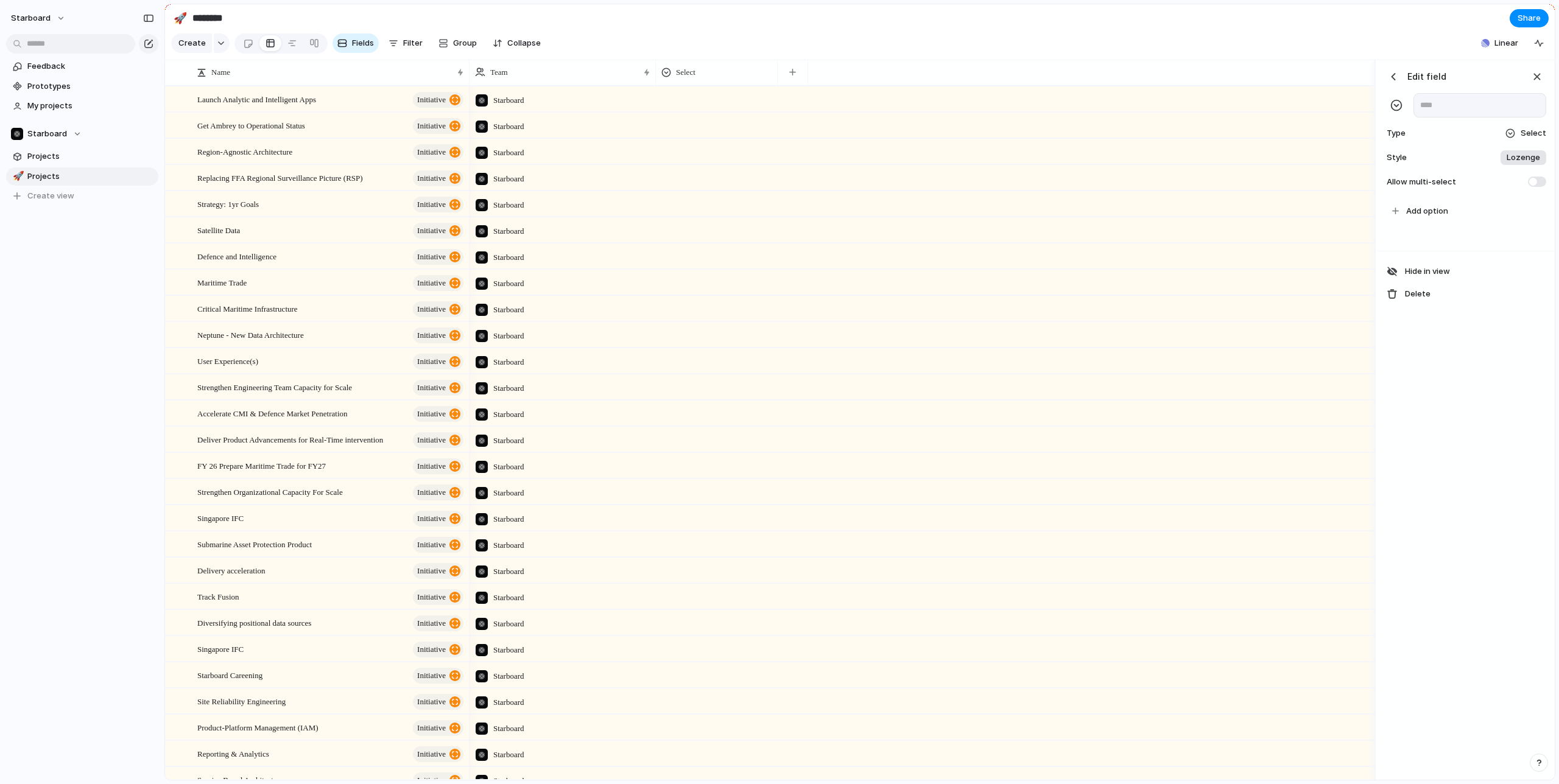
click at [1516, 136] on div at bounding box center [1510, 133] width 9 height 9
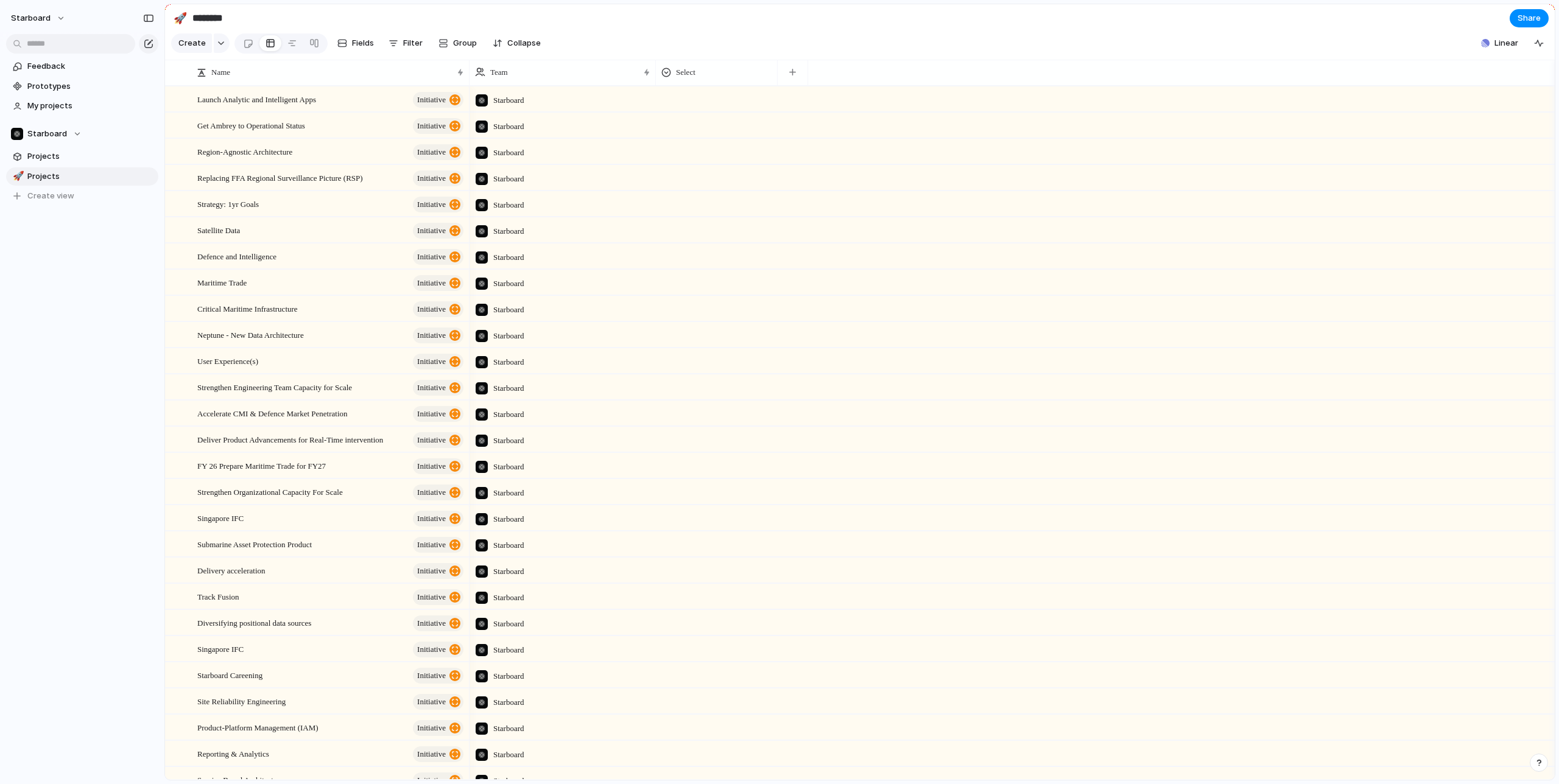
click at [851, 67] on div "Team Select" at bounding box center [1012, 72] width 1085 height 25
click at [699, 100] on span "Modify" at bounding box center [695, 99] width 26 height 12
click at [670, 72] on div "button" at bounding box center [670, 72] width 7 height 7
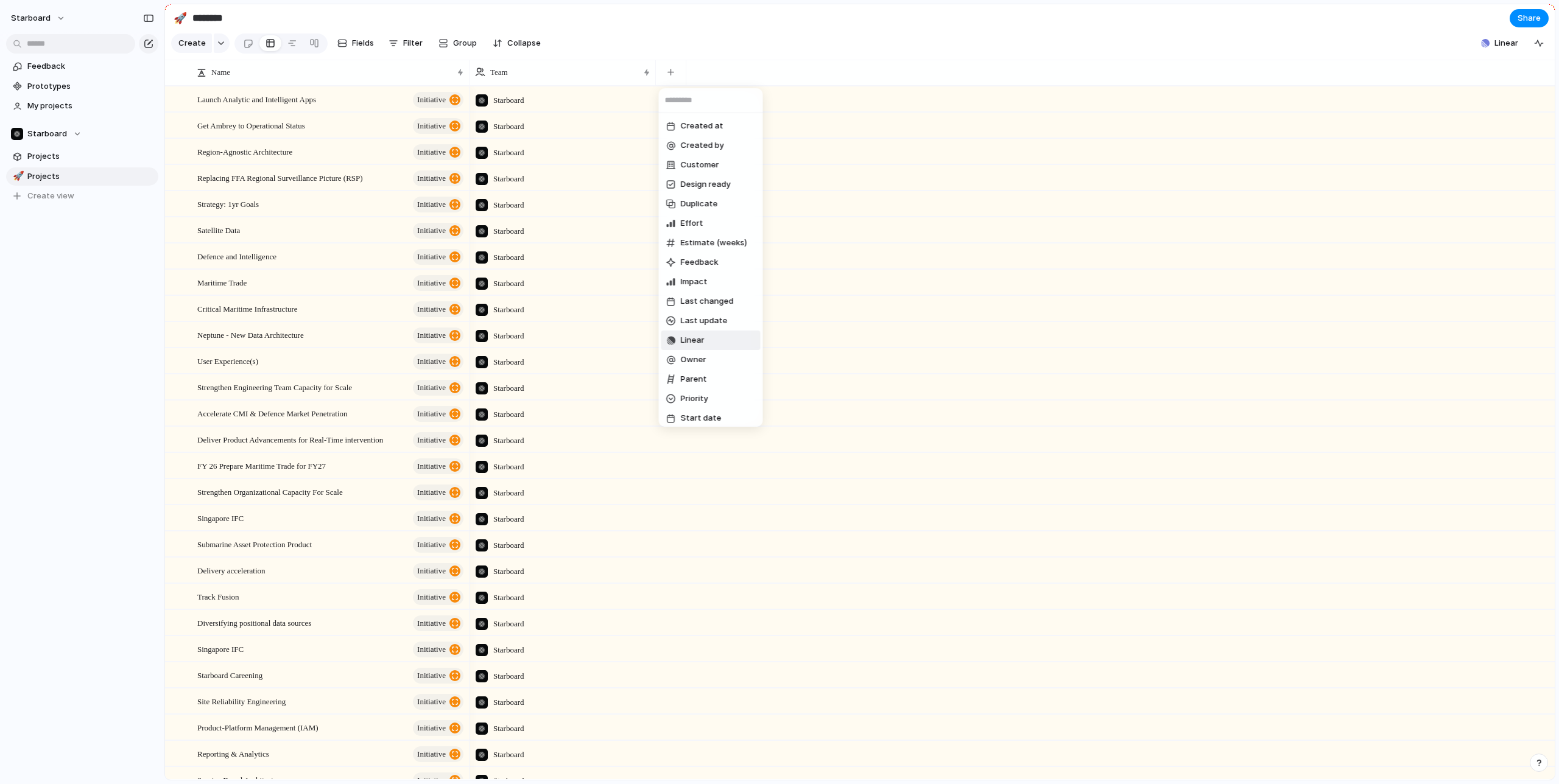
click at [699, 340] on span "Linear" at bounding box center [692, 340] width 24 height 12
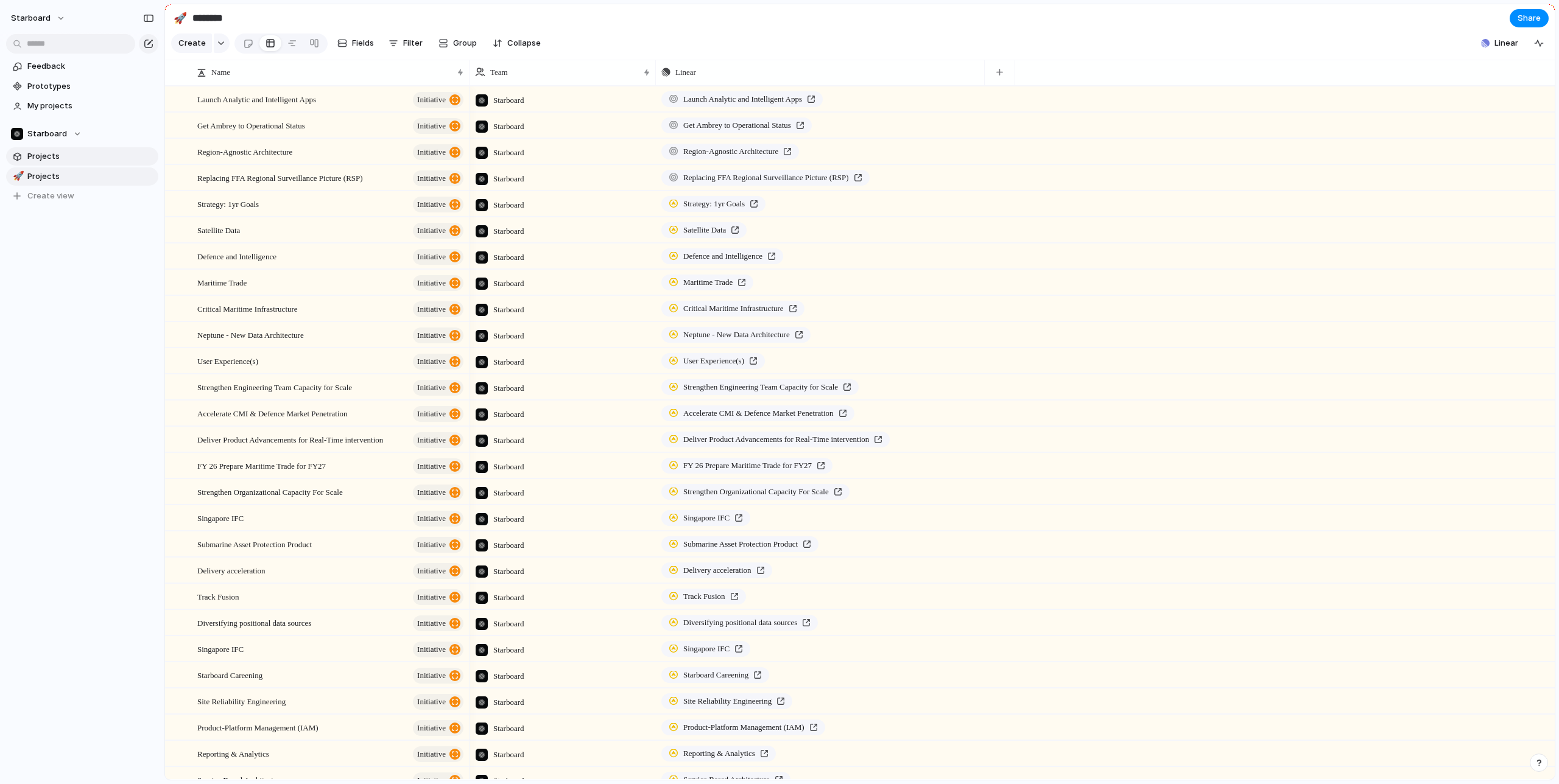
click at [46, 165] on link "Projects" at bounding box center [82, 156] width 152 height 18
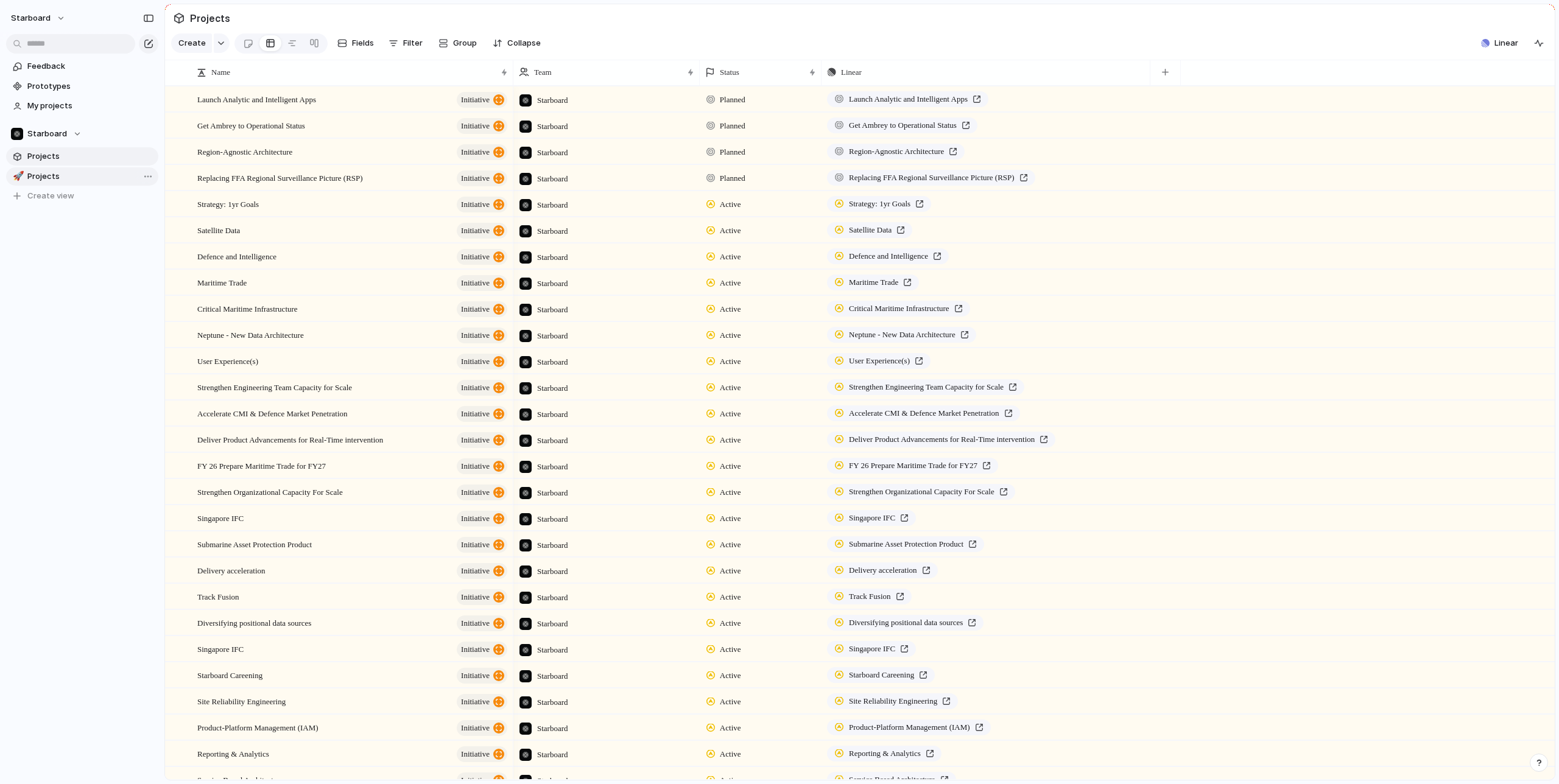
click at [44, 171] on span "Projects" at bounding box center [91, 176] width 127 height 12
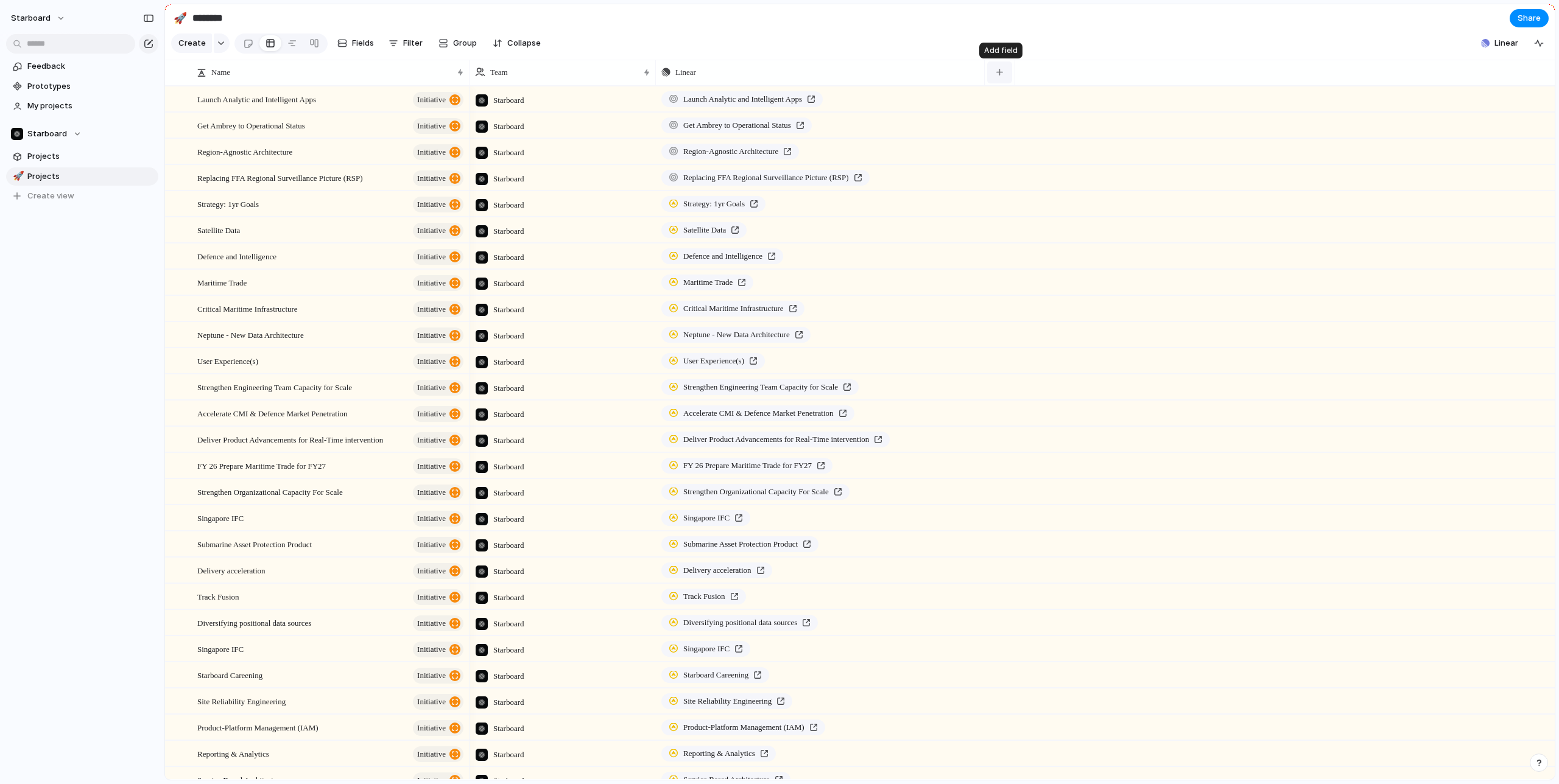
click at [1001, 70] on div "button" at bounding box center [999, 72] width 7 height 7
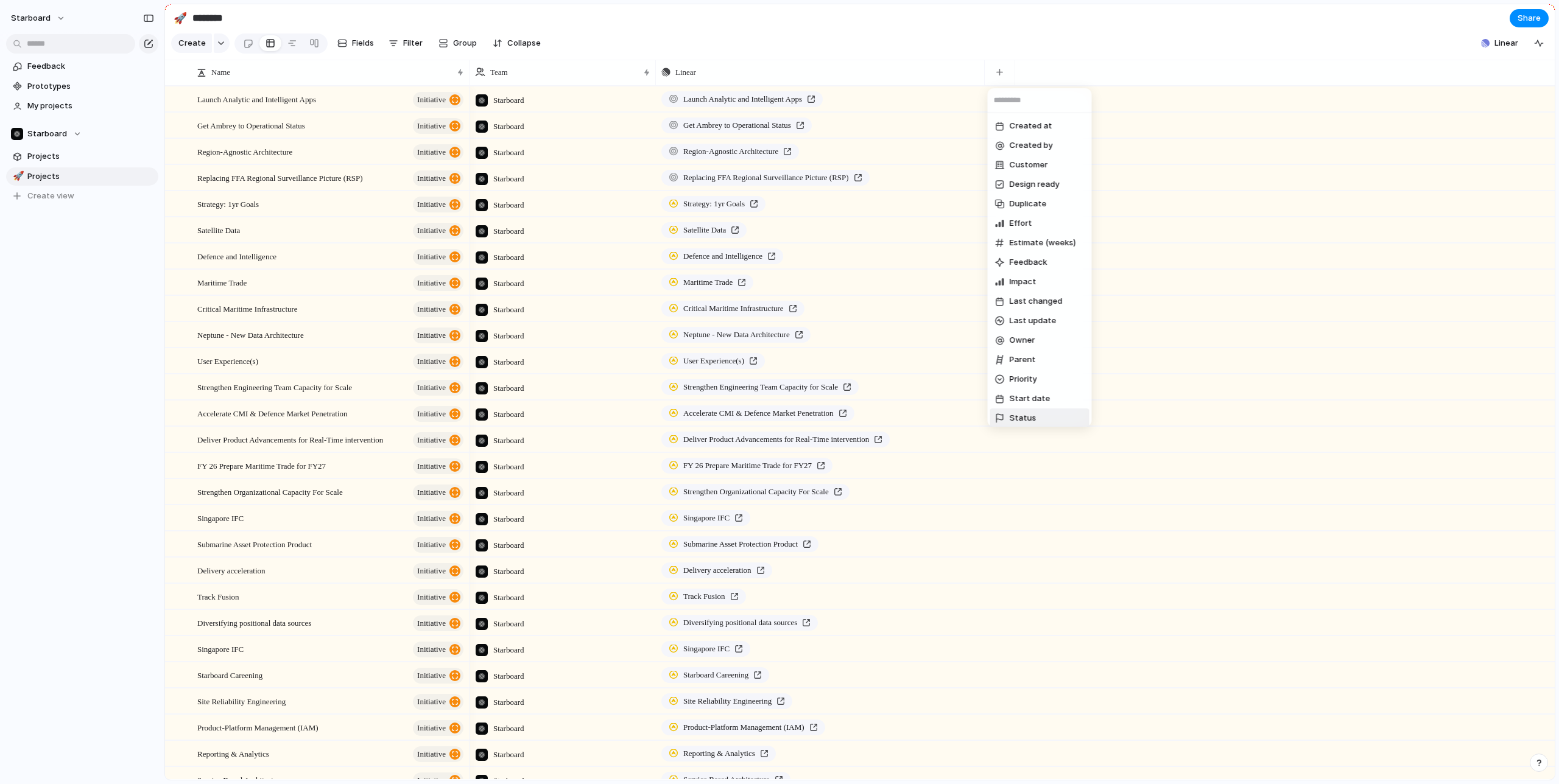
click at [1023, 421] on span "Status" at bounding box center [1023, 418] width 27 height 12
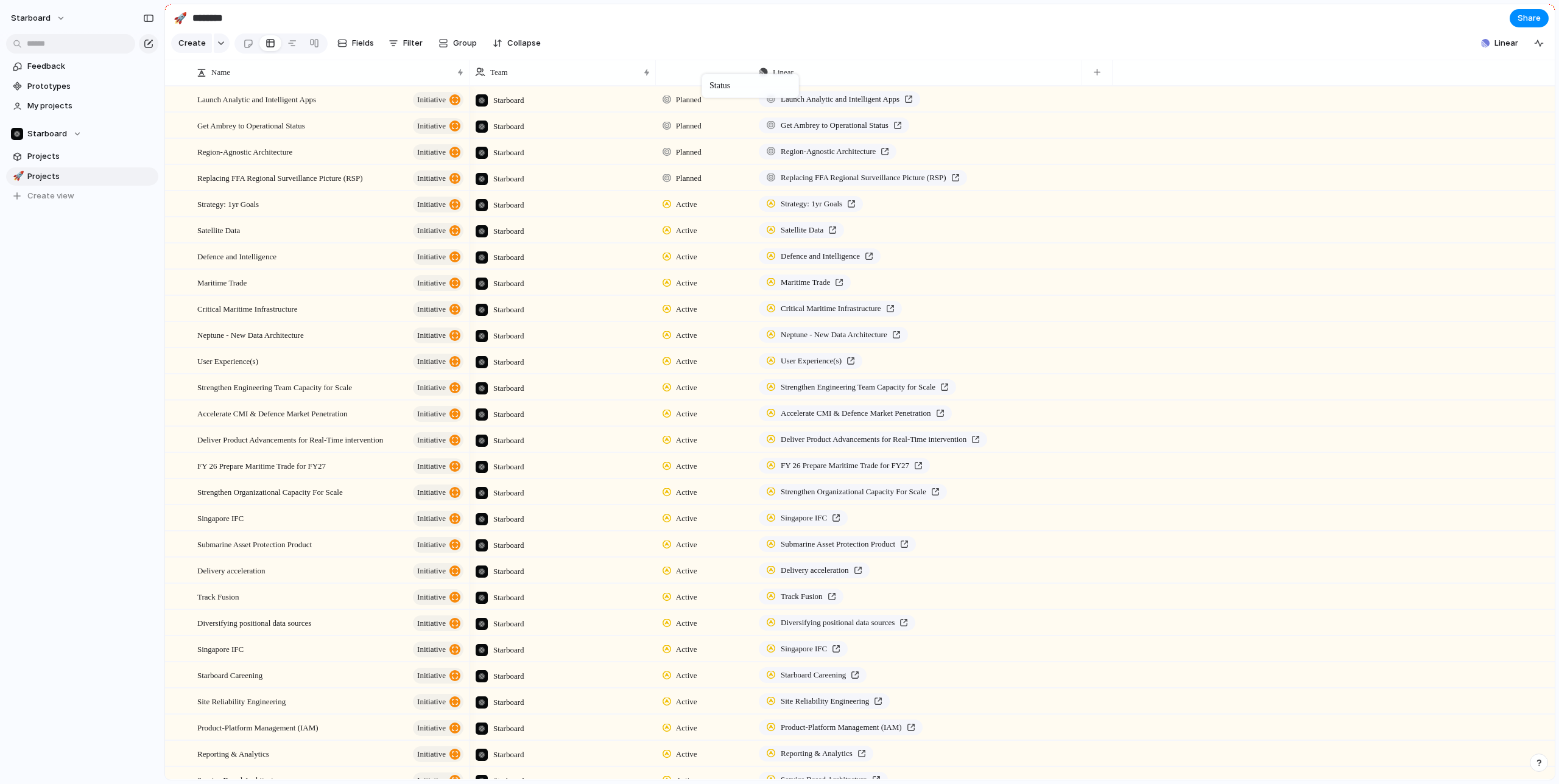
drag, startPoint x: 1008, startPoint y: 75, endPoint x: 707, endPoint y: 77, distance: 301.0
click at [457, 75] on div "Name" at bounding box center [330, 72] width 273 height 20
click at [456, 72] on div "Sort ascending Sort descending" at bounding box center [779, 392] width 1559 height 784
click at [460, 74] on div at bounding box center [460, 72] width 6 height 9
click at [386, 72] on div "Sort ascending Sort descending" at bounding box center [779, 392] width 1559 height 784
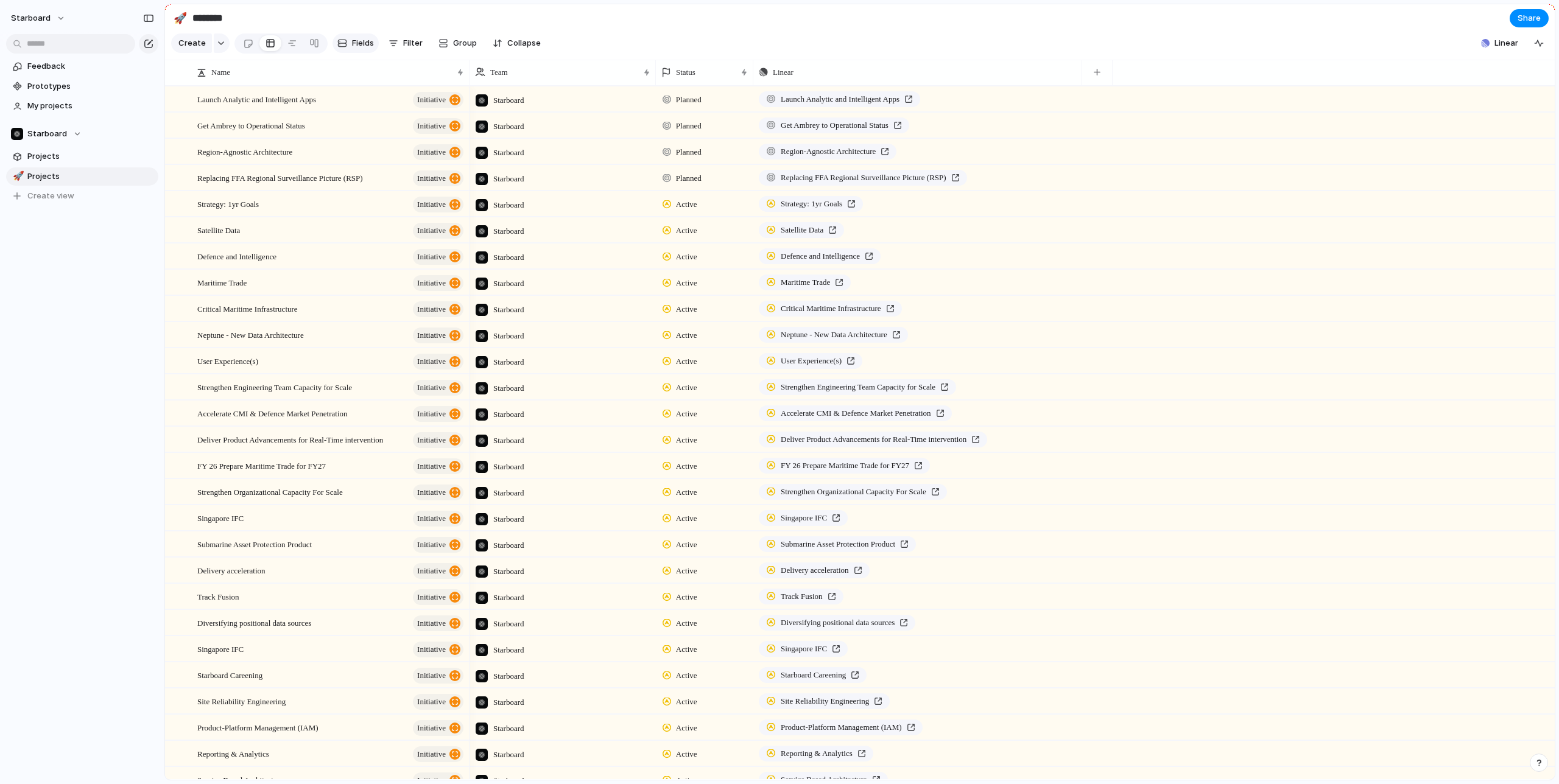
click at [345, 41] on button "Fields" at bounding box center [356, 43] width 46 height 20
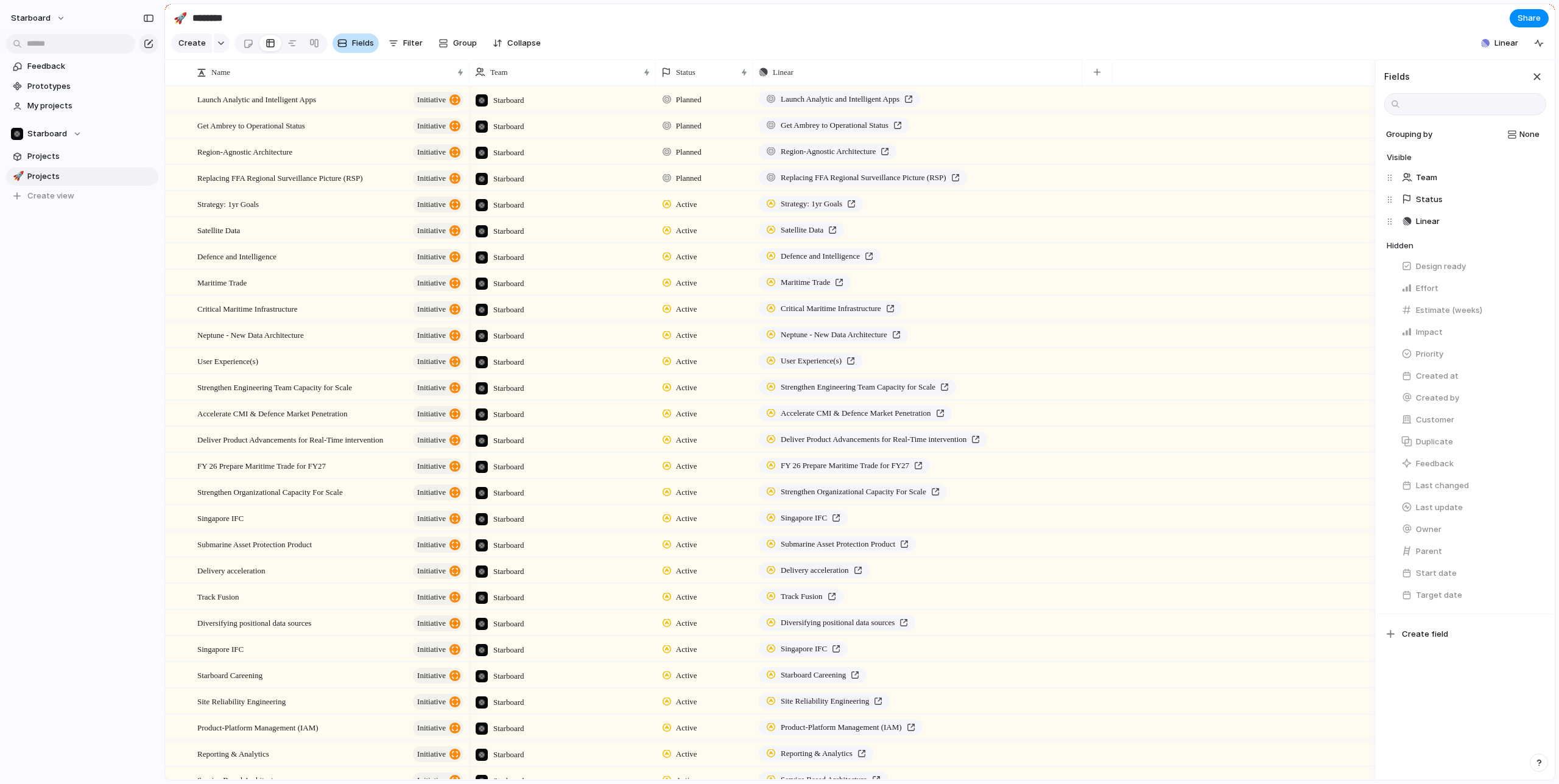
click at [345, 41] on button "Fields" at bounding box center [356, 43] width 46 height 20
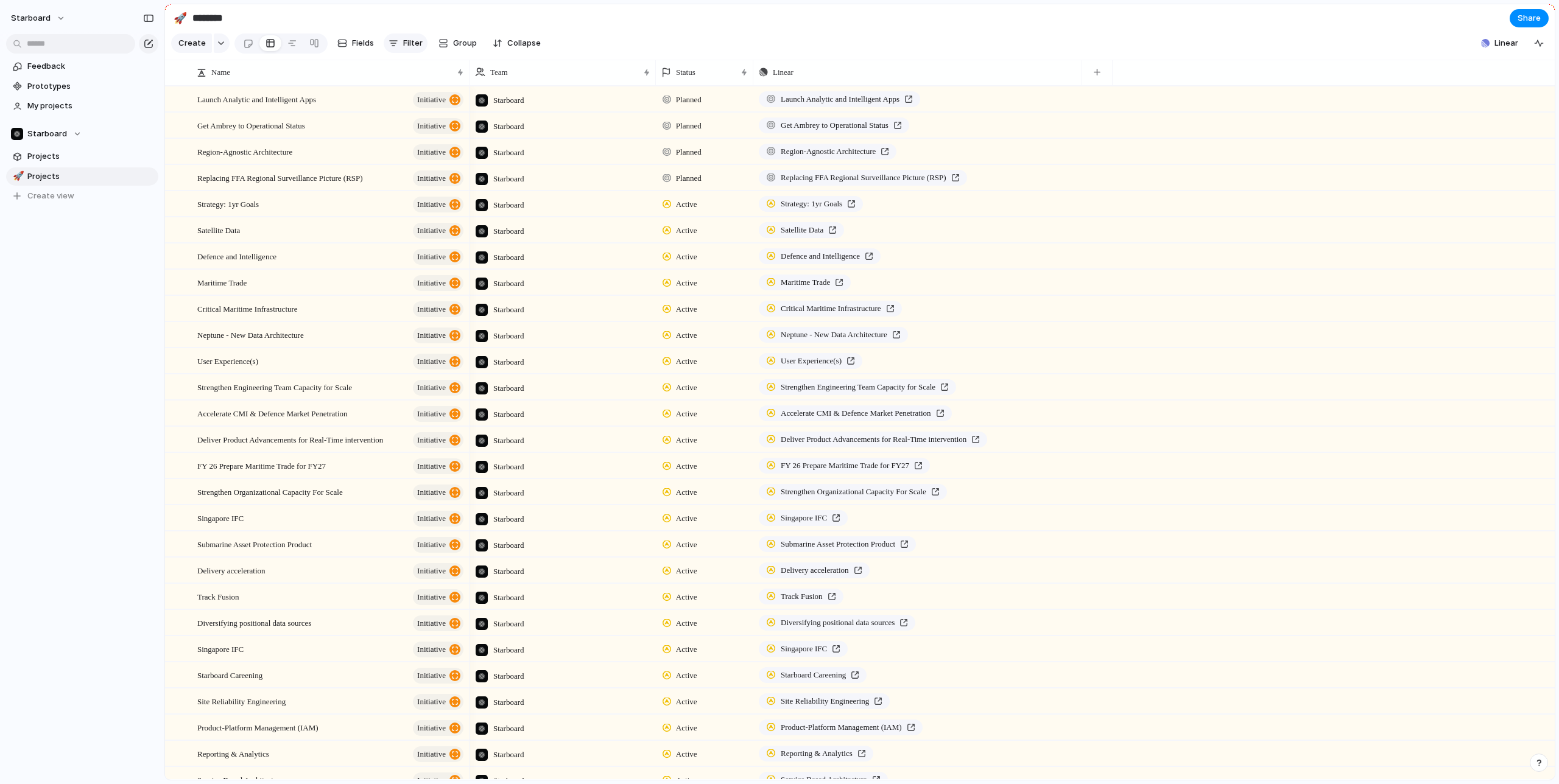
click at [403, 40] on span "Filter" at bounding box center [412, 43] width 20 height 12
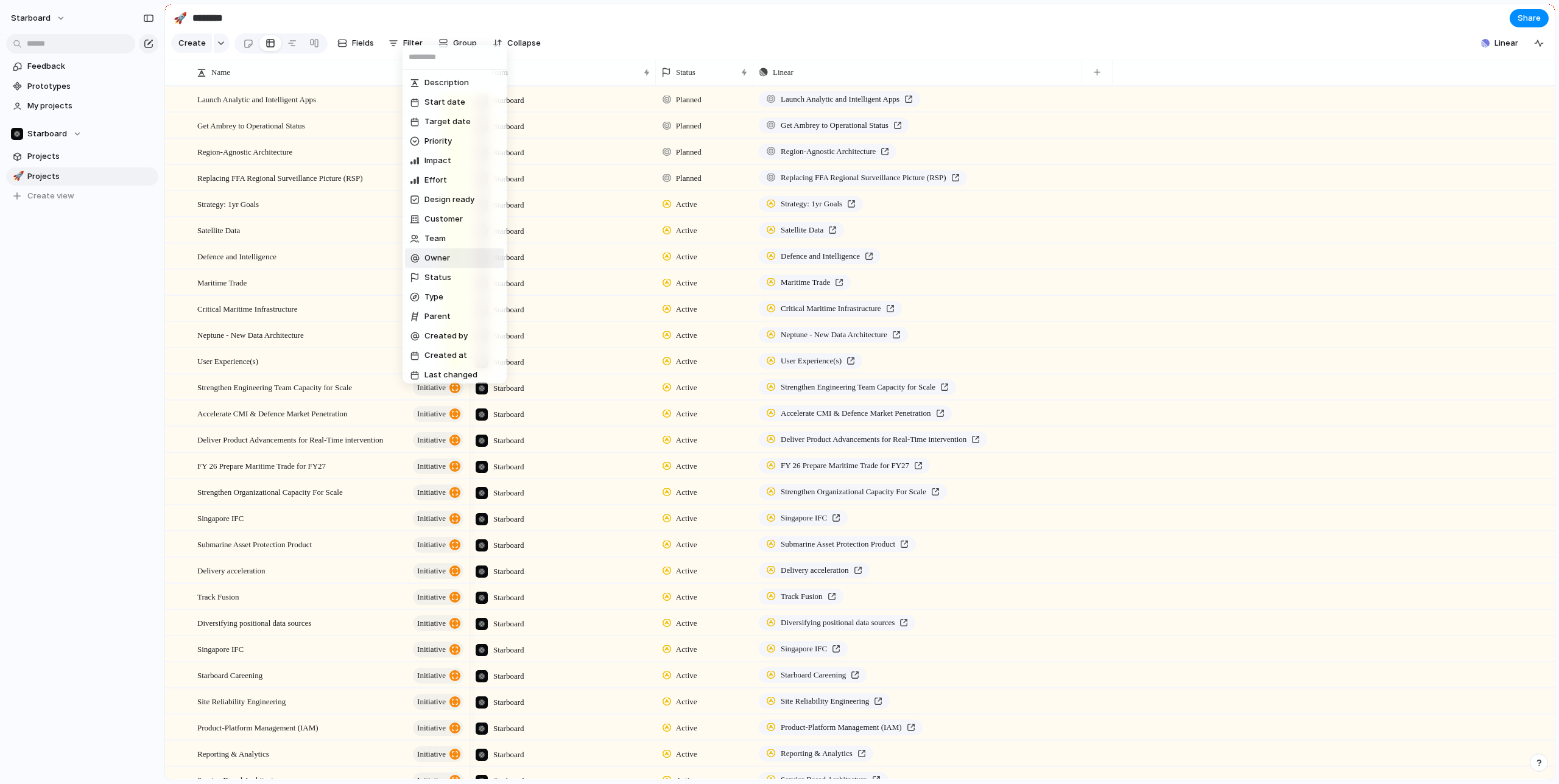
scroll to position [4, 0]
click at [441, 311] on span "Parent" at bounding box center [438, 312] width 26 height 12
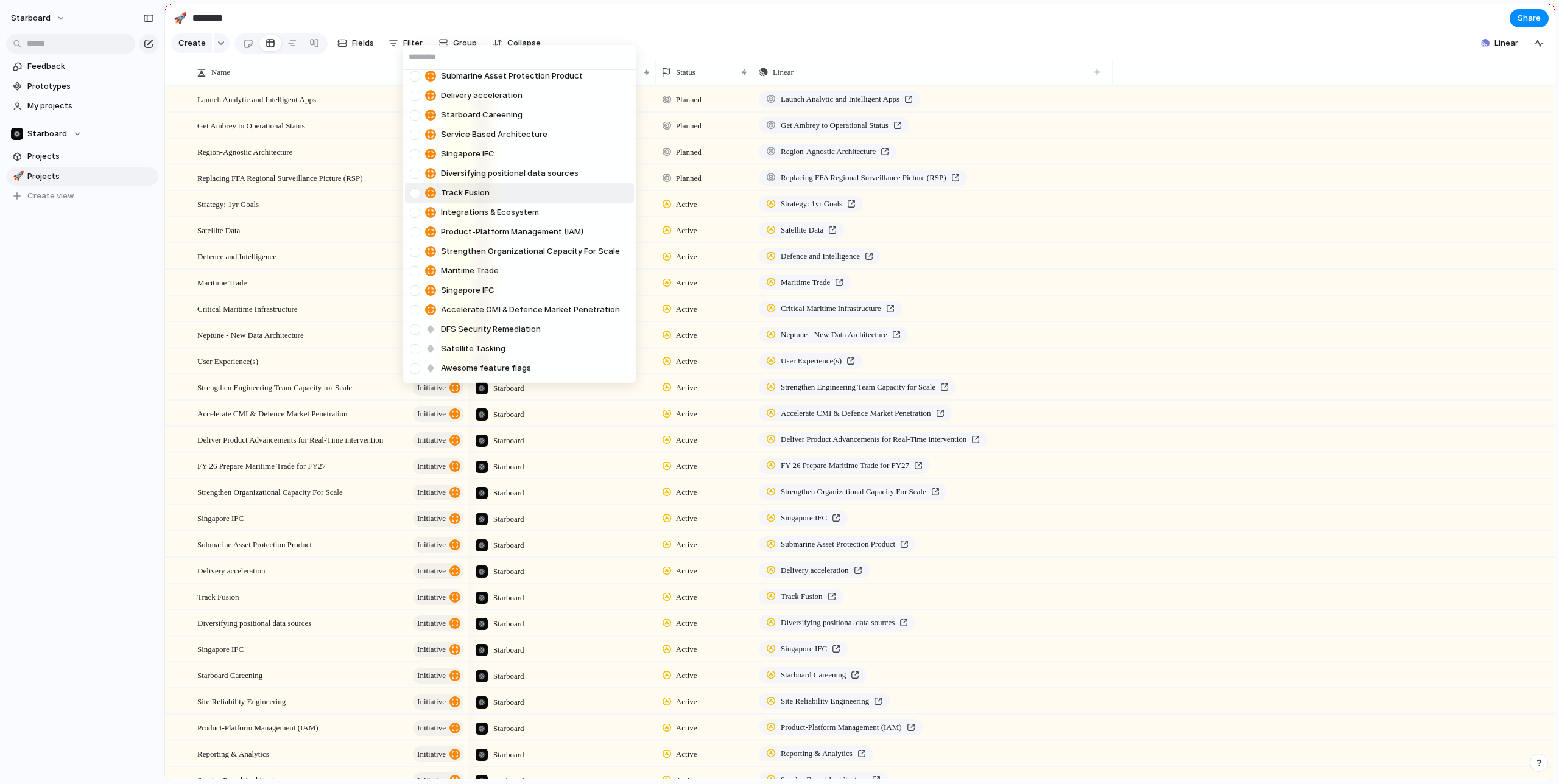
scroll to position [2437, 0]
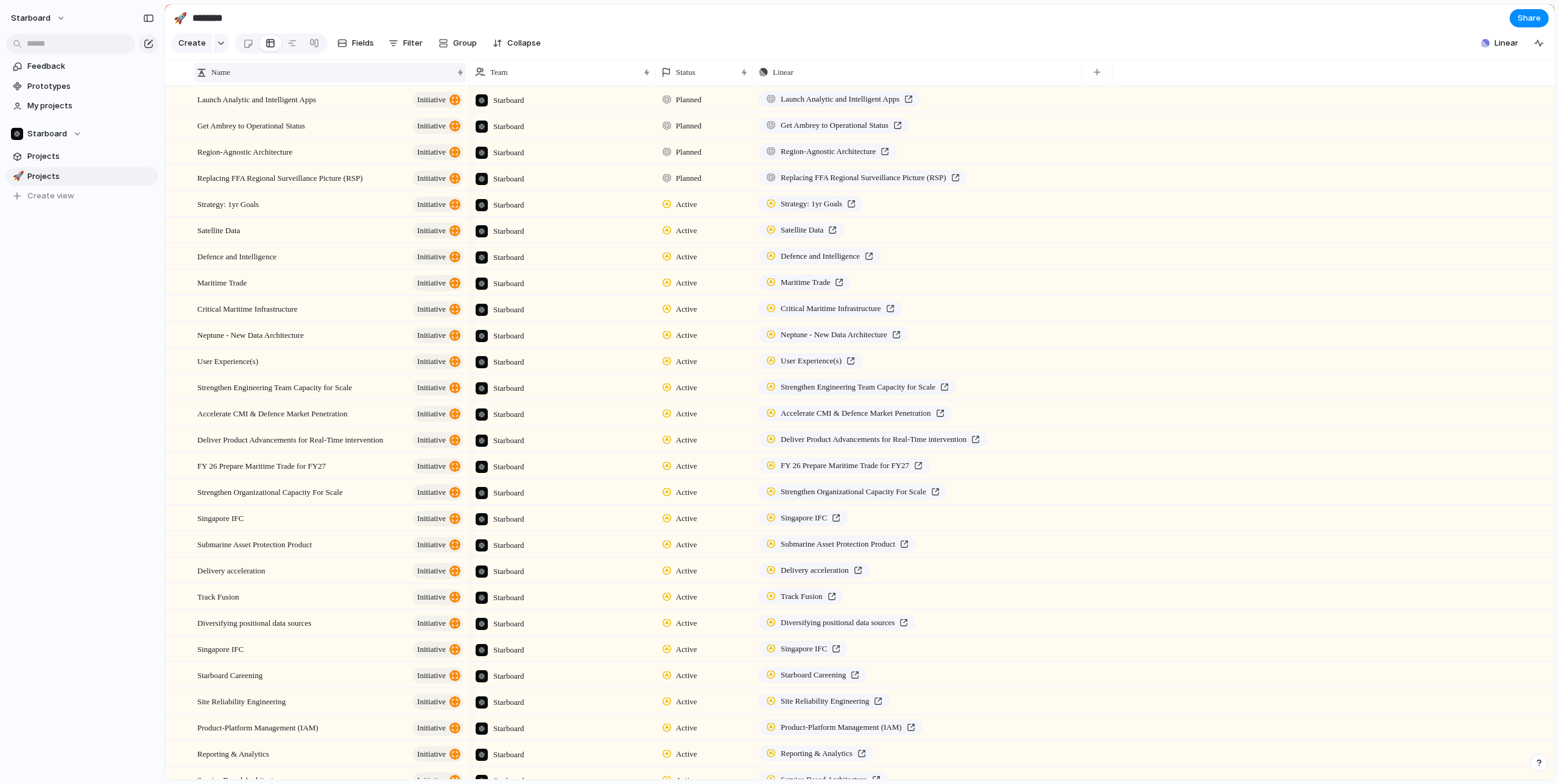
click at [326, 73] on div "Name" at bounding box center [324, 72] width 256 height 12
click at [516, 43] on span "Collapse" at bounding box center [524, 43] width 33 height 12
click at [517, 42] on span "Expand" at bounding box center [521, 43] width 28 height 12
click at [454, 40] on span "Group" at bounding box center [465, 43] width 24 height 12
click at [480, 230] on li "Status" at bounding box center [482, 233] width 99 height 20
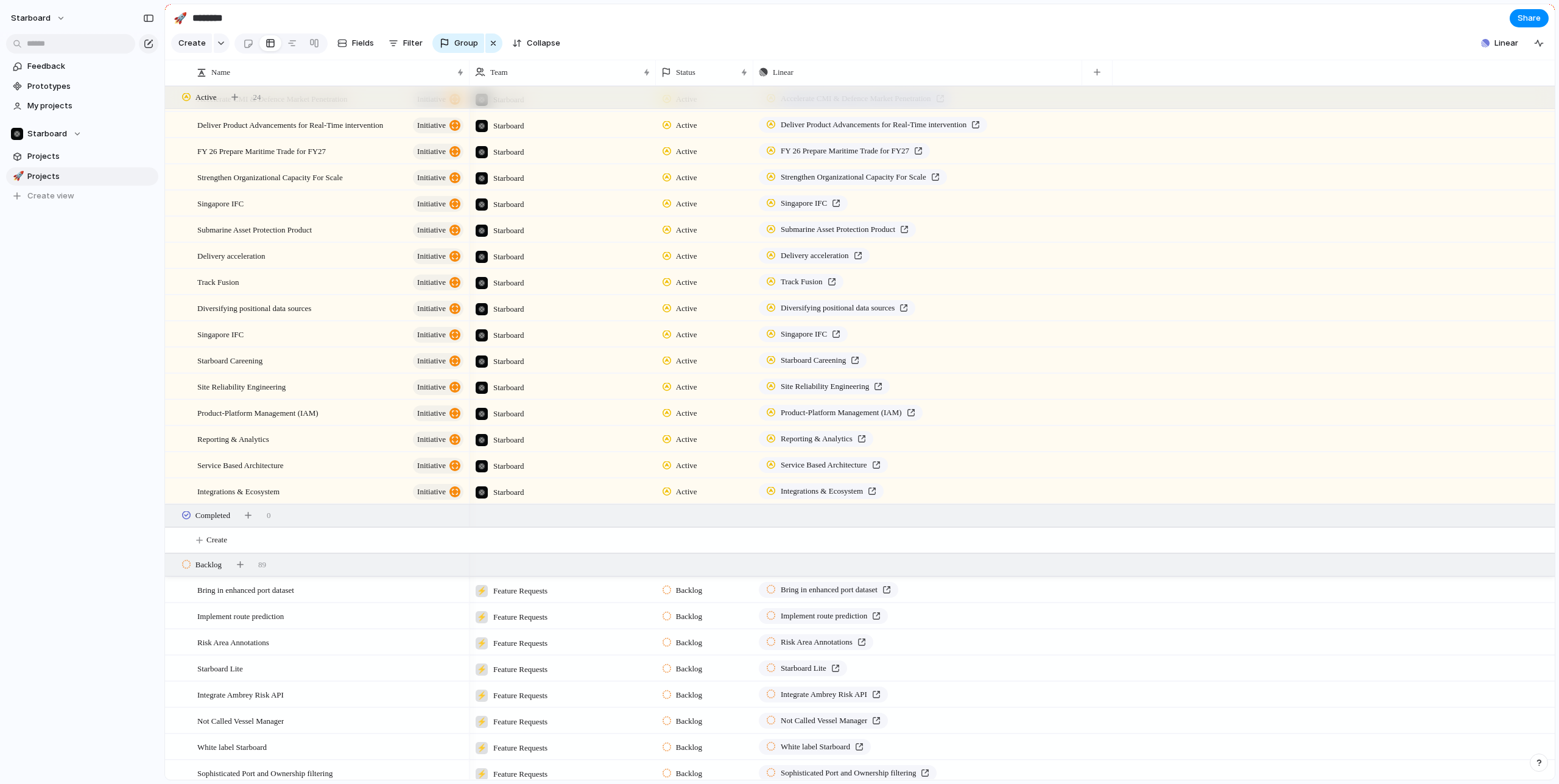
scroll to position [0, 0]
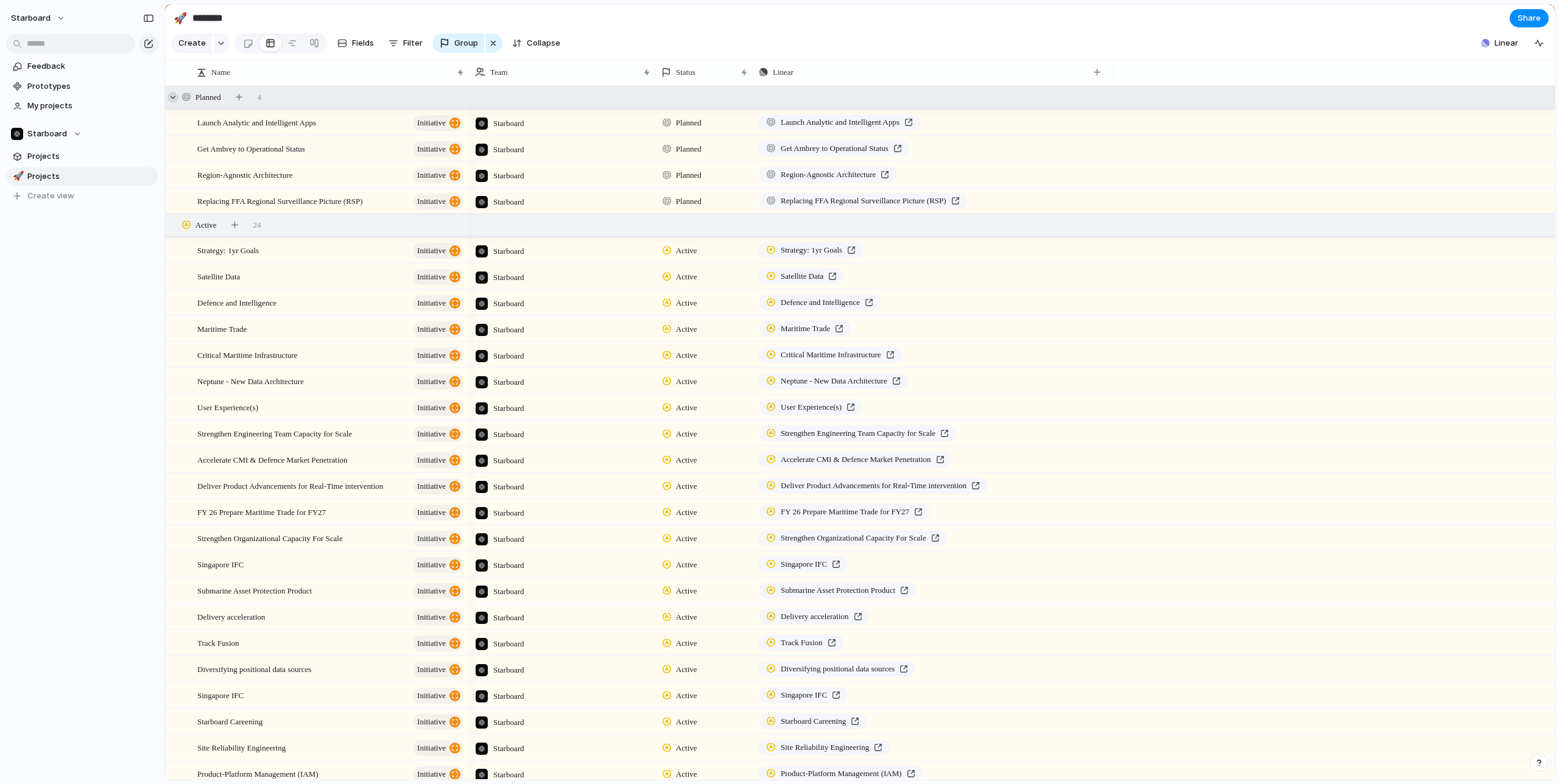
click at [175, 96] on div at bounding box center [172, 97] width 11 height 11
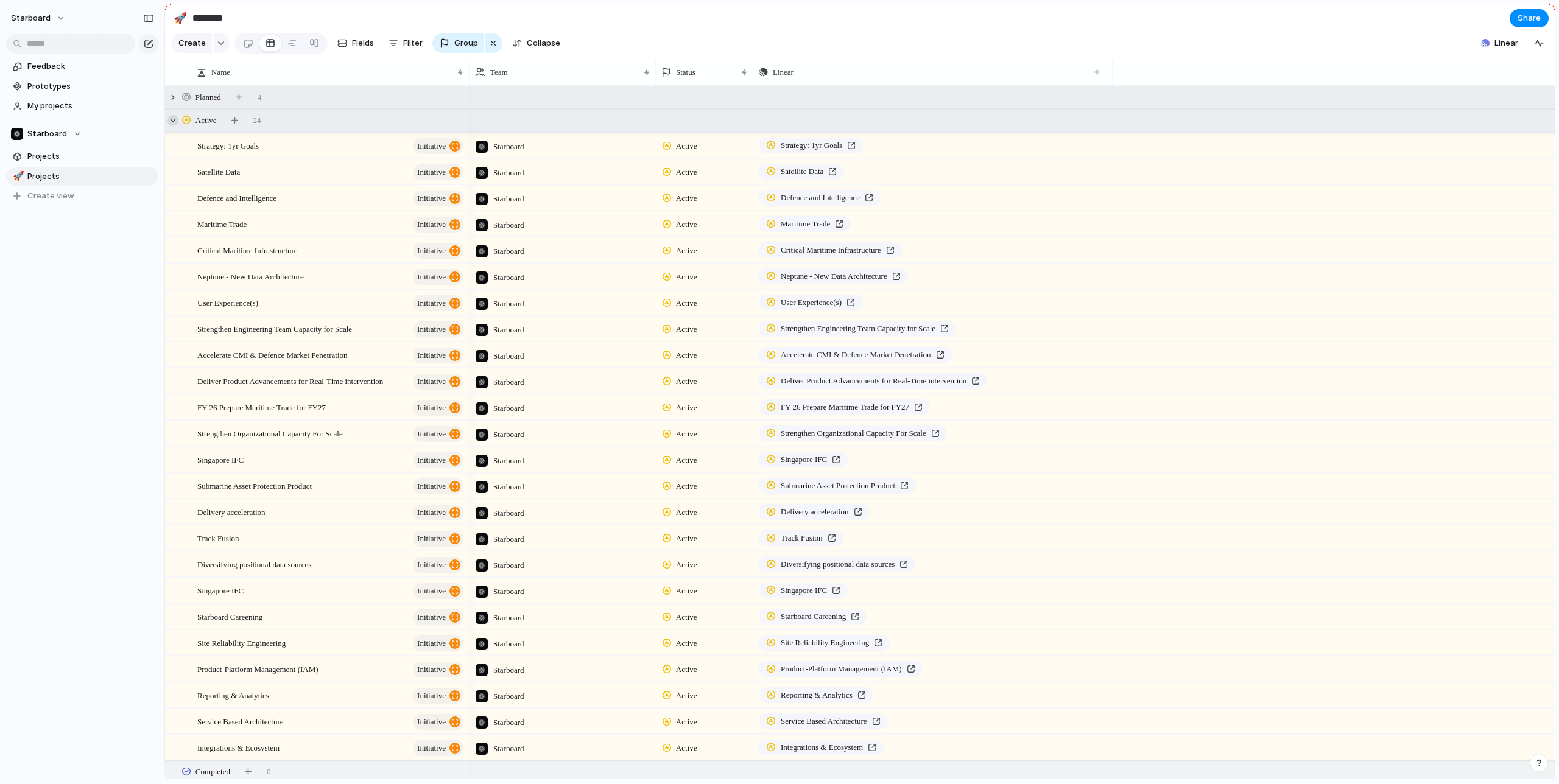
click at [173, 118] on div at bounding box center [172, 120] width 11 height 11
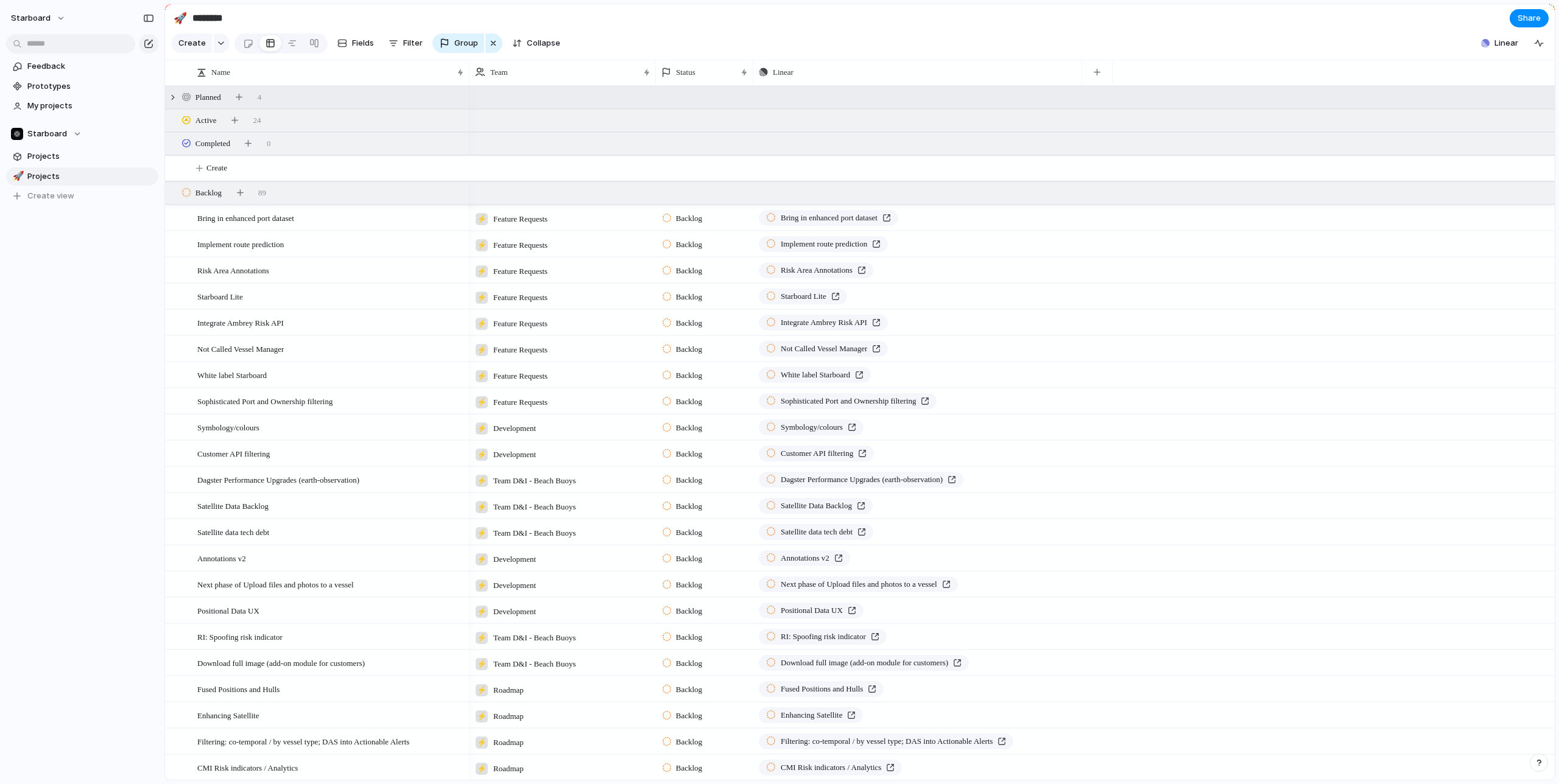
click at [210, 99] on span "Planned" at bounding box center [208, 97] width 25 height 12
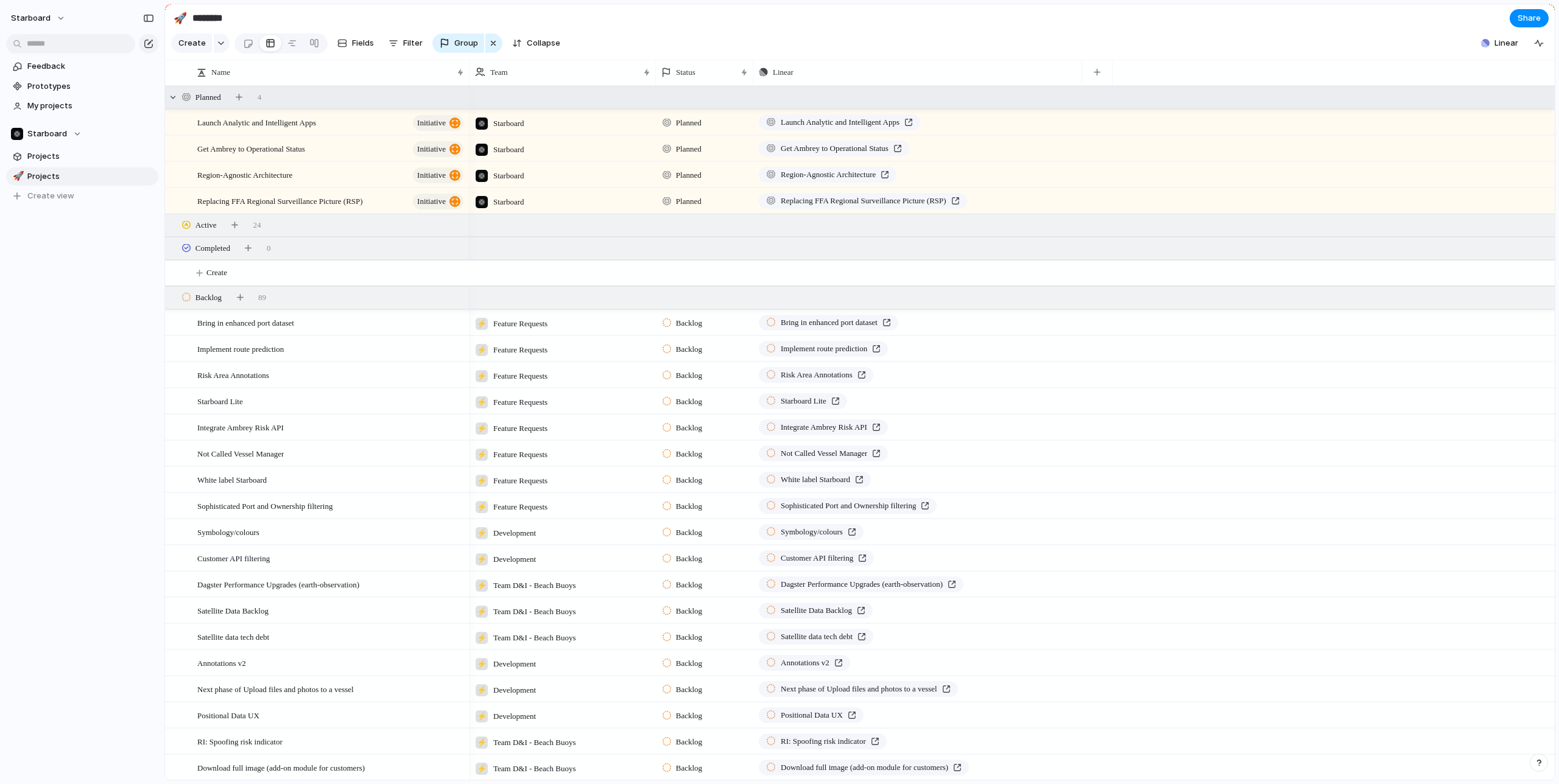
click at [210, 99] on span "Planned" at bounding box center [208, 97] width 25 height 12
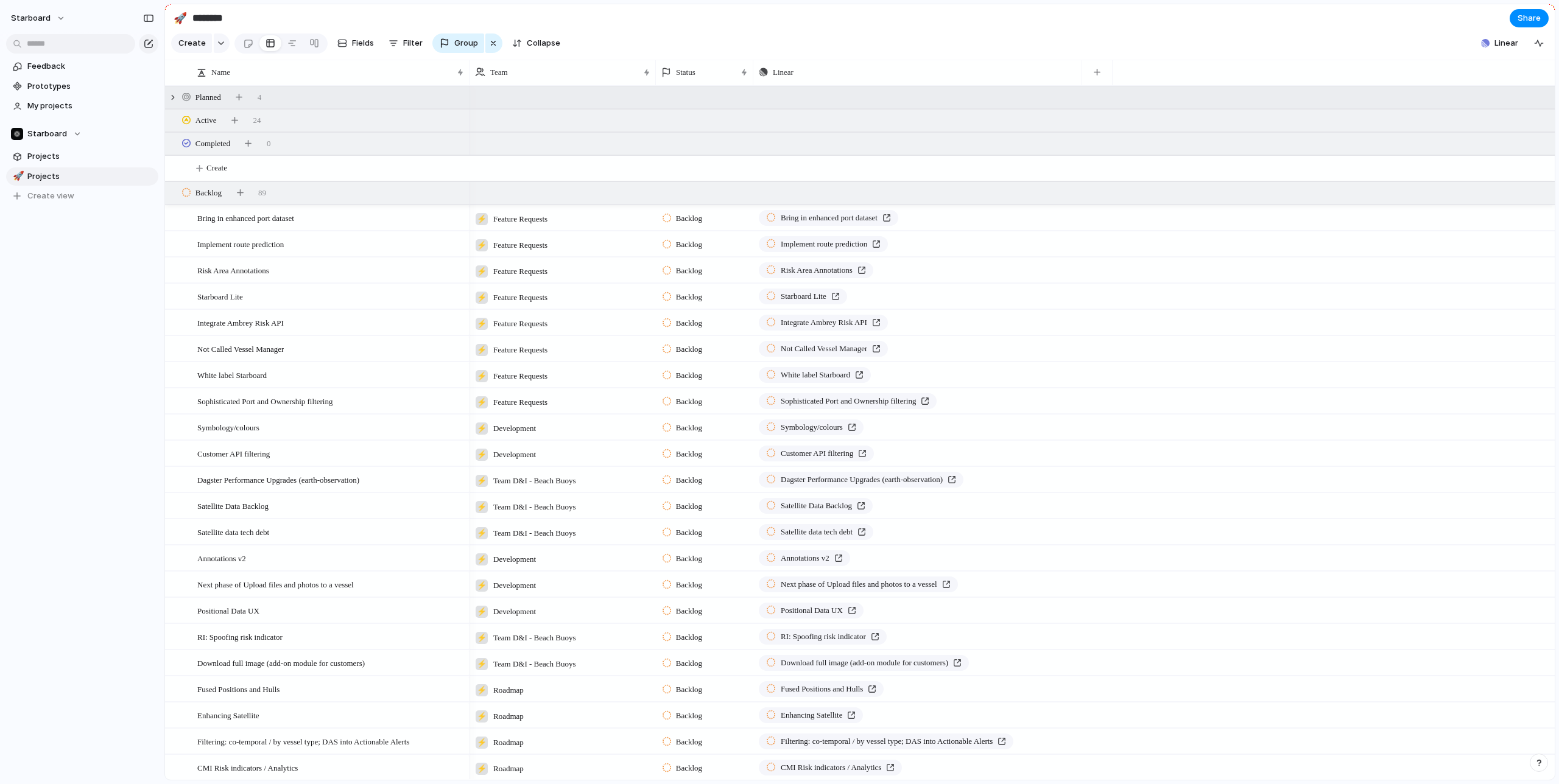
click at [210, 99] on span "Planned" at bounding box center [208, 97] width 25 height 12
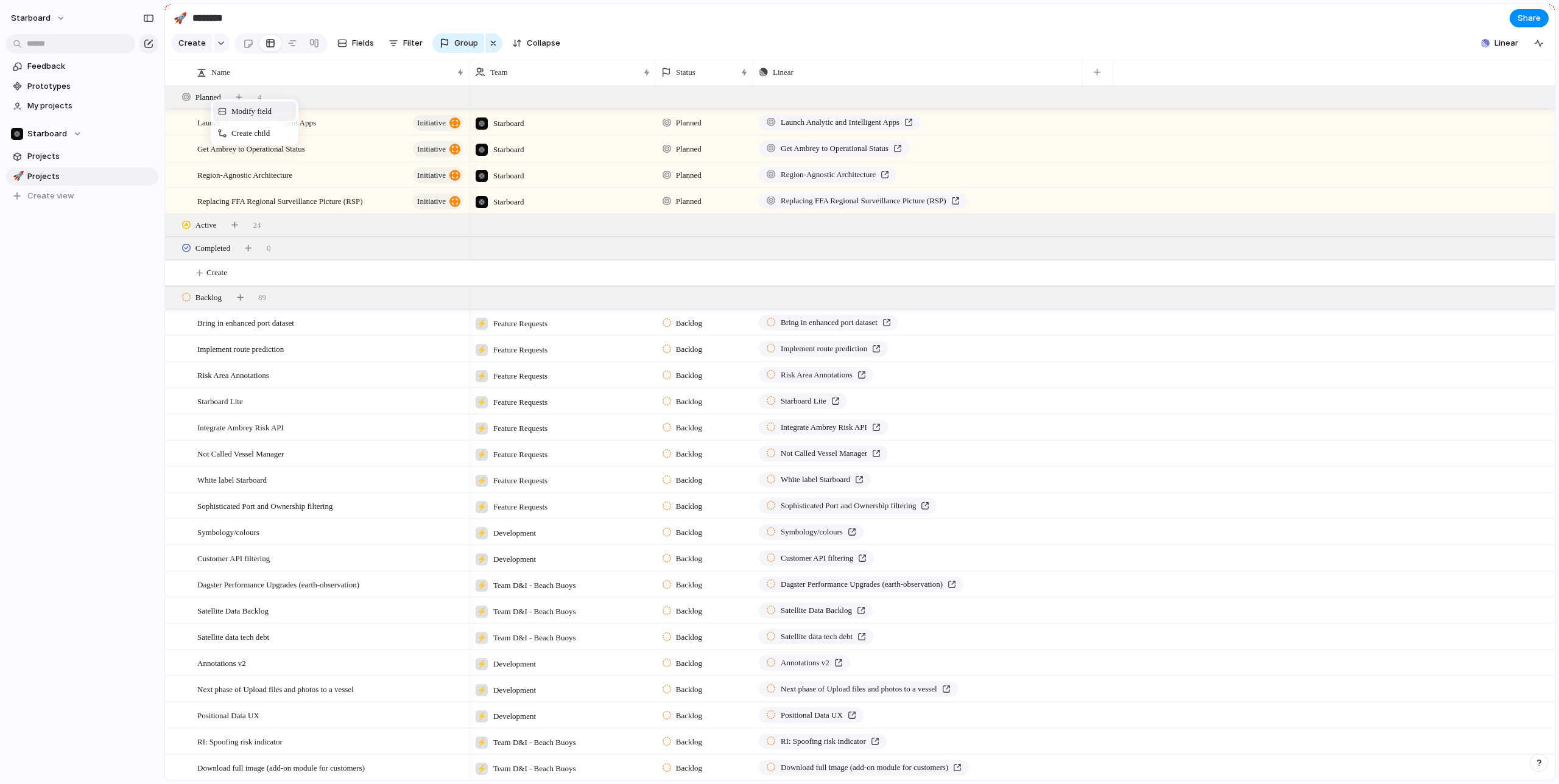
click at [225, 112] on span "Context Menu" at bounding box center [223, 111] width 9 height 9
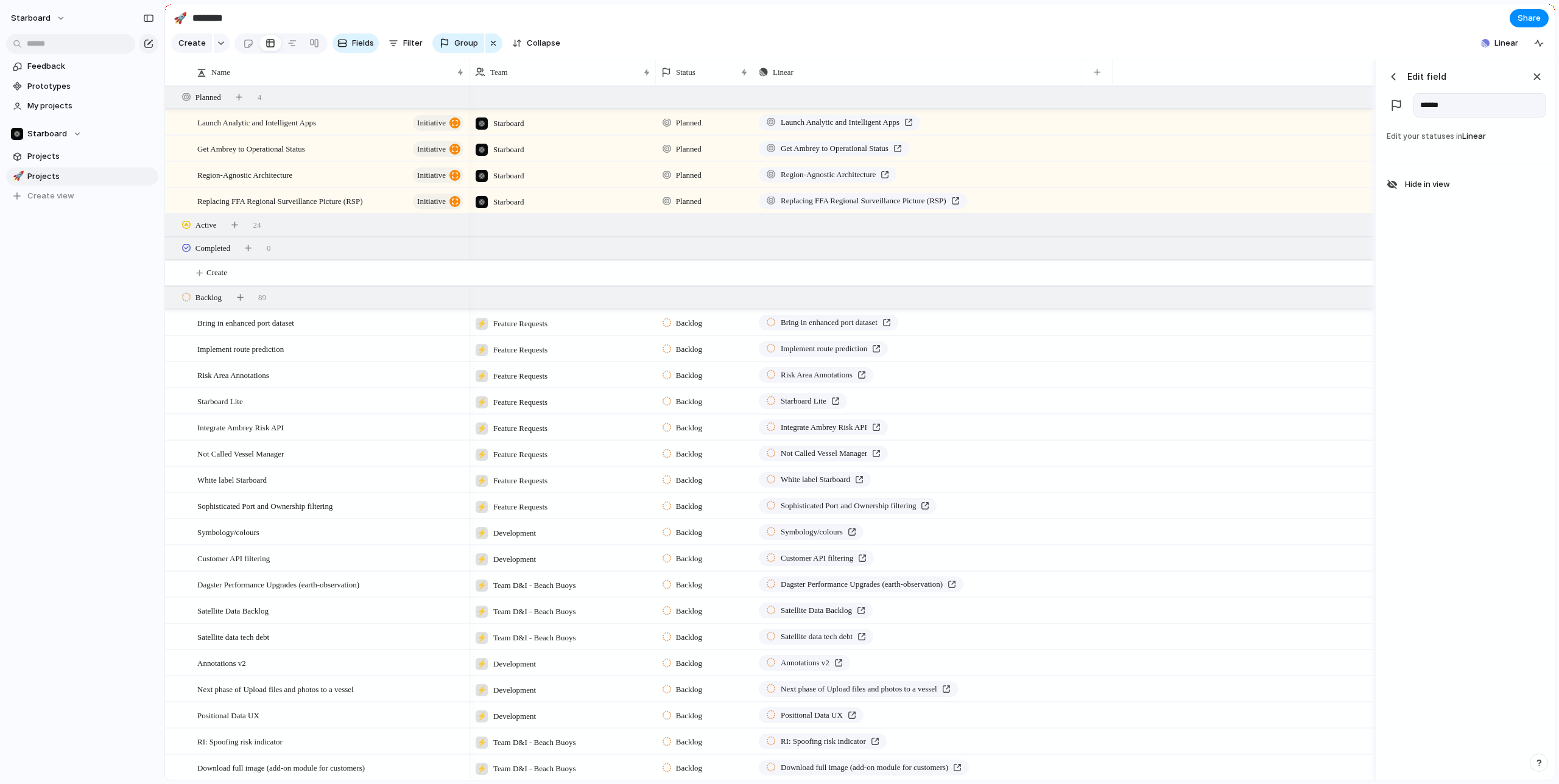
click at [1394, 78] on div "button" at bounding box center [1393, 76] width 12 height 12
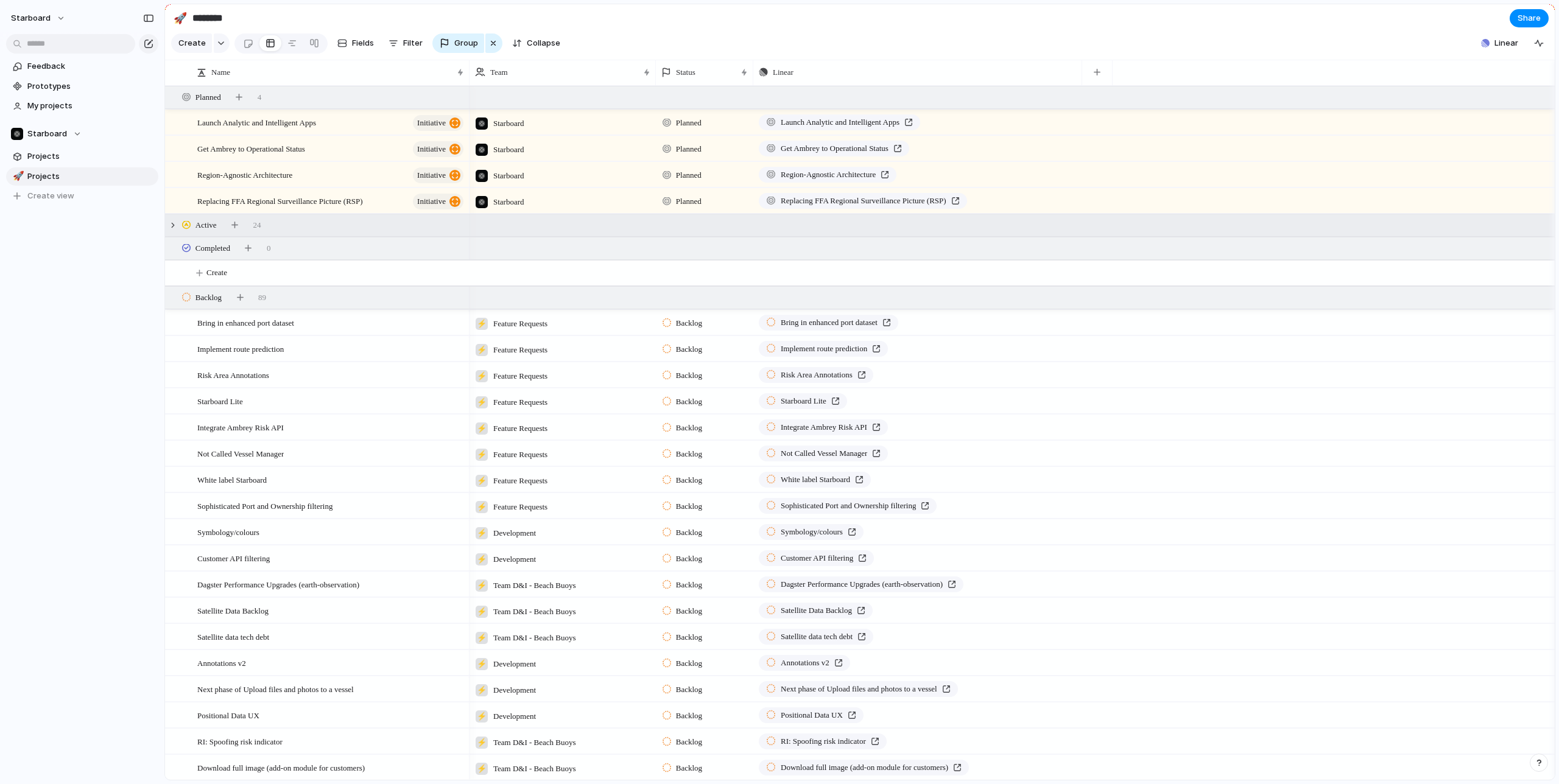
click at [204, 229] on span "Active" at bounding box center [206, 225] width 21 height 12
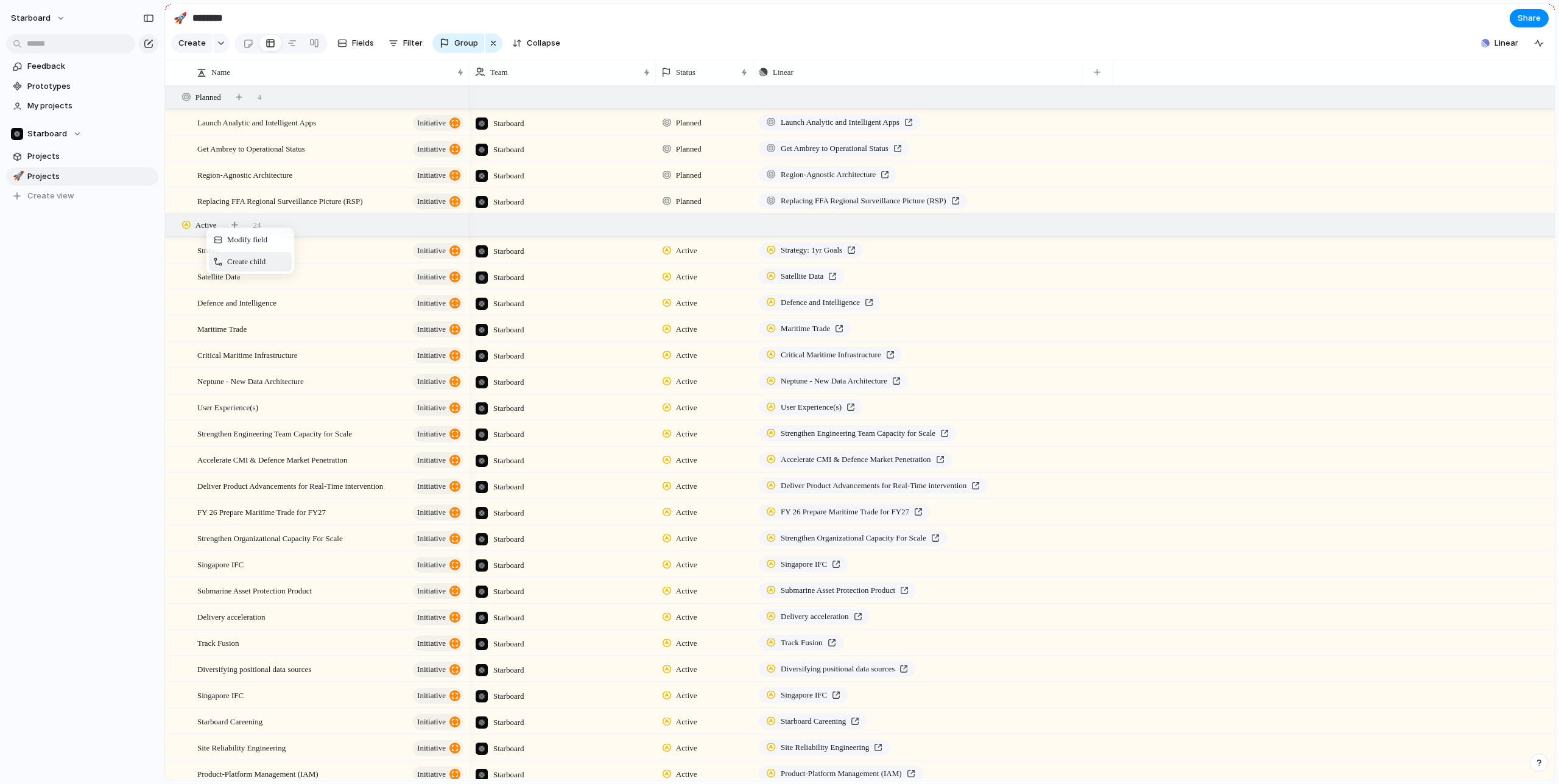
click at [229, 255] on div "Create child" at bounding box center [250, 262] width 83 height 20
click at [215, 230] on span "Context Menu" at bounding box center [213, 231] width 9 height 9
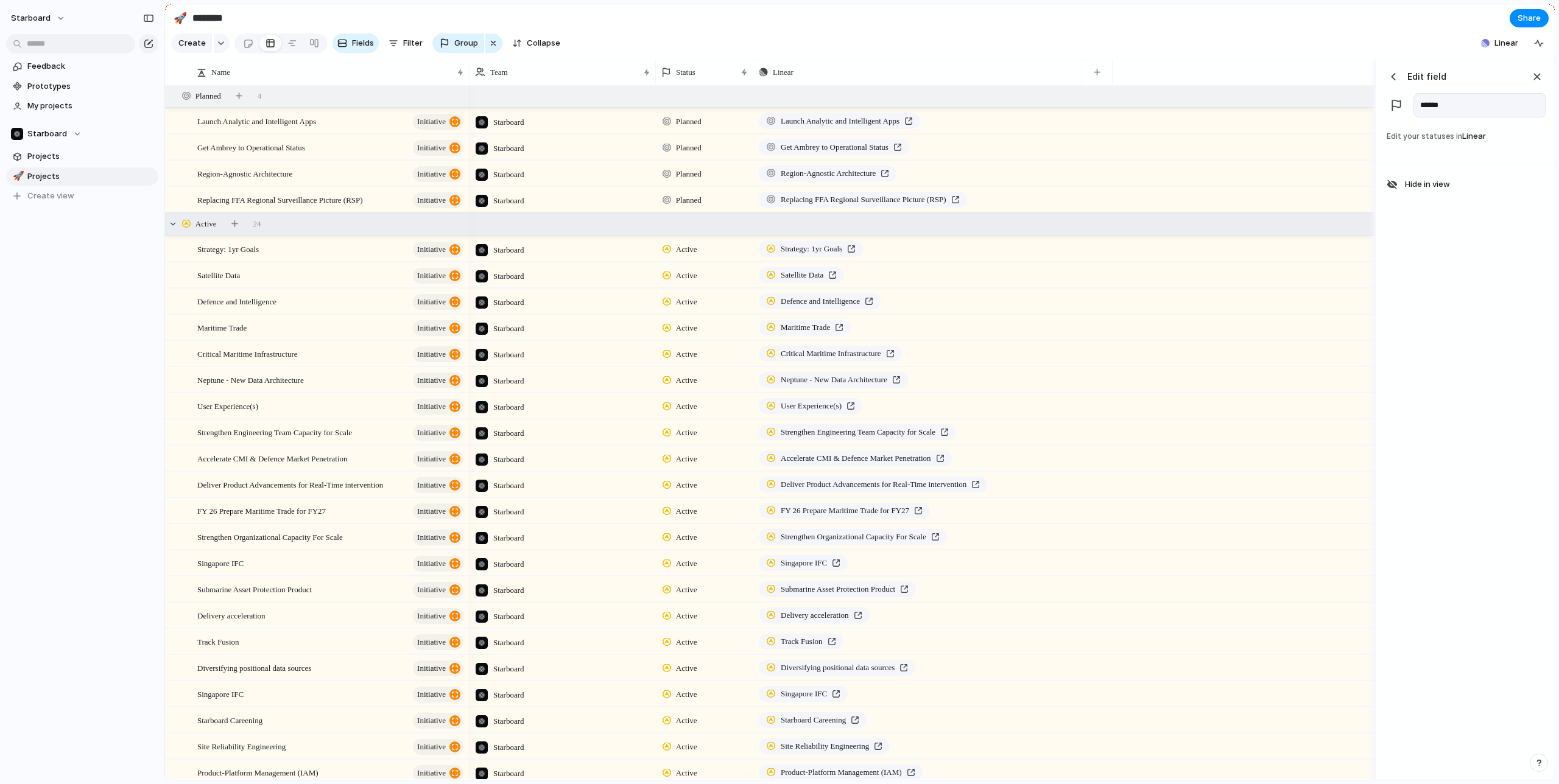
scroll to position [0, 0]
click at [1531, 78] on div "button" at bounding box center [1537, 77] width 13 height 13
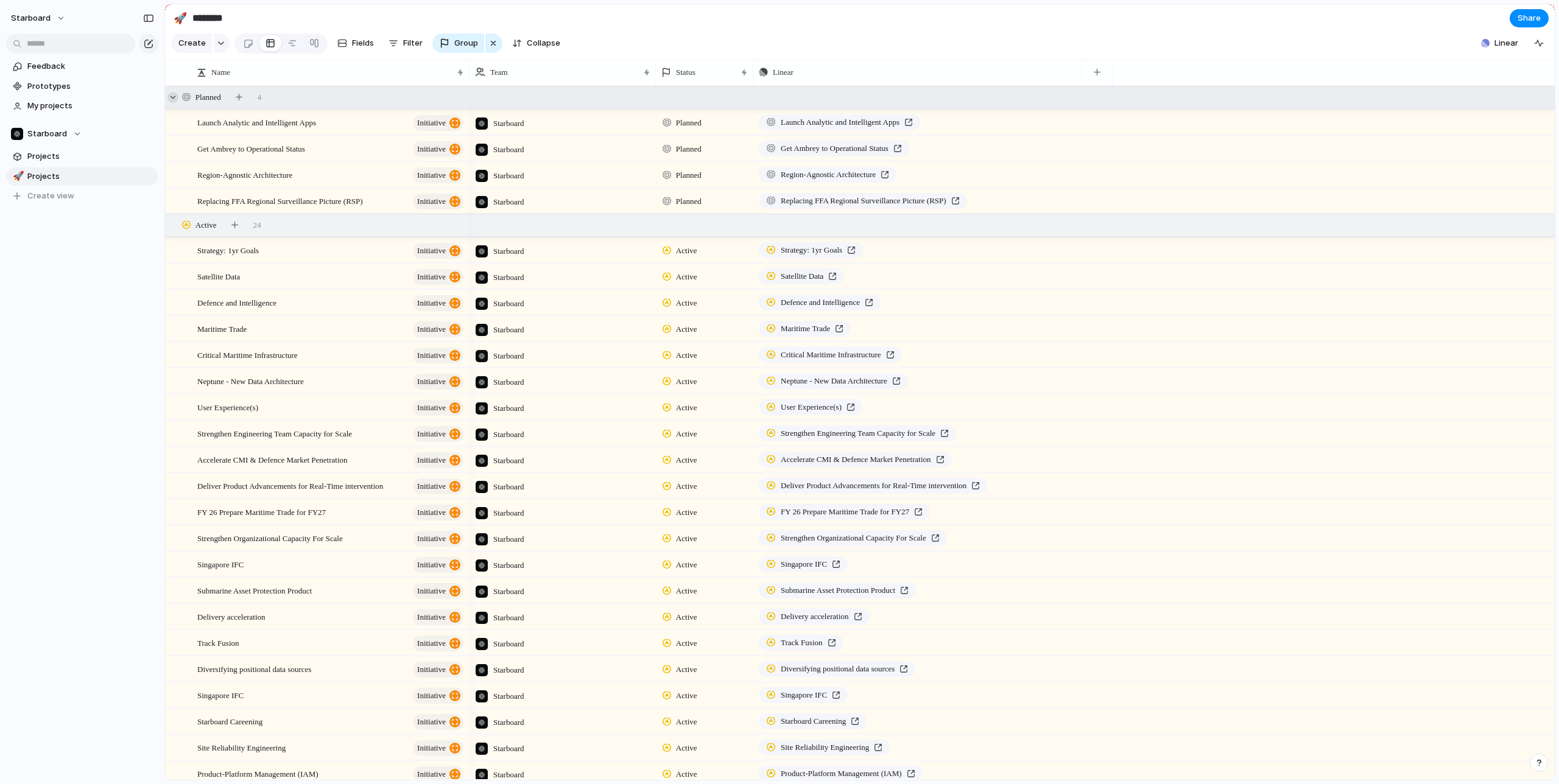
click at [176, 96] on div at bounding box center [172, 97] width 11 height 11
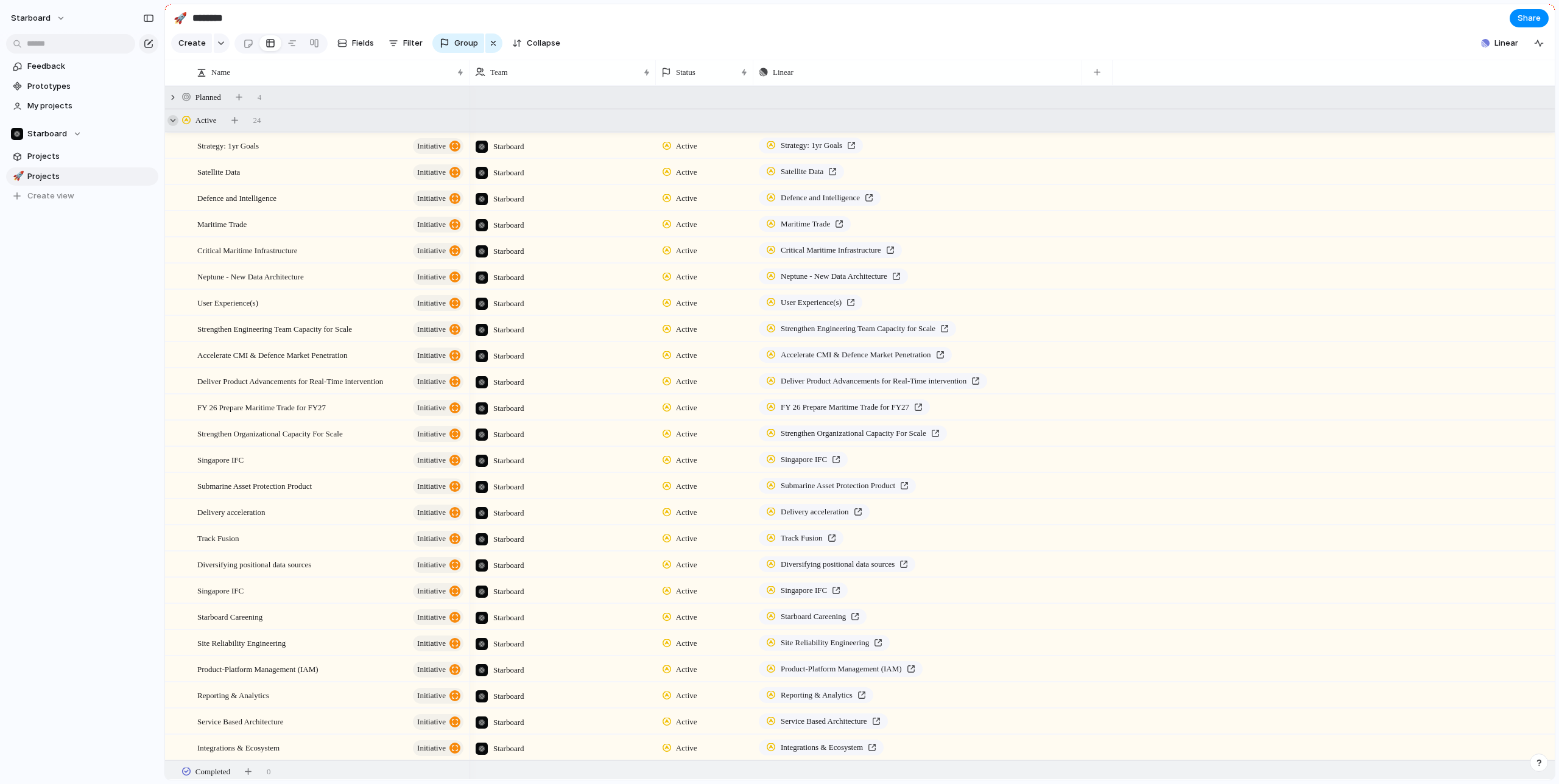
click at [178, 116] on div at bounding box center [172, 120] width 11 height 11
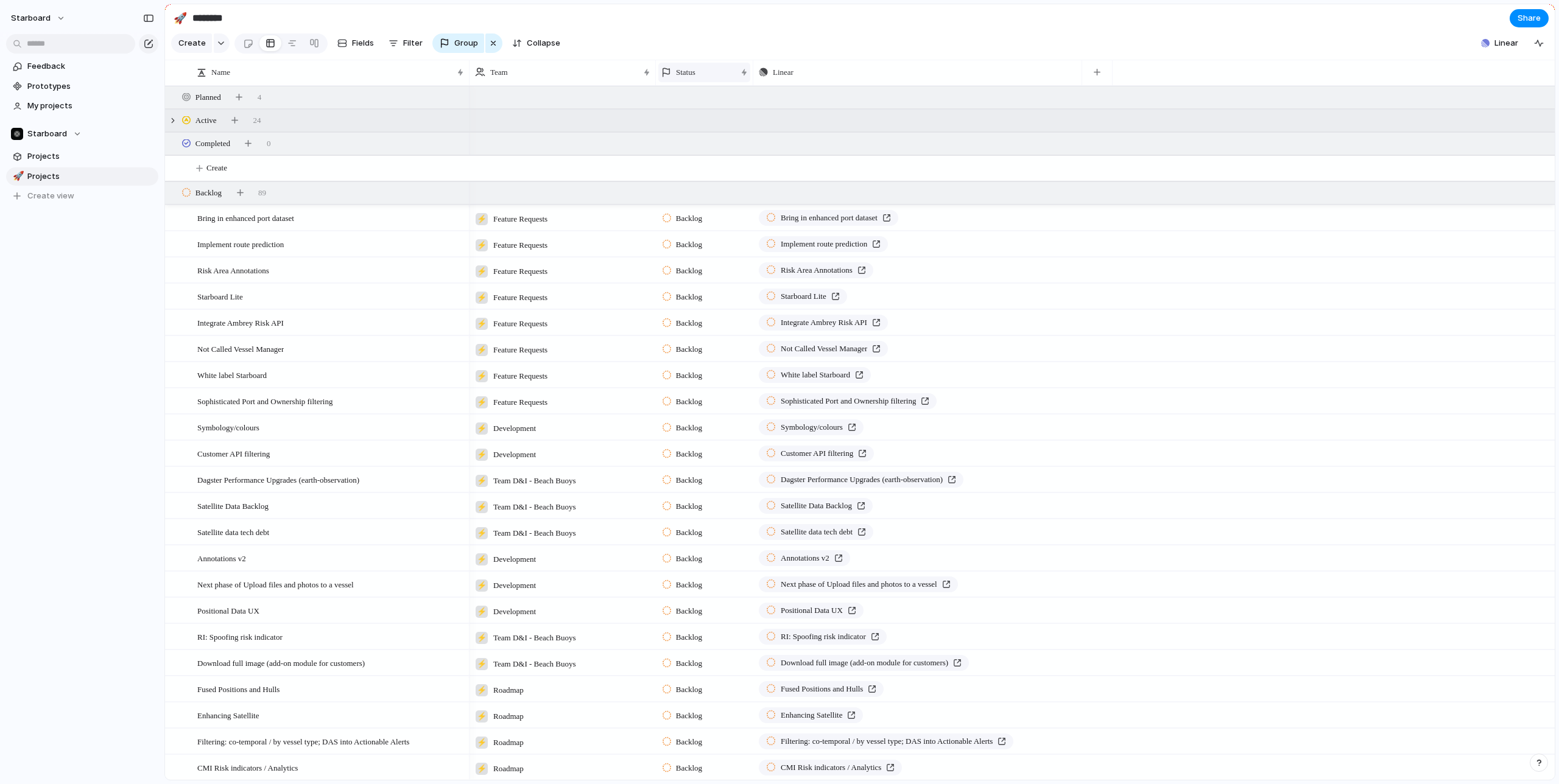
click at [701, 72] on div "Status" at bounding box center [699, 72] width 75 height 12
click at [699, 135] on span "Sort ascending" at bounding box center [712, 138] width 59 height 12
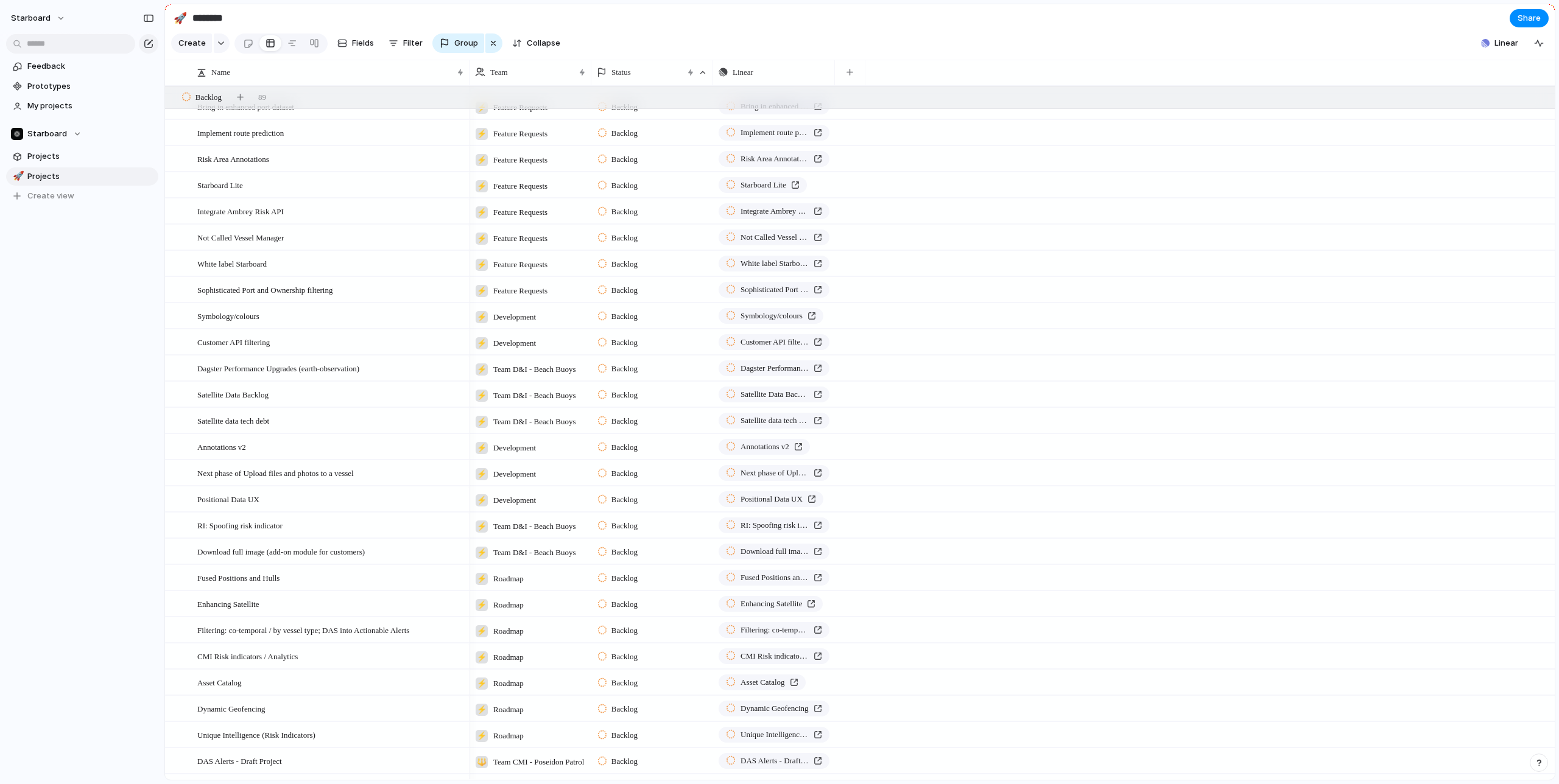
scroll to position [315, 0]
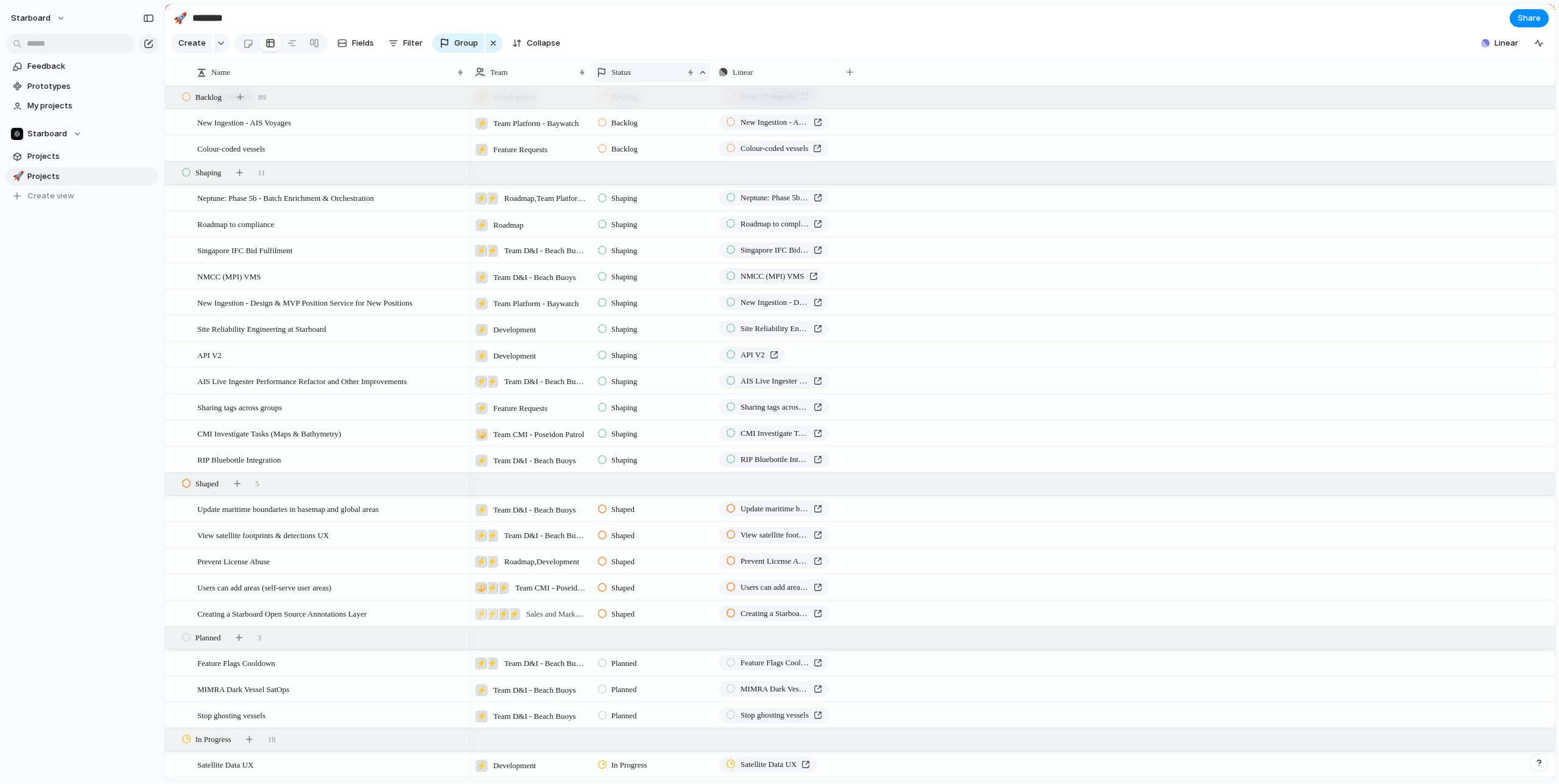
click at [652, 79] on div "Status" at bounding box center [652, 72] width 116 height 20
click at [640, 159] on span "Sort descending" at bounding box center [649, 159] width 64 height 12
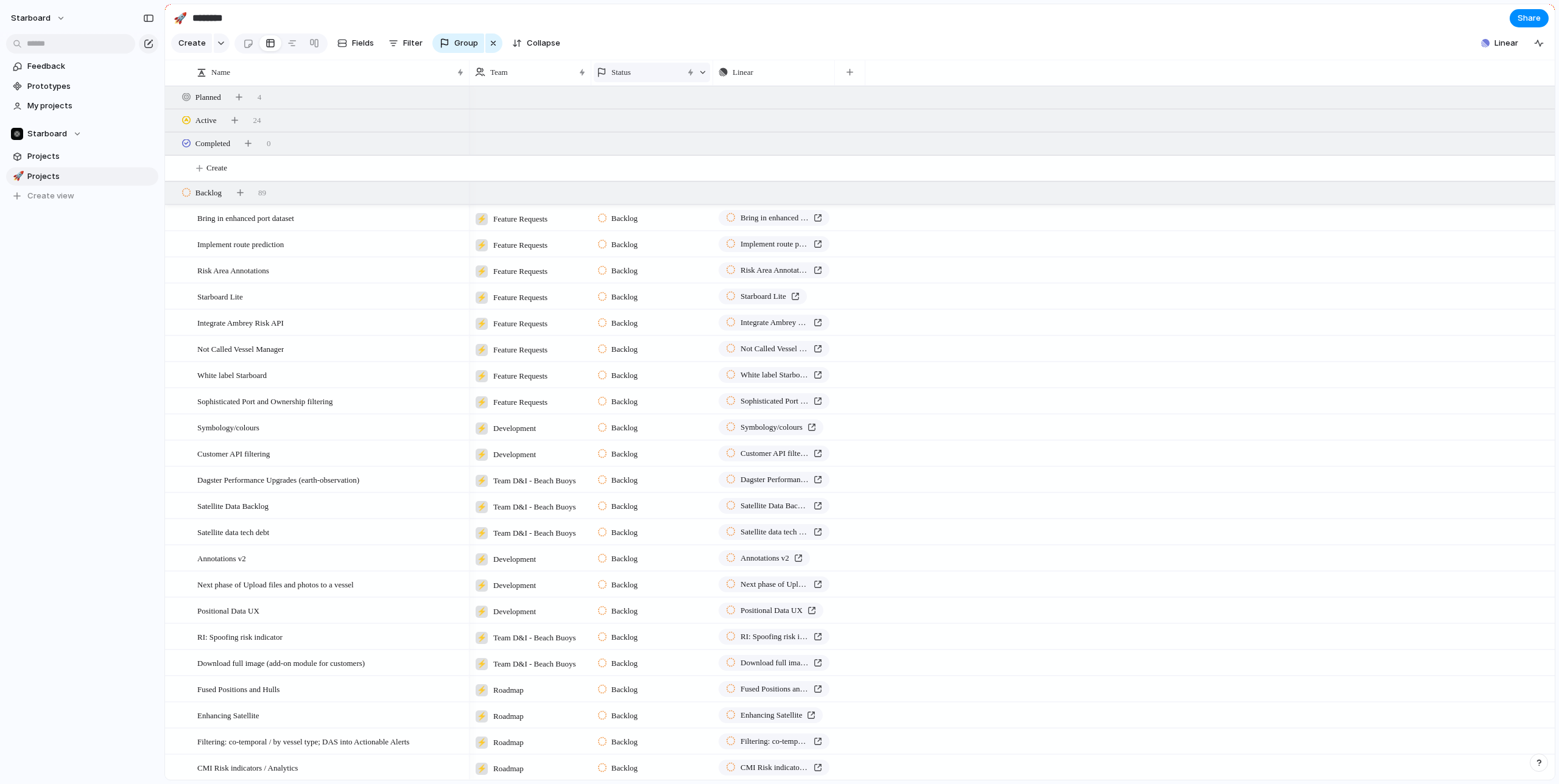
click at [631, 75] on span "Status" at bounding box center [621, 72] width 20 height 12
click at [635, 142] on span "Sort ascending" at bounding box center [647, 138] width 59 height 12
click at [640, 71] on div "Status" at bounding box center [639, 72] width 86 height 12
click at [630, 99] on span "Modify" at bounding box center [631, 99] width 26 height 12
click at [1396, 185] on div "button" at bounding box center [1392, 184] width 11 height 11
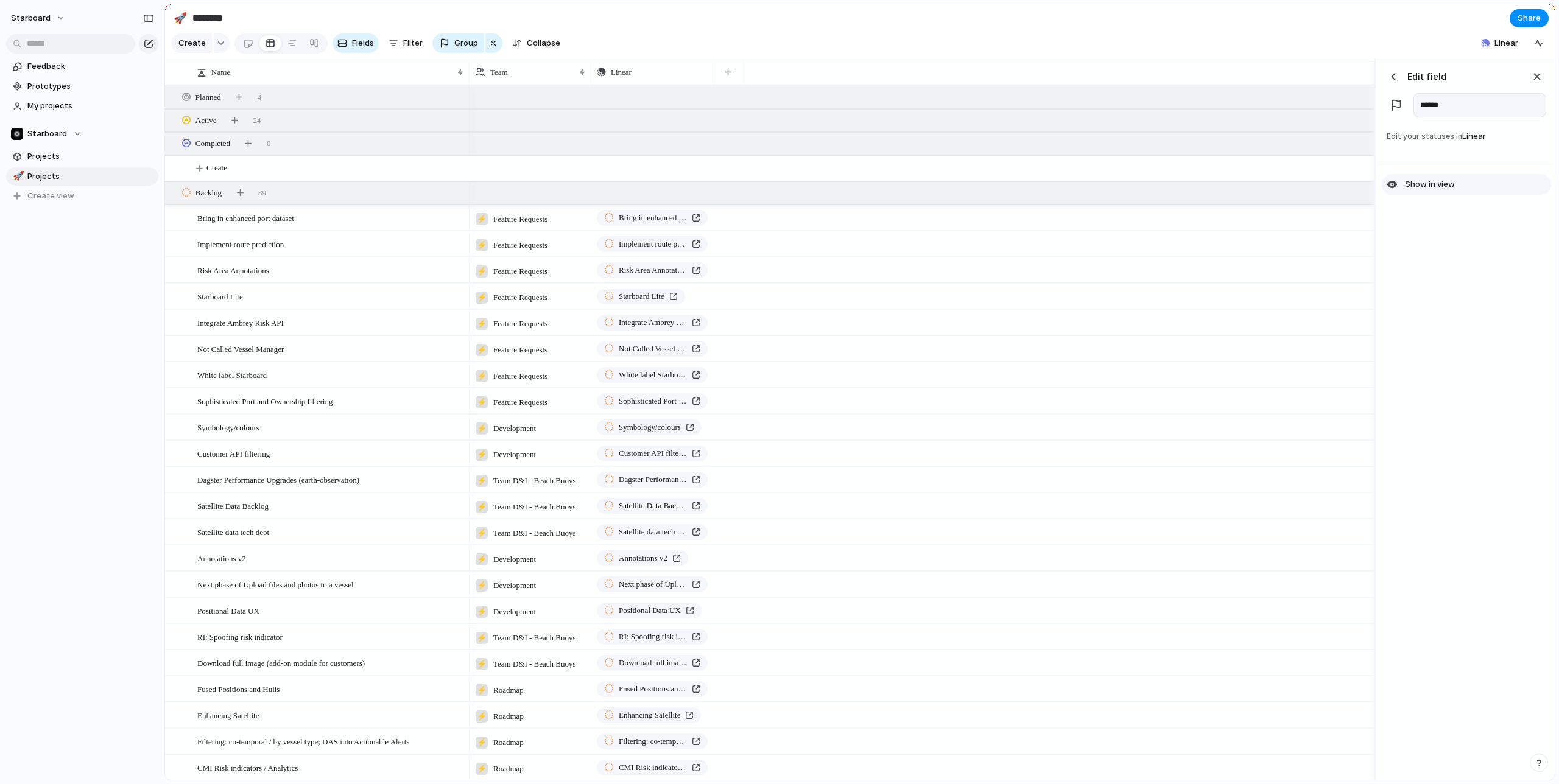
click at [1390, 186] on div "button" at bounding box center [1392, 184] width 11 height 11
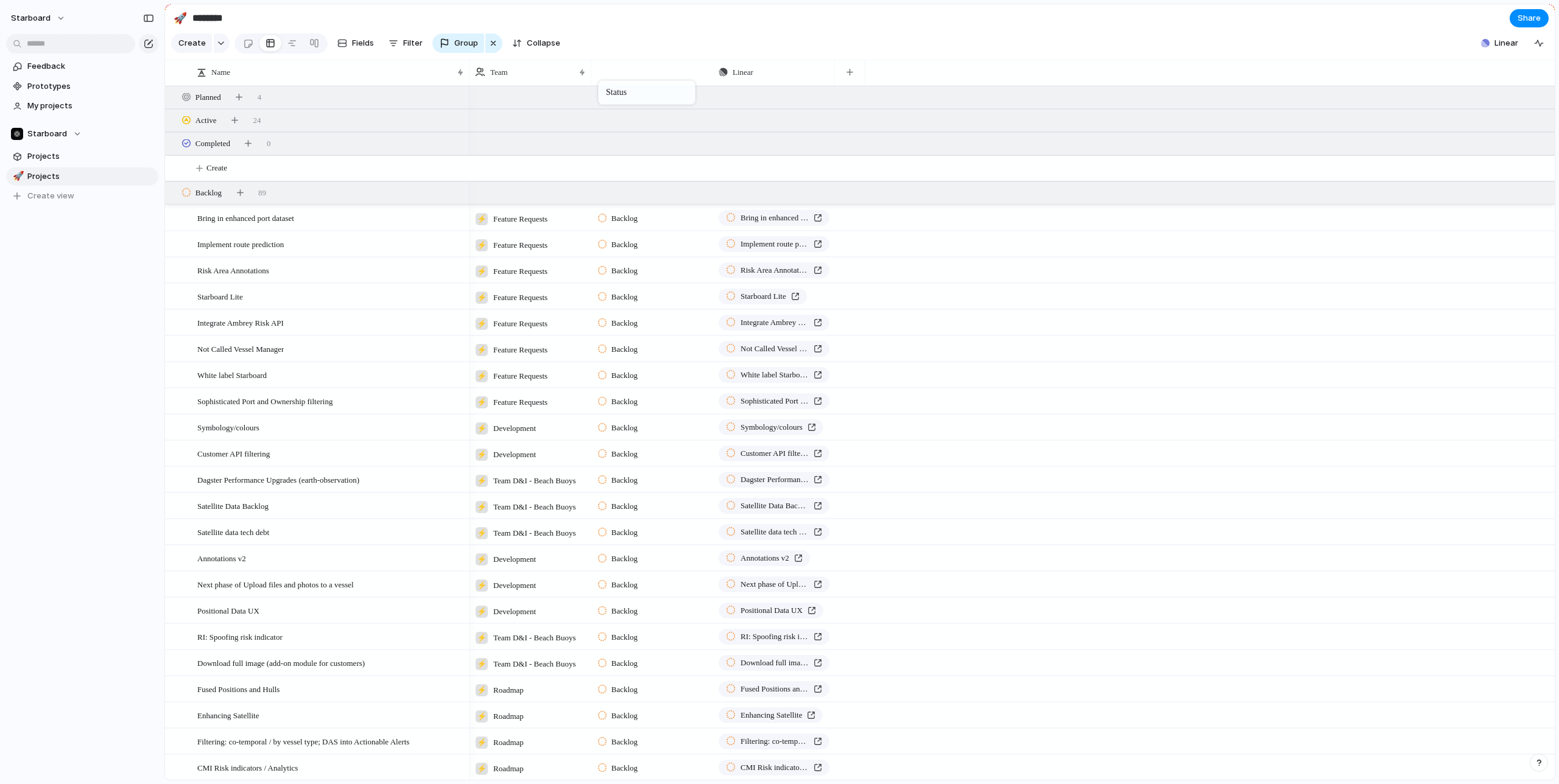
drag, startPoint x: 757, startPoint y: 75, endPoint x: 651, endPoint y: 69, distance: 106.2
drag, startPoint x: 833, startPoint y: 75, endPoint x: 1012, endPoint y: 70, distance: 179.1
click at [1012, 70] on div at bounding box center [1013, 72] width 6 height 25
click at [282, 217] on span "Bring in enhanced port dataset" at bounding box center [246, 217] width 97 height 14
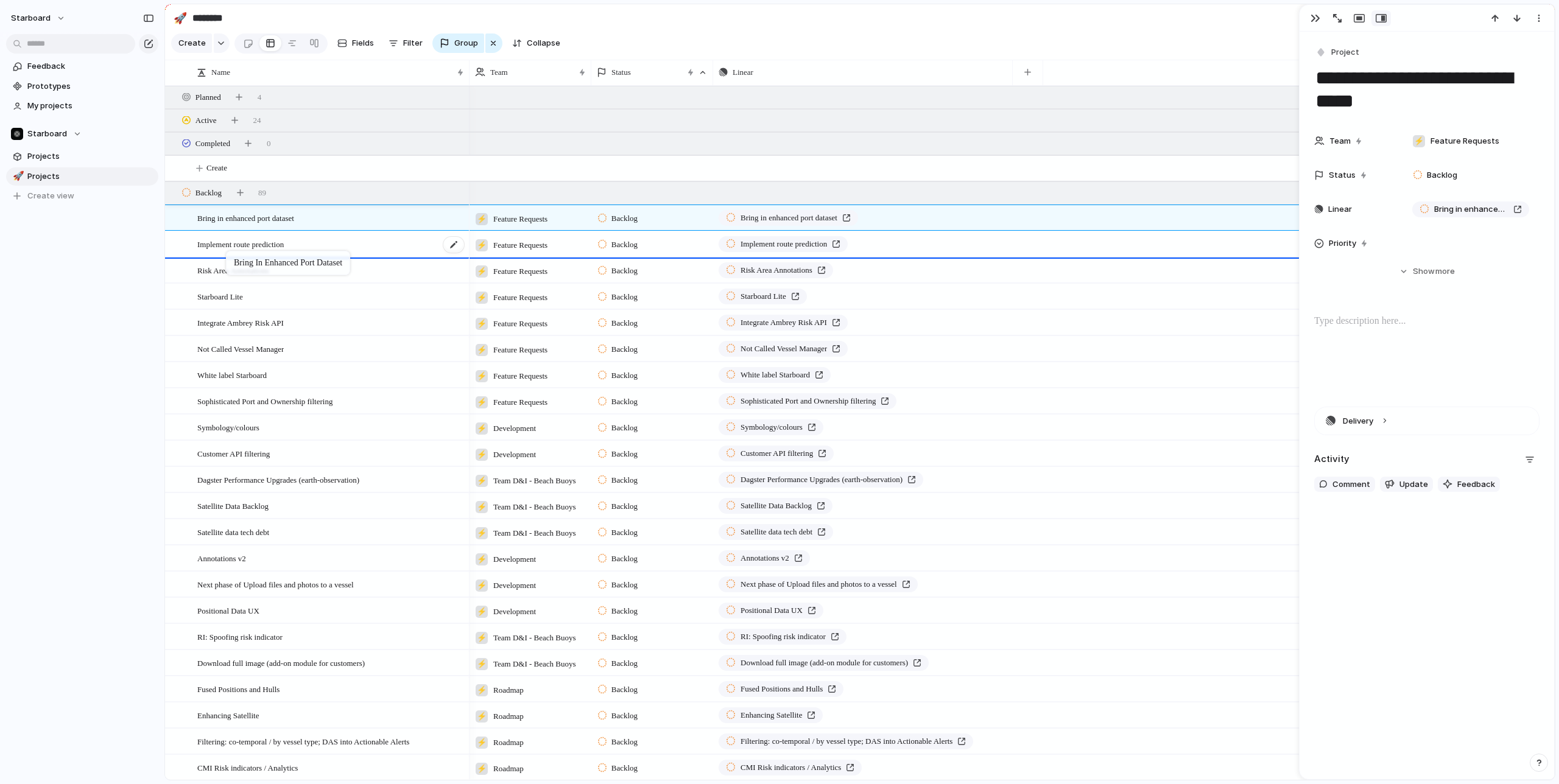
drag, startPoint x: 262, startPoint y: 222, endPoint x: 232, endPoint y: 254, distance: 43.9
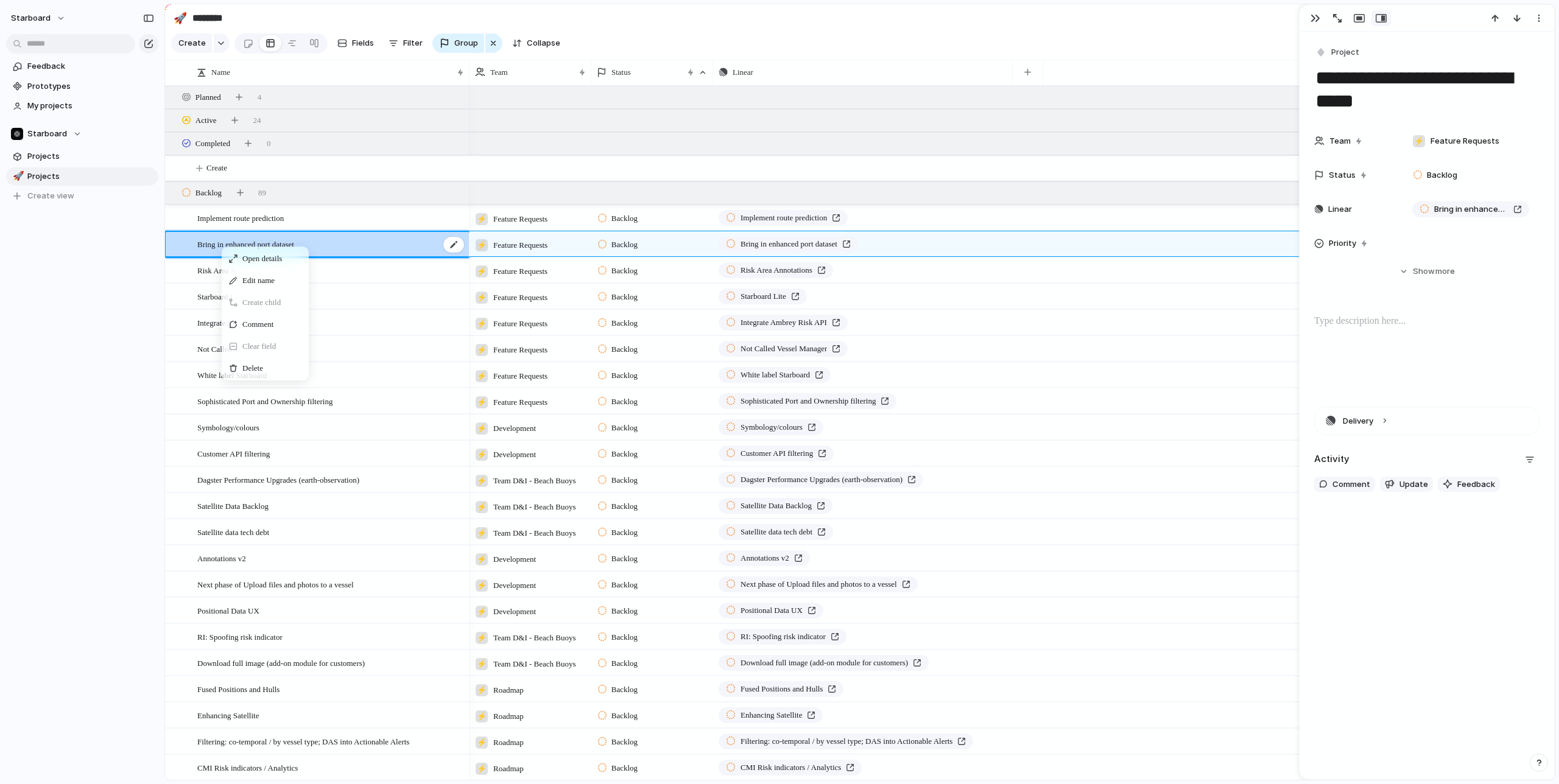
drag, startPoint x: 386, startPoint y: 264, endPoint x: 331, endPoint y: 235, distance: 62.2
click at [315, 196] on div "Backlog 89" at bounding box center [861, 193] width 1392 height 22
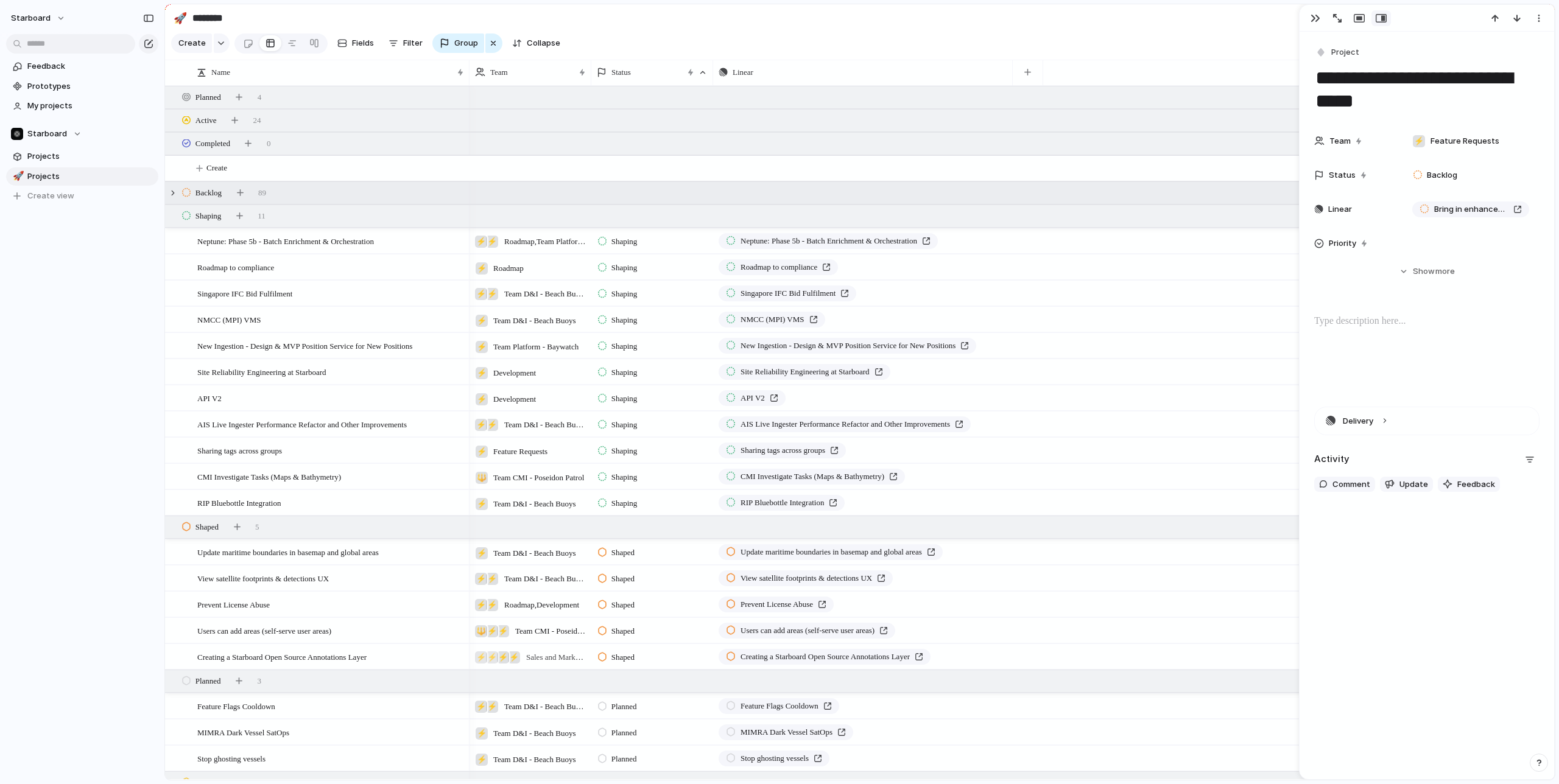
click at [315, 196] on div "Backlog 89" at bounding box center [861, 193] width 1392 height 22
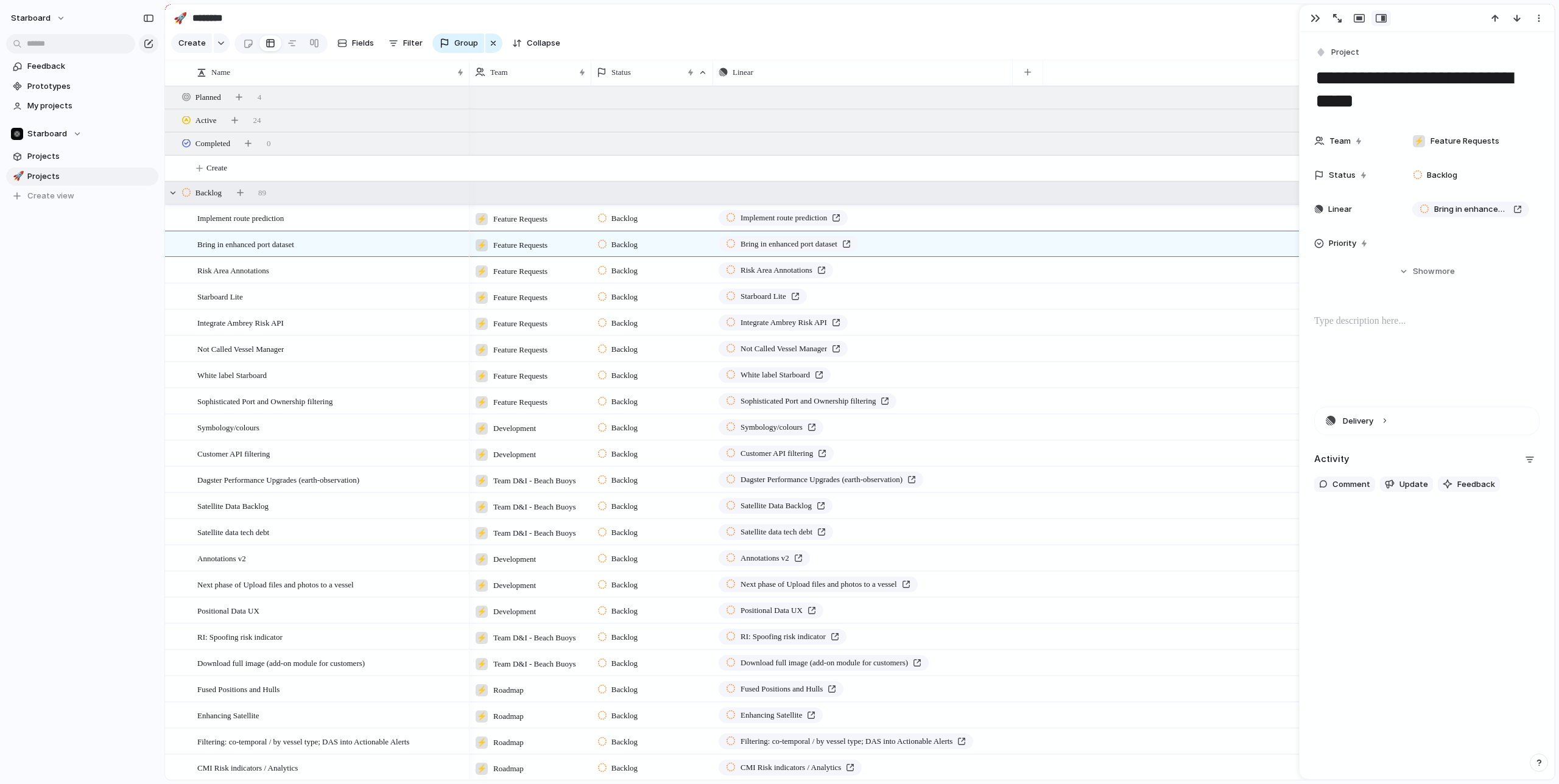
click at [315, 196] on div "Backlog 89" at bounding box center [861, 193] width 1392 height 22
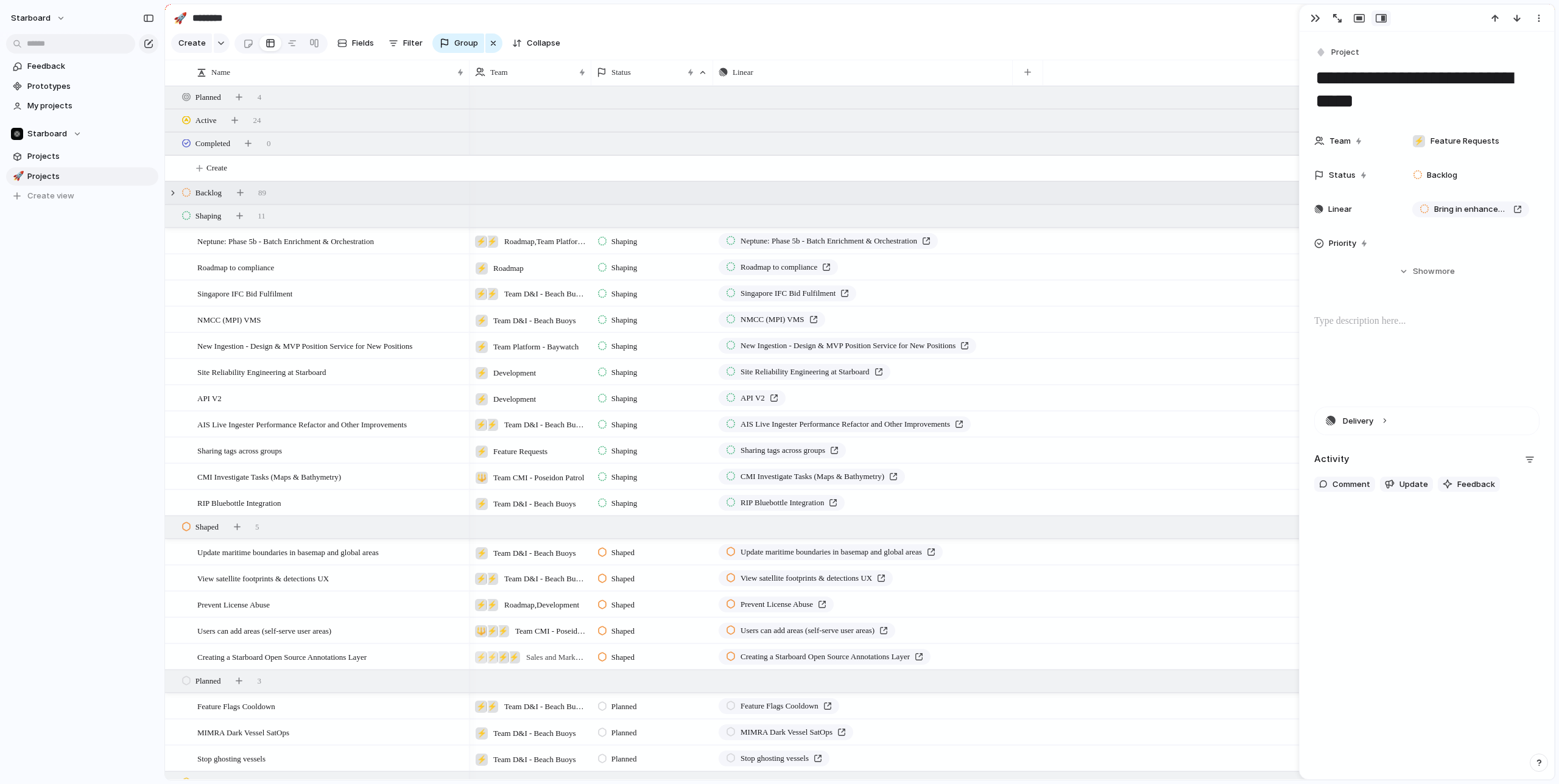
click at [315, 196] on div "Backlog 89" at bounding box center [861, 193] width 1392 height 22
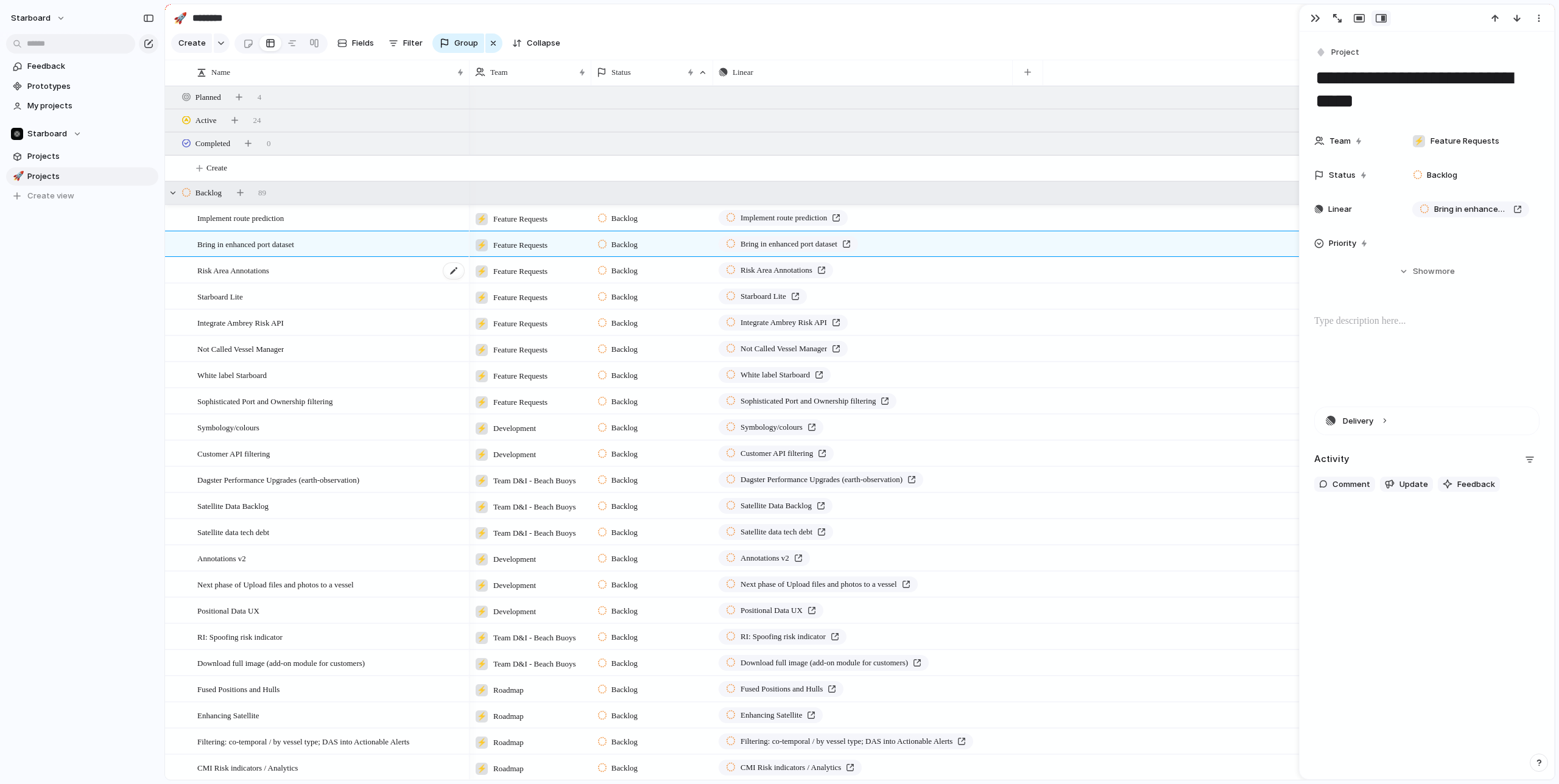
click at [271, 279] on div "Risk Area Annotations" at bounding box center [331, 270] width 268 height 25
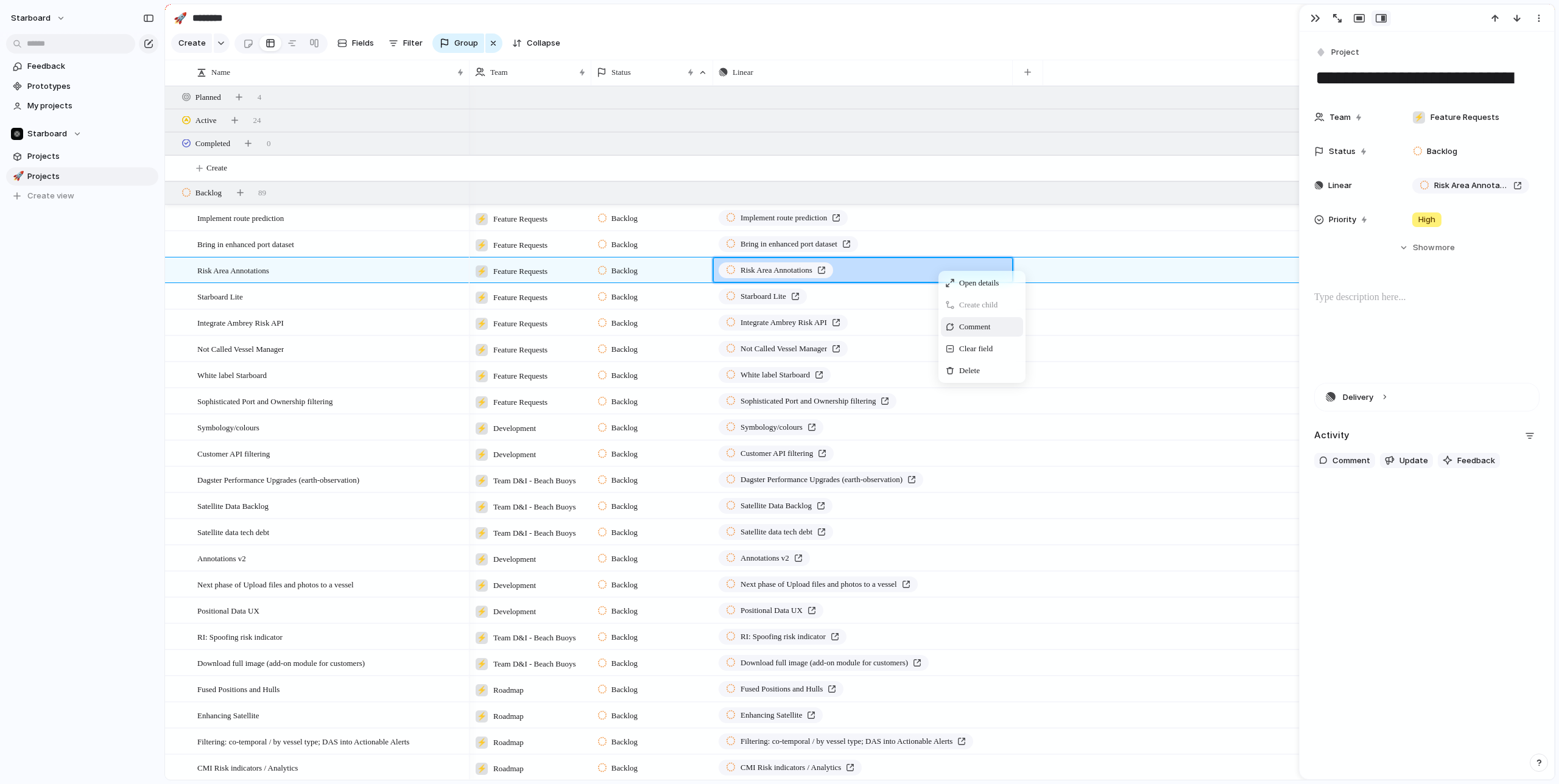
click at [982, 324] on span "Comment" at bounding box center [974, 327] width 31 height 12
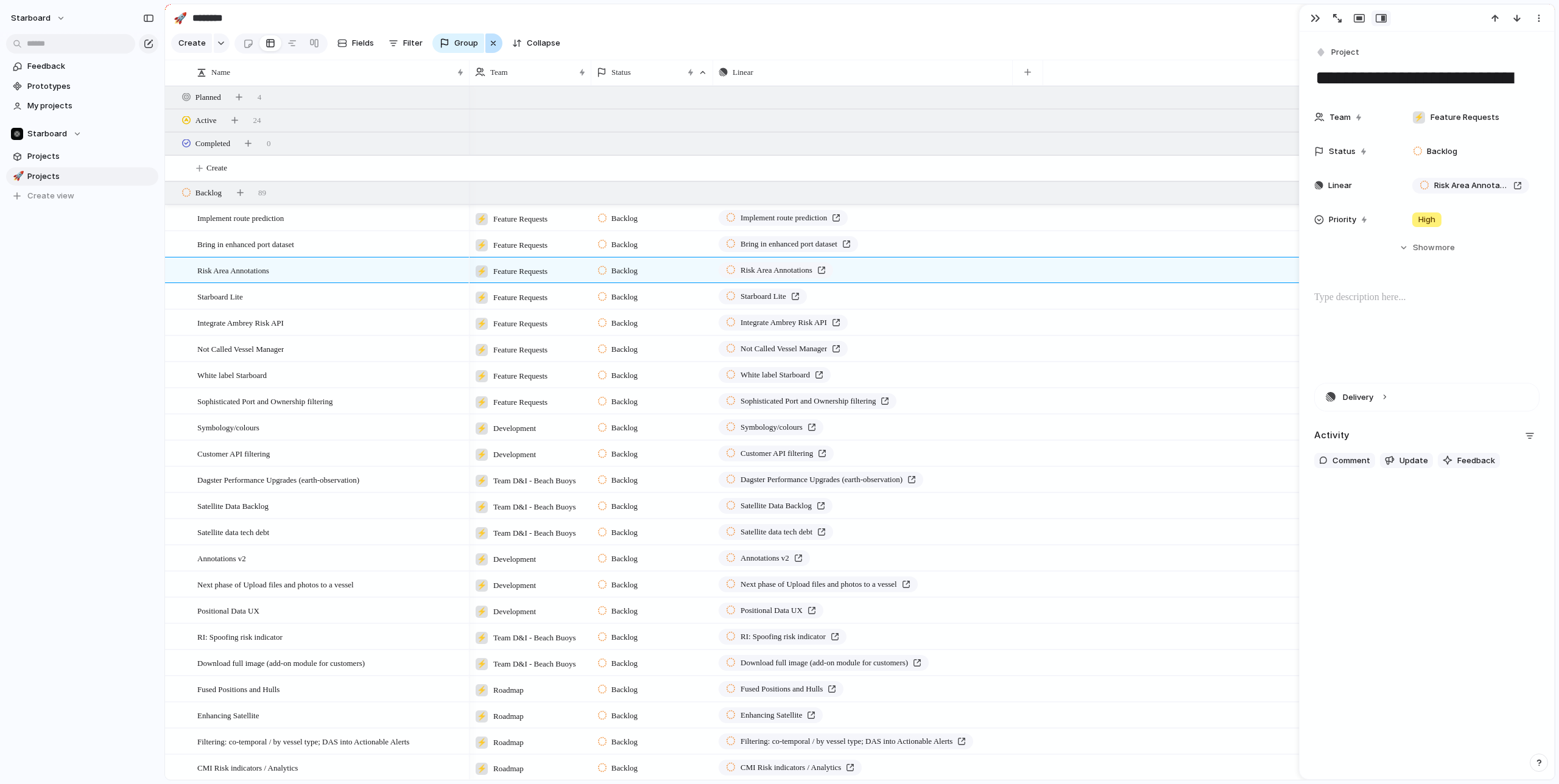
click at [489, 42] on div "button" at bounding box center [493, 43] width 9 height 14
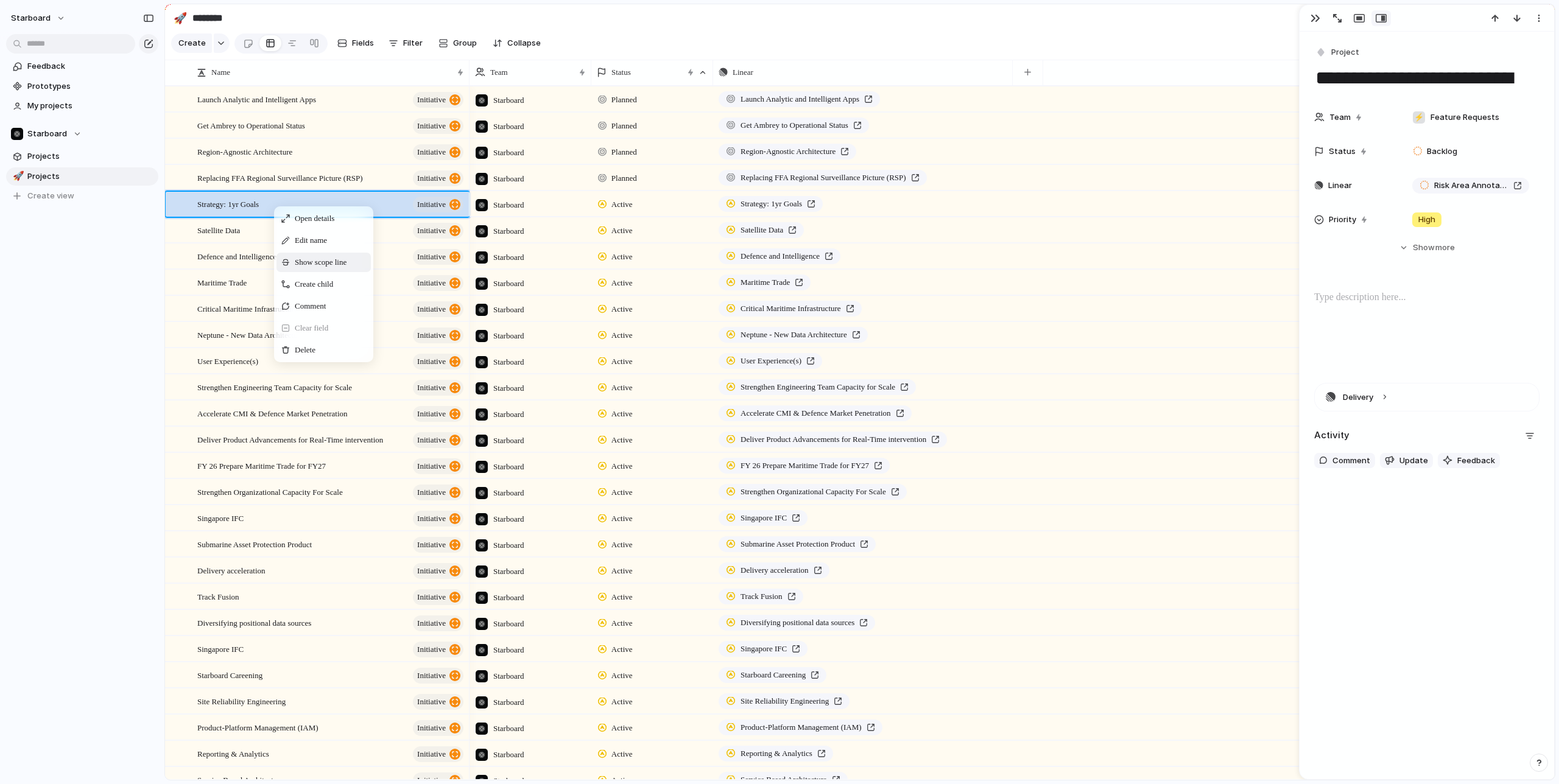
click at [303, 261] on span "Show scope line" at bounding box center [320, 262] width 51 height 12
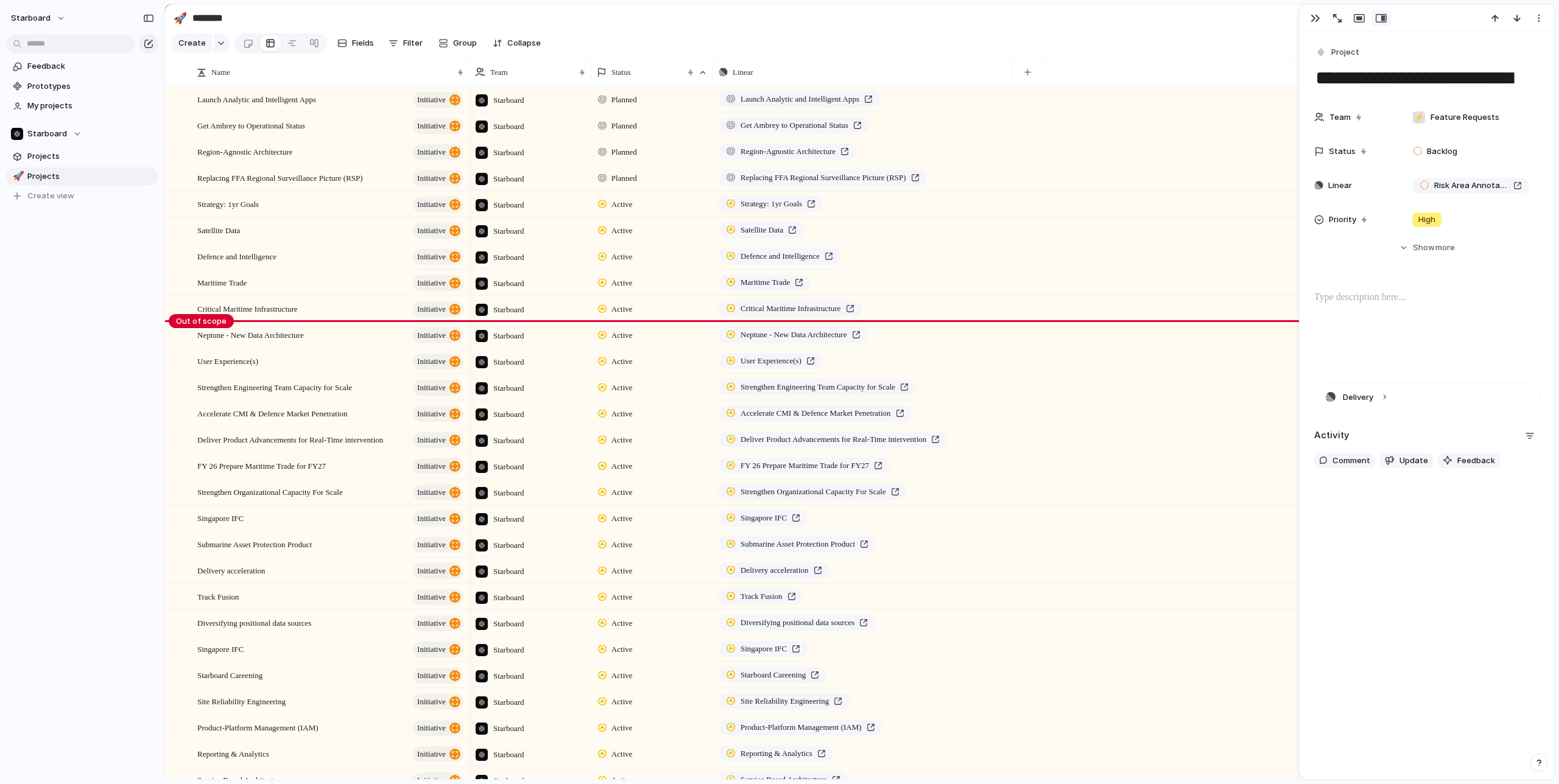
drag, startPoint x: 210, startPoint y: 241, endPoint x: 207, endPoint y: 328, distance: 87.1
click at [207, 328] on body "starboard Feedback Prototypes My projects Starboard Projects 🚀 Projects To pick…" at bounding box center [779, 392] width 1559 height 784
click at [407, 42] on span "Filter" at bounding box center [412, 43] width 20 height 12
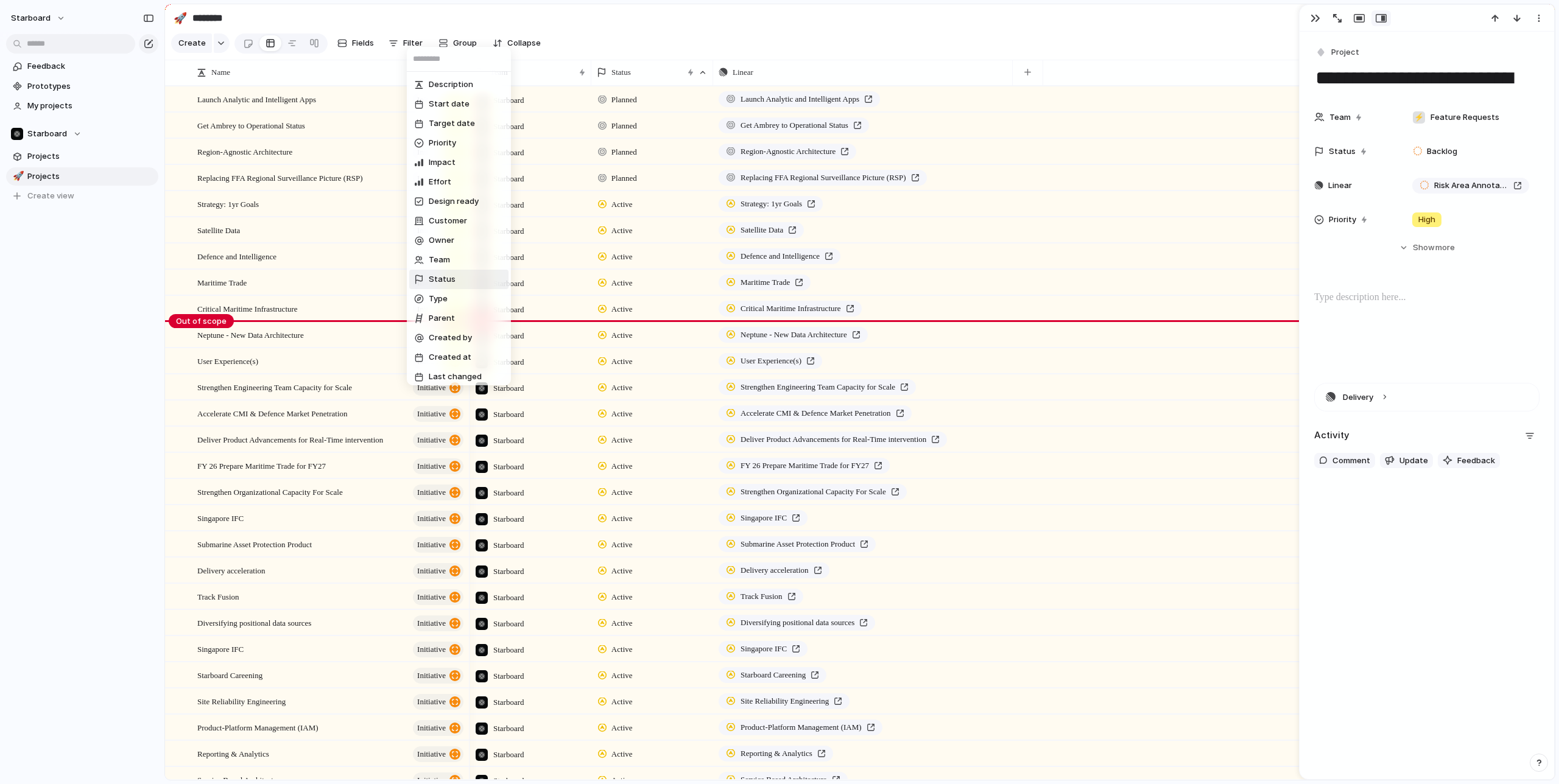
click at [444, 283] on span "Status" at bounding box center [442, 279] width 27 height 12
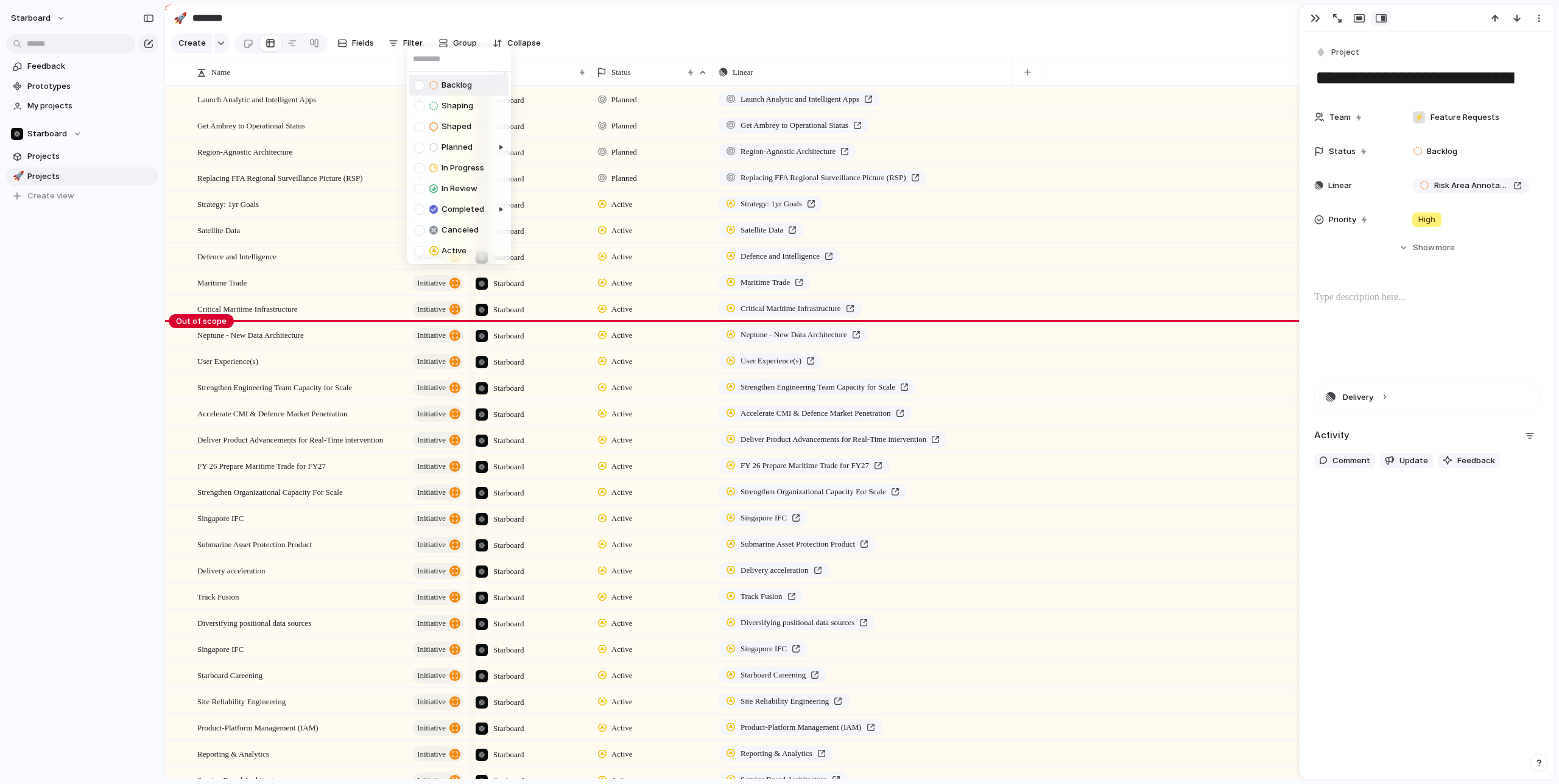
click at [421, 85] on div at bounding box center [419, 86] width 10 height 10
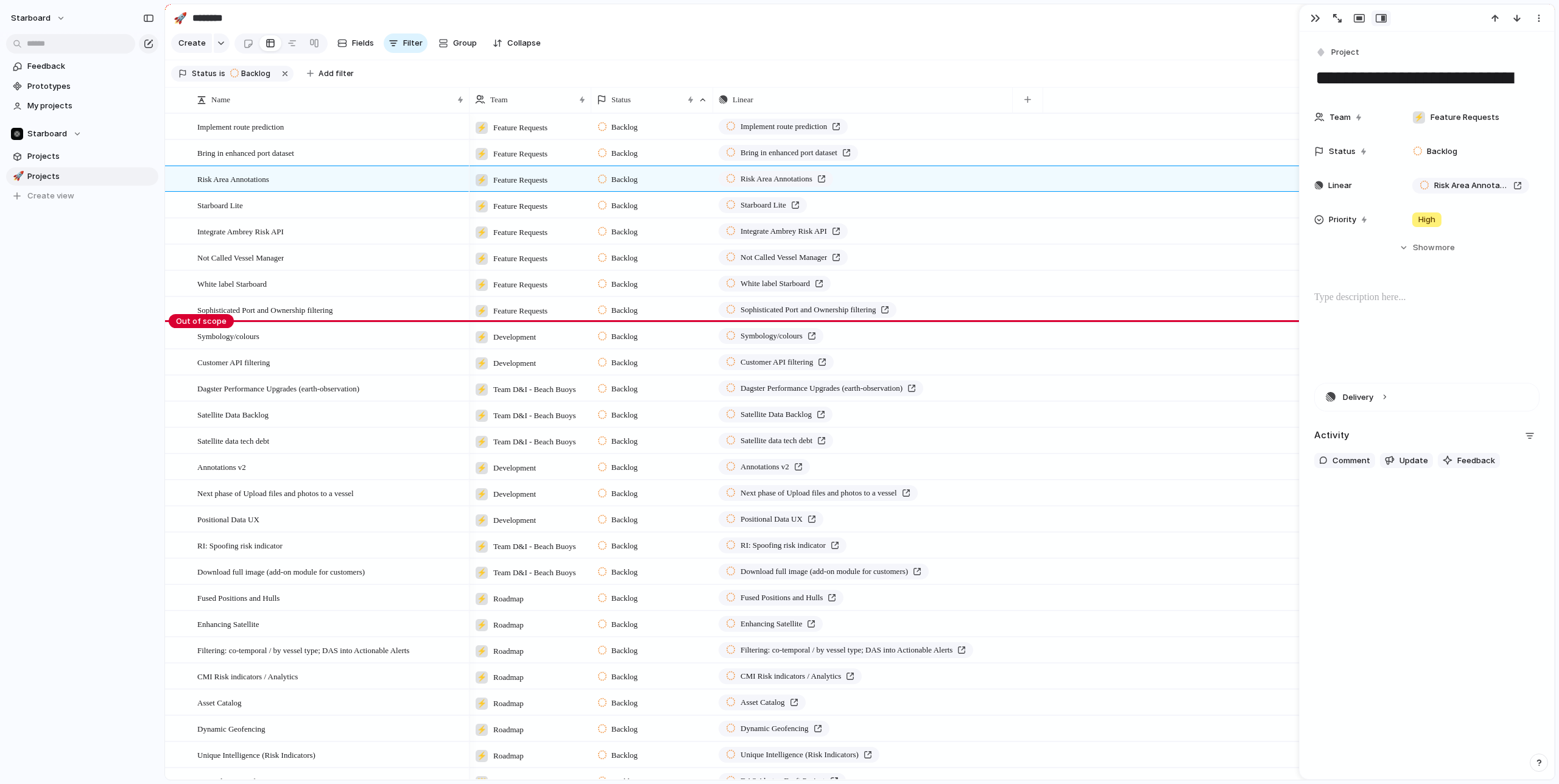
click at [702, 29] on div "Backlog Shaping Shaped Planned In Progress In Review Completed Canceled Active" at bounding box center [779, 392] width 1559 height 784
click at [1318, 17] on div "button" at bounding box center [1315, 17] width 9 height 9
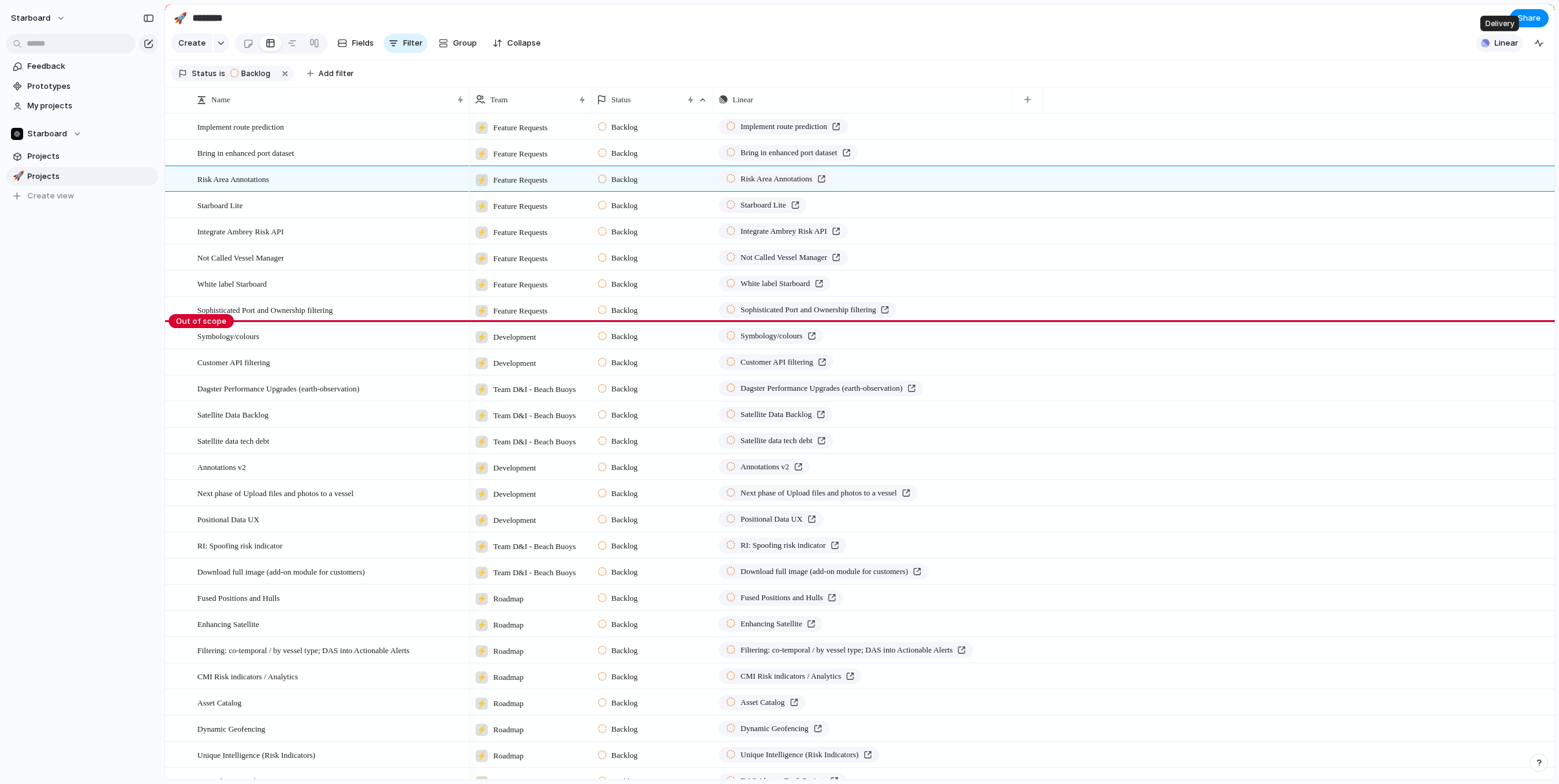
click at [1491, 42] on button "Linear" at bounding box center [1500, 43] width 47 height 18
click at [1403, 31] on div "Projects 1 Initiatives 0 Add all Integrate nautical Charts Add Show Linear fiel…" at bounding box center [779, 392] width 1559 height 784
click at [75, 154] on span "Projects" at bounding box center [91, 157] width 127 height 12
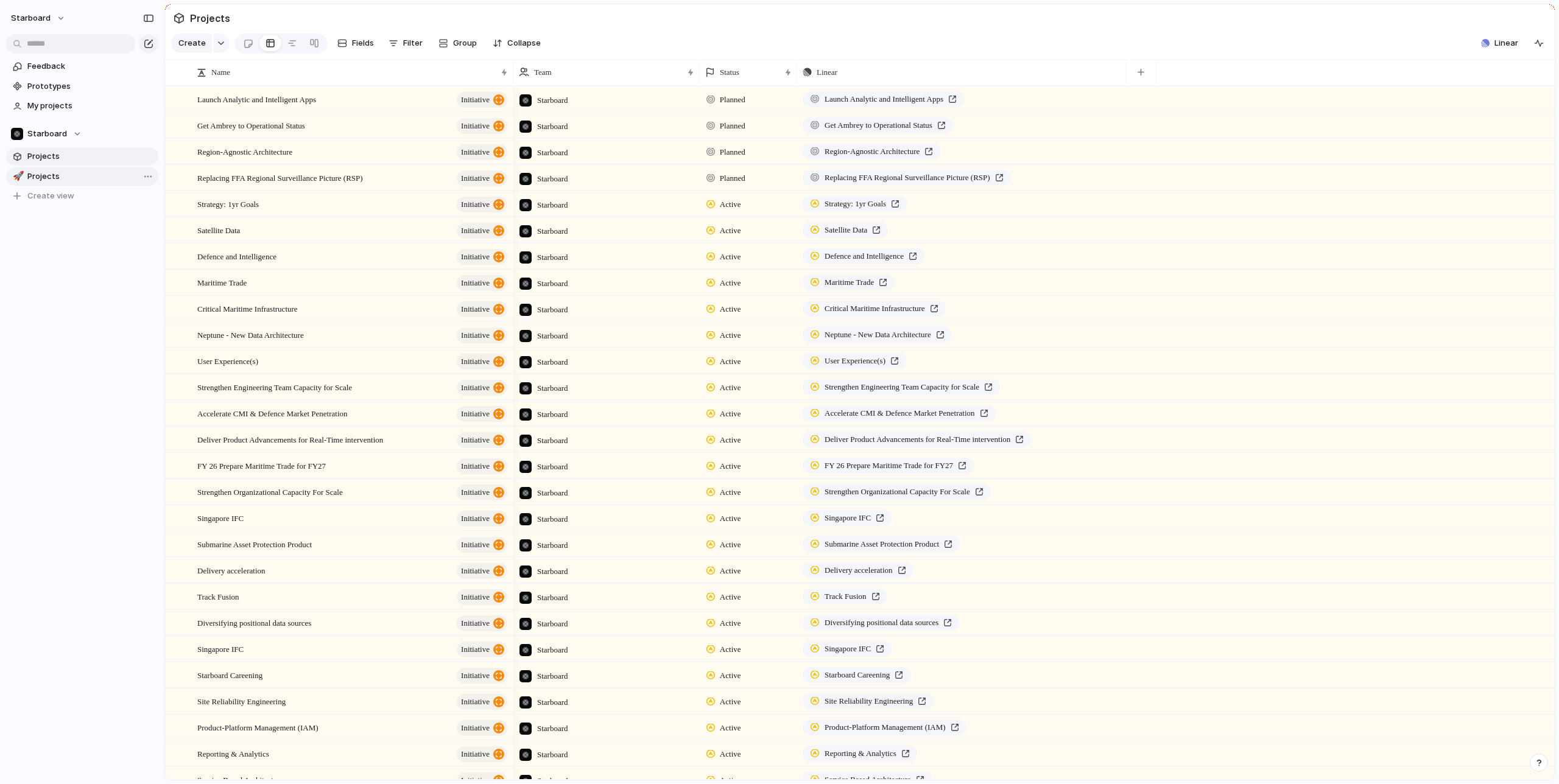
click at [56, 173] on span "Projects" at bounding box center [91, 176] width 127 height 12
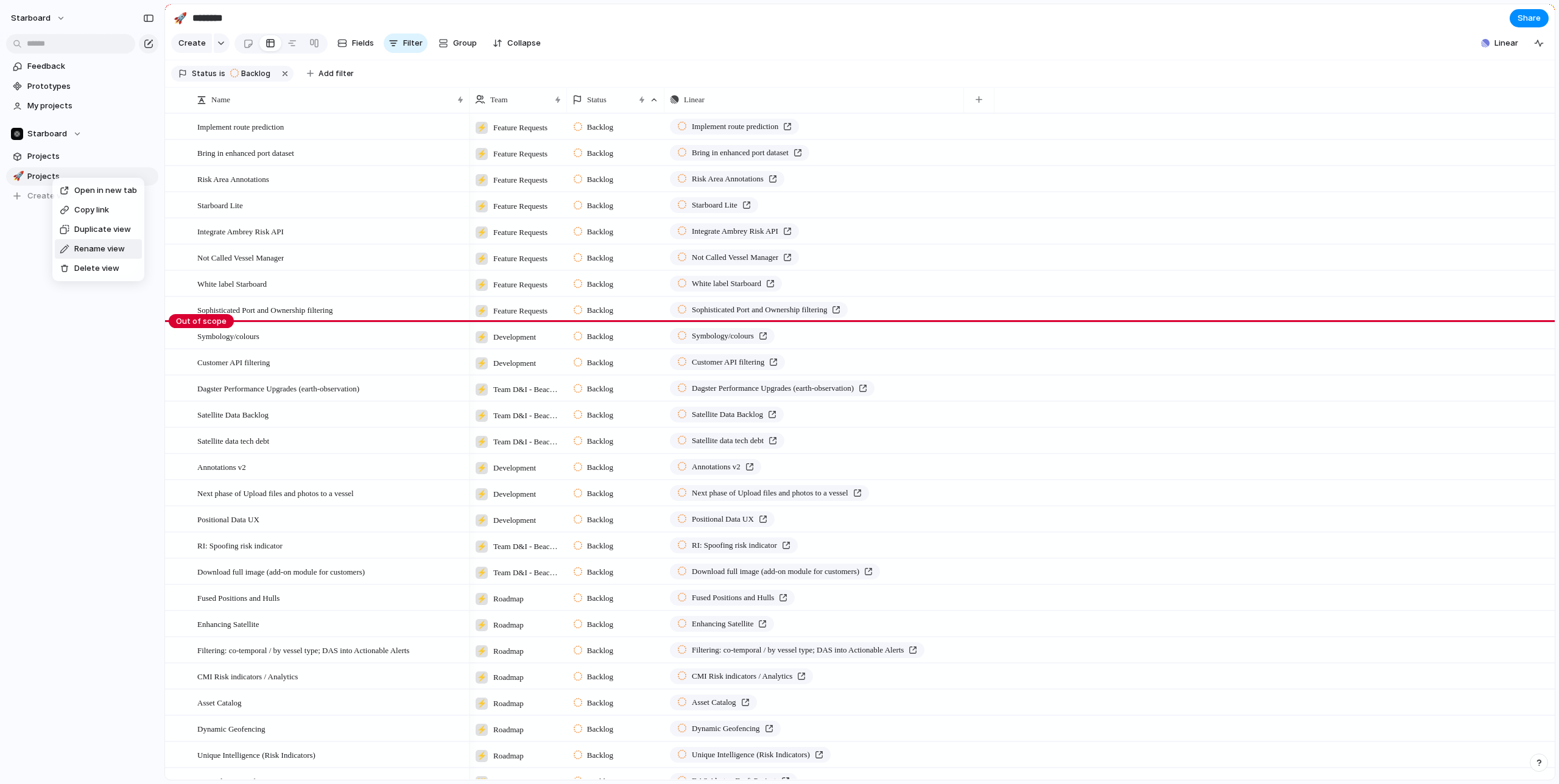
click at [101, 257] on li "Rename view" at bounding box center [99, 249] width 87 height 20
type input "*******"
click at [976, 99] on div "button" at bounding box center [978, 99] width 7 height 7
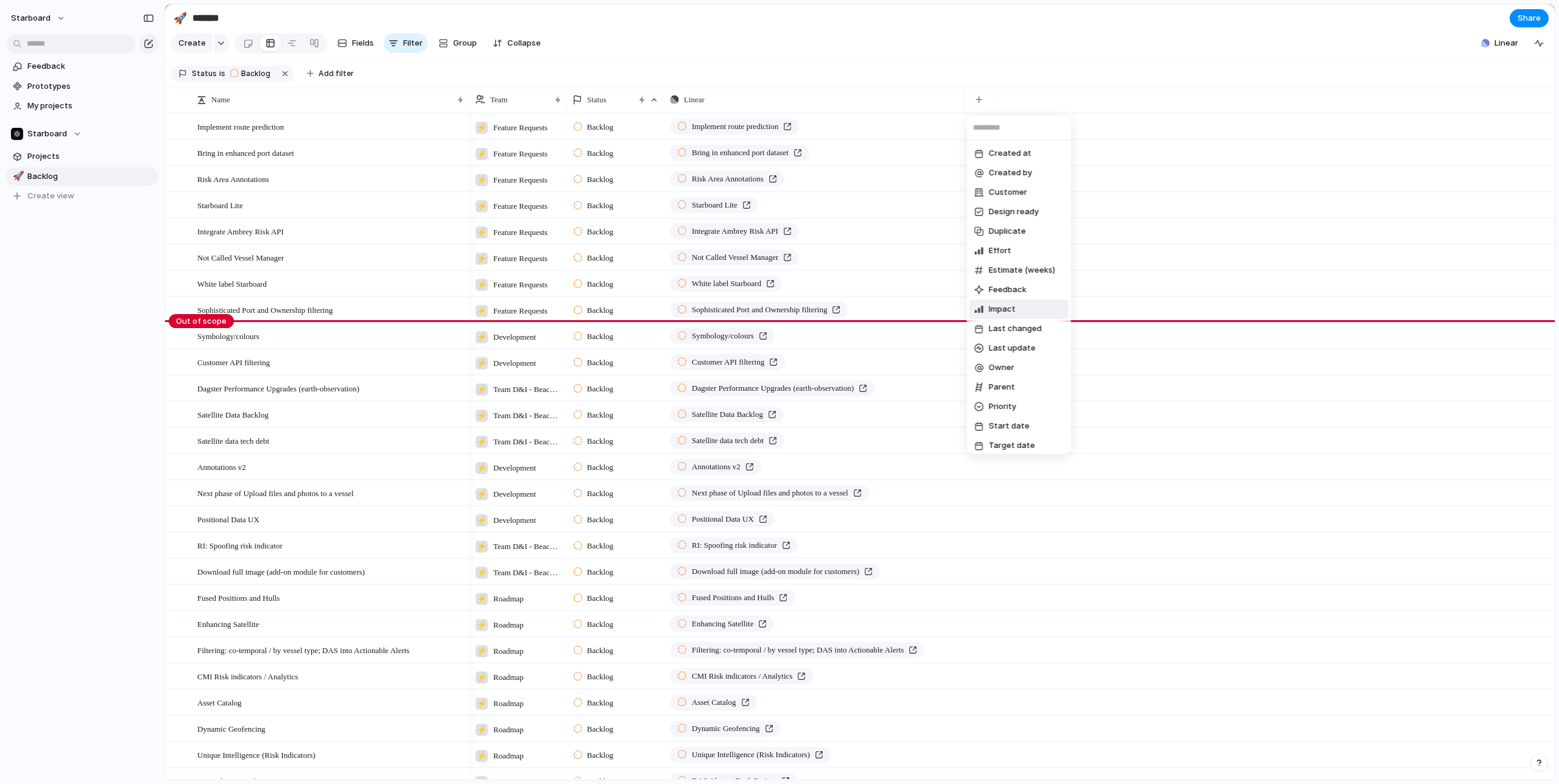
click at [1002, 307] on span "Impact" at bounding box center [1002, 309] width 27 height 12
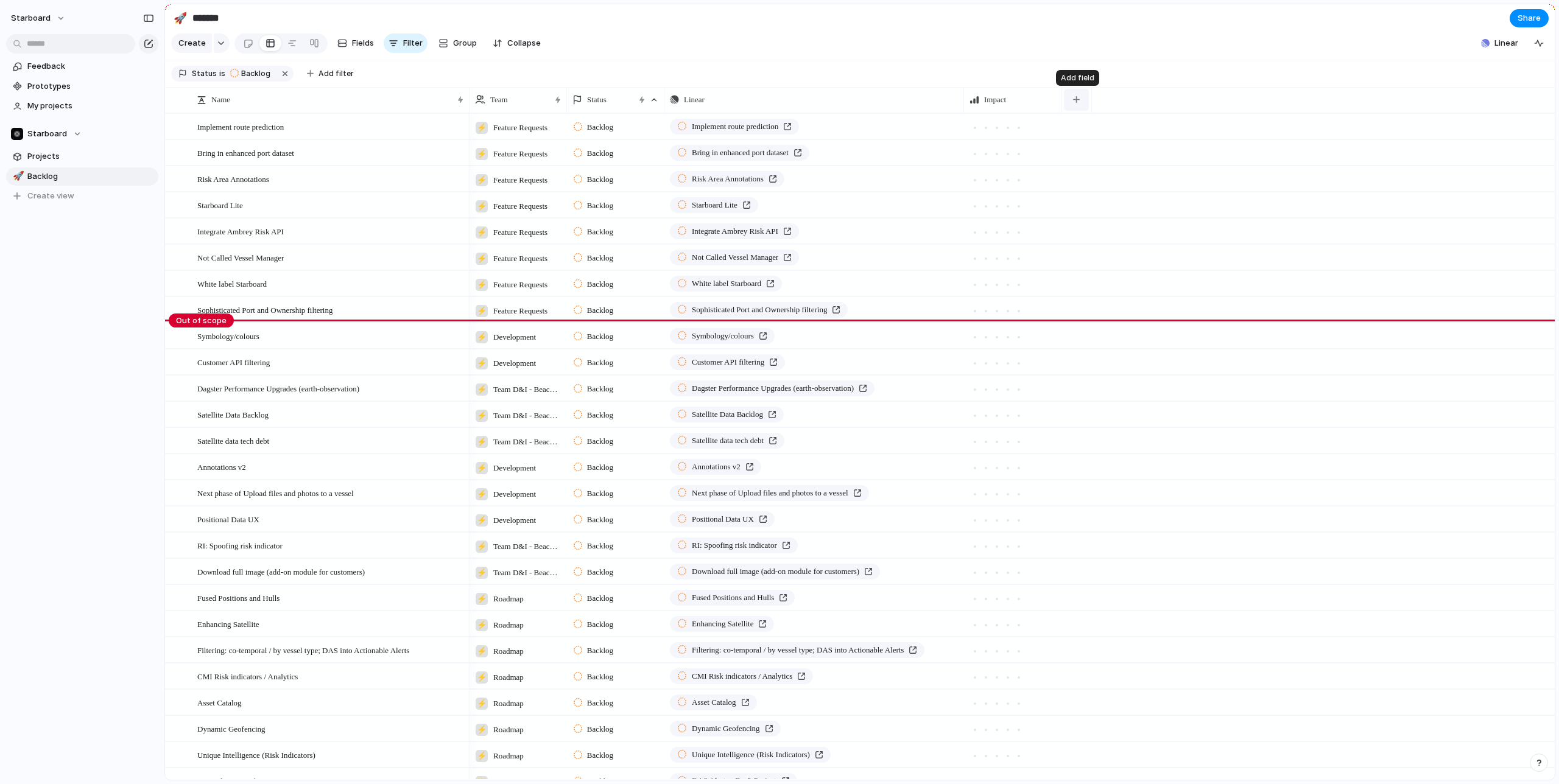
click at [1077, 98] on div "button" at bounding box center [1076, 99] width 7 height 7
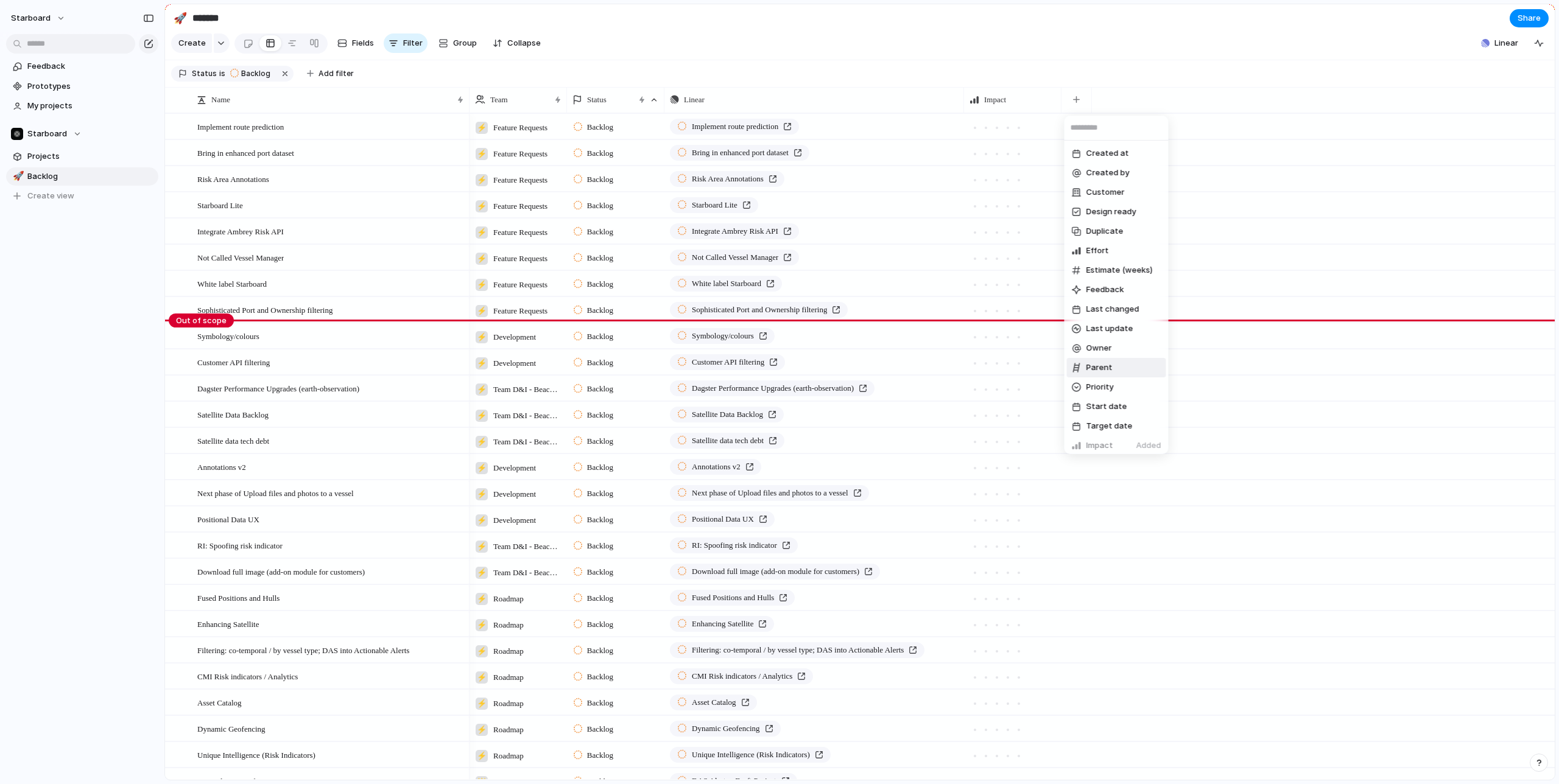
click at [1106, 372] on span "Parent" at bounding box center [1099, 367] width 26 height 12
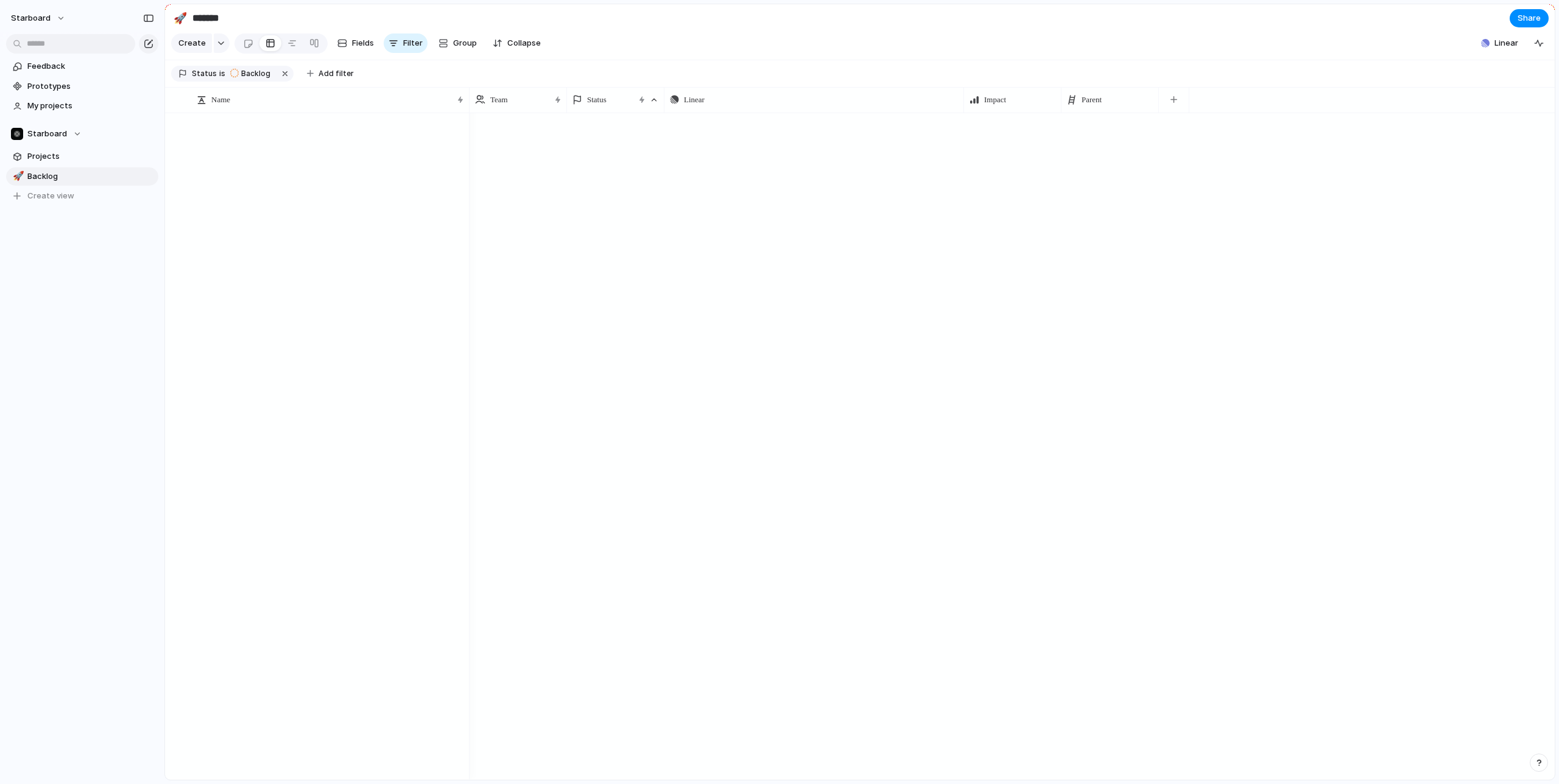
scroll to position [35, 0]
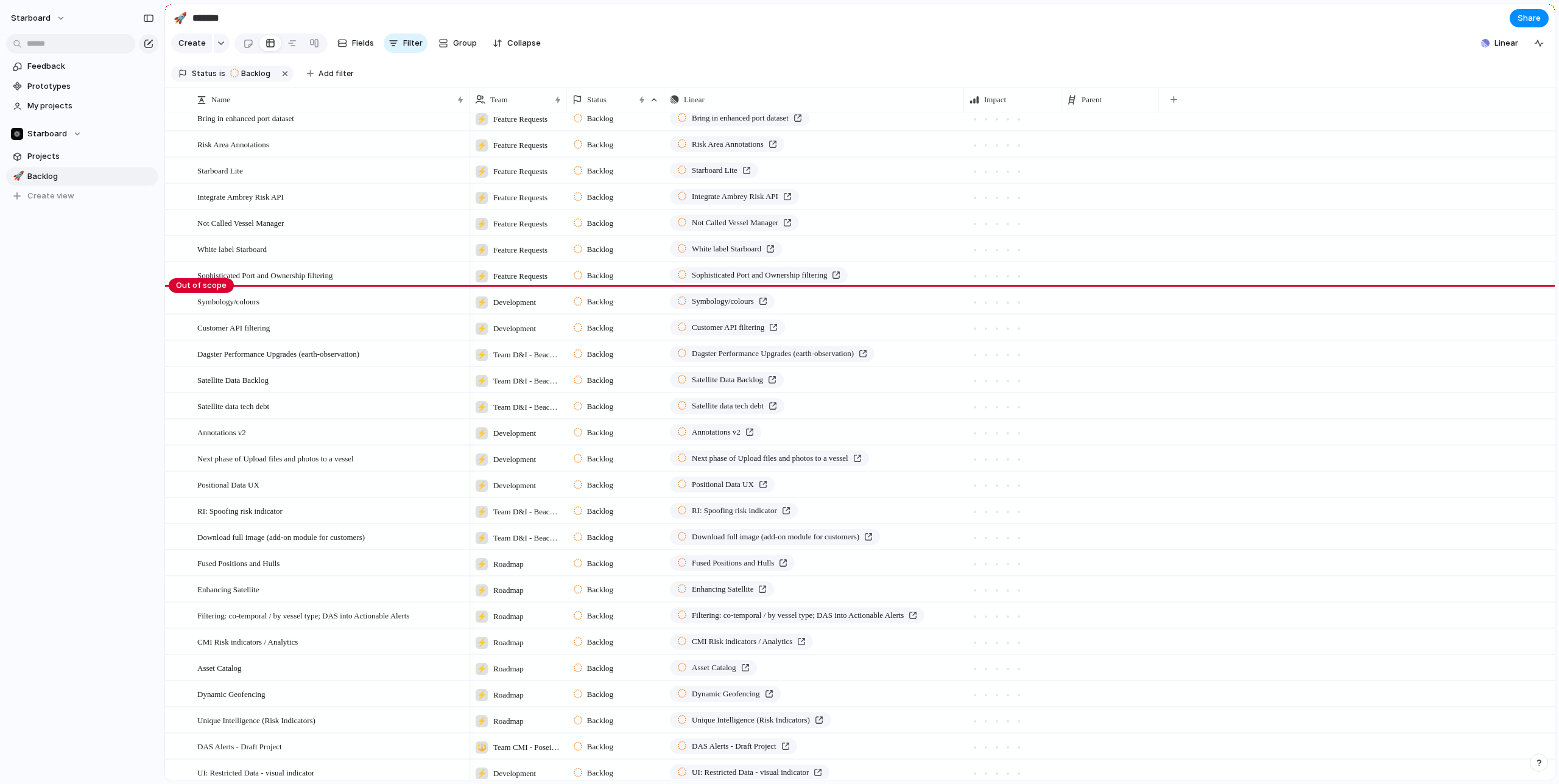
click at [1097, 162] on div at bounding box center [1110, 161] width 96 height 7
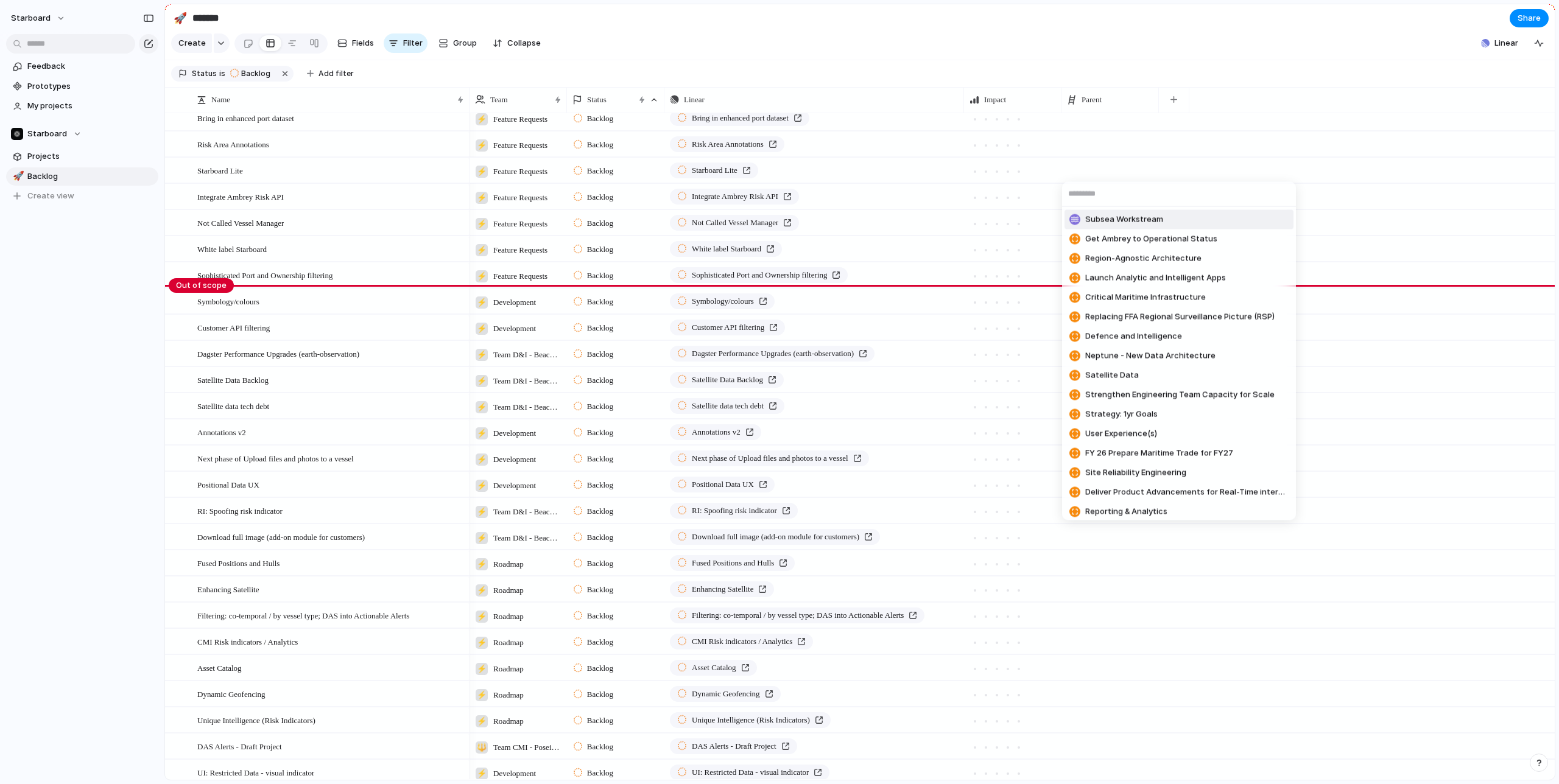
click at [1093, 127] on div "Subsea Workstream Get Ambrey to Operational Status Region-Agnostic Architecture…" at bounding box center [779, 392] width 1559 height 784
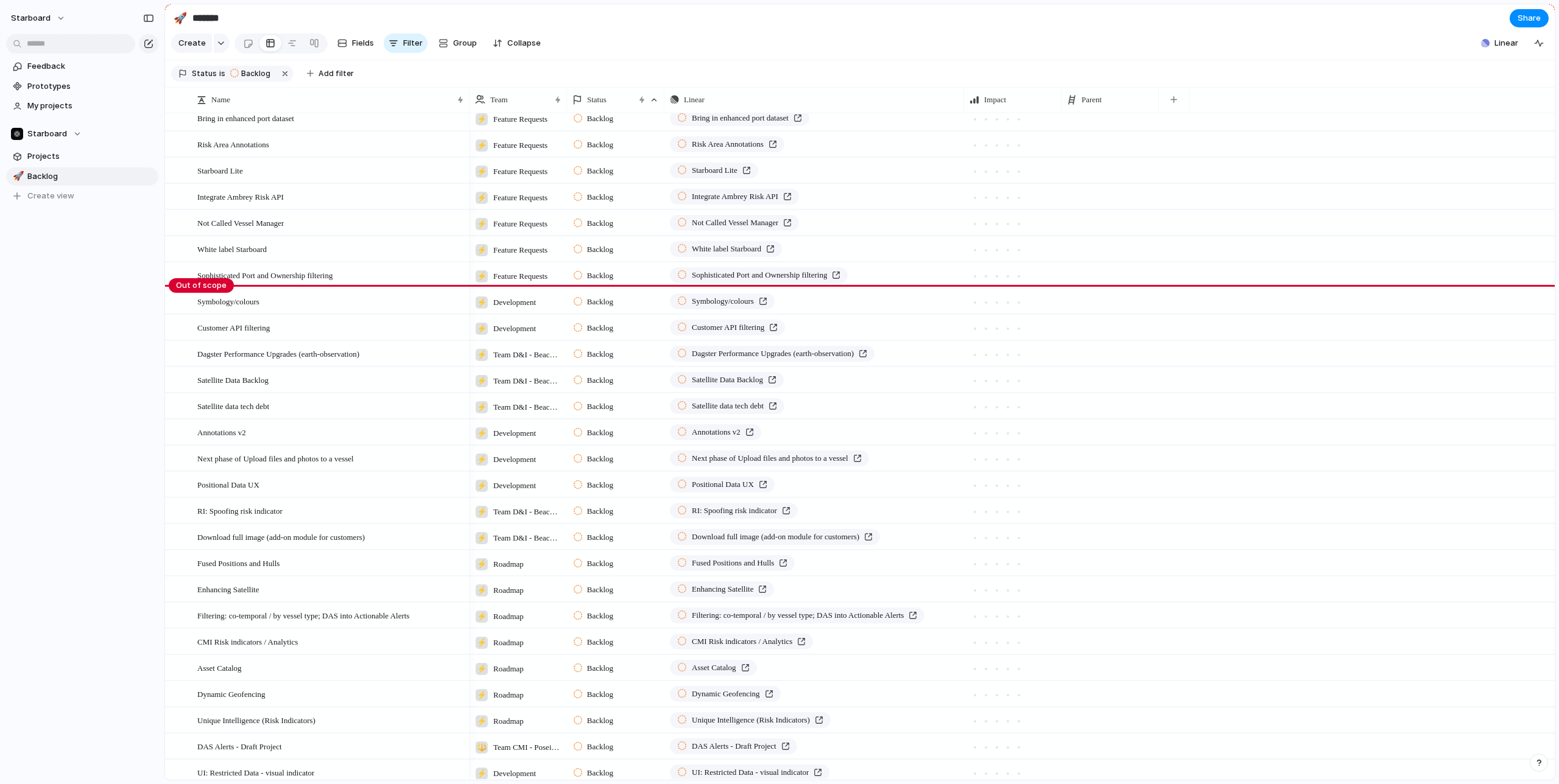
click at [1089, 120] on div at bounding box center [1110, 117] width 97 height 25
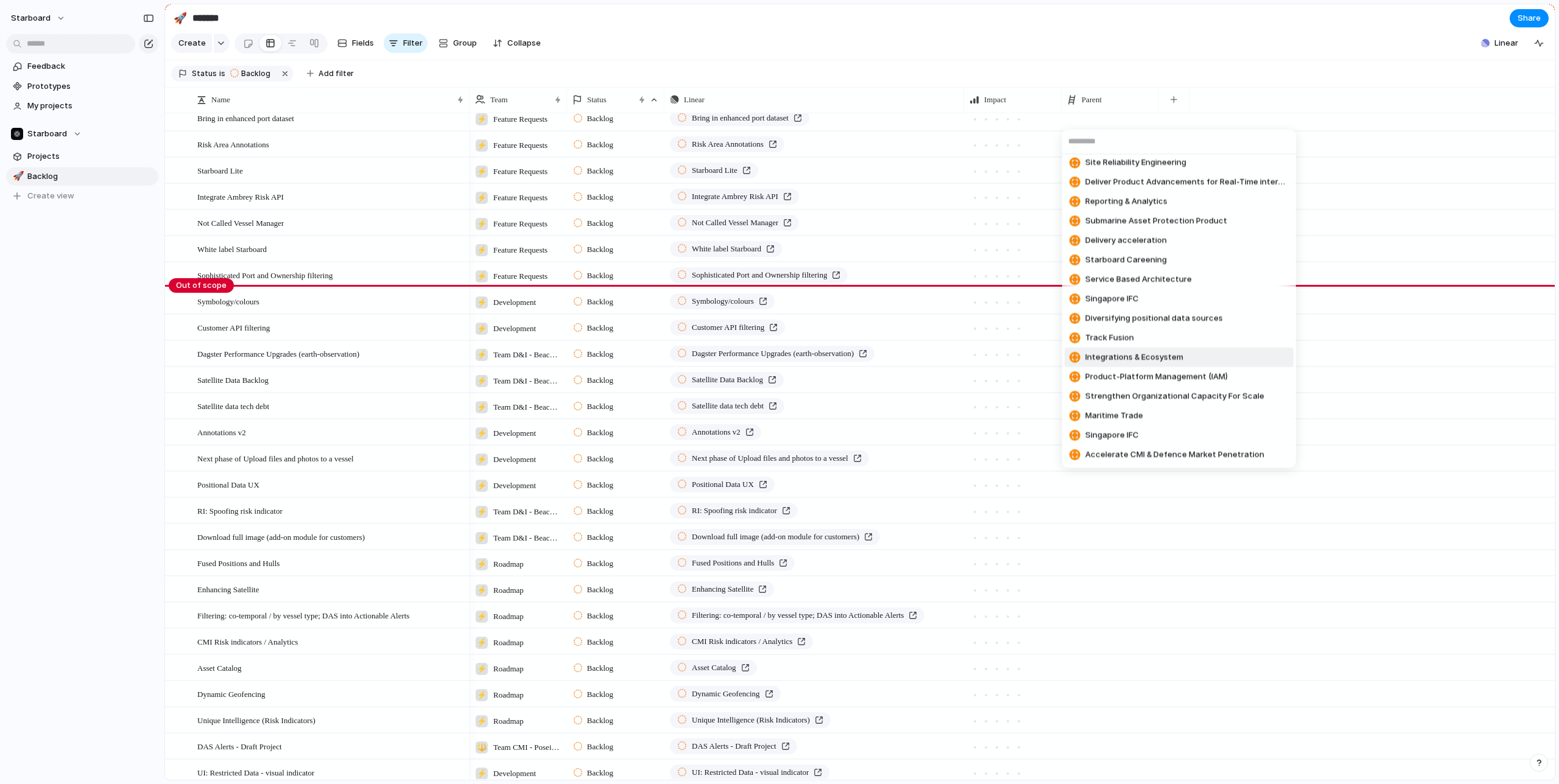
scroll to position [0, 0]
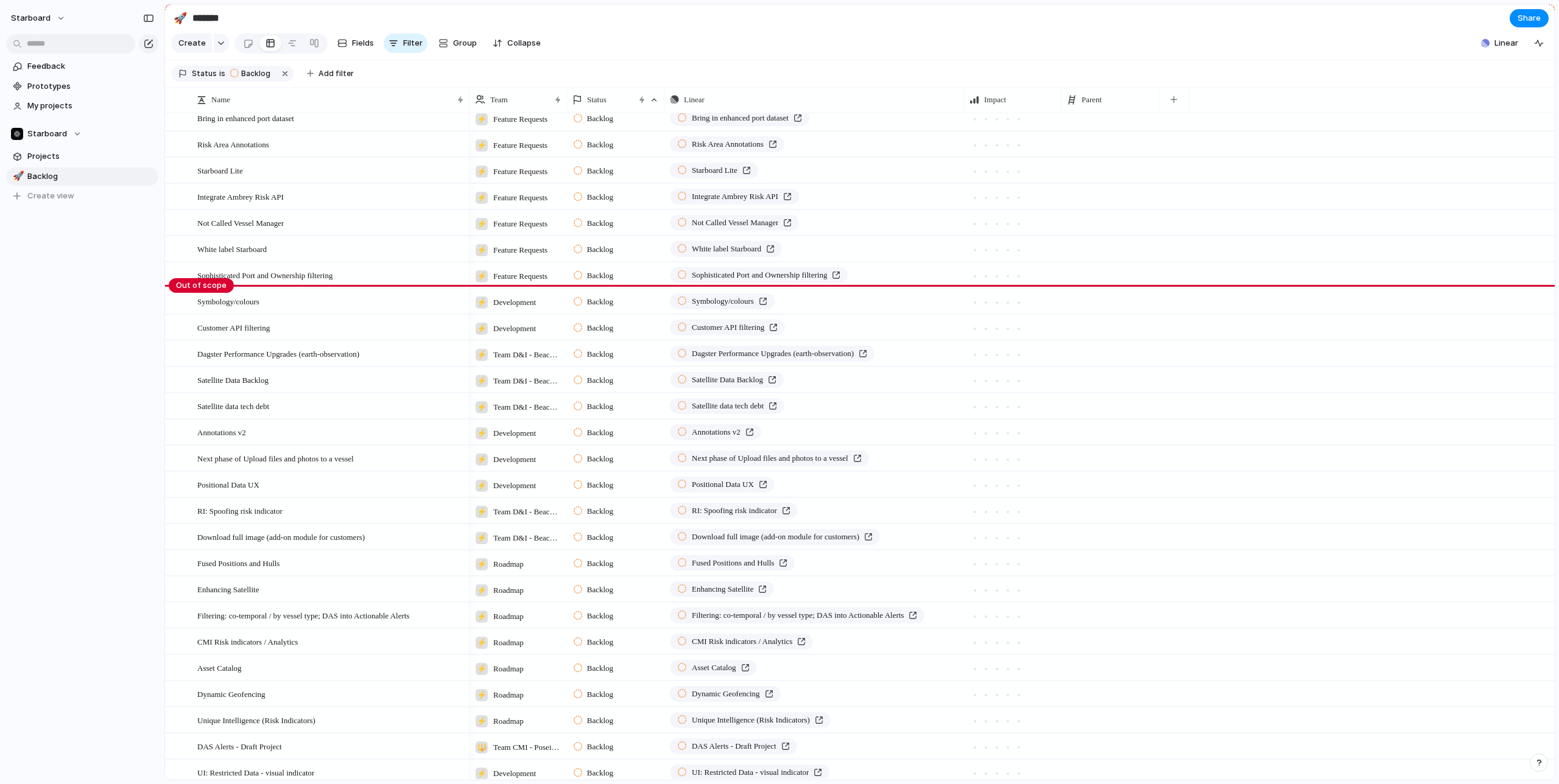
click at [486, 246] on div "Subsea Workstream Get Ambrey to Operational Status Region-Agnostic Architecture…" at bounding box center [779, 392] width 1559 height 784
click at [217, 42] on div "button" at bounding box center [221, 43] width 9 height 5
click at [844, 52] on div "Initiative Launch Goal Objective Key result Workstream Program Project Customize" at bounding box center [779, 392] width 1559 height 784
click at [1168, 100] on button "button" at bounding box center [1173, 100] width 25 height 22
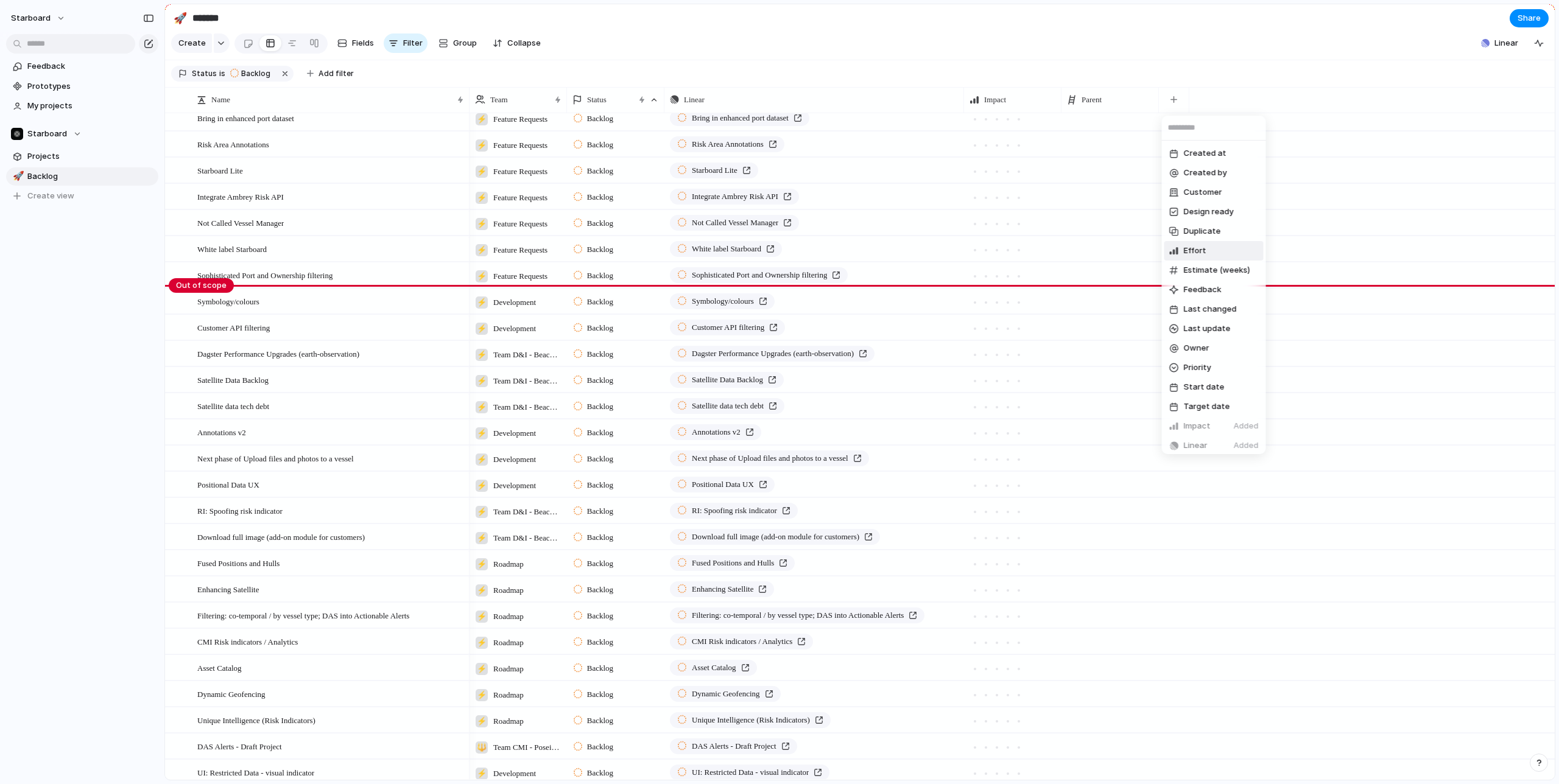
click at [1208, 250] on li "Effort" at bounding box center [1214, 251] width 99 height 20
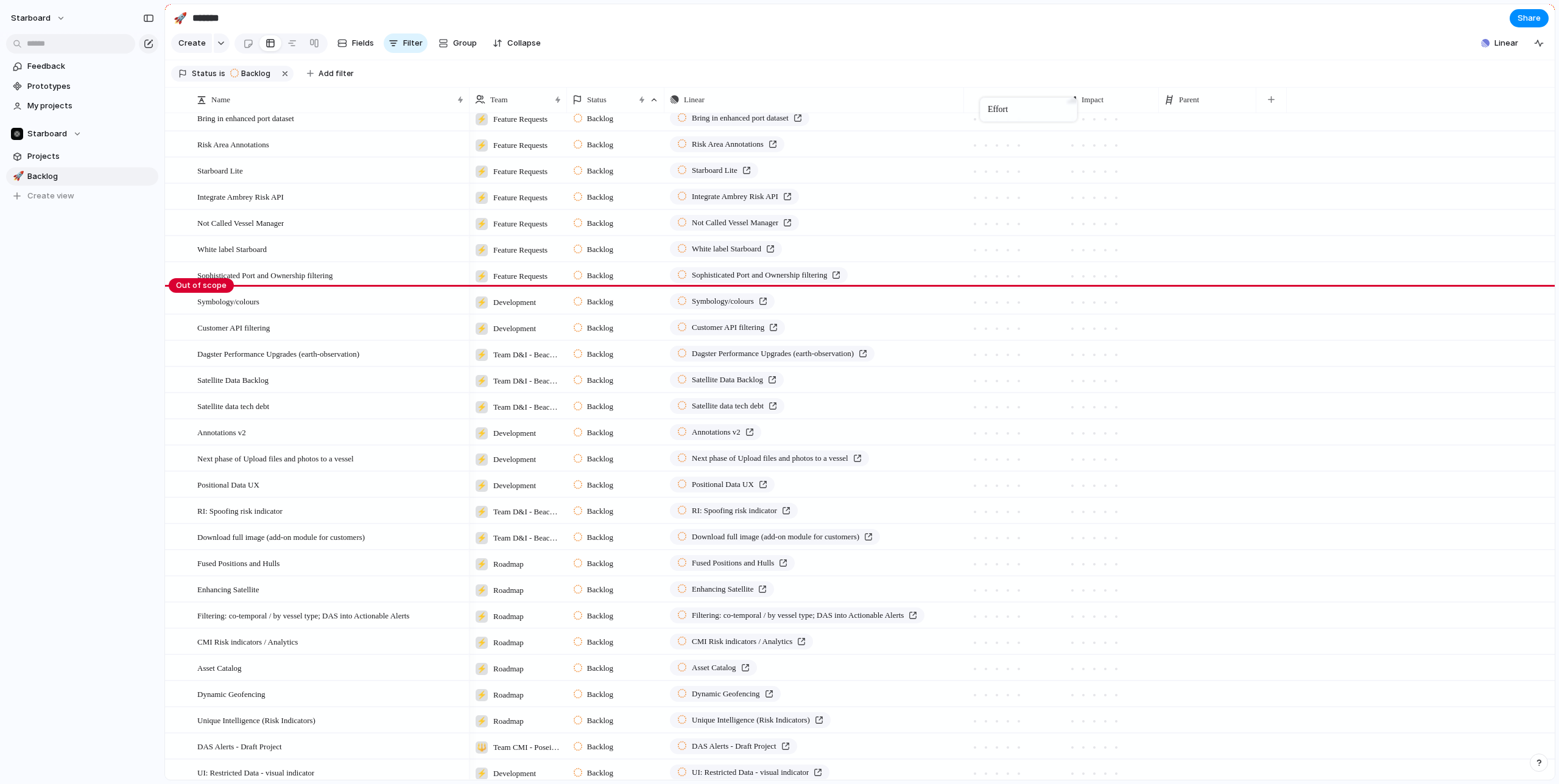
drag, startPoint x: 1186, startPoint y: 102, endPoint x: 986, endPoint y: 100, distance: 200.0
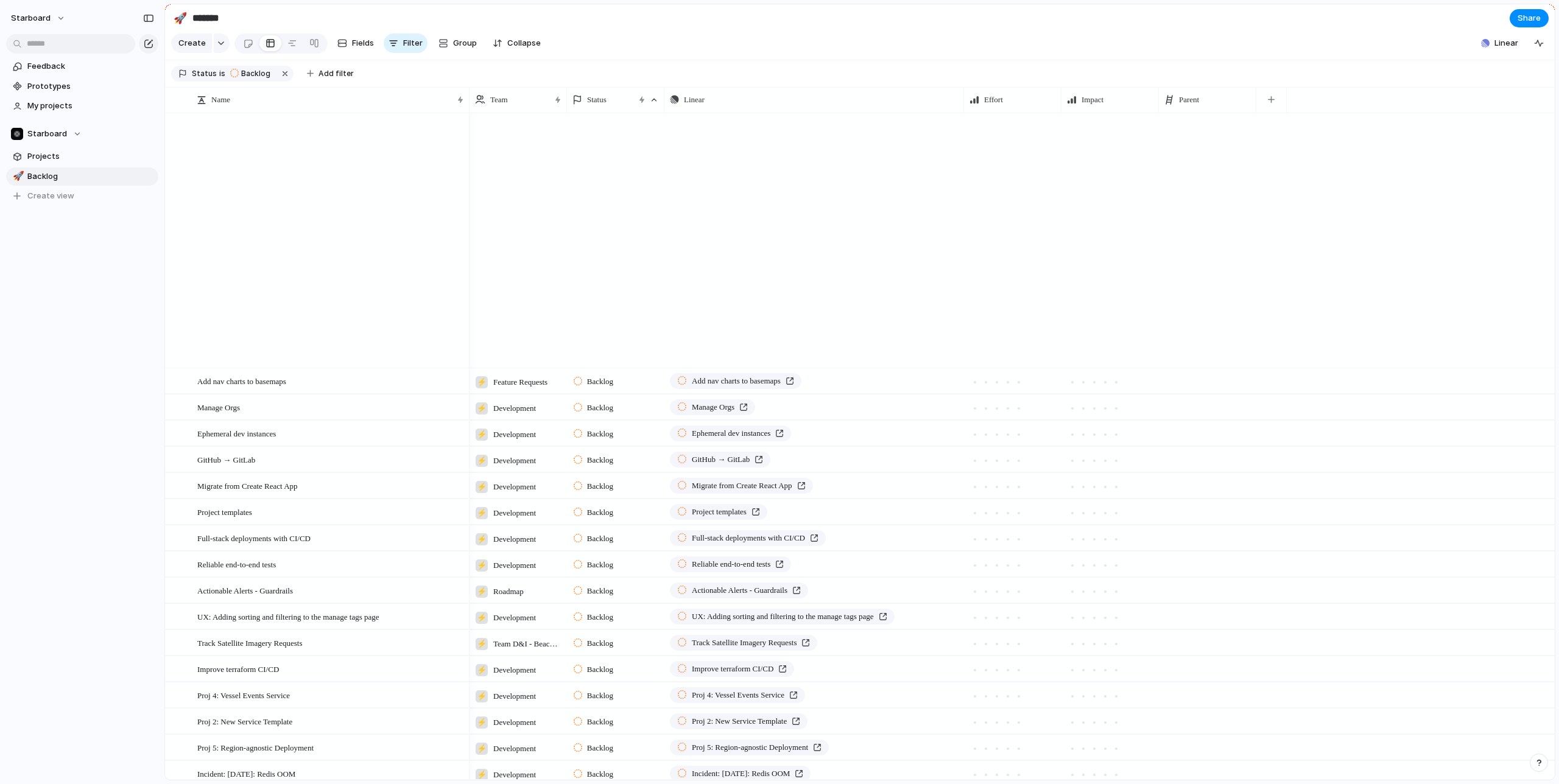
scroll to position [1632, 0]
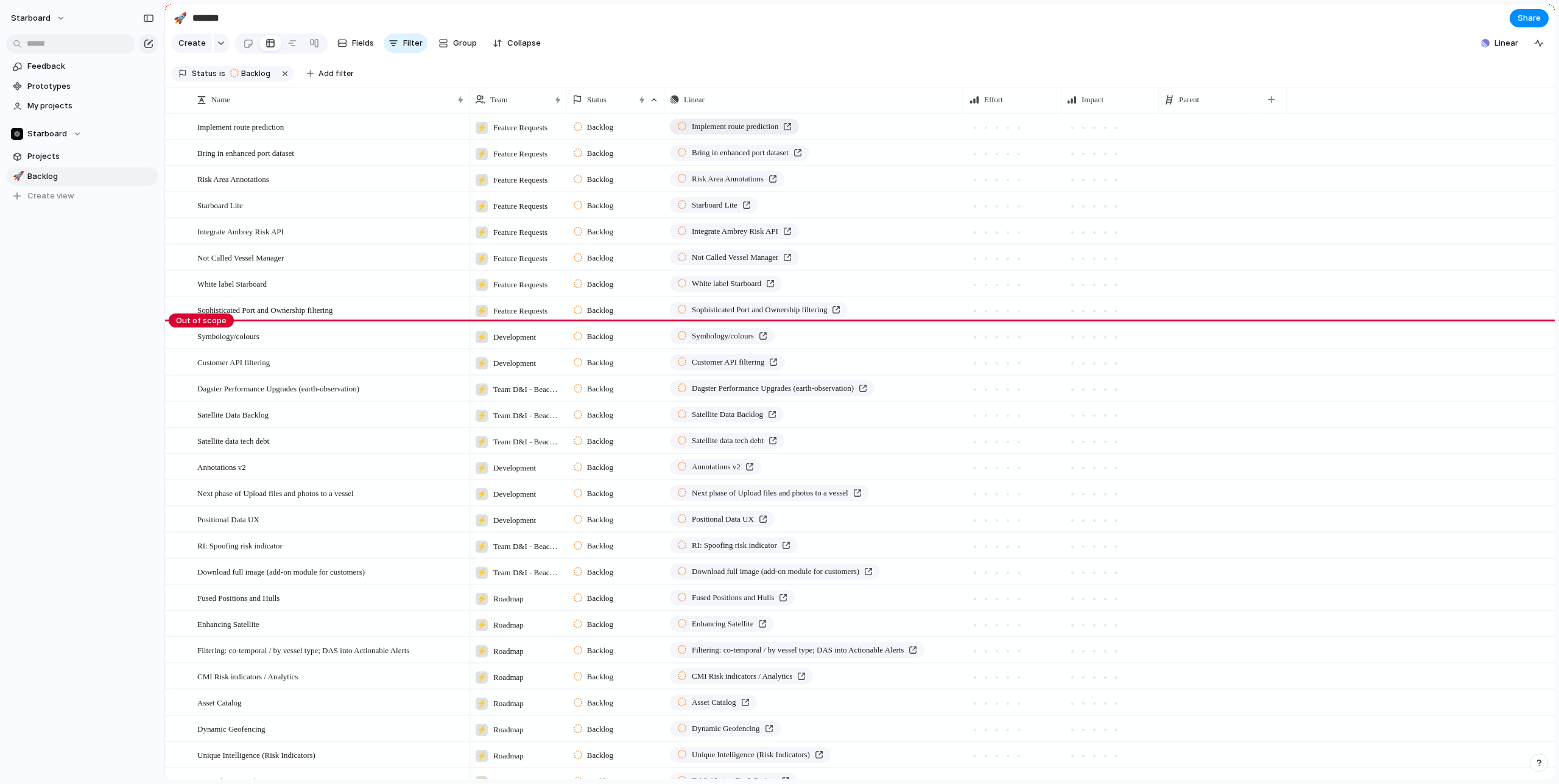
click at [791, 123] on div "Implement route prediction" at bounding box center [734, 126] width 115 height 12
